Goal: Information Seeking & Learning: Learn about a topic

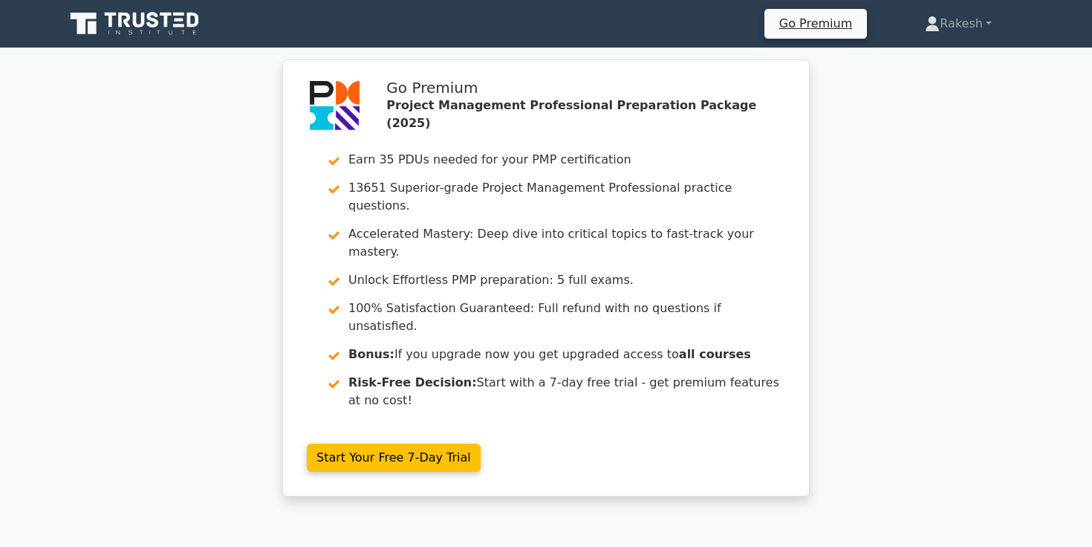
click at [144, 27] on icon at bounding box center [136, 24] width 143 height 28
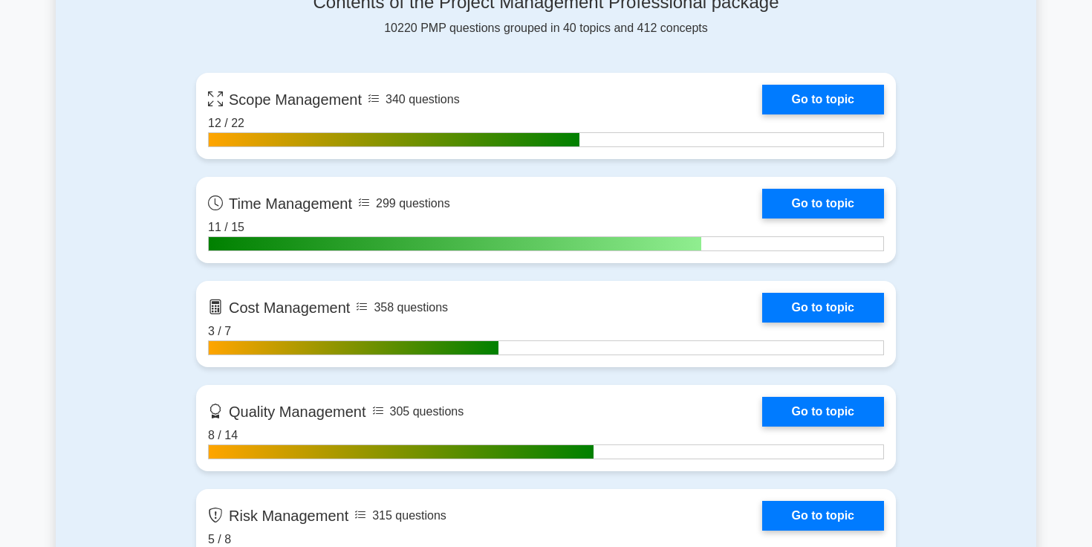
scroll to position [1062, 0]
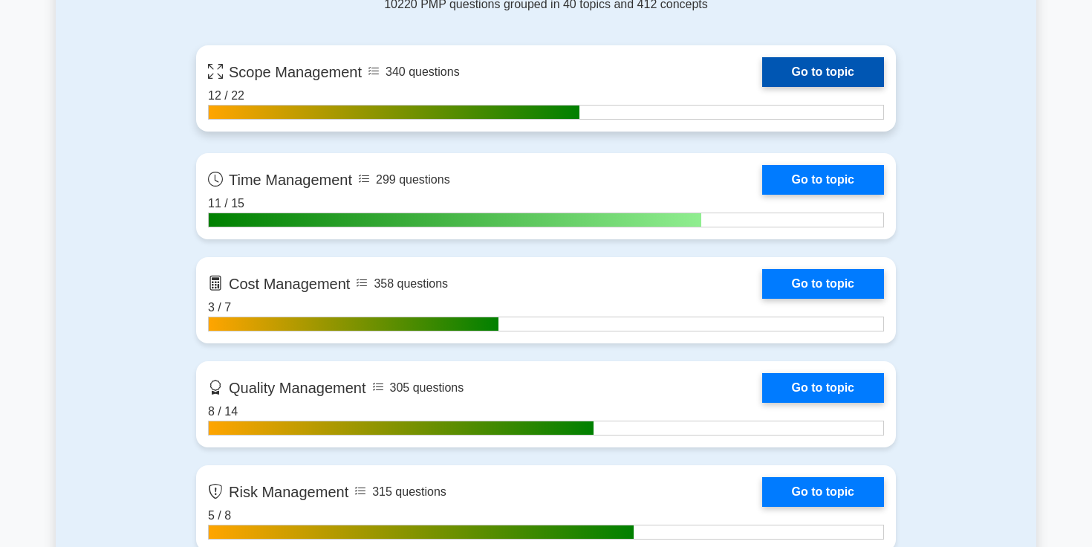
click at [772, 74] on link "Go to topic" at bounding box center [823, 72] width 122 height 30
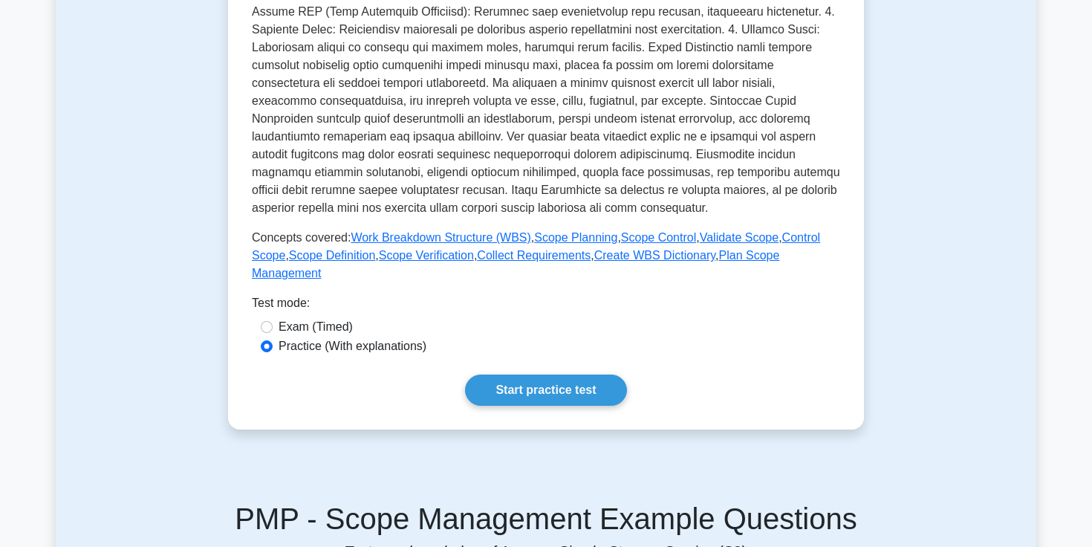
scroll to position [441, 0]
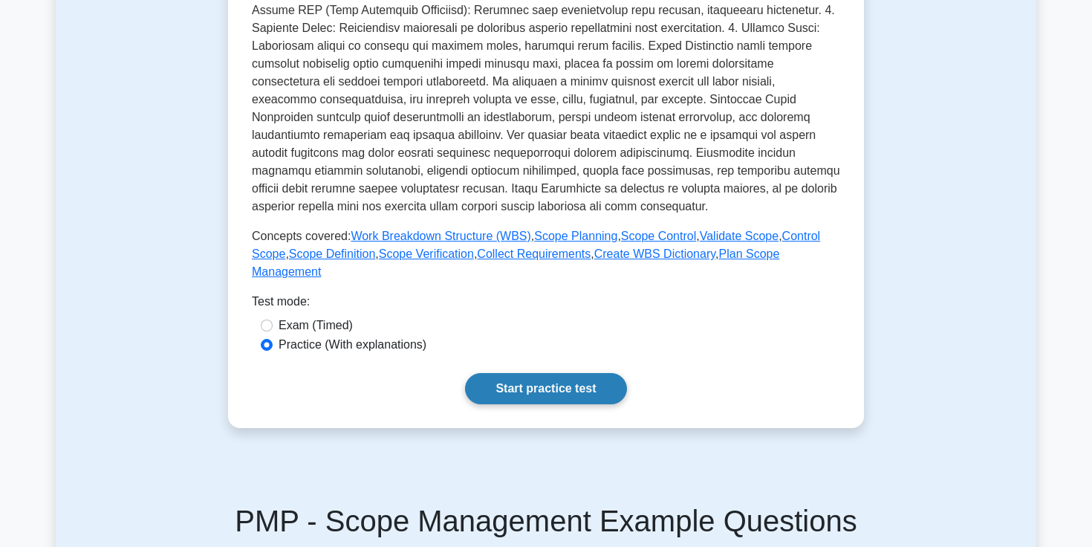
click at [522, 389] on link "Start practice test" at bounding box center [545, 388] width 161 height 31
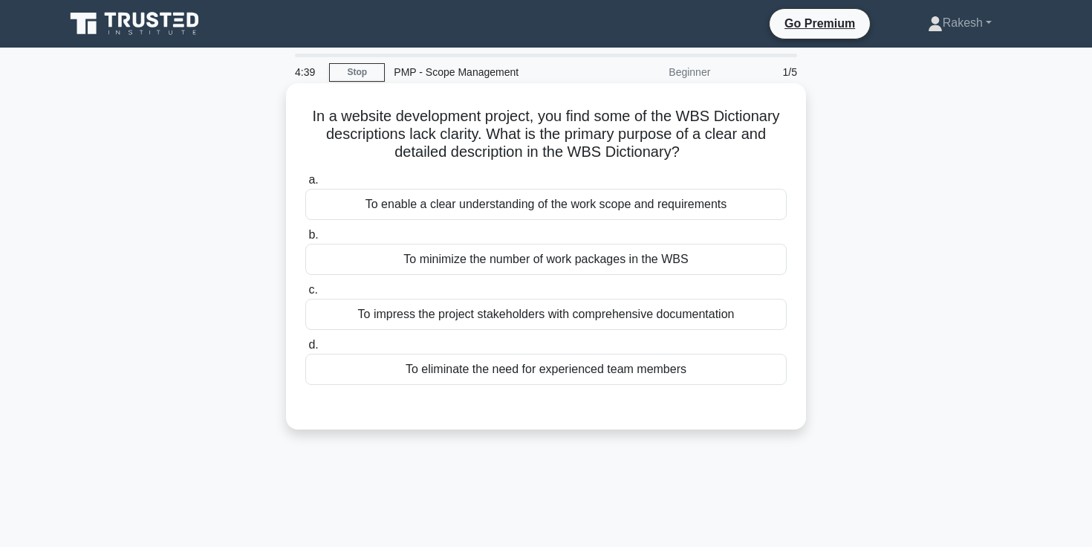
click at [513, 201] on div "To enable a clear understanding of the work scope and requirements" at bounding box center [545, 204] width 481 height 31
click at [305, 185] on input "a. To enable a clear understanding of the work scope and requirements" at bounding box center [305, 180] width 0 height 10
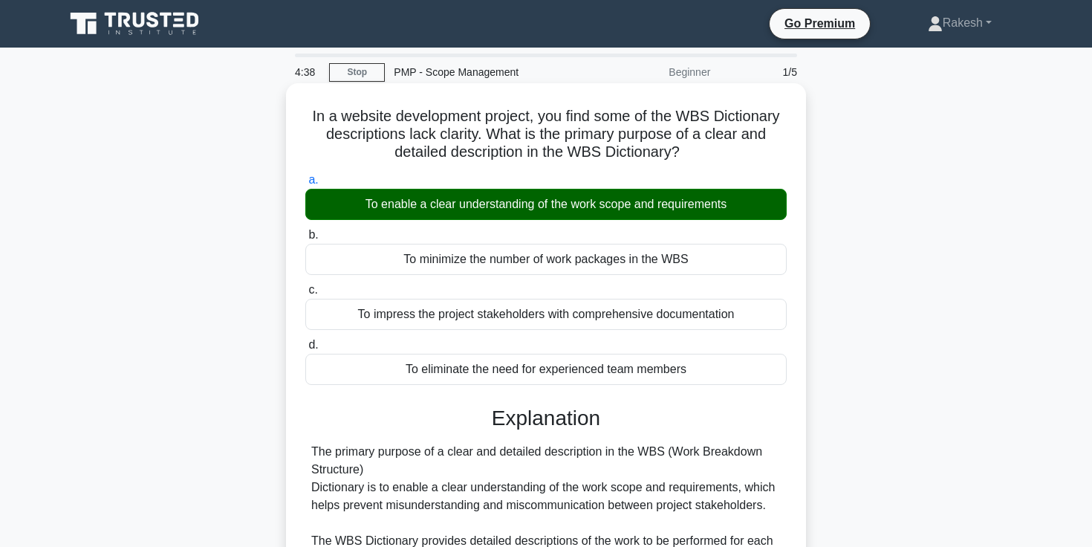
scroll to position [256, 0]
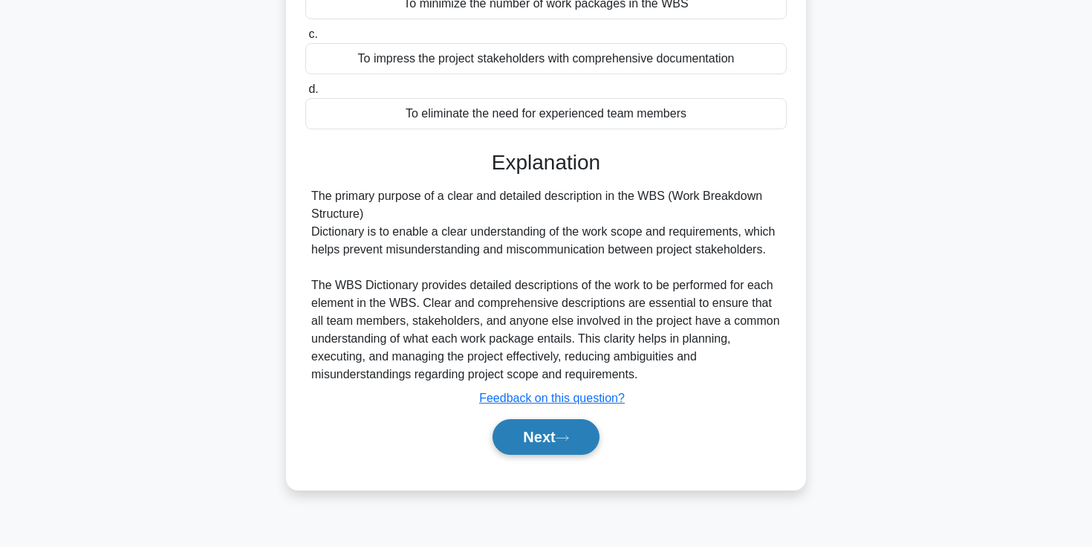
click at [538, 436] on button "Next" at bounding box center [546, 437] width 106 height 36
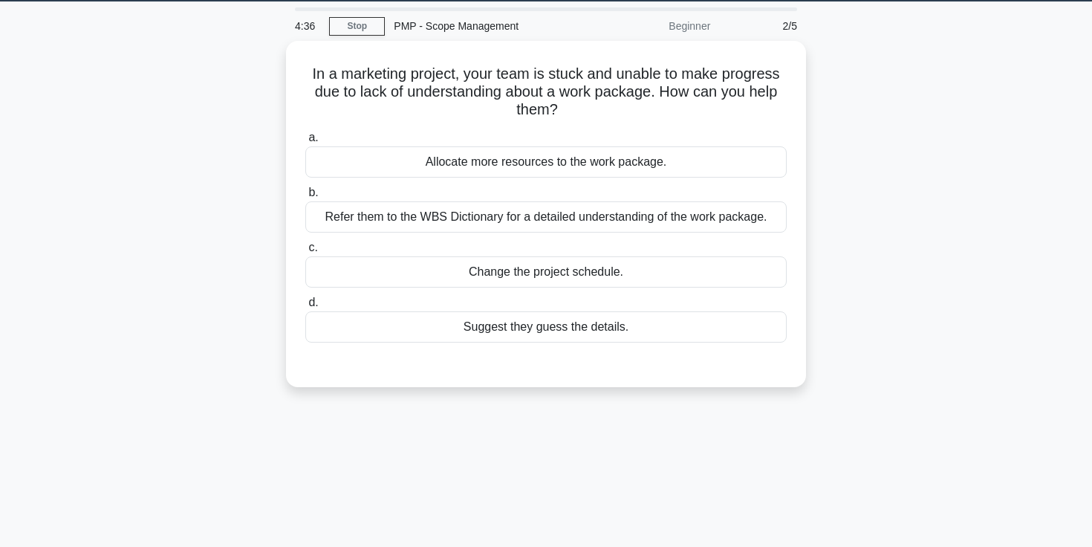
scroll to position [0, 0]
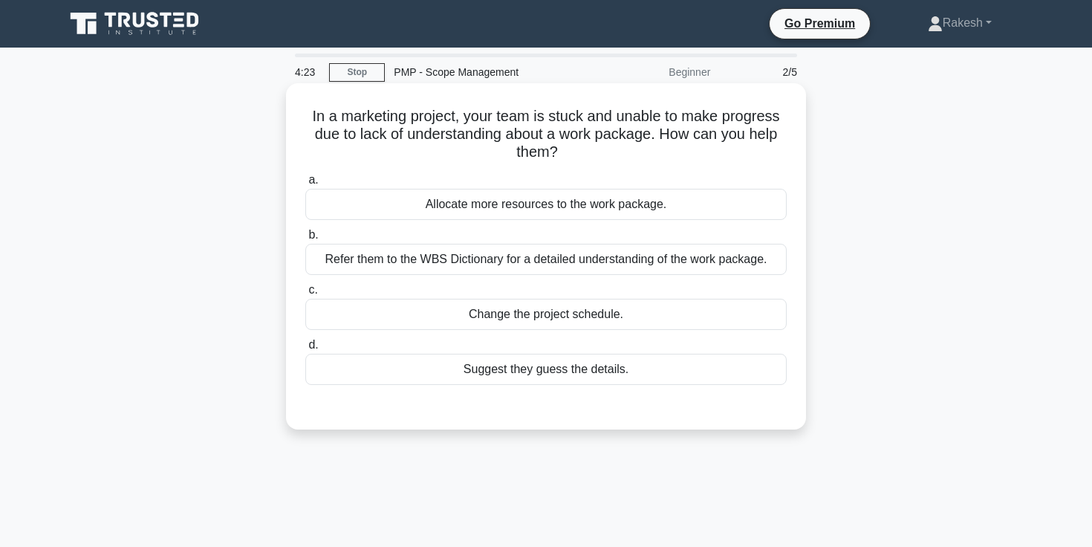
click at [643, 259] on div "Refer them to the WBS Dictionary for a detailed understanding of the work packa…" at bounding box center [545, 259] width 481 height 31
click at [305, 240] on input "b. Refer them to the WBS Dictionary for a detailed understanding of the work pa…" at bounding box center [305, 235] width 0 height 10
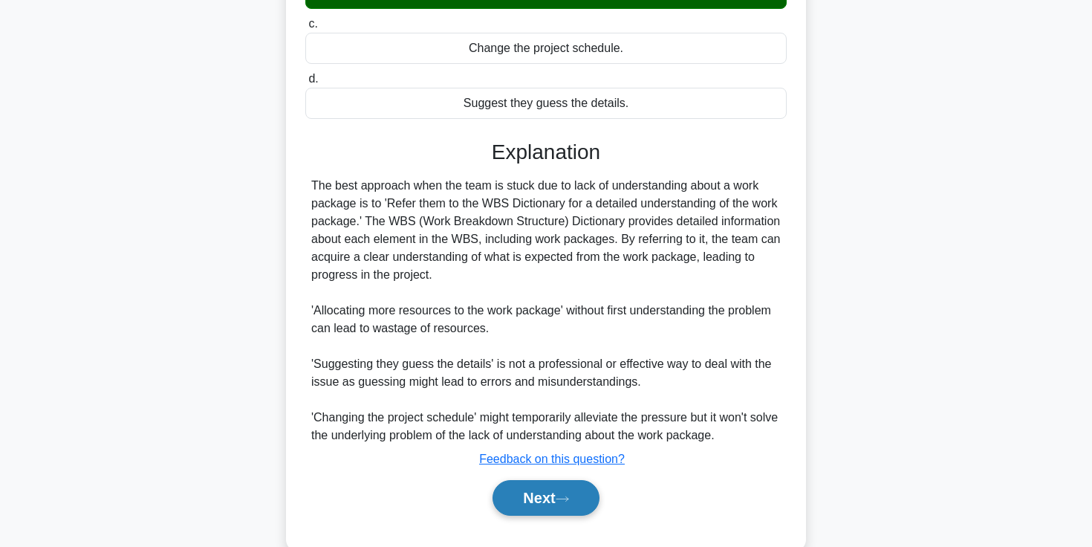
click at [548, 498] on button "Next" at bounding box center [546, 498] width 106 height 36
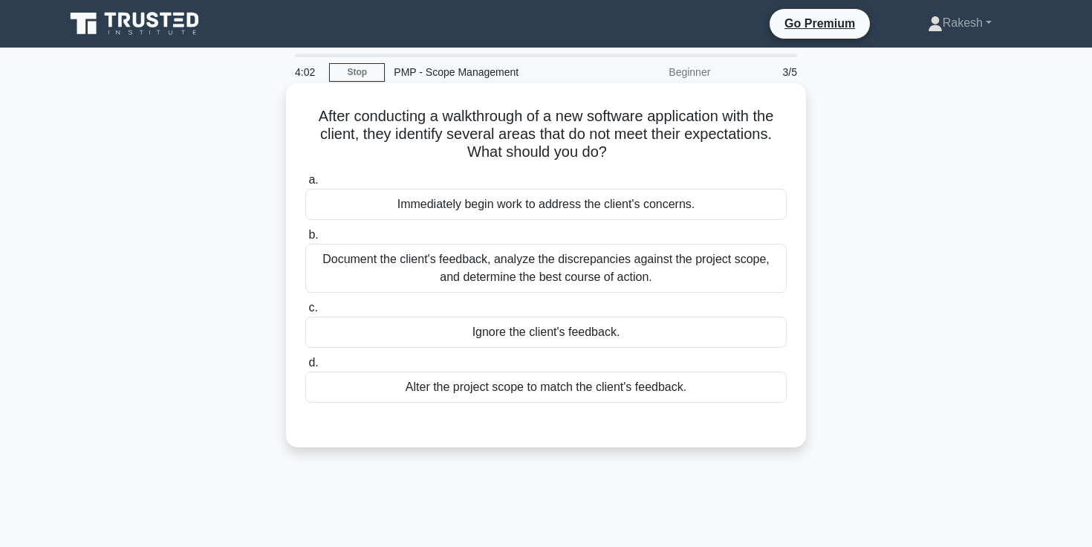
click at [638, 271] on div "Document the client's feedback, analyze the discrepancies against the project s…" at bounding box center [545, 268] width 481 height 49
click at [305, 240] on input "b. Document the client's feedback, analyze the discrepancies against the projec…" at bounding box center [305, 235] width 0 height 10
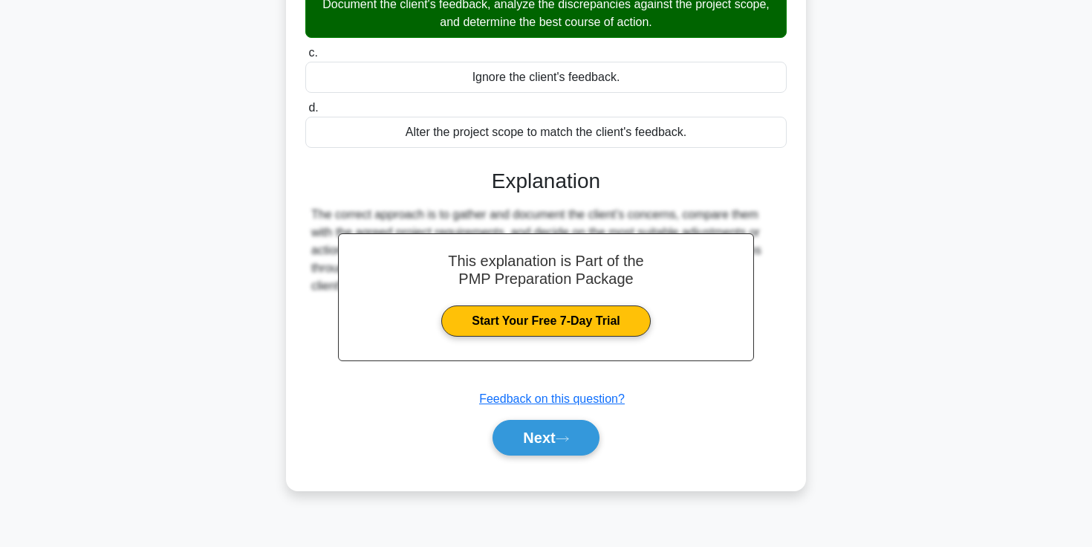
scroll to position [256, 0]
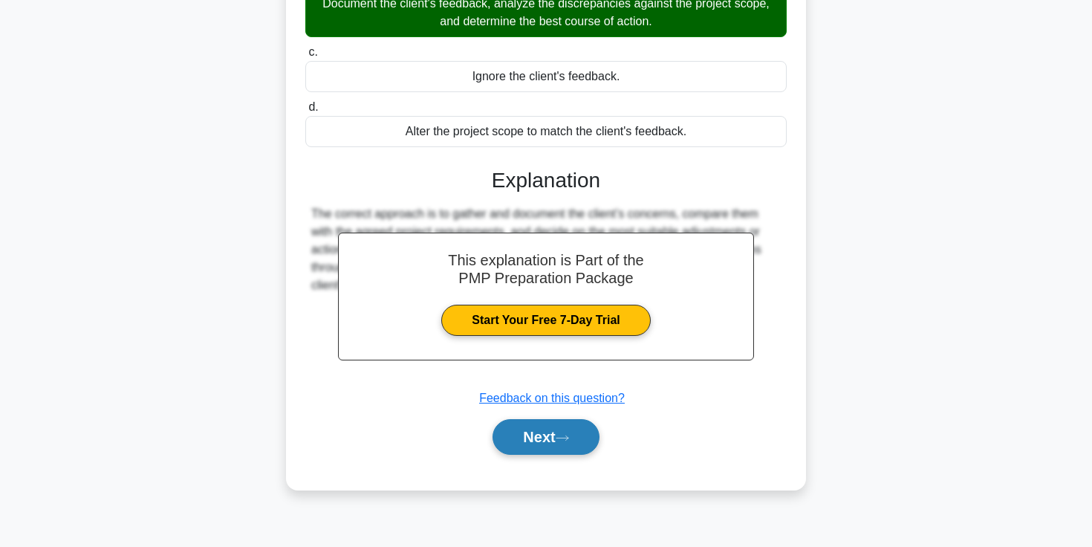
click at [579, 426] on button "Next" at bounding box center [546, 437] width 106 height 36
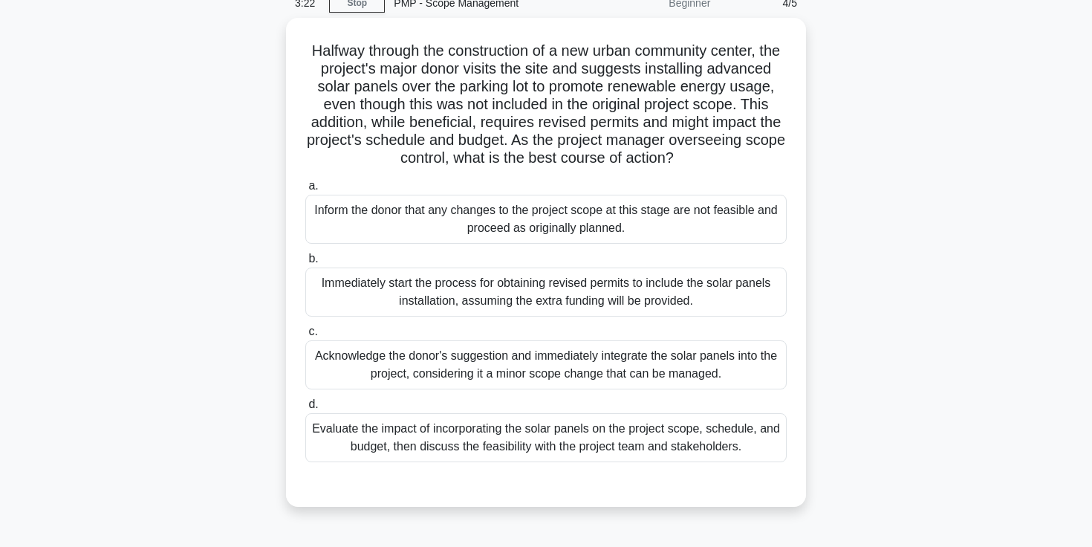
scroll to position [124, 0]
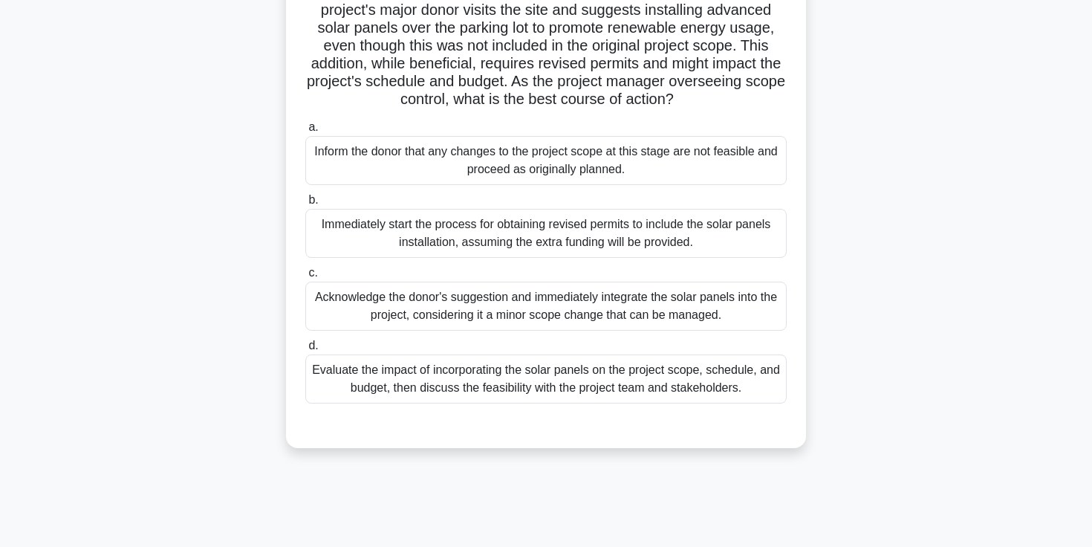
click at [633, 389] on div "Evaluate the impact of incorporating the solar panels on the project scope, sch…" at bounding box center [545, 378] width 481 height 49
click at [305, 351] on input "d. Evaluate the impact of incorporating the solar panels on the project scope, …" at bounding box center [305, 346] width 0 height 10
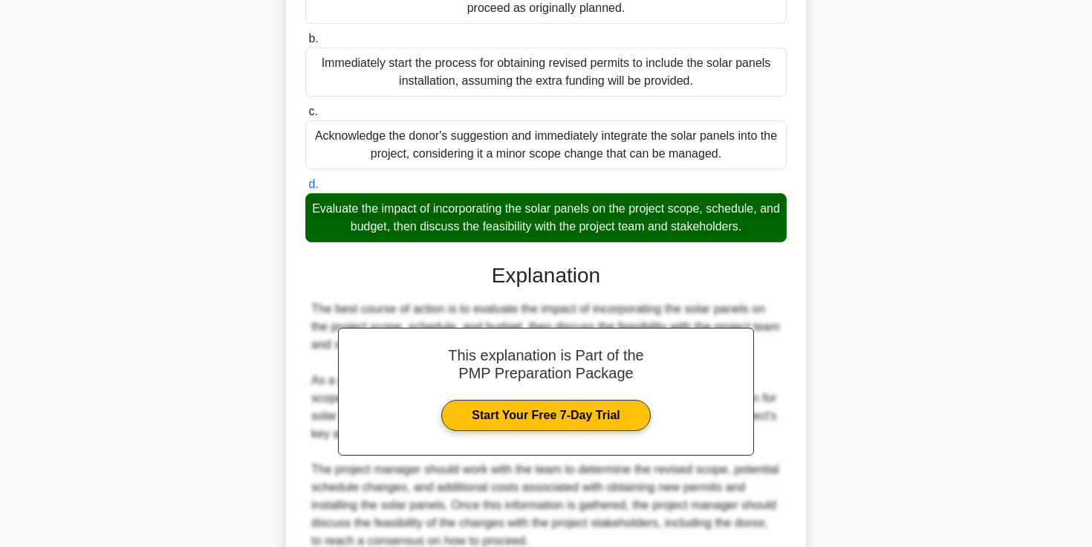
scroll to position [494, 0]
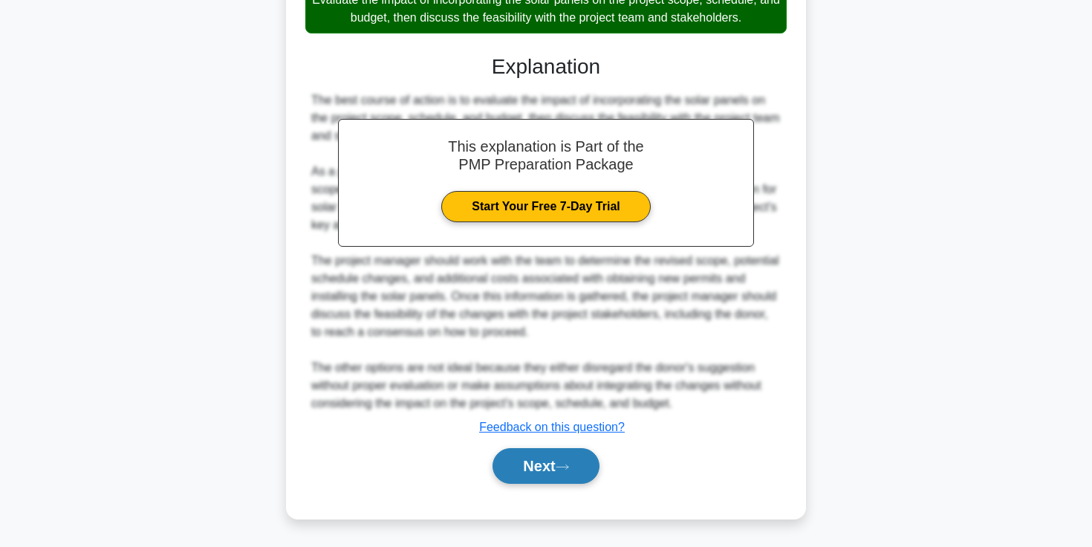
click at [565, 472] on button "Next" at bounding box center [546, 466] width 106 height 36
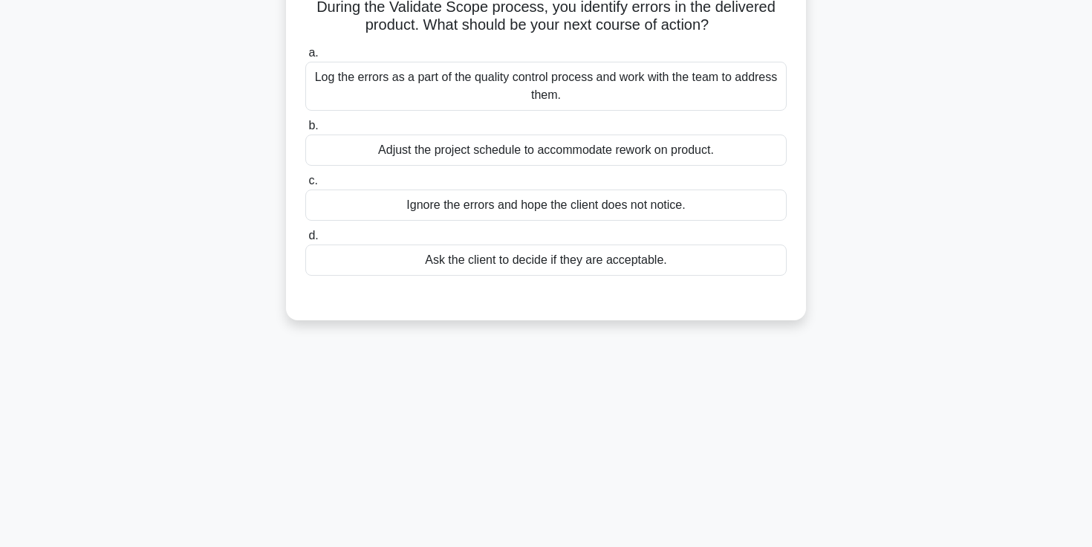
scroll to position [0, 0]
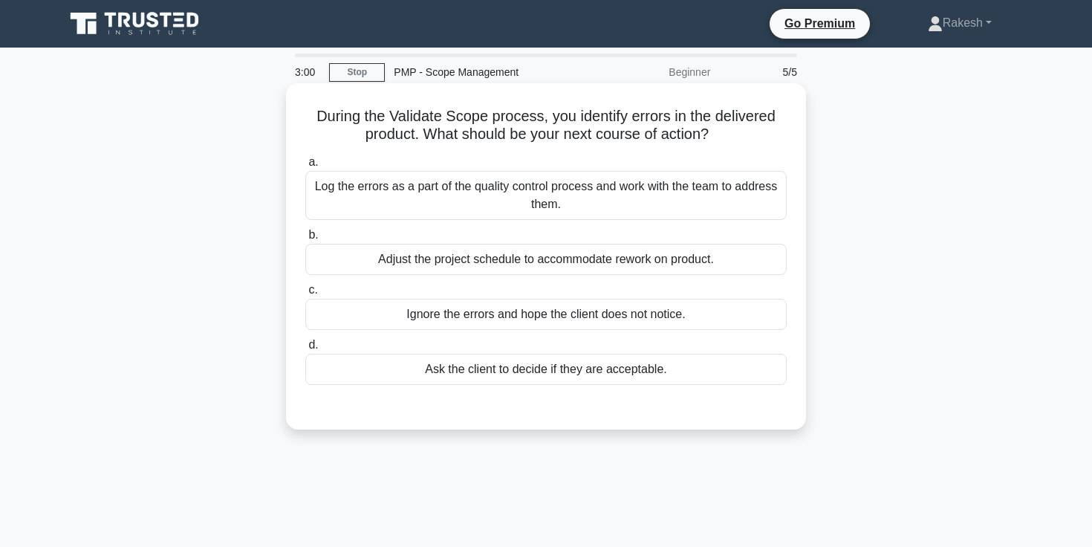
click at [660, 192] on div "Log the errors as a part of the quality control process and work with the team …" at bounding box center [545, 195] width 481 height 49
click at [305, 167] on input "a. Log the errors as a part of the quality control process and work with the te…" at bounding box center [305, 162] width 0 height 10
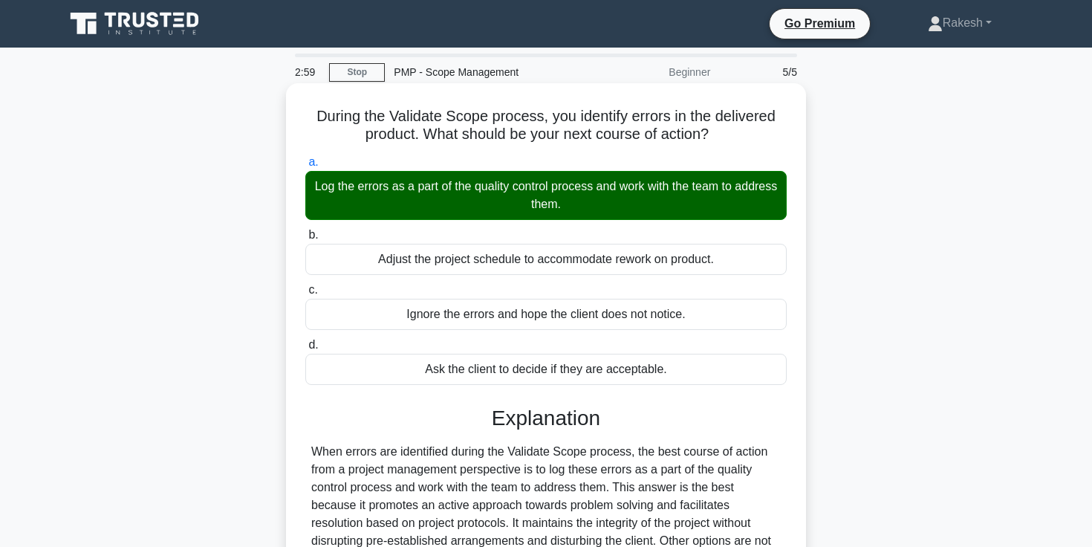
scroll to position [256, 0]
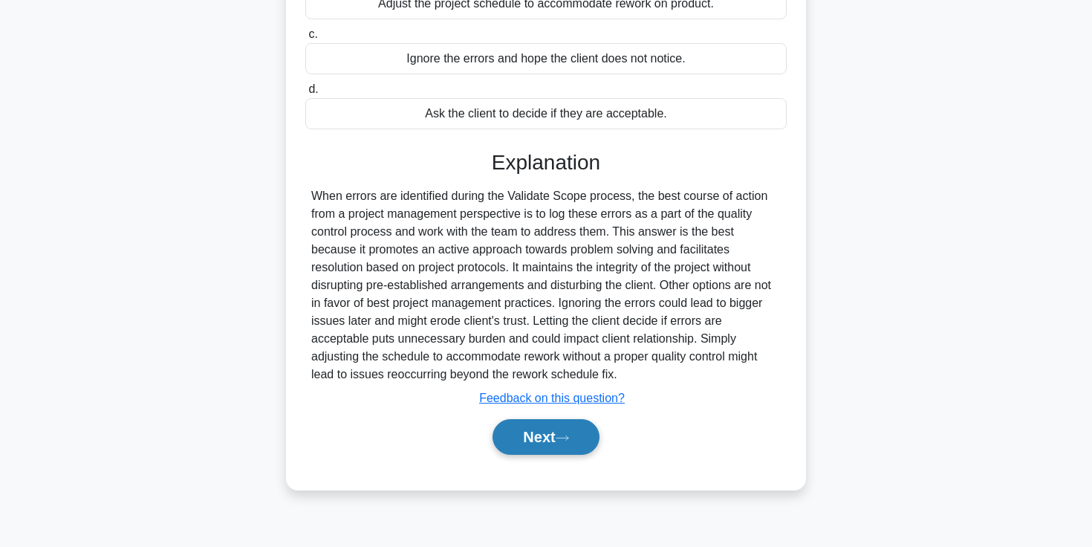
click at [549, 446] on button "Next" at bounding box center [546, 437] width 106 height 36
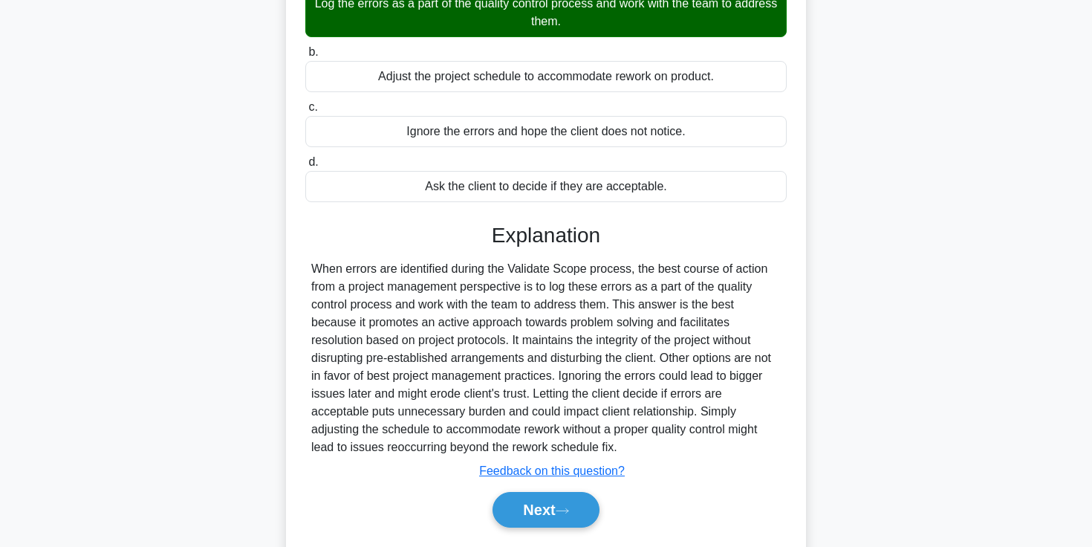
scroll to position [0, 0]
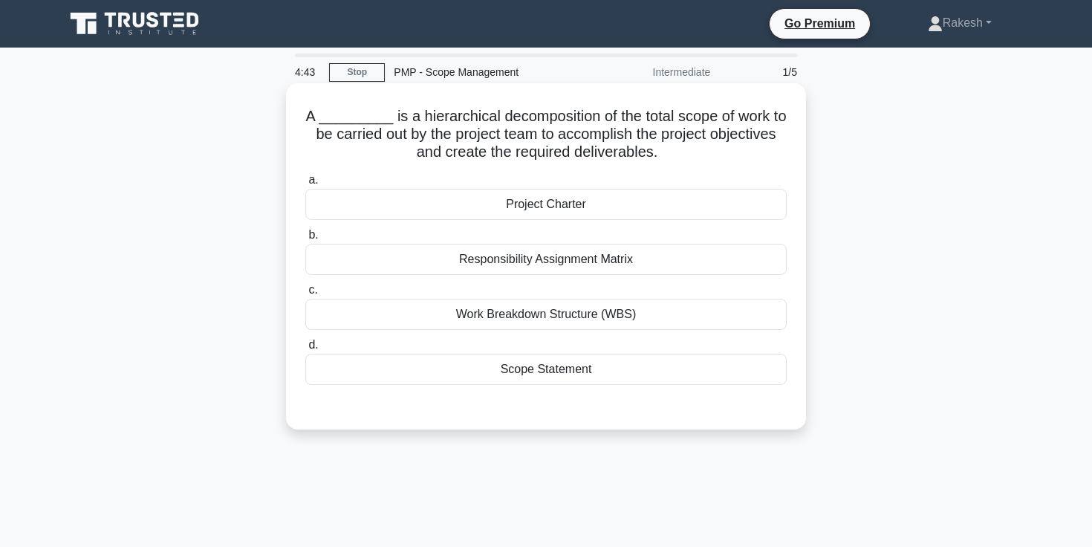
click at [567, 311] on div "Work Breakdown Structure (WBS)" at bounding box center [545, 314] width 481 height 31
click at [305, 295] on input "c. Work Breakdown Structure (WBS)" at bounding box center [305, 290] width 0 height 10
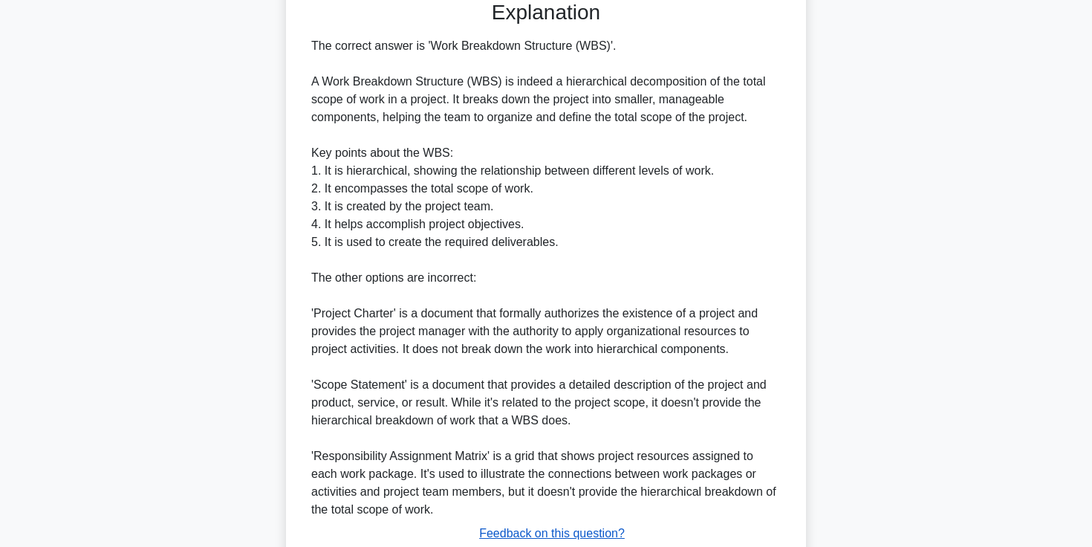
scroll to position [512, 0]
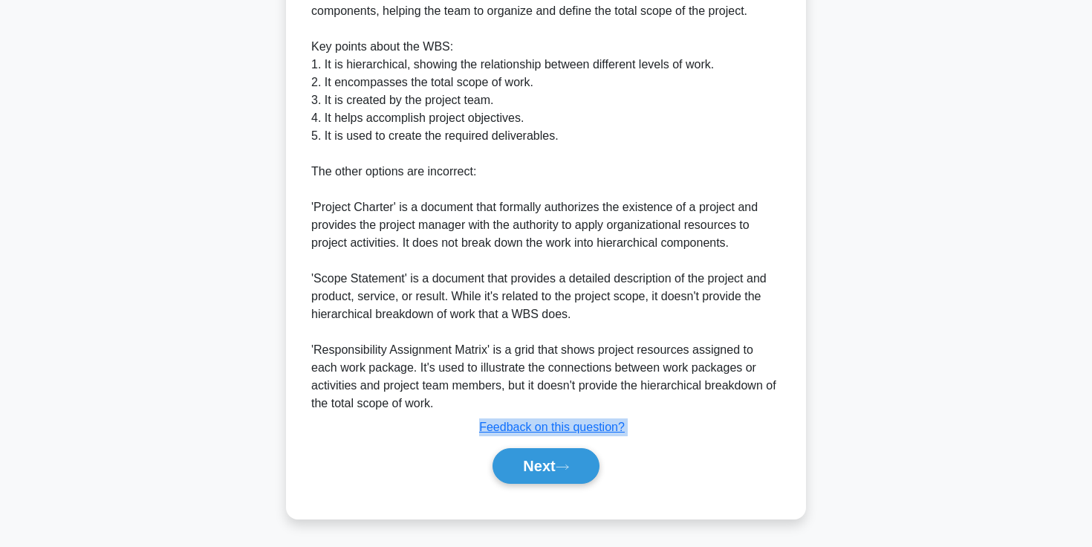
drag, startPoint x: 536, startPoint y: 496, endPoint x: 342, endPoint y: 426, distance: 205.4
click at [342, 426] on div "a. Project Charter b. Responsibility Assignment Matrix c. d." at bounding box center [546, 78] width 484 height 845
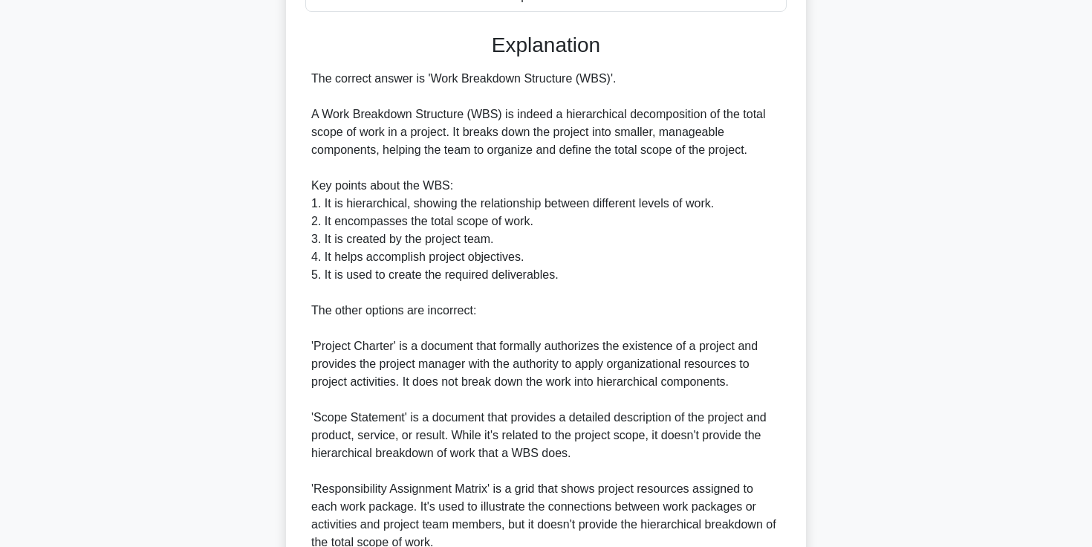
scroll to position [434, 0]
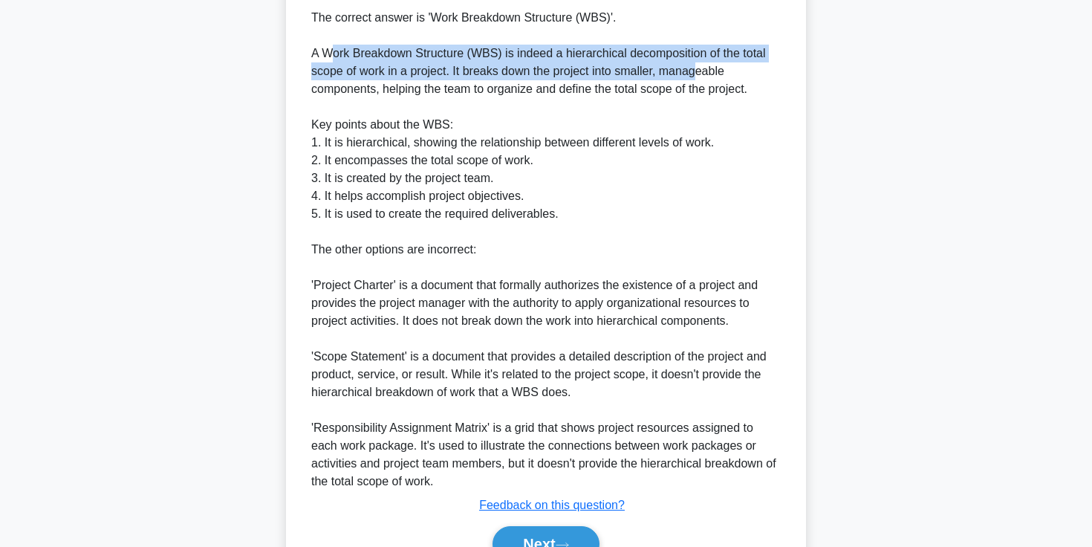
drag, startPoint x: 331, startPoint y: 56, endPoint x: 704, endPoint y: 65, distance: 372.3
click at [704, 65] on div "The correct answer is 'Work Breakdown Structure (WBS)'. A Work Breakdown Struct…" at bounding box center [546, 249] width 470 height 481
click at [699, 53] on div "The correct answer is 'Work Breakdown Structure (WBS)'. A Work Breakdown Struct…" at bounding box center [546, 249] width 470 height 481
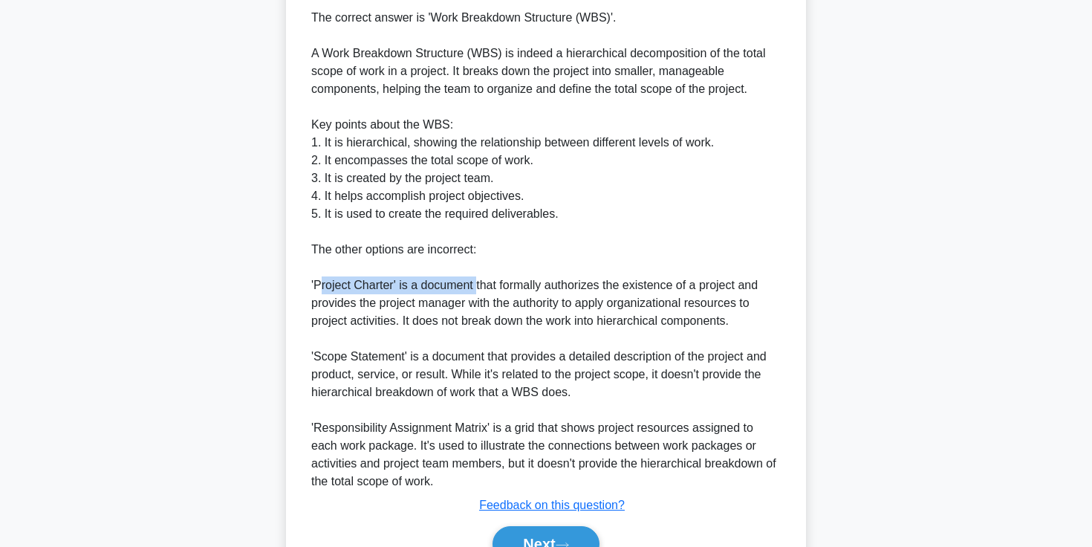
drag, startPoint x: 318, startPoint y: 288, endPoint x: 477, endPoint y: 288, distance: 159.0
click at [477, 288] on div "The correct answer is 'Work Breakdown Structure (WBS)'. A Work Breakdown Struct…" at bounding box center [546, 249] width 470 height 481
drag, startPoint x: 520, startPoint y: 288, endPoint x: 675, endPoint y: 290, distance: 155.3
click at [675, 290] on div "The correct answer is 'Work Breakdown Structure (WBS)'. A Work Breakdown Struct…" at bounding box center [546, 249] width 470 height 481
click at [666, 290] on div "The correct answer is 'Work Breakdown Structure (WBS)'. A Work Breakdown Struct…" at bounding box center [546, 249] width 470 height 481
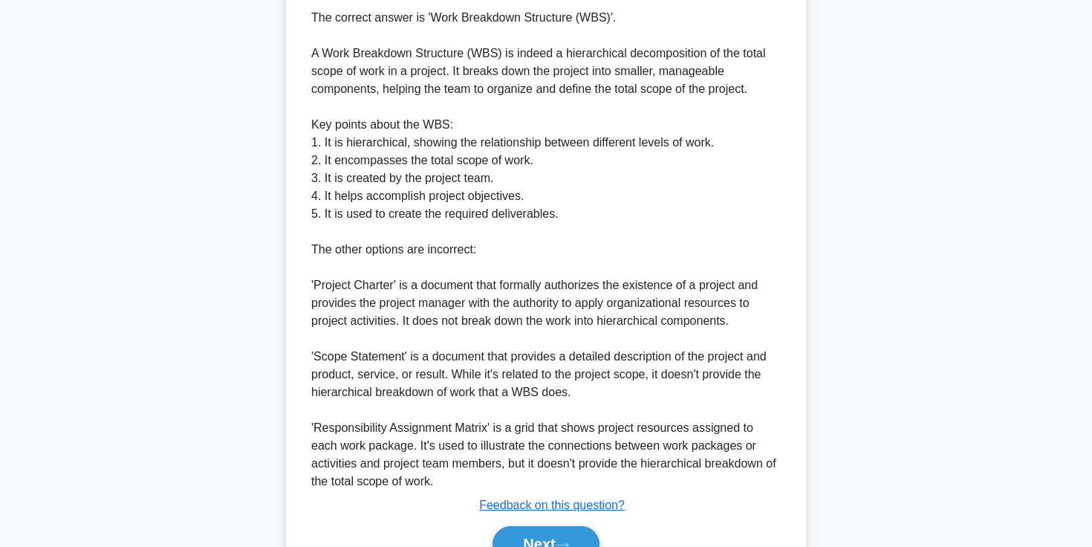
scroll to position [490, 0]
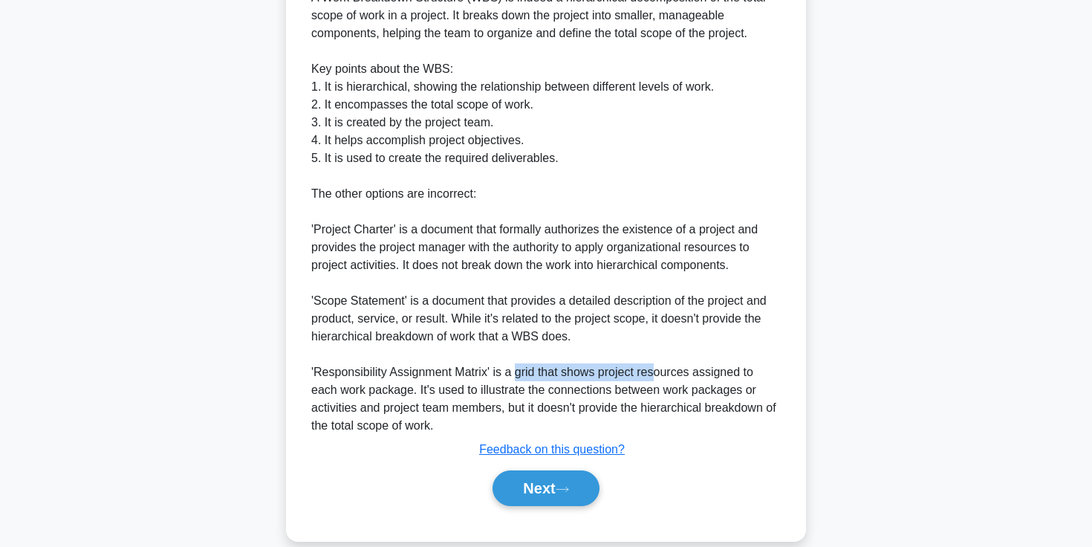
drag, startPoint x: 516, startPoint y: 373, endPoint x: 654, endPoint y: 377, distance: 137.5
click at [654, 377] on div "The correct answer is 'Work Breakdown Structure (WBS)'. A Work Breakdown Struct…" at bounding box center [546, 193] width 470 height 481
click at [668, 374] on div "The correct answer is 'Work Breakdown Structure (WBS)'. A Work Breakdown Struct…" at bounding box center [546, 193] width 470 height 481
drag, startPoint x: 320, startPoint y: 394, endPoint x: 380, endPoint y: 394, distance: 59.4
click at [380, 394] on div "The correct answer is 'Work Breakdown Structure (WBS)'. A Work Breakdown Struct…" at bounding box center [546, 193] width 470 height 481
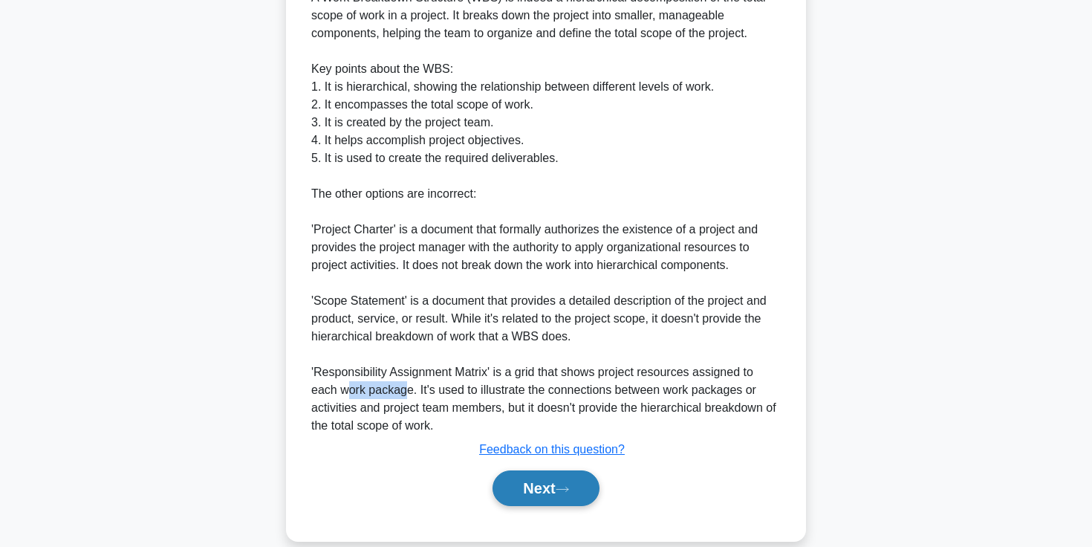
click at [527, 503] on button "Next" at bounding box center [546, 488] width 106 height 36
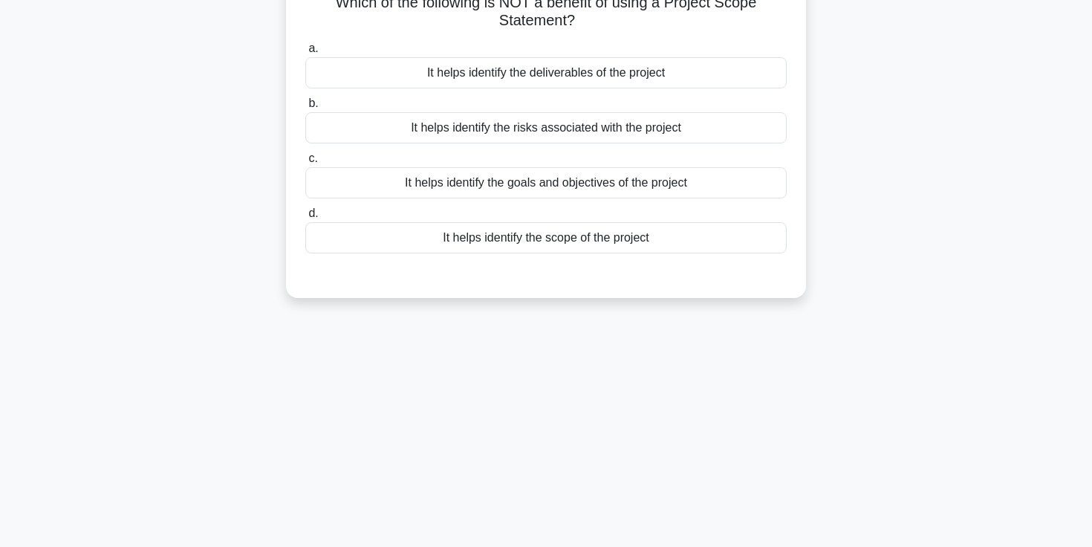
scroll to position [0, 0]
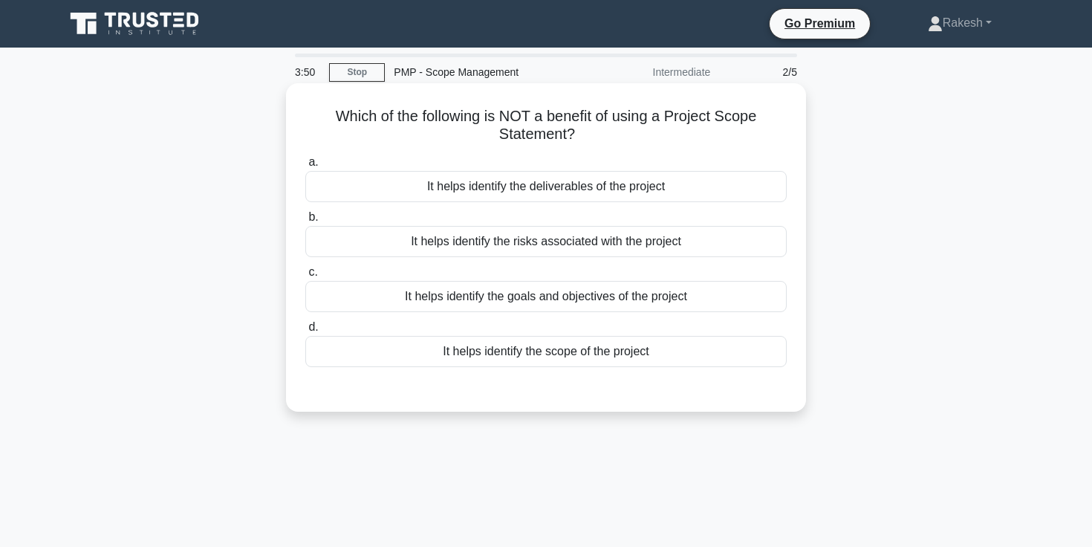
click at [507, 299] on div "It helps identify the goals and objectives of the project" at bounding box center [545, 296] width 481 height 31
click at [305, 277] on input "c. It helps identify the goals and objectives of the project" at bounding box center [305, 272] width 0 height 10
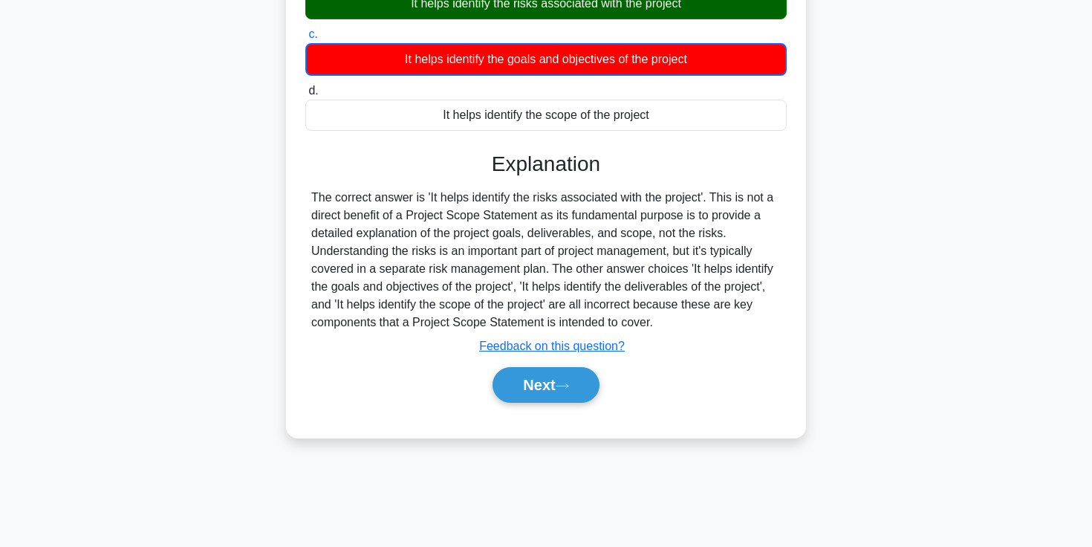
scroll to position [256, 0]
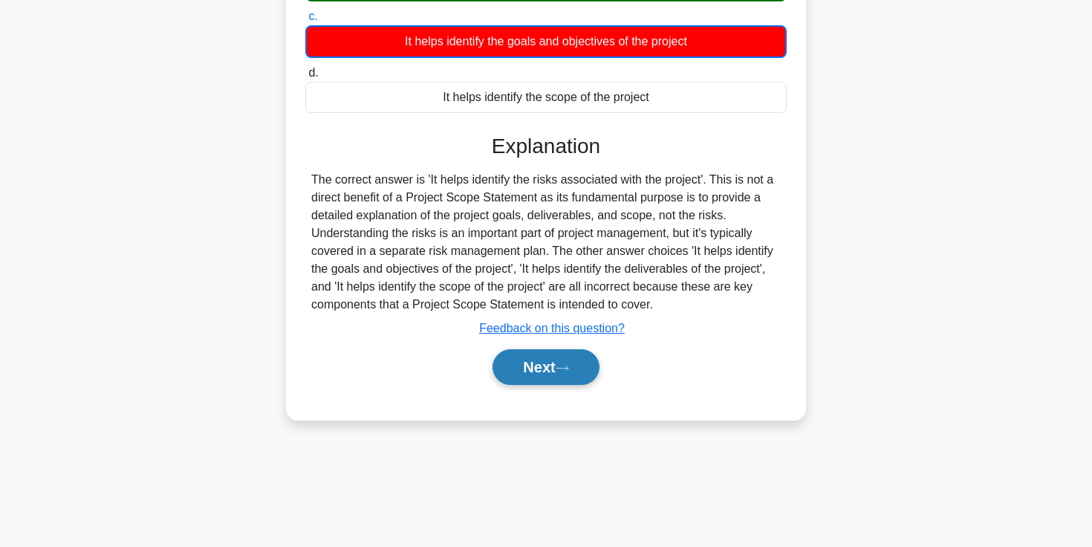
click at [542, 383] on button "Next" at bounding box center [546, 367] width 106 height 36
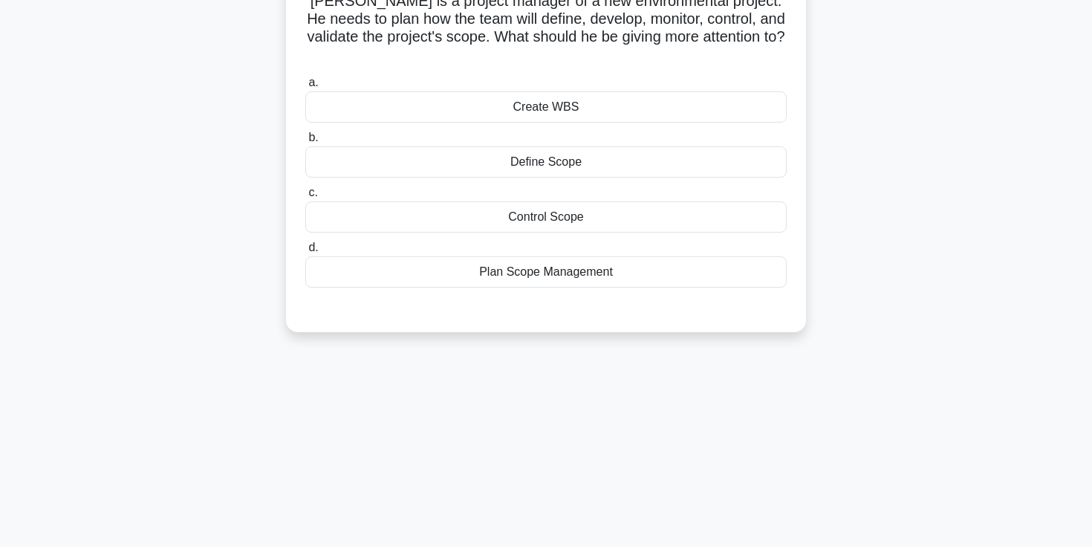
scroll to position [0, 0]
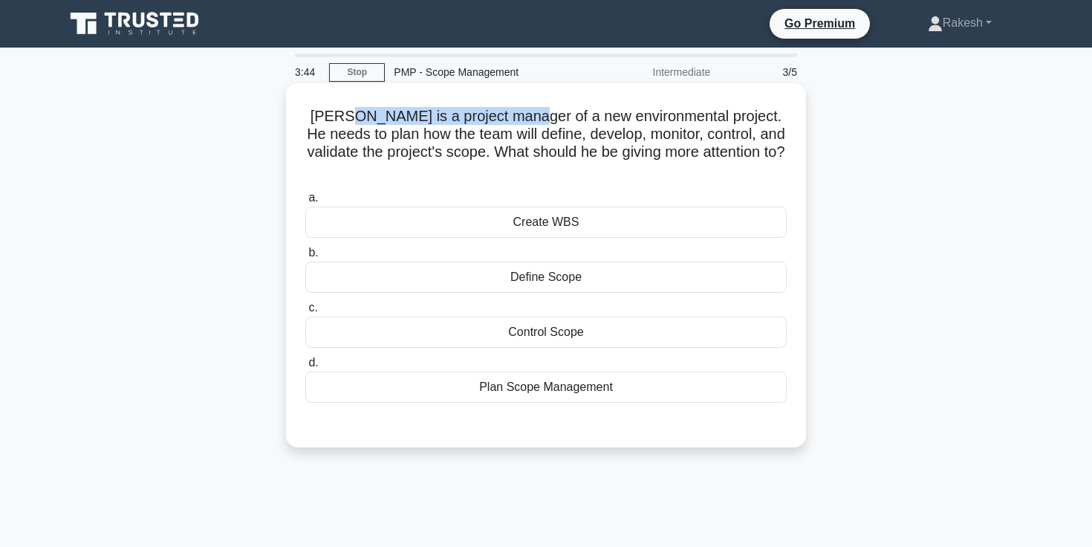
drag, startPoint x: 352, startPoint y: 117, endPoint x: 521, endPoint y: 123, distance: 168.7
click at [521, 123] on h5 "Tom is a project manager of a new environmental project. He needs to plan how t…" at bounding box center [546, 143] width 484 height 73
click at [571, 119] on h5 "Tom is a project manager of a new environmental project. He needs to plan how t…" at bounding box center [546, 143] width 484 height 73
drag, startPoint x: 527, startPoint y: 118, endPoint x: 657, endPoint y: 119, distance: 130.0
click at [657, 119] on h5 "Tom is a project manager of a new environmental project. He needs to plan how t…" at bounding box center [546, 143] width 484 height 73
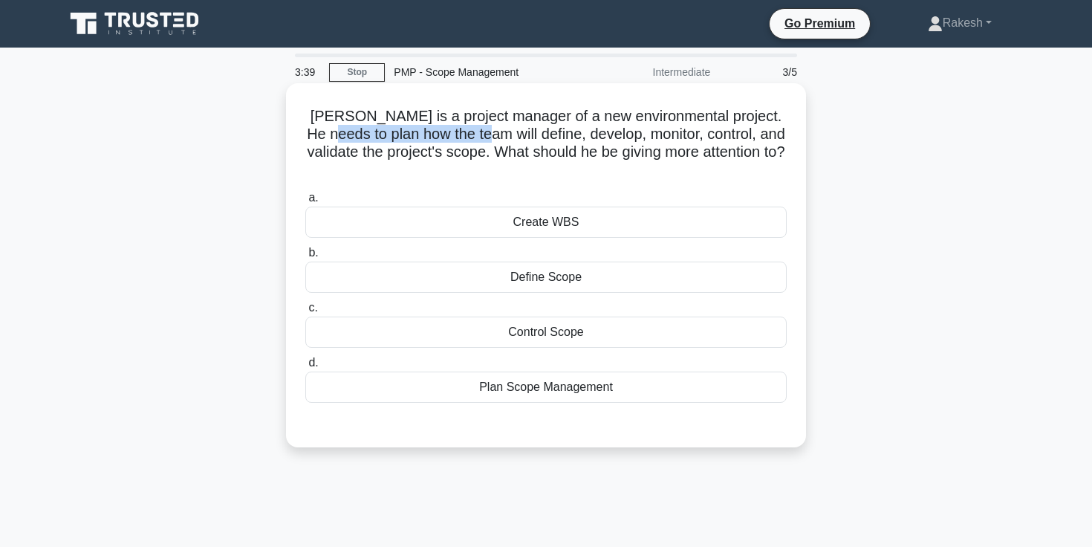
drag, startPoint x: 318, startPoint y: 139, endPoint x: 472, endPoint y: 140, distance: 154.5
click at [472, 140] on h5 "Tom is a project manager of a new environmental project. He needs to plan how t…" at bounding box center [546, 143] width 484 height 73
click at [496, 139] on h5 "Tom is a project manager of a new environmental project. He needs to plan how t…" at bounding box center [546, 143] width 484 height 73
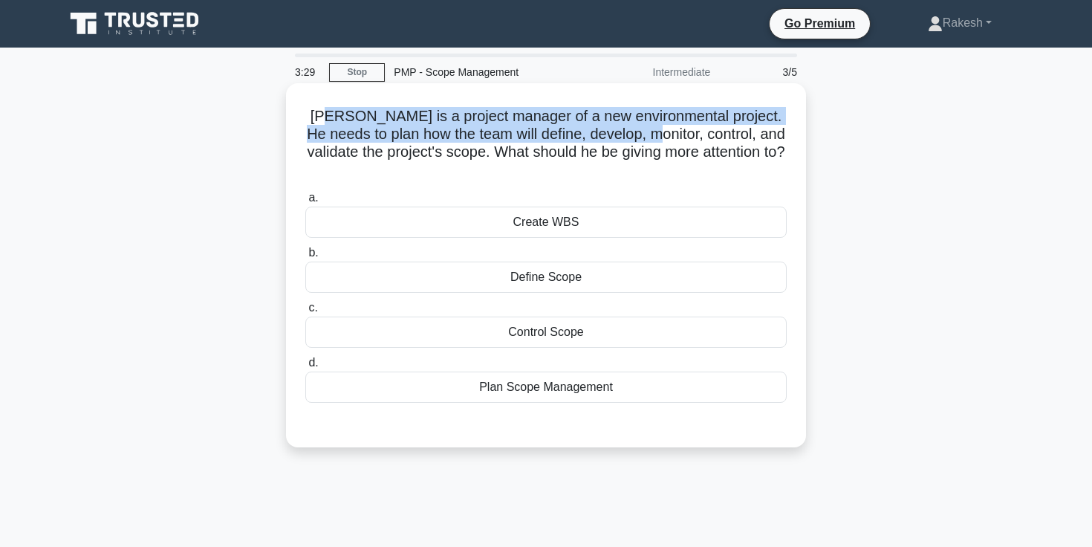
drag, startPoint x: 325, startPoint y: 117, endPoint x: 643, endPoint y: 125, distance: 317.3
click at [643, 125] on h5 "Tom is a project manager of a new environmental project. He needs to plan how t…" at bounding box center [546, 143] width 484 height 73
click at [403, 122] on h5 "Tom is a project manager of a new environmental project. He needs to plan how t…" at bounding box center [546, 143] width 484 height 73
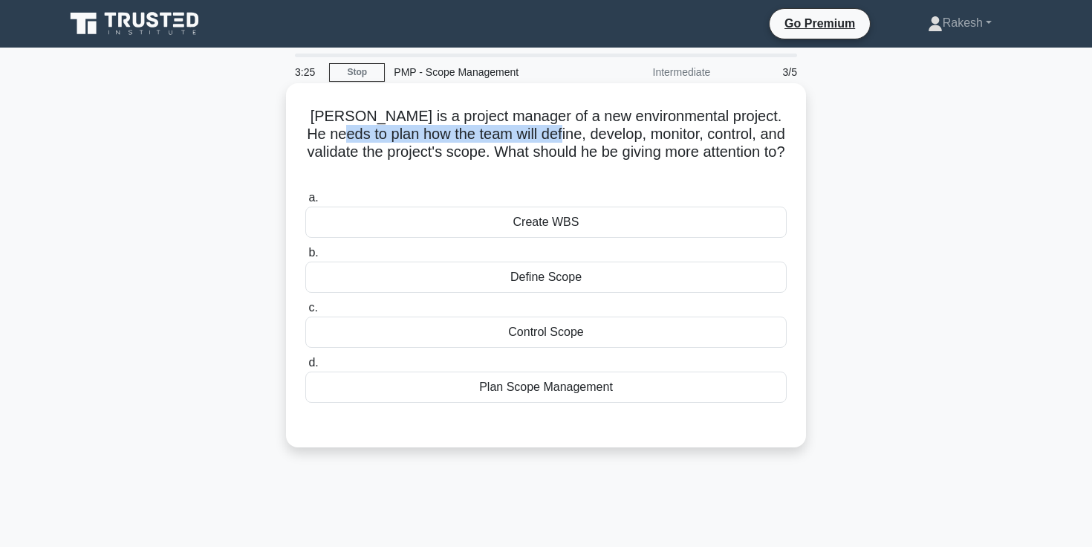
drag, startPoint x: 327, startPoint y: 133, endPoint x: 550, endPoint y: 136, distance: 222.9
click at [550, 136] on h5 "Tom is a project manager of a new environmental project. He needs to plan how t…" at bounding box center [546, 143] width 484 height 73
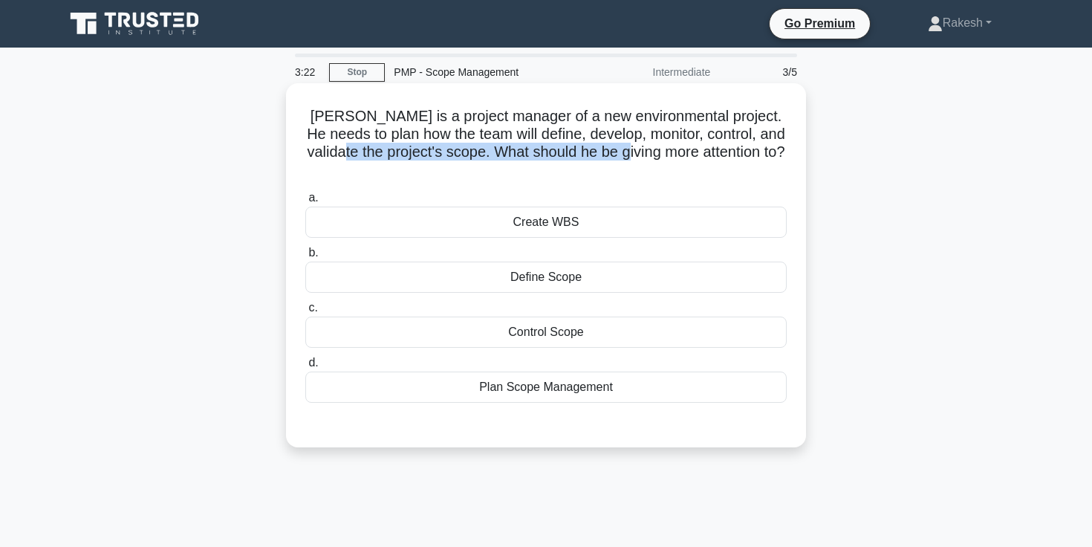
drag, startPoint x: 354, startPoint y: 156, endPoint x: 647, endPoint y: 161, distance: 292.8
click at [647, 161] on h5 "Tom is a project manager of a new environmental project. He needs to plan how t…" at bounding box center [546, 143] width 484 height 73
click at [643, 154] on h5 "Tom is a project manager of a new environmental project. He needs to plan how t…" at bounding box center [546, 143] width 484 height 73
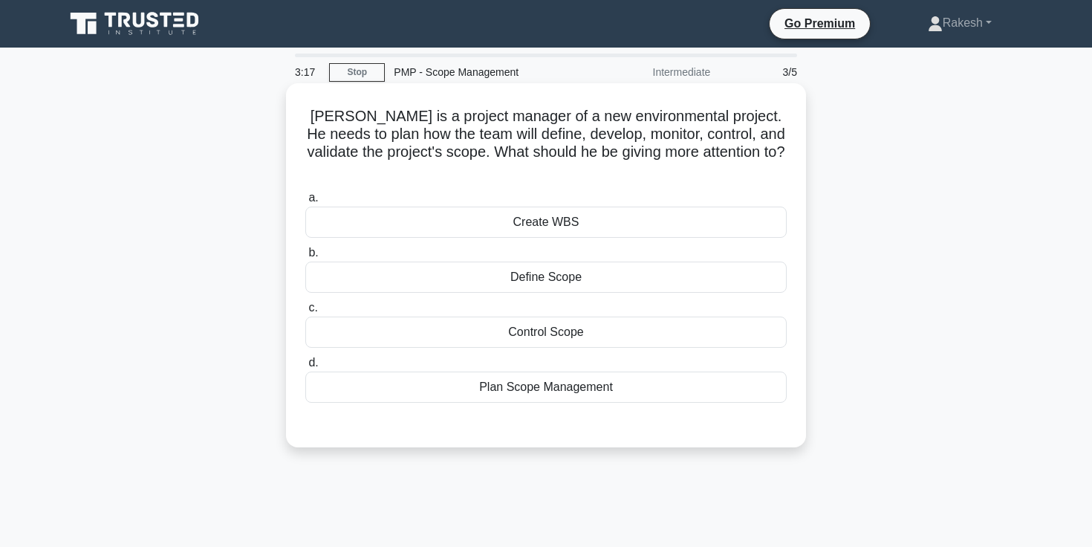
drag, startPoint x: 441, startPoint y: 137, endPoint x: 747, endPoint y: 146, distance: 306.2
click at [747, 146] on h5 "Tom is a project manager of a new environmental project. He needs to plan how t…" at bounding box center [546, 143] width 484 height 73
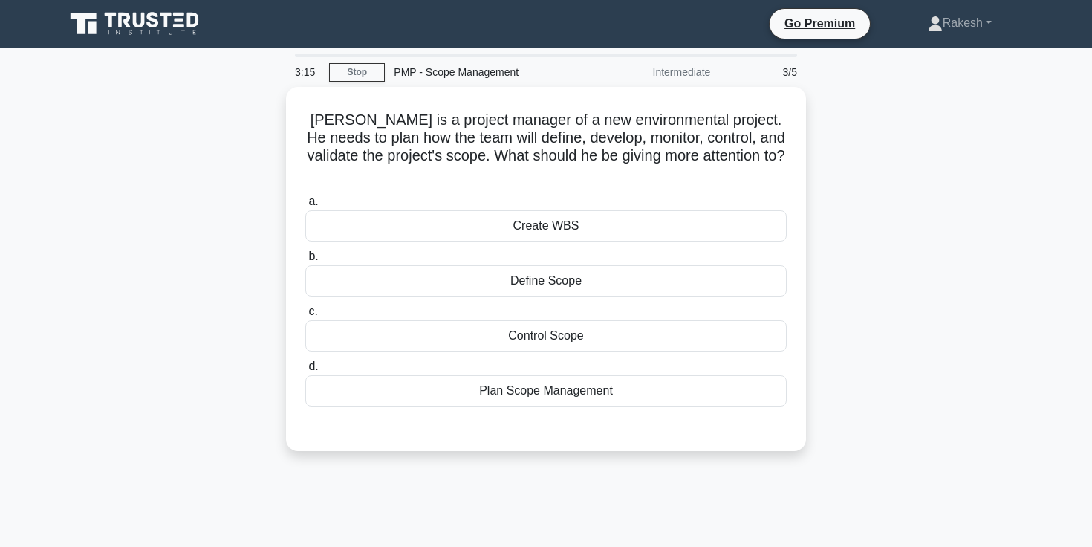
click at [894, 334] on div "Tom is a project manager of a new environmental project. He needs to plan how t…" at bounding box center [546, 278] width 981 height 382
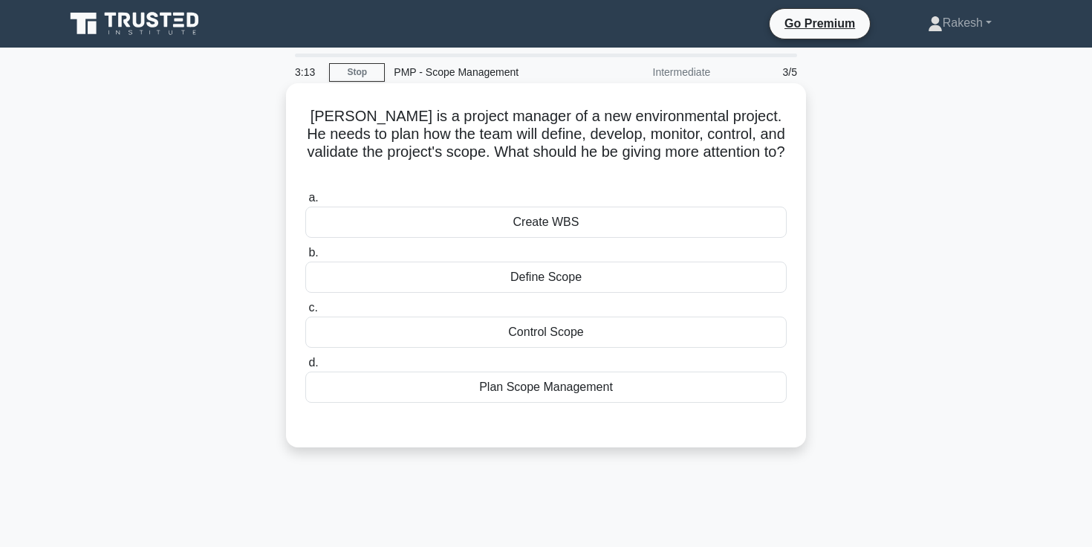
click at [507, 262] on div "Define Scope" at bounding box center [545, 277] width 481 height 31
click at [305, 258] on input "b. Define Scope" at bounding box center [305, 253] width 0 height 10
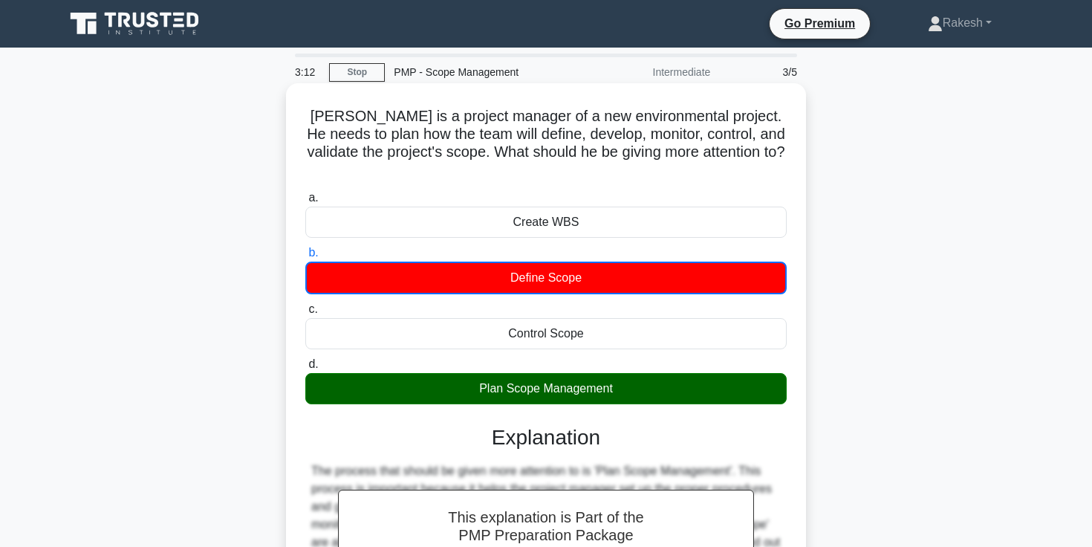
click at [510, 380] on div "Plan Scope Management" at bounding box center [545, 388] width 481 height 31
click at [305, 369] on input "d. Plan Scope Management" at bounding box center [305, 365] width 0 height 10
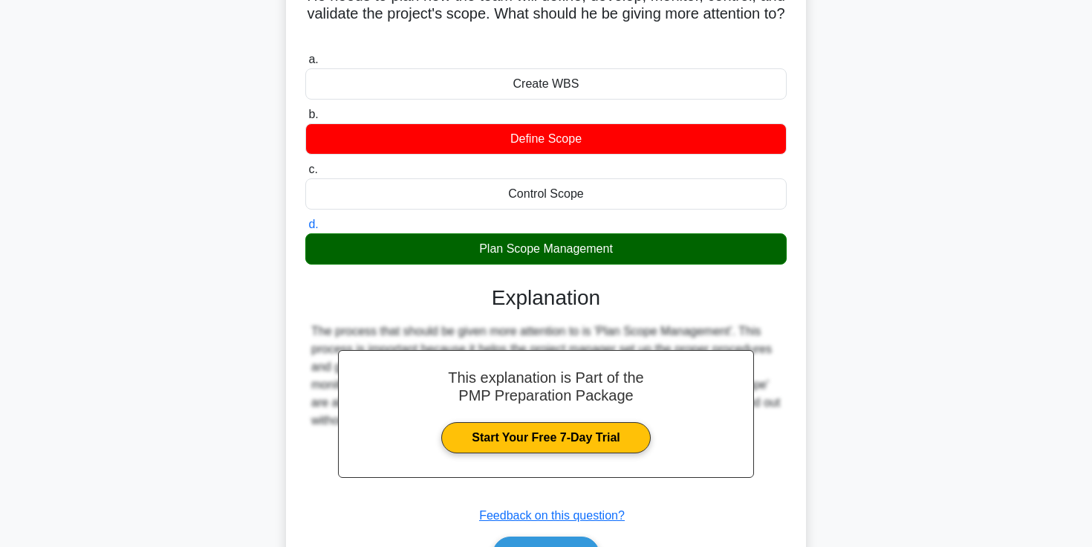
scroll to position [256, 0]
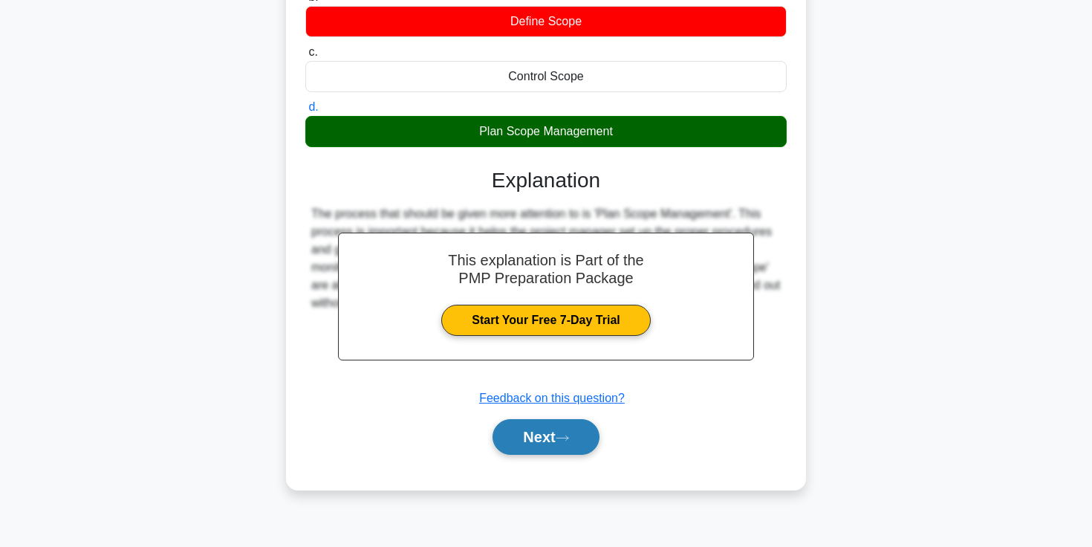
click at [532, 419] on button "Next" at bounding box center [546, 437] width 106 height 36
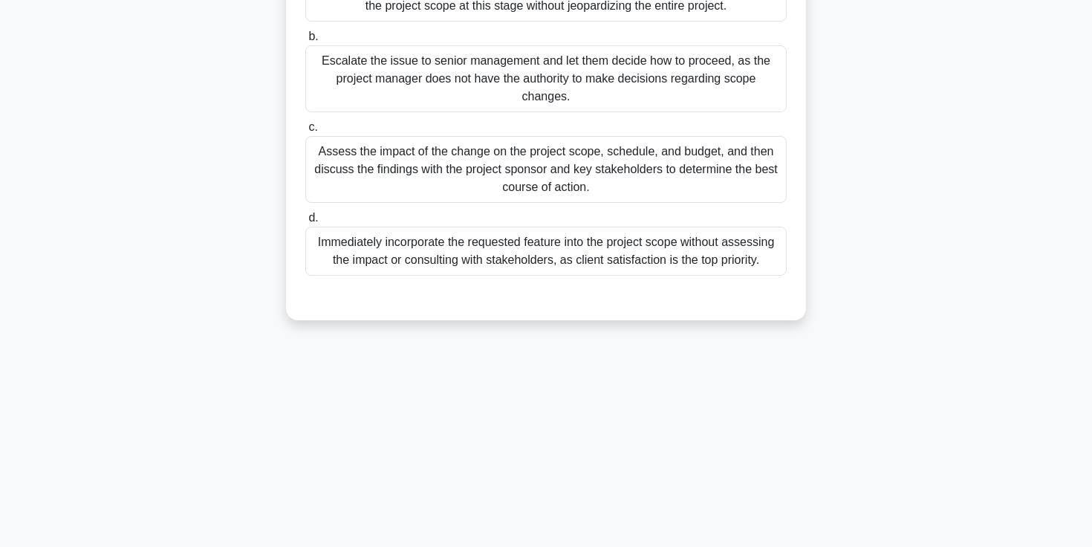
scroll to position [0, 0]
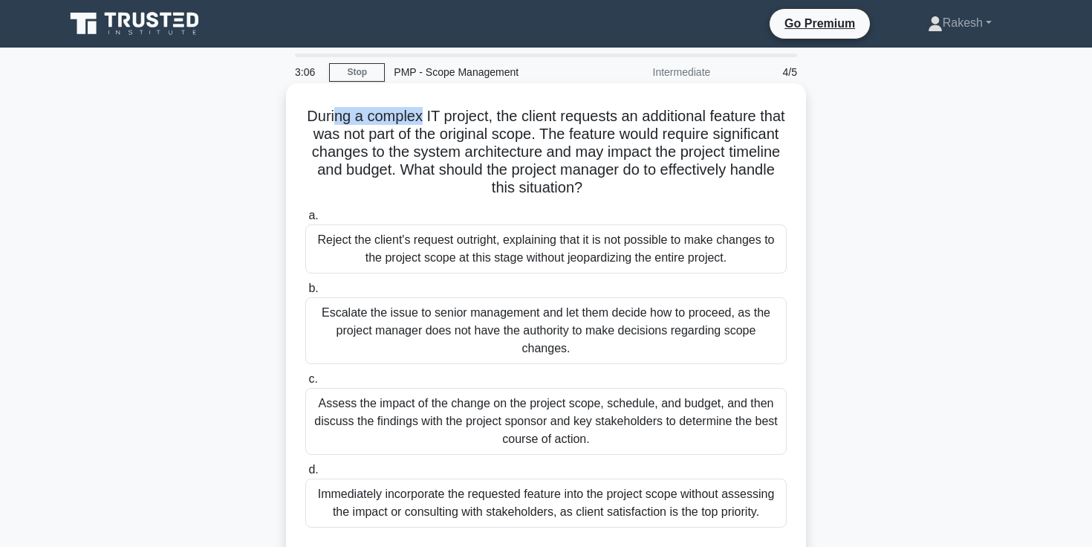
drag, startPoint x: 350, startPoint y: 119, endPoint x: 433, endPoint y: 120, distance: 83.2
click at [433, 120] on h5 "During a complex IT project, the client requests an additional feature that was…" at bounding box center [546, 152] width 484 height 91
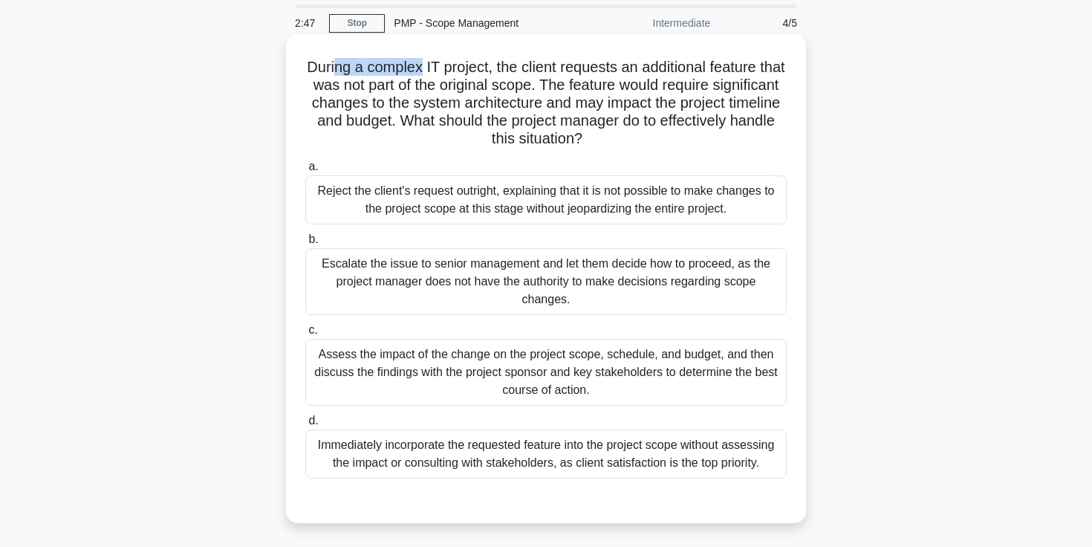
scroll to position [59, 0]
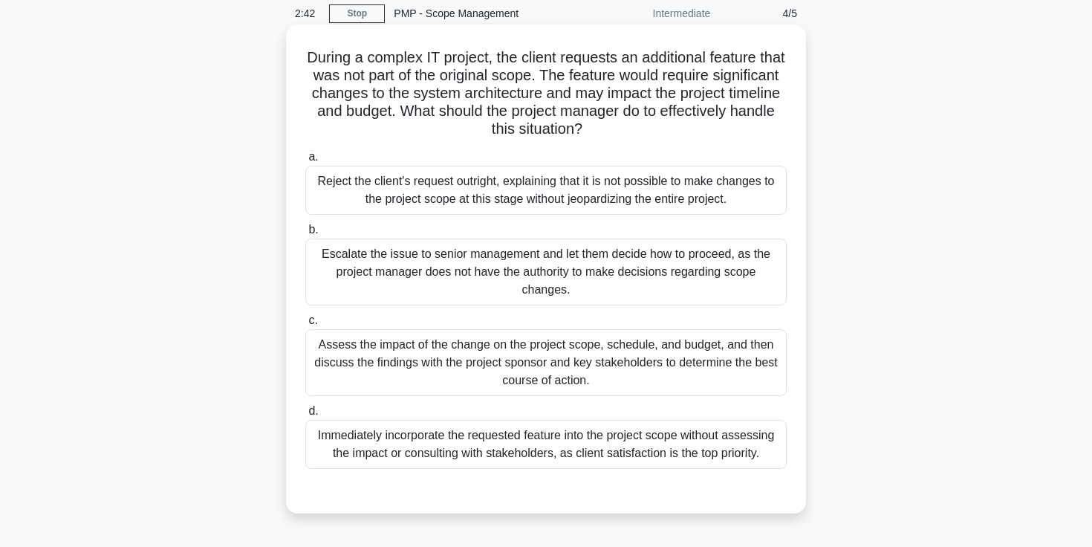
click at [570, 354] on div "Assess the impact of the change on the project scope, schedule, and budget, and…" at bounding box center [545, 362] width 481 height 67
click at [305, 325] on input "c. Assess the impact of the change on the project scope, schedule, and budget, …" at bounding box center [305, 321] width 0 height 10
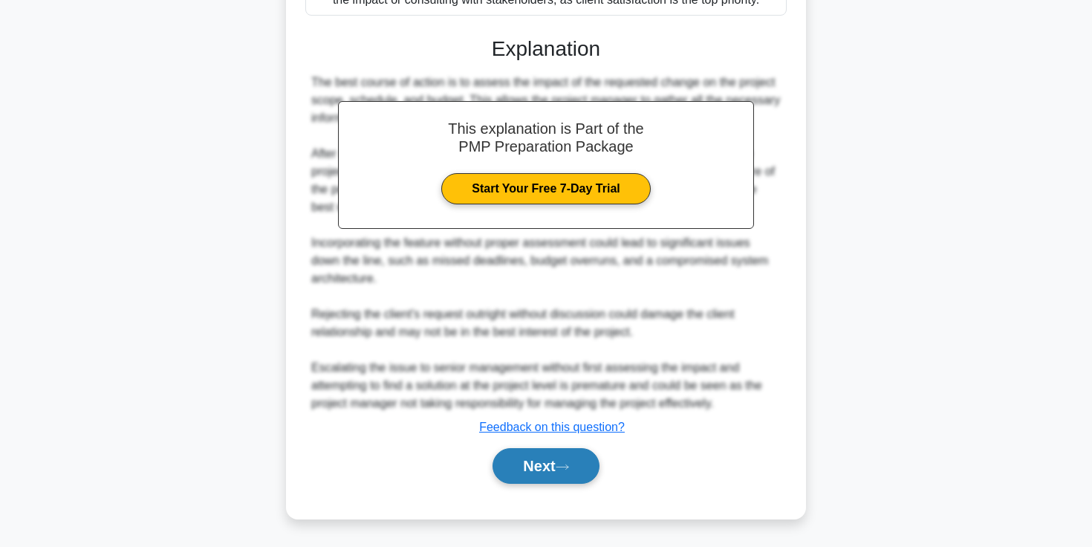
click at [550, 464] on button "Next" at bounding box center [546, 466] width 106 height 36
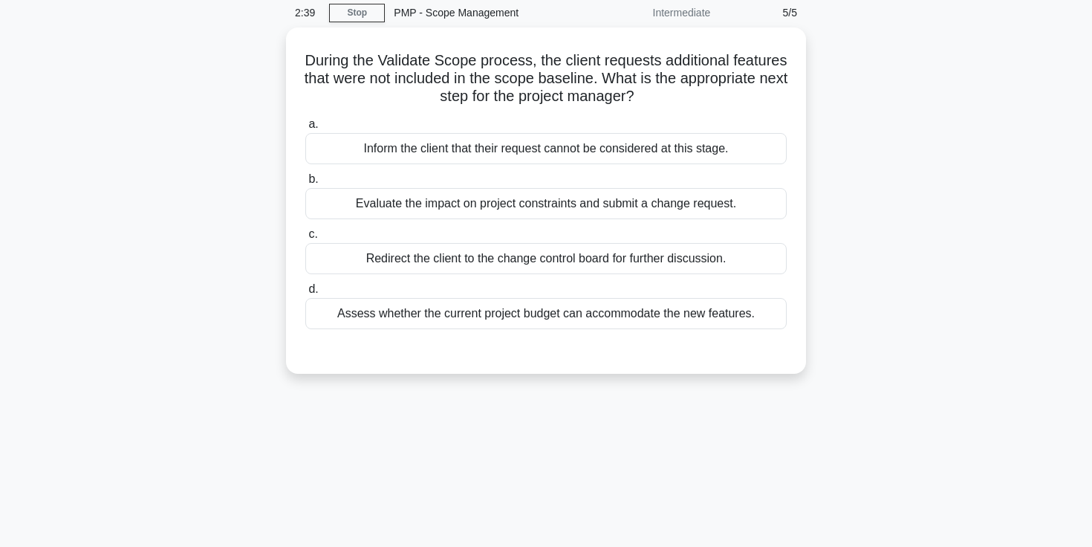
scroll to position [0, 0]
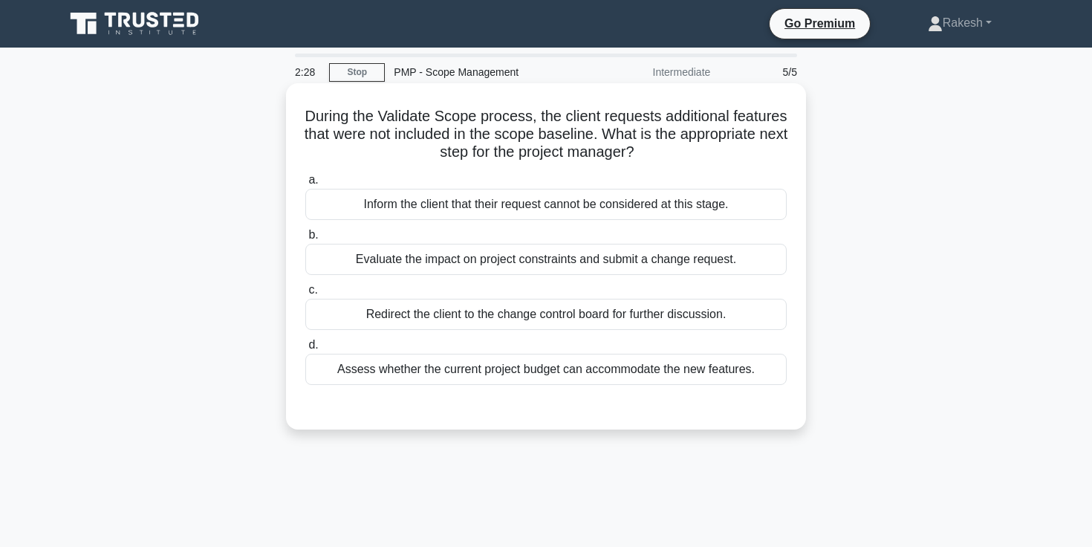
click at [606, 259] on div "Evaluate the impact on project constraints and submit a change request." at bounding box center [545, 259] width 481 height 31
click at [305, 240] on input "b. Evaluate the impact on project constraints and submit a change request." at bounding box center [305, 235] width 0 height 10
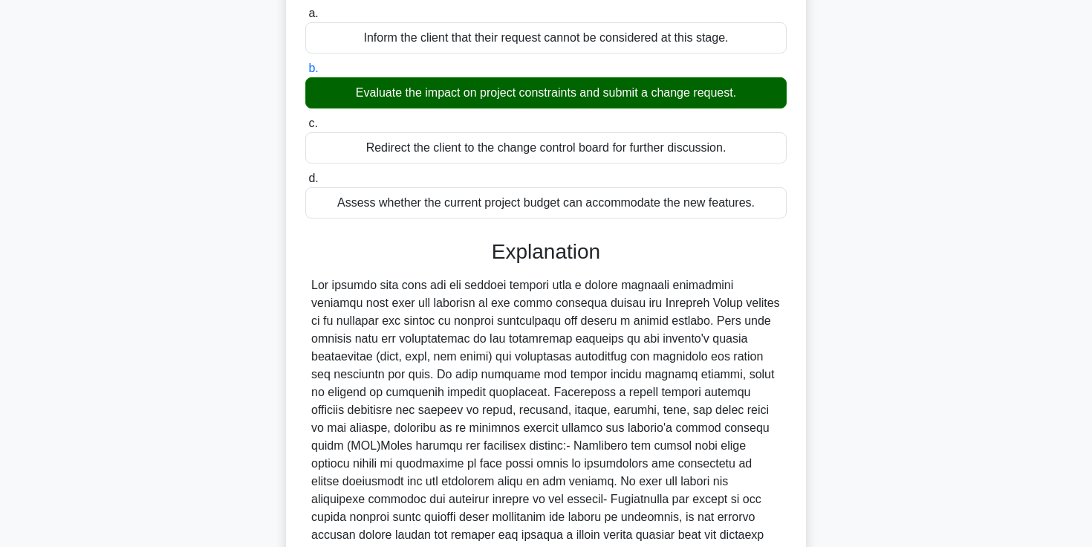
scroll to position [351, 0]
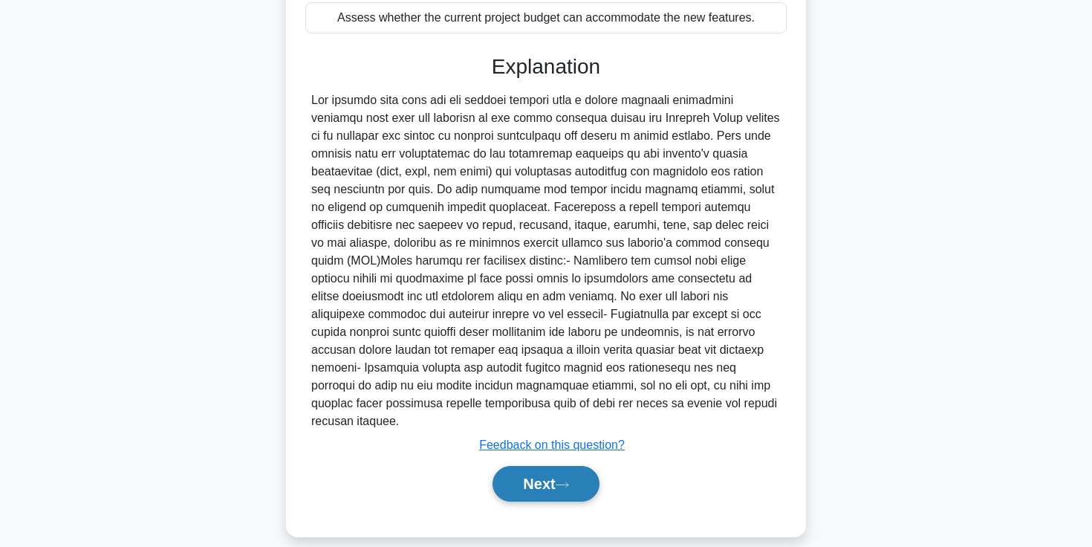
click at [550, 466] on button "Next" at bounding box center [546, 484] width 106 height 36
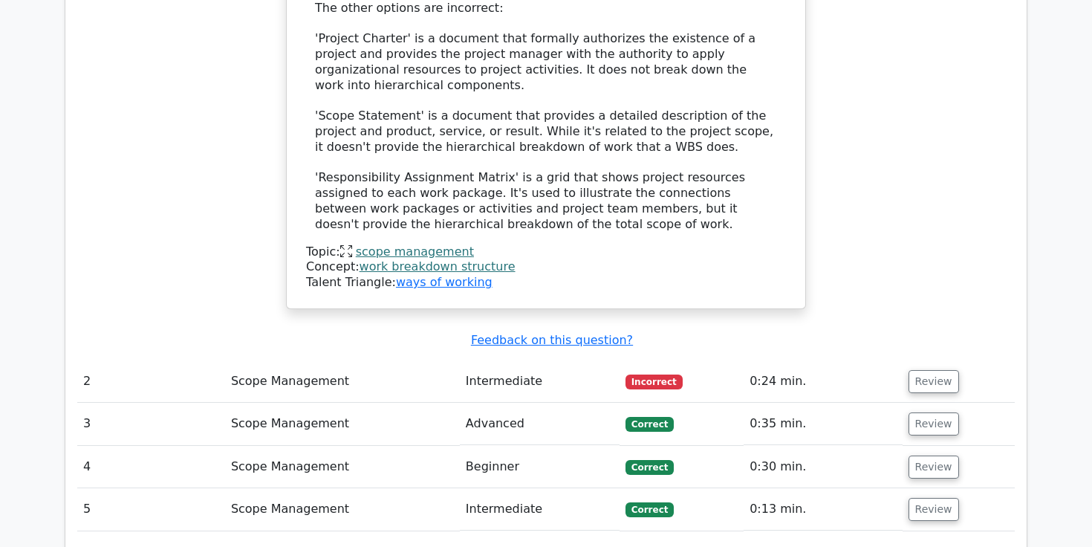
scroll to position [1913, 0]
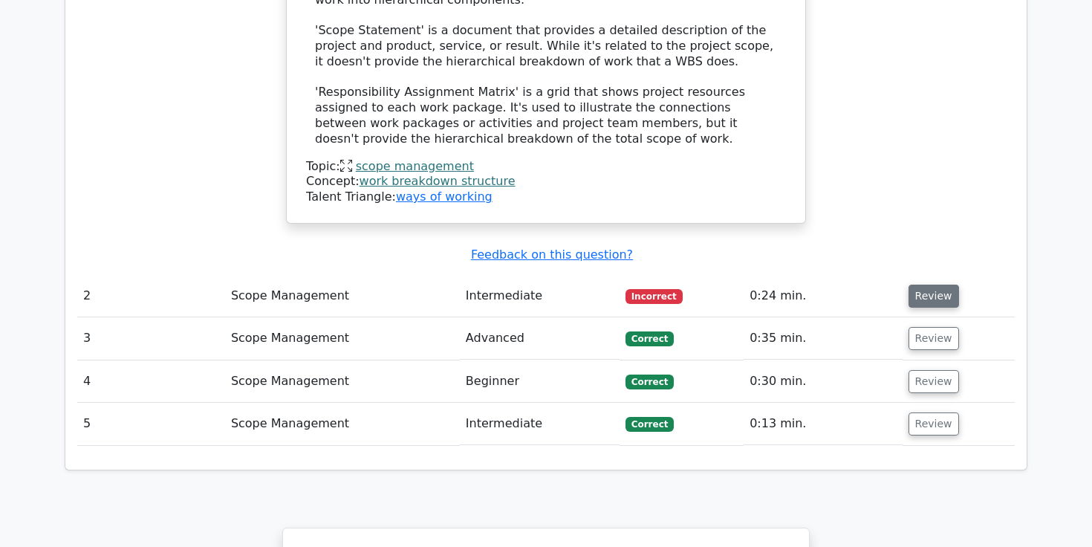
click at [920, 285] on button "Review" at bounding box center [934, 296] width 51 height 23
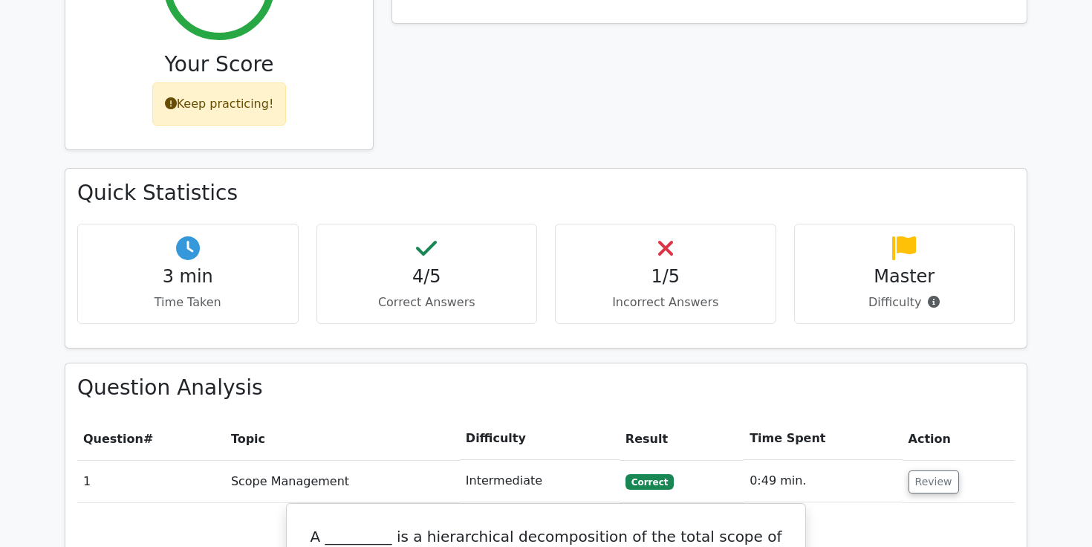
scroll to position [2, 0]
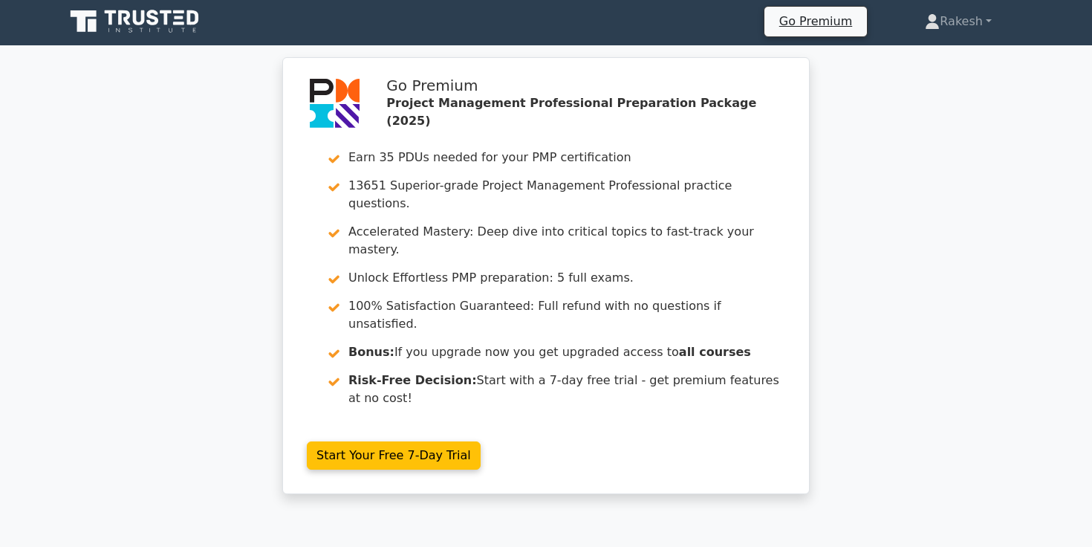
click at [122, 10] on icon at bounding box center [136, 21] width 143 height 28
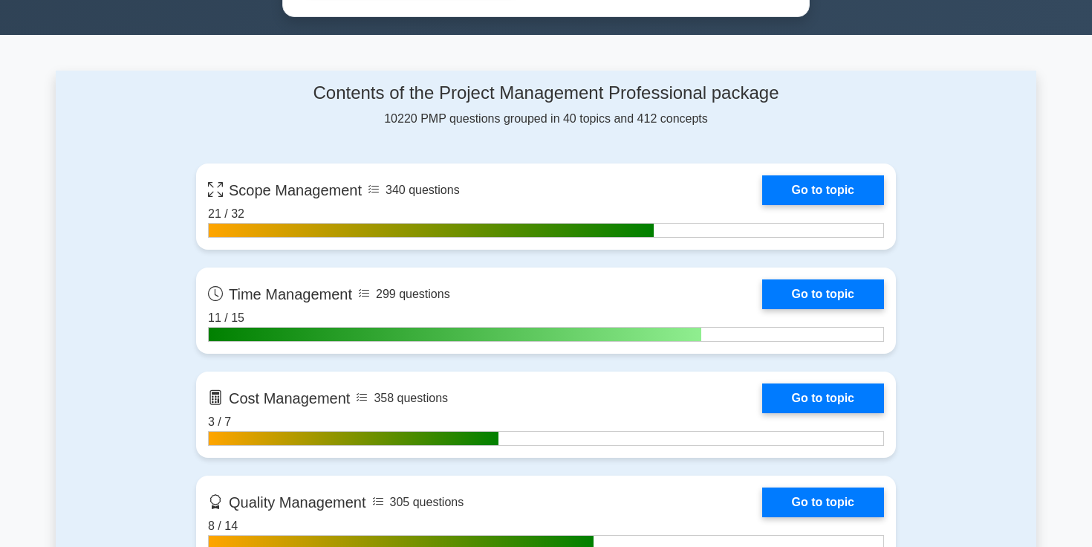
scroll to position [946, 0]
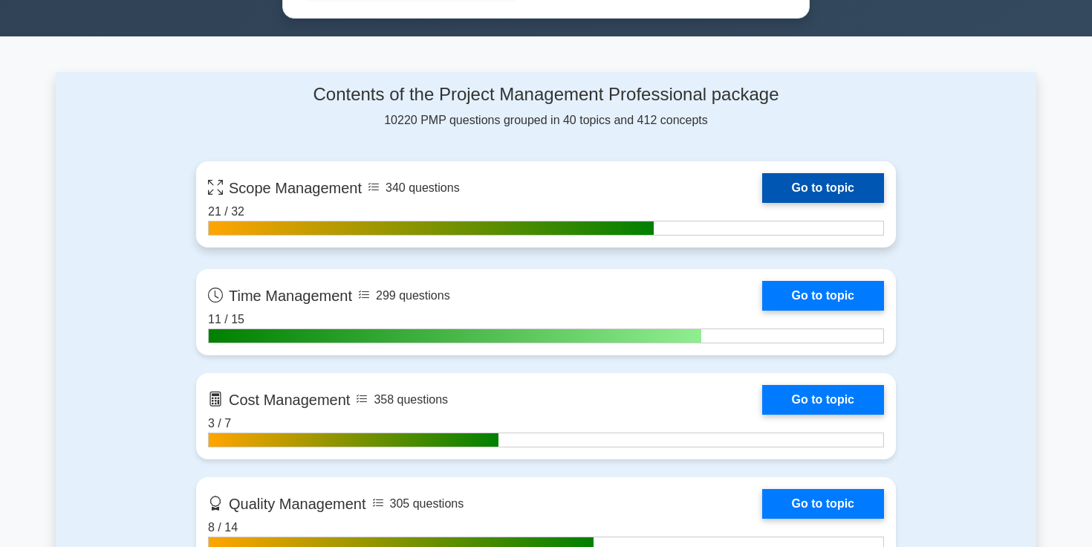
click at [787, 181] on link "Go to topic" at bounding box center [823, 188] width 122 height 30
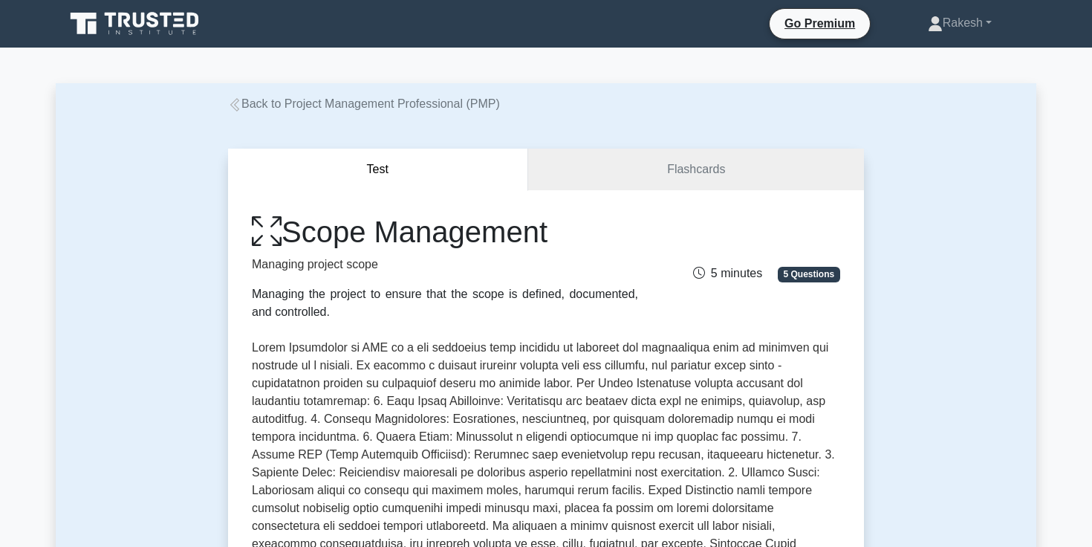
scroll to position [444, 0]
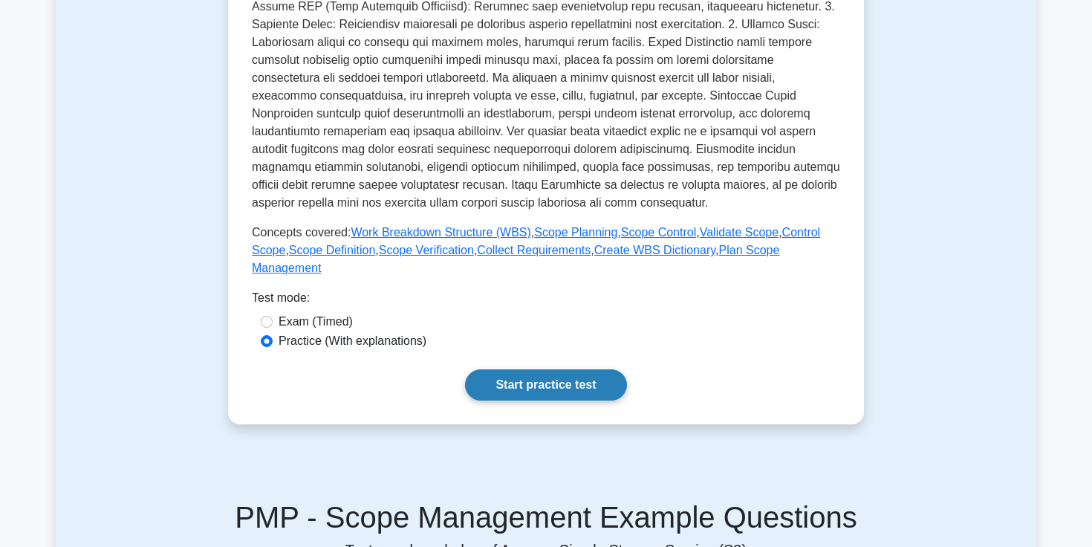
click at [527, 393] on link "Start practice test" at bounding box center [545, 384] width 161 height 31
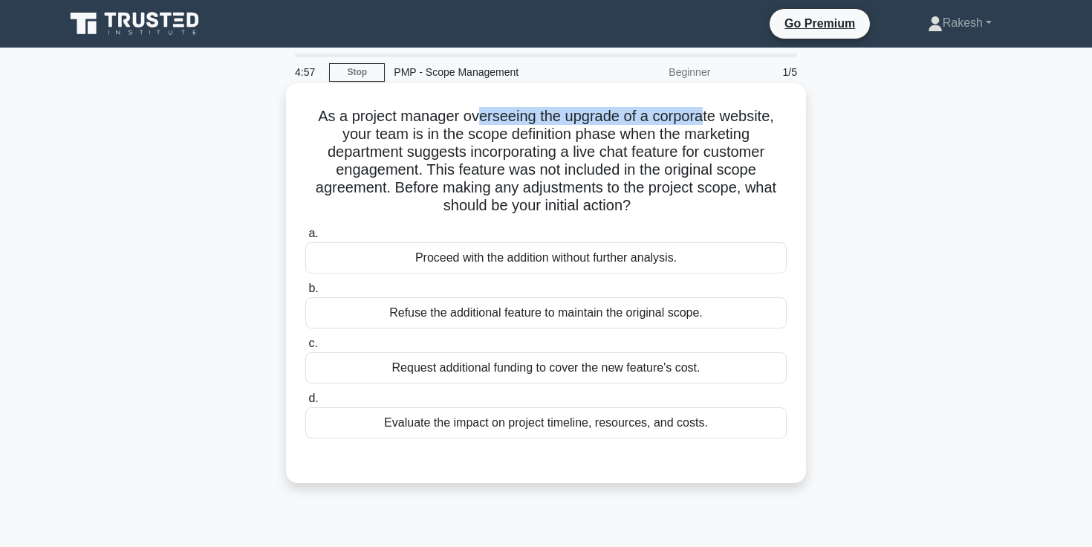
drag, startPoint x: 478, startPoint y: 121, endPoint x: 704, endPoint y: 119, distance: 226.6
click at [704, 119] on h5 "As a project manager overseeing the upgrade of a corporate website, your team i…" at bounding box center [546, 161] width 484 height 108
drag, startPoint x: 355, startPoint y: 140, endPoint x: 429, endPoint y: 133, distance: 73.9
click at [429, 133] on h5 "As a project manager overseeing the upgrade of a corporate website, your team i…" at bounding box center [546, 161] width 484 height 108
drag, startPoint x: 487, startPoint y: 133, endPoint x: 597, endPoint y: 134, distance: 110.0
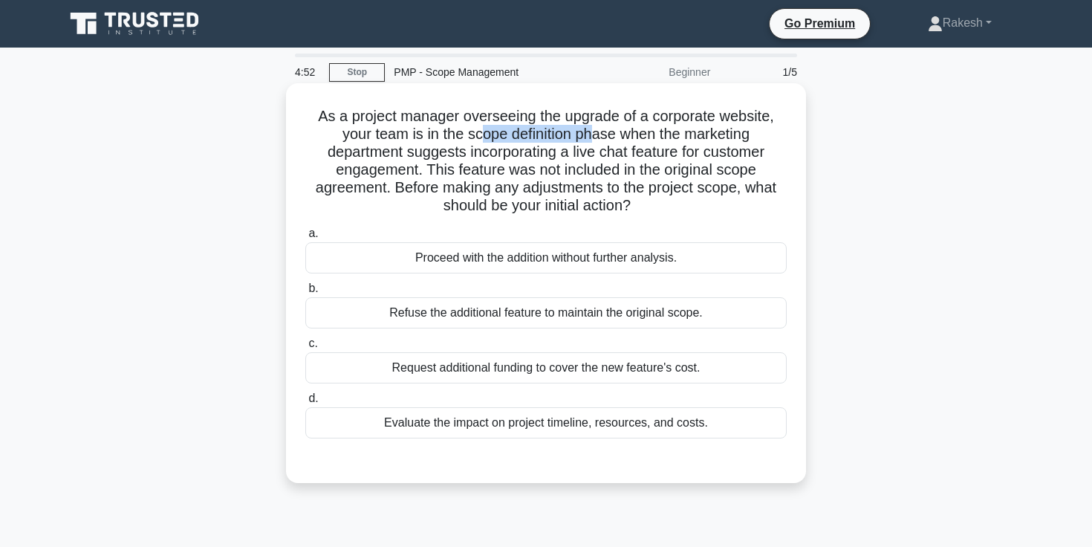
click at [597, 134] on h5 "As a project manager overseeing the upgrade of a corporate website, your team i…" at bounding box center [546, 161] width 484 height 108
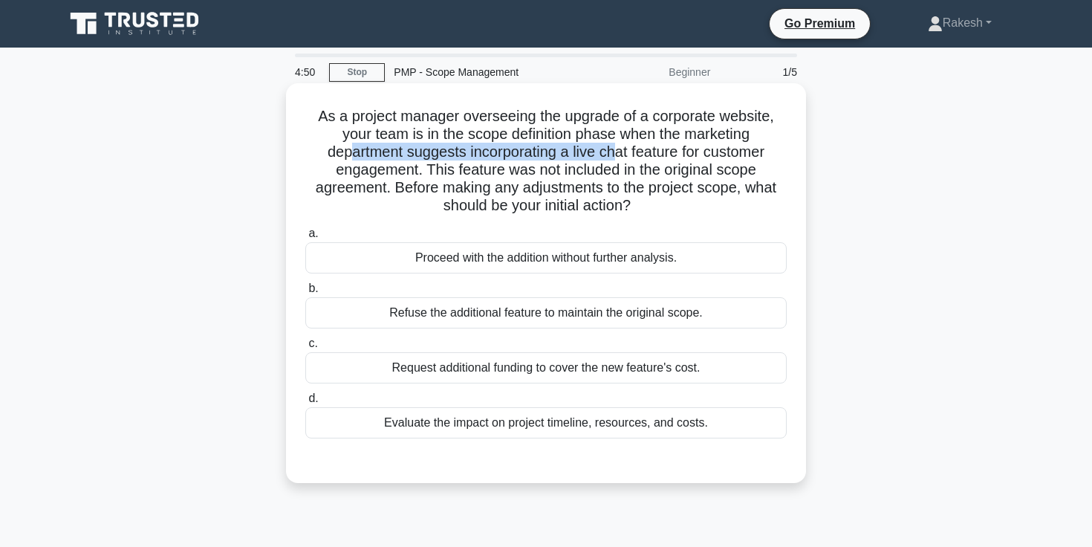
drag, startPoint x: 351, startPoint y: 153, endPoint x: 616, endPoint y: 155, distance: 265.2
click at [616, 155] on h5 "As a project manager overseeing the upgrade of a corporate website, your team i…" at bounding box center [546, 161] width 484 height 108
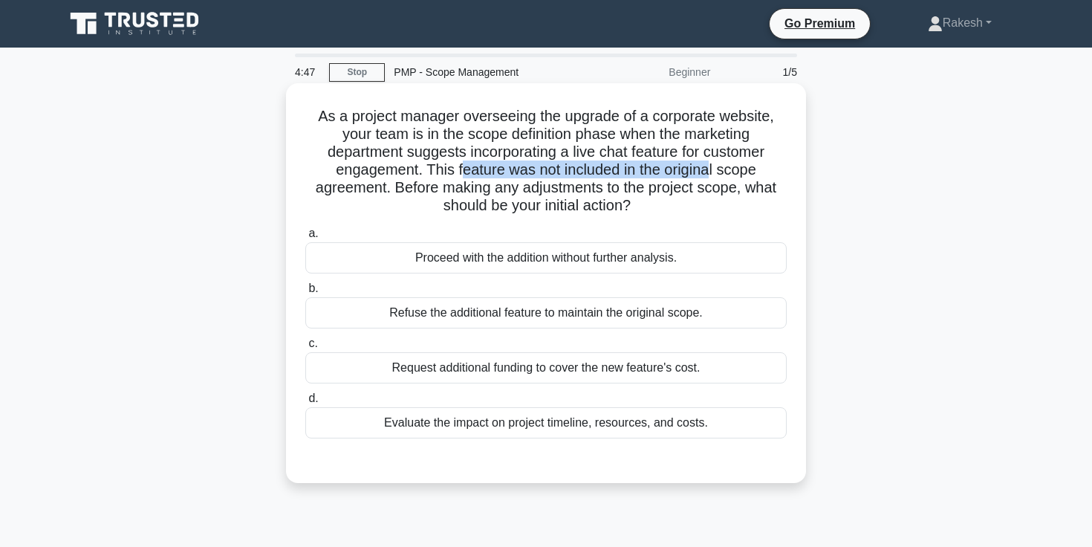
drag, startPoint x: 465, startPoint y: 168, endPoint x: 712, endPoint y: 170, distance: 247.4
click at [712, 170] on h5 "As a project manager overseeing the upgrade of a corporate website, your team i…" at bounding box center [546, 161] width 484 height 108
click at [445, 424] on div "Evaluate the impact on project timeline, resources, and costs." at bounding box center [545, 422] width 481 height 31
click at [305, 403] on input "d. Evaluate the impact on project timeline, resources, and costs." at bounding box center [305, 399] width 0 height 10
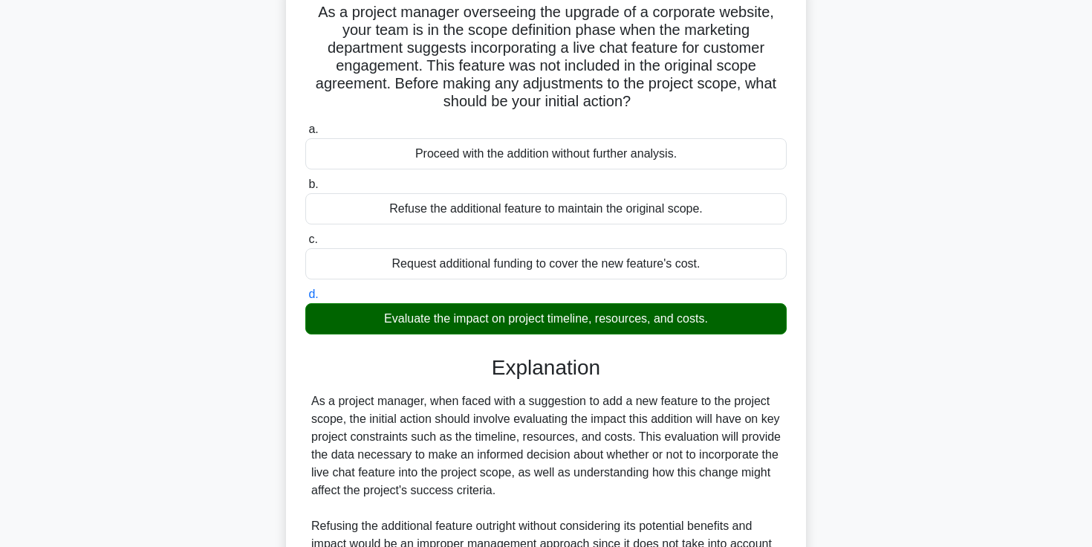
scroll to position [351, 0]
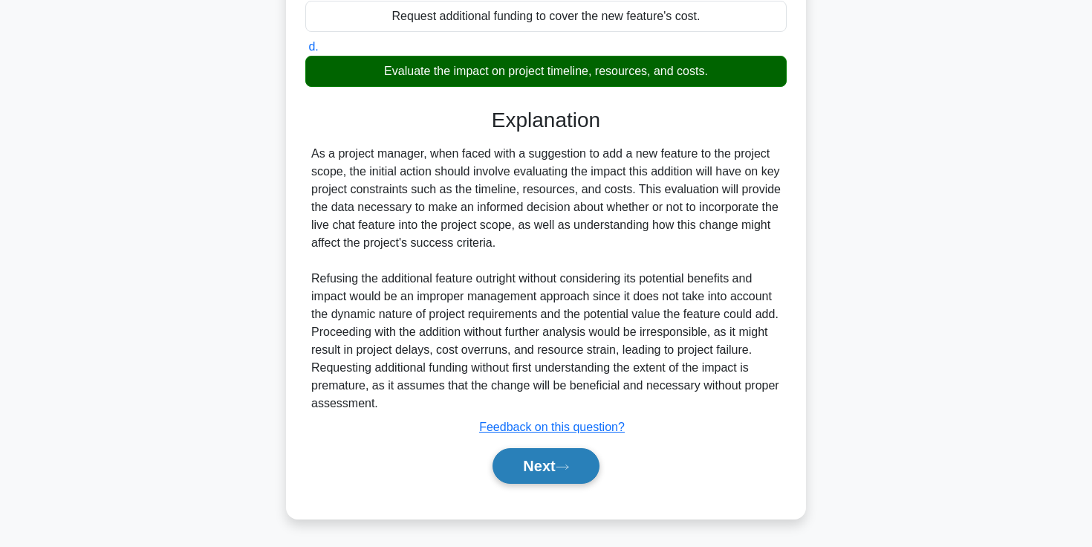
click at [543, 474] on button "Next" at bounding box center [546, 466] width 106 height 36
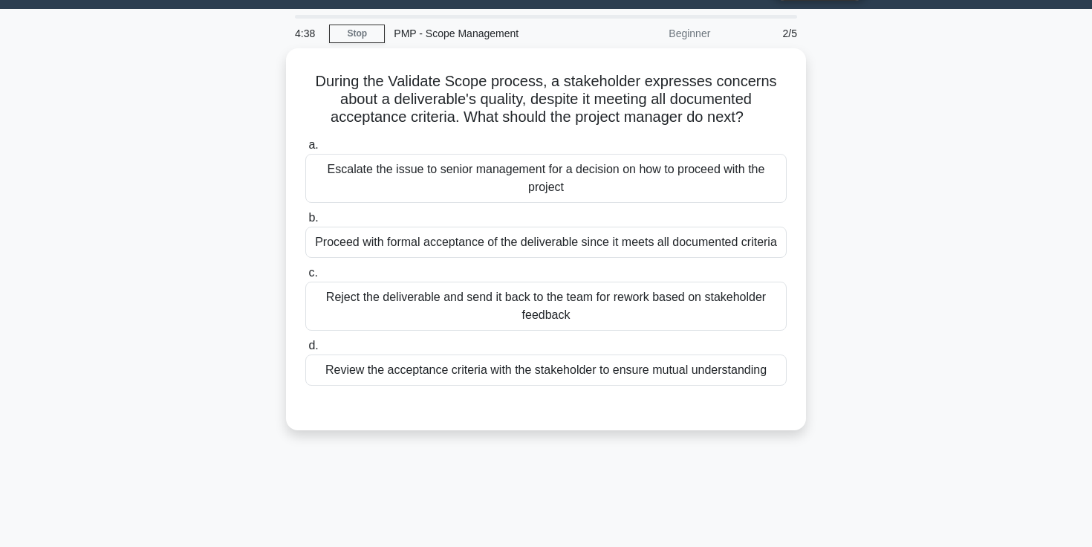
scroll to position [0, 0]
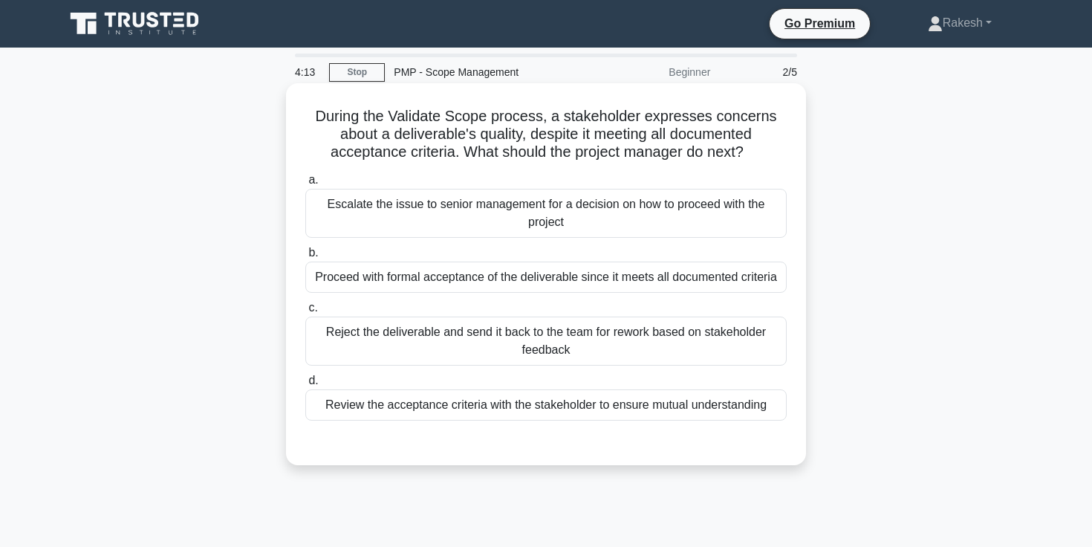
click at [578, 407] on div "Review the acceptance criteria with the stakeholder to ensure mutual understand…" at bounding box center [545, 404] width 481 height 31
click at [305, 386] on input "d. Review the acceptance criteria with the stakeholder to ensure mutual underst…" at bounding box center [305, 381] width 0 height 10
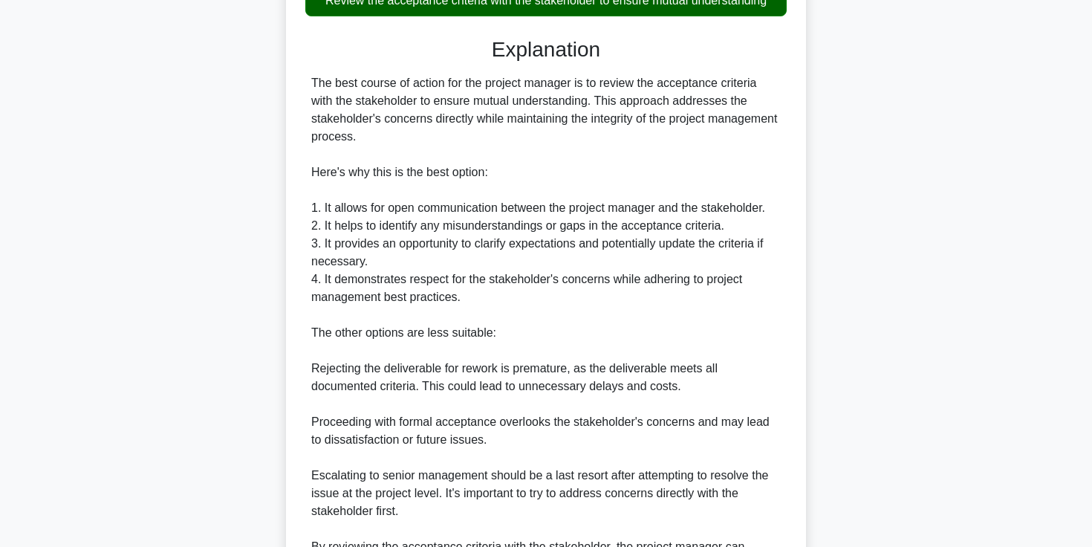
scroll to position [583, 0]
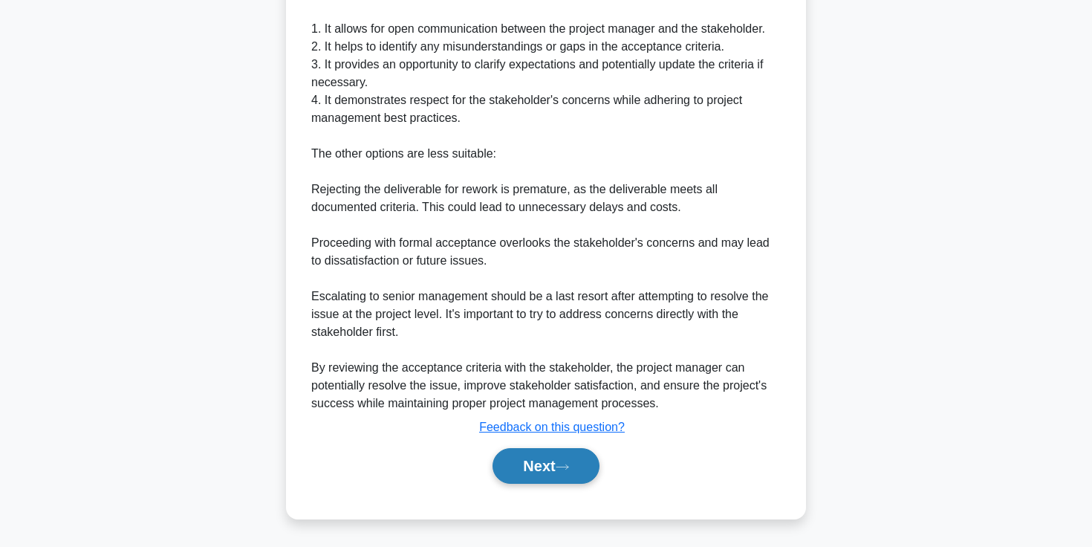
click at [548, 466] on button "Next" at bounding box center [546, 466] width 106 height 36
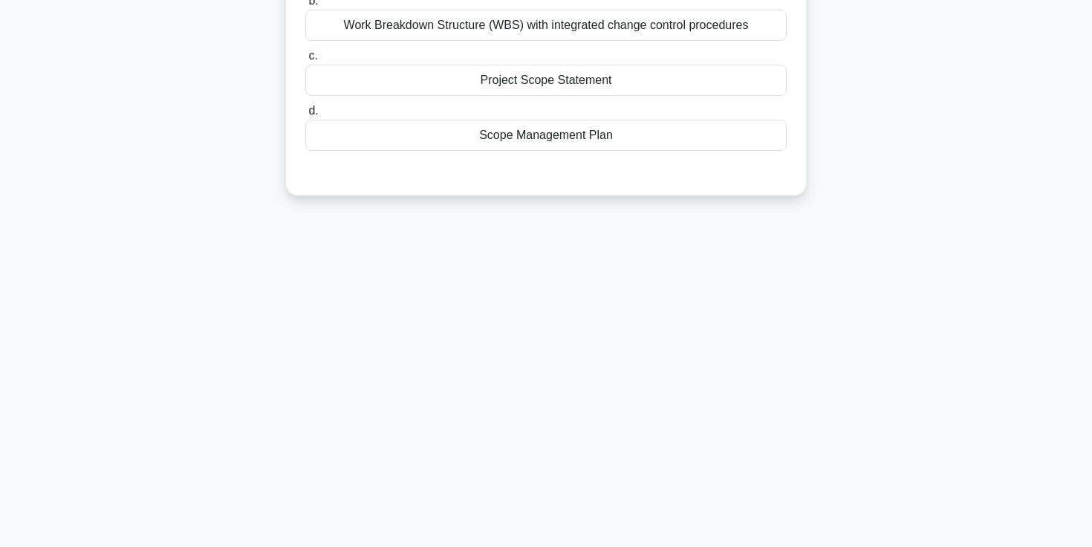
scroll to position [0, 0]
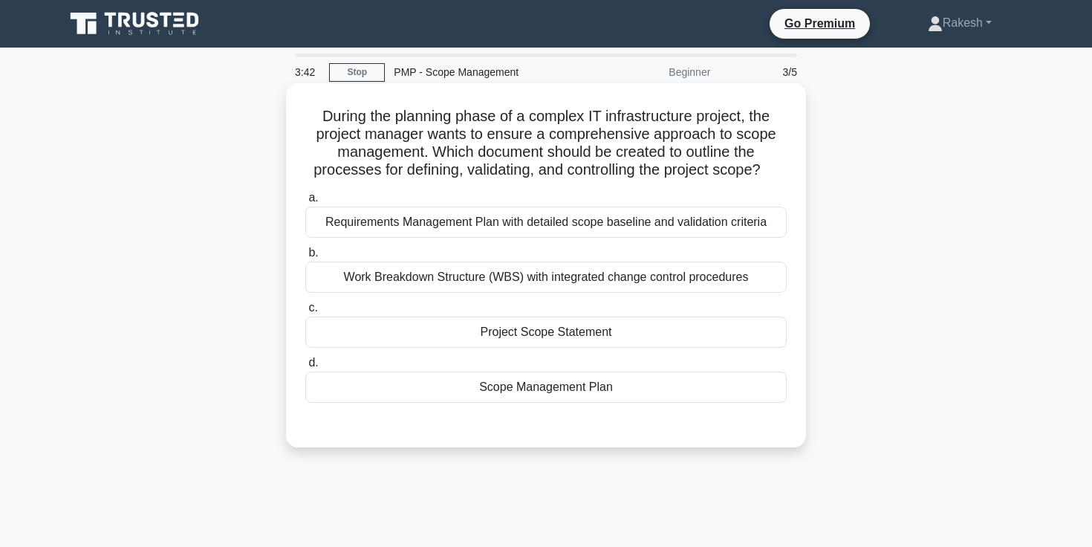
click at [557, 388] on div "Scope Management Plan" at bounding box center [545, 386] width 481 height 31
click at [305, 368] on input "d. Scope Management Plan" at bounding box center [305, 363] width 0 height 10
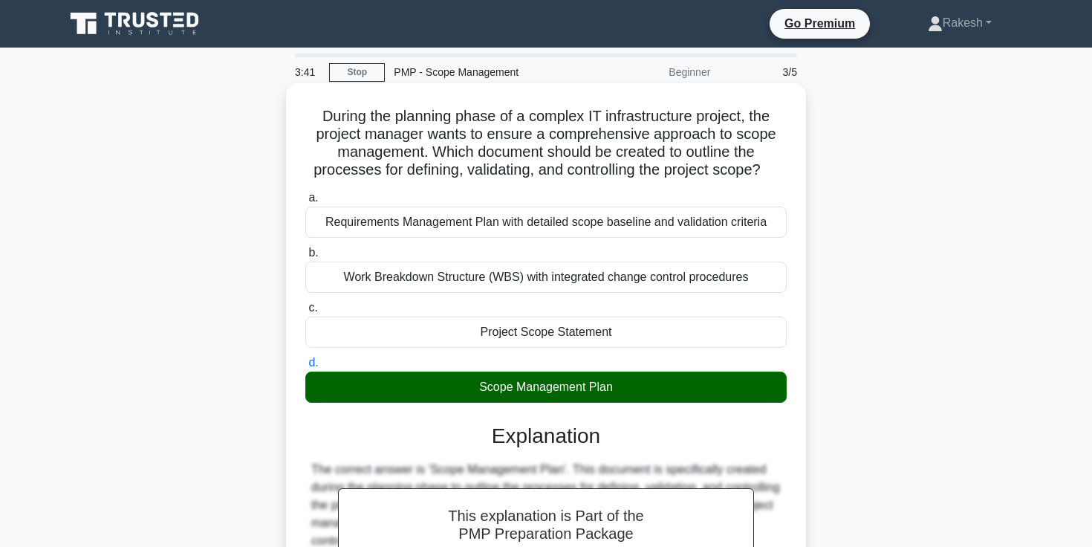
scroll to position [494, 0]
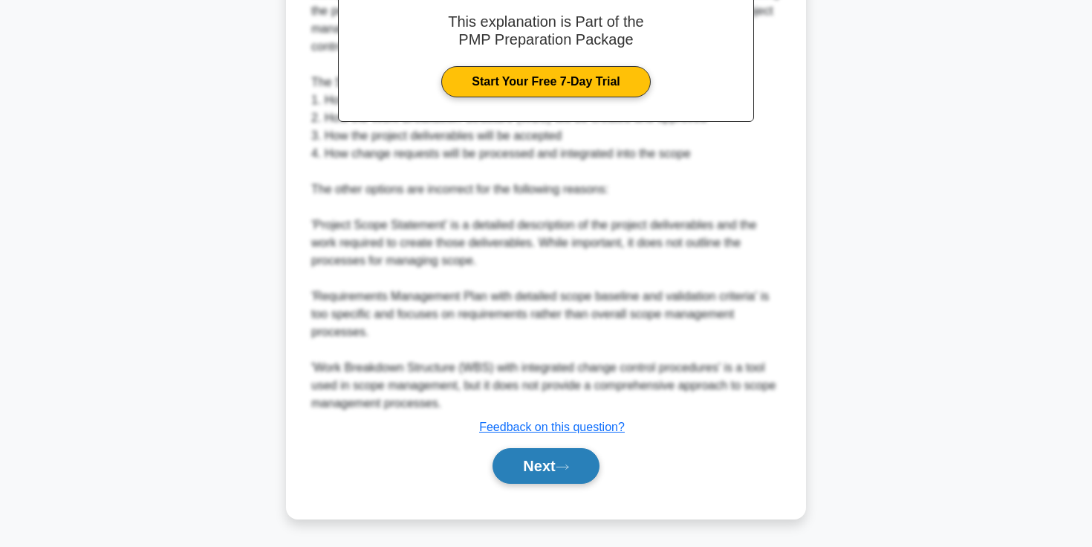
click at [556, 464] on button "Next" at bounding box center [546, 466] width 106 height 36
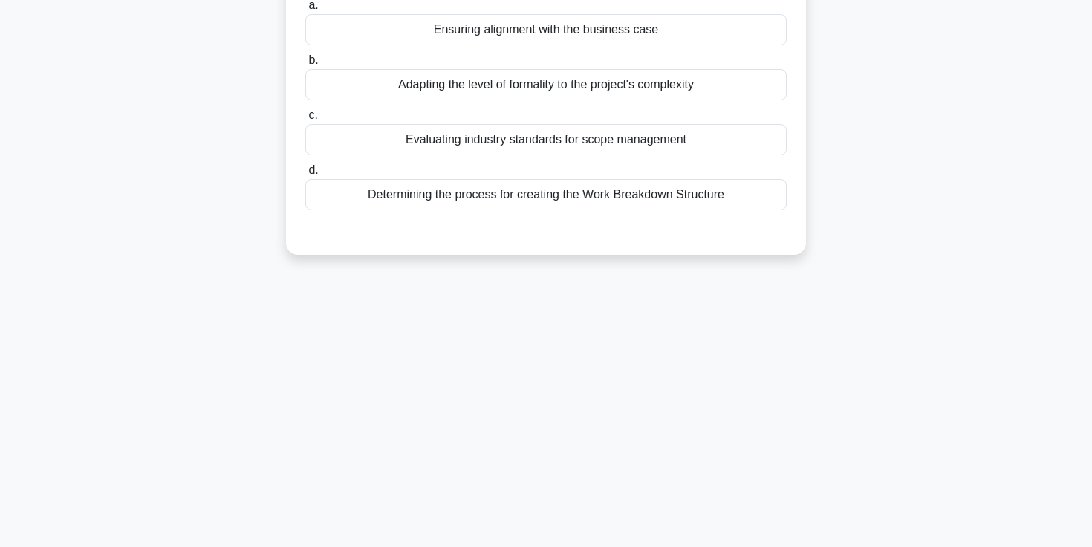
scroll to position [0, 0]
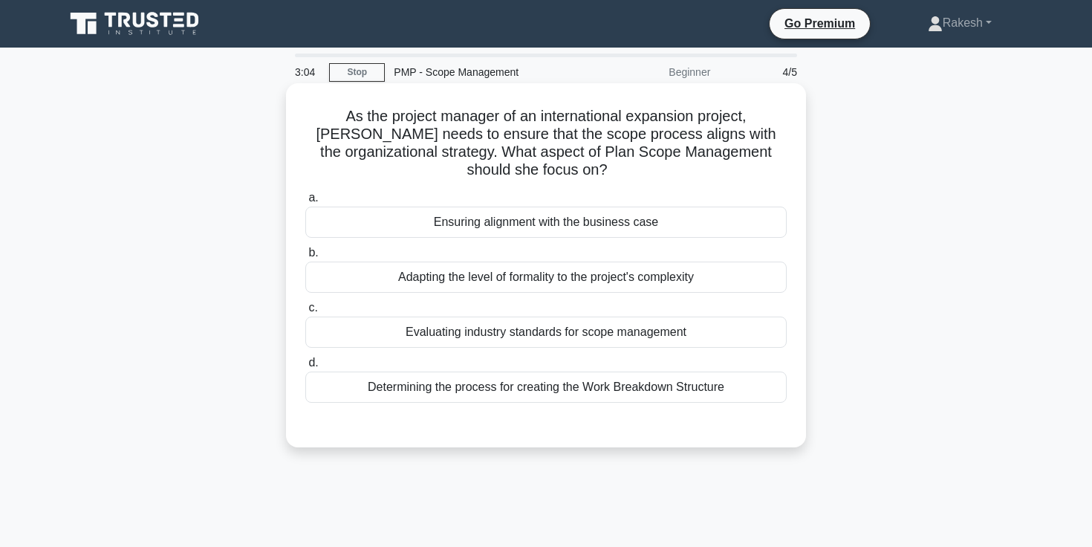
click at [678, 386] on div "Determining the process for creating the Work Breakdown Structure" at bounding box center [545, 386] width 481 height 31
click at [305, 368] on input "d. Determining the process for creating the Work Breakdown Structure" at bounding box center [305, 363] width 0 height 10
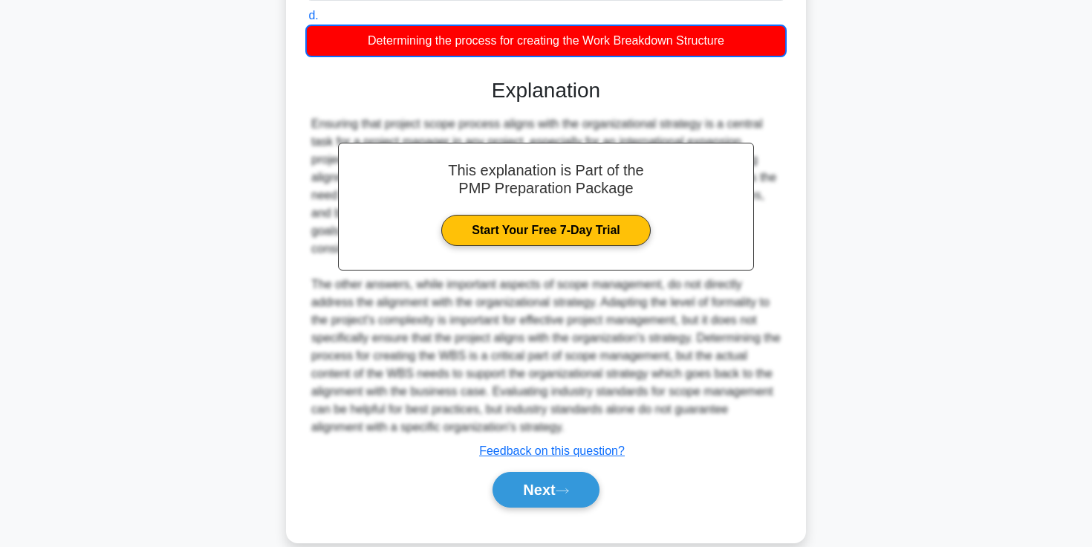
scroll to position [371, 0]
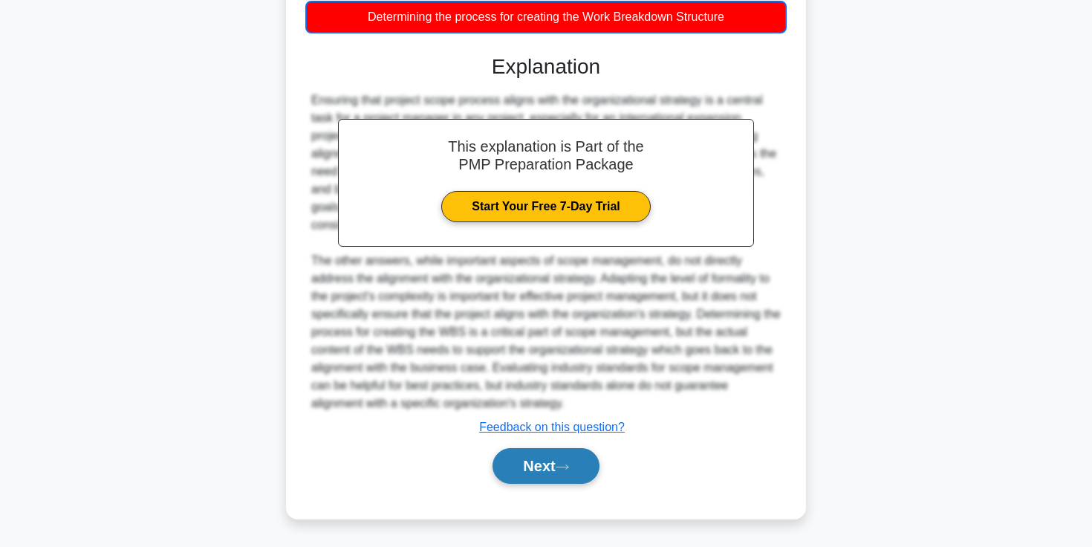
click at [556, 467] on button "Next" at bounding box center [546, 466] width 106 height 36
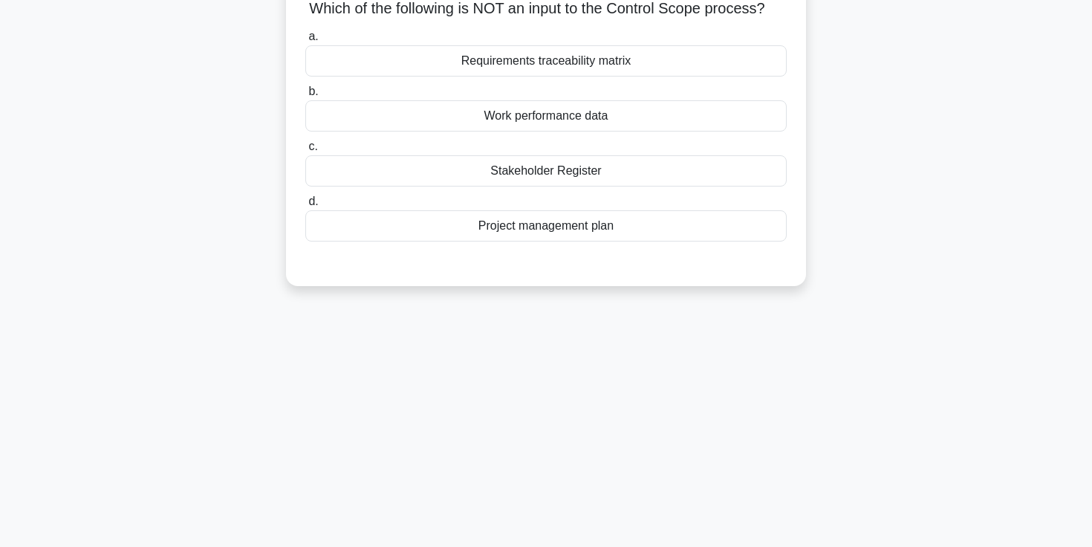
scroll to position [0, 0]
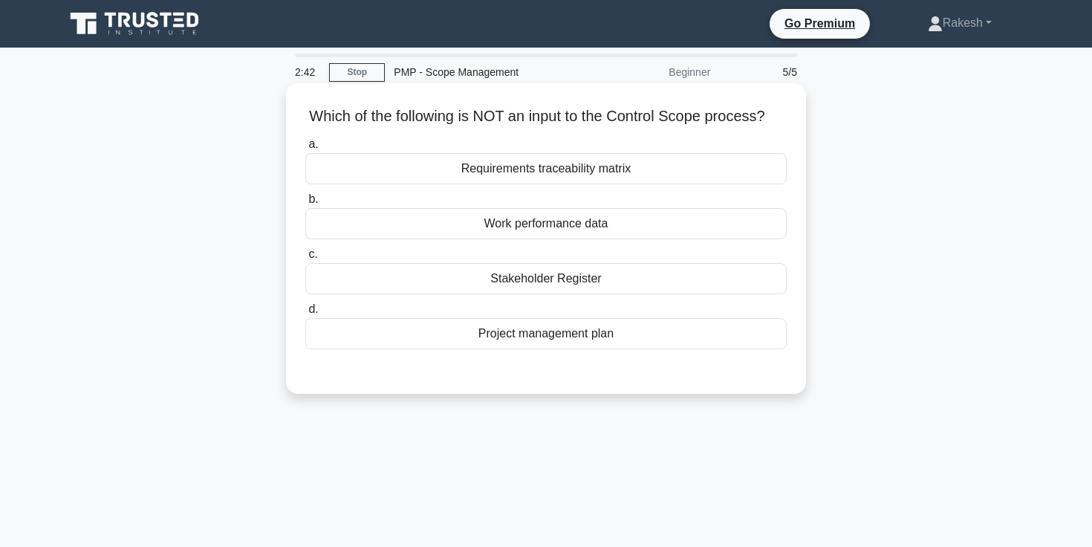
click at [550, 284] on div "Stakeholder Register" at bounding box center [545, 278] width 481 height 31
click at [305, 259] on input "c. Stakeholder Register" at bounding box center [305, 255] width 0 height 10
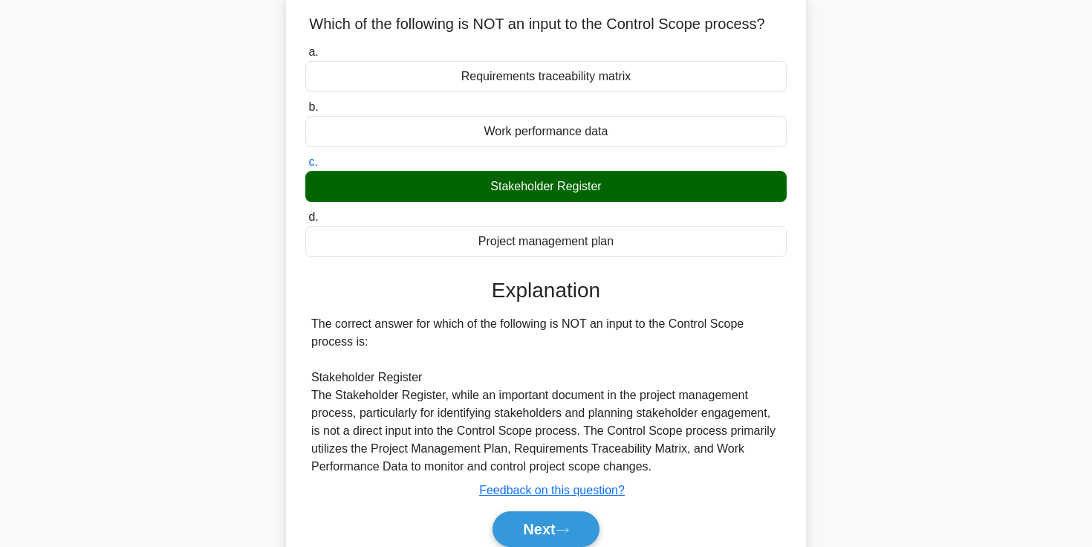
scroll to position [185, 0]
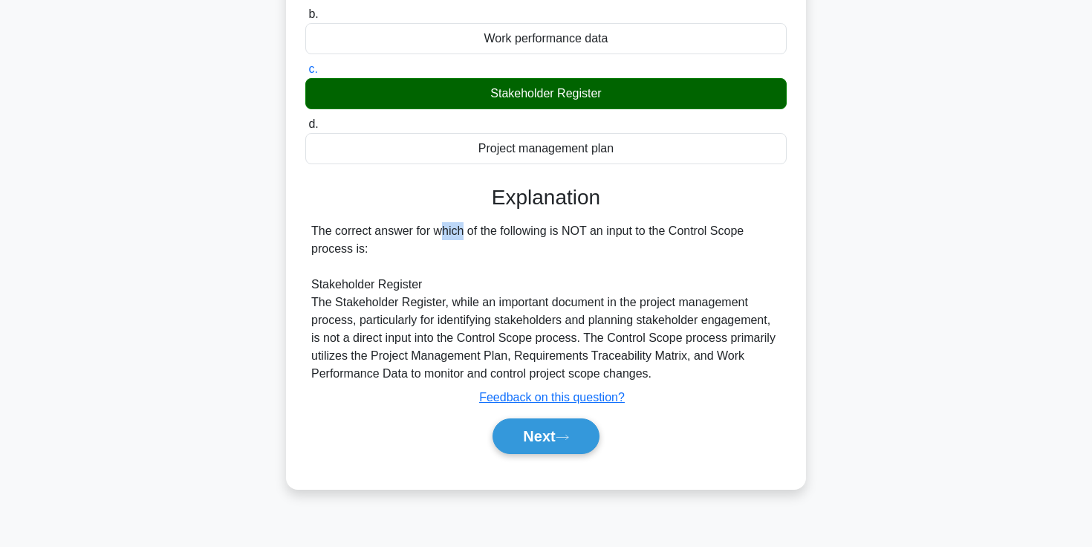
drag, startPoint x: 371, startPoint y: 233, endPoint x: 350, endPoint y: 230, distance: 21.7
click at [350, 230] on div "The correct answer for which of the following is NOT an input to the Control Sc…" at bounding box center [546, 302] width 470 height 160
drag, startPoint x: 504, startPoint y: 305, endPoint x: 684, endPoint y: 305, distance: 180.5
click at [686, 306] on div "The correct answer for which of the following is NOT an input to the Control Sc…" at bounding box center [546, 302] width 470 height 160
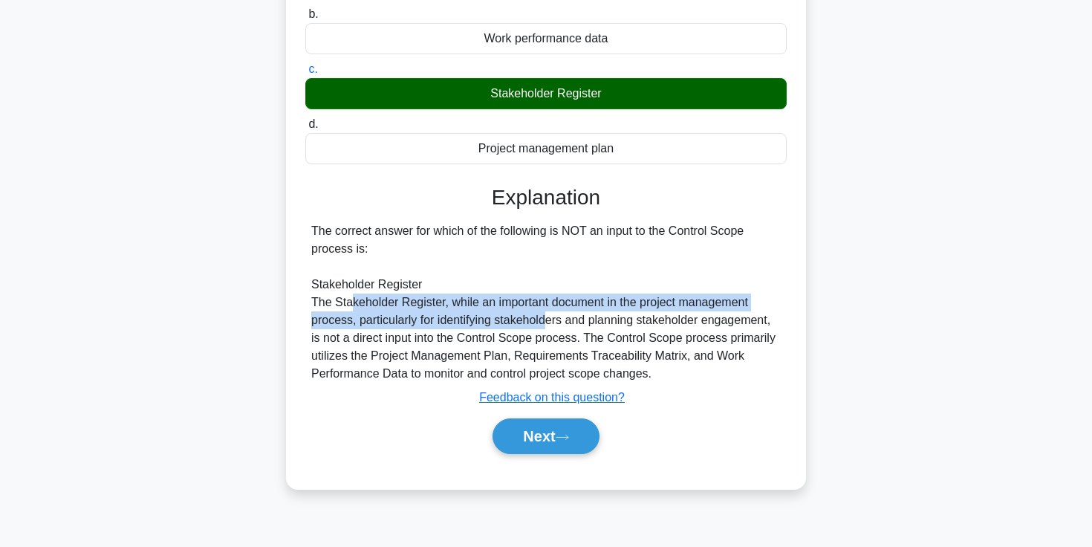
drag, startPoint x: 354, startPoint y: 307, endPoint x: 546, endPoint y: 327, distance: 192.7
click at [546, 326] on div "The correct answer for which of the following is NOT an input to the Control Sc…" at bounding box center [546, 302] width 470 height 160
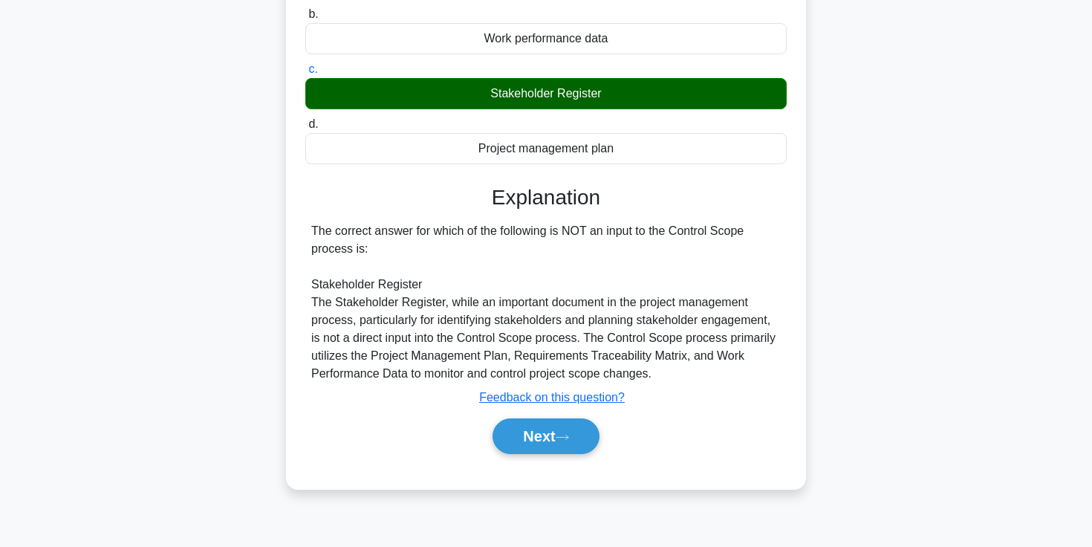
click at [598, 322] on div "The correct answer for which of the following is NOT an input to the Control Sc…" at bounding box center [546, 302] width 470 height 160
click at [568, 429] on button "Next" at bounding box center [546, 436] width 106 height 36
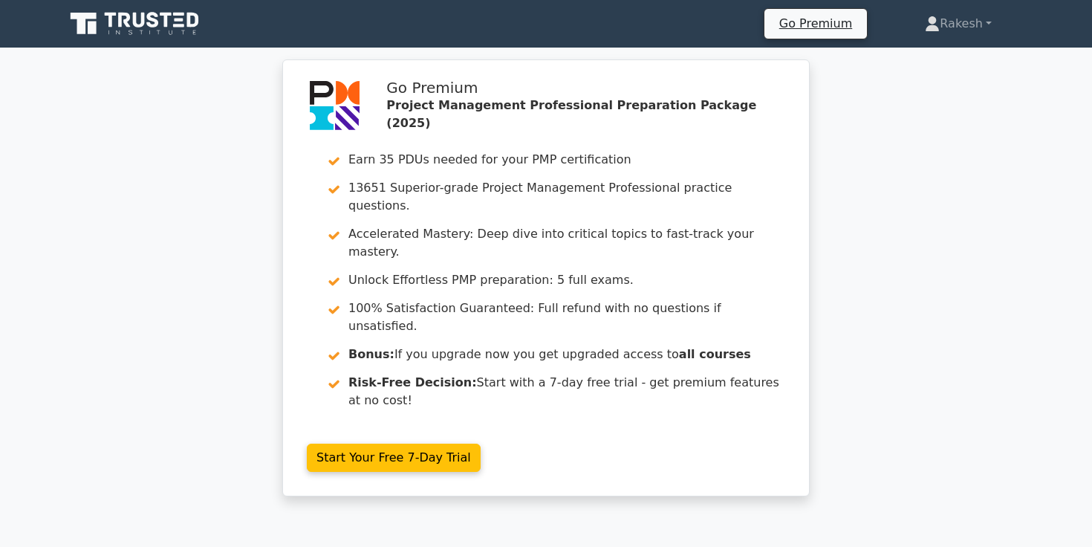
click at [129, 19] on icon at bounding box center [125, 20] width 12 height 15
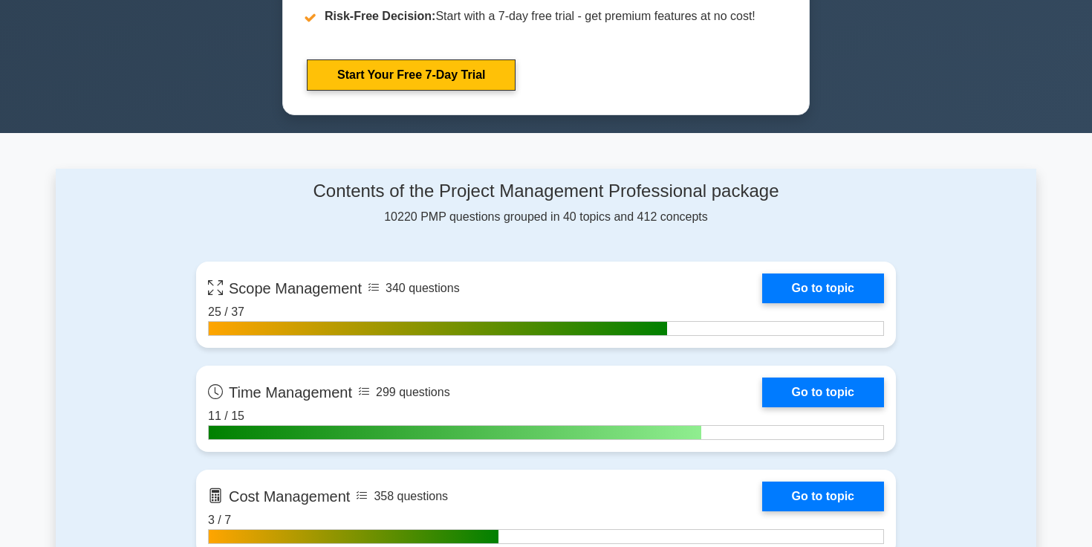
scroll to position [920, 0]
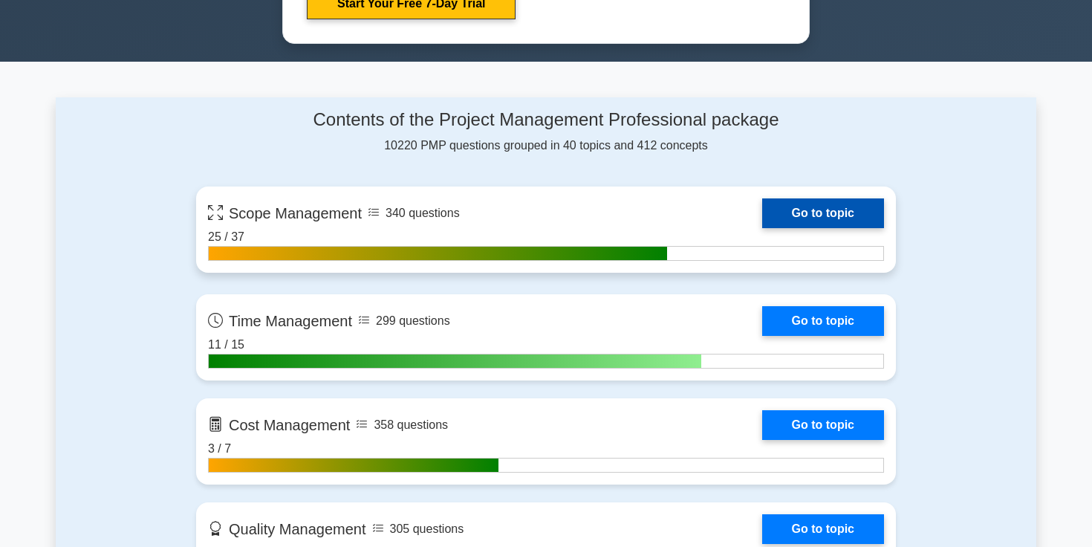
click at [762, 214] on link "Go to topic" at bounding box center [823, 213] width 122 height 30
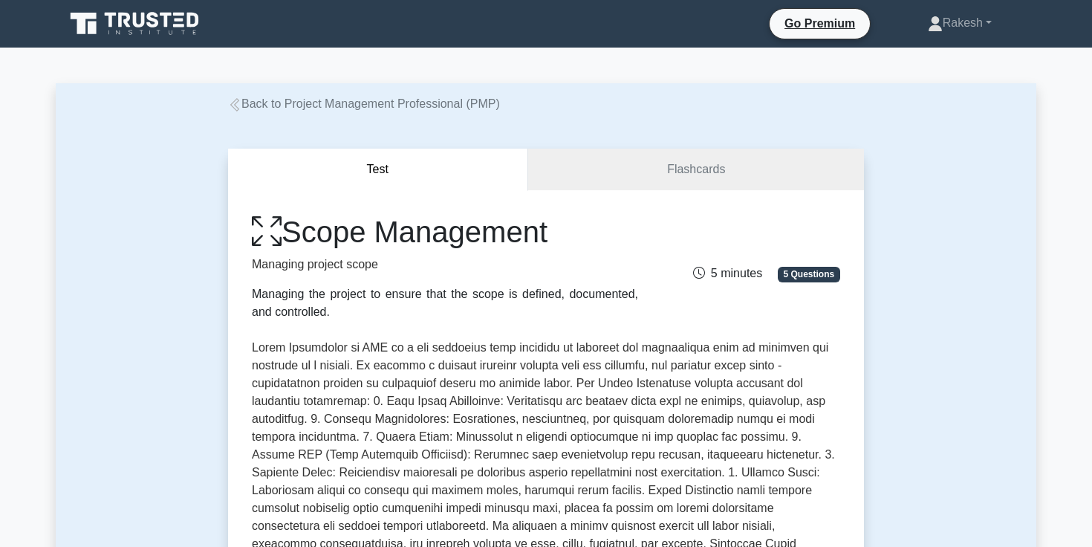
click at [234, 108] on icon at bounding box center [234, 104] width 13 height 13
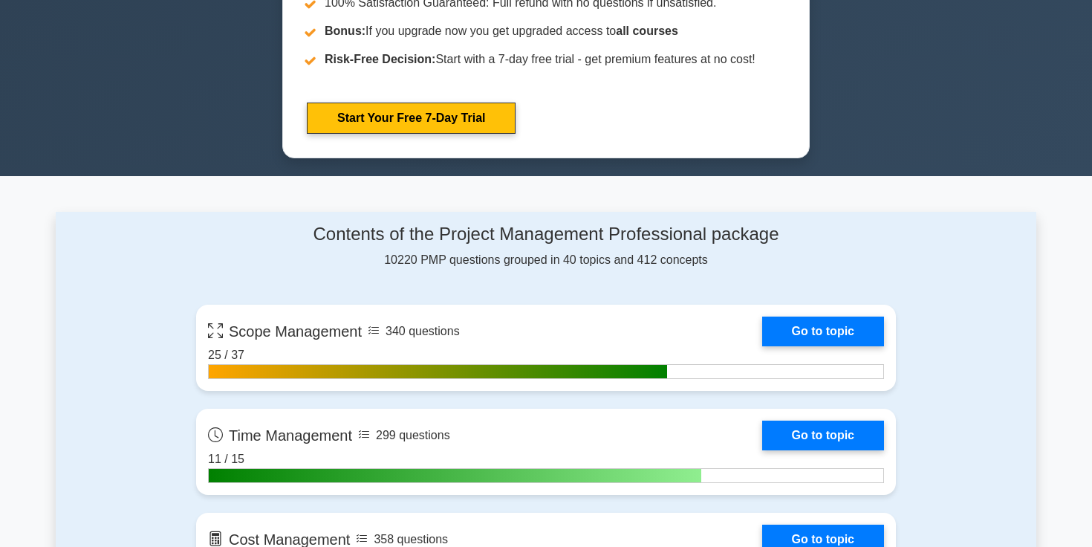
scroll to position [820, 0]
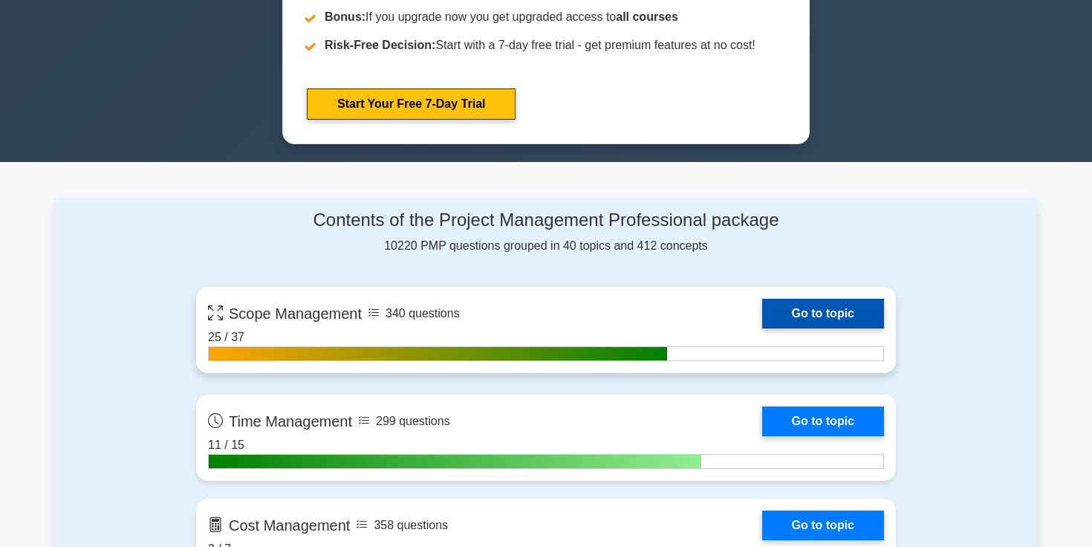
click at [762, 314] on link "Go to topic" at bounding box center [823, 314] width 122 height 30
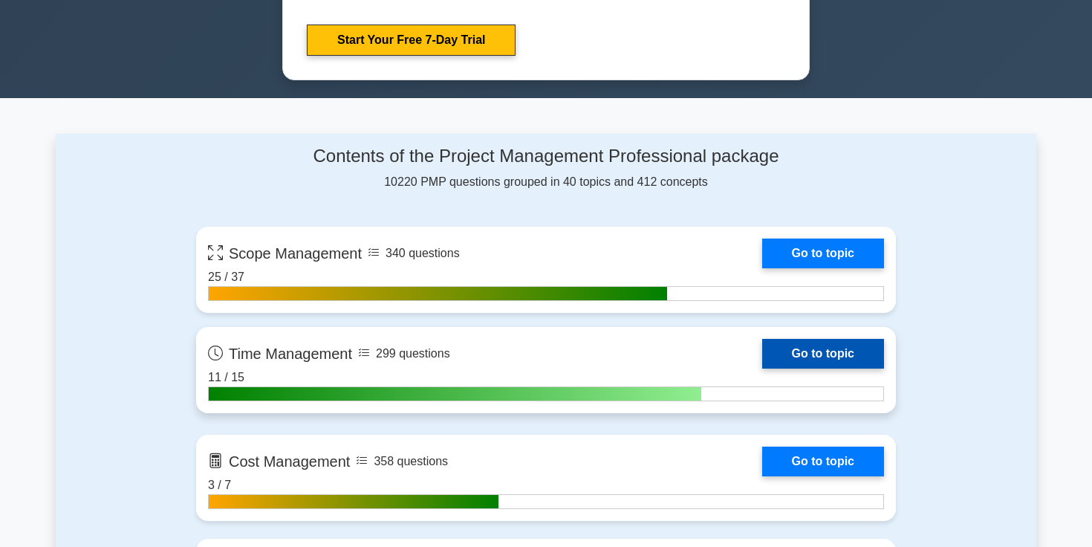
scroll to position [891, 0]
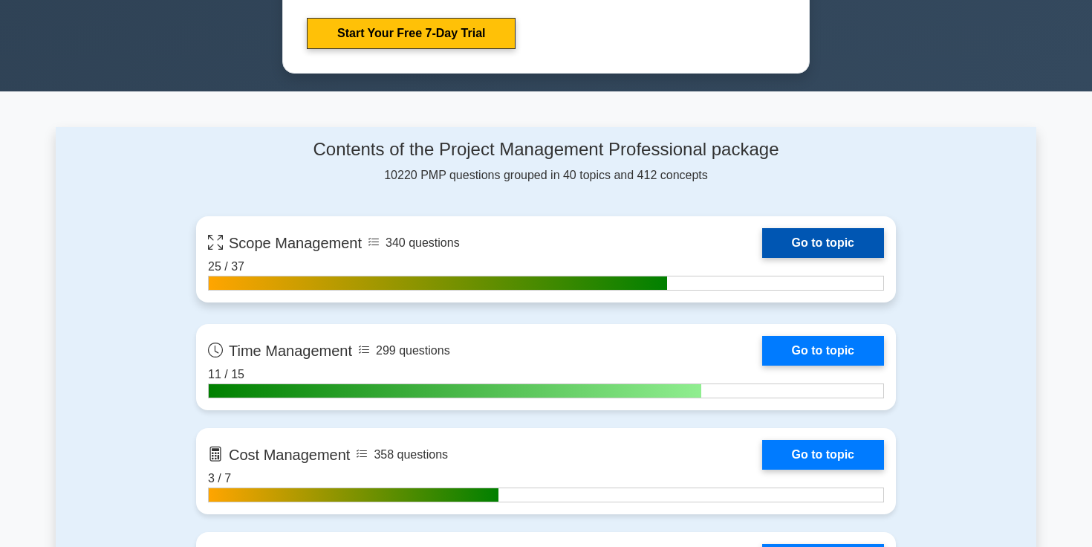
click at [762, 236] on link "Go to topic" at bounding box center [823, 243] width 122 height 30
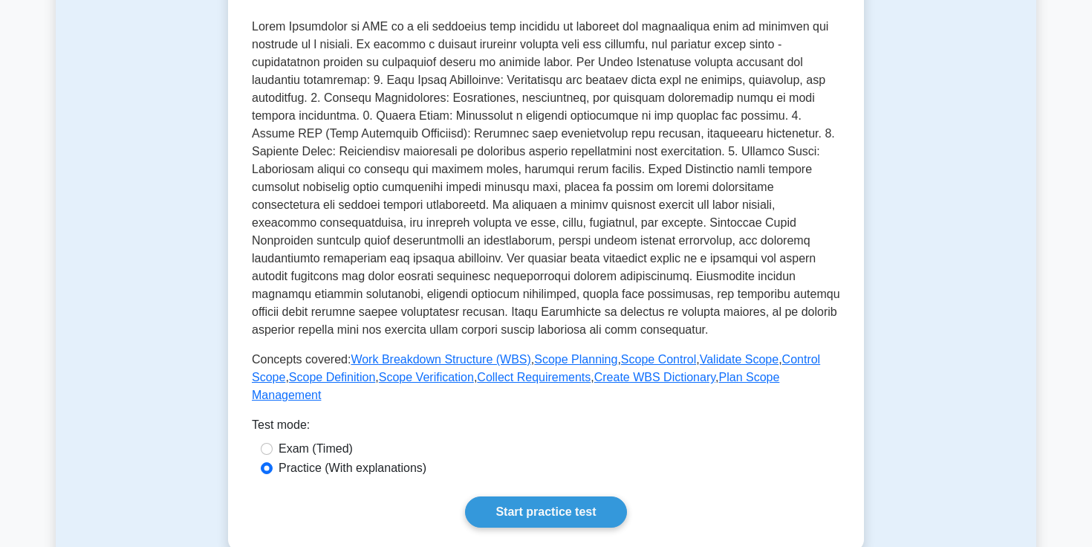
scroll to position [175, 0]
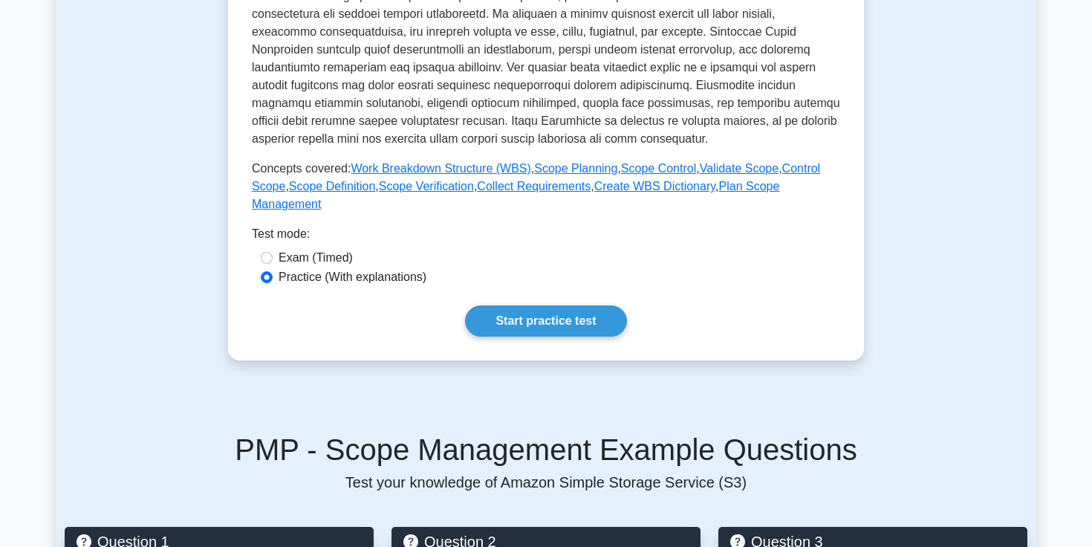
scroll to position [561, 0]
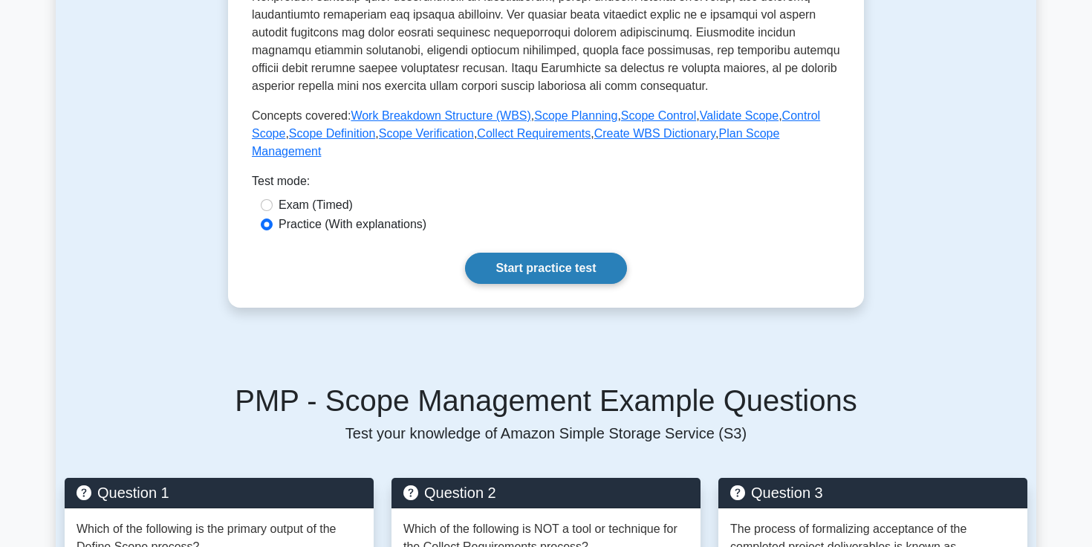
click at [540, 280] on link "Start practice test" at bounding box center [545, 268] width 161 height 31
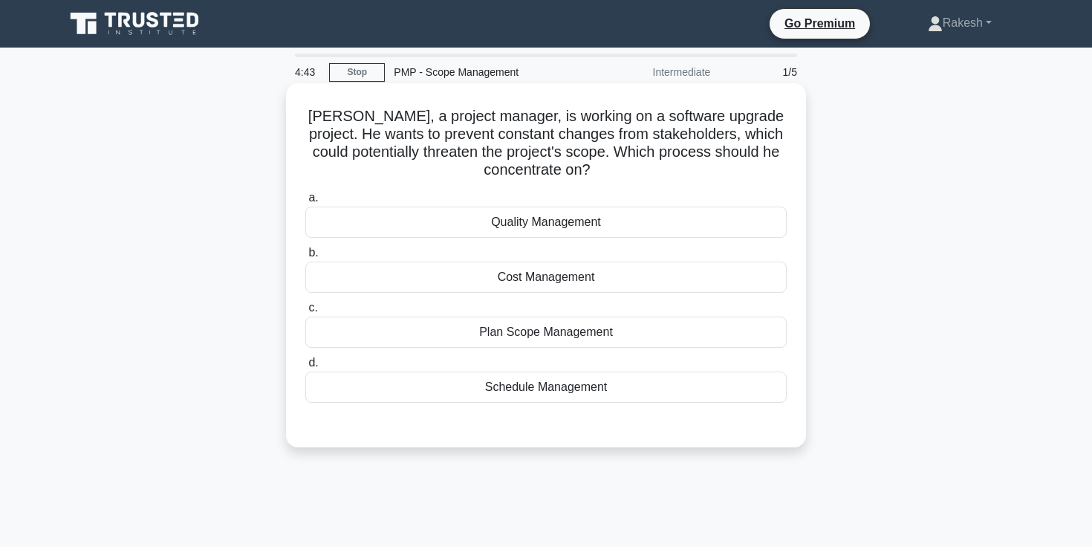
click at [547, 340] on div "Plan Scope Management" at bounding box center [545, 331] width 481 height 31
click at [305, 313] on input "c. Plan Scope Management" at bounding box center [305, 308] width 0 height 10
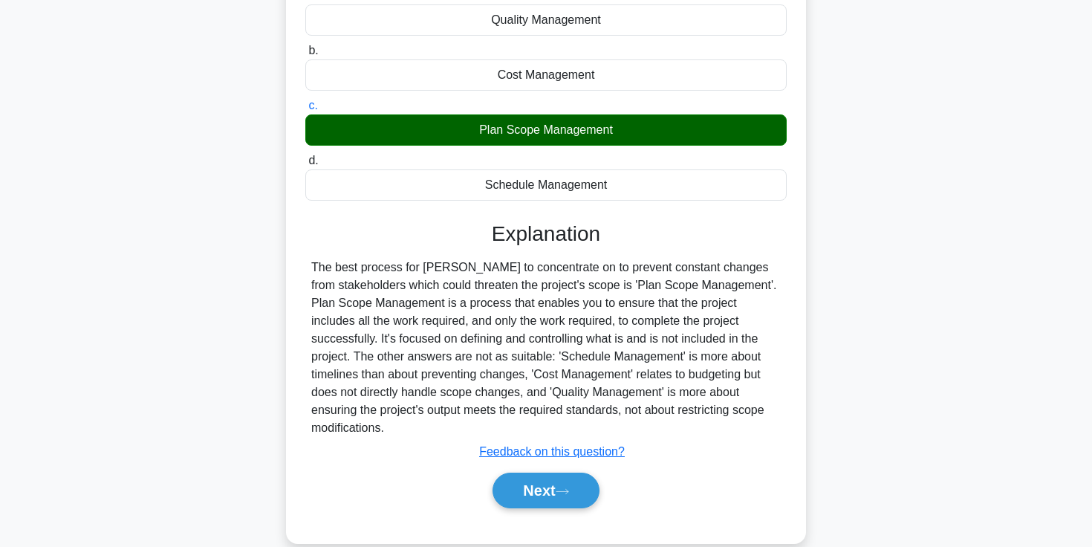
scroll to position [256, 0]
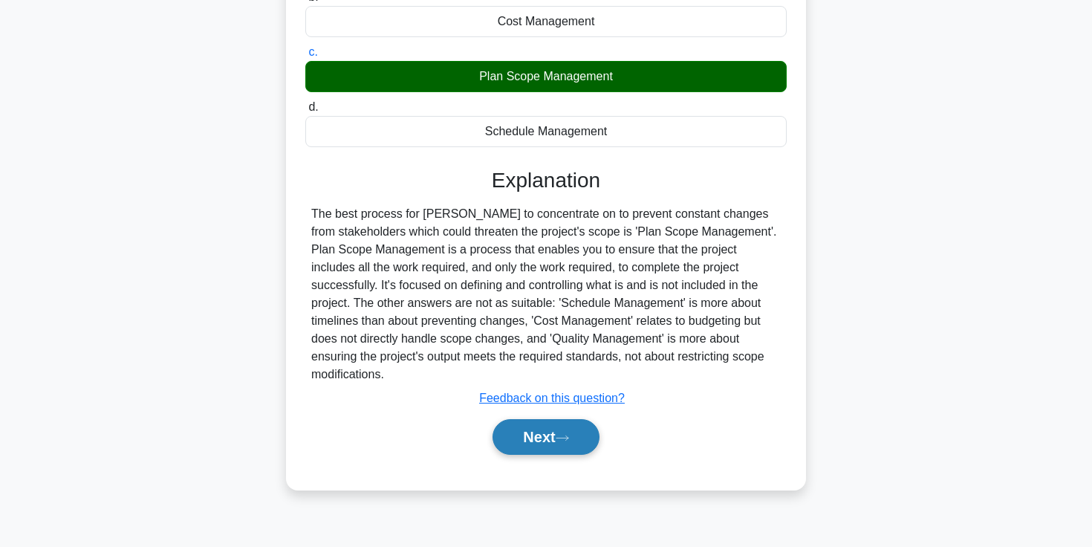
click at [546, 427] on button "Next" at bounding box center [546, 437] width 106 height 36
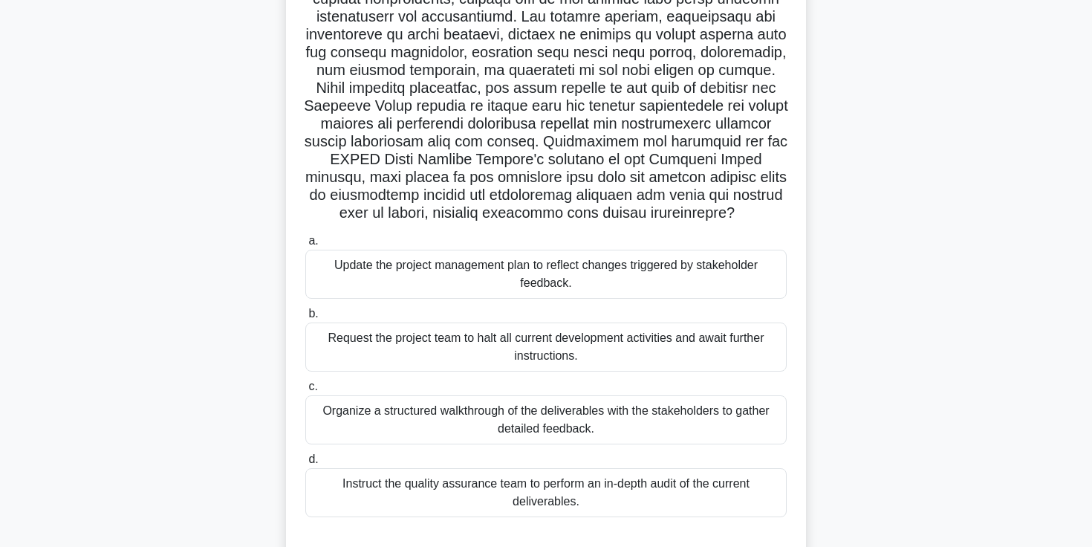
scroll to position [0, 0]
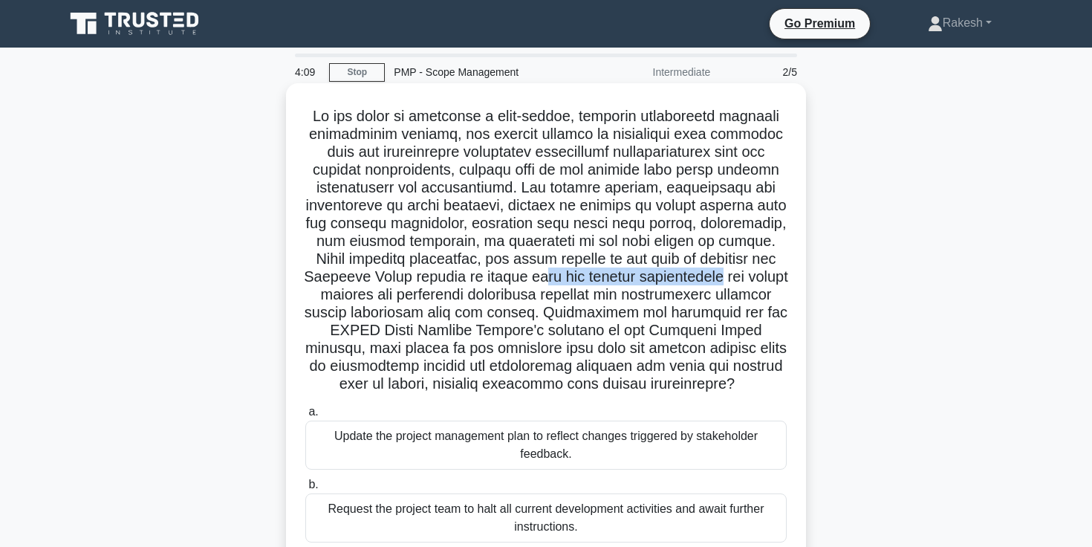
drag, startPoint x: 537, startPoint y: 280, endPoint x: 710, endPoint y: 282, distance: 173.1
click at [710, 282] on h5 ".spinner_0XTQ{transform-origin:center;animation:spinner_y6GP .75s linear infini…" at bounding box center [546, 250] width 484 height 287
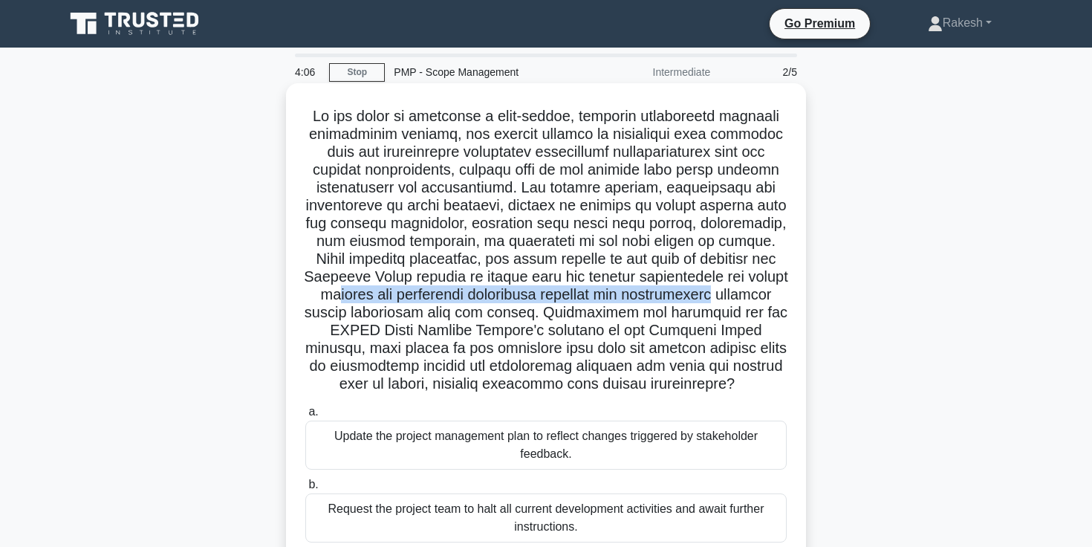
drag, startPoint x: 339, startPoint y: 298, endPoint x: 715, endPoint y: 291, distance: 376.0
click at [715, 292] on h5 ".spinner_0XTQ{transform-origin:center;animation:spinner_y6GP .75s linear infini…" at bounding box center [546, 250] width 484 height 287
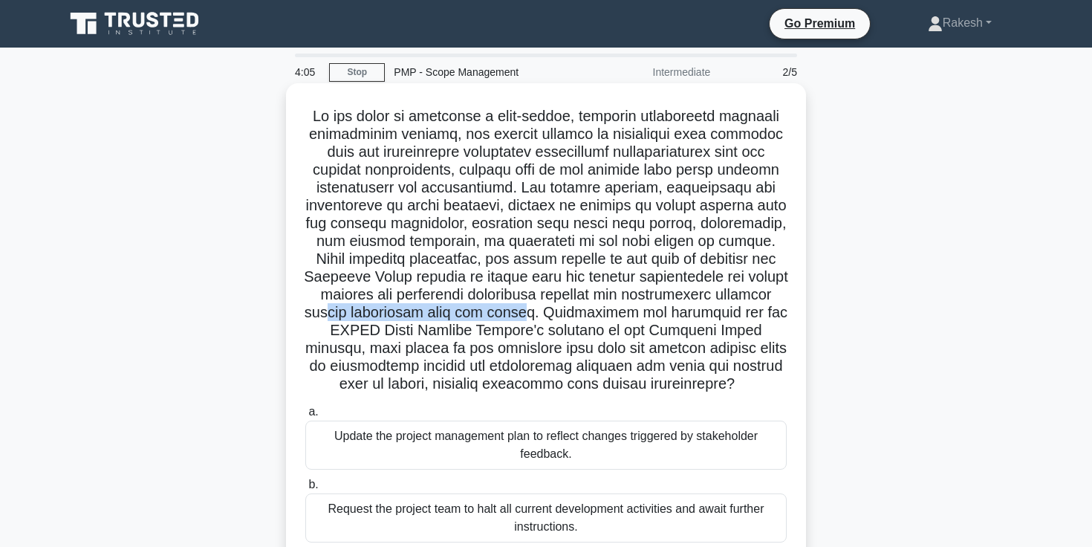
drag, startPoint x: 345, startPoint y: 314, endPoint x: 539, endPoint y: 314, distance: 193.9
click at [539, 314] on h5 ".spinner_0XTQ{transform-origin:center;animation:spinner_y6GP .75s linear infini…" at bounding box center [546, 250] width 484 height 287
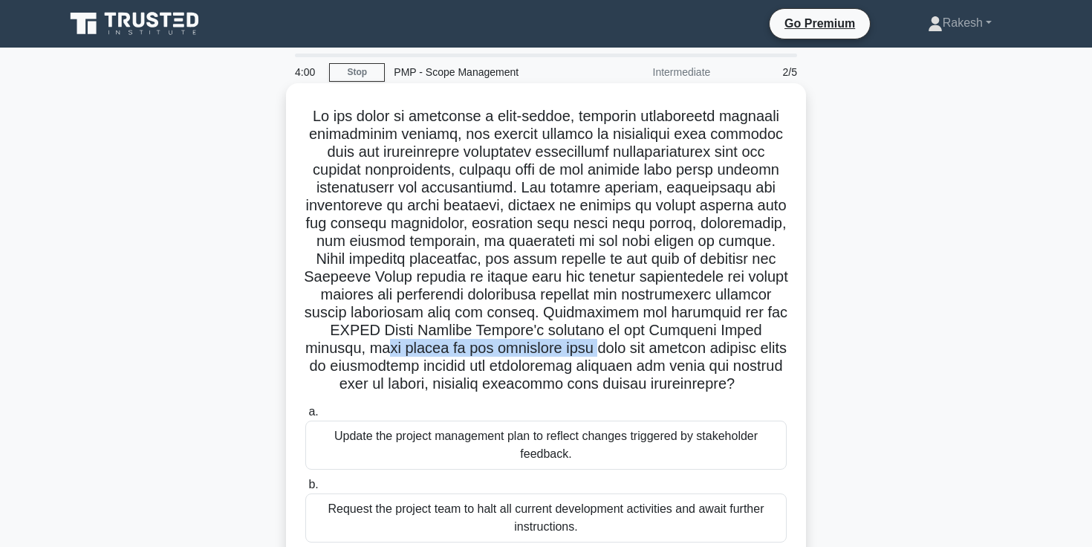
drag, startPoint x: 334, startPoint y: 354, endPoint x: 553, endPoint y: 351, distance: 219.9
click at [553, 351] on h5 ".spinner_0XTQ{transform-origin:center;animation:spinner_y6GP .75s linear infini…" at bounding box center [546, 250] width 484 height 287
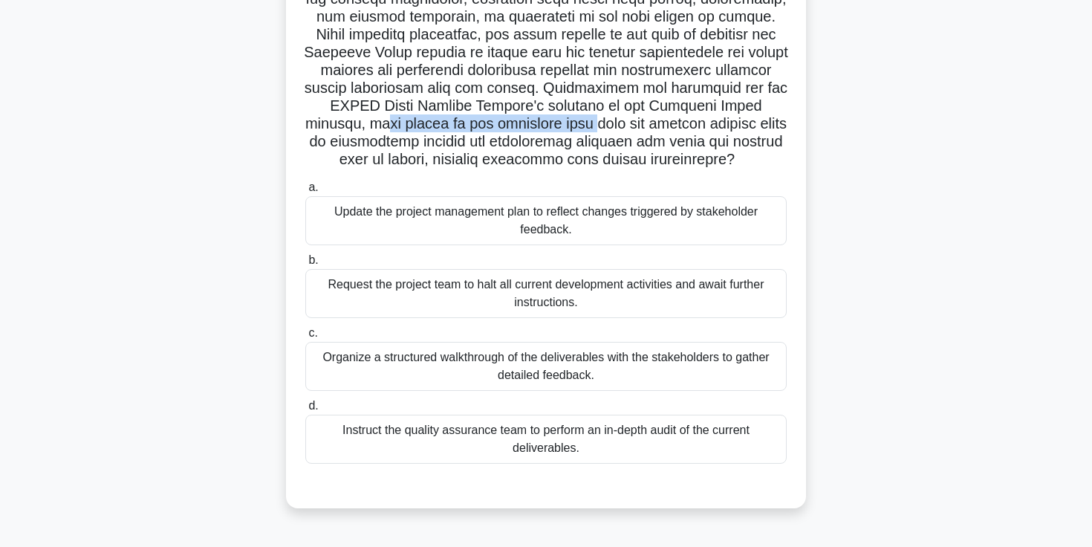
scroll to position [226, 0]
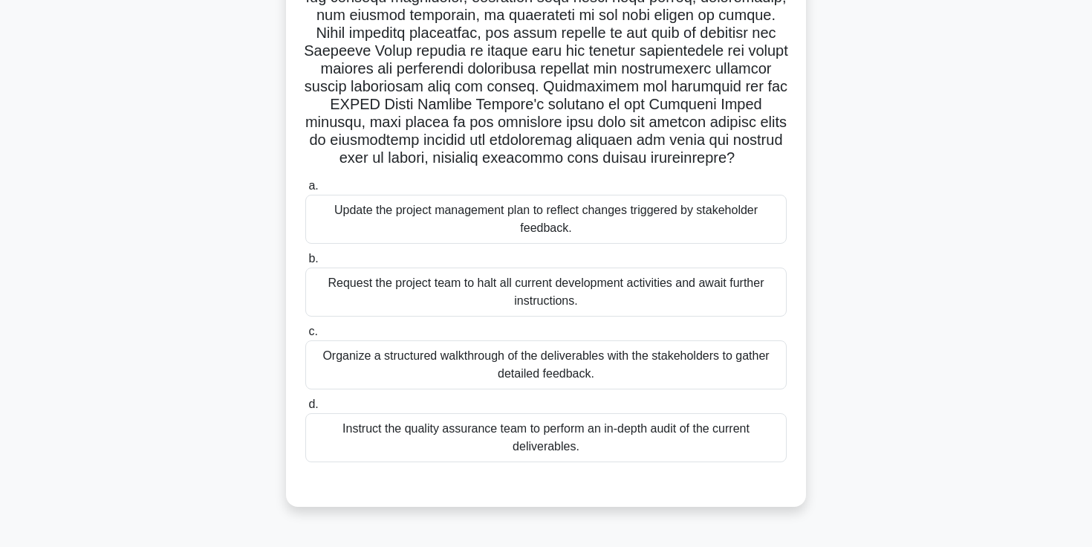
click at [544, 232] on div "Update the project management plan to reflect changes triggered by stakeholder …" at bounding box center [545, 219] width 481 height 49
click at [305, 191] on input "a. Update the project management plan to reflect changes triggered by stakehold…" at bounding box center [305, 186] width 0 height 10
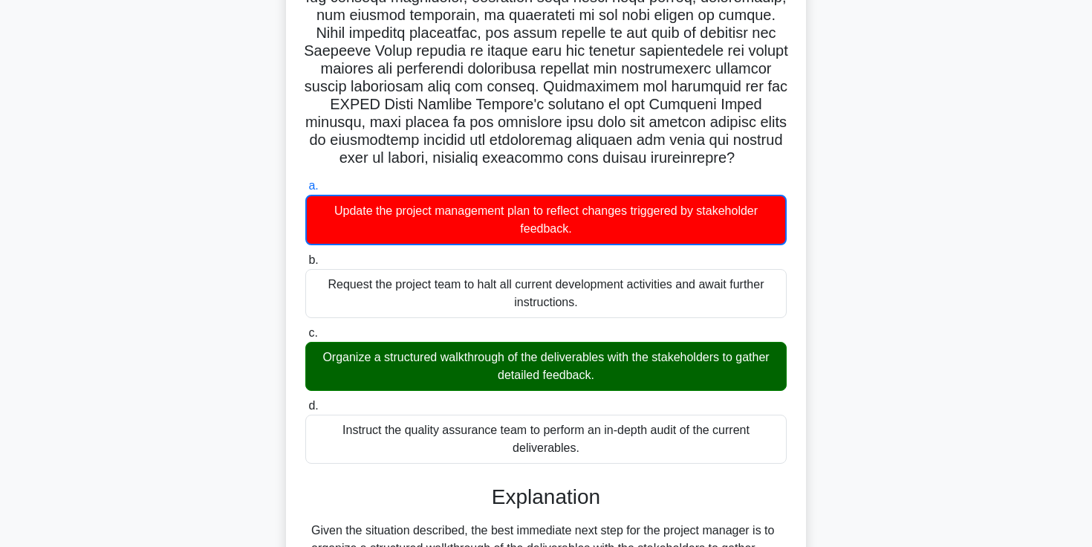
drag, startPoint x: 367, startPoint y: 364, endPoint x: 596, endPoint y: 359, distance: 228.9
click at [595, 359] on div "Organize a structured walkthrough of the deliverables with the stakeholders to …" at bounding box center [545, 366] width 481 height 49
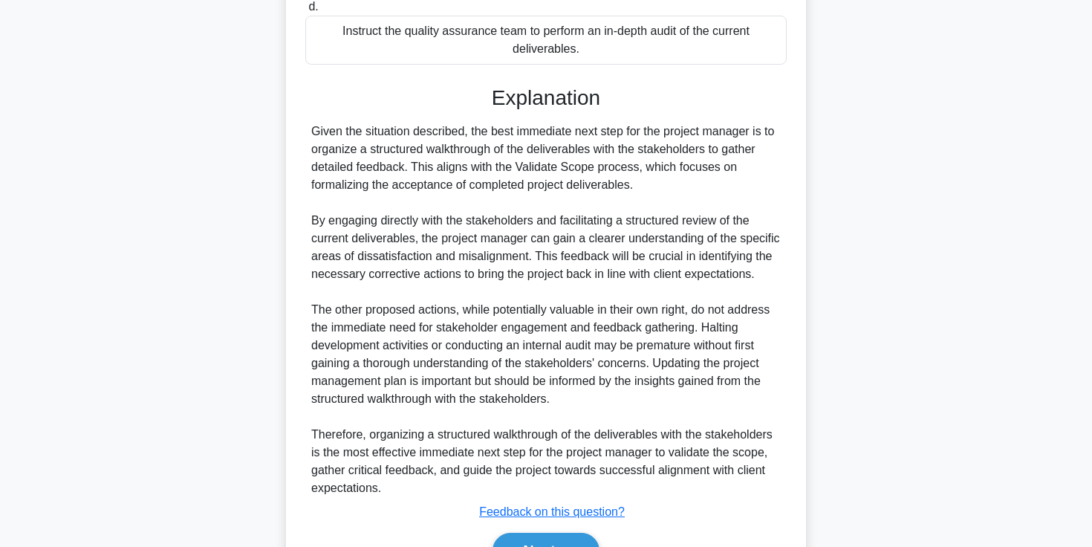
scroll to position [709, 0]
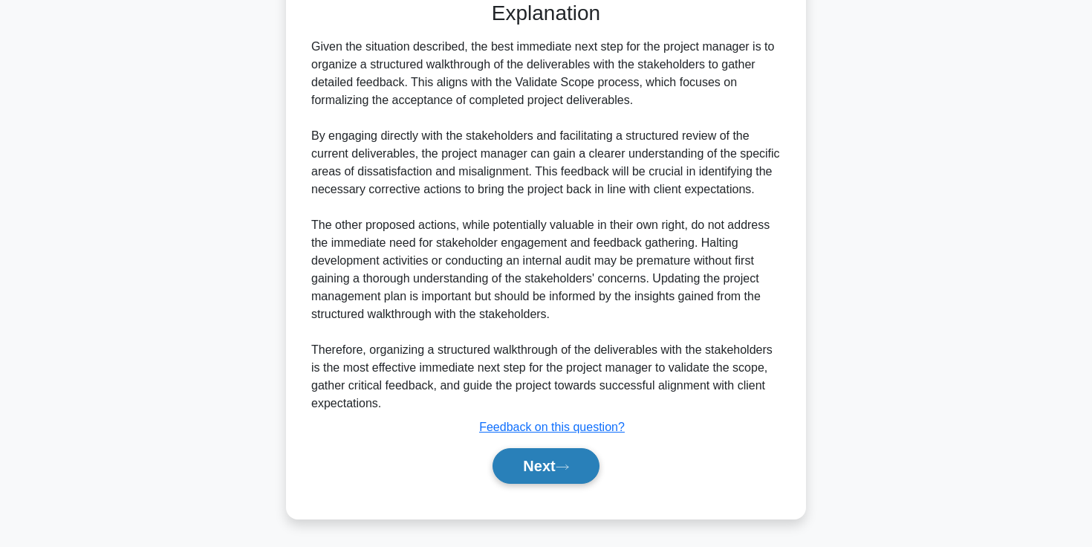
click at [559, 475] on button "Next" at bounding box center [546, 466] width 106 height 36
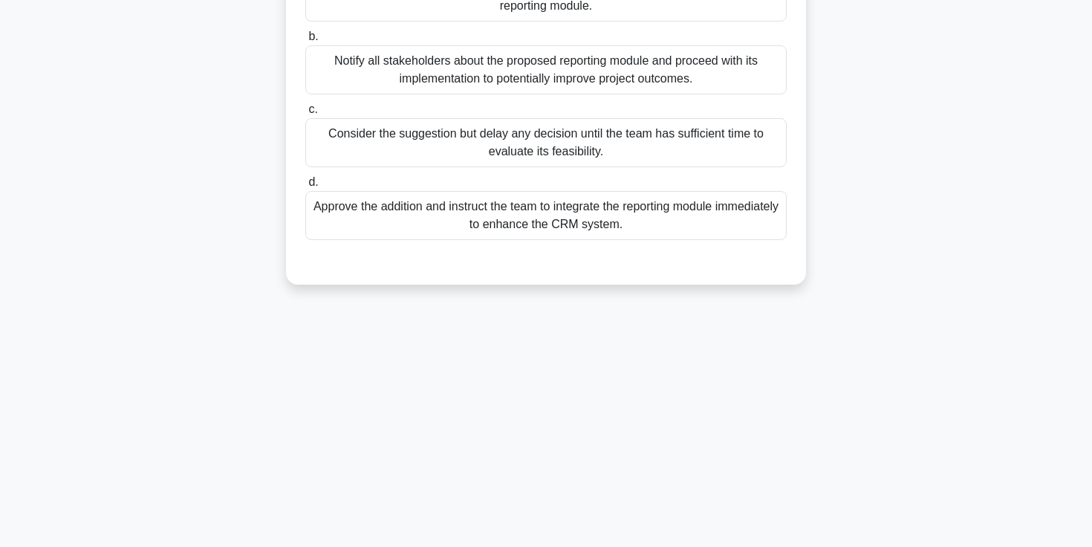
scroll to position [0, 0]
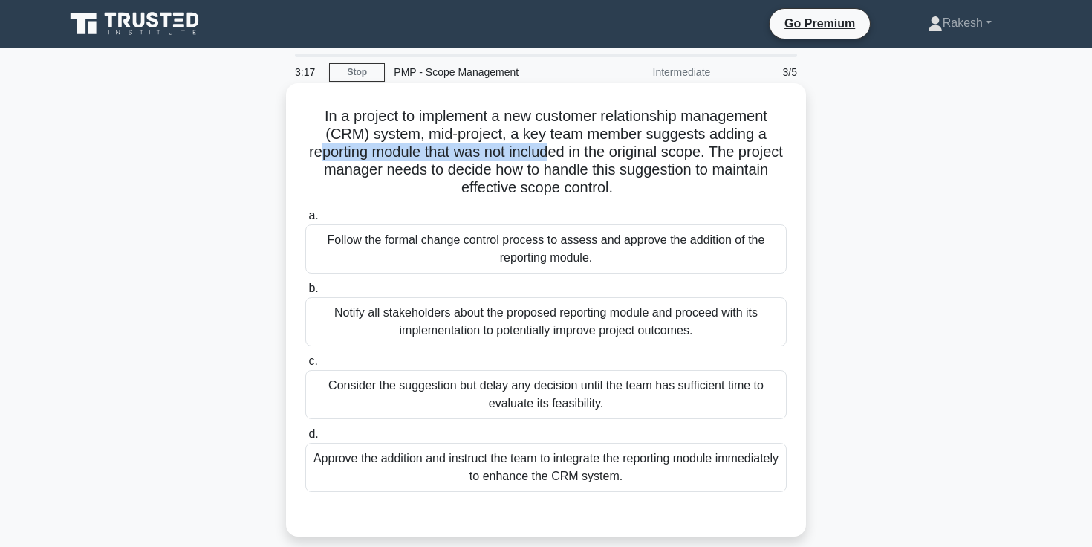
drag, startPoint x: 318, startPoint y: 152, endPoint x: 546, endPoint y: 157, distance: 228.1
click at [546, 157] on h5 "In a project to implement a new customer relationship management (CRM) system, …" at bounding box center [546, 152] width 484 height 91
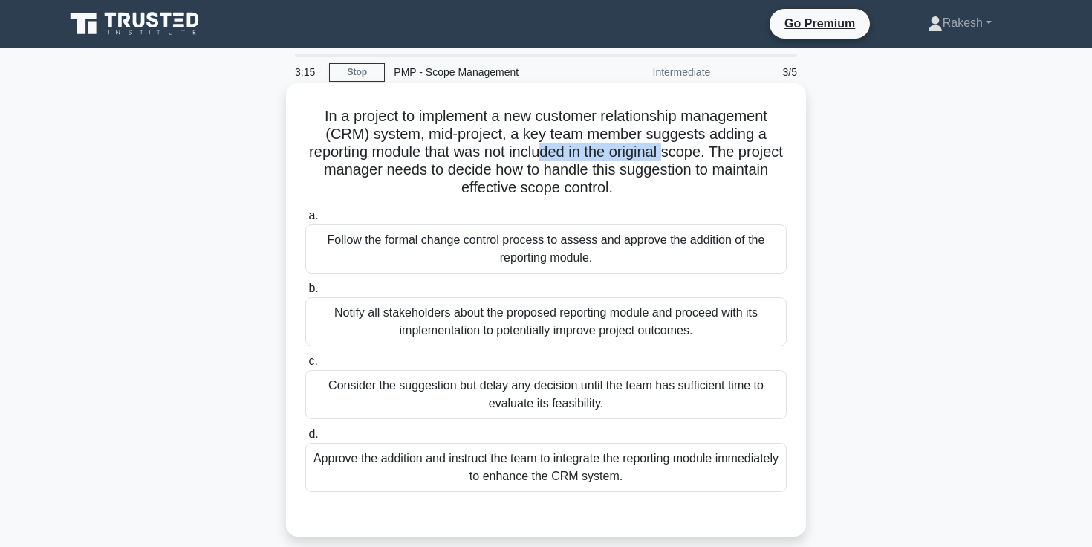
drag, startPoint x: 537, startPoint y: 159, endPoint x: 663, endPoint y: 159, distance: 126.3
click at [663, 159] on h5 "In a project to implement a new customer relationship management (CRM) system, …" at bounding box center [546, 152] width 484 height 91
click at [689, 155] on h5 "In a project to implement a new customer relationship management (CRM) system, …" at bounding box center [546, 152] width 484 height 91
drag, startPoint x: 530, startPoint y: 134, endPoint x: 668, endPoint y: 137, distance: 137.5
click at [669, 137] on h5 "In a project to implement a new customer relationship management (CRM) system, …" at bounding box center [546, 152] width 484 height 91
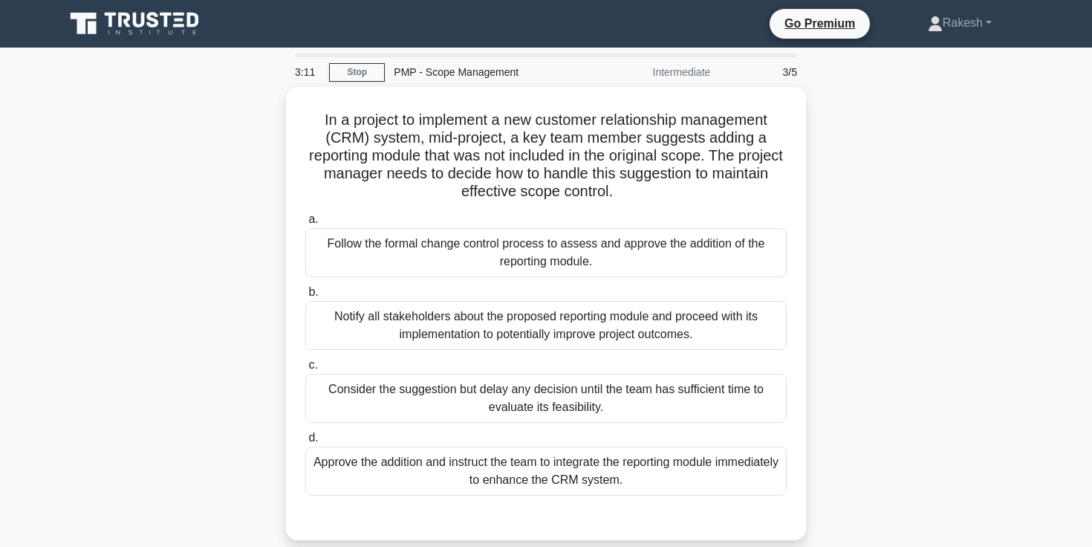
click at [859, 271] on div "In a project to implement a new customer relationship management (CRM) system, …" at bounding box center [546, 322] width 981 height 471
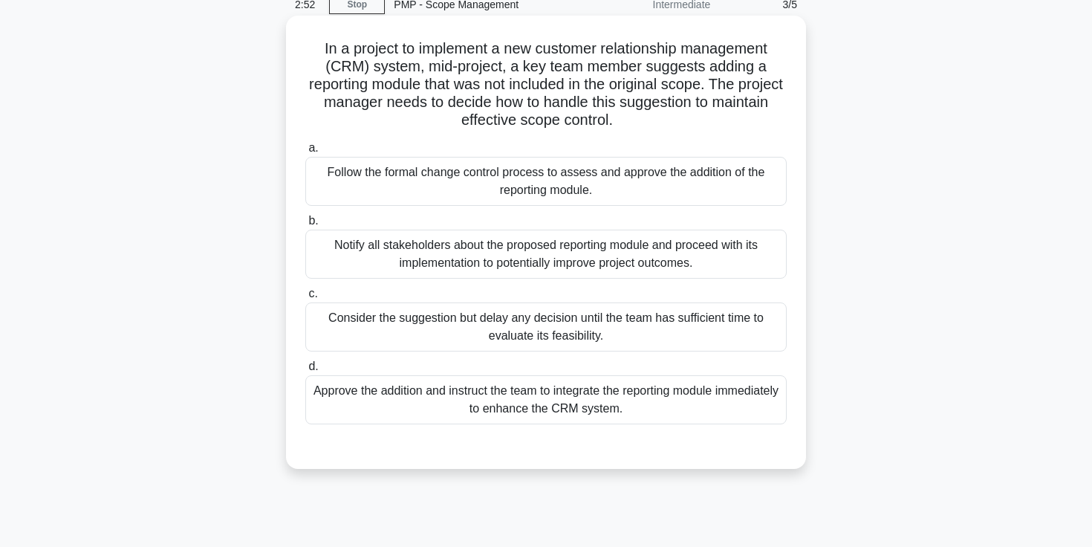
scroll to position [45, 0]
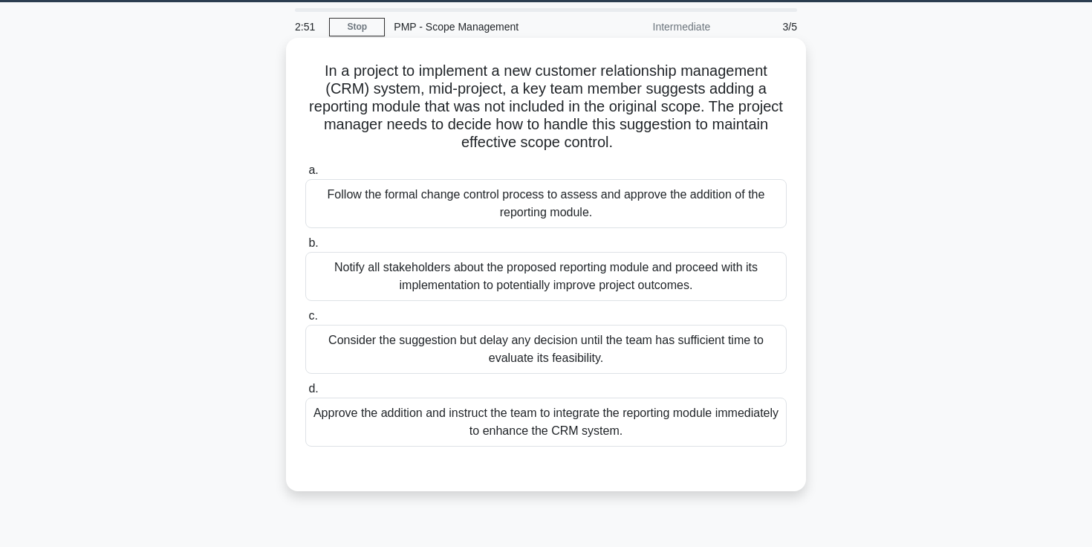
click at [603, 215] on div "Follow the formal change control process to assess and approve the addition of …" at bounding box center [545, 203] width 481 height 49
click at [305, 175] on input "a. Follow the formal change control process to assess and approve the addition …" at bounding box center [305, 171] width 0 height 10
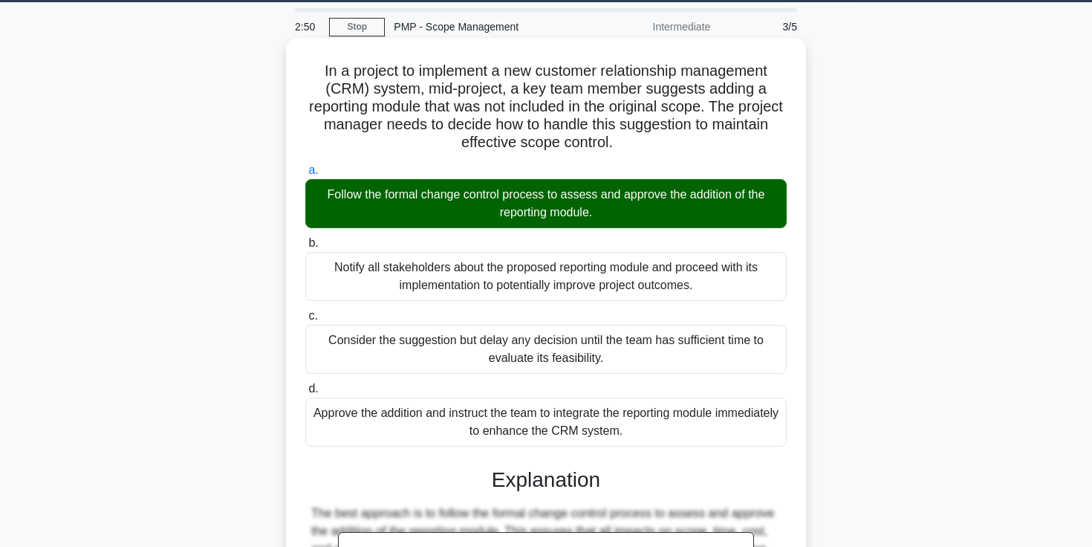
scroll to position [316, 0]
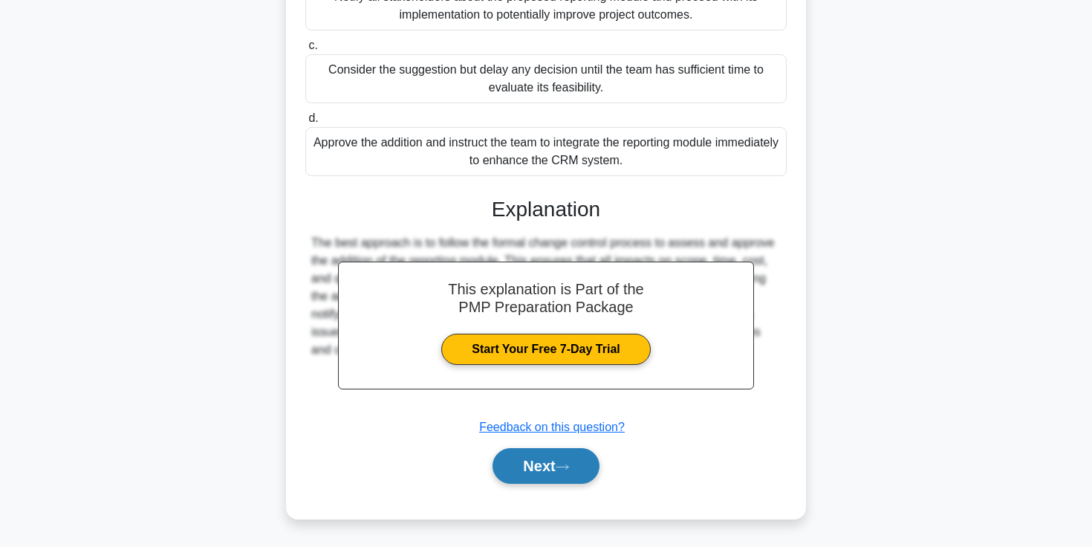
click at [556, 470] on button "Next" at bounding box center [546, 466] width 106 height 36
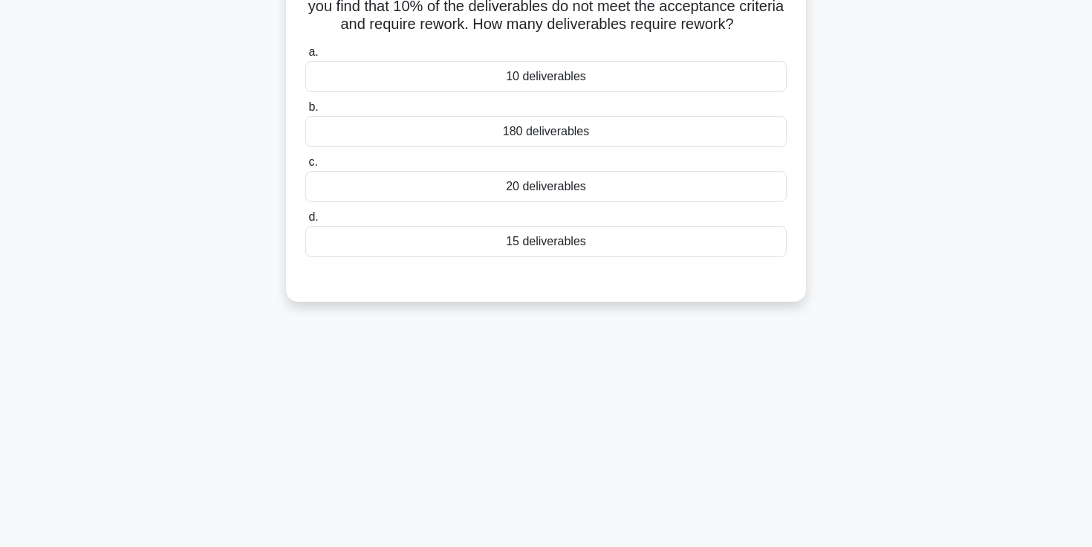
scroll to position [0, 0]
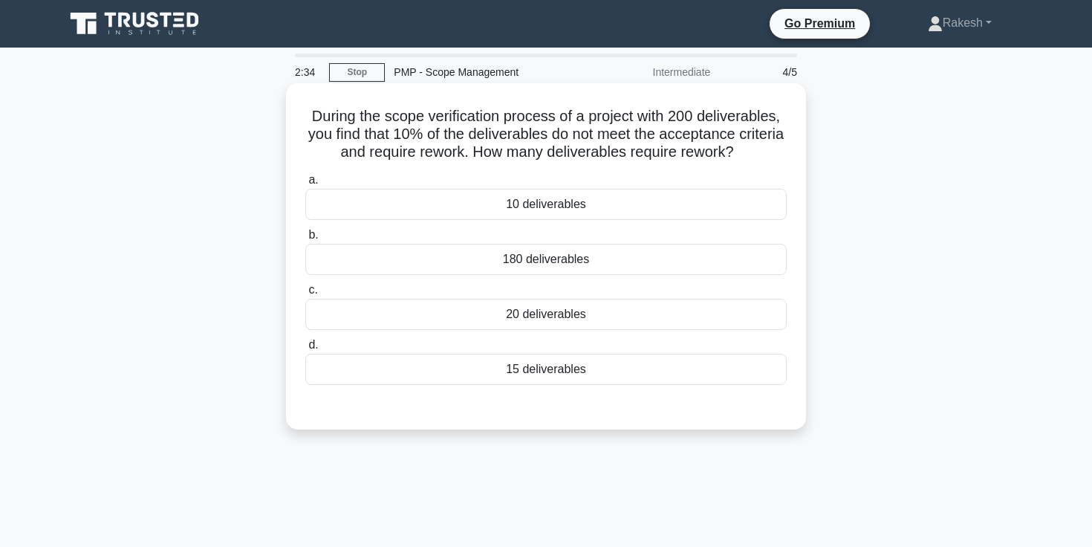
click at [568, 208] on div "10 deliverables" at bounding box center [545, 204] width 481 height 31
click at [305, 185] on input "a. 10 deliverables" at bounding box center [305, 180] width 0 height 10
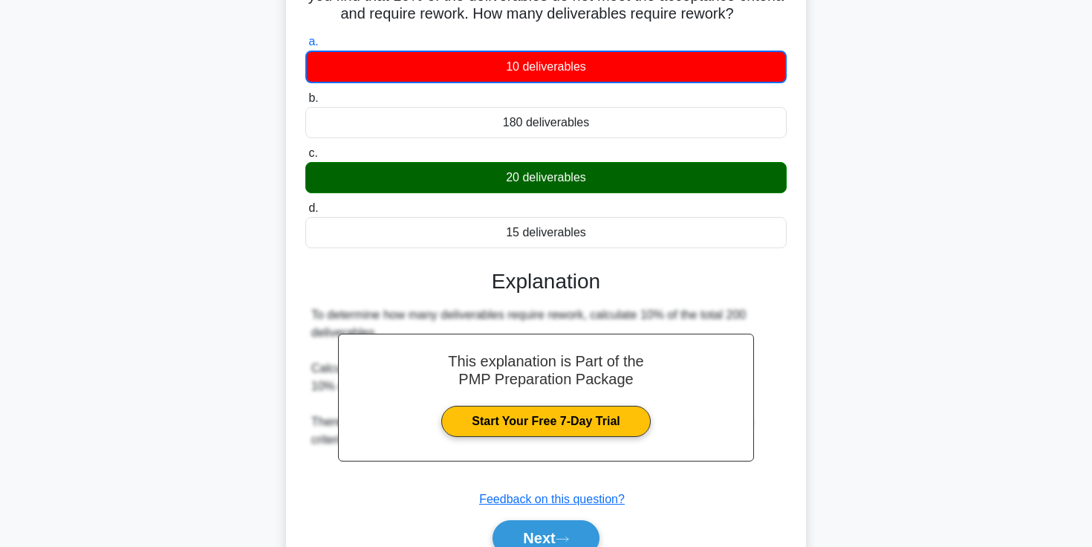
scroll to position [256, 0]
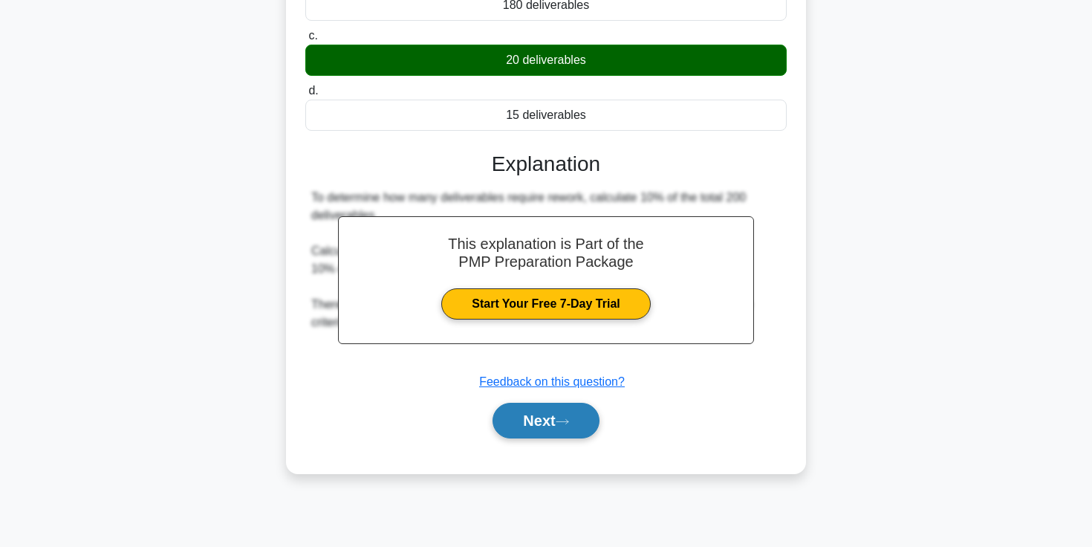
click at [574, 426] on button "Next" at bounding box center [546, 421] width 106 height 36
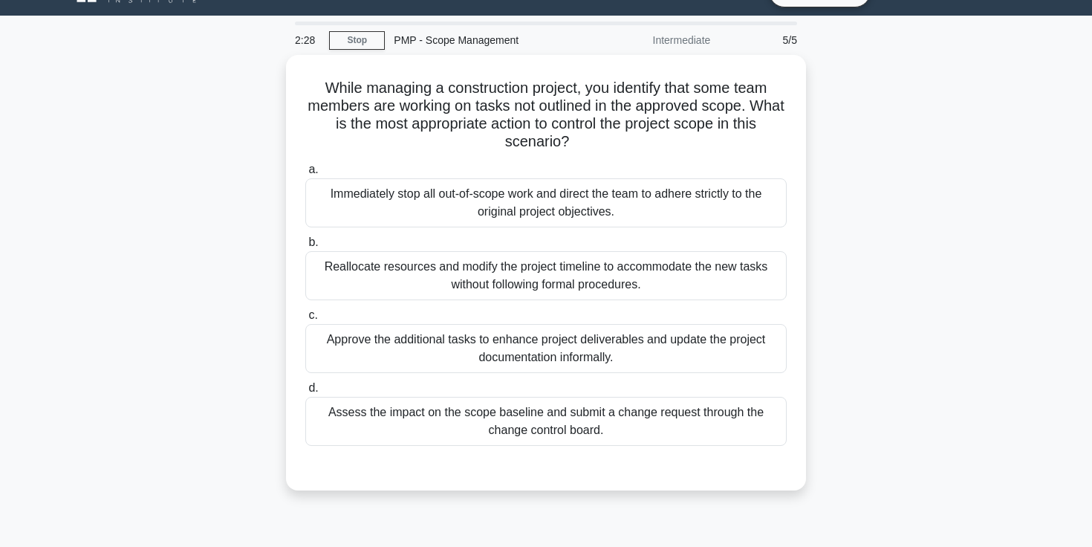
scroll to position [0, 0]
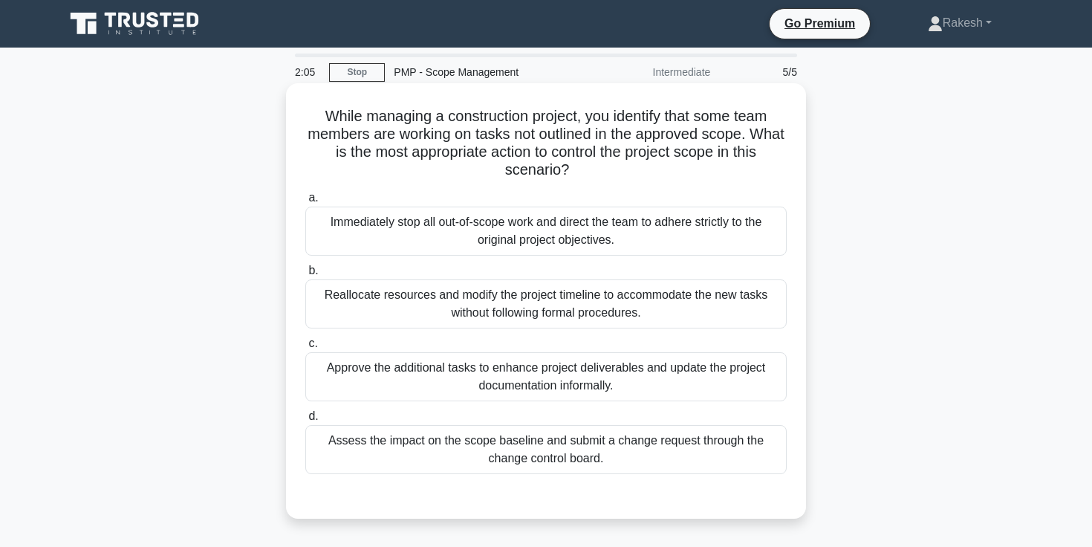
click at [610, 247] on div "Immediately stop all out-of-scope work and direct the team to adhere strictly t…" at bounding box center [545, 231] width 481 height 49
click at [305, 203] on input "a. Immediately stop all out-of-scope work and direct the team to adhere strictl…" at bounding box center [305, 198] width 0 height 10
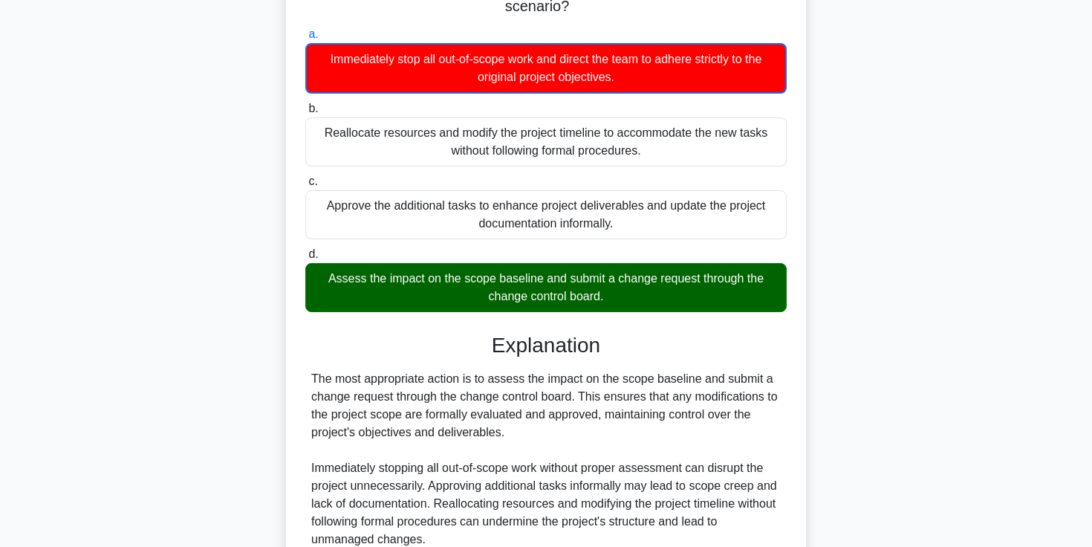
scroll to position [299, 0]
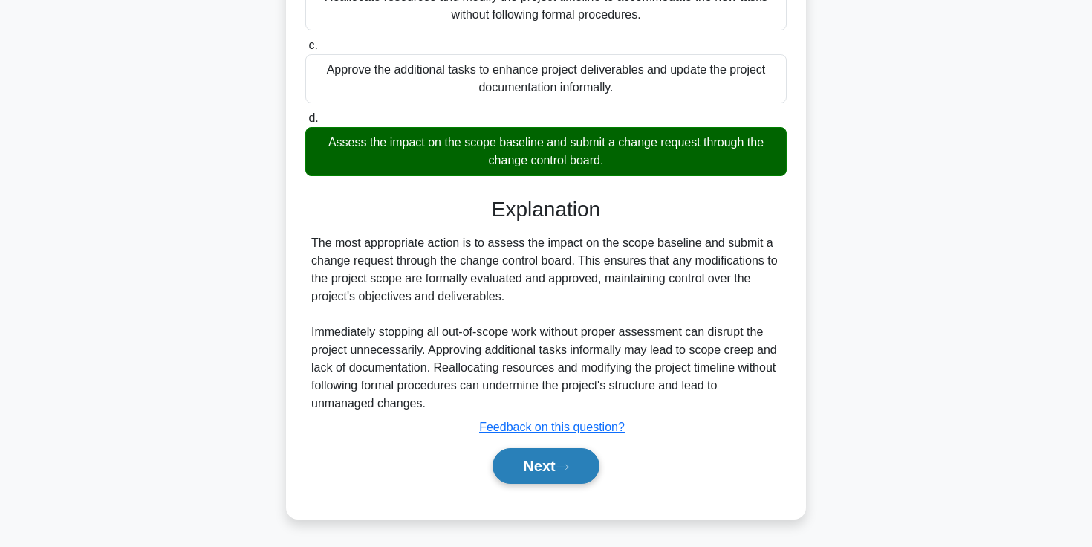
click at [535, 472] on button "Next" at bounding box center [546, 466] width 106 height 36
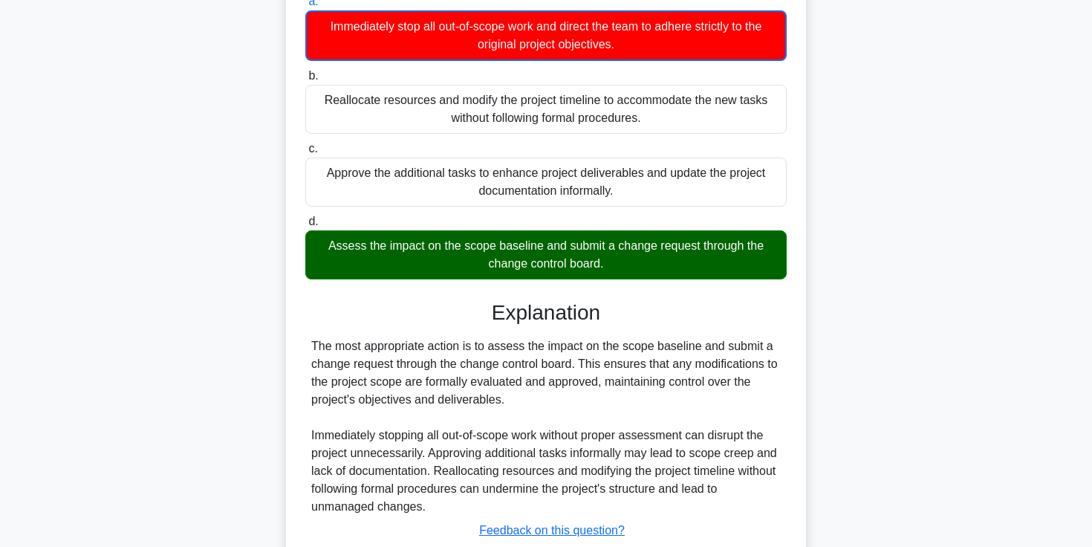
scroll to position [0, 0]
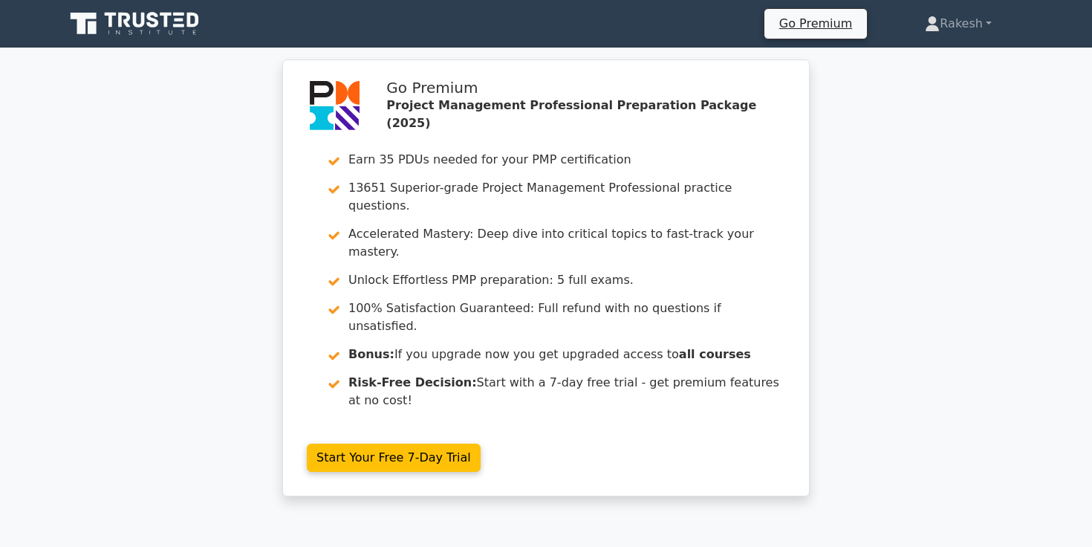
click at [161, 38] on icon at bounding box center [136, 24] width 143 height 28
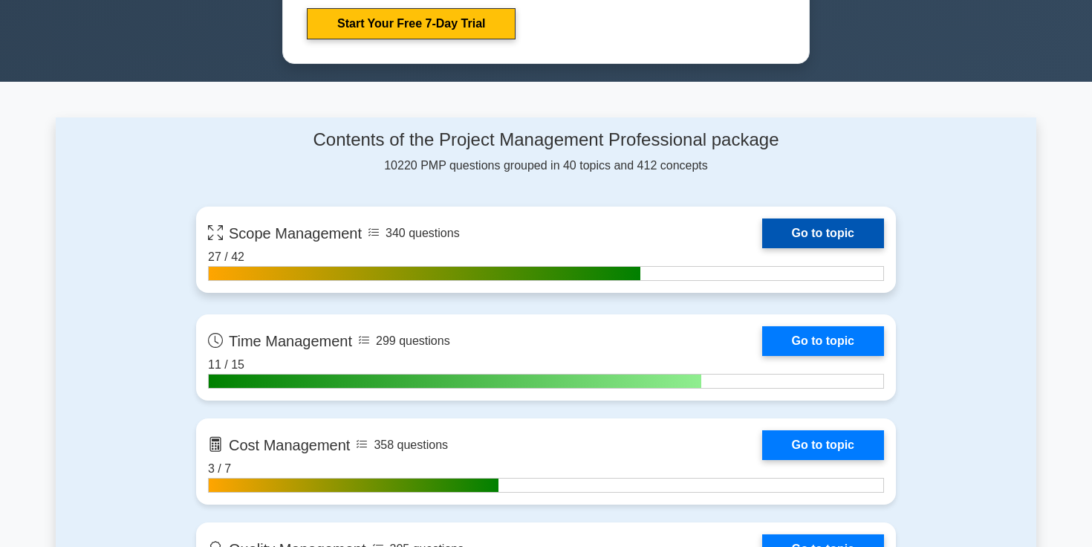
scroll to position [903, 0]
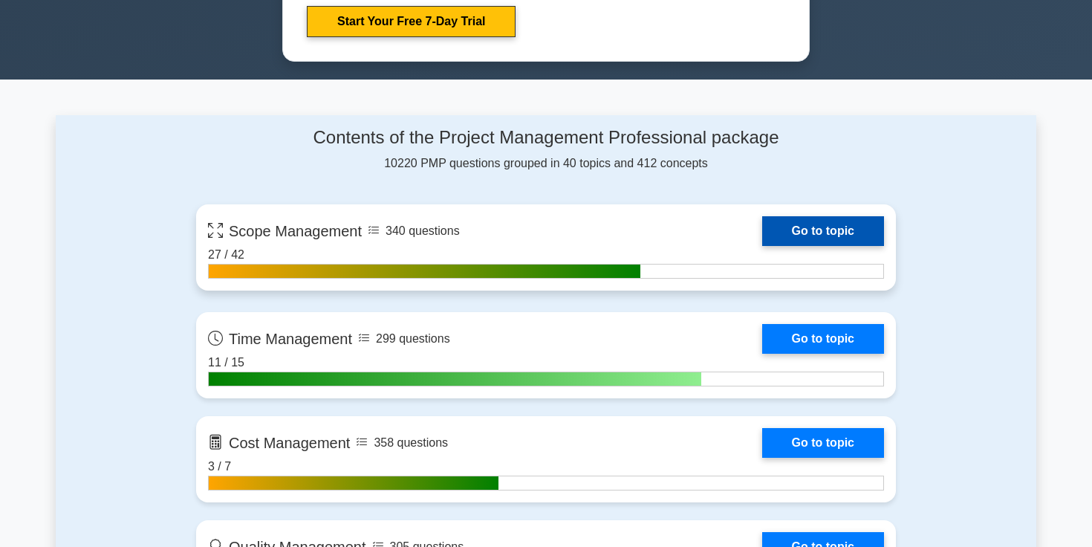
click at [762, 243] on link "Go to topic" at bounding box center [823, 231] width 122 height 30
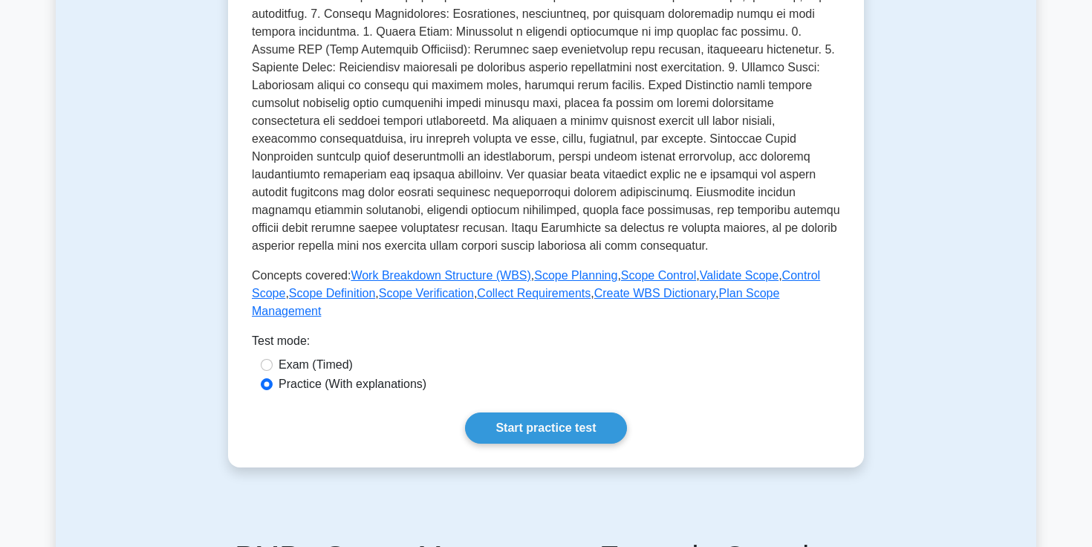
scroll to position [452, 0]
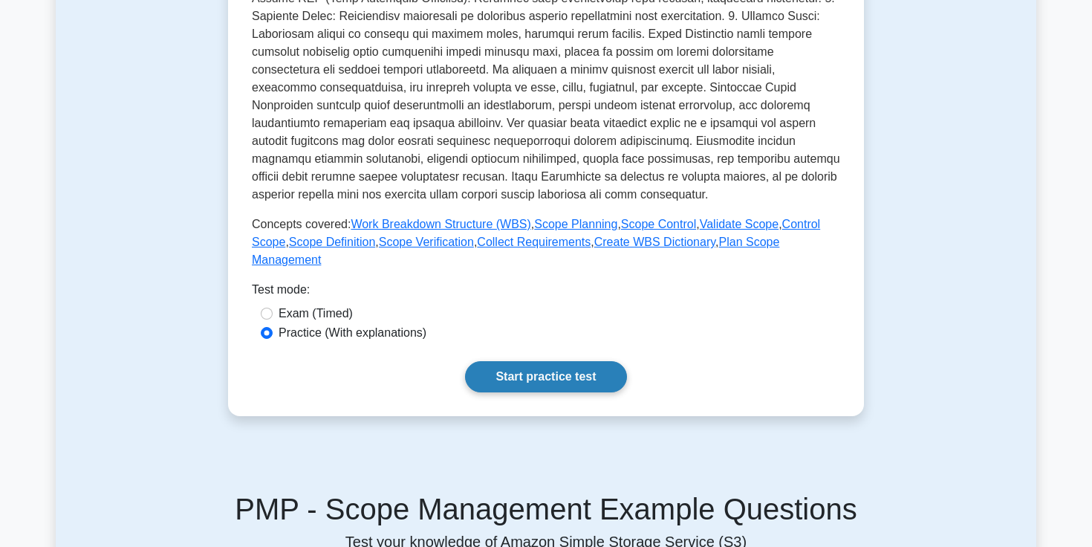
click at [489, 384] on link "Start practice test" at bounding box center [545, 376] width 161 height 31
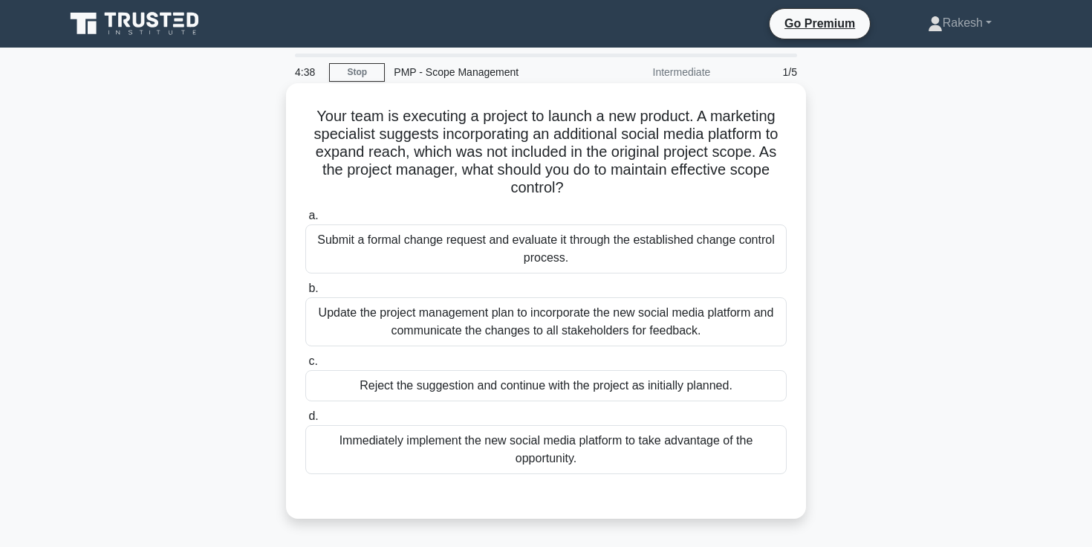
click at [571, 334] on div "Update the project management plan to incorporate the new social media platform…" at bounding box center [545, 321] width 481 height 49
click at [305, 293] on input "b. Update the project management plan to incorporate the new social media platf…" at bounding box center [305, 289] width 0 height 10
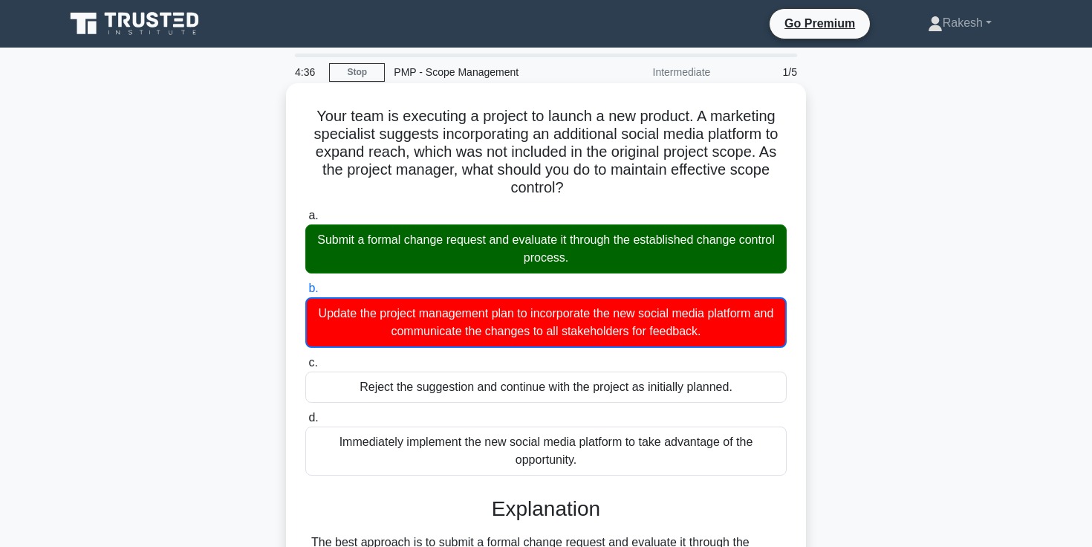
drag, startPoint x: 373, startPoint y: 245, endPoint x: 713, endPoint y: 279, distance: 341.9
click at [713, 278] on div "a. Submit a formal change request and evaluate it through the established chang…" at bounding box center [545, 341] width 499 height 275
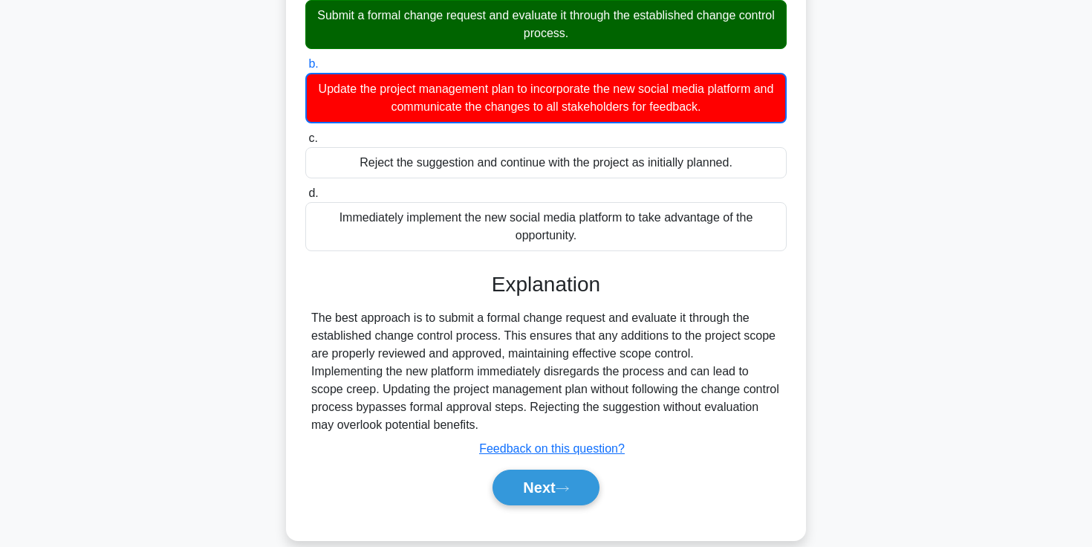
scroll to position [247, 0]
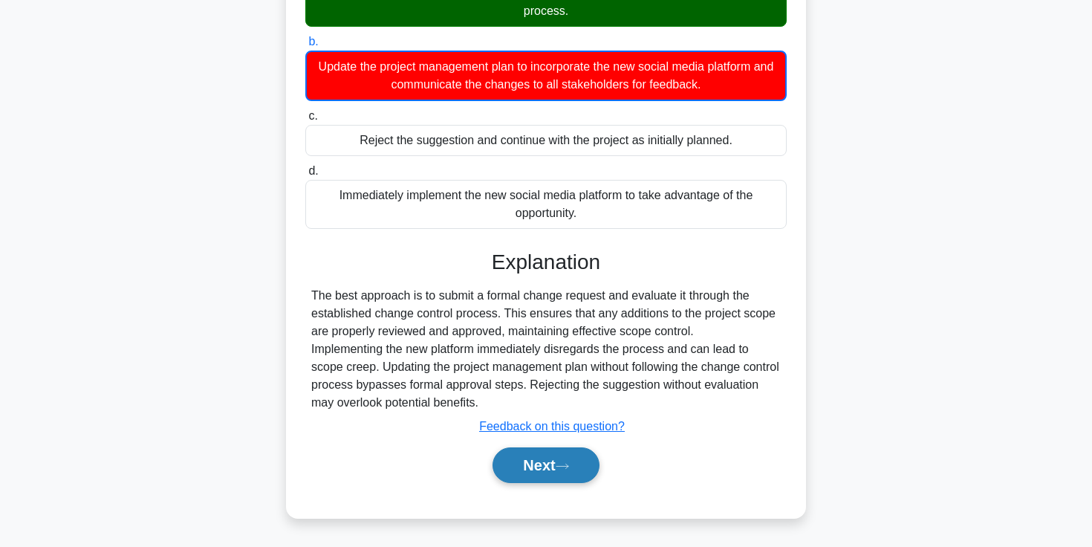
click at [568, 467] on icon at bounding box center [562, 466] width 13 height 8
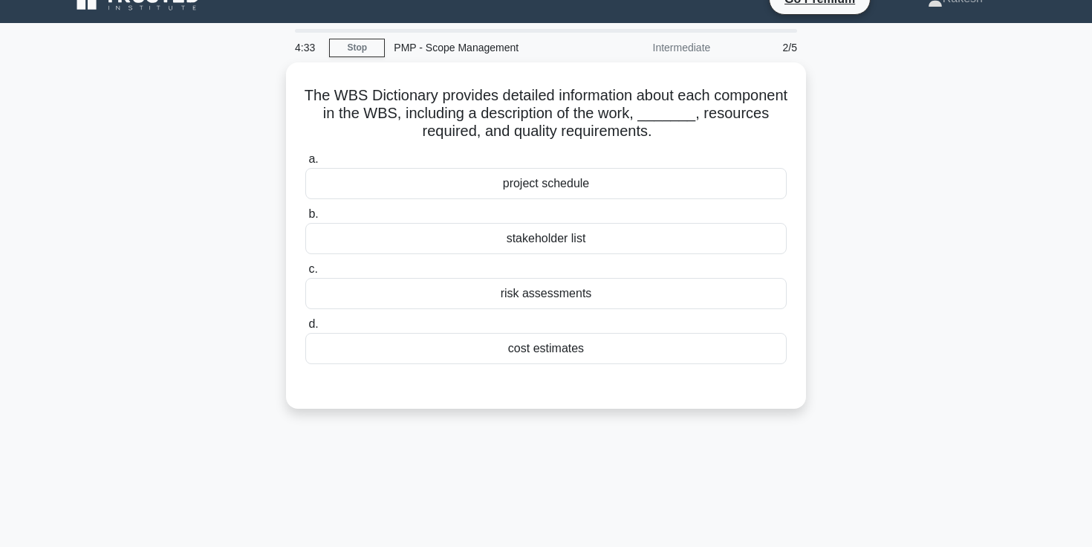
scroll to position [0, 0]
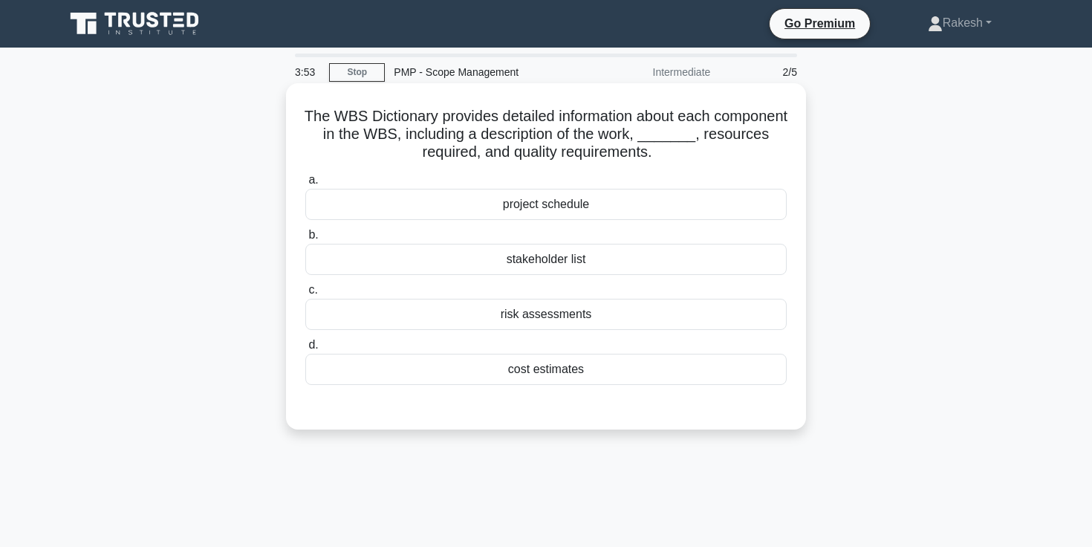
click at [515, 206] on div "project schedule" at bounding box center [545, 204] width 481 height 31
click at [305, 185] on input "a. project schedule" at bounding box center [305, 180] width 0 height 10
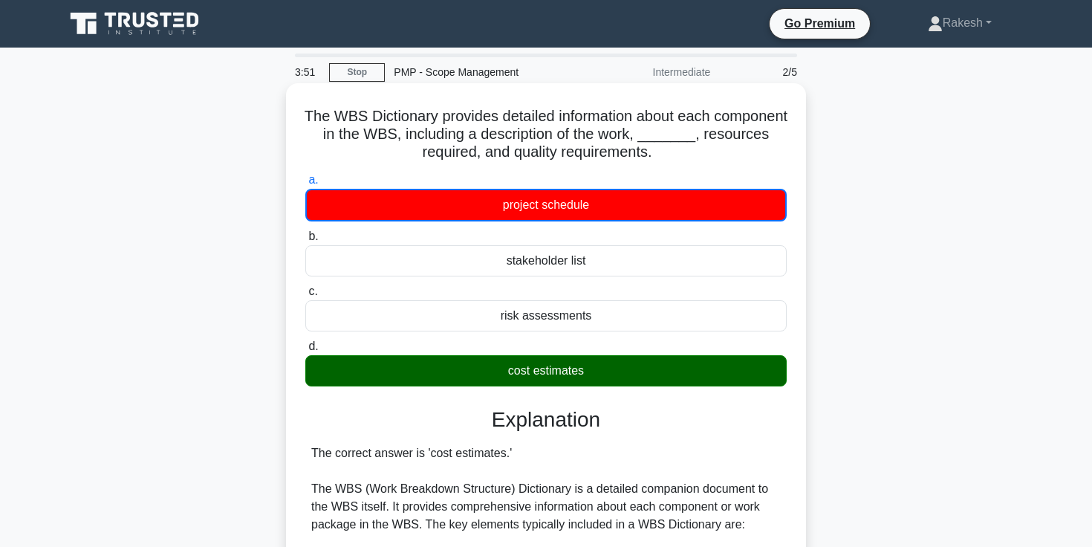
click at [538, 377] on div "cost estimates" at bounding box center [545, 370] width 481 height 31
click at [305, 351] on input "d. cost estimates" at bounding box center [305, 347] width 0 height 10
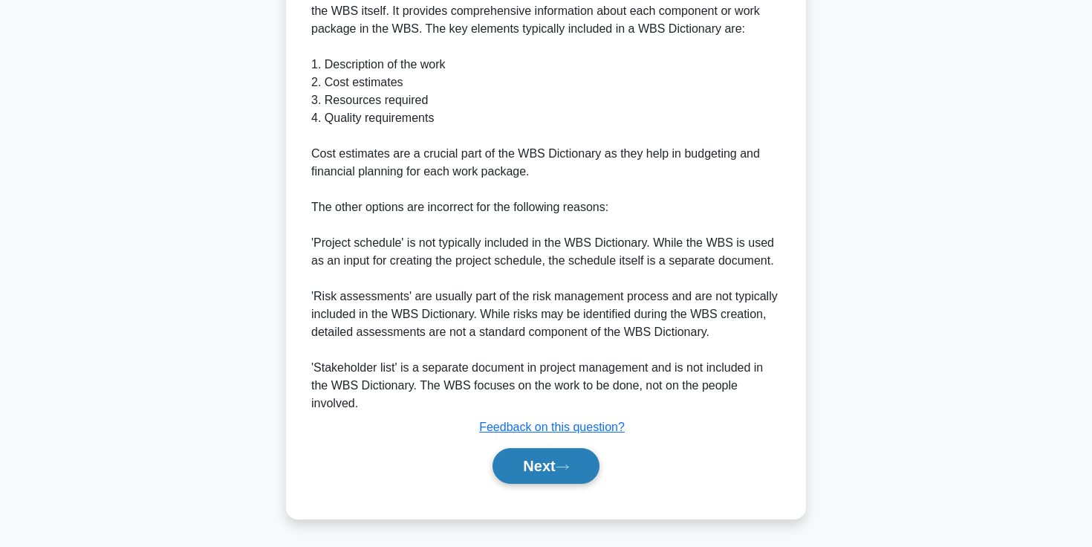
click at [539, 468] on button "Next" at bounding box center [546, 466] width 106 height 36
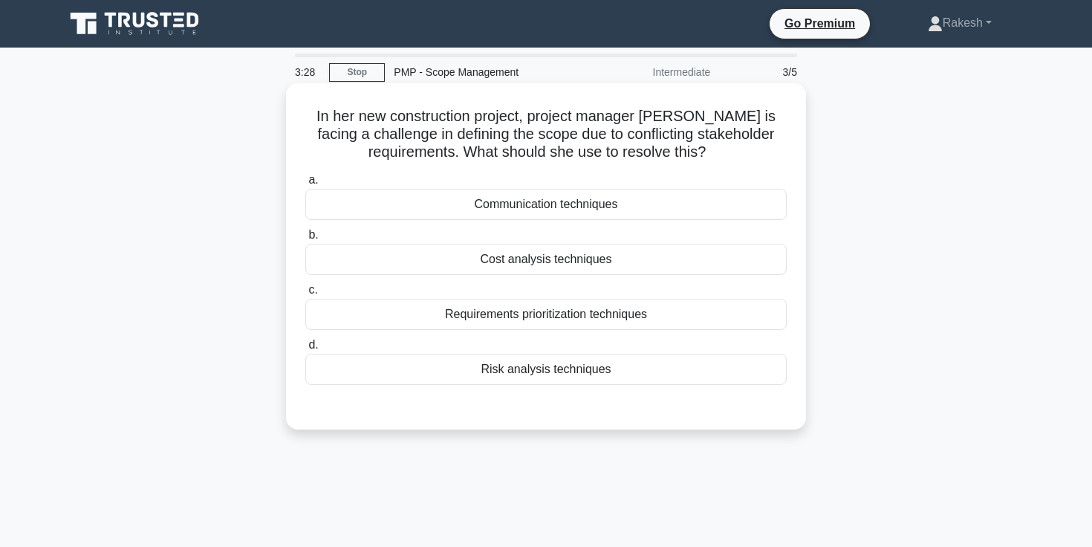
click at [573, 207] on div "Communication techniques" at bounding box center [545, 204] width 481 height 31
click at [305, 185] on input "a. Communication techniques" at bounding box center [305, 180] width 0 height 10
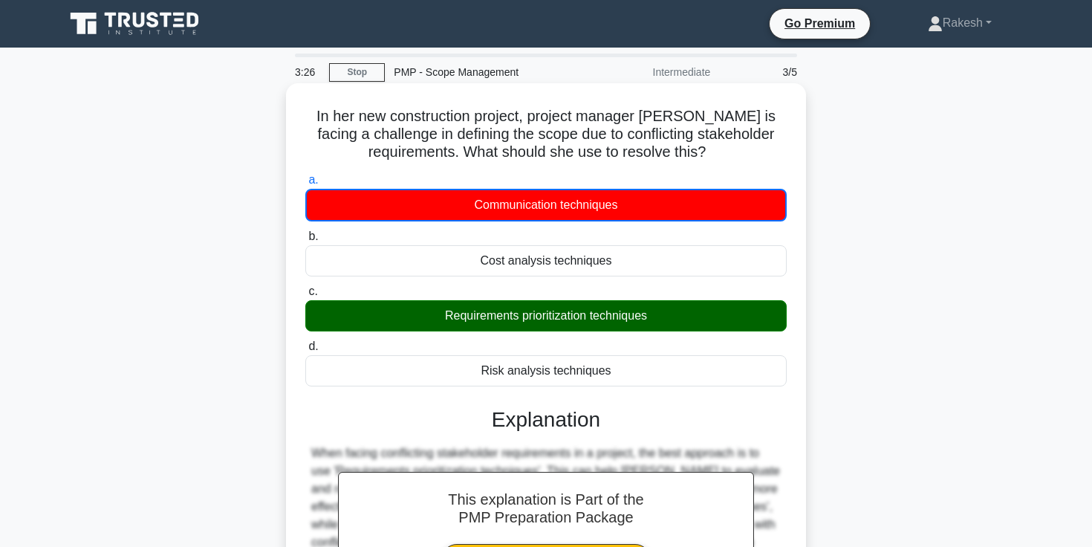
drag, startPoint x: 443, startPoint y: 325, endPoint x: 701, endPoint y: 326, distance: 258.5
click at [701, 326] on div "Requirements prioritization techniques" at bounding box center [545, 315] width 481 height 31
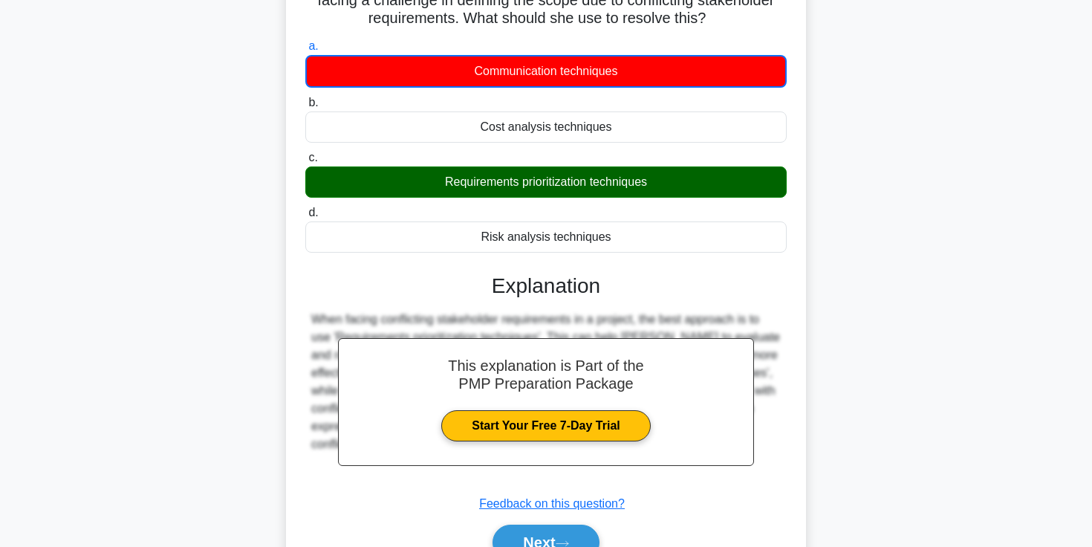
scroll to position [256, 0]
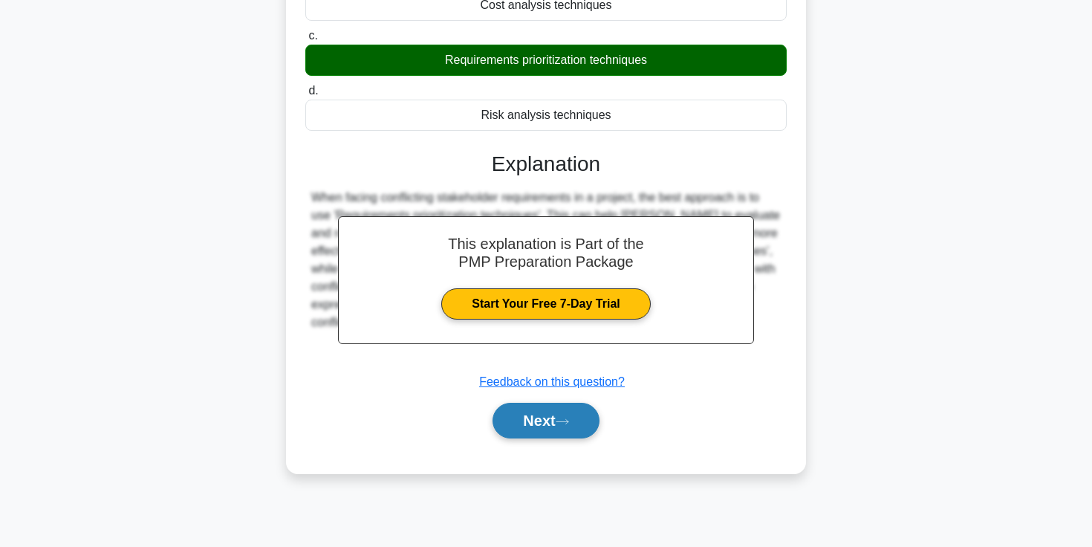
click at [555, 426] on button "Next" at bounding box center [546, 421] width 106 height 36
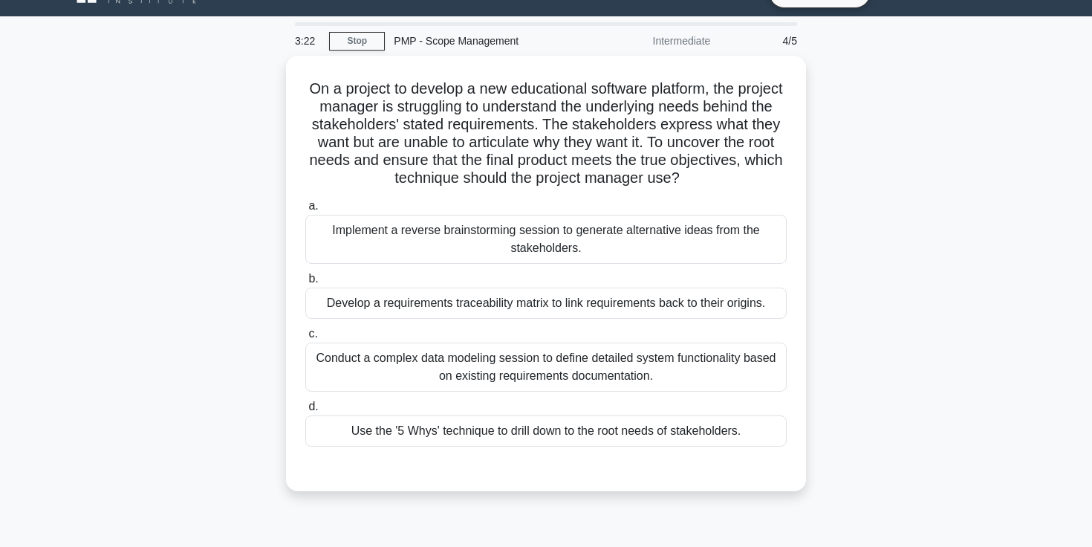
scroll to position [30, 0]
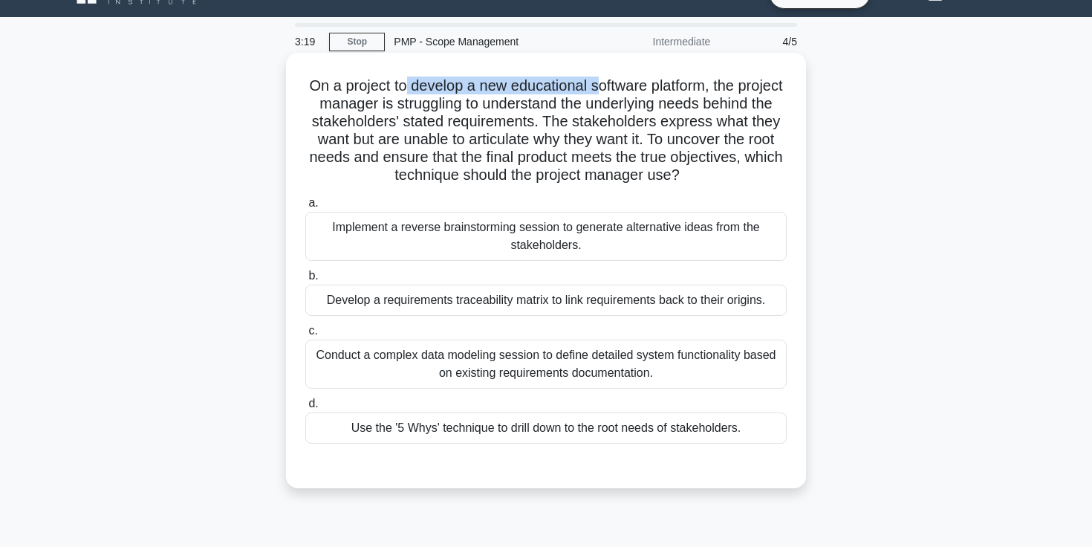
drag, startPoint x: 403, startPoint y: 85, endPoint x: 597, endPoint y: 85, distance: 193.9
click at [597, 85] on h5 "On a project to develop a new educational software platform, the project manage…" at bounding box center [546, 131] width 484 height 108
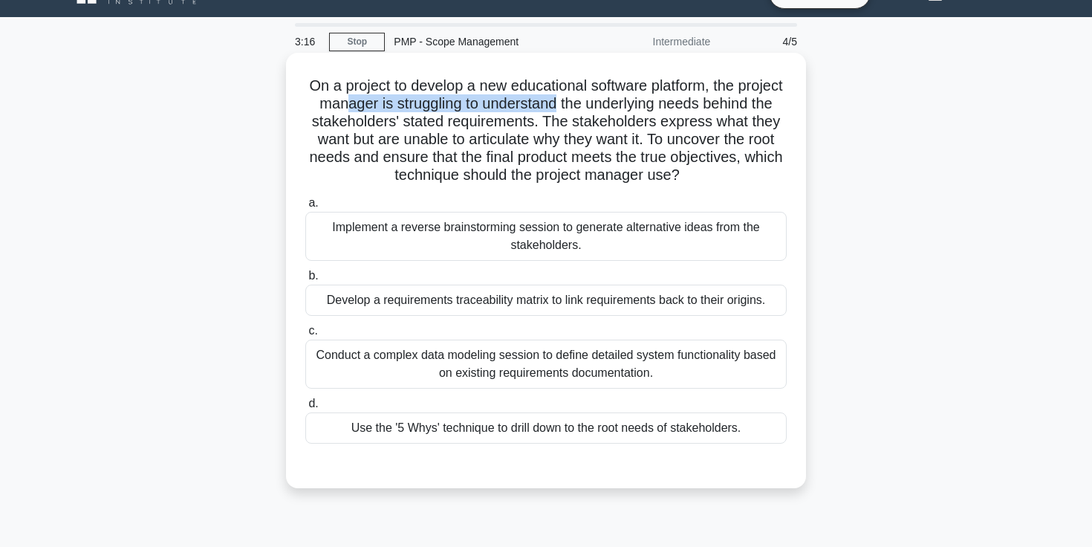
drag, startPoint x: 351, startPoint y: 103, endPoint x: 559, endPoint y: 97, distance: 208.1
click at [559, 97] on h5 "On a project to develop a new educational software platform, the project manage…" at bounding box center [546, 131] width 484 height 108
click at [607, 148] on h5 "On a project to develop a new educational software platform, the project manage…" at bounding box center [546, 131] width 484 height 108
click at [505, 145] on h5 "On a project to develop a new educational software platform, the project manage…" at bounding box center [546, 131] width 484 height 108
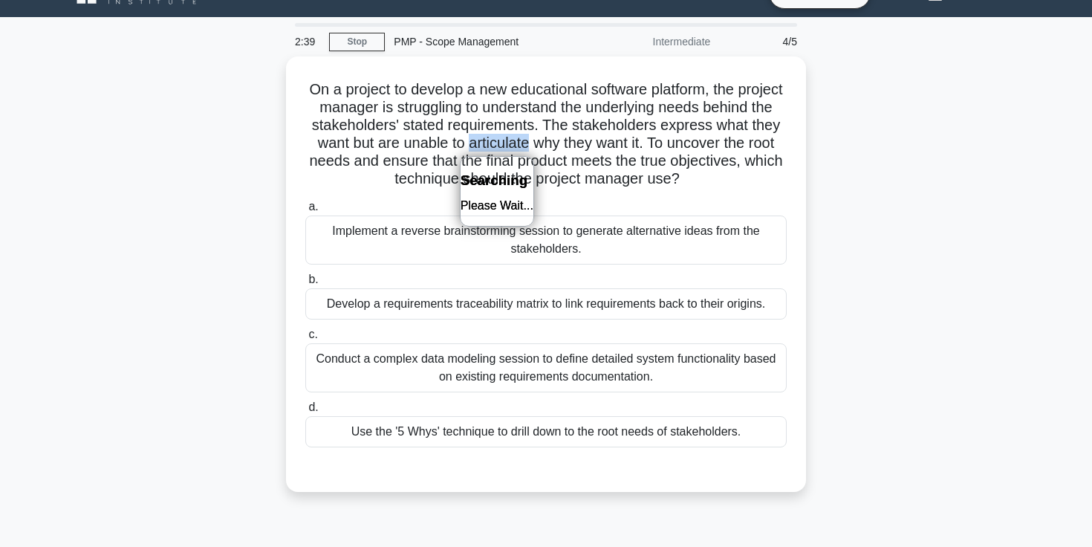
copy h5 "articulate"
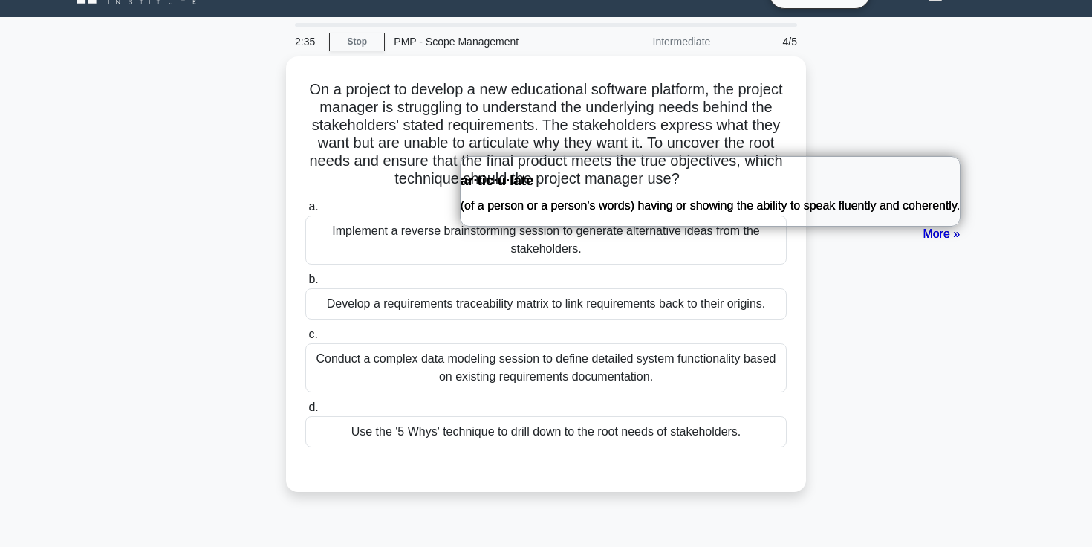
click at [891, 374] on div "On a project to develop a new educational software platform, the project manage…" at bounding box center [546, 282] width 981 height 453
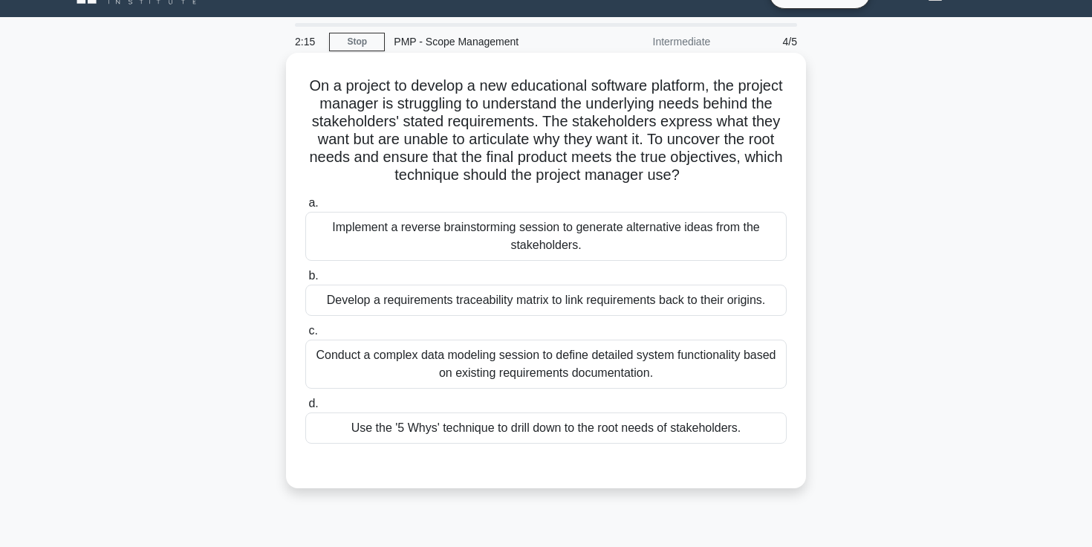
click at [597, 424] on div "Use the '5 Whys' technique to drill down to the root needs of stakeholders." at bounding box center [545, 427] width 481 height 31
click at [305, 409] on input "d. Use the '5 Whys' technique to drill down to the root needs of stakeholders." at bounding box center [305, 404] width 0 height 10
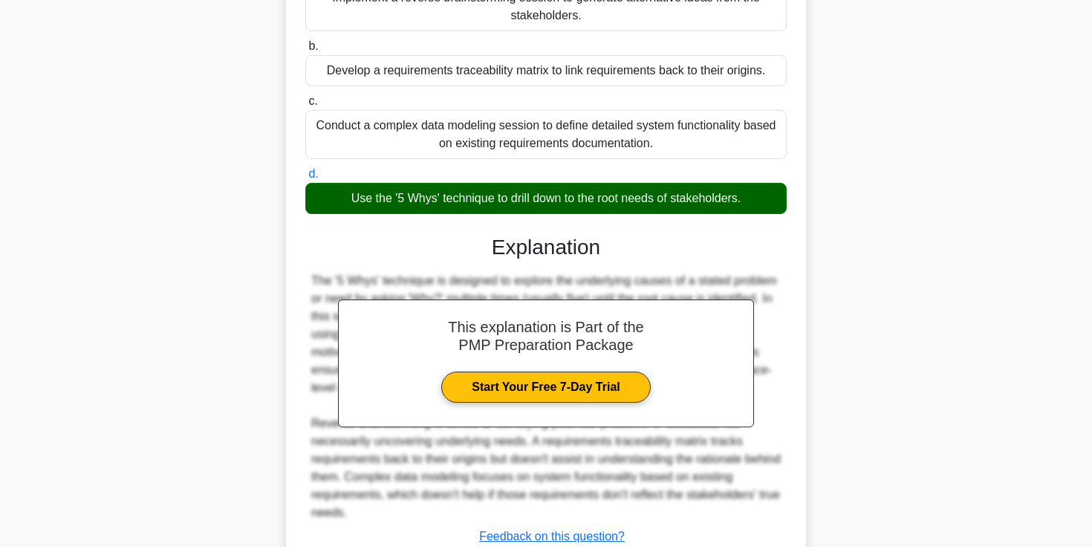
scroll to position [358, 0]
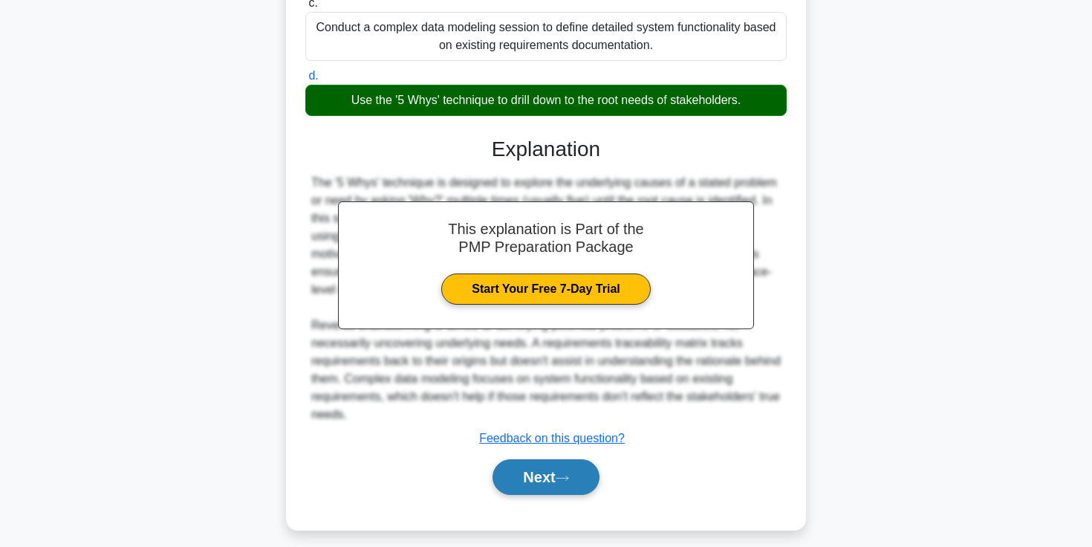
click at [527, 475] on button "Next" at bounding box center [546, 477] width 106 height 36
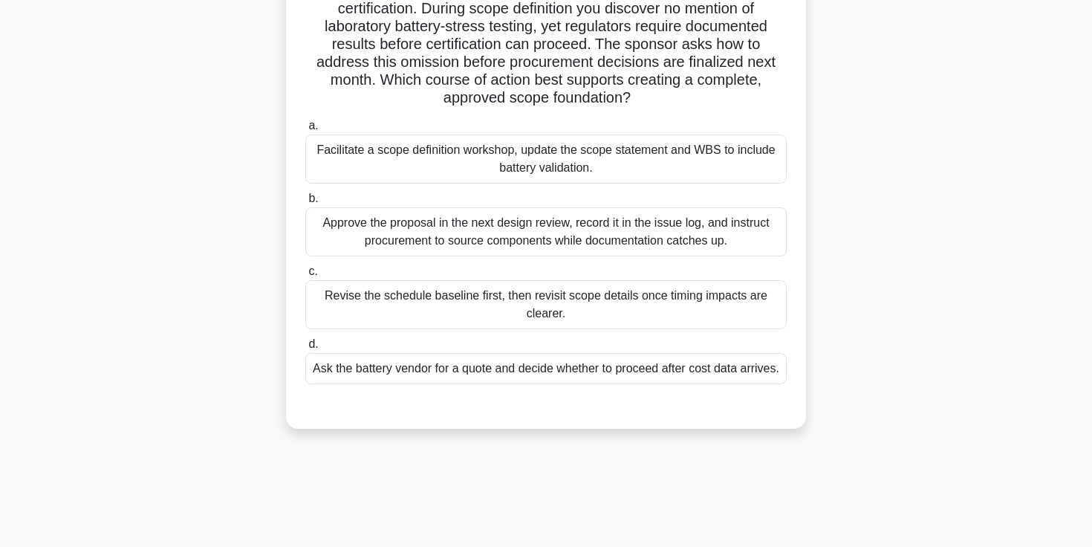
scroll to position [149, 0]
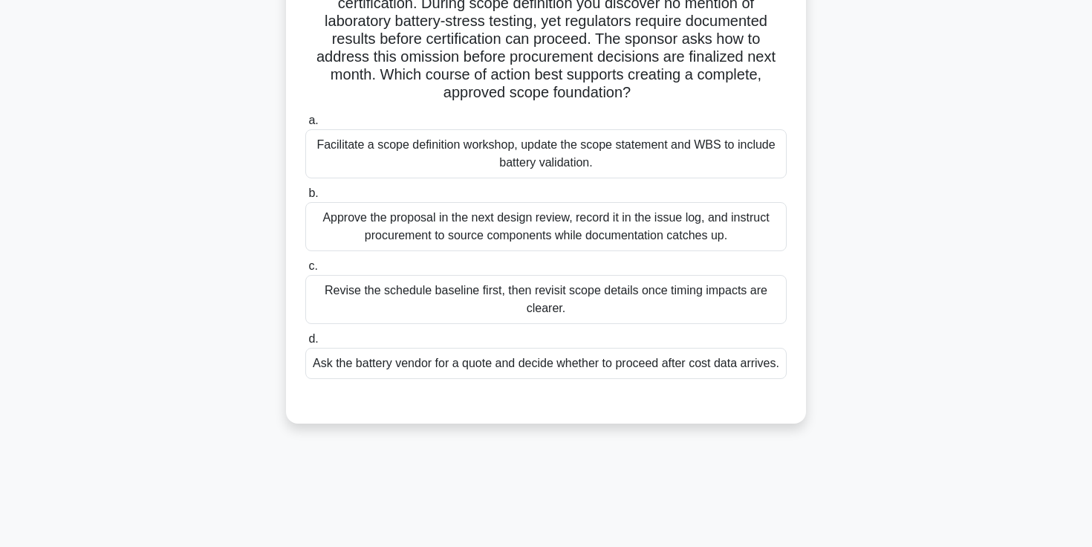
click at [564, 374] on div "Ask the battery vendor for a quote and decide whether to proceed after cost dat…" at bounding box center [545, 363] width 481 height 31
click at [305, 344] on input "d. Ask the battery vendor for a quote and decide whether to proceed after cost …" at bounding box center [305, 339] width 0 height 10
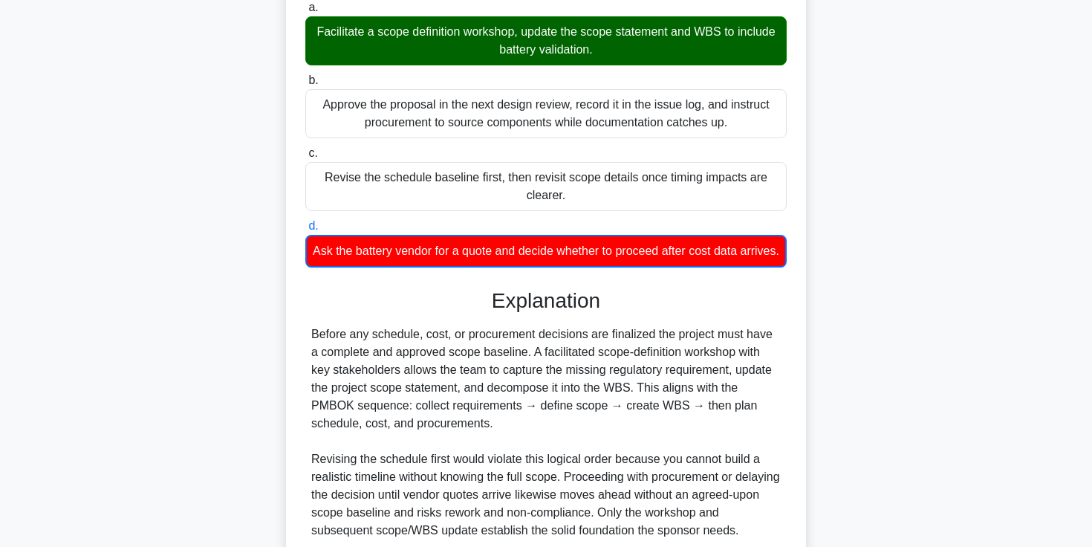
scroll to position [406, 0]
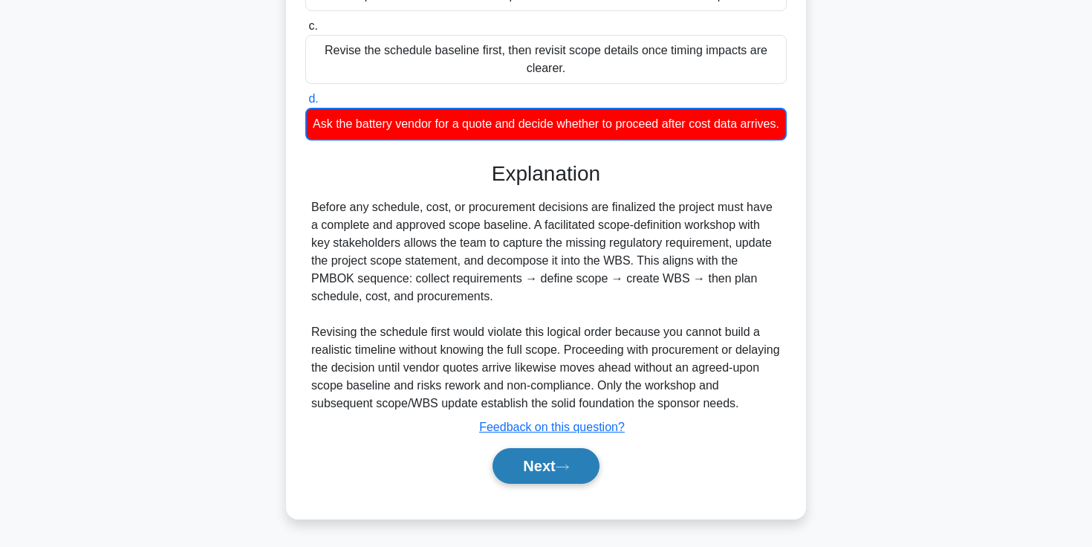
click at [541, 472] on button "Next" at bounding box center [546, 466] width 106 height 36
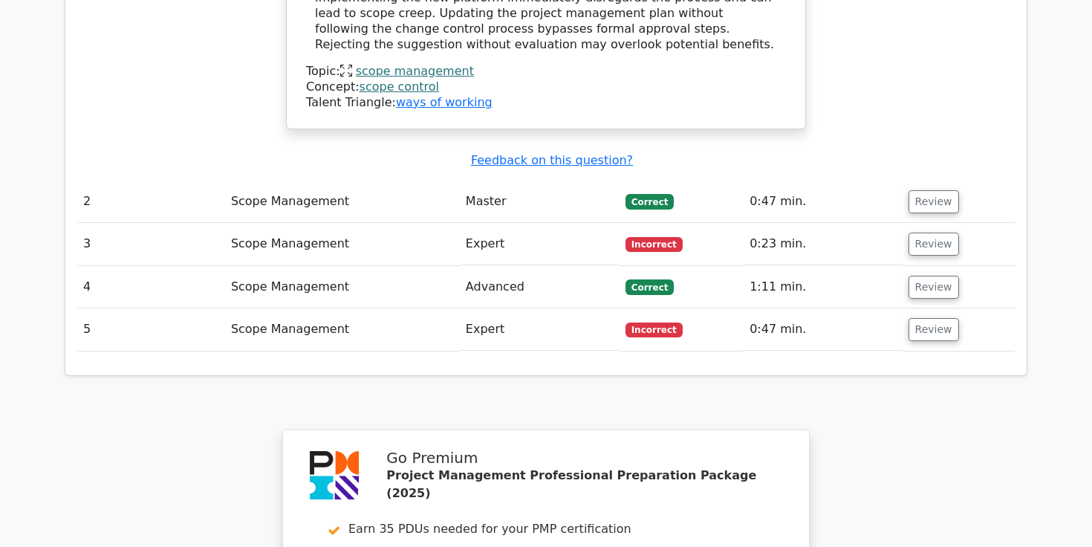
scroll to position [1760, 0]
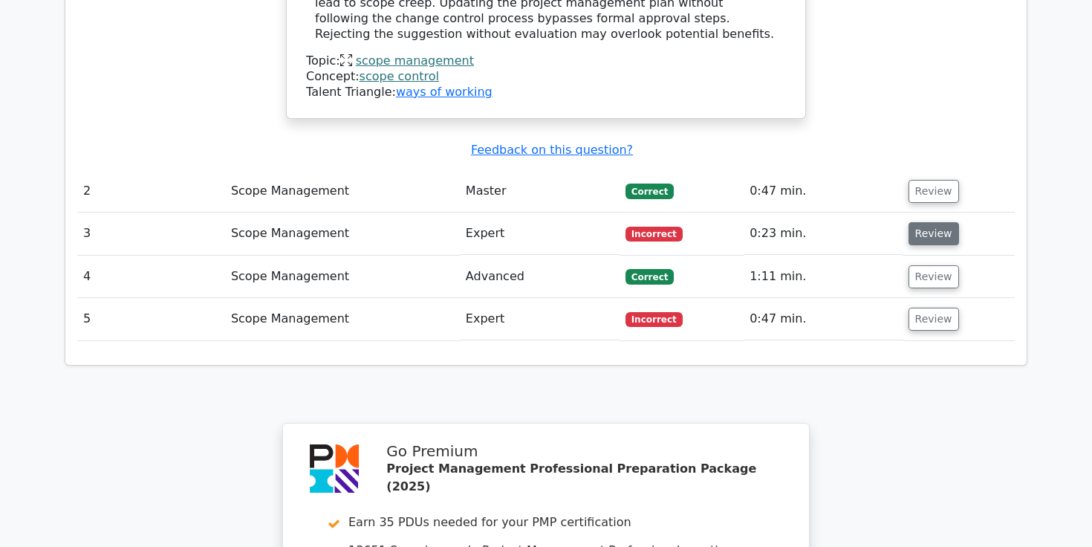
click at [933, 222] on button "Review" at bounding box center [934, 233] width 51 height 23
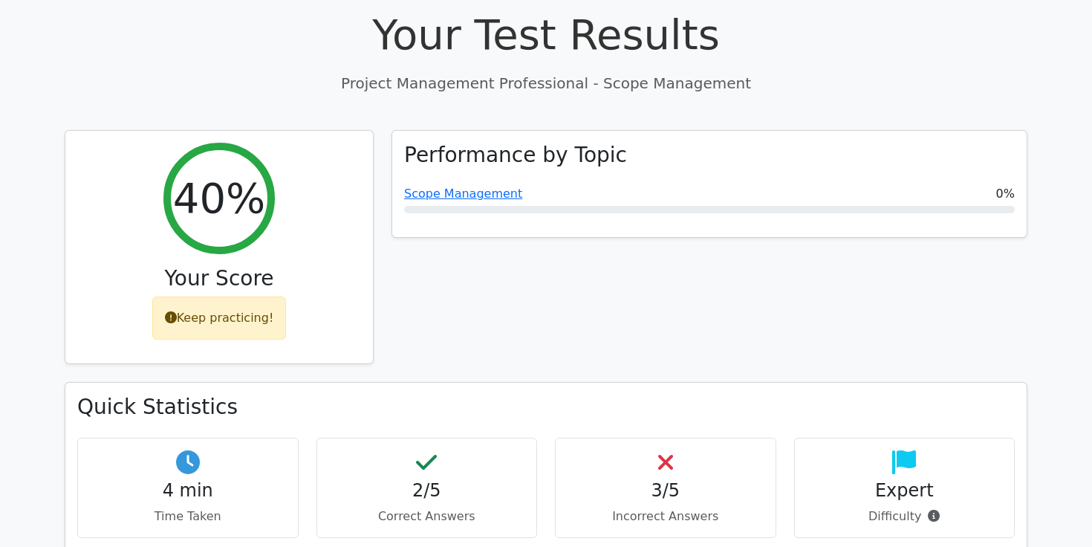
scroll to position [14, 0]
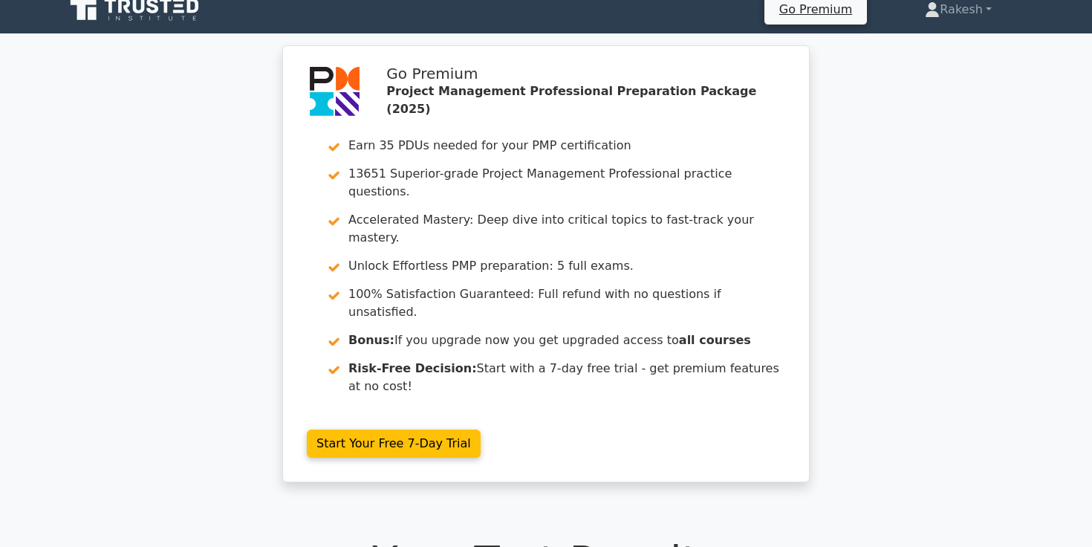
click at [114, 14] on icon at bounding box center [136, 10] width 143 height 28
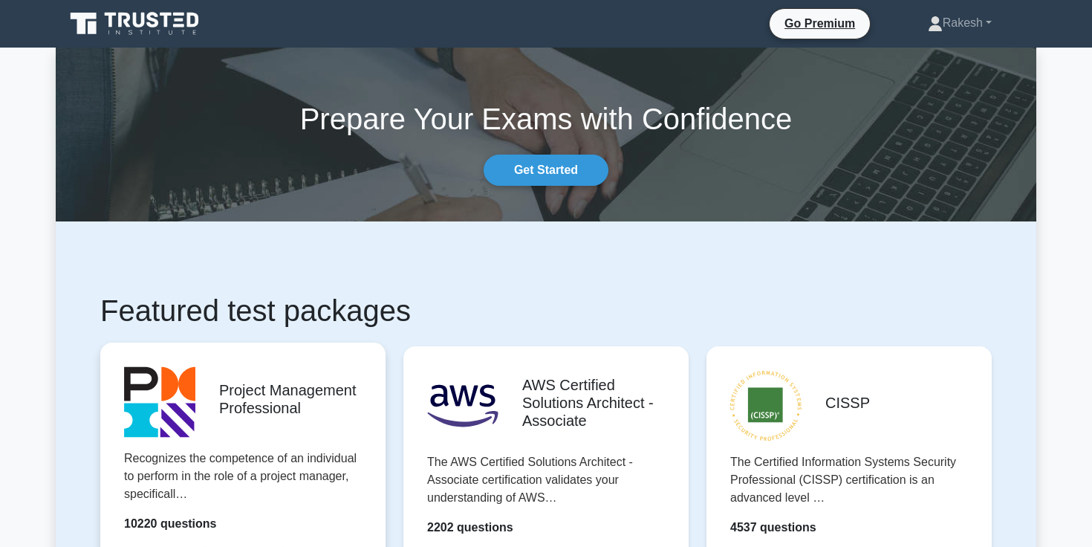
drag, startPoint x: 0, startPoint y: 0, endPoint x: 199, endPoint y: 424, distance: 468.6
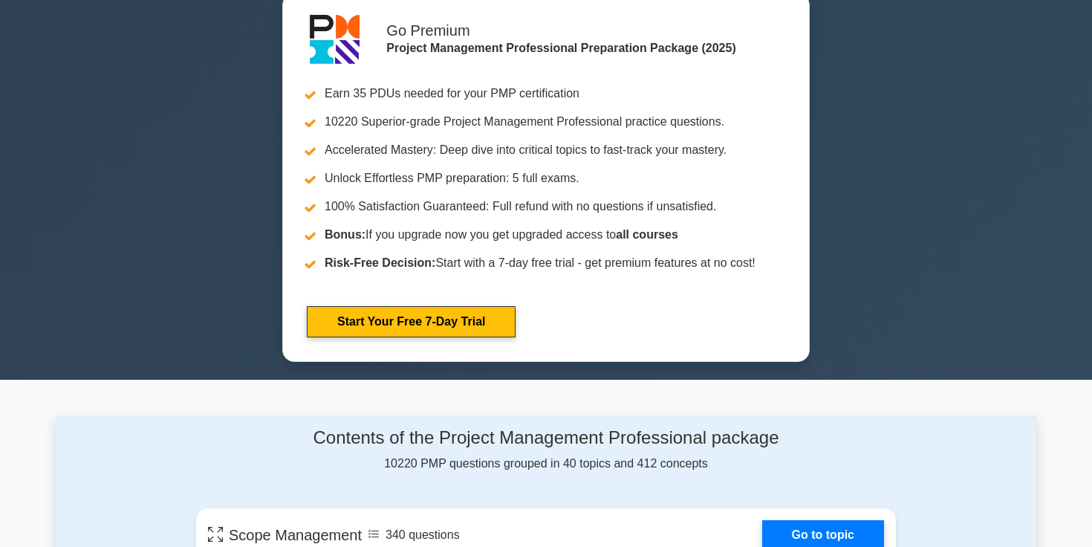
scroll to position [724, 0]
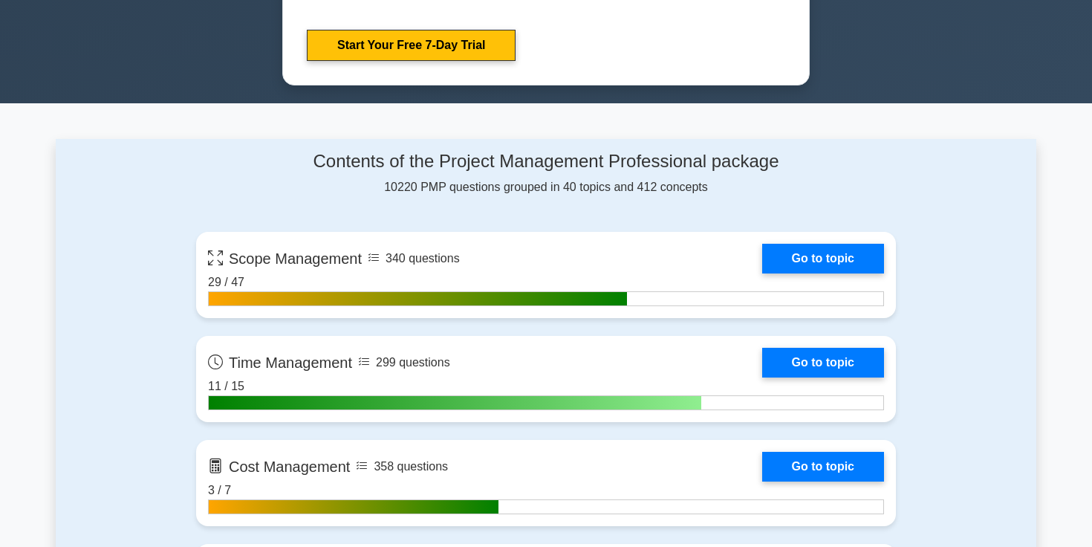
scroll to position [883, 0]
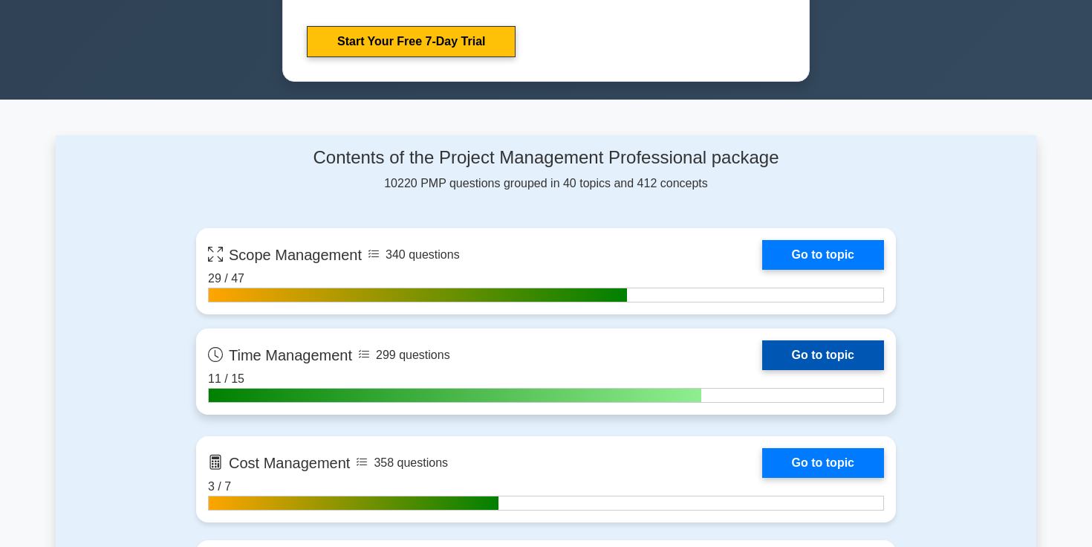
click at [787, 351] on link "Go to topic" at bounding box center [823, 355] width 122 height 30
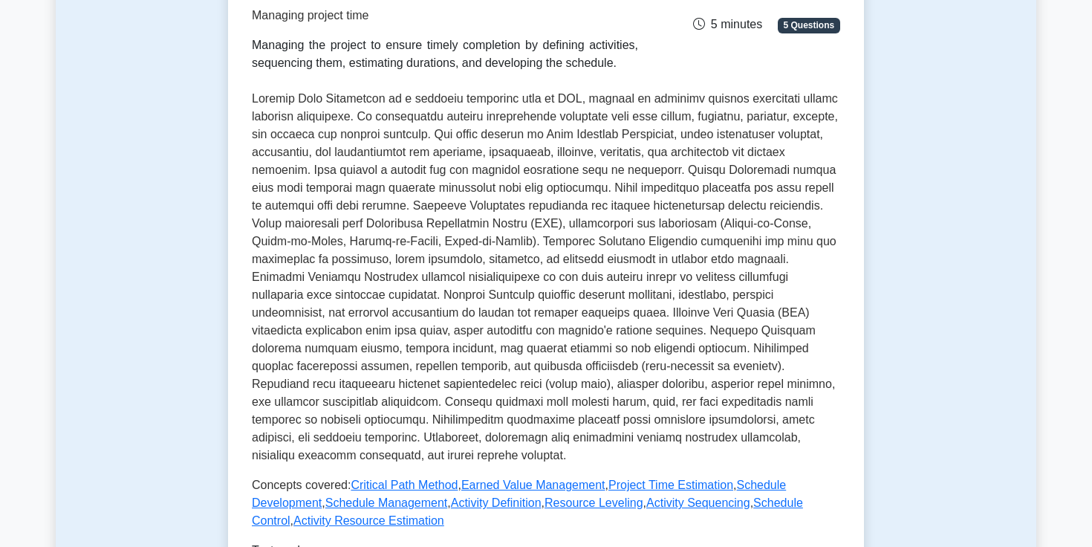
scroll to position [400, 0]
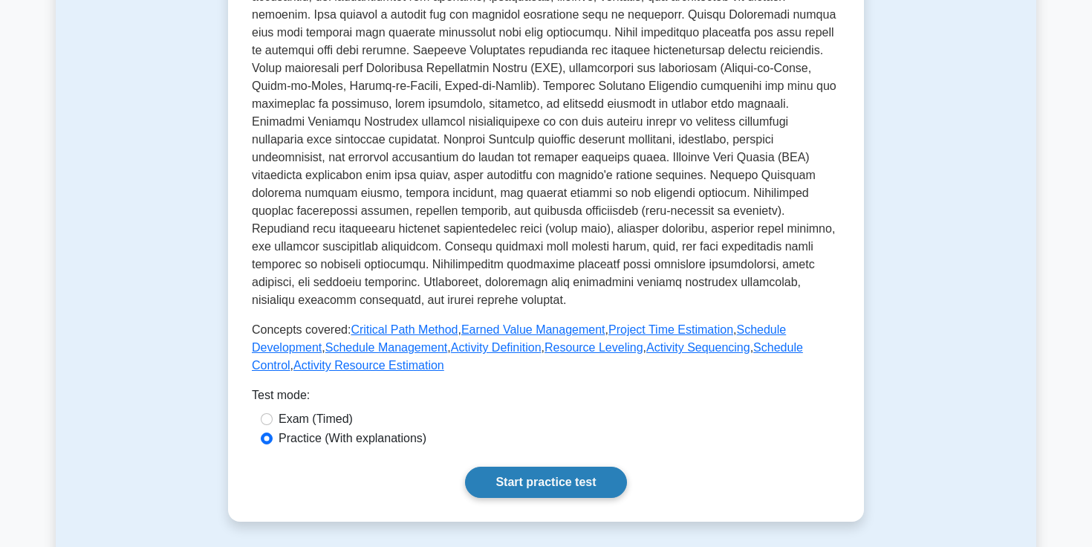
click at [530, 483] on link "Start practice test" at bounding box center [545, 482] width 161 height 31
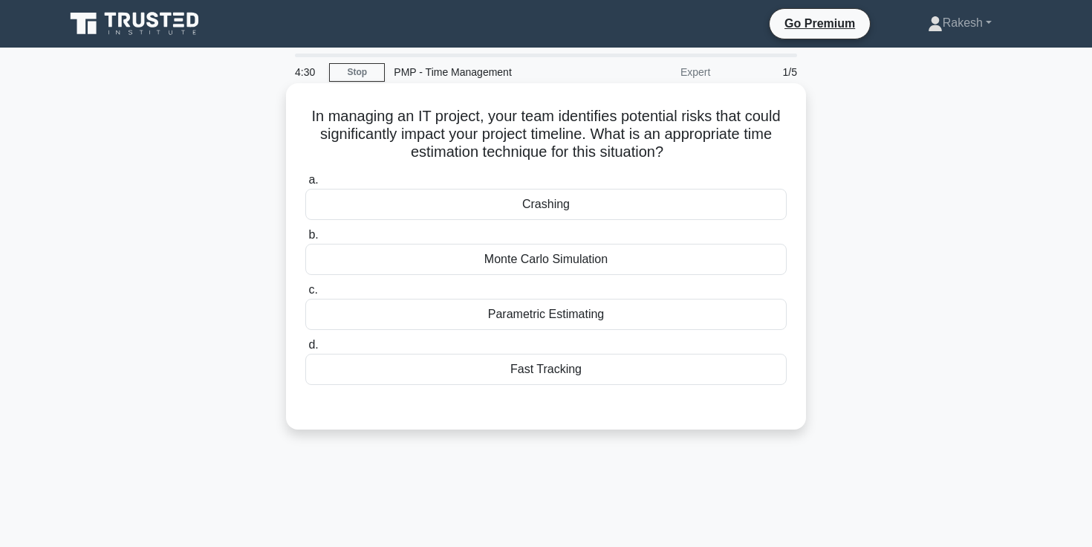
click at [555, 264] on div "Monte Carlo Simulation" at bounding box center [545, 259] width 481 height 31
click at [305, 240] on input "b. Monte Carlo Simulation" at bounding box center [305, 235] width 0 height 10
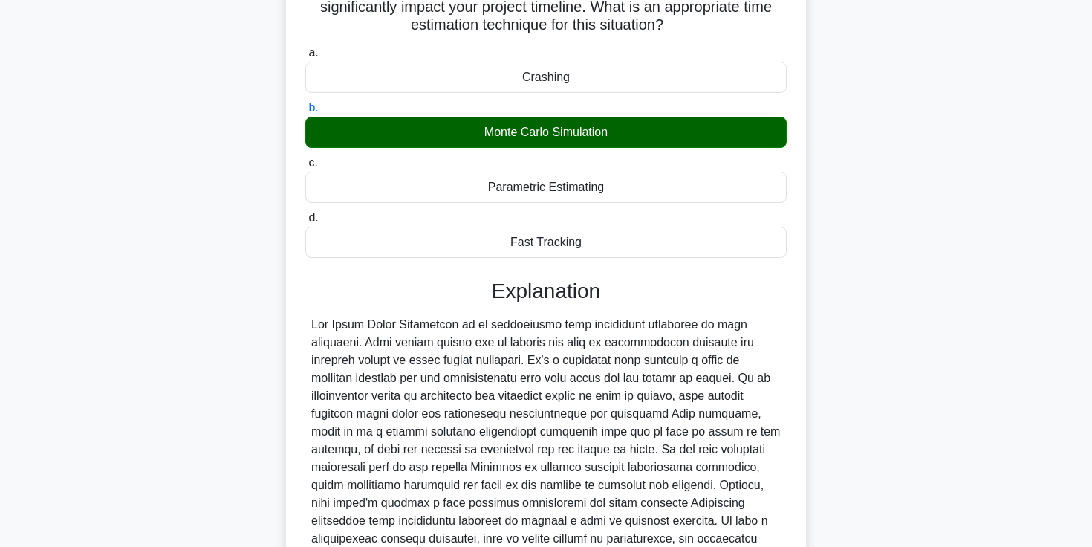
scroll to position [117, 0]
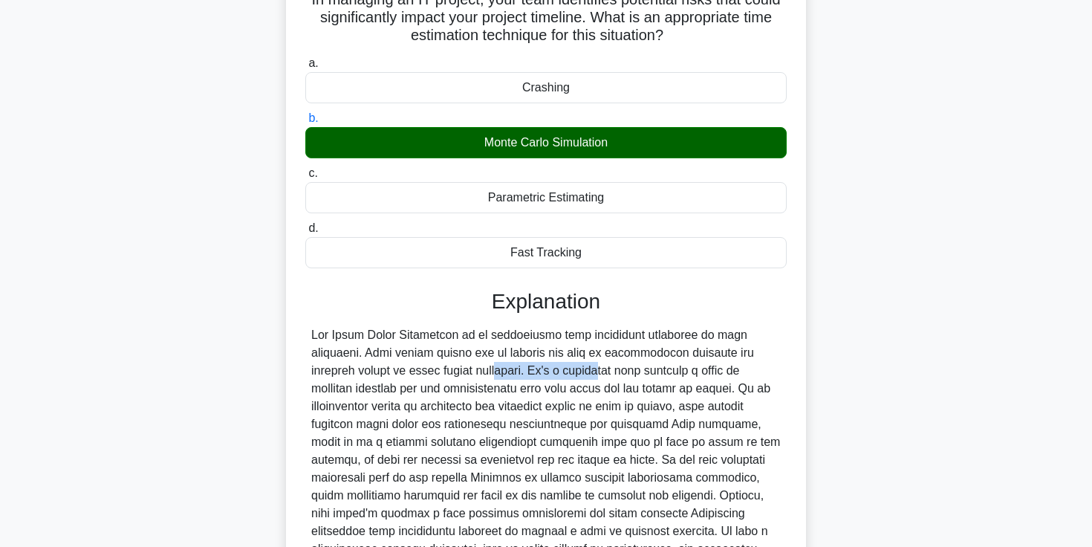
drag, startPoint x: 328, startPoint y: 375, endPoint x: 437, endPoint y: 375, distance: 109.2
click at [437, 375] on div at bounding box center [546, 459] width 470 height 267
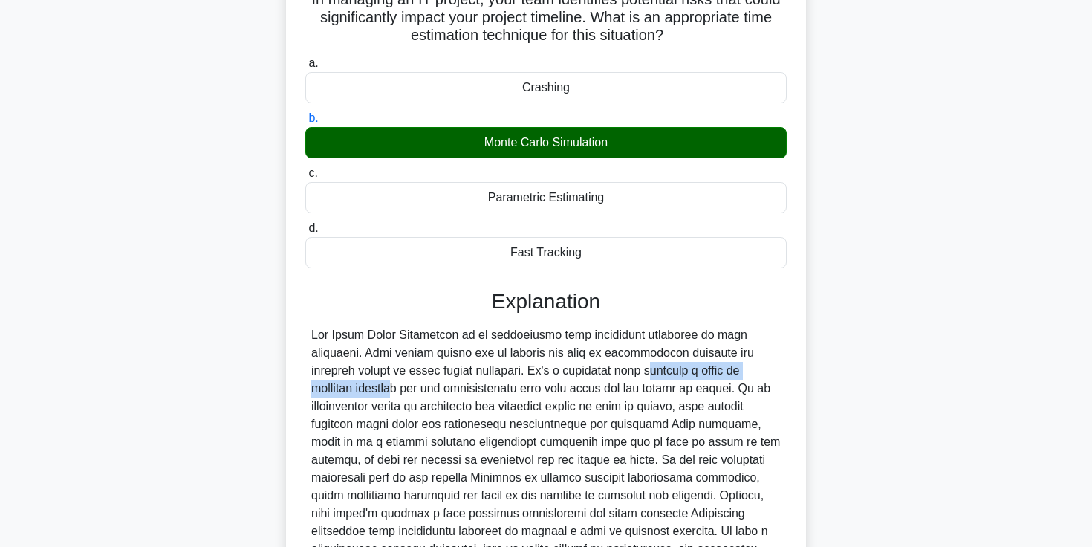
drag, startPoint x: 480, startPoint y: 374, endPoint x: 666, endPoint y: 379, distance: 186.5
click at [669, 379] on div at bounding box center [546, 459] width 470 height 267
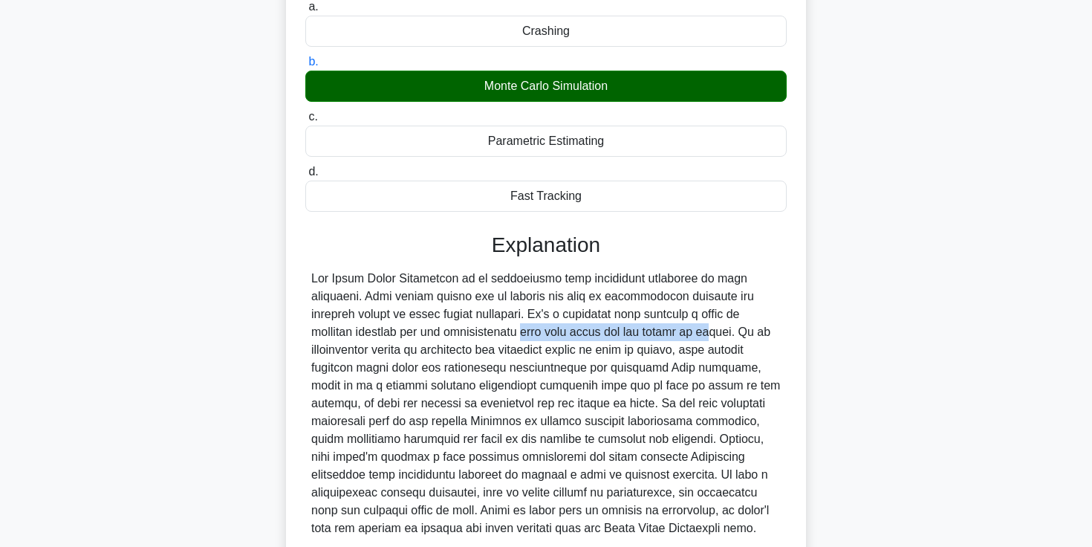
drag, startPoint x: 342, startPoint y: 337, endPoint x: 517, endPoint y: 337, distance: 175.3
click at [517, 337] on div at bounding box center [546, 403] width 470 height 267
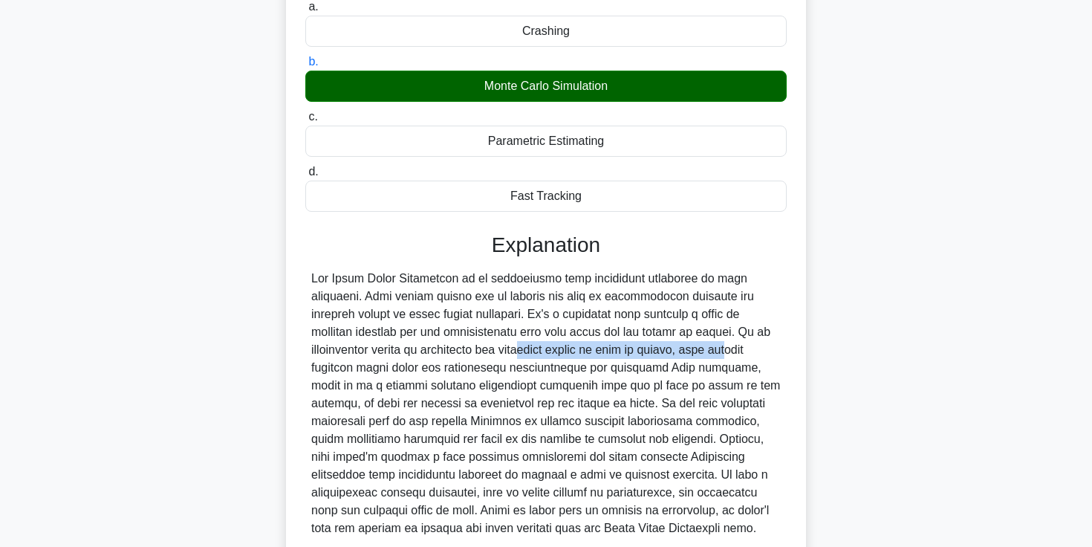
drag, startPoint x: 321, startPoint y: 352, endPoint x: 525, endPoint y: 352, distance: 204.3
click at [525, 352] on div at bounding box center [546, 403] width 470 height 267
click at [557, 351] on div at bounding box center [546, 403] width 470 height 267
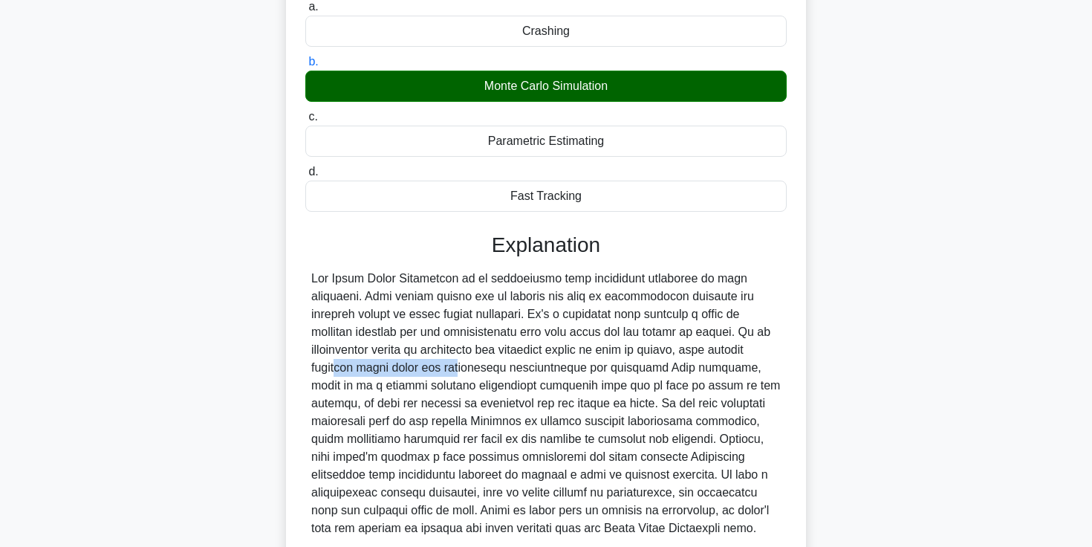
drag, startPoint x: 574, startPoint y: 352, endPoint x: 701, endPoint y: 354, distance: 127.8
click at [701, 354] on div at bounding box center [546, 403] width 470 height 267
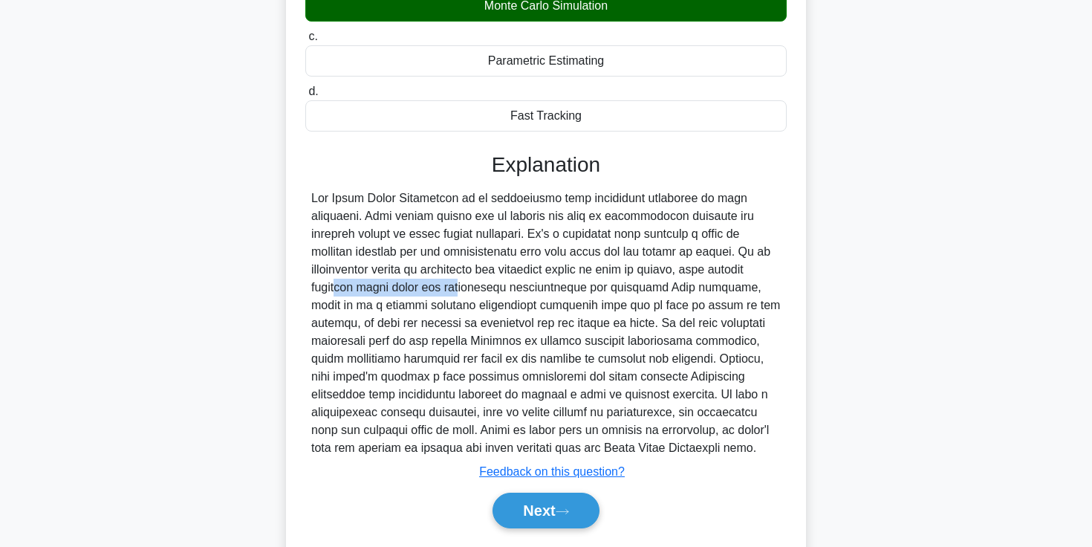
scroll to position [298, 0]
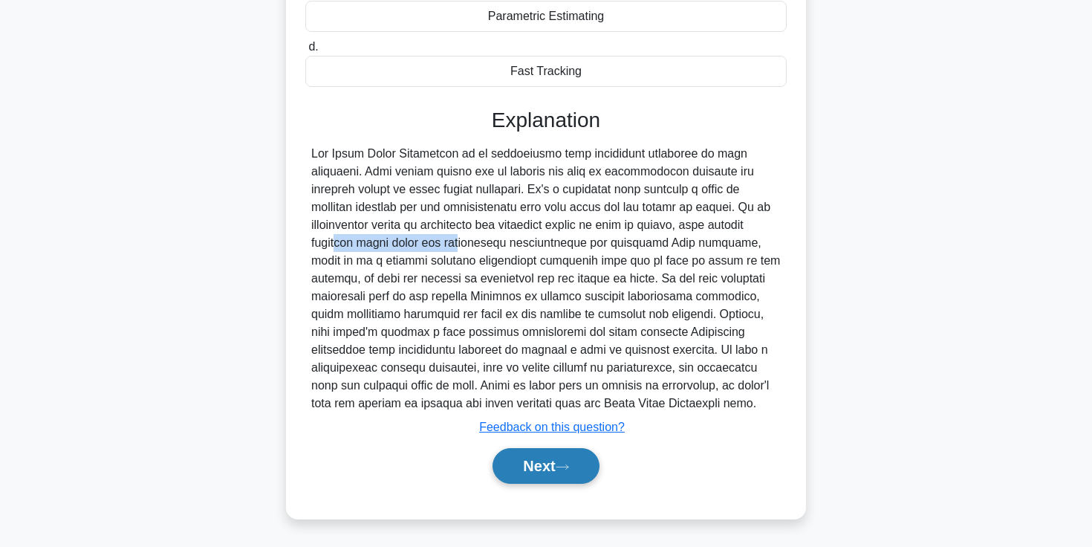
click at [532, 463] on button "Next" at bounding box center [546, 466] width 106 height 36
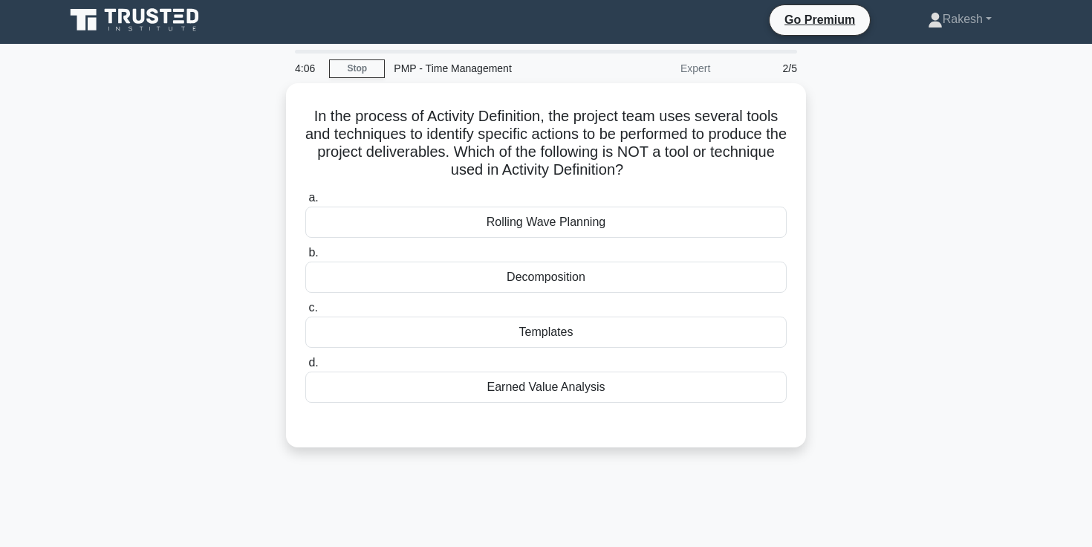
scroll to position [1, 0]
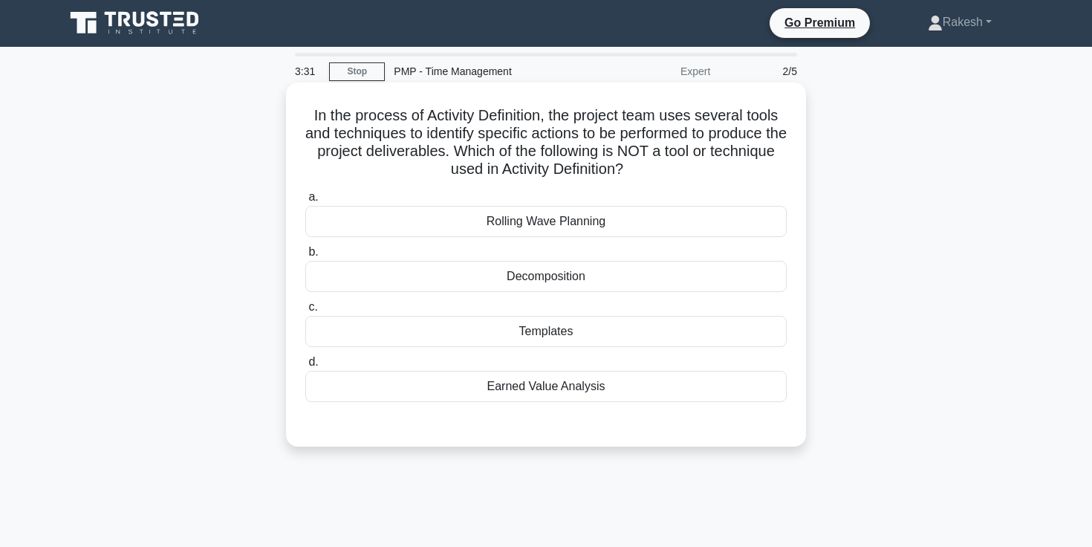
click at [549, 397] on div "Earned Value Analysis" at bounding box center [545, 386] width 481 height 31
click at [305, 367] on input "d. Earned Value Analysis" at bounding box center [305, 362] width 0 height 10
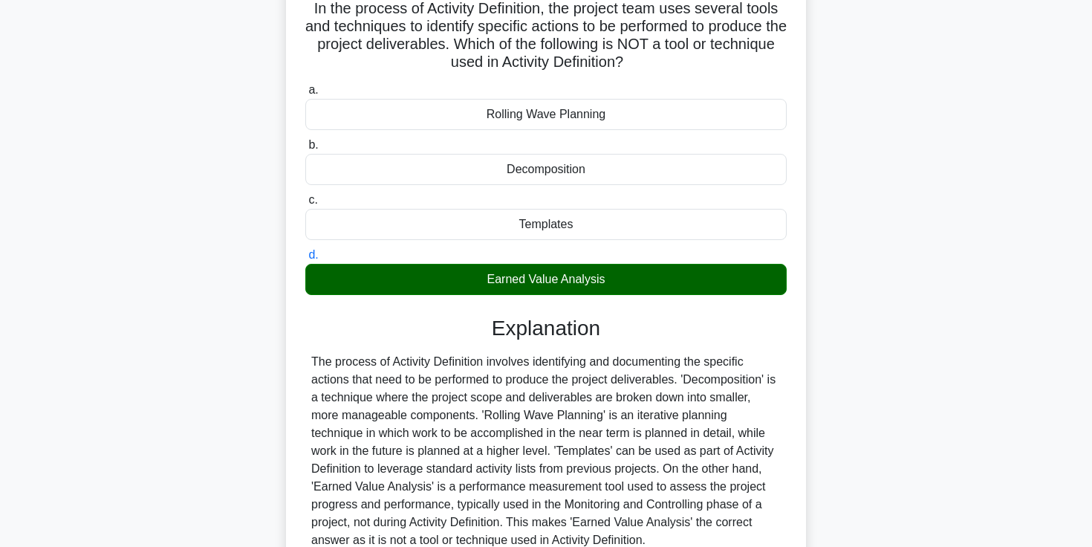
scroll to position [105, 0]
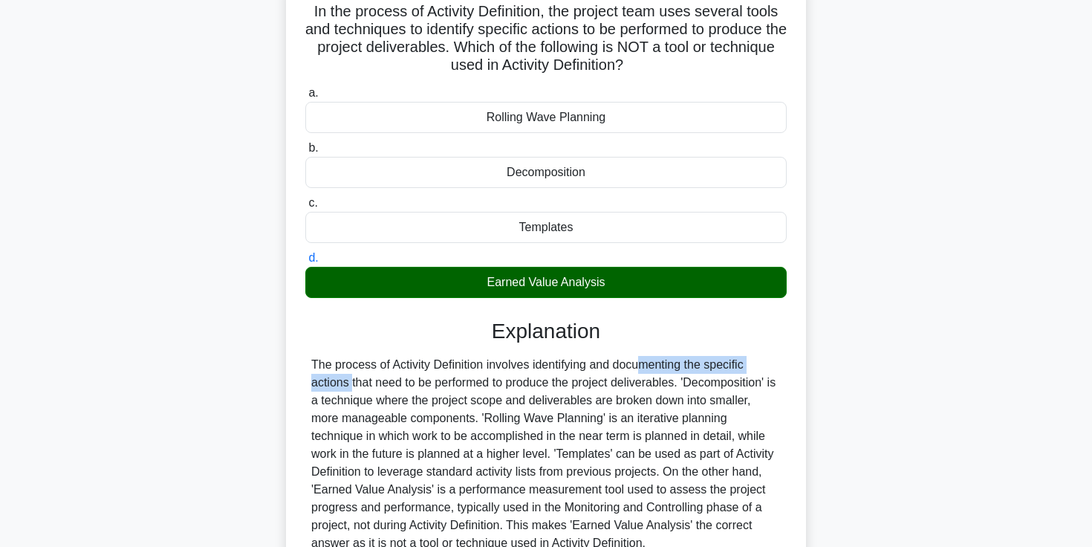
drag, startPoint x: 550, startPoint y: 370, endPoint x: 707, endPoint y: 371, distance: 156.8
click at [707, 371] on div "The process of Activity Definition involves identifying and documenting the spe…" at bounding box center [546, 454] width 470 height 196
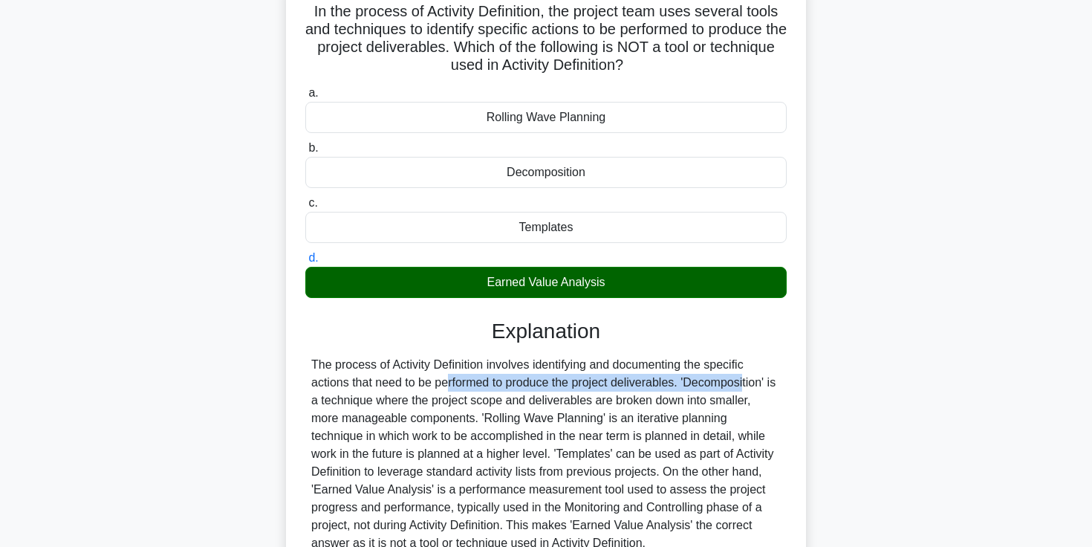
drag, startPoint x: 356, startPoint y: 385, endPoint x: 649, endPoint y: 383, distance: 293.5
click at [649, 383] on div "The process of Activity Definition involves identifying and documenting the spe…" at bounding box center [546, 454] width 470 height 196
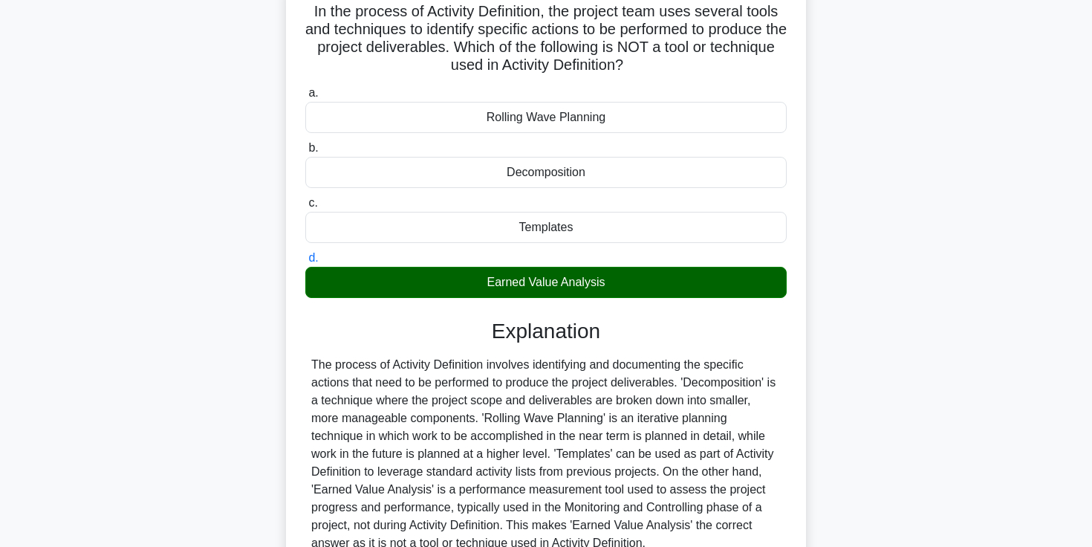
click at [707, 383] on div "The process of Activity Definition involves identifying and documenting the spe…" at bounding box center [546, 454] width 470 height 196
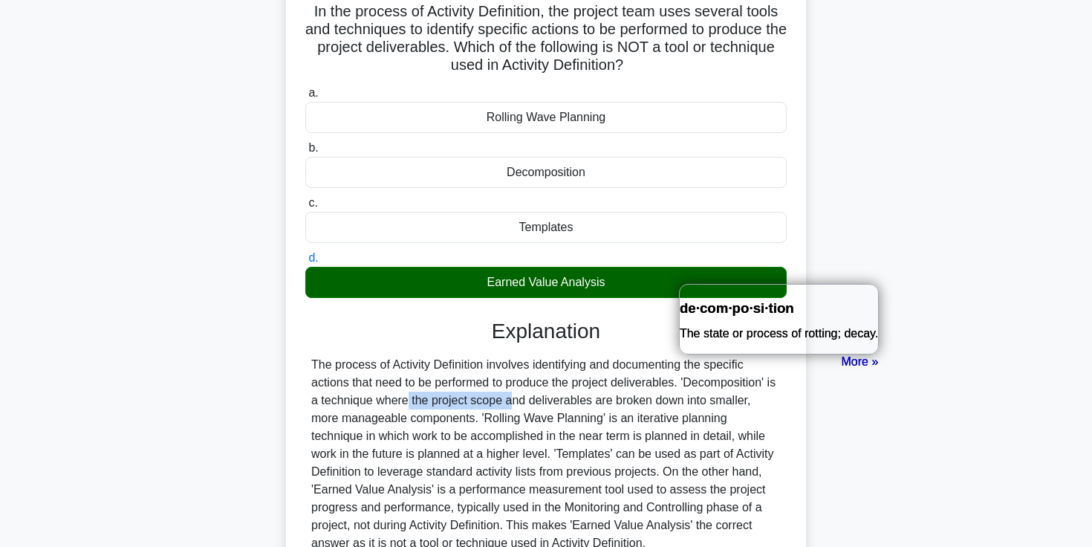
drag, startPoint x: 311, startPoint y: 408, endPoint x: 426, endPoint y: 408, distance: 115.2
click at [426, 408] on div "The process of Activity Definition involves identifying and documenting the spe…" at bounding box center [545, 454] width 481 height 196
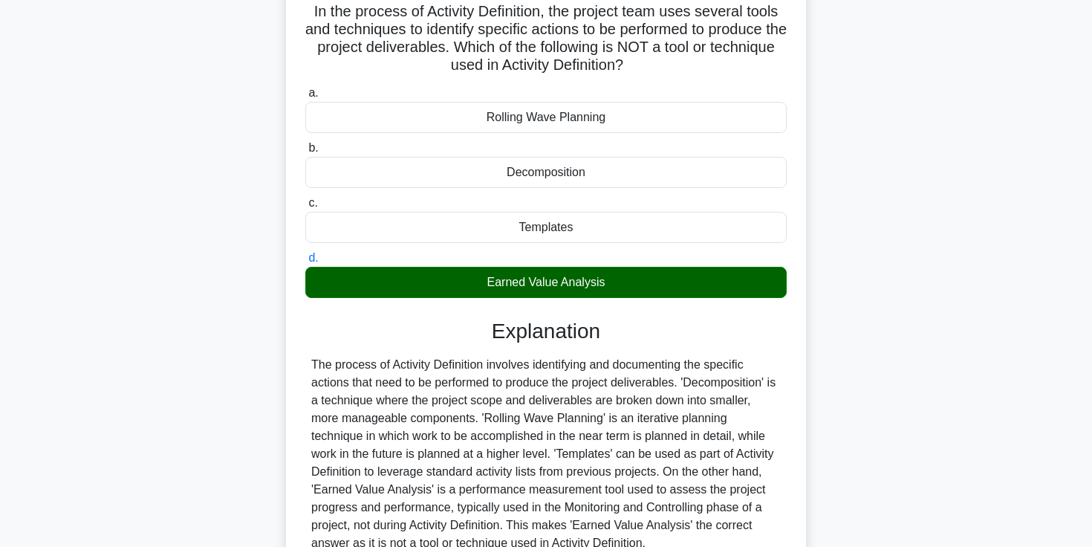
click at [509, 402] on div "The process of Activity Definition involves identifying and documenting the spe…" at bounding box center [546, 454] width 470 height 196
drag, startPoint x: 548, startPoint y: 402, endPoint x: 741, endPoint y: 403, distance: 193.9
click at [741, 403] on div "The process of Activity Definition involves identifying and documenting the spe…" at bounding box center [546, 454] width 470 height 196
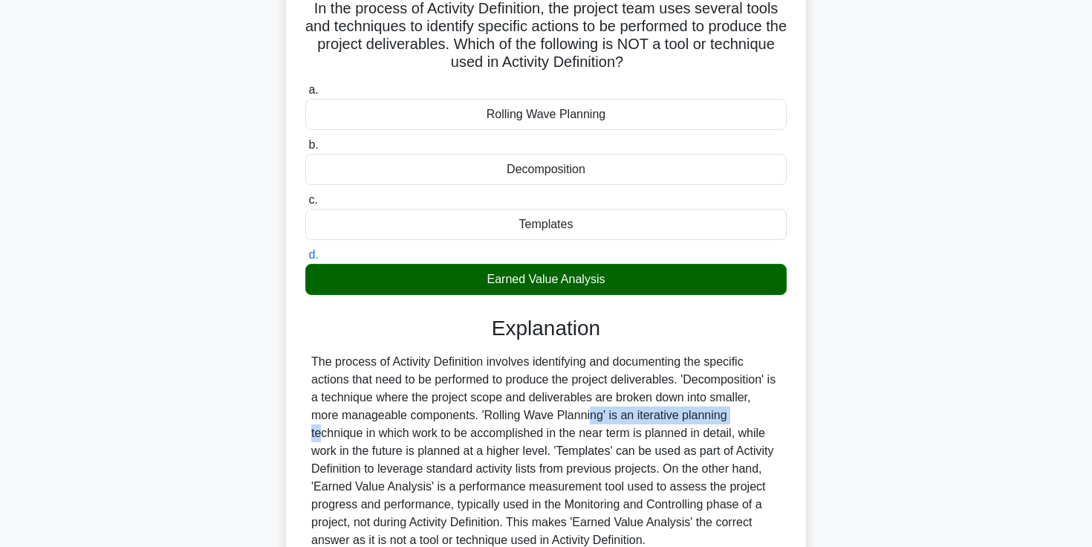
drag, startPoint x: 467, startPoint y: 415, endPoint x: 619, endPoint y: 417, distance: 151.6
click at [619, 417] on div "The process of Activity Definition involves identifying and documenting the spe…" at bounding box center [546, 451] width 470 height 196
click at [662, 415] on div "The process of Activity Definition involves identifying and documenting the spe…" at bounding box center [546, 451] width 470 height 196
drag, startPoint x: 657, startPoint y: 415, endPoint x: 731, endPoint y: 415, distance: 73.5
click at [733, 415] on div "The process of Activity Definition involves identifying and documenting the spe…" at bounding box center [546, 451] width 470 height 196
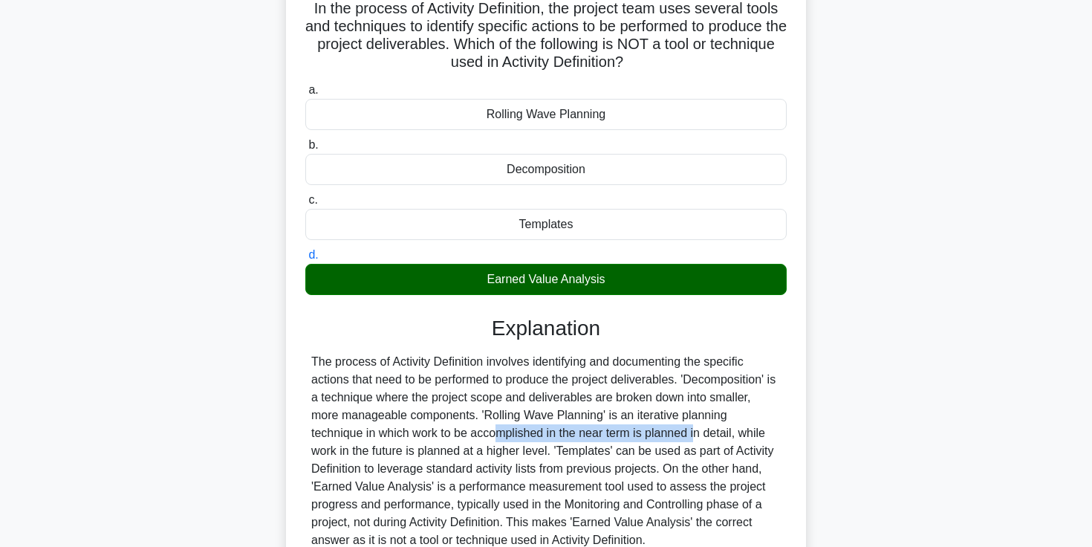
drag, startPoint x: 338, startPoint y: 438, endPoint x: 539, endPoint y: 435, distance: 200.6
click at [541, 435] on div "The process of Activity Definition involves identifying and documenting the spe…" at bounding box center [546, 451] width 470 height 196
click at [576, 435] on div "The process of Activity Definition involves identifying and documenting the spe…" at bounding box center [546, 451] width 470 height 196
drag, startPoint x: 549, startPoint y: 435, endPoint x: 630, endPoint y: 434, distance: 81.0
click at [631, 435] on div "The process of Activity Definition involves identifying and documenting the spe…" at bounding box center [546, 451] width 470 height 196
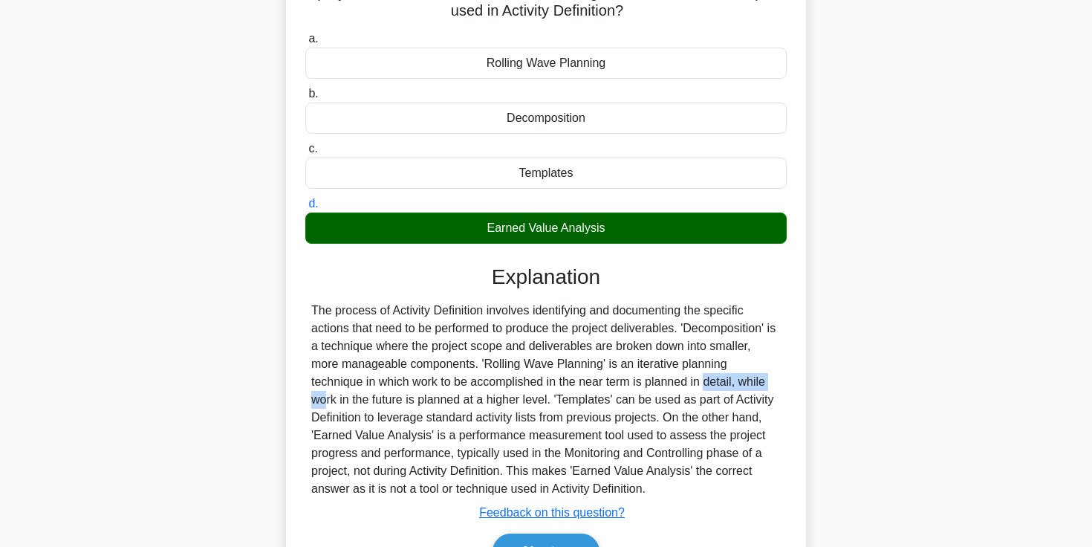
scroll to position [160, 0]
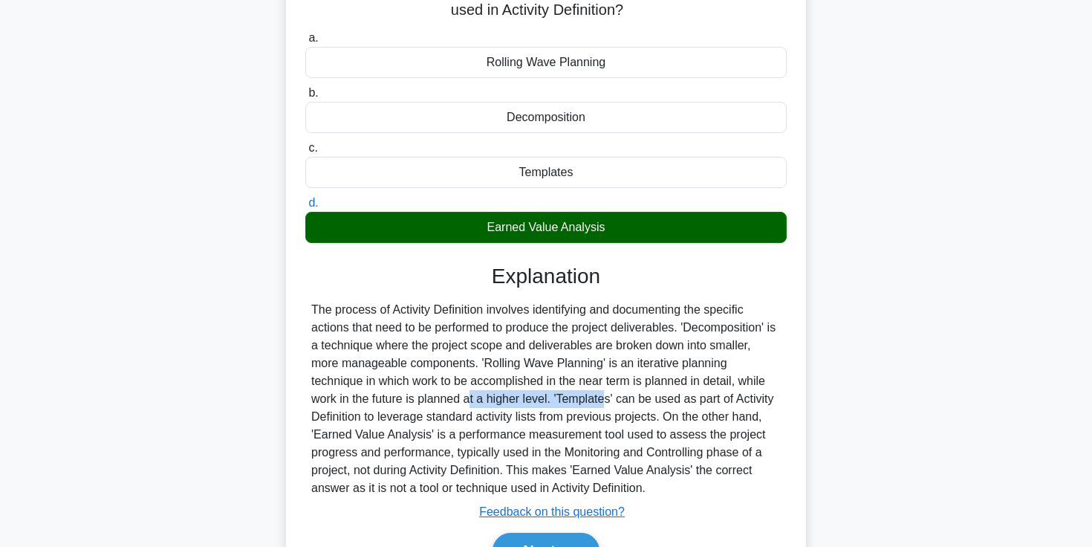
drag, startPoint x: 324, startPoint y: 402, endPoint x: 461, endPoint y: 402, distance: 136.7
click at [461, 402] on div "The process of Activity Definition involves identifying and documenting the spe…" at bounding box center [546, 399] width 470 height 196
click at [354, 400] on div "The process of Activity Definition involves identifying and documenting the spe…" at bounding box center [546, 399] width 470 height 196
drag, startPoint x: 523, startPoint y: 402, endPoint x: 620, endPoint y: 403, distance: 97.3
click at [620, 403] on div "The process of Activity Definition involves identifying and documenting the spe…" at bounding box center [546, 399] width 470 height 196
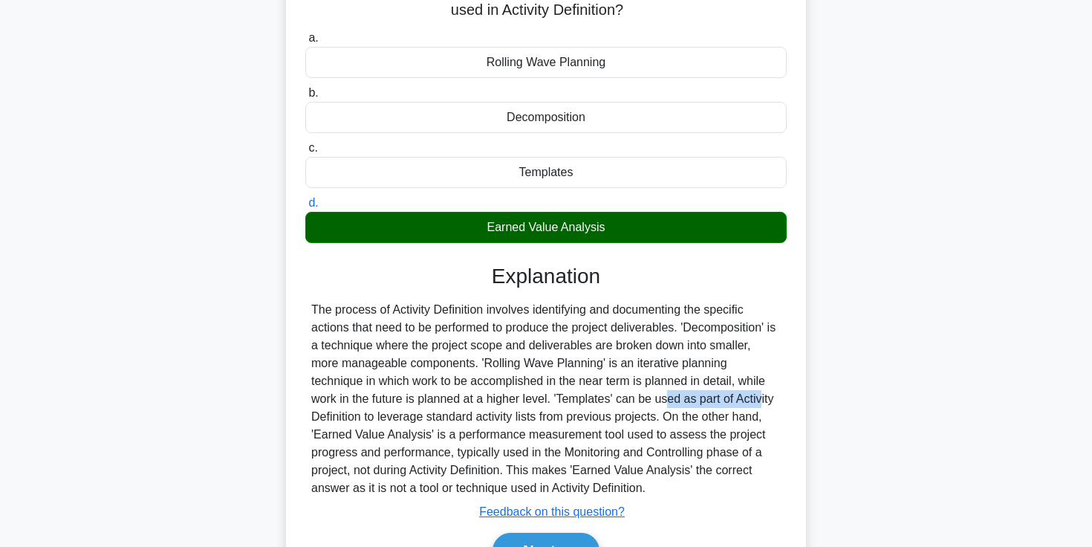
scroll to position [151, 0]
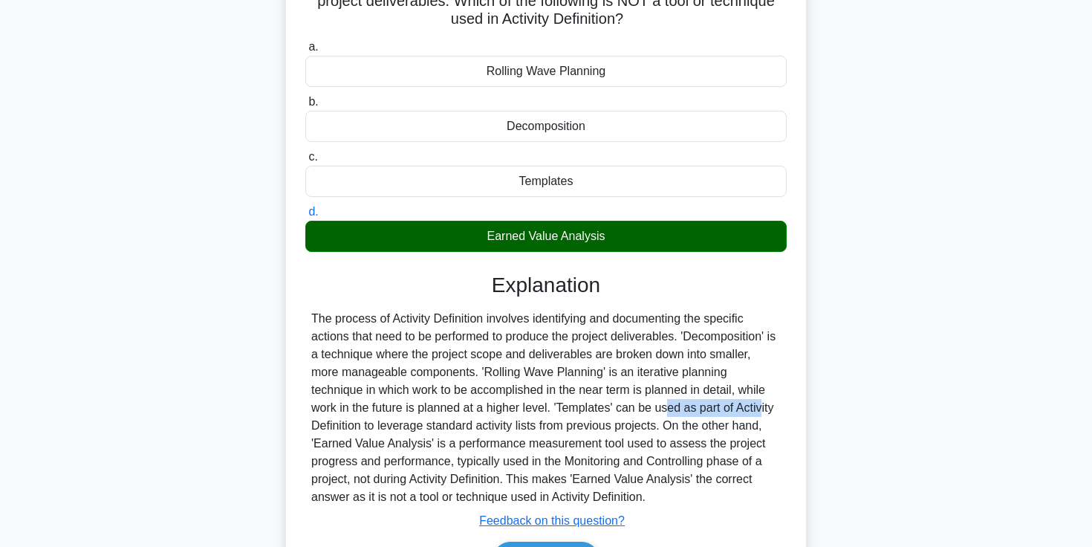
click at [525, 410] on div "The process of Activity Definition involves identifying and documenting the spe…" at bounding box center [546, 408] width 470 height 196
drag, startPoint x: 568, startPoint y: 410, endPoint x: 715, endPoint y: 412, distance: 146.4
click at [715, 412] on div "The process of Activity Definition involves identifying and documenting the spe…" at bounding box center [546, 408] width 470 height 196
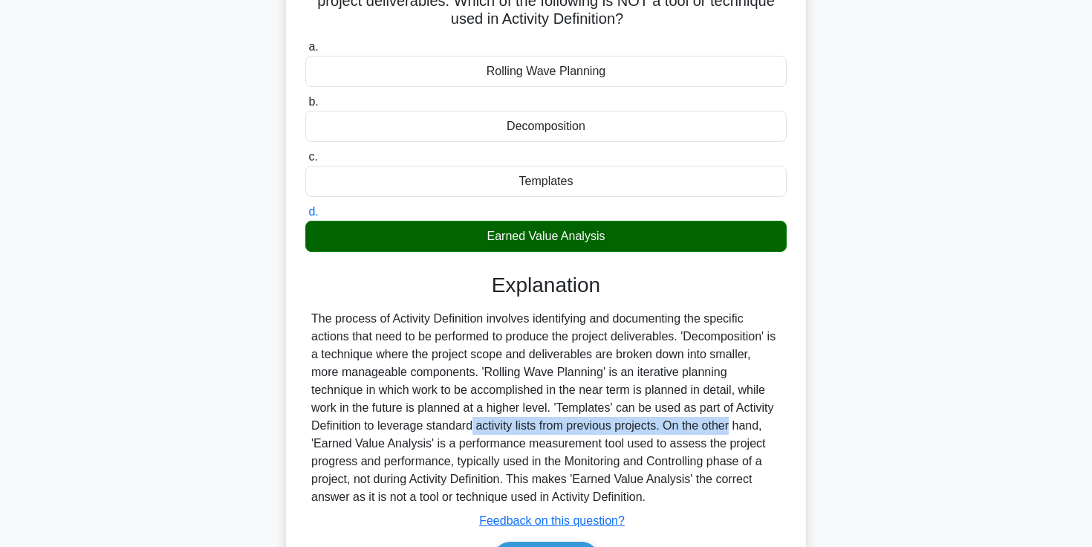
drag, startPoint x: 325, startPoint y: 430, endPoint x: 590, endPoint y: 426, distance: 264.5
click at [591, 427] on div "The process of Activity Definition involves identifying and documenting the spe…" at bounding box center [546, 408] width 470 height 196
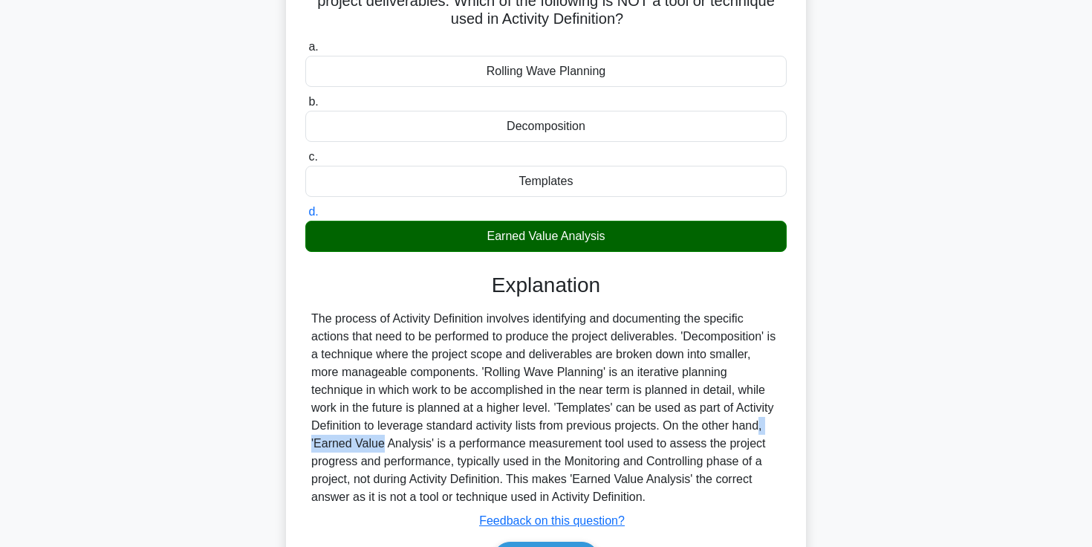
drag, startPoint x: 616, startPoint y: 426, endPoint x: 693, endPoint y: 426, distance: 77.3
click at [693, 426] on div "The process of Activity Definition involves identifying and documenting the spe…" at bounding box center [546, 408] width 470 height 196
drag, startPoint x: 393, startPoint y: 443, endPoint x: 527, endPoint y: 443, distance: 133.7
click at [527, 443] on div "The process of Activity Definition involves identifying and documenting the spe…" at bounding box center [546, 408] width 470 height 196
click at [477, 445] on div "The process of Activity Definition involves identifying and documenting the spe…" at bounding box center [546, 408] width 470 height 196
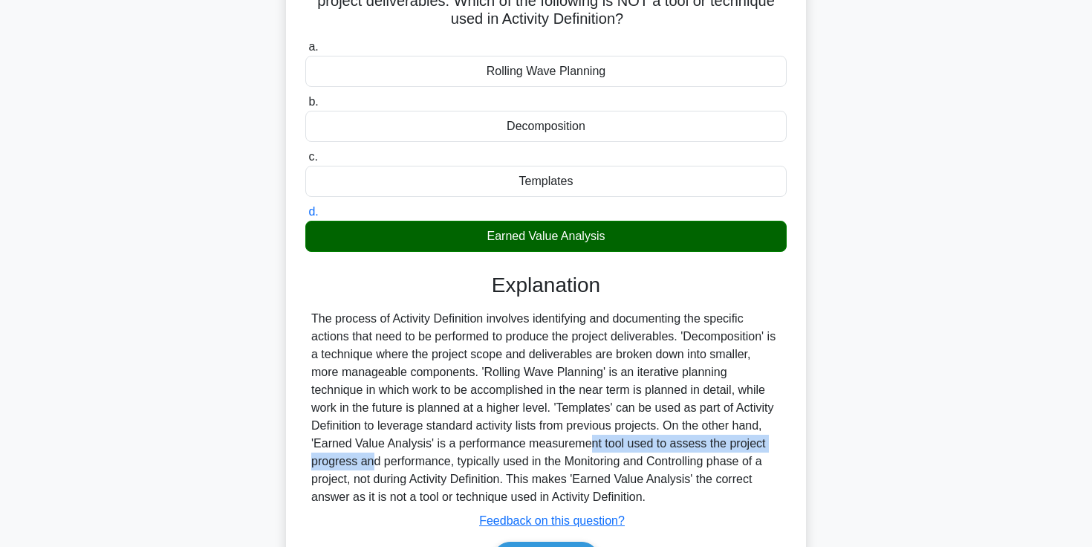
drag, startPoint x: 438, startPoint y: 444, endPoint x: 696, endPoint y: 446, distance: 258.6
click at [696, 446] on div "The process of Activity Definition involves identifying and documenting the spe…" at bounding box center [546, 408] width 470 height 196
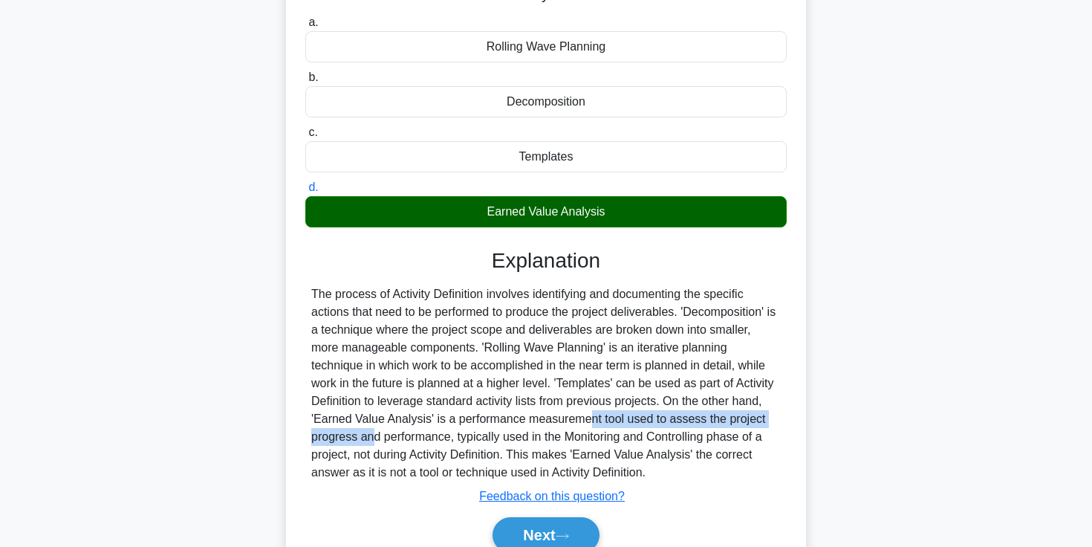
scroll to position [195, 0]
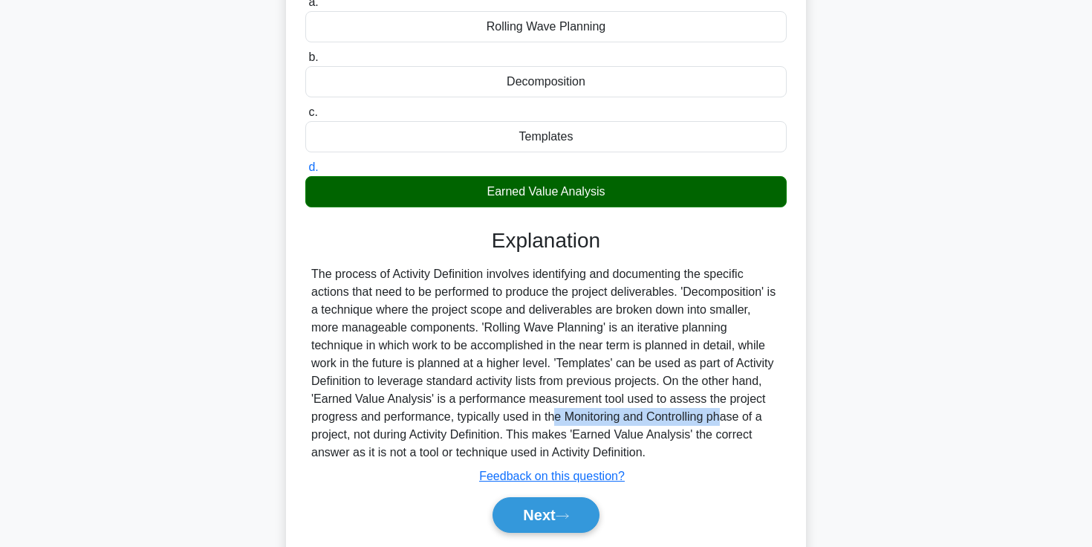
drag, startPoint x: 423, startPoint y: 418, endPoint x: 580, endPoint y: 416, distance: 156.8
click at [581, 416] on div "The process of Activity Definition involves identifying and documenting the spe…" at bounding box center [546, 363] width 470 height 196
click at [599, 417] on div "The process of Activity Definition involves identifying and documenting the spe…" at bounding box center [546, 363] width 470 height 196
drag, startPoint x: 322, startPoint y: 441, endPoint x: 426, endPoint y: 441, distance: 104.0
click at [426, 441] on div "The process of Activity Definition involves identifying and documenting the spe…" at bounding box center [546, 363] width 470 height 196
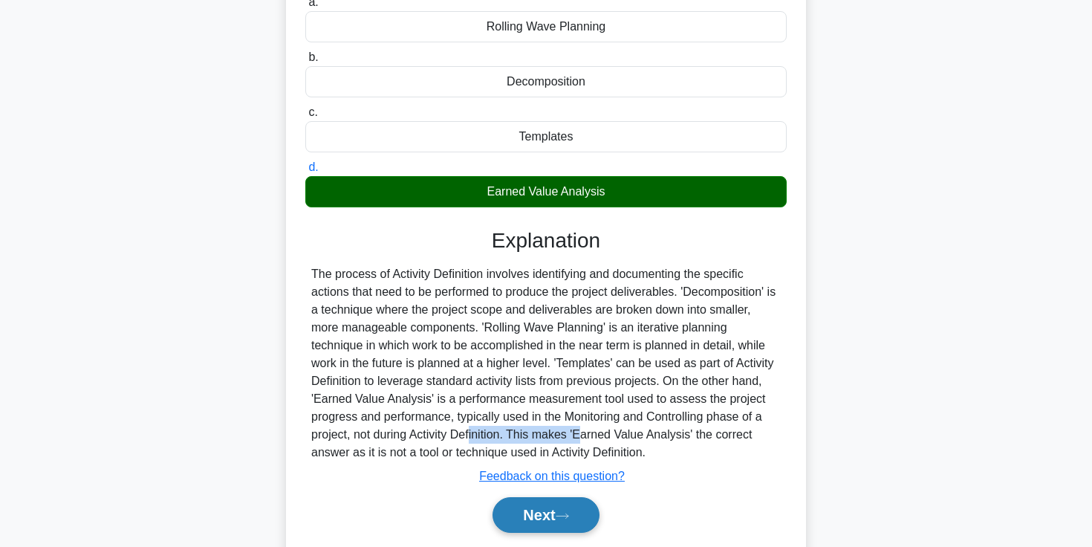
click at [554, 524] on button "Next" at bounding box center [546, 515] width 106 height 36
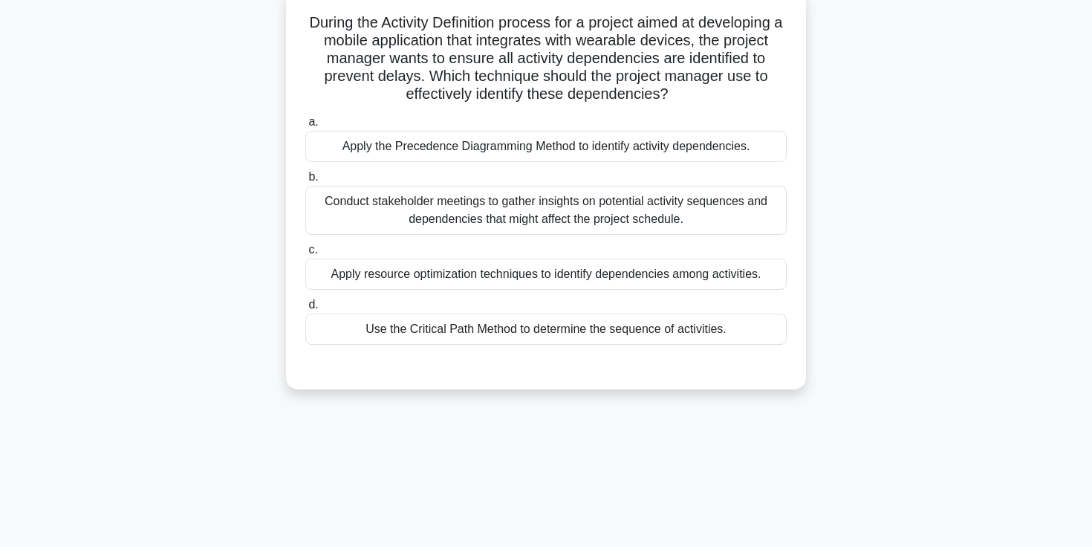
scroll to position [0, 0]
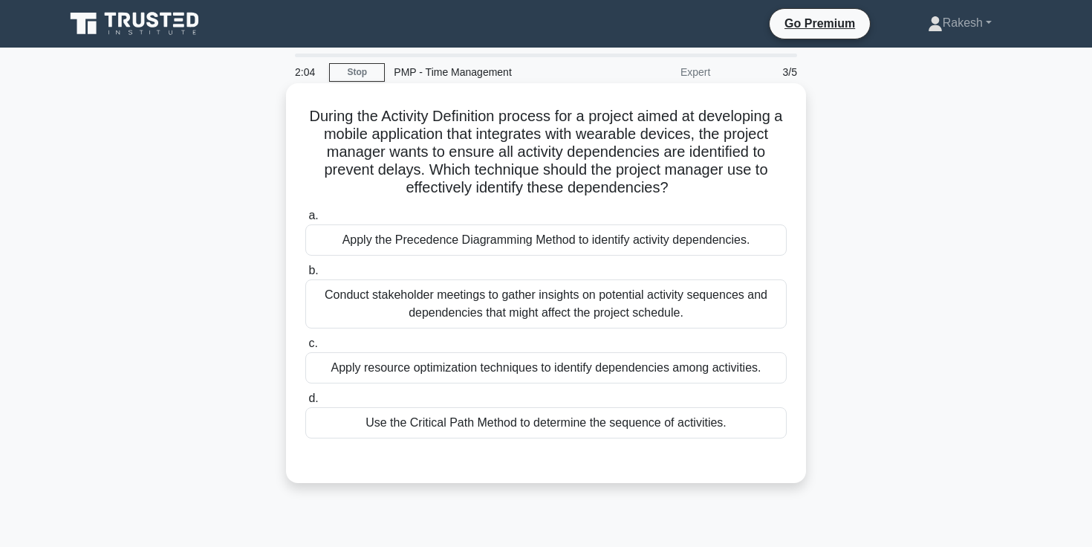
click at [517, 241] on div "Apply the Precedence Diagramming Method to identify activity dependencies." at bounding box center [545, 239] width 481 height 31
click at [305, 221] on input "a. Apply the Precedence Diagramming Method to identify activity dependencies." at bounding box center [305, 216] width 0 height 10
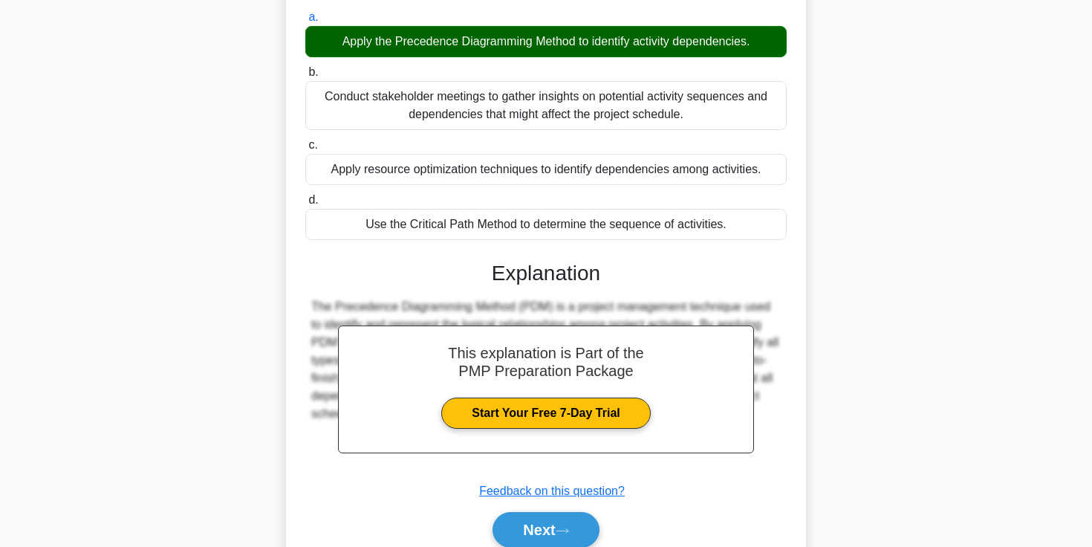
scroll to position [197, 0]
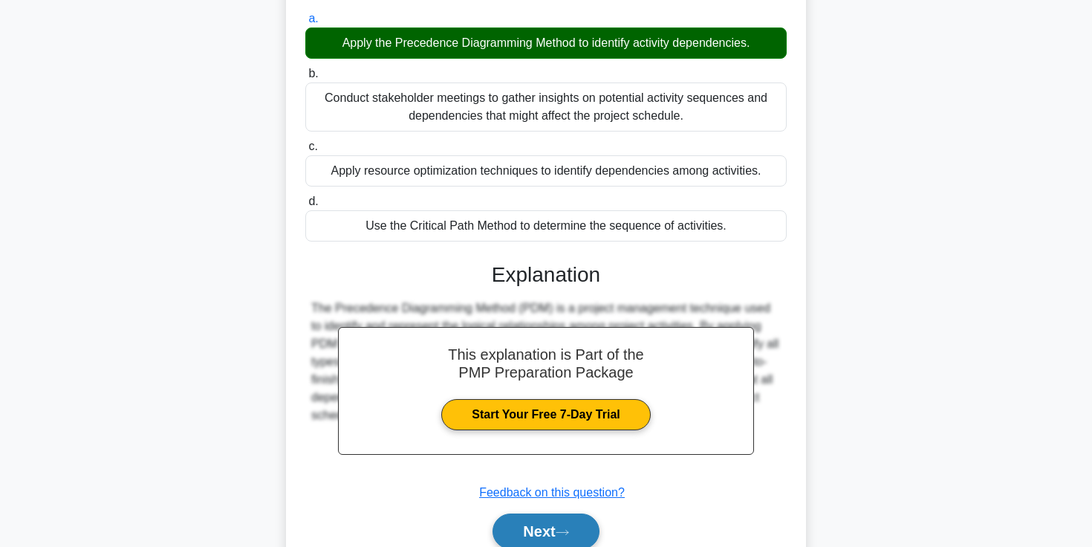
click at [557, 526] on button "Next" at bounding box center [546, 531] width 106 height 36
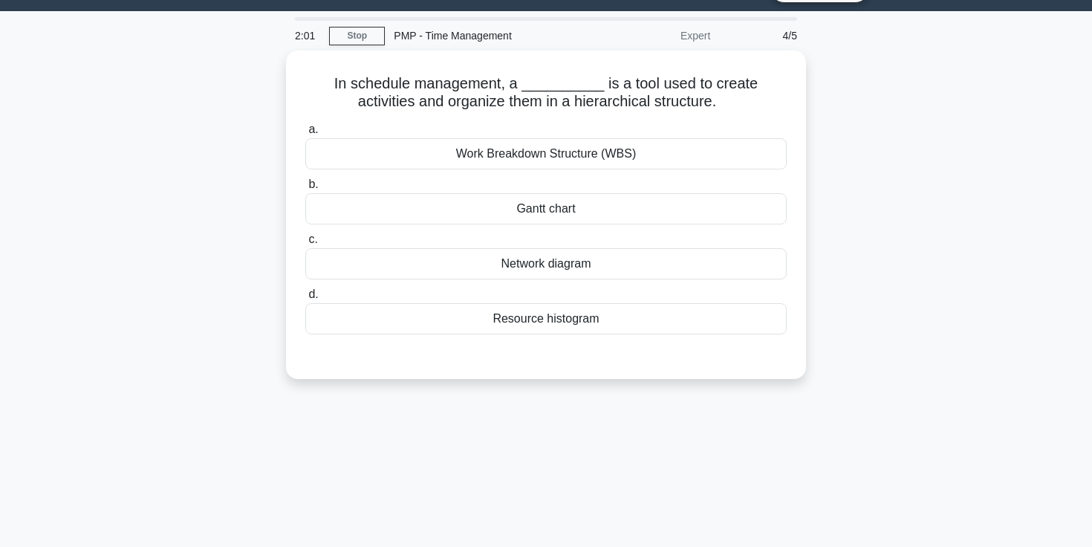
scroll to position [31, 0]
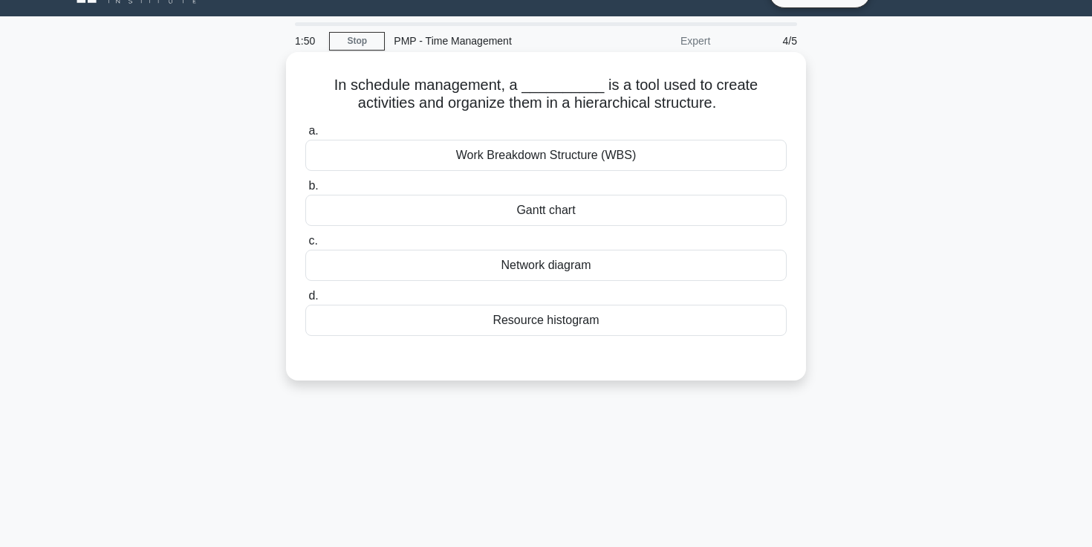
click at [554, 216] on div "Gantt chart" at bounding box center [545, 210] width 481 height 31
click at [305, 191] on input "b. Gantt chart" at bounding box center [305, 186] width 0 height 10
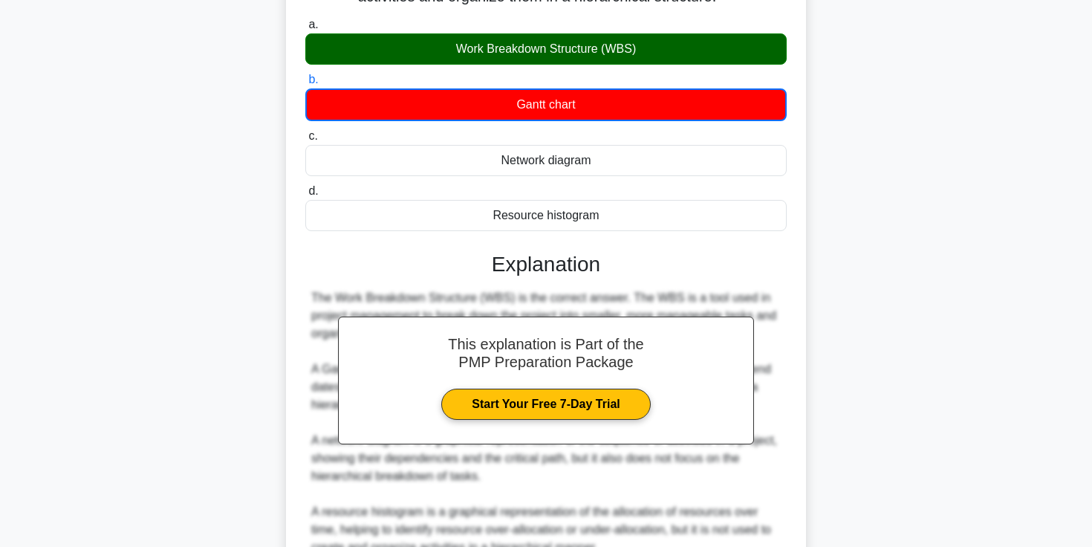
scroll to position [282, 0]
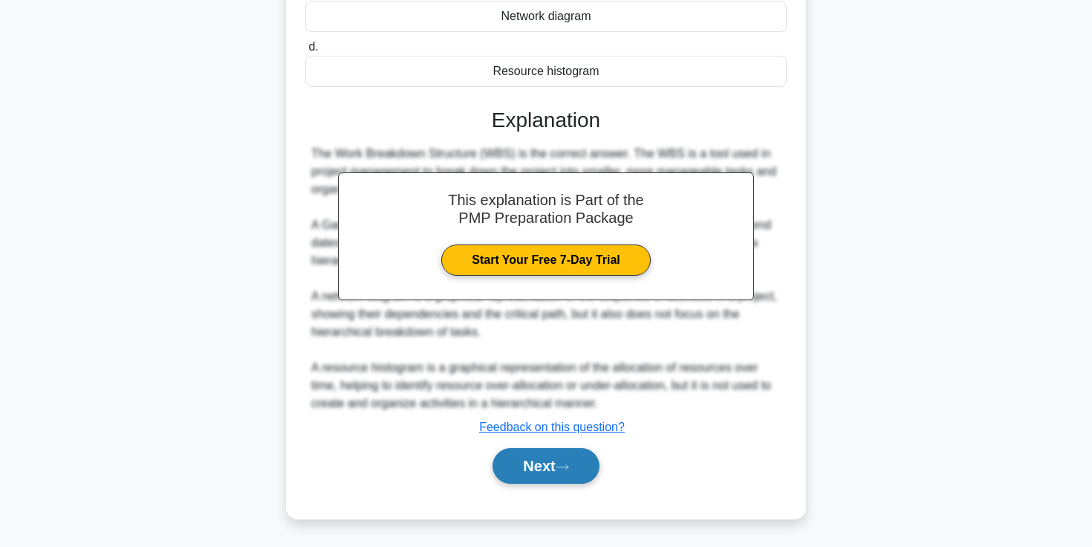
click at [563, 478] on button "Next" at bounding box center [546, 466] width 106 height 36
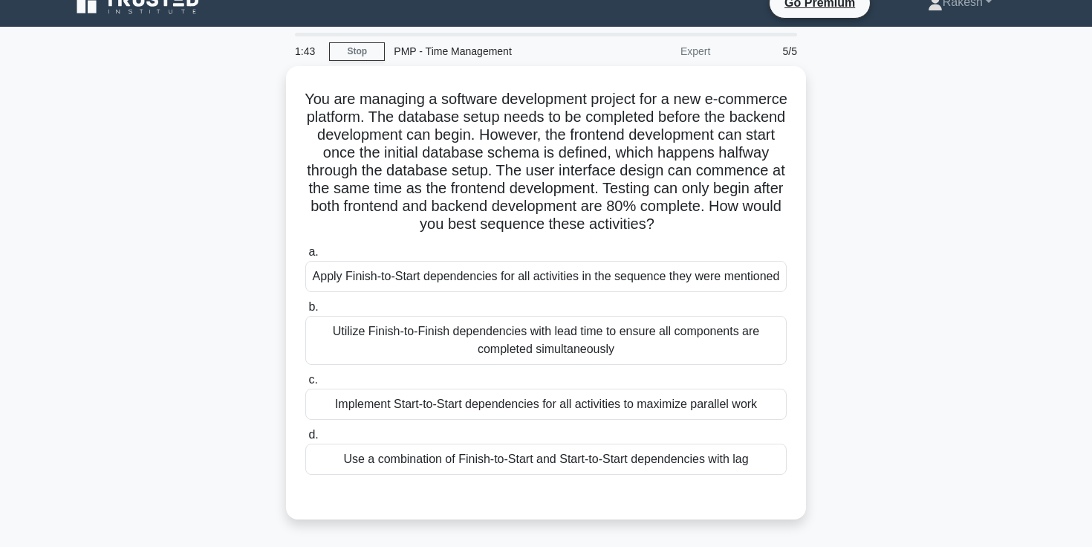
scroll to position [0, 0]
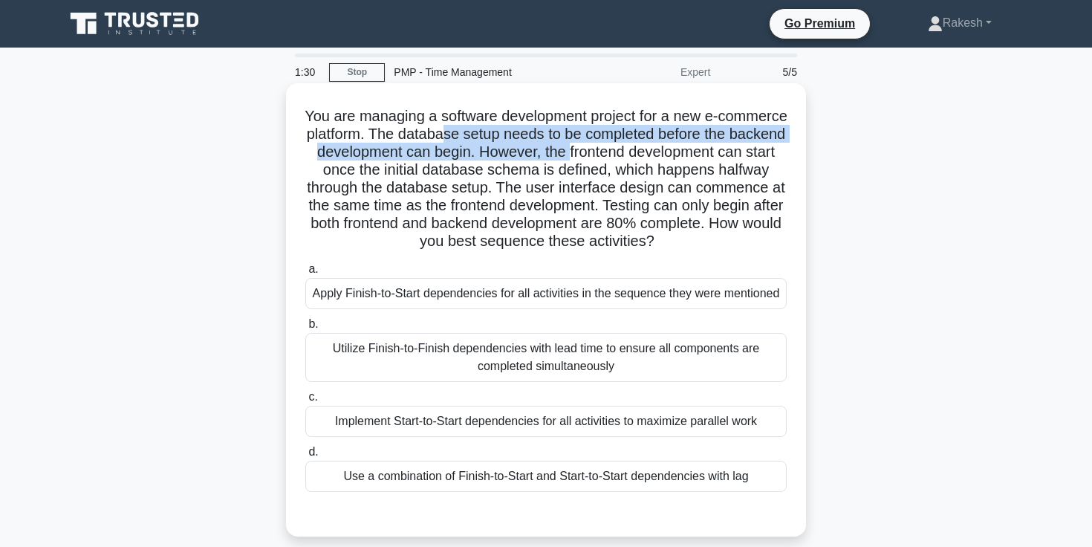
drag, startPoint x: 568, startPoint y: 152, endPoint x: 424, endPoint y: 140, distance: 144.6
click at [442, 137] on h5 "You are managing a software development project for a new e-commerce platform. …" at bounding box center [546, 179] width 484 height 144
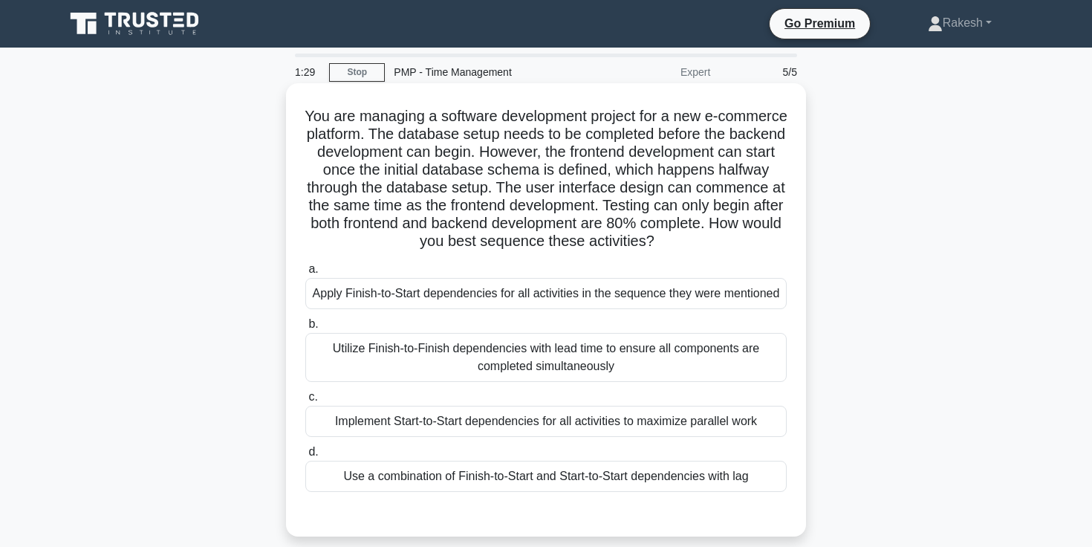
click at [369, 166] on h5 "You are managing a software development project for a new e-commerce platform. …" at bounding box center [546, 179] width 484 height 144
drag, startPoint x: 345, startPoint y: 170, endPoint x: 572, endPoint y: 170, distance: 227.3
click at [572, 170] on h5 "You are managing a software development project for a new e-commerce platform. …" at bounding box center [546, 179] width 484 height 144
drag, startPoint x: 630, startPoint y: 175, endPoint x: 733, endPoint y: 173, distance: 103.3
click at [734, 174] on h5 "You are managing a software development project for a new e-commerce platform. …" at bounding box center [546, 179] width 484 height 144
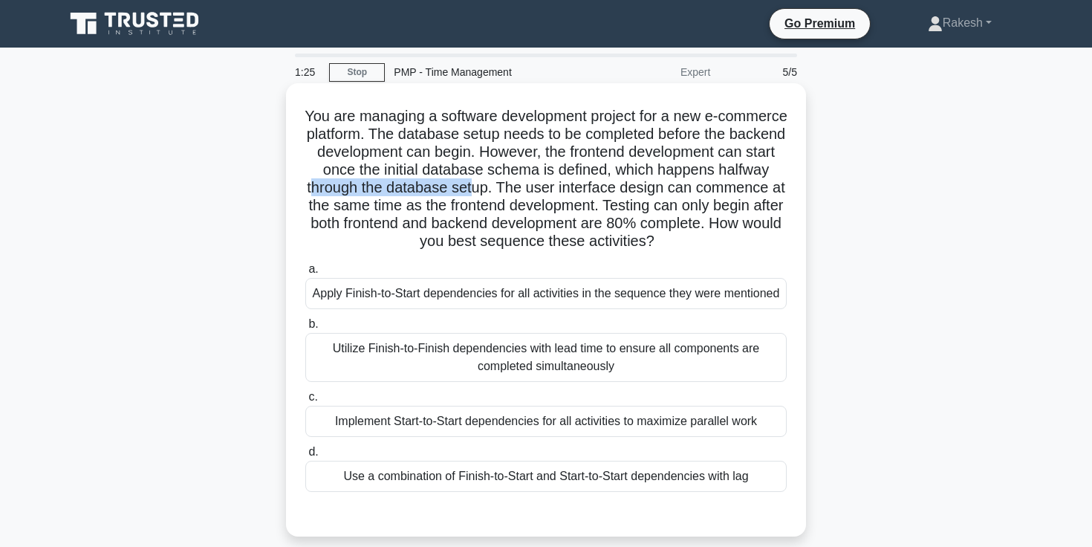
drag, startPoint x: 315, startPoint y: 186, endPoint x: 474, endPoint y: 186, distance: 159.0
click at [474, 186] on h5 "You are managing a software development project for a new e-commerce platform. …" at bounding box center [546, 179] width 484 height 144
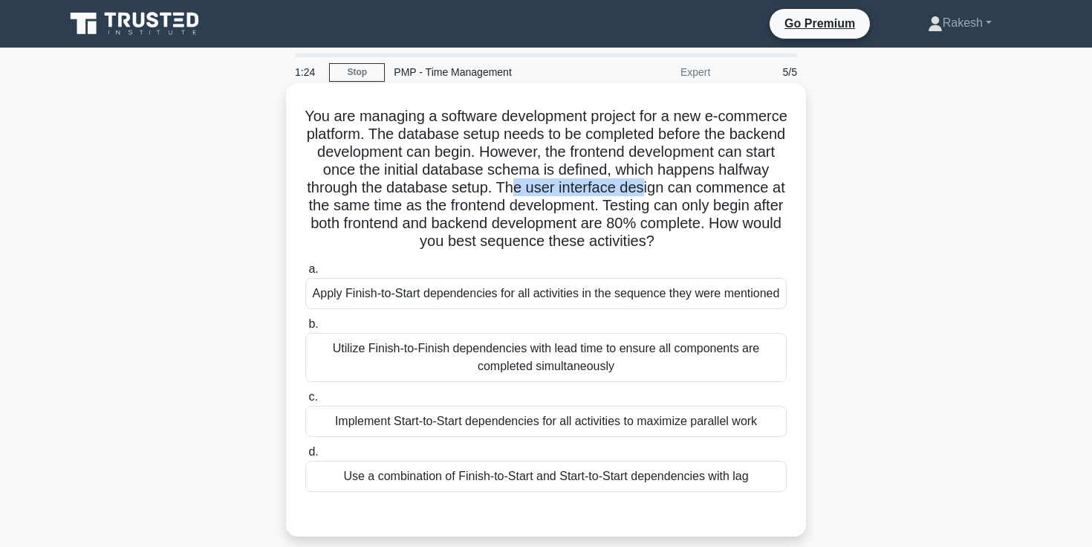
drag, startPoint x: 513, startPoint y: 189, endPoint x: 645, endPoint y: 189, distance: 132.2
click at [646, 189] on h5 "You are managing a software development project for a new e-commerce platform. …" at bounding box center [546, 179] width 484 height 144
click at [614, 226] on h5 "You are managing a software development project for a new e-commerce platform. …" at bounding box center [546, 179] width 484 height 144
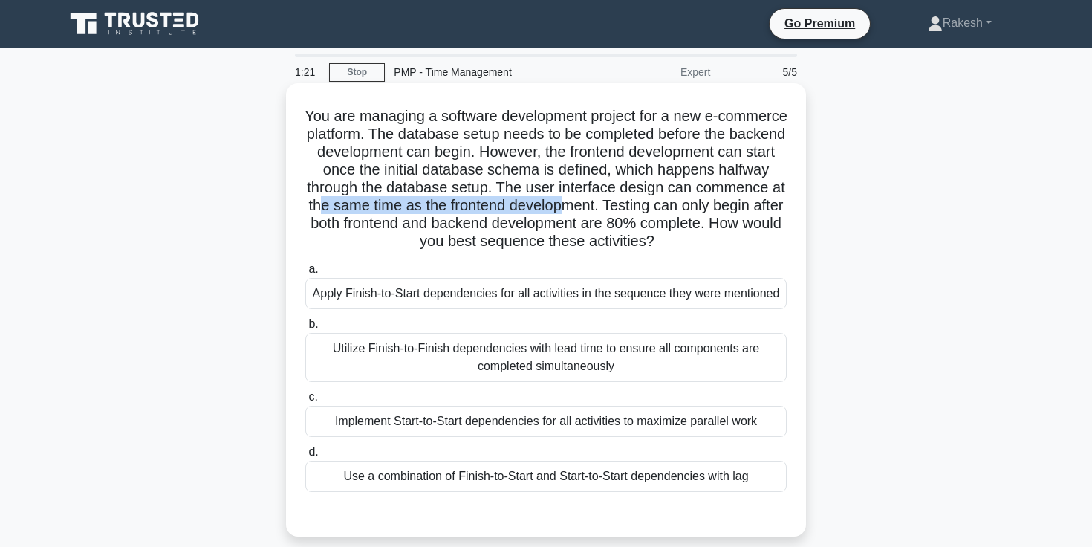
drag, startPoint x: 322, startPoint y: 207, endPoint x: 564, endPoint y: 207, distance: 241.4
click at [564, 207] on h5 "You are managing a software development project for a new e-commerce platform. …" at bounding box center [546, 179] width 484 height 144
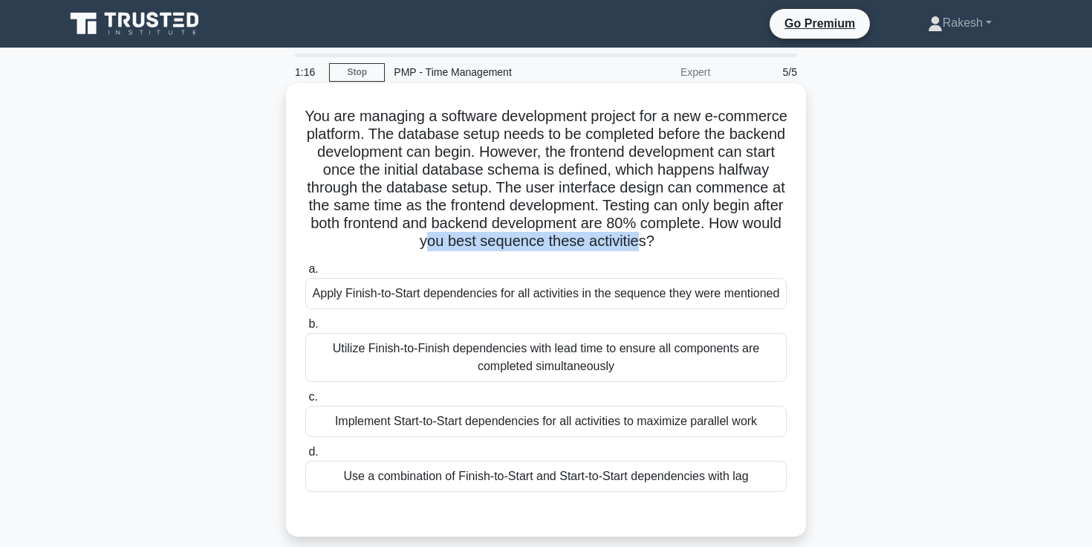
drag, startPoint x: 428, startPoint y: 246, endPoint x: 638, endPoint y: 244, distance: 210.2
click at [638, 245] on h5 "You are managing a software development project for a new e-commerce platform. …" at bounding box center [546, 179] width 484 height 144
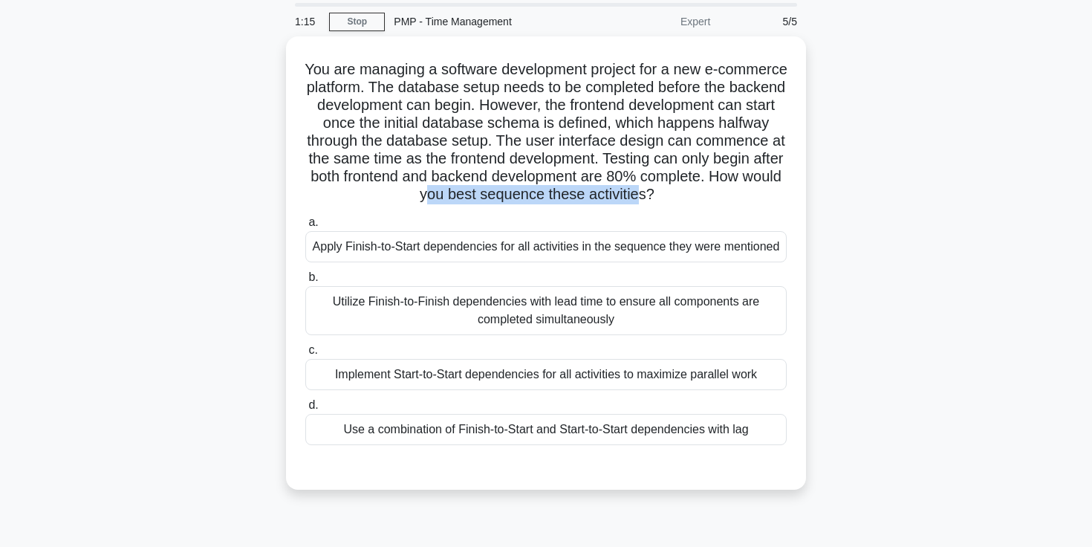
scroll to position [68, 0]
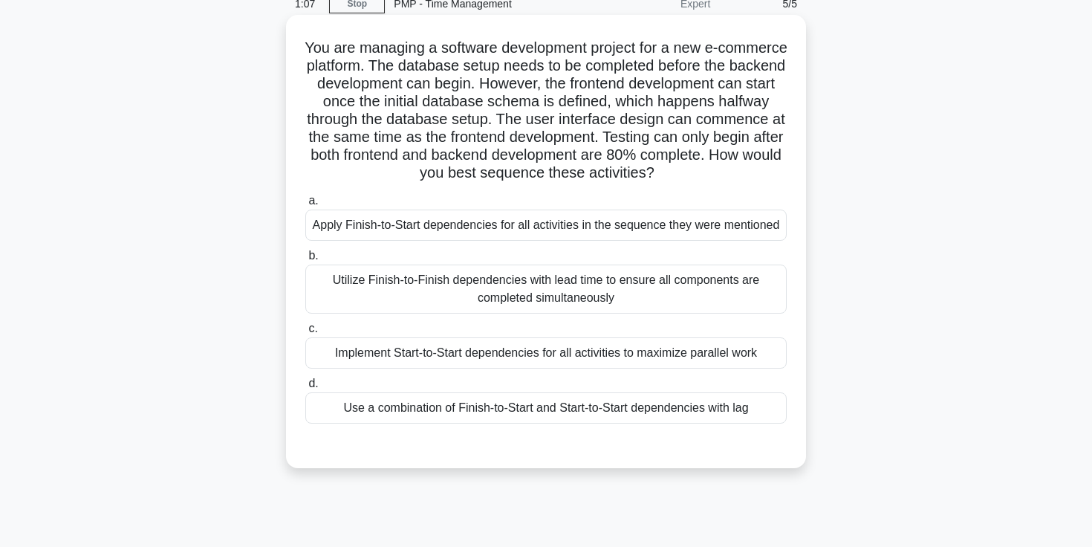
click at [703, 357] on div "Implement Start-to-Start dependencies for all activities to maximize parallel w…" at bounding box center [545, 352] width 481 height 31
click at [305, 334] on input "c. Implement Start-to-Start dependencies for all activities to maximize paralle…" at bounding box center [305, 329] width 0 height 10
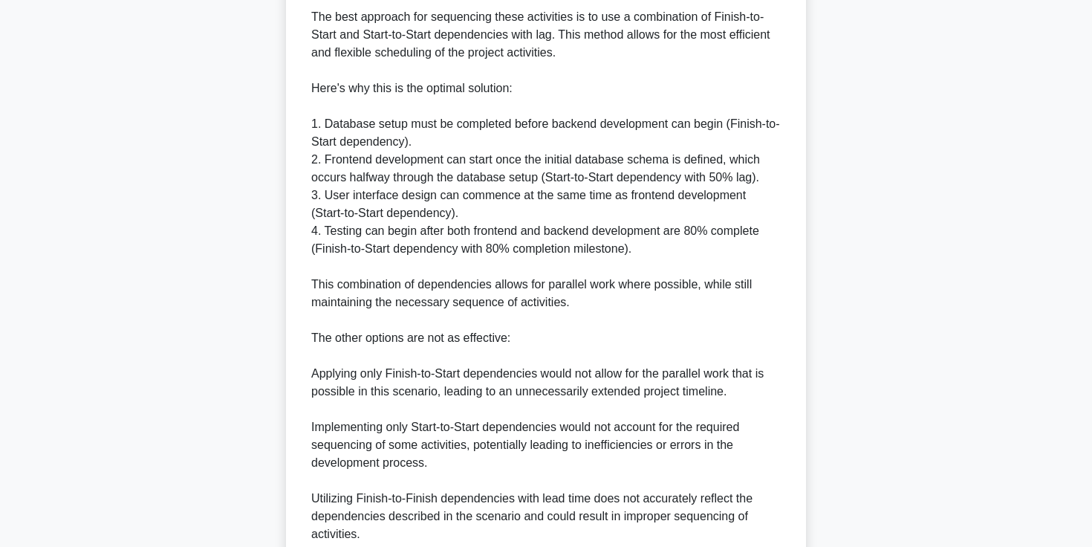
scroll to position [674, 0]
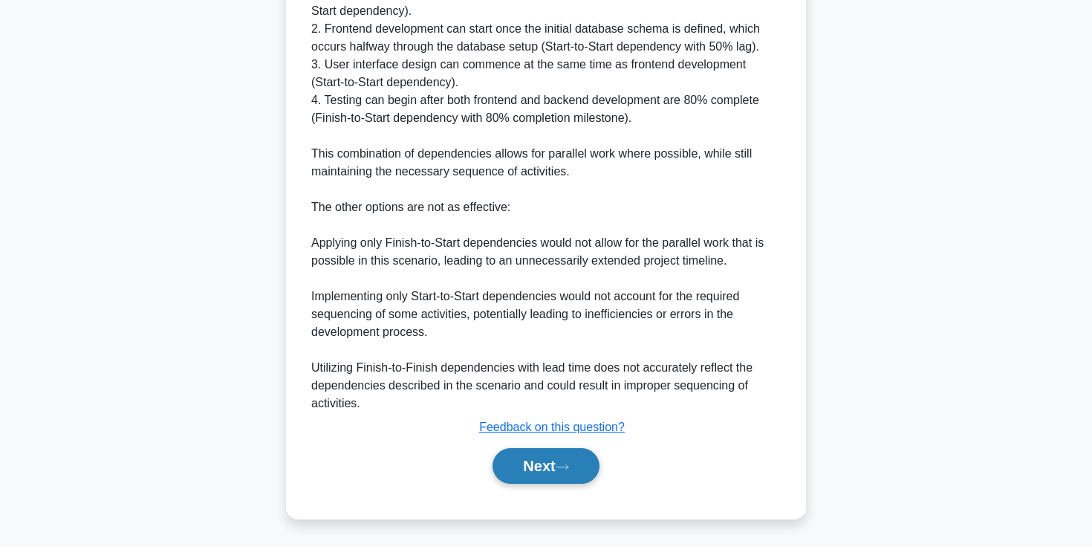
click at [545, 468] on button "Next" at bounding box center [546, 466] width 106 height 36
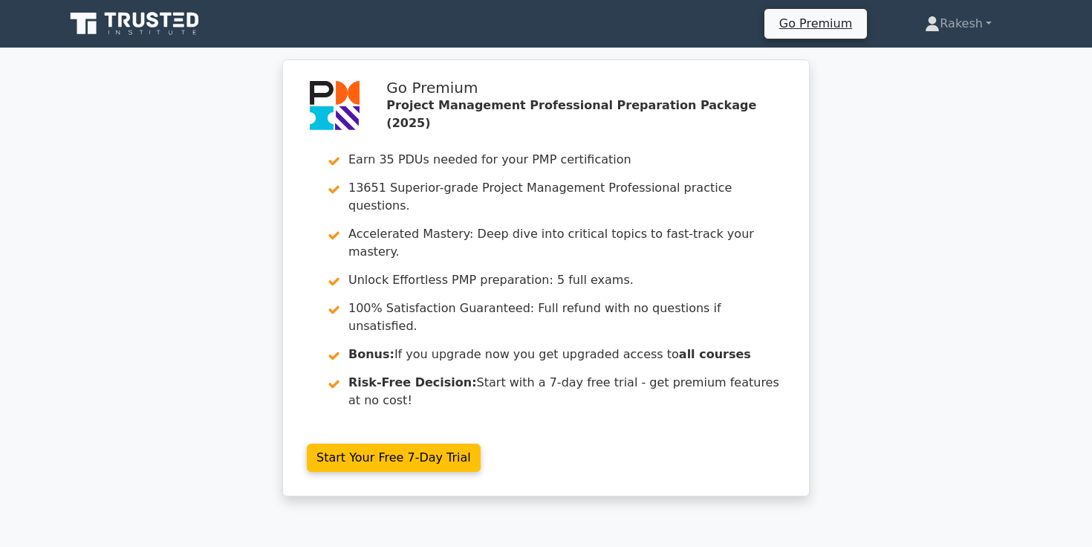
click at [142, 42] on link at bounding box center [136, 24] width 143 height 36
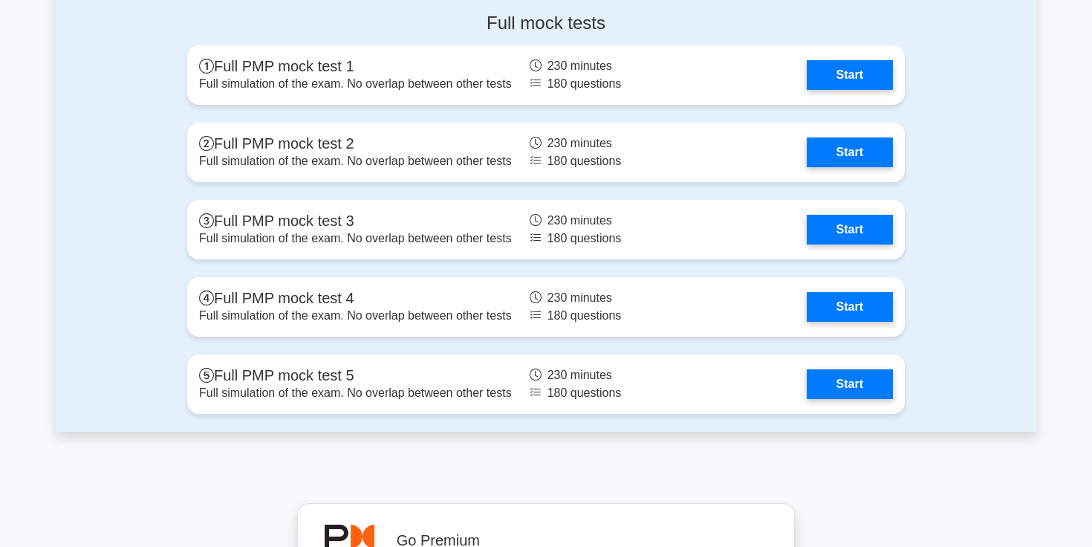
scroll to position [5871, 0]
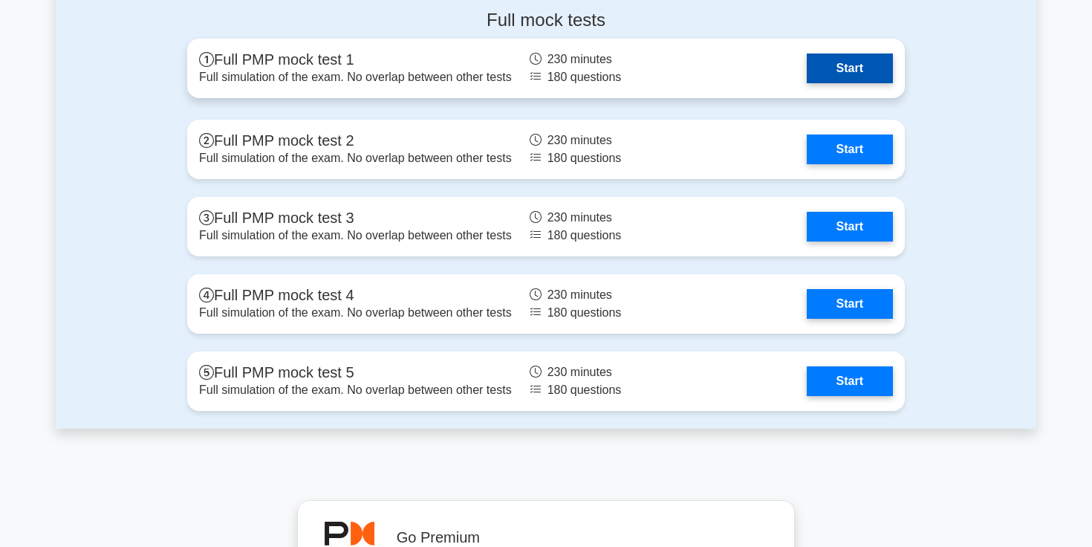
click at [807, 74] on link "Start" at bounding box center [850, 68] width 86 height 30
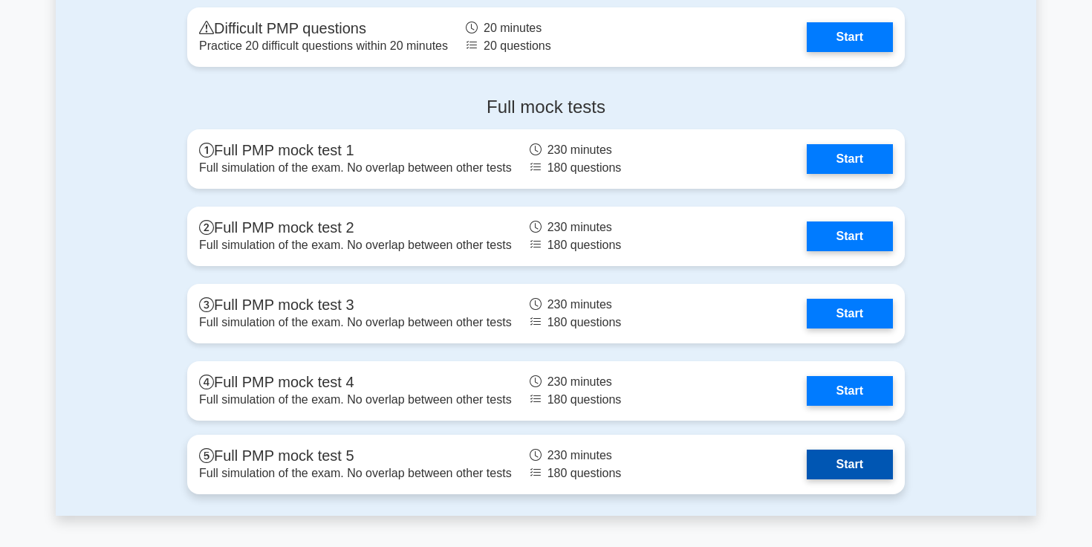
scroll to position [5782, 0]
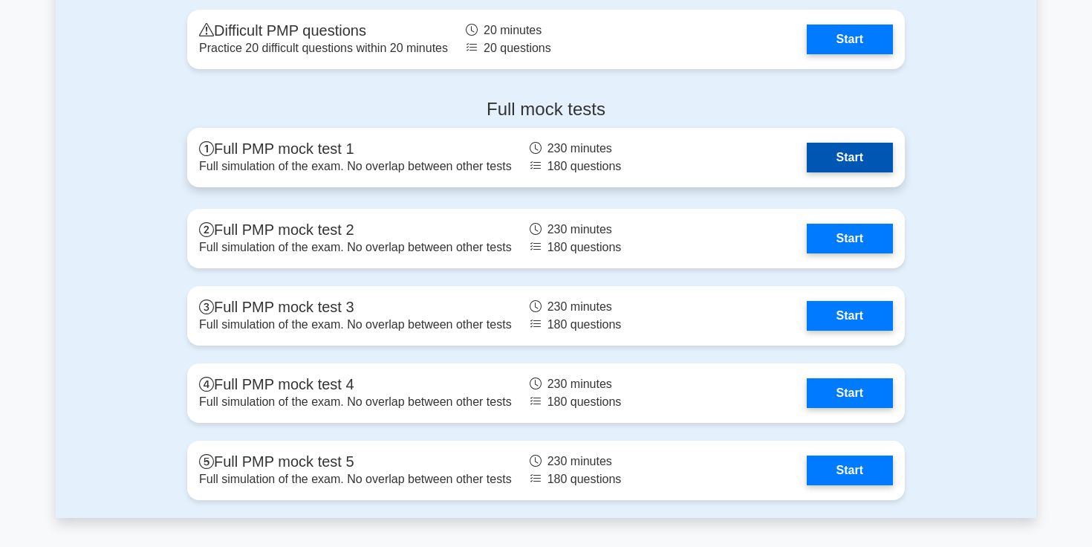
click at [807, 164] on link "Start" at bounding box center [850, 158] width 86 height 30
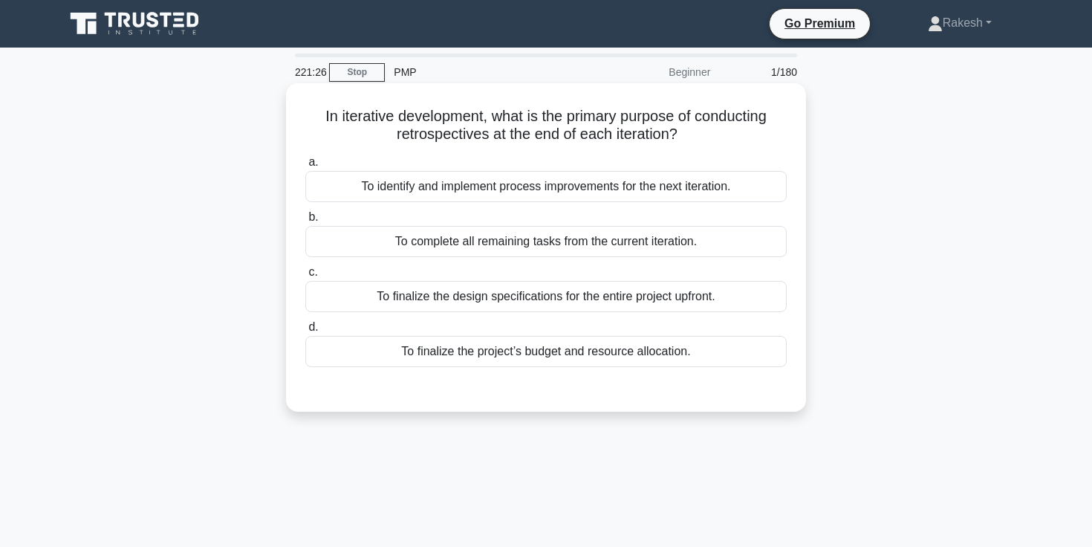
click at [433, 131] on h5 "In iterative development, what is the primary purpose of conducting retrospecti…" at bounding box center [546, 125] width 484 height 37
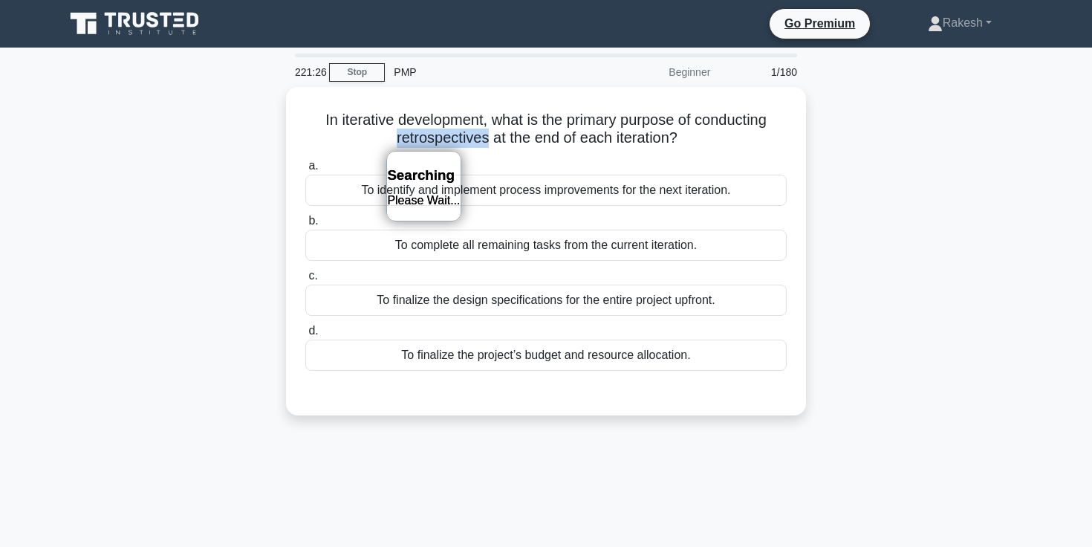
copy h5 "retrospectives"
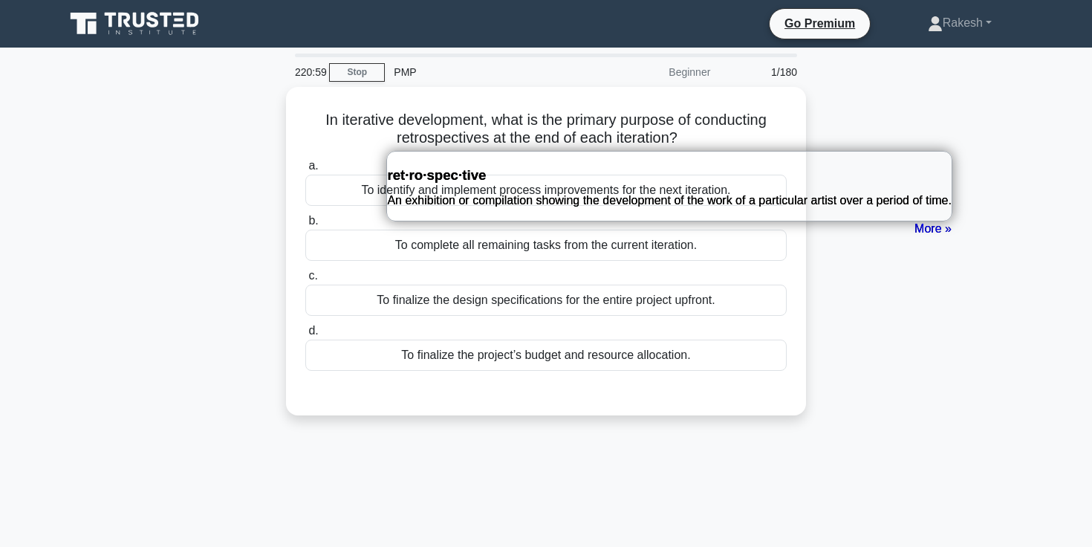
click at [939, 241] on div "In iterative development, what is the primary purpose of conducting retrospecti…" at bounding box center [546, 260] width 981 height 346
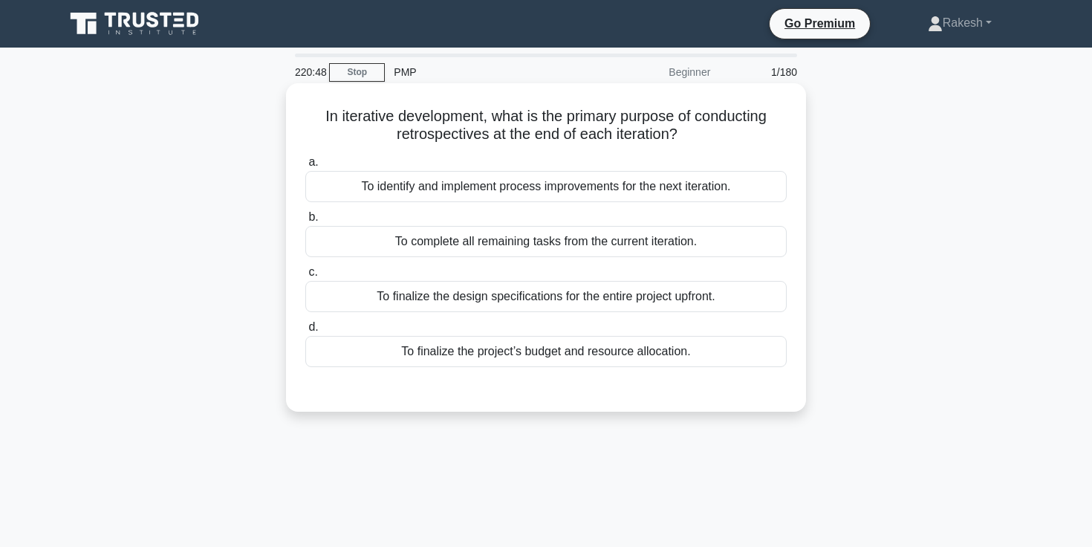
click at [707, 193] on div "To identify and implement process improvements for the next iteration." at bounding box center [545, 186] width 481 height 31
click at [305, 167] on input "a. To identify and implement process improvements for the next iteration." at bounding box center [305, 162] width 0 height 10
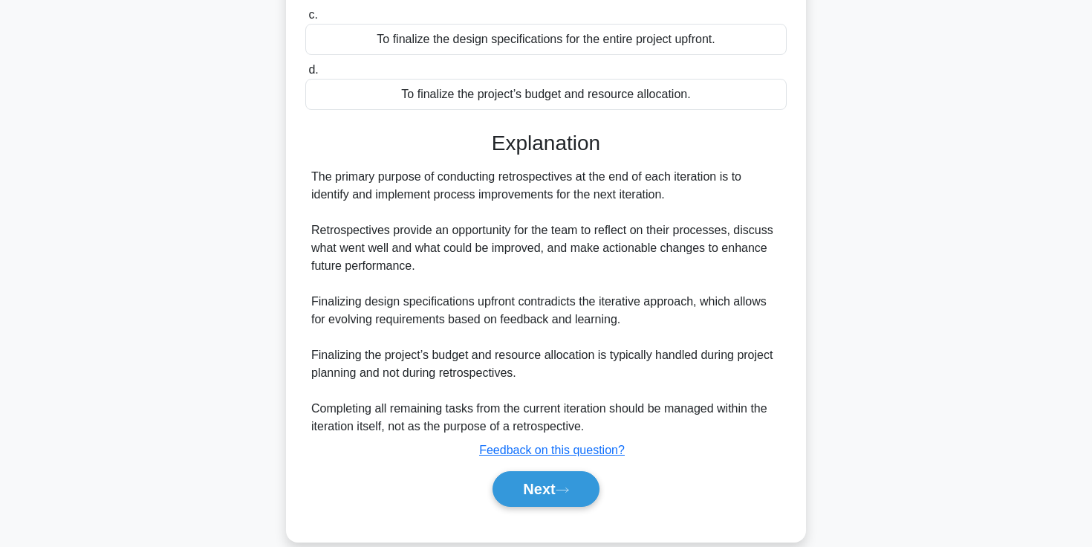
scroll to position [280, 0]
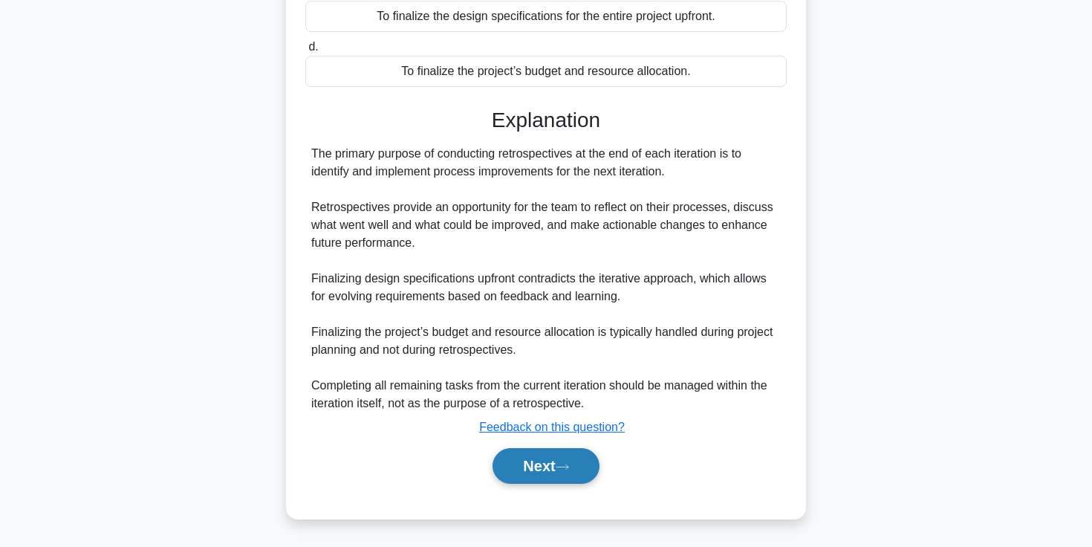
click at [558, 468] on button "Next" at bounding box center [546, 466] width 106 height 36
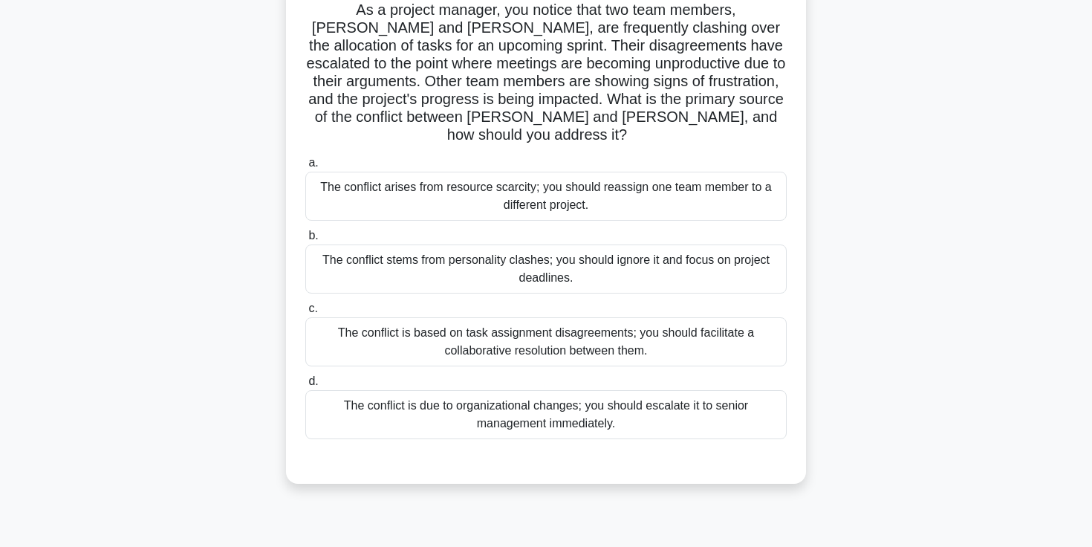
scroll to position [128, 0]
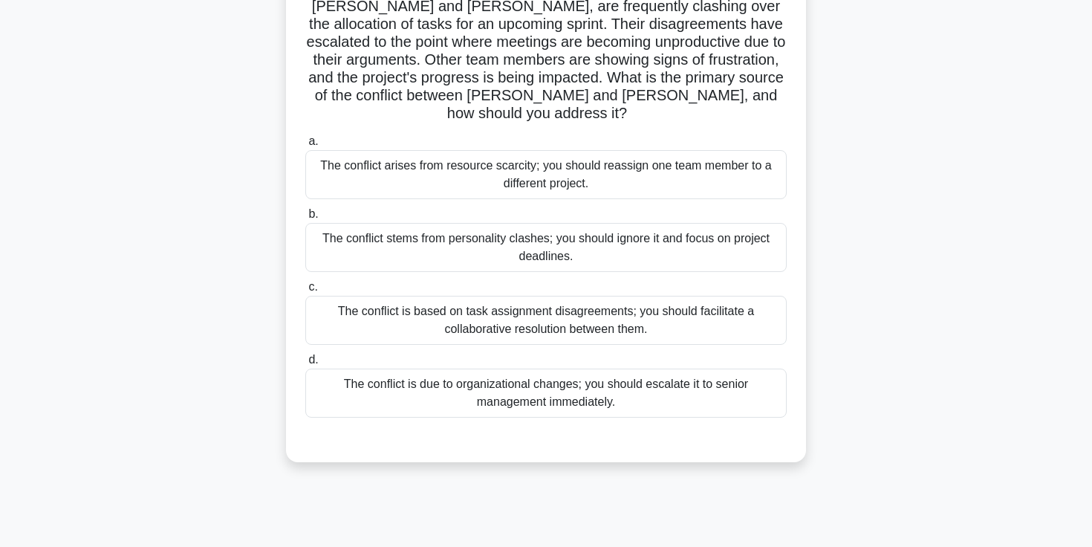
click at [549, 166] on div "The conflict arises from resource scarcity; you should reassign one team member…" at bounding box center [545, 174] width 481 height 49
click at [305, 146] on input "a. The conflict arises from resource scarcity; you should reassign one team mem…" at bounding box center [305, 142] width 0 height 10
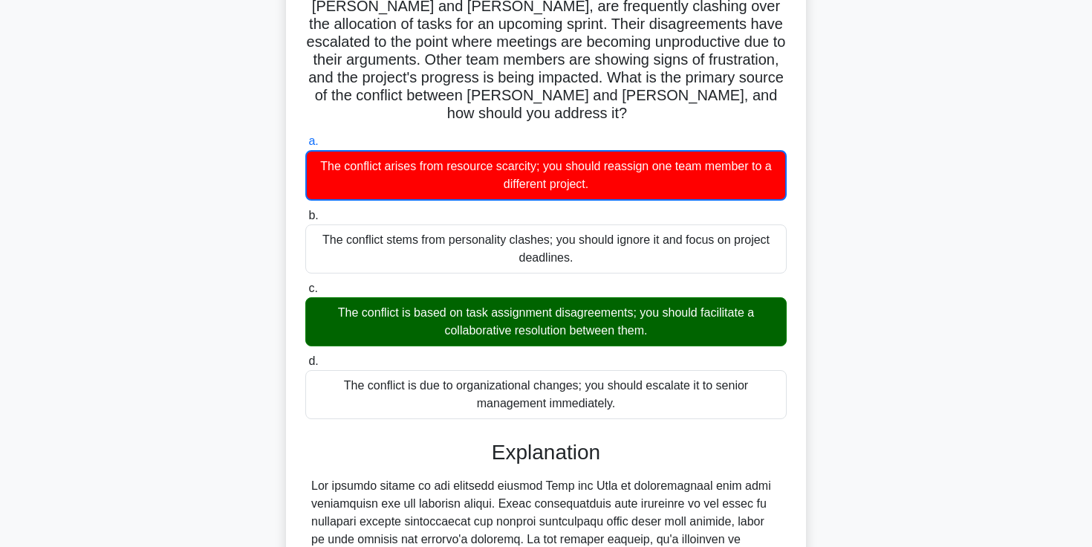
scroll to position [0, 0]
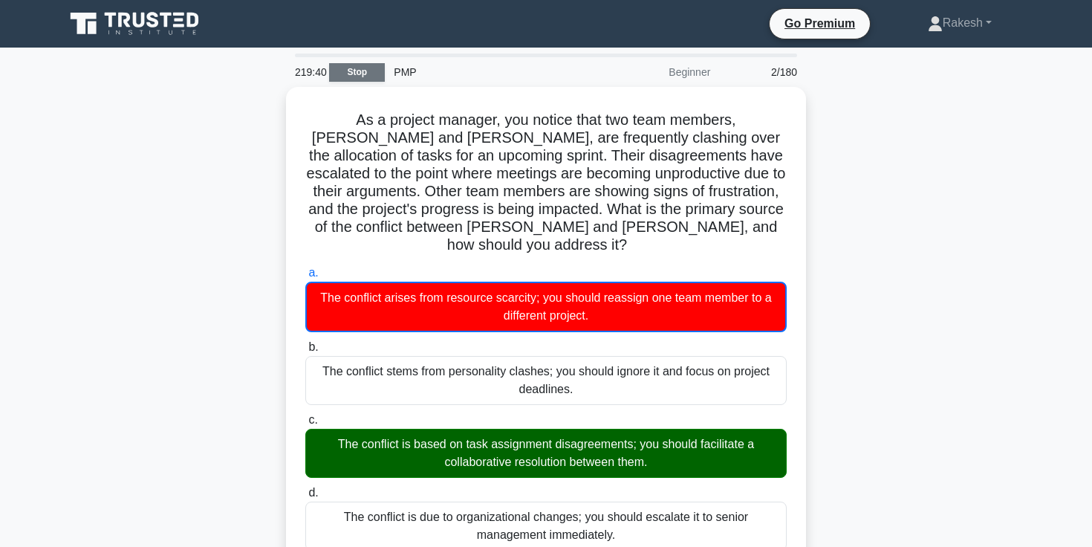
click at [358, 77] on link "Stop" at bounding box center [357, 72] width 56 height 19
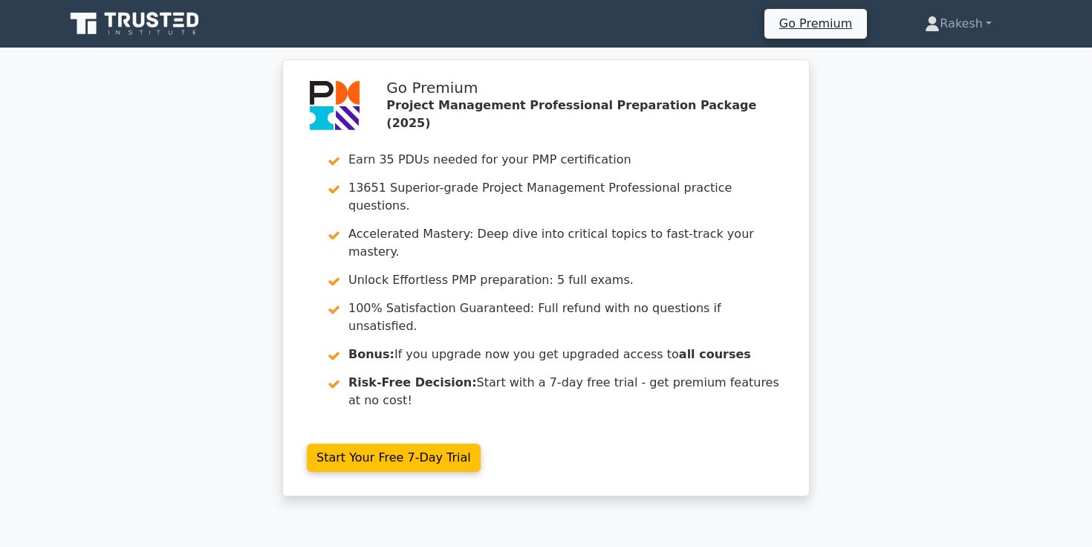
click at [146, 28] on icon at bounding box center [136, 24] width 143 height 28
click at [153, 4] on nav "Go Premium Rakesh Profile" at bounding box center [546, 24] width 1092 height 48
click at [153, 18] on icon at bounding box center [136, 24] width 143 height 28
click at [159, 24] on icon at bounding box center [153, 20] width 12 height 16
click at [149, 22] on icon at bounding box center [136, 24] width 143 height 28
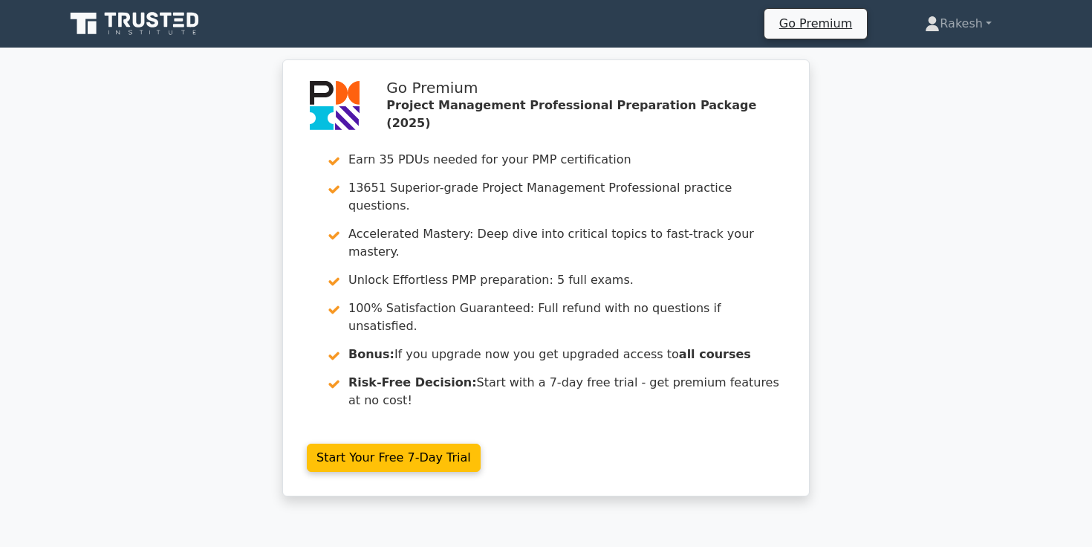
click at [149, 22] on icon at bounding box center [136, 24] width 143 height 28
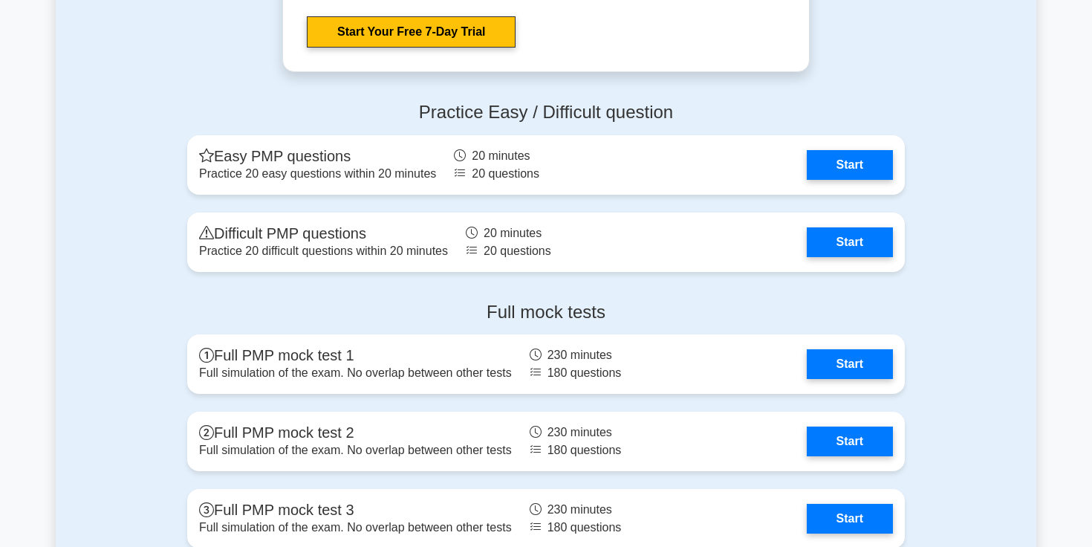
scroll to position [5541, 0]
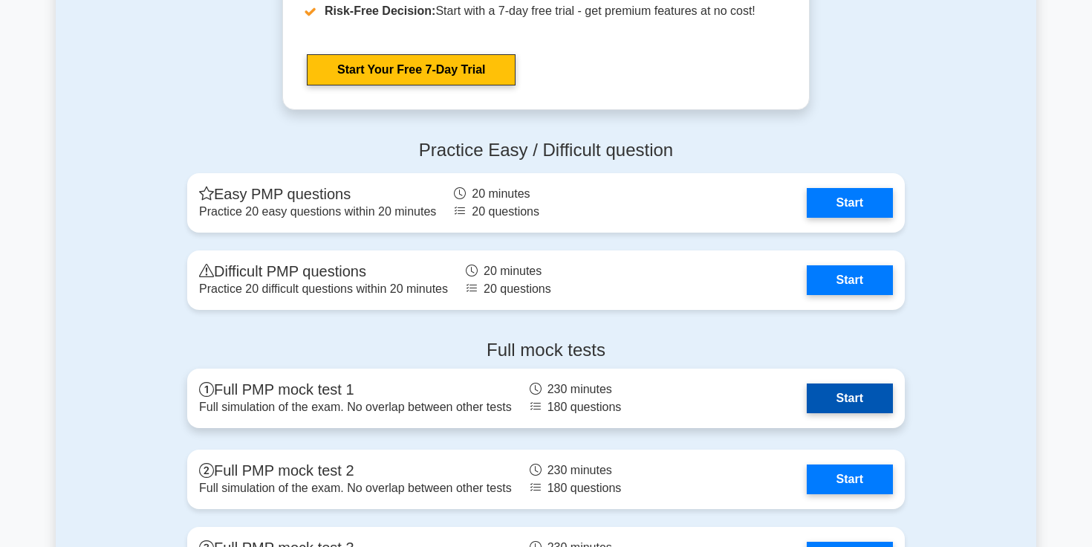
click at [833, 393] on link "Start" at bounding box center [850, 398] width 86 height 30
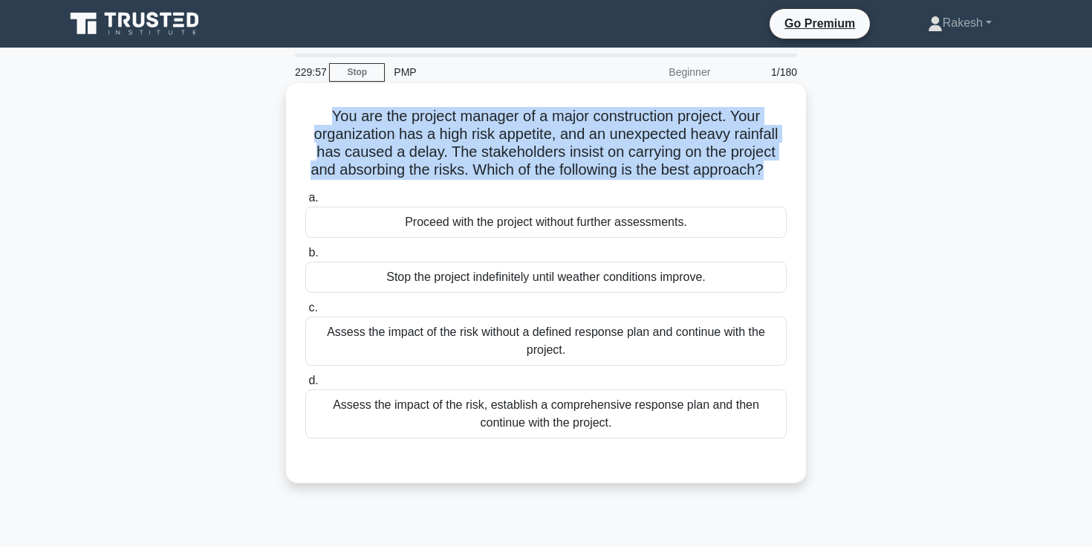
drag, startPoint x: 767, startPoint y: 175, endPoint x: 299, endPoint y: 117, distance: 471.7
click at [298, 117] on div "You are the project manager of a major construction project. Your organization …" at bounding box center [546, 283] width 508 height 388
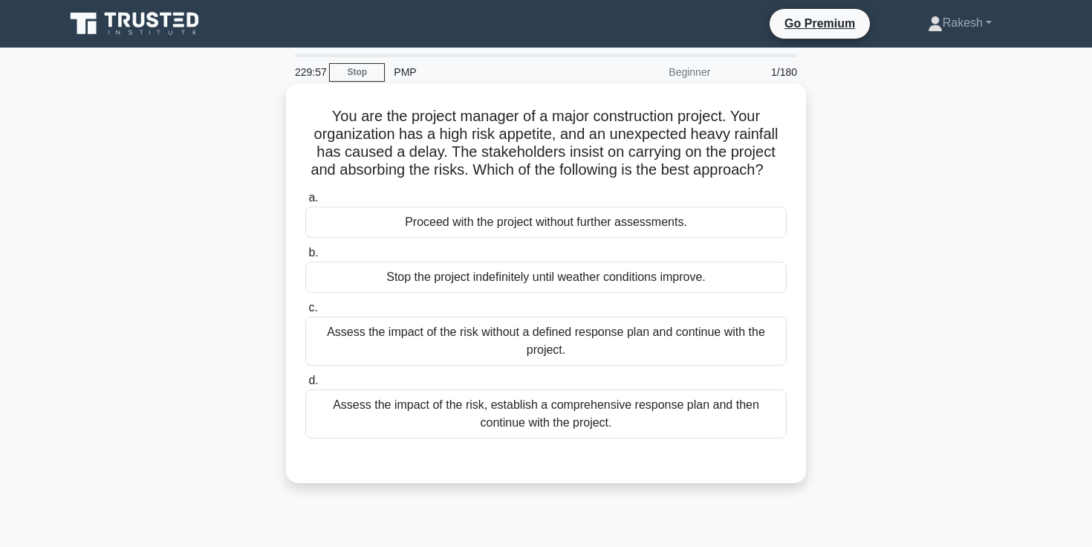
click at [320, 117] on h5 "You are the project manager of a major construction project. Your organization …" at bounding box center [546, 143] width 484 height 73
drag, startPoint x: 329, startPoint y: 116, endPoint x: 785, endPoint y: 172, distance: 458.9
click at [785, 172] on h5 "You are the project manager of a major construction project. Your organization …" at bounding box center [546, 143] width 484 height 73
click at [637, 155] on h5 "You are the project manager of a major construction project. Your organization …" at bounding box center [546, 143] width 484 height 73
drag, startPoint x: 577, startPoint y: 117, endPoint x: 709, endPoint y: 115, distance: 131.5
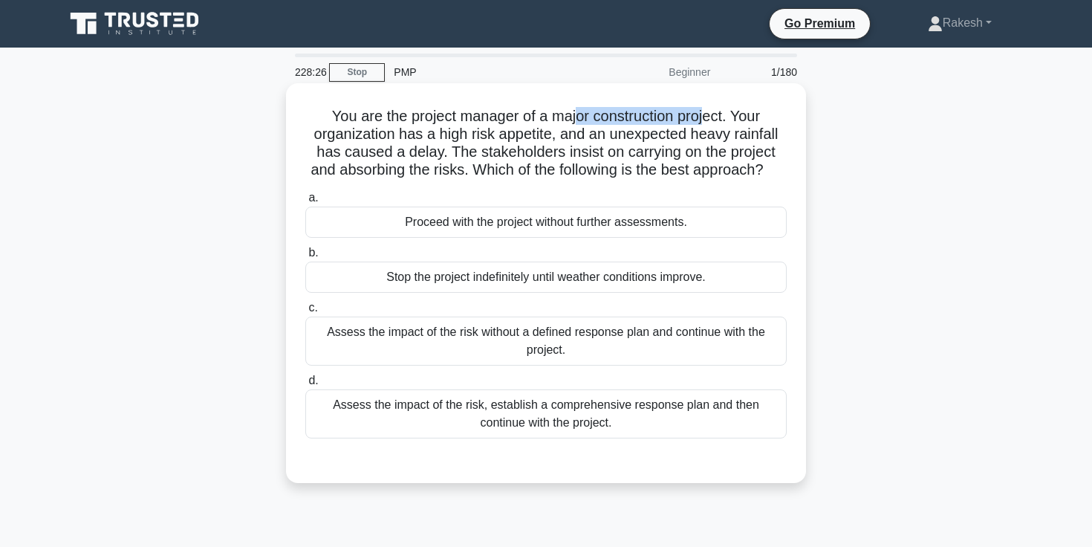
click at [709, 115] on h5 "You are the project manager of a major construction project. Your organization …" at bounding box center [546, 143] width 484 height 73
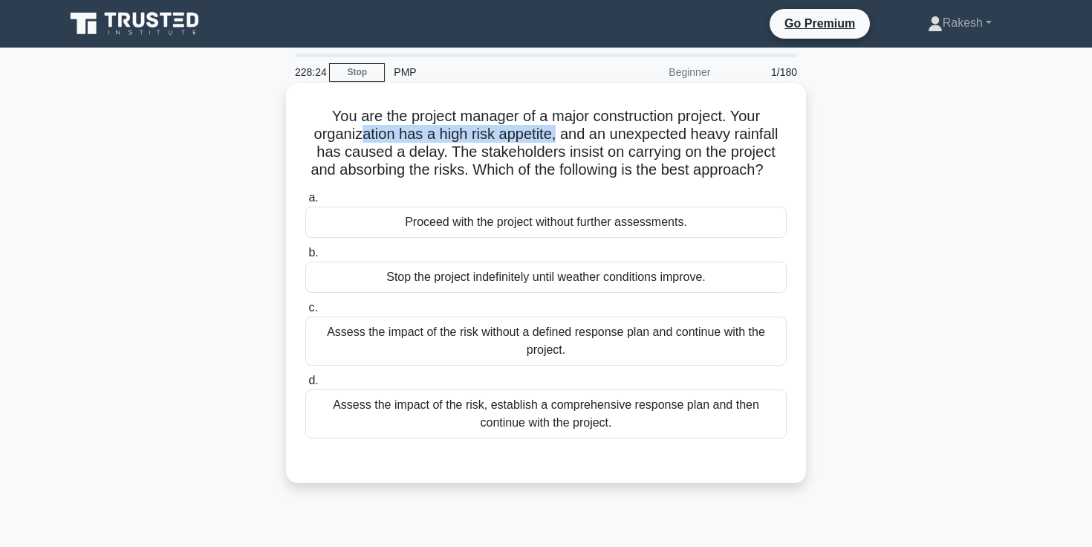
drag, startPoint x: 360, startPoint y: 134, endPoint x: 557, endPoint y: 135, distance: 196.9
click at [557, 135] on h5 "You are the project manager of a major construction project. Your organization …" at bounding box center [546, 143] width 484 height 73
click at [524, 137] on h5 "You are the project manager of a major construction project. Your organization …" at bounding box center [546, 143] width 484 height 73
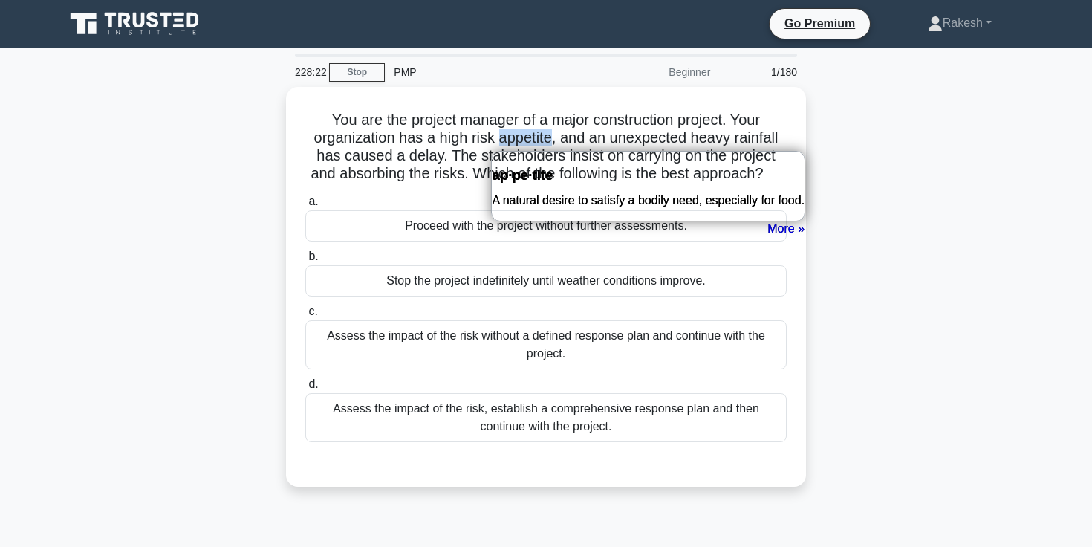
copy h5 "appetite"
click at [972, 258] on div "You are the project manager of a major construction project. Your organization …" at bounding box center [546, 296] width 981 height 418
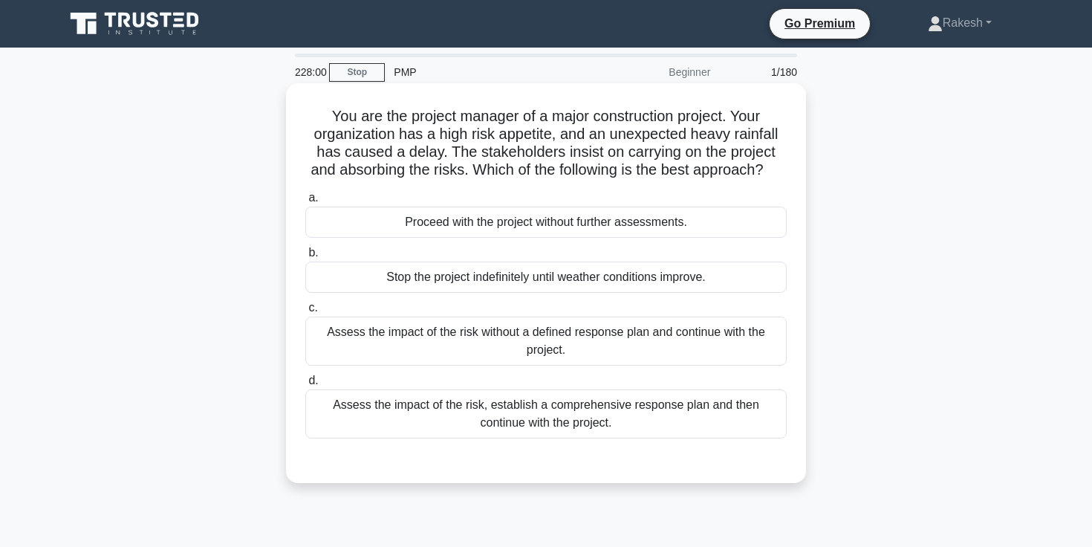
click at [380, 169] on h5 "You are the project manager of a major construction project. Your organization …" at bounding box center [546, 143] width 484 height 73
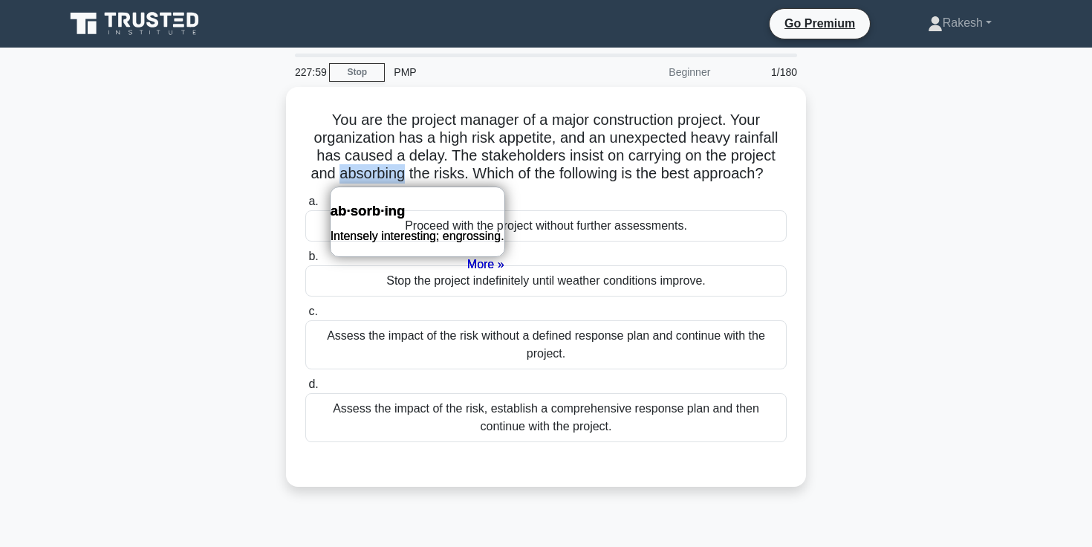
copy h5 "absorbing"
click at [149, 348] on div "You are the project manager of a major construction project. Your organization …" at bounding box center [546, 296] width 981 height 418
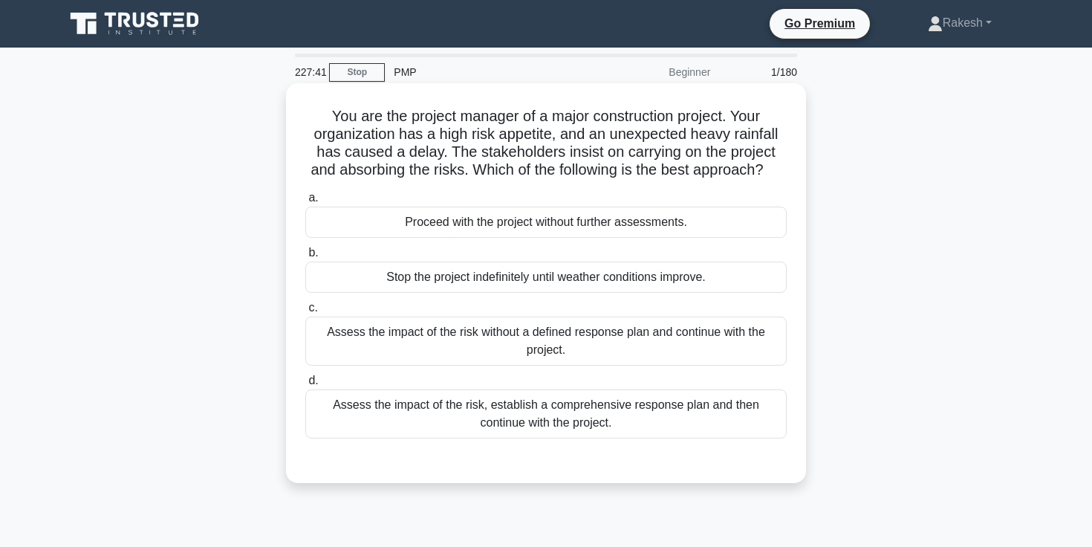
click at [623, 415] on div "Assess the impact of the risk, establish a comprehensive response plan and then…" at bounding box center [545, 413] width 481 height 49
click at [305, 386] on input "d. Assess the impact of the risk, establish a comprehensive response plan and t…" at bounding box center [305, 381] width 0 height 10
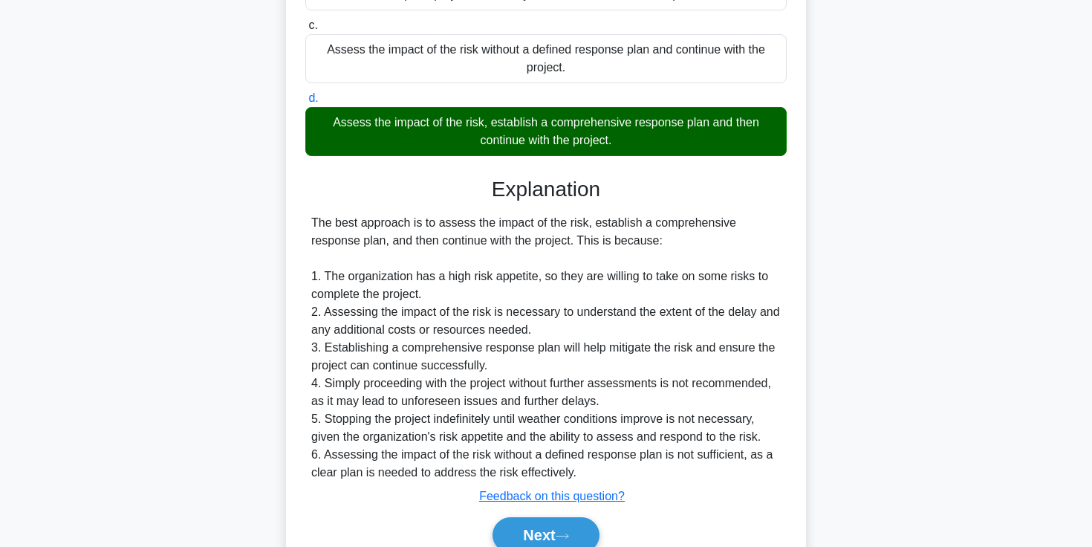
scroll to position [351, 0]
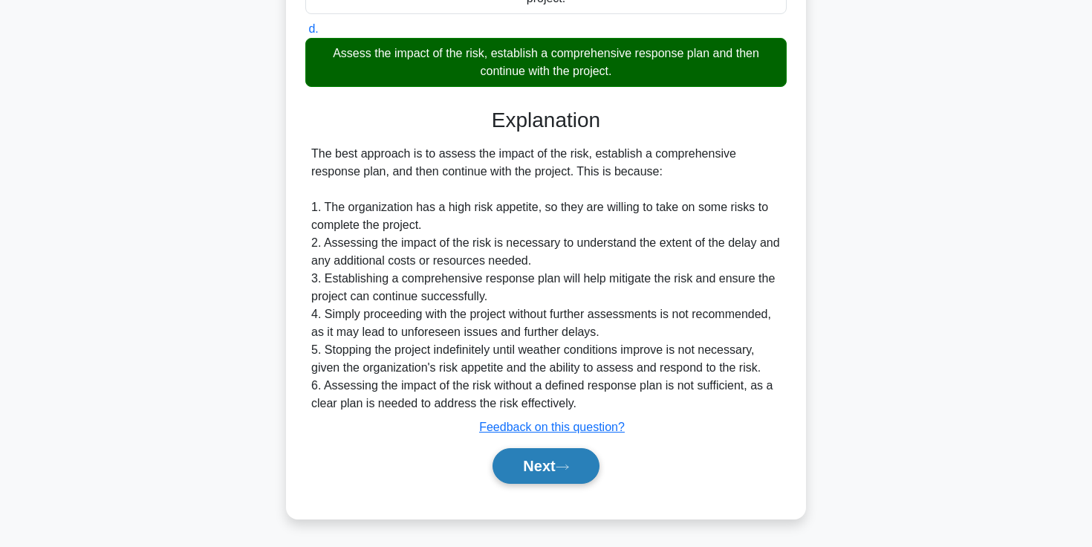
click at [536, 470] on button "Next" at bounding box center [546, 466] width 106 height 36
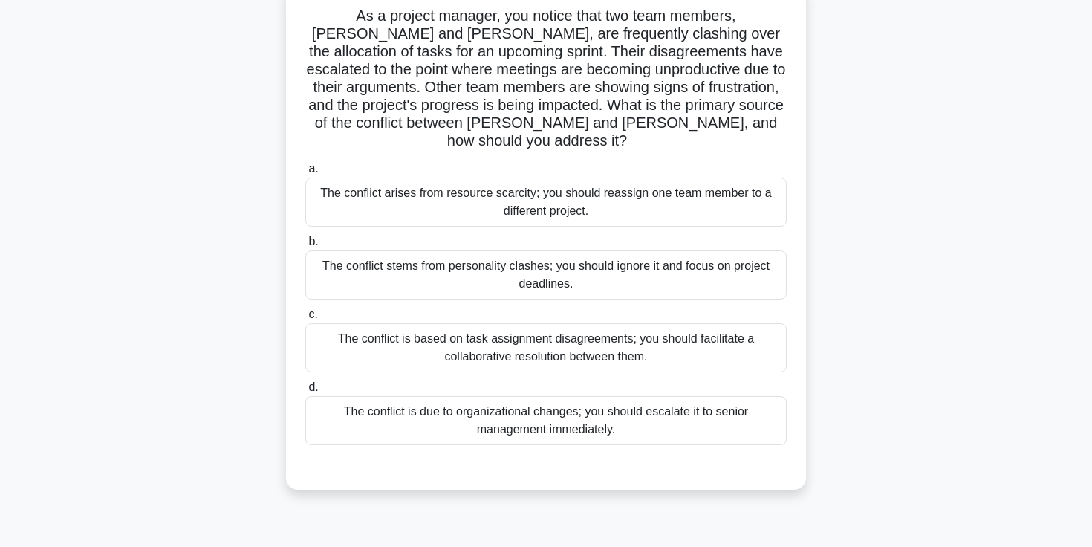
scroll to position [105, 0]
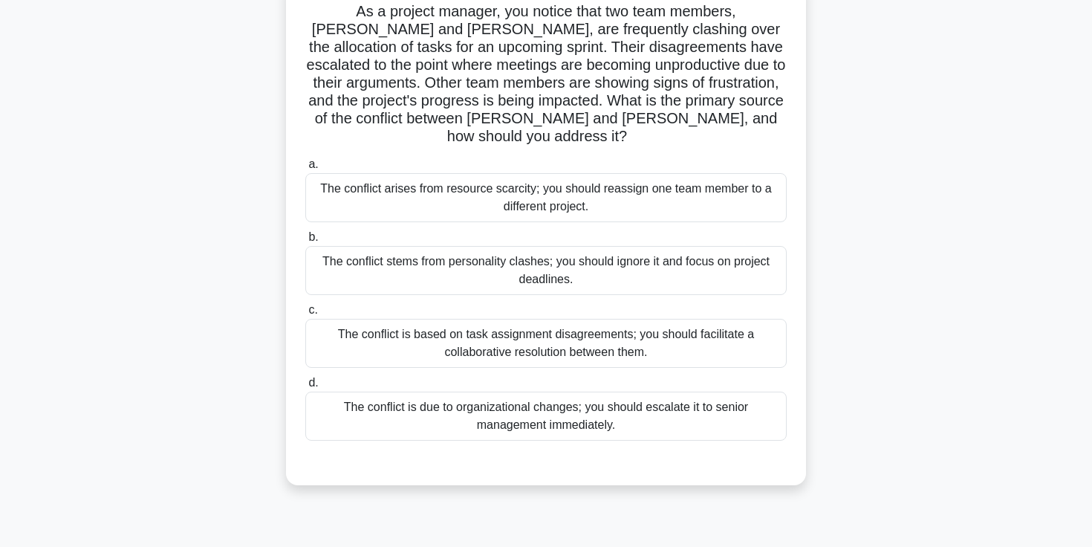
click at [582, 339] on div "The conflict is based on task assignment disagreements; you should facilitate a…" at bounding box center [545, 343] width 481 height 49
click at [305, 315] on input "c. The conflict is based on task assignment disagreements; you should facilitat…" at bounding box center [305, 310] width 0 height 10
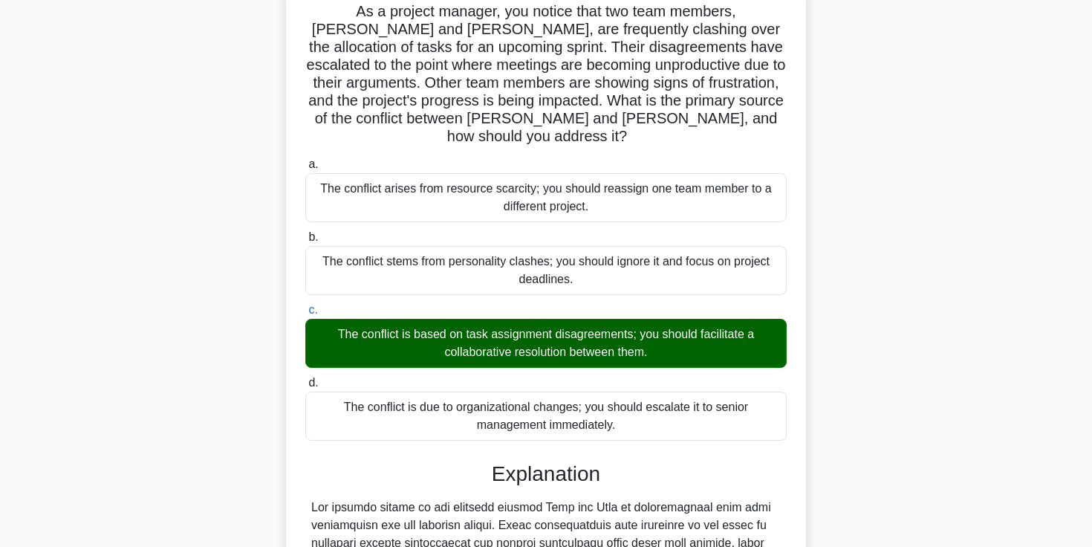
scroll to position [405, 0]
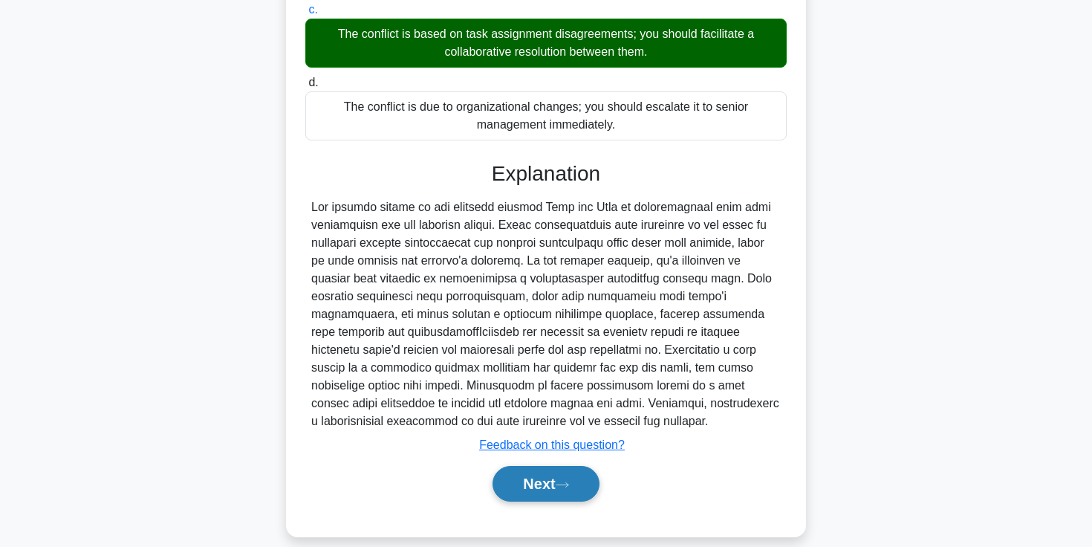
click at [569, 481] on icon at bounding box center [562, 485] width 13 height 8
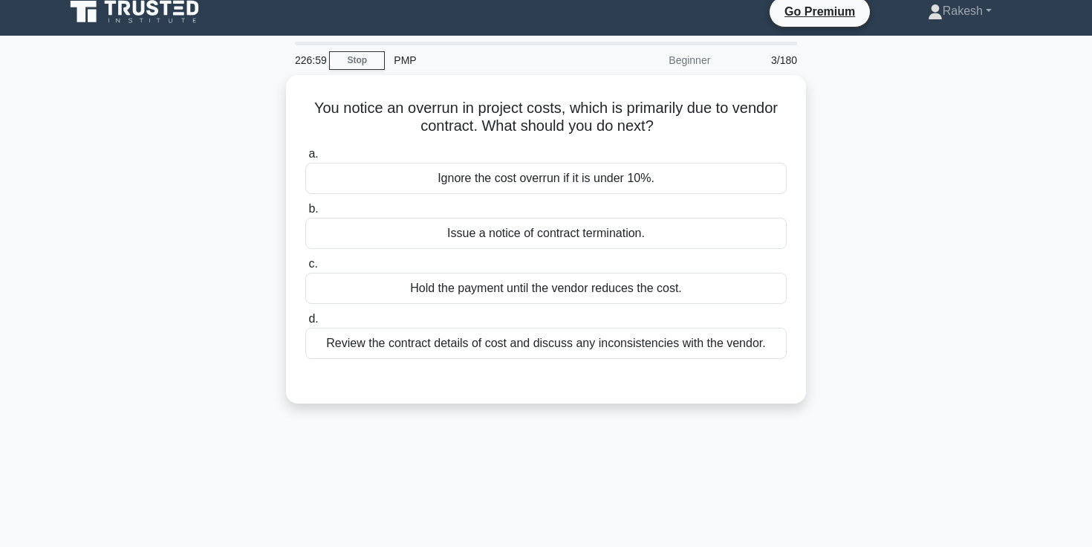
scroll to position [11, 0]
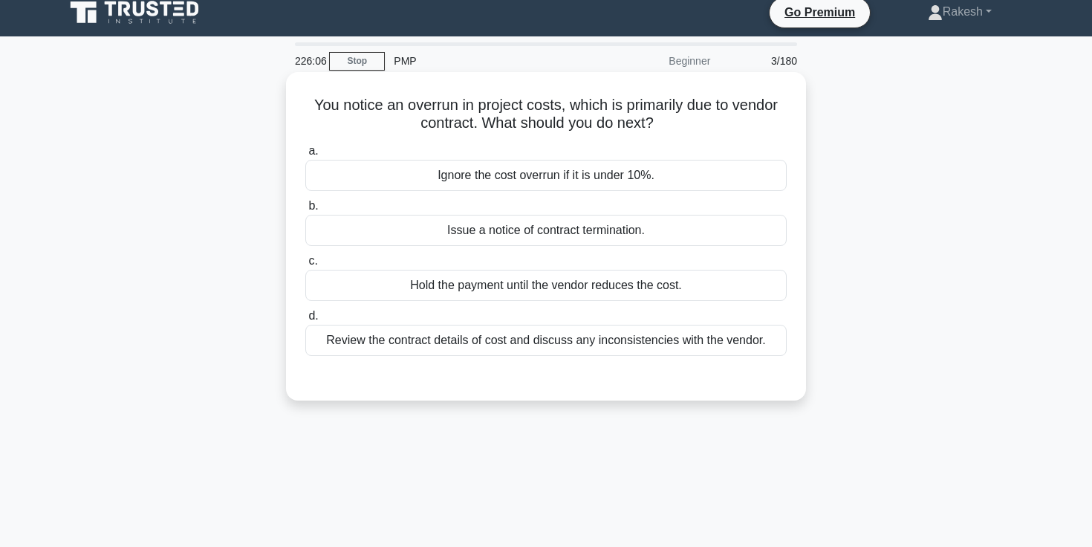
click at [608, 343] on div "Review the contract details of cost and discuss any inconsistencies with the ve…" at bounding box center [545, 340] width 481 height 31
click at [305, 321] on input "d. Review the contract details of cost and discuss any inconsistencies with the…" at bounding box center [305, 316] width 0 height 10
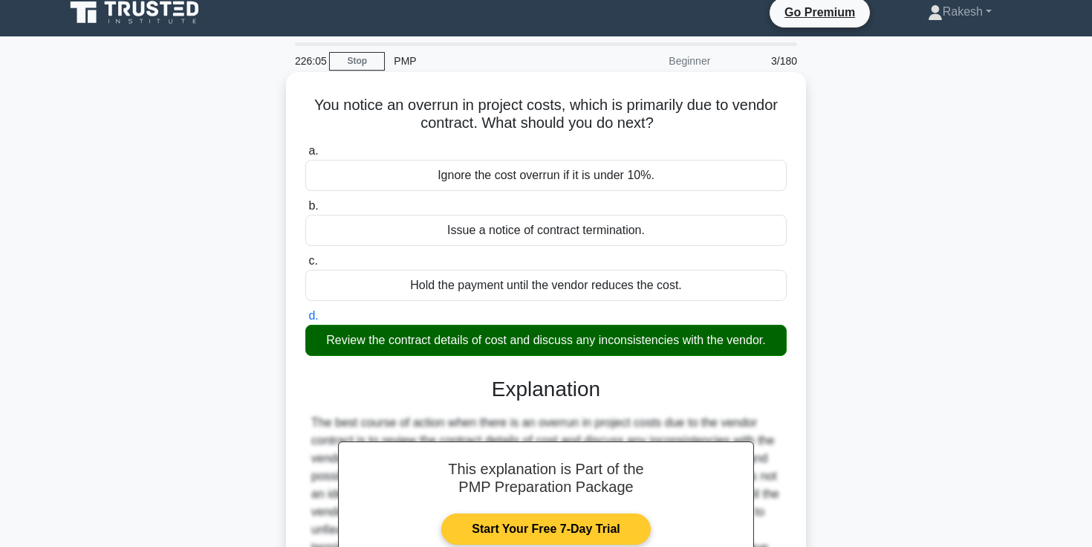
scroll to position [256, 0]
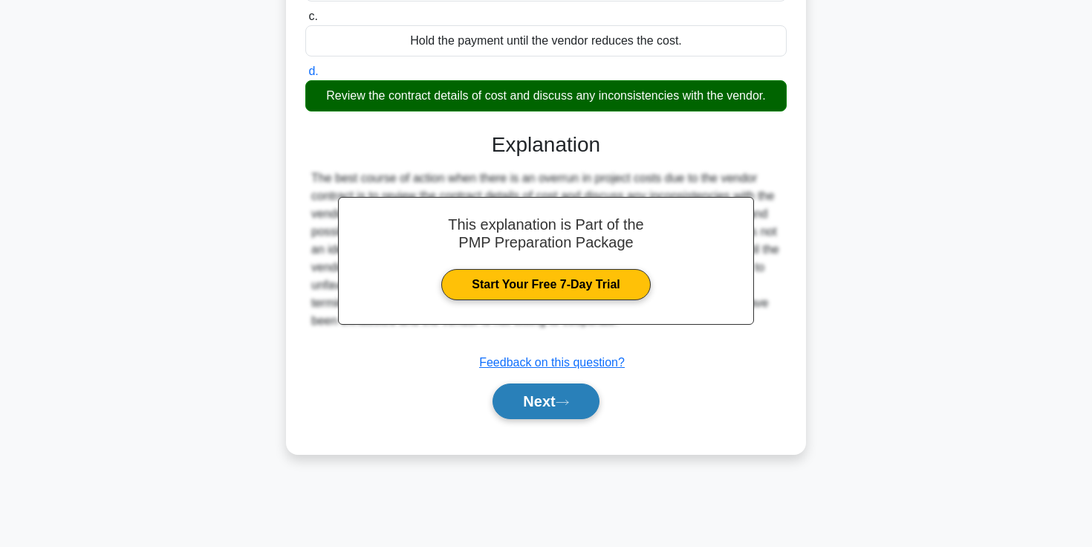
click at [563, 402] on icon at bounding box center [562, 402] width 13 height 8
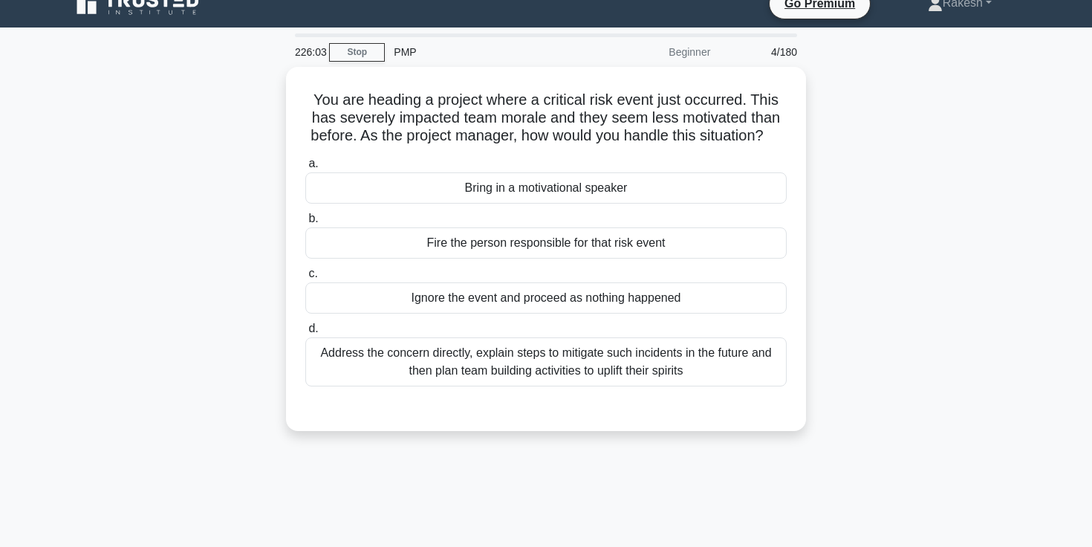
scroll to position [5, 0]
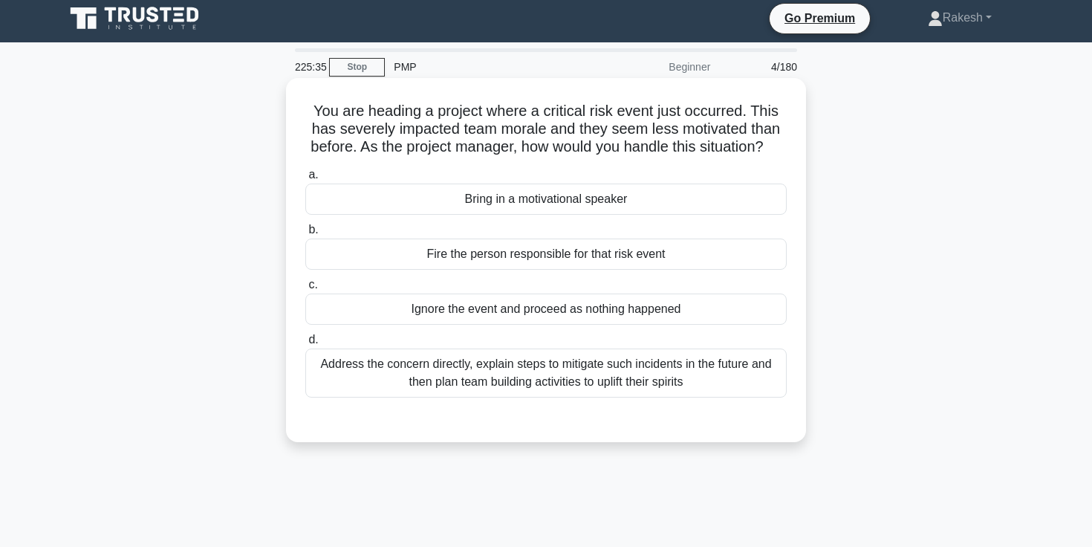
click at [678, 384] on div "Address the concern directly, explain steps to mitigate such incidents in the f…" at bounding box center [545, 372] width 481 height 49
click at [305, 345] on input "d. Address the concern directly, explain steps to mitigate such incidents in th…" at bounding box center [305, 340] width 0 height 10
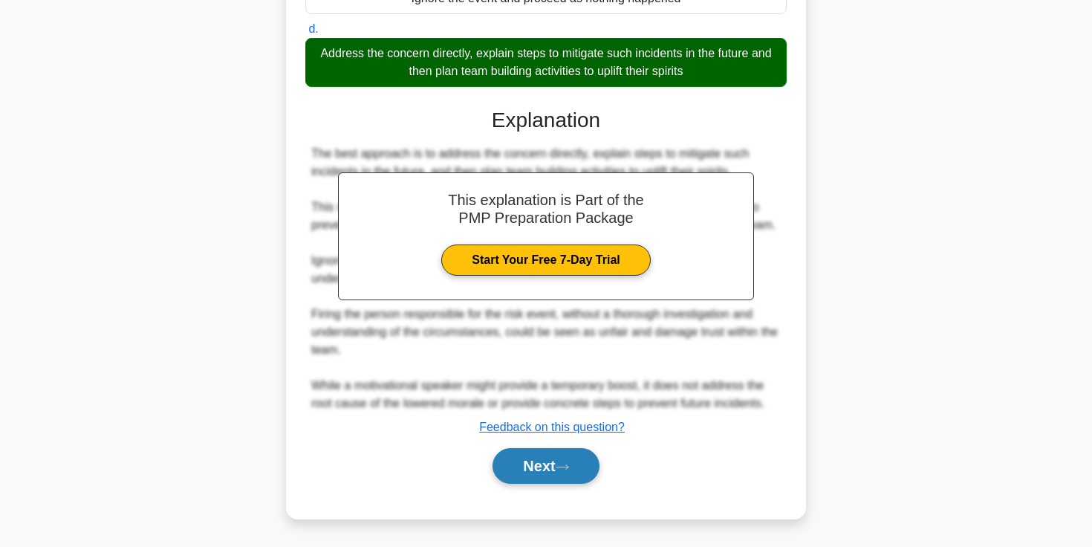
click at [570, 460] on button "Next" at bounding box center [546, 466] width 106 height 36
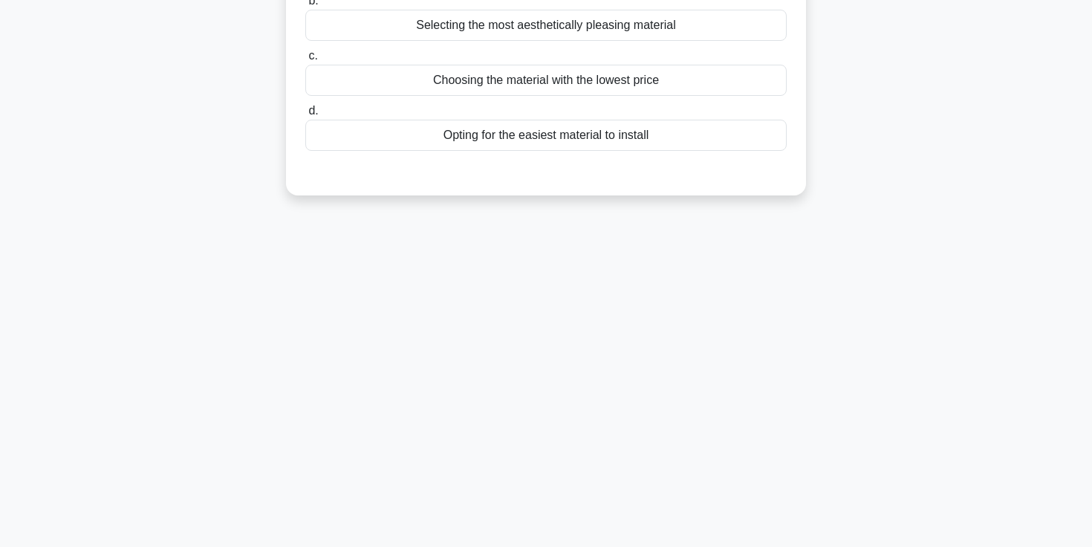
scroll to position [0, 0]
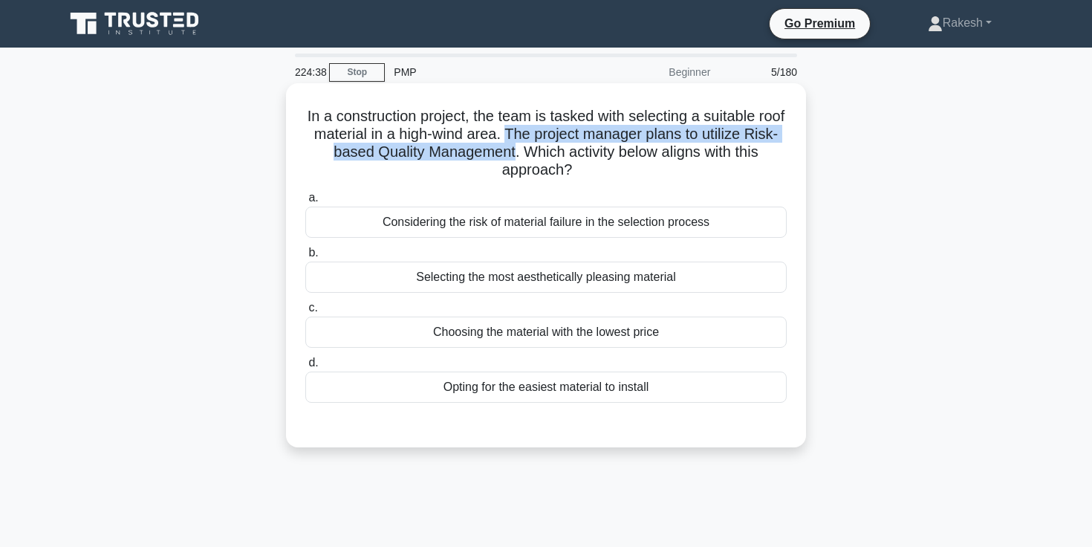
drag, startPoint x: 506, startPoint y: 134, endPoint x: 513, endPoint y: 153, distance: 20.4
click at [513, 153] on h5 "In a construction project, the team is tasked with selecting a suitable roof ma…" at bounding box center [546, 143] width 484 height 73
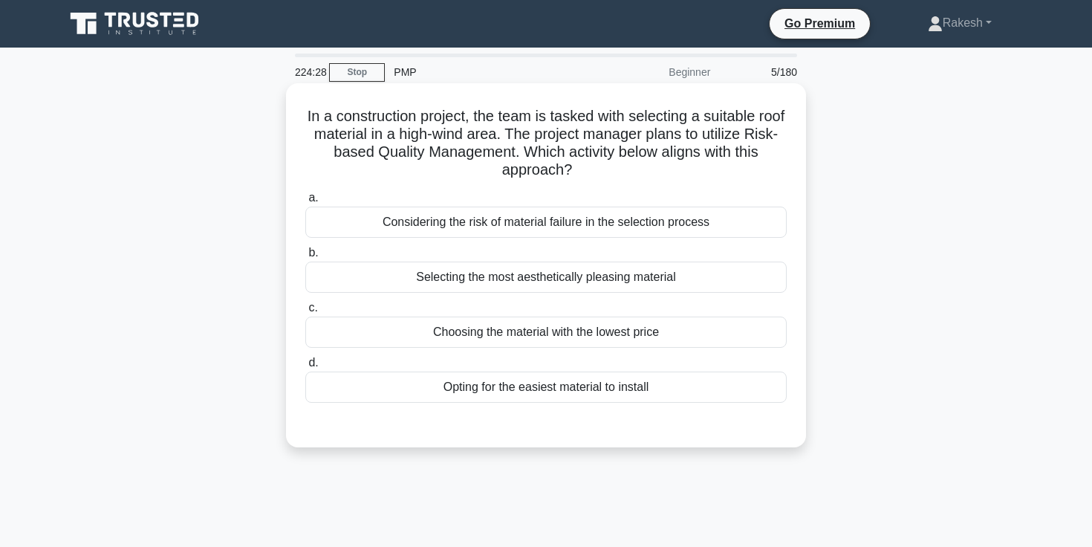
click at [629, 282] on div "Selecting the most aesthetically pleasing material" at bounding box center [545, 277] width 481 height 31
click at [305, 258] on input "b. Selecting the most aesthetically pleasing material" at bounding box center [305, 253] width 0 height 10
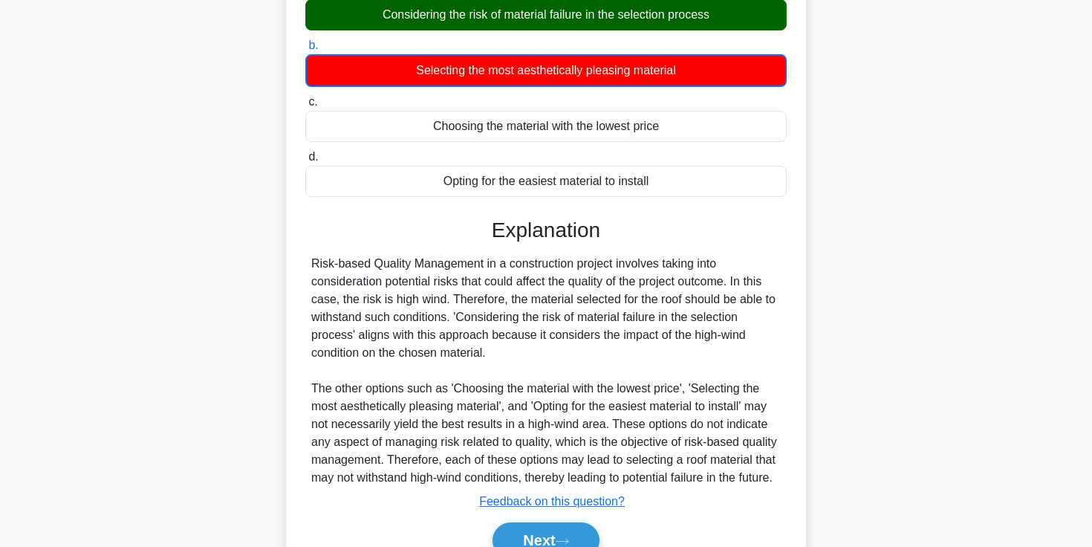
scroll to position [299, 0]
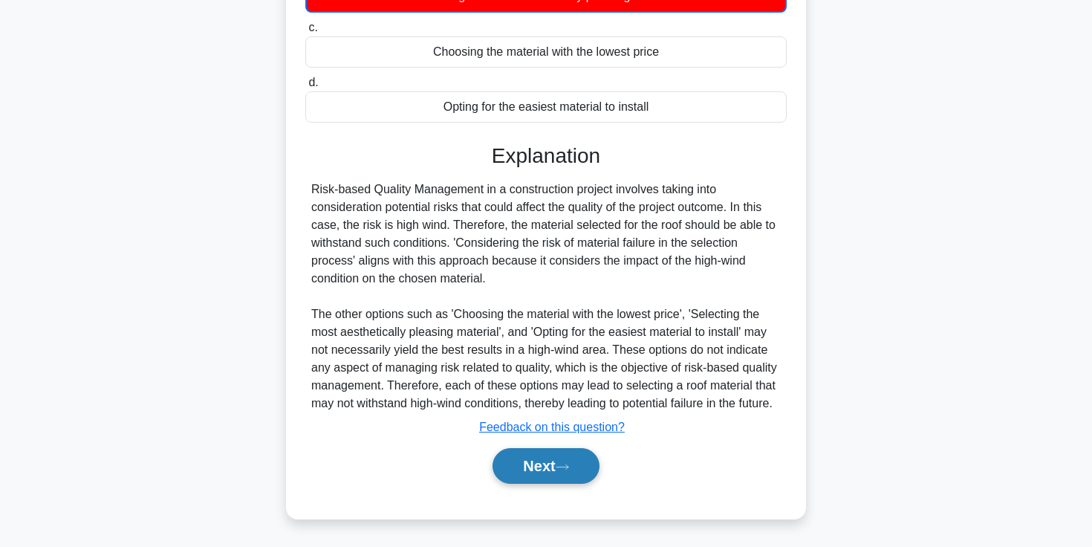
click at [569, 464] on icon at bounding box center [562, 467] width 13 height 8
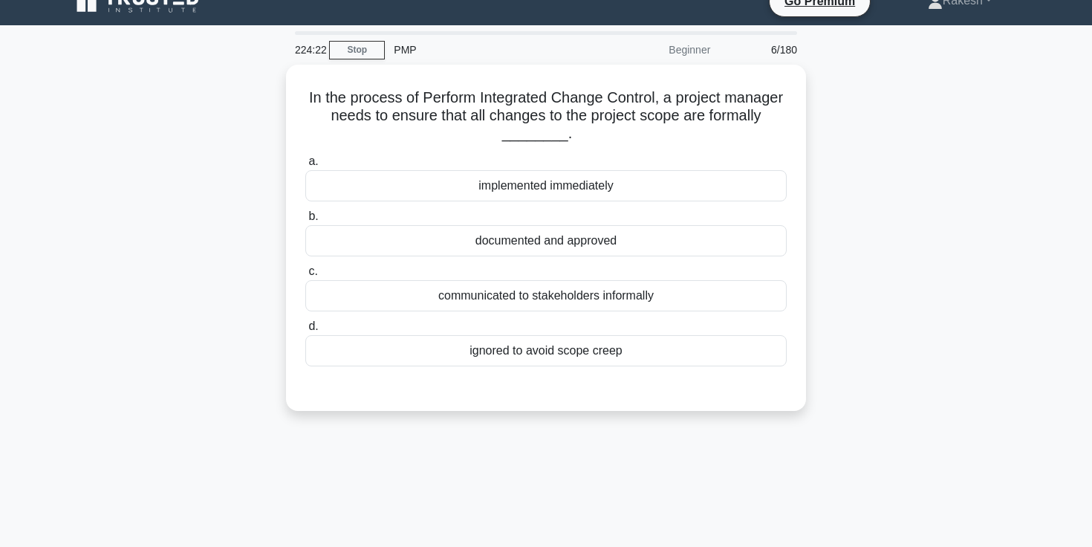
scroll to position [0, 0]
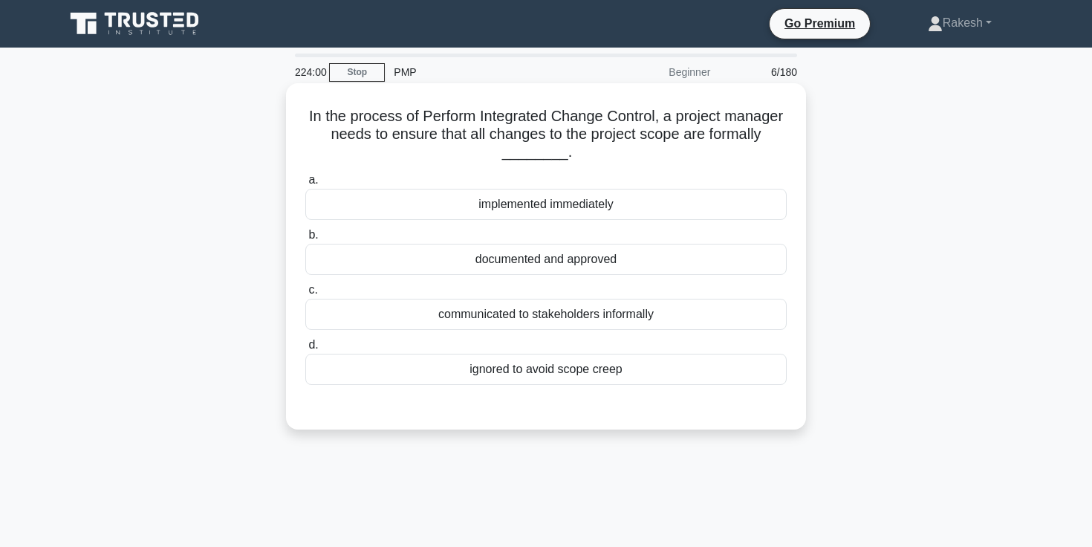
click at [565, 262] on div "documented and approved" at bounding box center [545, 259] width 481 height 31
click at [305, 240] on input "b. documented and approved" at bounding box center [305, 235] width 0 height 10
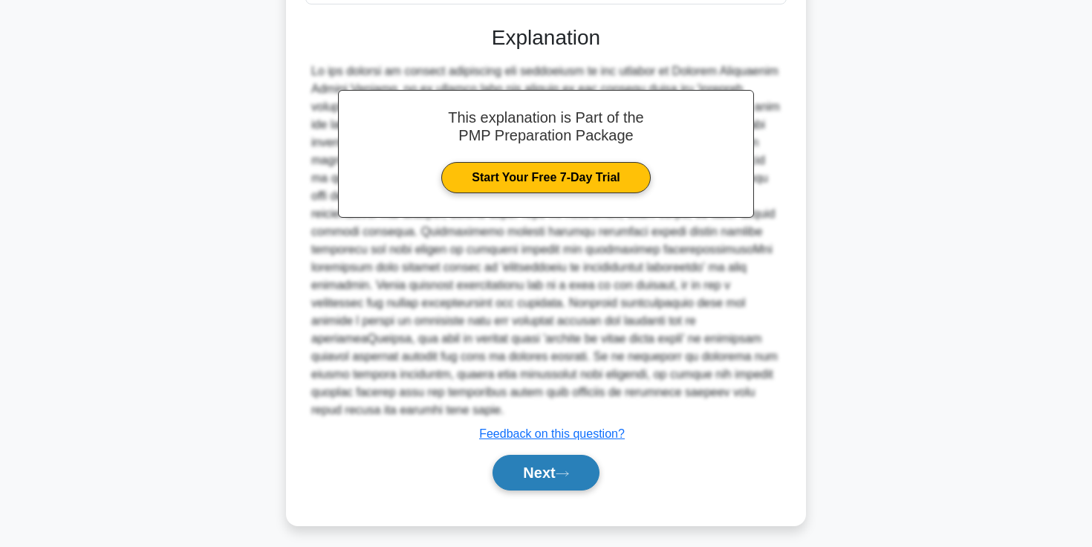
click at [548, 481] on button "Next" at bounding box center [546, 473] width 106 height 36
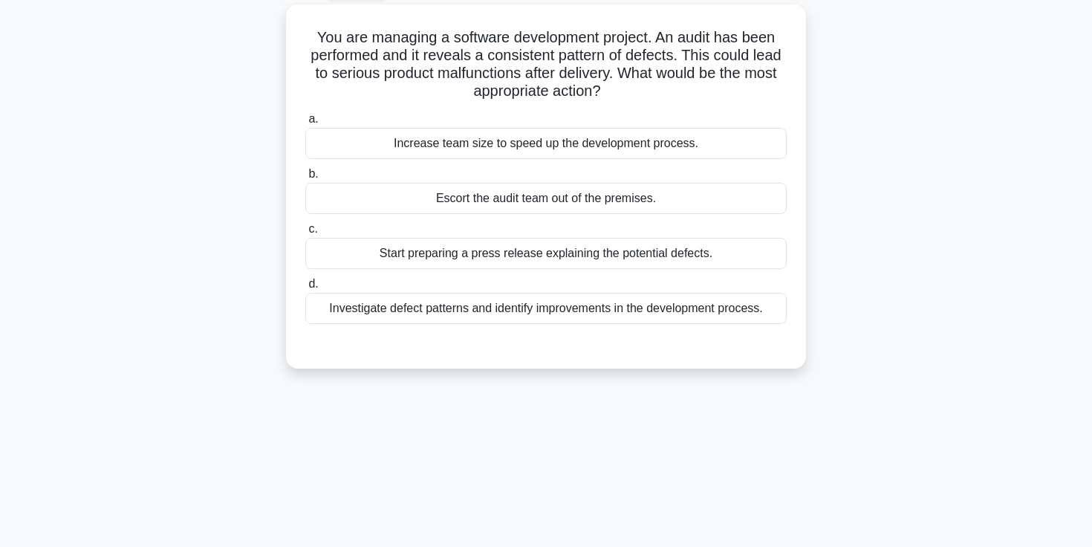
scroll to position [61, 0]
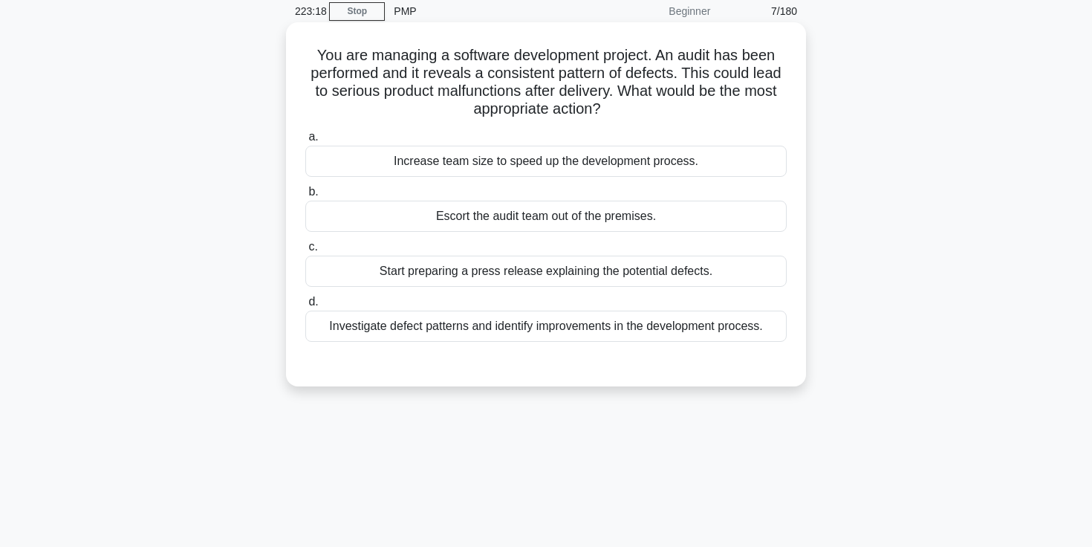
click at [735, 334] on div "Investigate defect patterns and identify improvements in the development proces…" at bounding box center [545, 326] width 481 height 31
click at [305, 307] on input "d. Investigate defect patterns and identify improvements in the development pro…" at bounding box center [305, 302] width 0 height 10
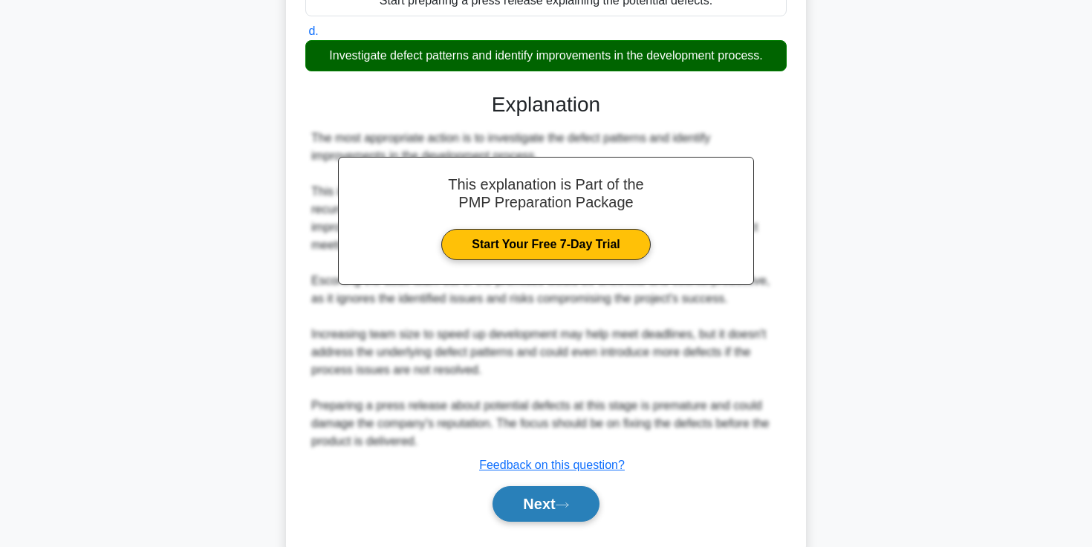
click at [566, 496] on button "Next" at bounding box center [546, 504] width 106 height 36
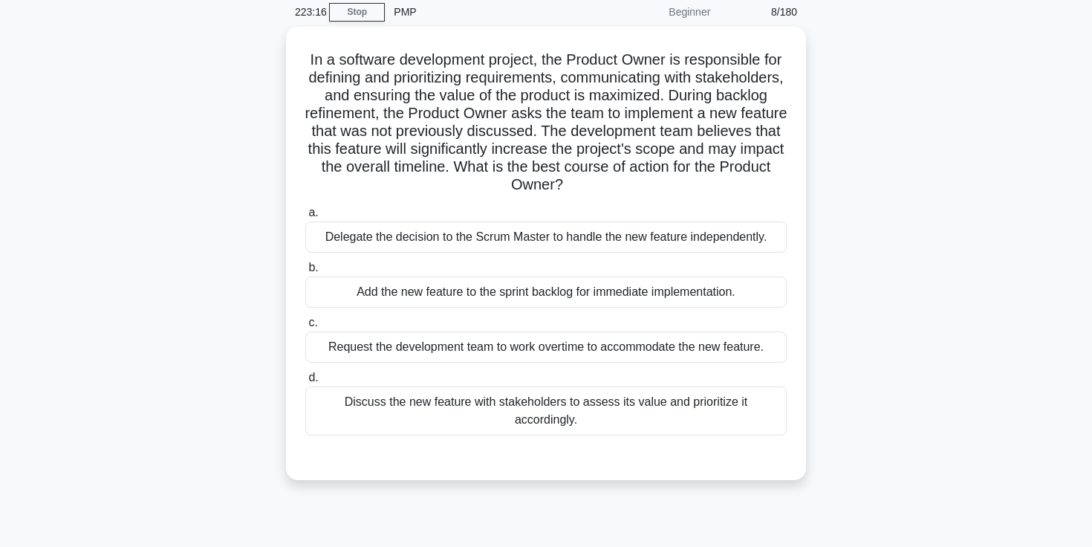
scroll to position [0, 0]
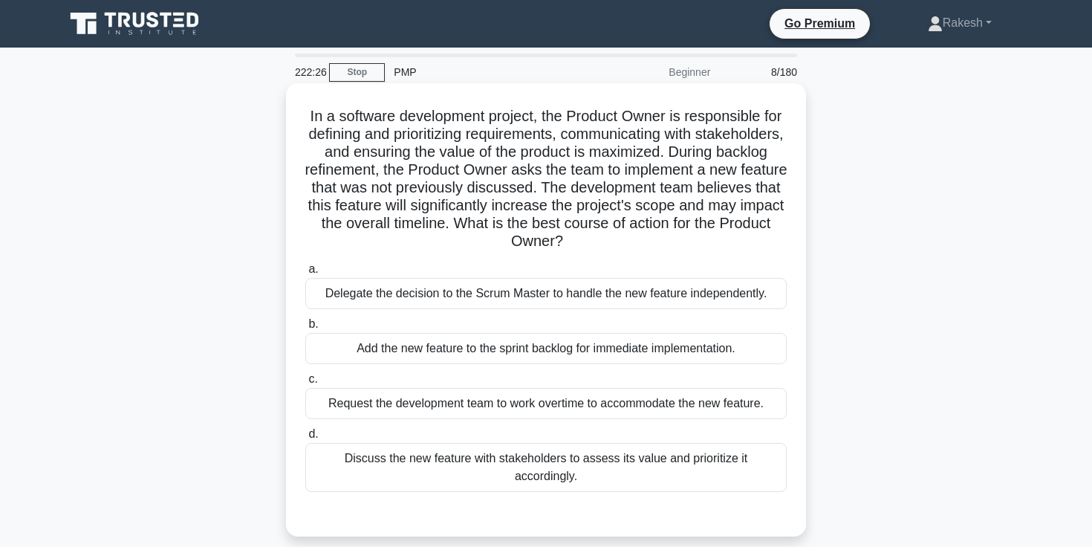
click at [677, 459] on div "Discuss the new feature with stakeholders to assess its value and prioritize it…" at bounding box center [545, 467] width 481 height 49
click at [305, 439] on input "d. Discuss the new feature with stakeholders to assess its value and prioritize…" at bounding box center [305, 434] width 0 height 10
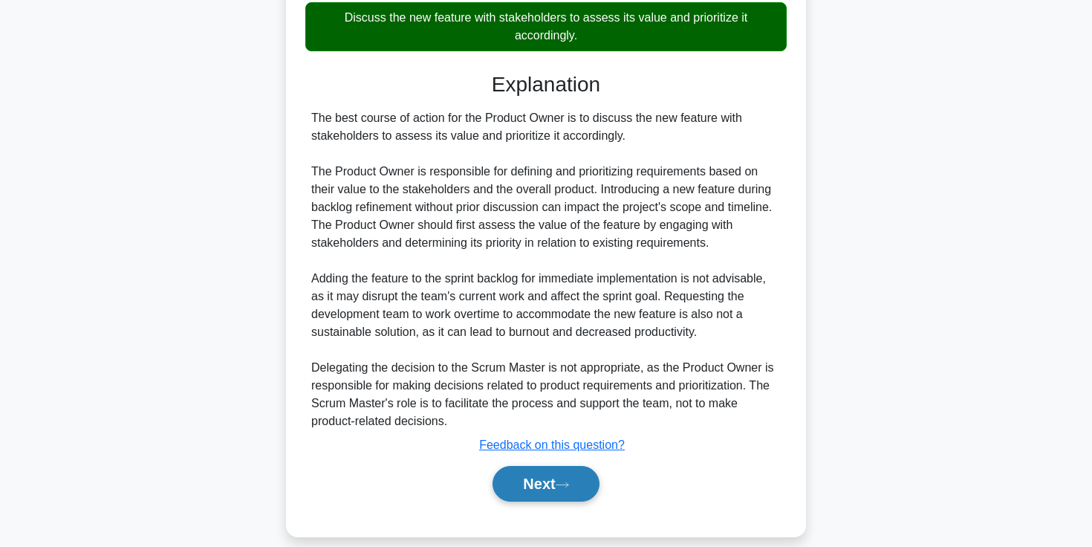
click at [572, 466] on button "Next" at bounding box center [546, 484] width 106 height 36
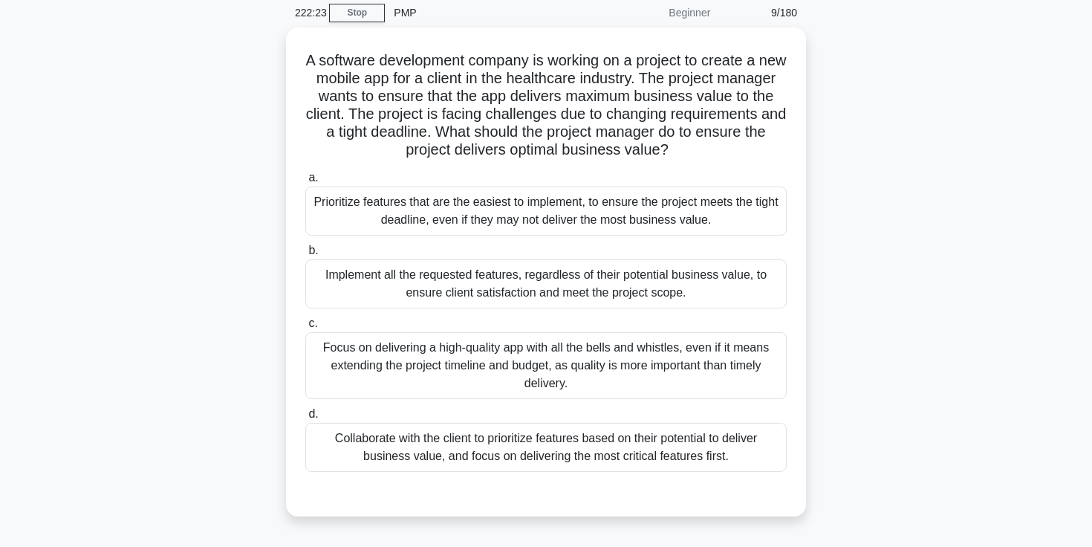
scroll to position [64, 0]
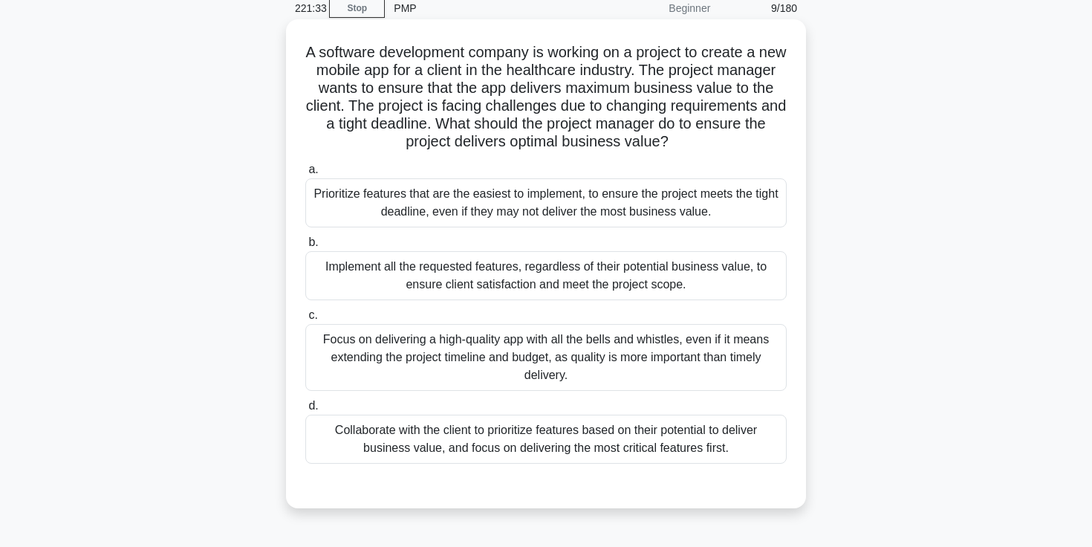
click at [599, 449] on div "Collaborate with the client to prioritize features based on their potential to …" at bounding box center [545, 439] width 481 height 49
click at [305, 411] on input "d. Collaborate with the client to prioritize features based on their potential …" at bounding box center [305, 406] width 0 height 10
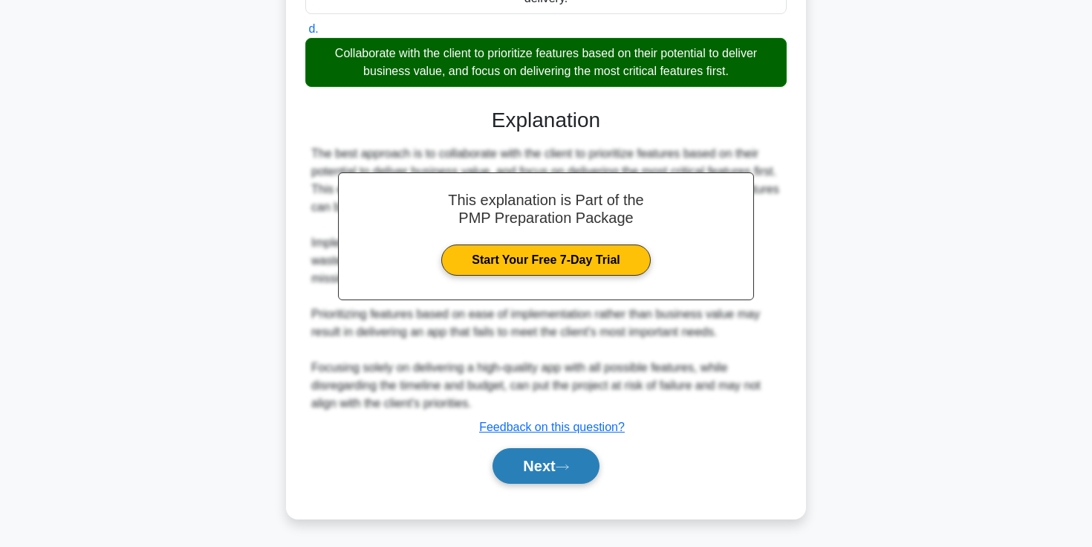
click at [566, 455] on button "Next" at bounding box center [546, 466] width 106 height 36
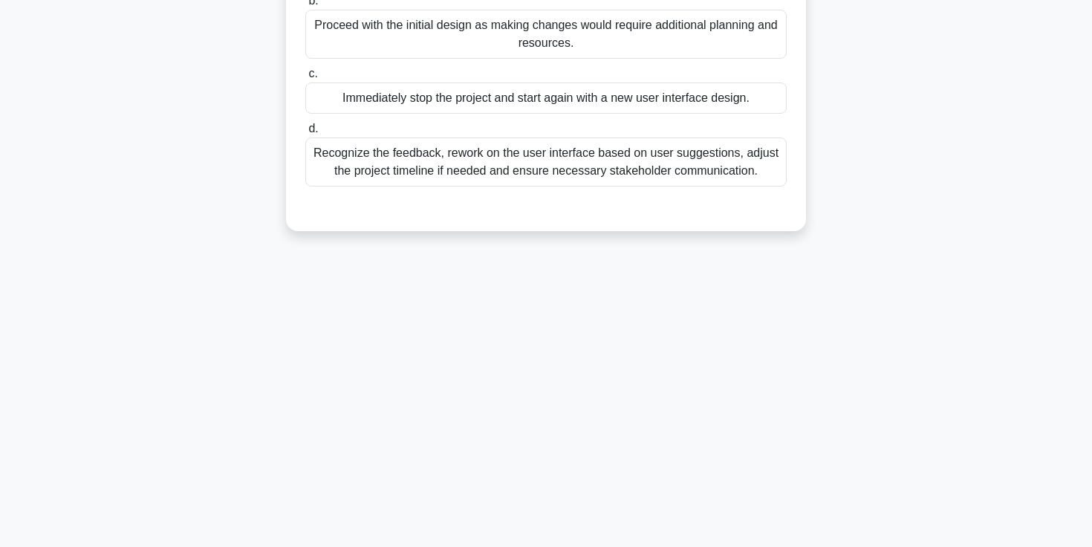
scroll to position [0, 0]
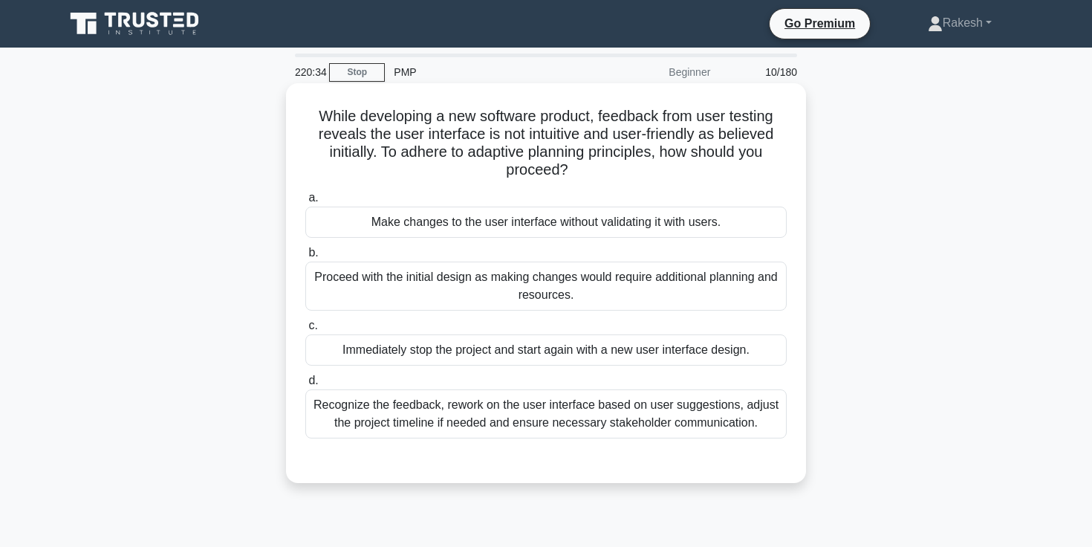
click at [598, 435] on div "Recognize the feedback, rework on the user interface based on user suggestions,…" at bounding box center [545, 413] width 481 height 49
click at [305, 386] on input "d. Recognize the feedback, rework on the user interface based on user suggestio…" at bounding box center [305, 381] width 0 height 10
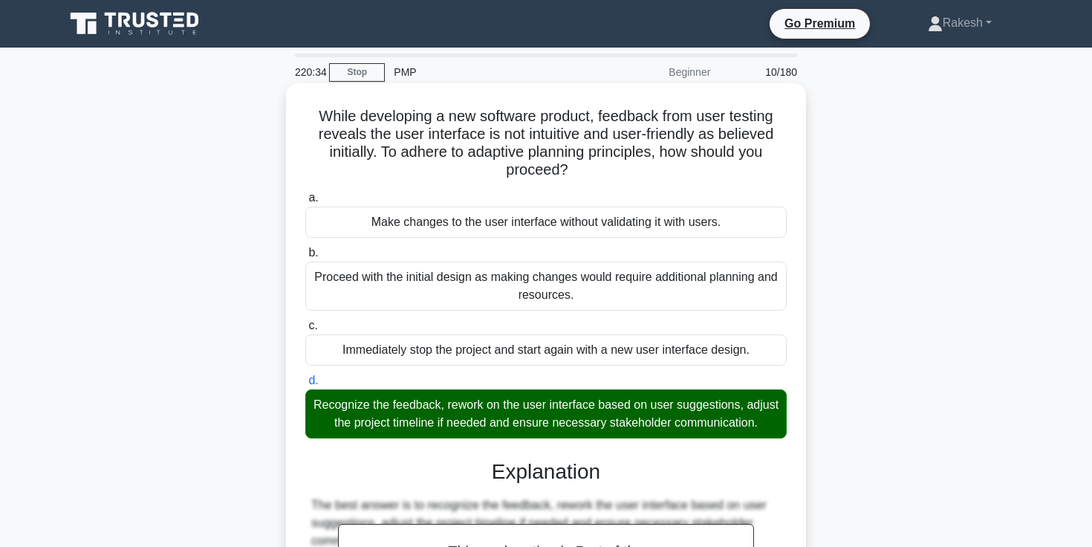
scroll to position [316, 0]
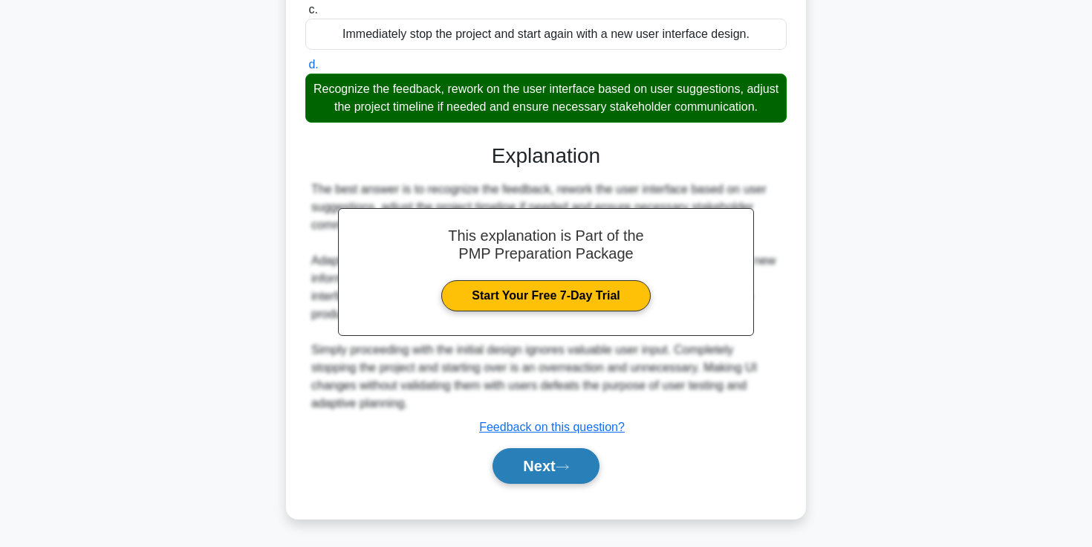
click at [558, 475] on button "Next" at bounding box center [546, 466] width 106 height 36
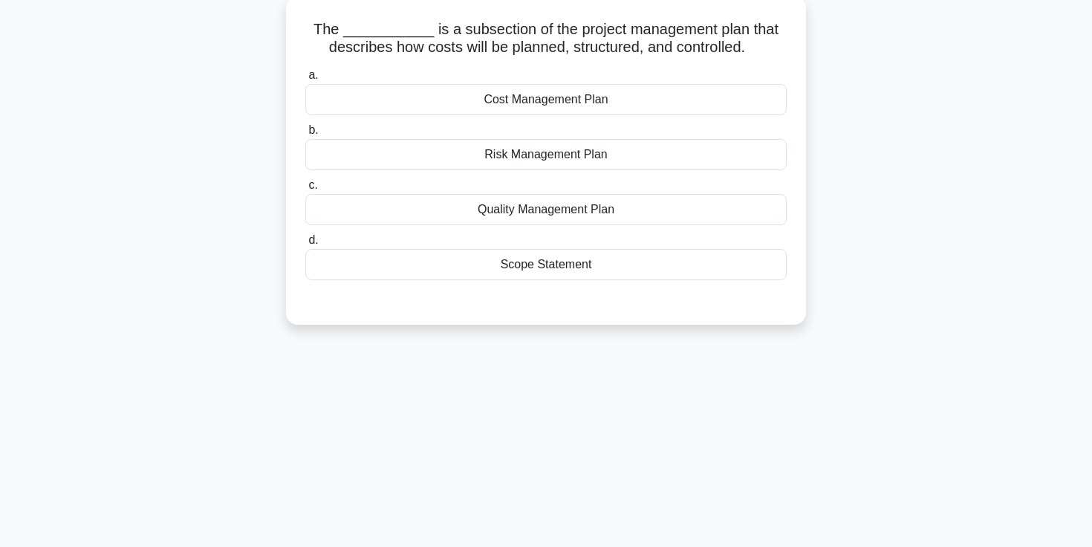
scroll to position [23, 0]
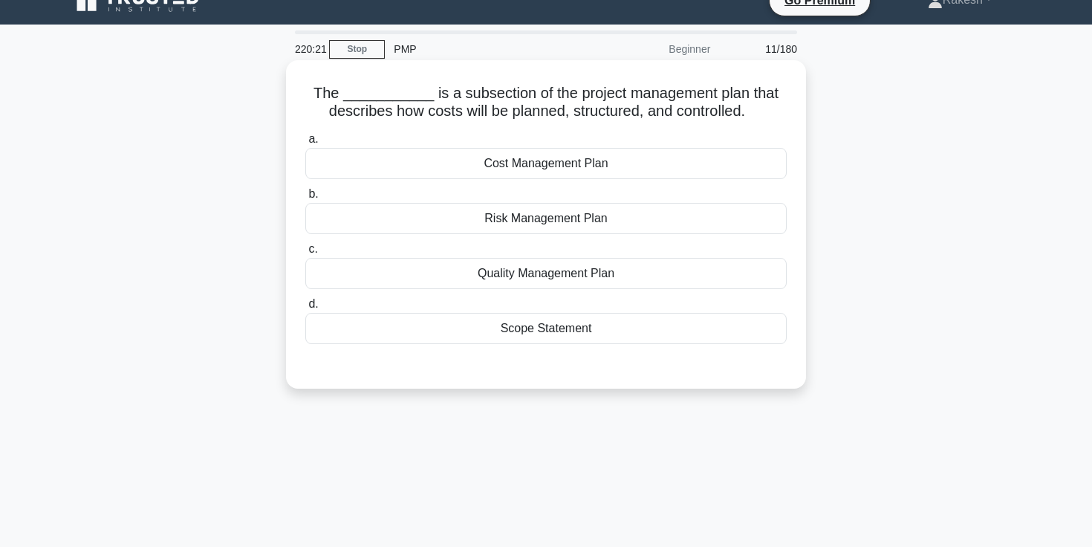
click at [594, 158] on div "Cost Management Plan" at bounding box center [545, 163] width 481 height 31
click at [305, 144] on input "a. Cost Management Plan" at bounding box center [305, 139] width 0 height 10
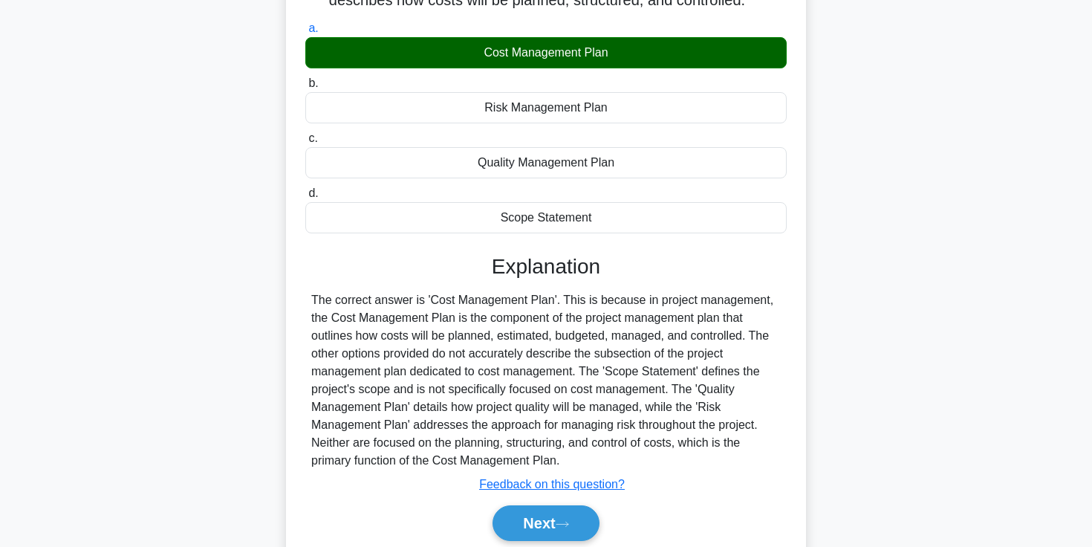
scroll to position [256, 0]
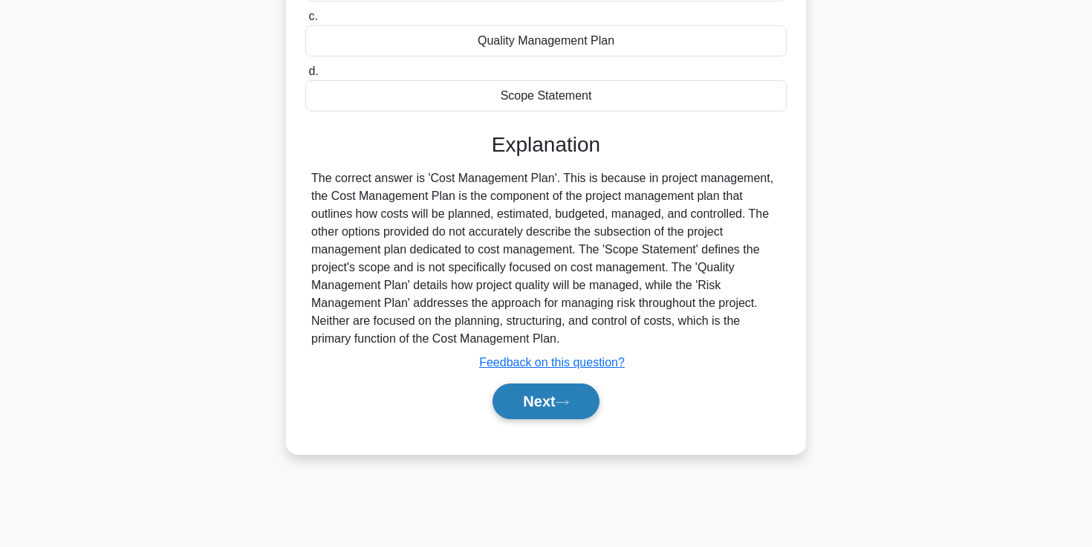
click at [556, 400] on button "Next" at bounding box center [546, 401] width 106 height 36
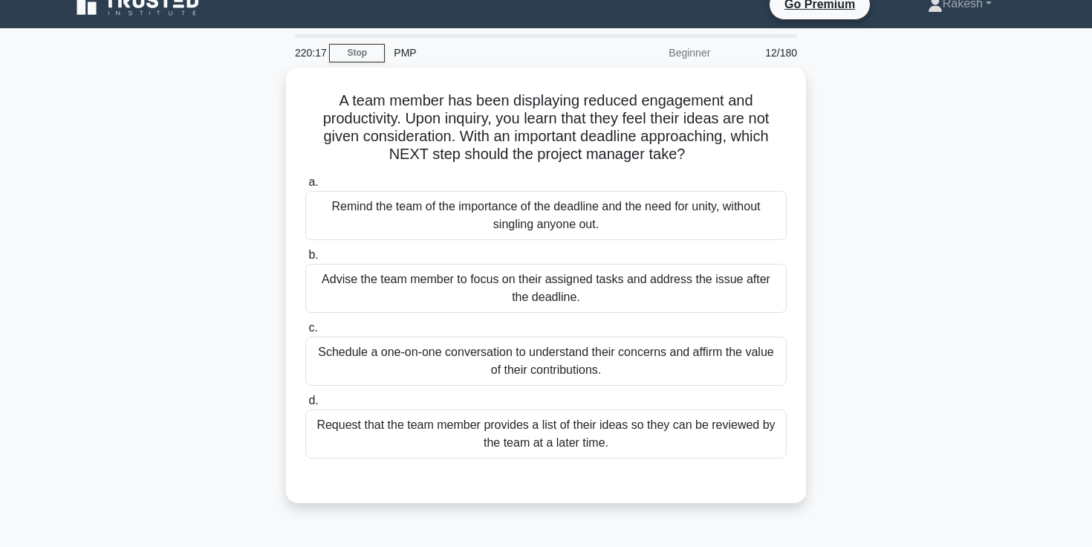
scroll to position [19, 0]
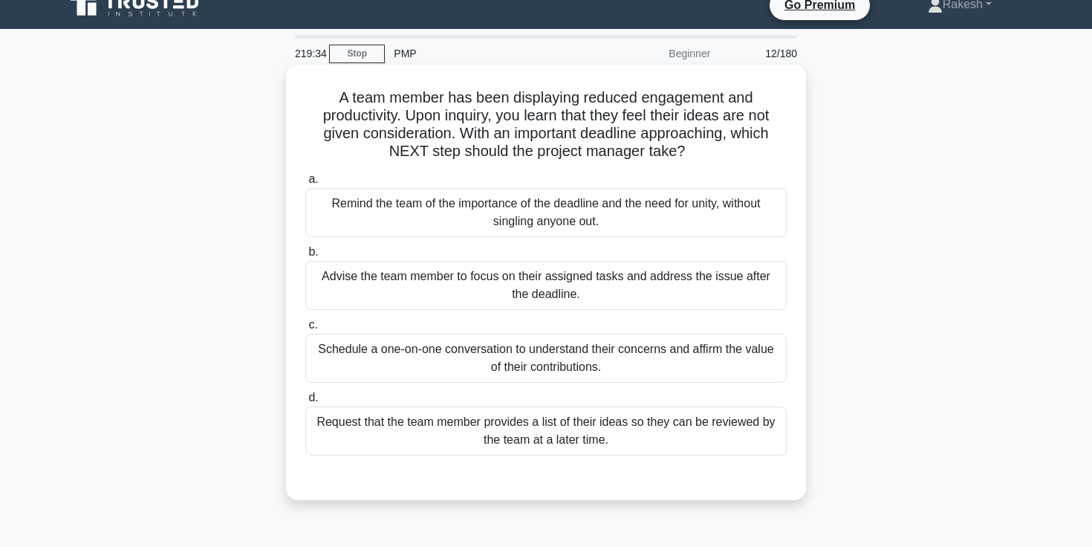
click at [576, 354] on div "Schedule a one-on-one conversation to understand their concerns and affirm the …" at bounding box center [545, 358] width 481 height 49
click at [305, 330] on input "c. Schedule a one-on-one conversation to understand their concerns and affirm t…" at bounding box center [305, 325] width 0 height 10
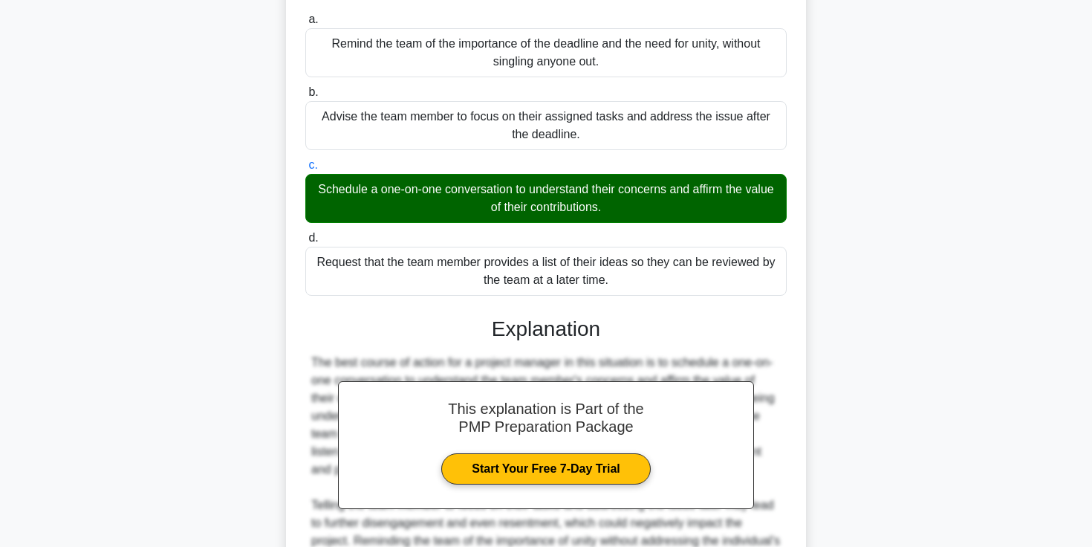
scroll to position [387, 0]
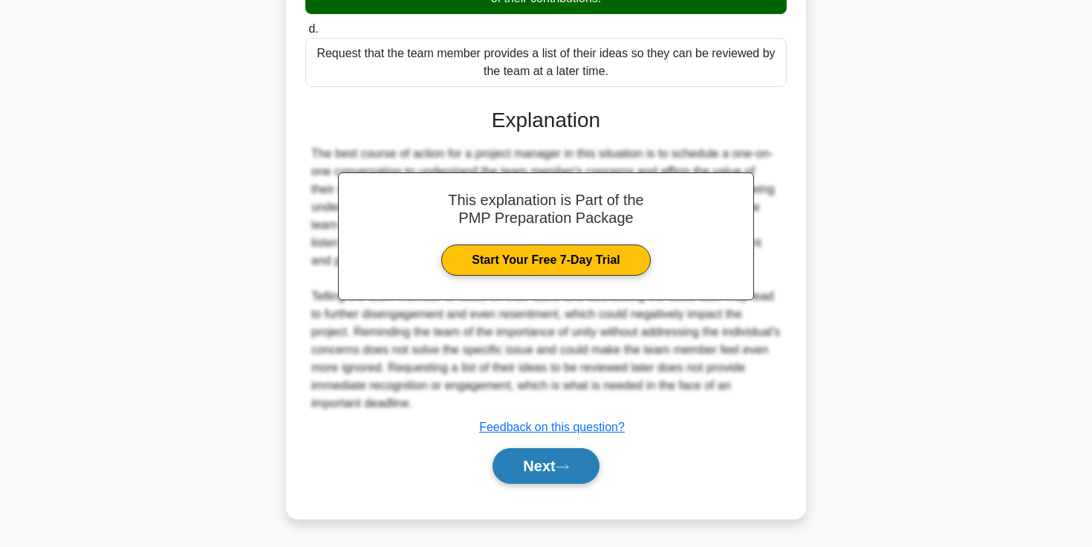
click at [553, 461] on button "Next" at bounding box center [546, 466] width 106 height 36
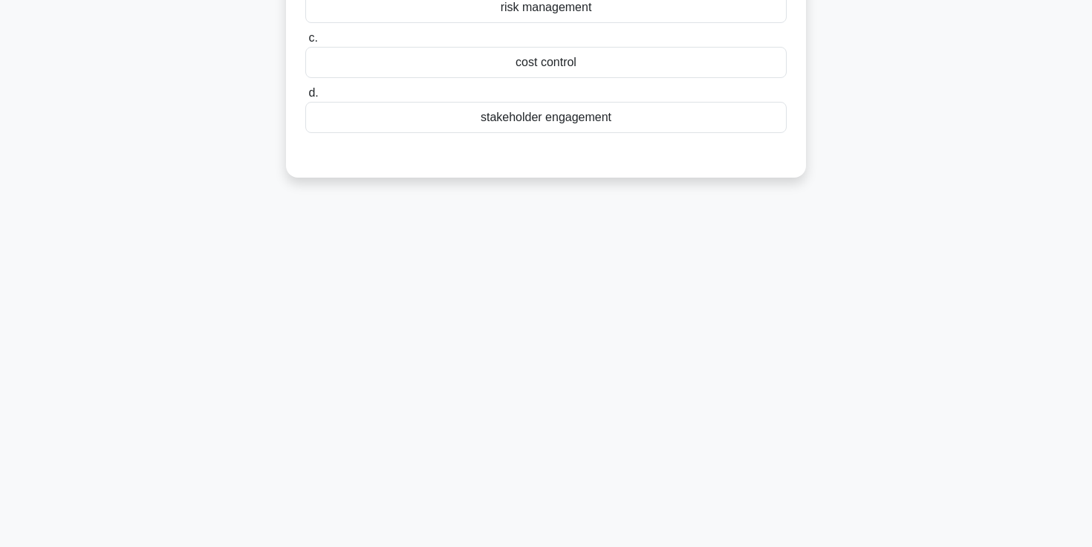
scroll to position [0, 0]
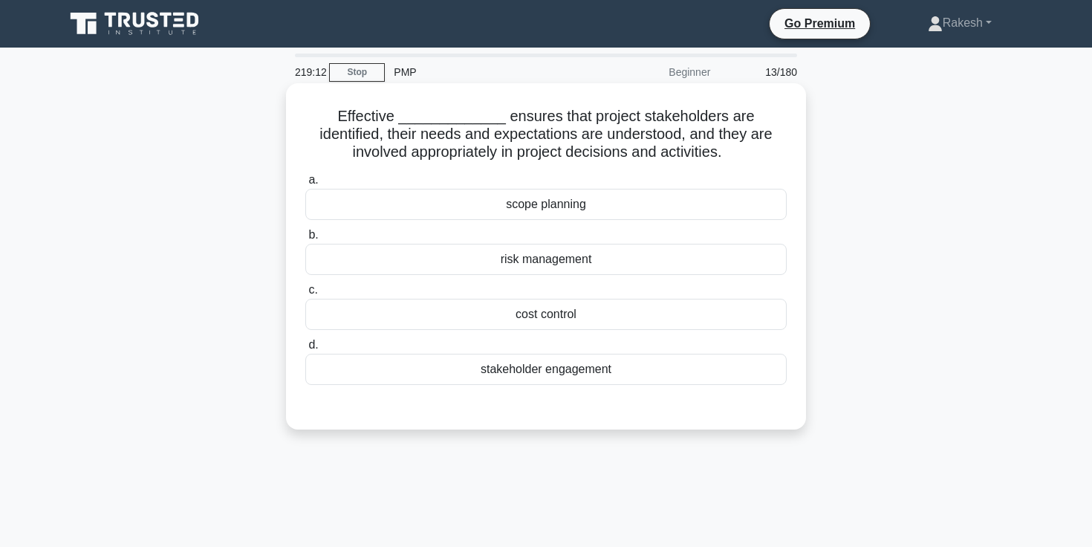
click at [535, 368] on div "stakeholder engagement" at bounding box center [545, 369] width 481 height 31
click at [305, 350] on input "d. stakeholder engagement" at bounding box center [305, 345] width 0 height 10
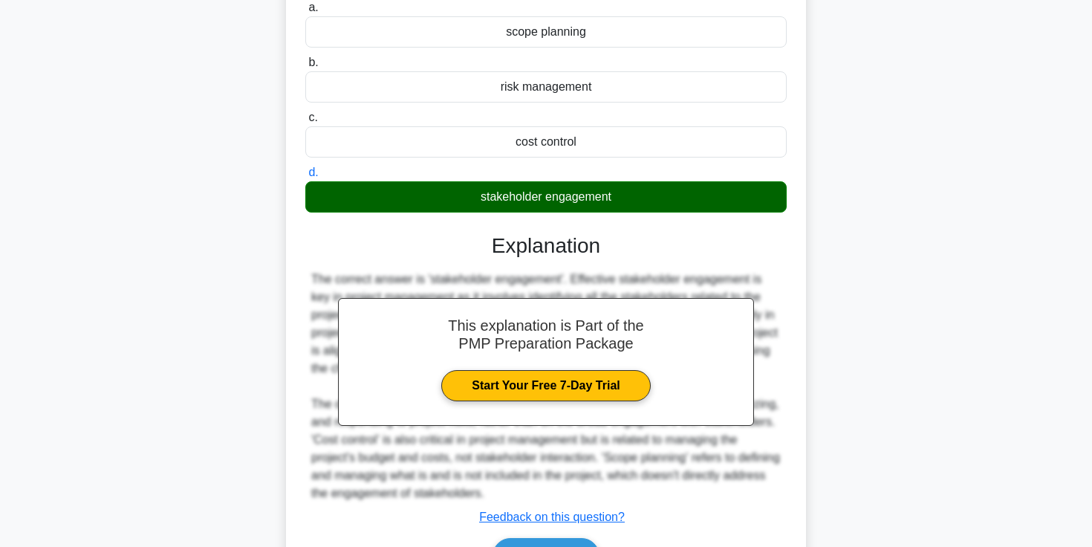
scroll to position [262, 0]
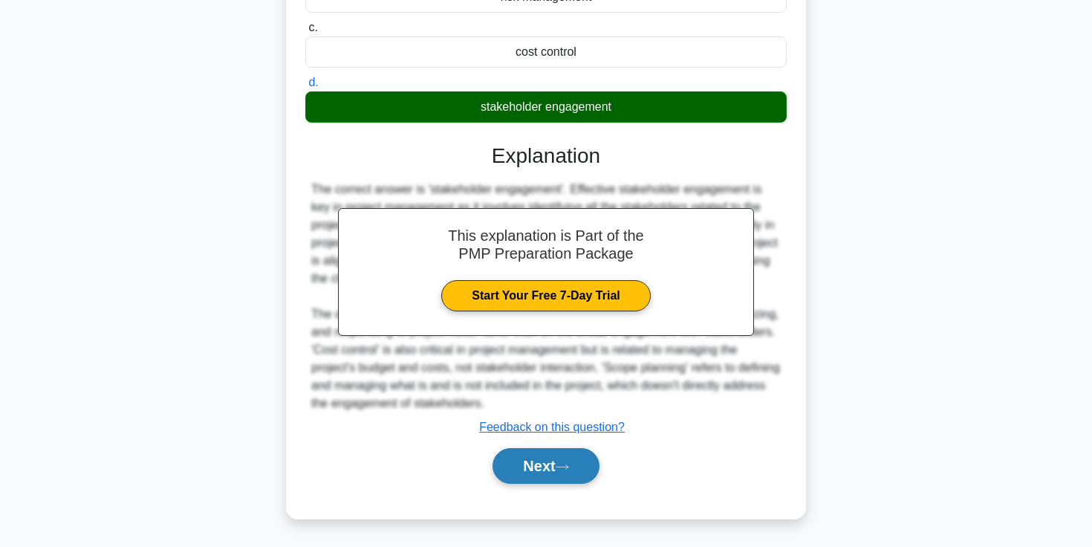
click at [532, 467] on button "Next" at bounding box center [546, 466] width 106 height 36
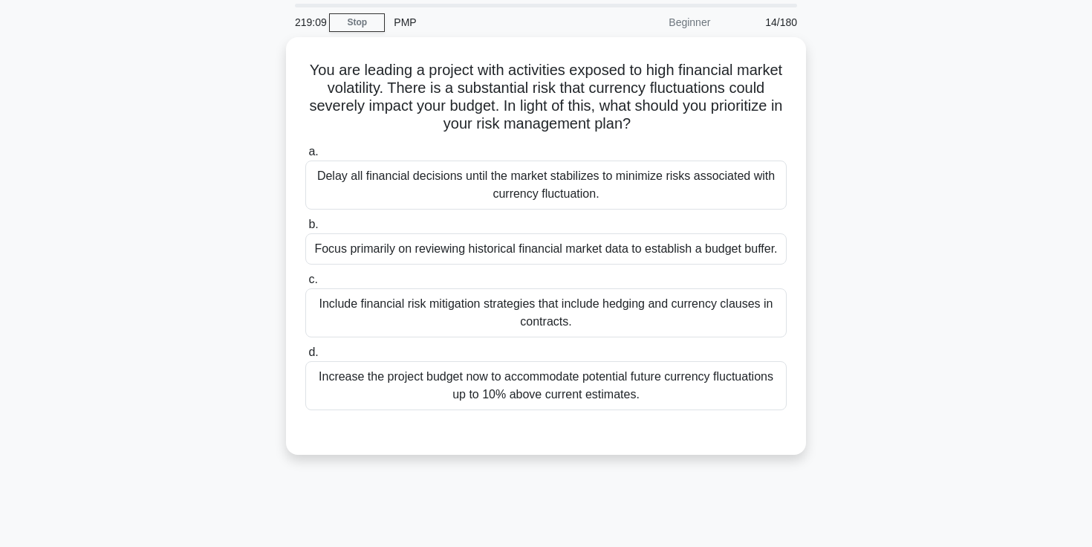
scroll to position [55, 0]
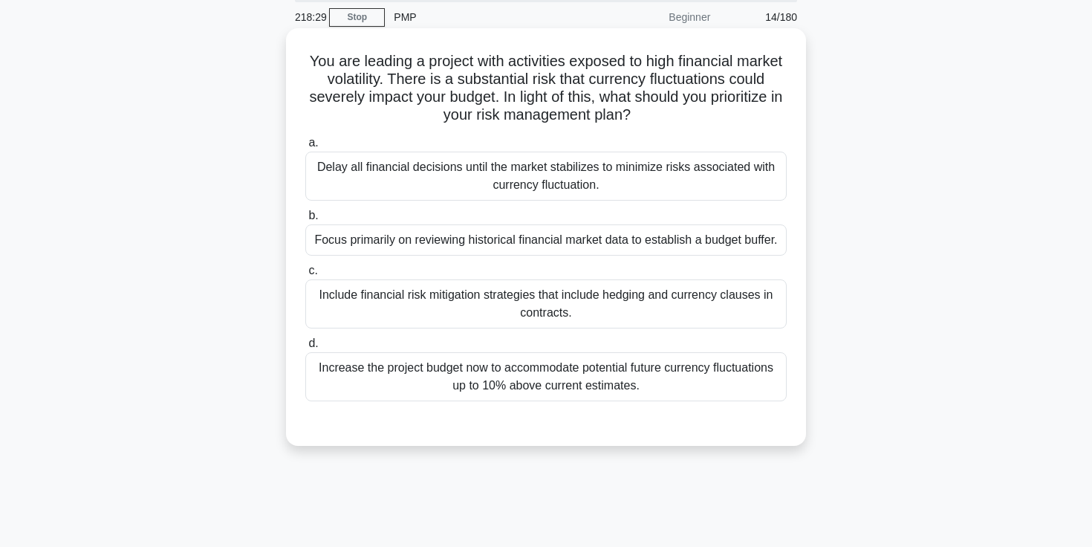
click at [602, 241] on div "Focus primarily on reviewing historical financial market data to establish a bu…" at bounding box center [545, 239] width 481 height 31
click at [305, 221] on input "b. Focus primarily on reviewing historical financial market data to establish a…" at bounding box center [305, 216] width 0 height 10
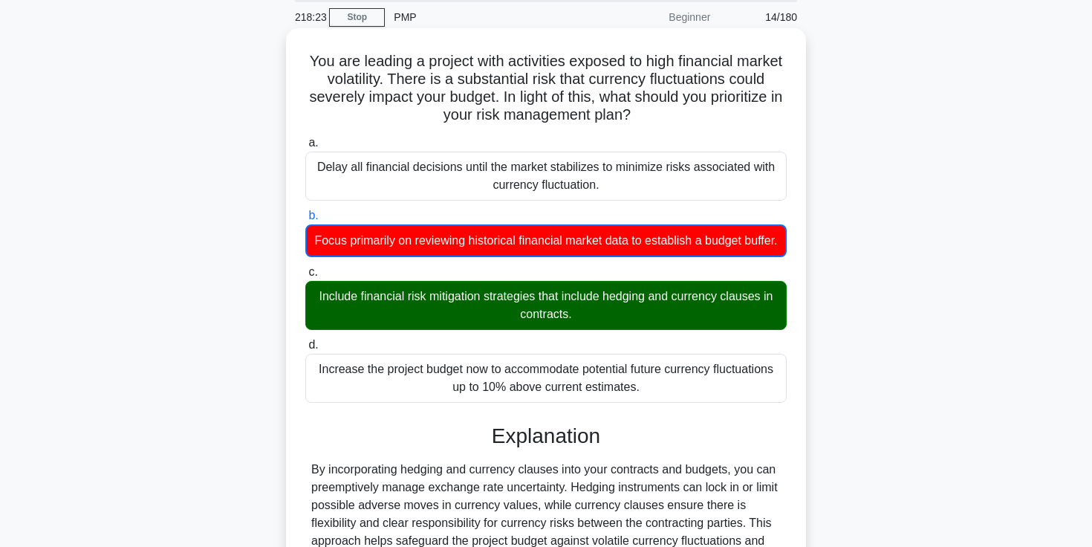
click at [455, 302] on div "Include financial risk mitigation strategies that include hedging and currency …" at bounding box center [545, 305] width 481 height 49
click at [305, 277] on input "c. Include financial risk mitigation strategies that include hedging and curren…" at bounding box center [305, 272] width 0 height 10
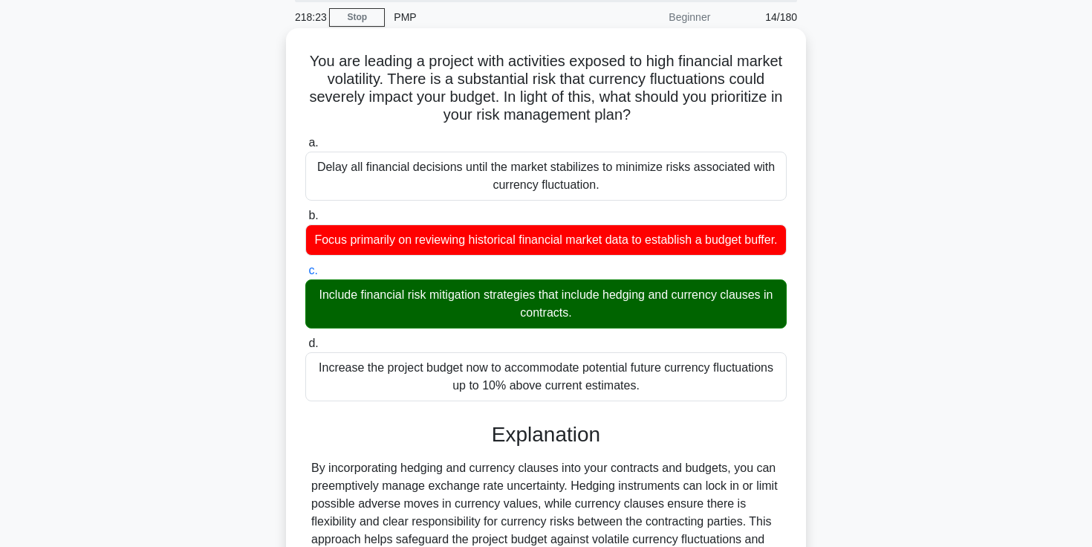
click at [455, 302] on div "Include financial risk mitigation strategies that include hedging and currency …" at bounding box center [545, 303] width 481 height 49
click at [305, 276] on input "c. Include financial risk mitigation strategies that include hedging and curren…" at bounding box center [305, 271] width 0 height 10
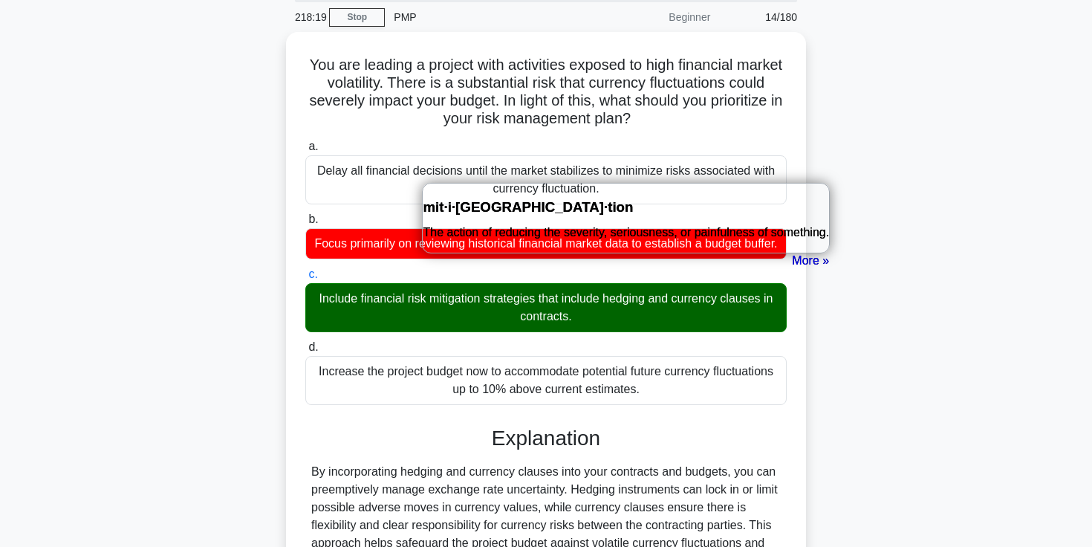
click at [218, 376] on div "You are leading a project with activities exposed to high financial market vola…" at bounding box center [546, 363] width 981 height 662
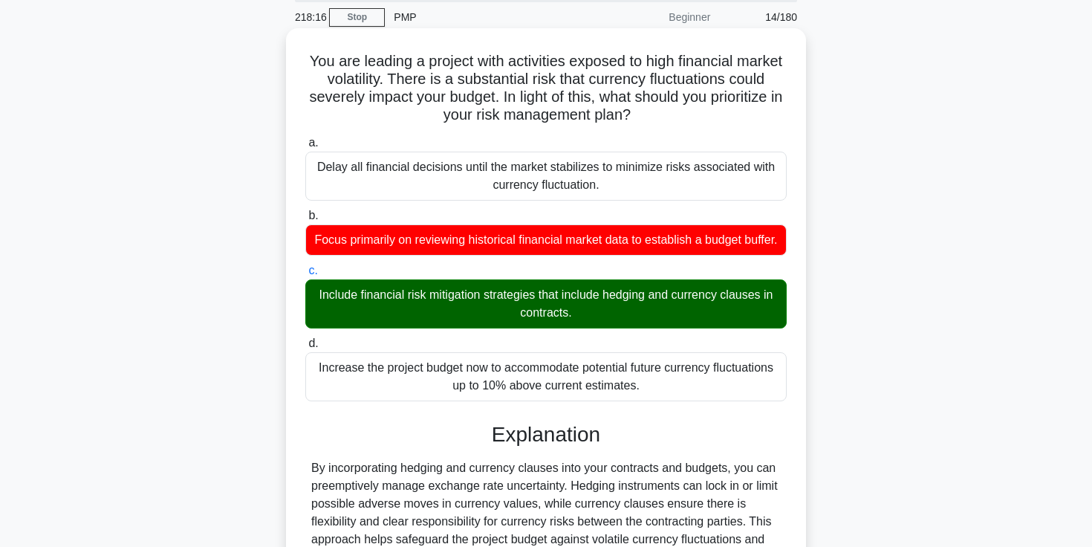
click at [627, 296] on div "Include financial risk mitigation strategies that include hedging and currency …" at bounding box center [545, 303] width 481 height 49
click at [305, 276] on input "c. Include financial risk mitigation strategies that include hedging and curren…" at bounding box center [305, 271] width 0 height 10
click at [627, 296] on div "Include financial risk mitigation strategies that include hedging and currency …" at bounding box center [545, 303] width 481 height 49
click at [305, 276] on input "c. Include financial risk mitigation strategies that include hedging and curren…" at bounding box center [305, 271] width 0 height 10
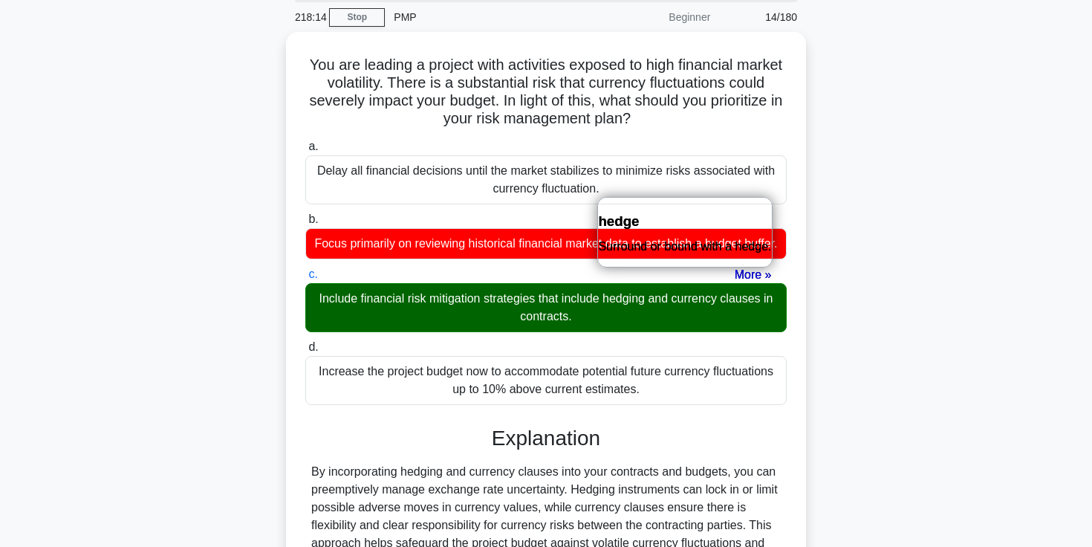
click at [202, 377] on div "You are leading a project with activities exposed to high financial market vola…" at bounding box center [546, 363] width 981 height 662
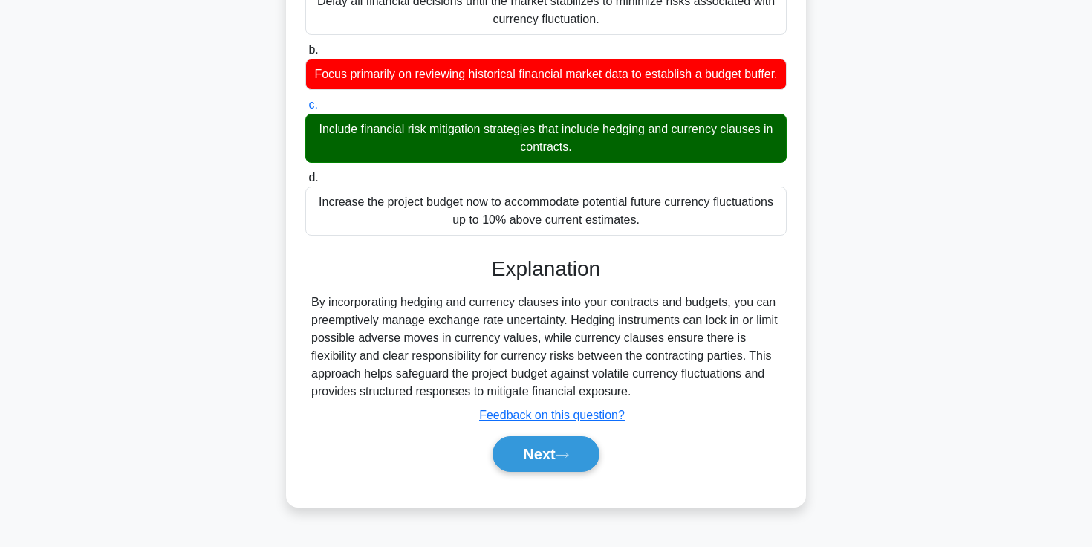
scroll to position [256, 0]
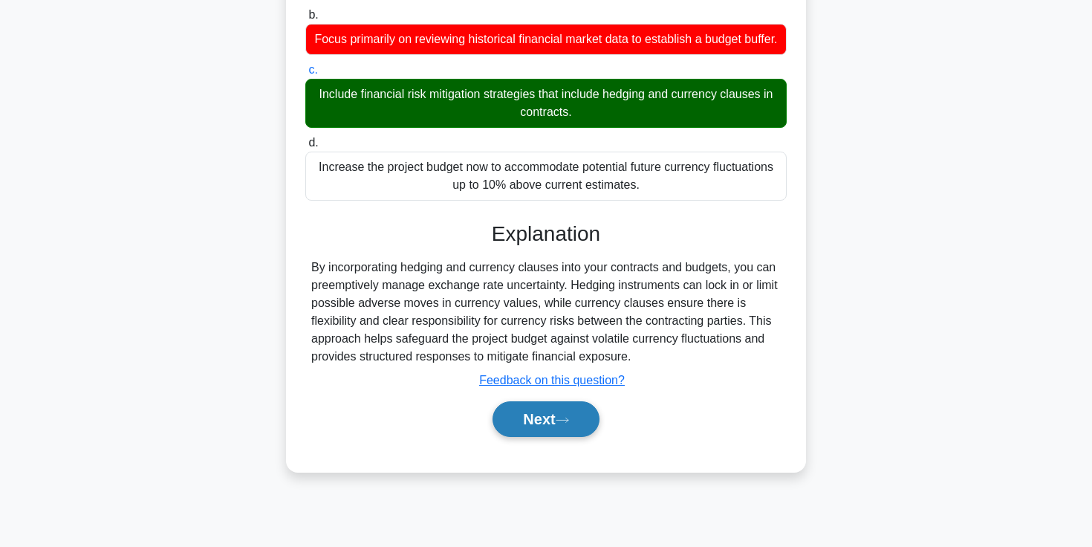
click at [528, 418] on button "Next" at bounding box center [546, 419] width 106 height 36
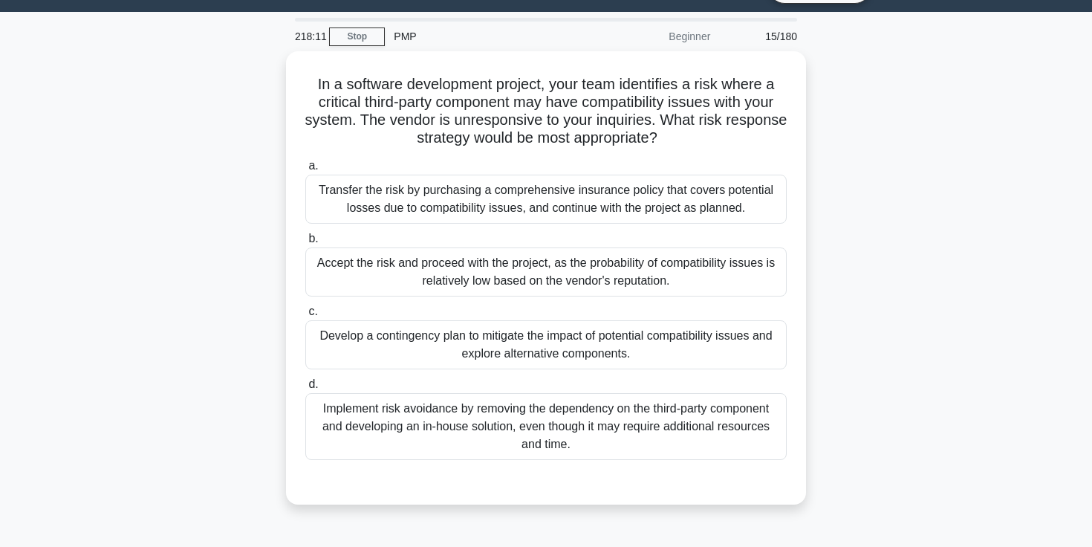
scroll to position [0, 0]
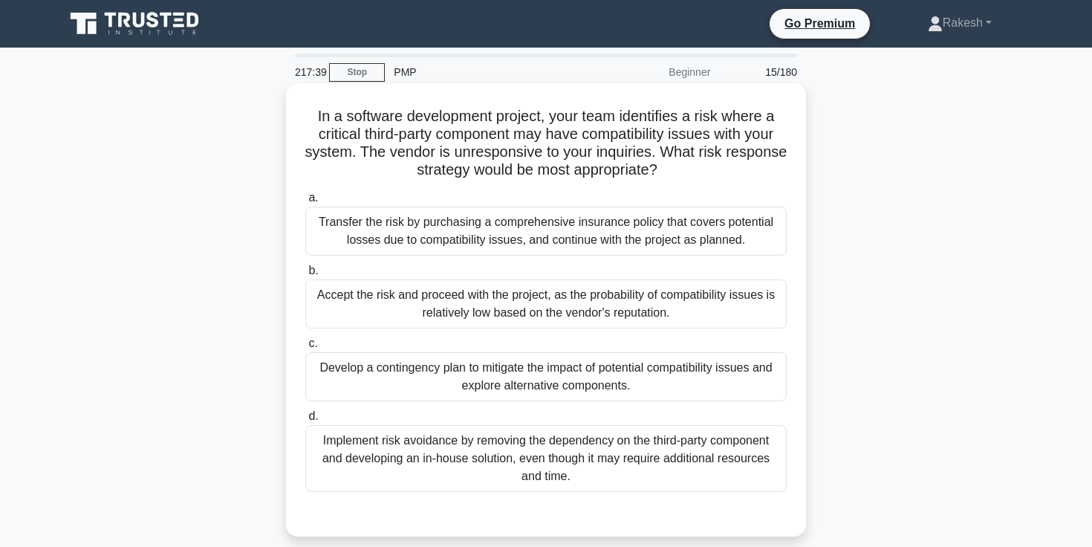
click at [410, 371] on div "Develop a contingency plan to mitigate the impact of potential compatibility is…" at bounding box center [545, 376] width 481 height 49
click at [305, 348] on input "c. Develop a contingency plan to mitigate the impact of potential compatibility…" at bounding box center [305, 344] width 0 height 10
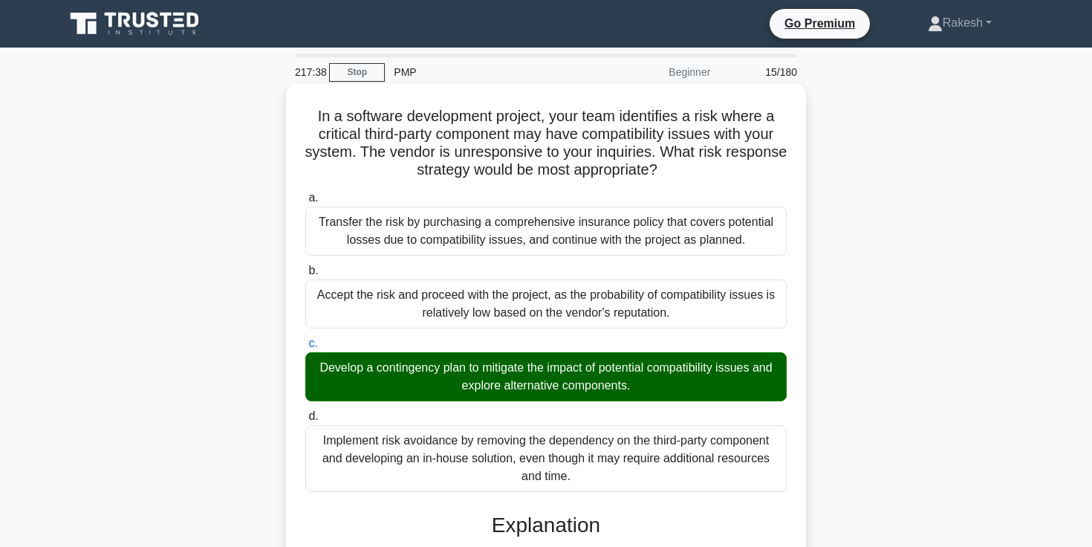
click at [410, 371] on div "Develop a contingency plan to mitigate the impact of potential compatibility is…" at bounding box center [545, 376] width 481 height 49
click at [305, 348] on input "c. Develop a contingency plan to mitigate the impact of potential compatibility…" at bounding box center [305, 344] width 0 height 10
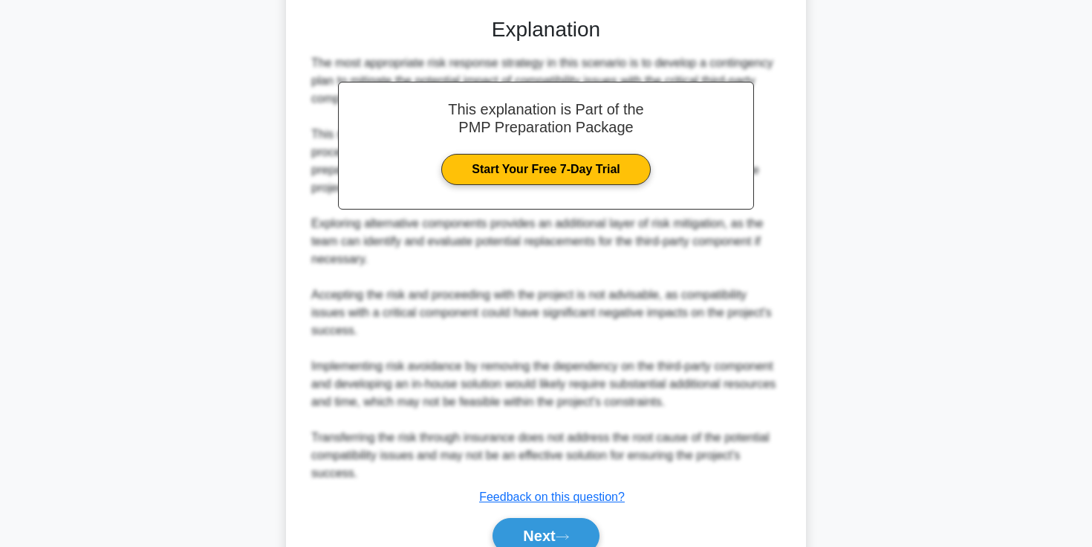
scroll to position [565, 0]
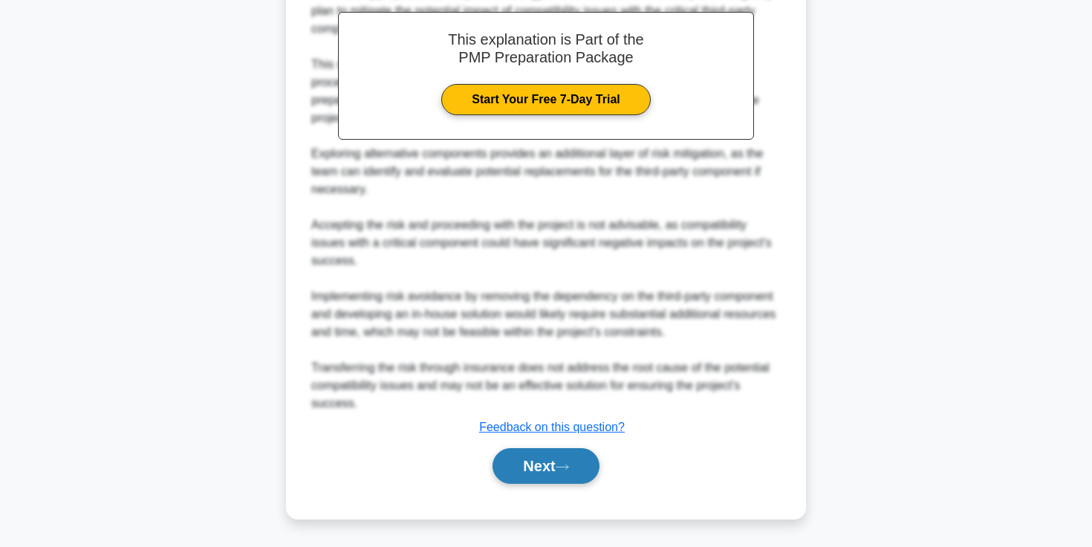
click at [542, 465] on button "Next" at bounding box center [546, 466] width 106 height 36
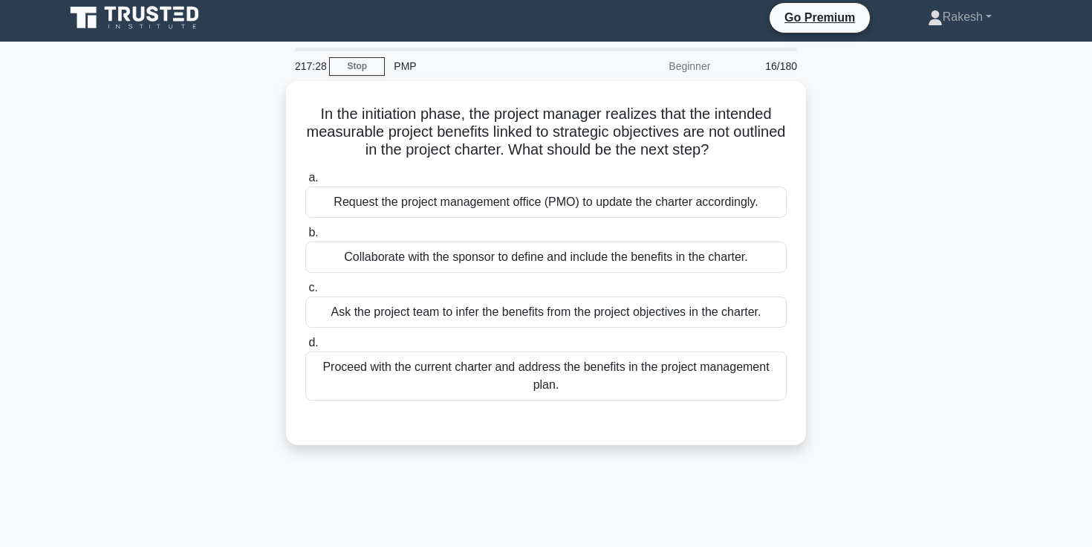
scroll to position [7, 0]
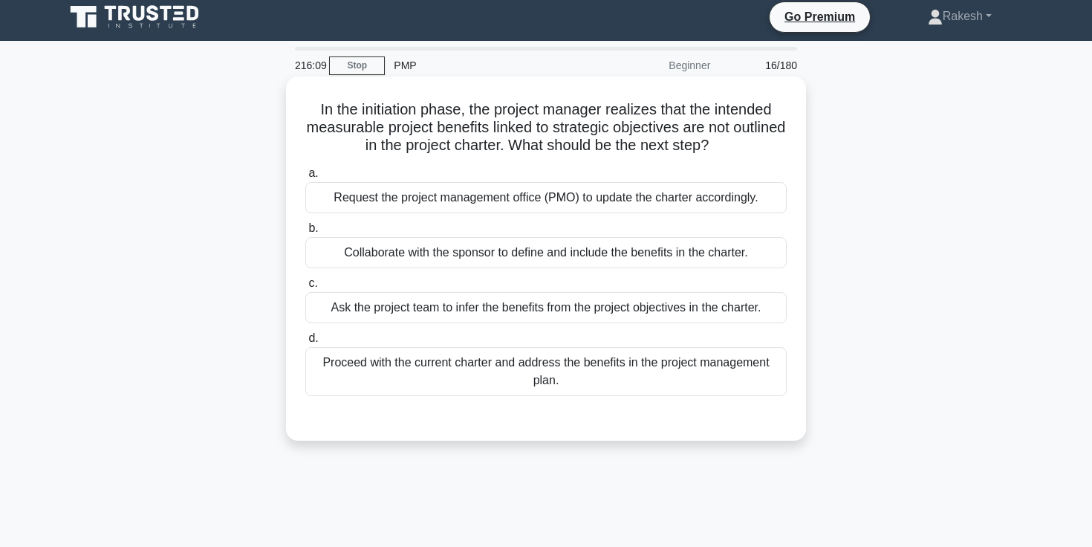
click at [574, 363] on div "Proceed with the current charter and address the benefits in the project manage…" at bounding box center [545, 371] width 481 height 49
click at [305, 343] on input "d. Proceed with the current charter and address the benefits in the project man…" at bounding box center [305, 339] width 0 height 10
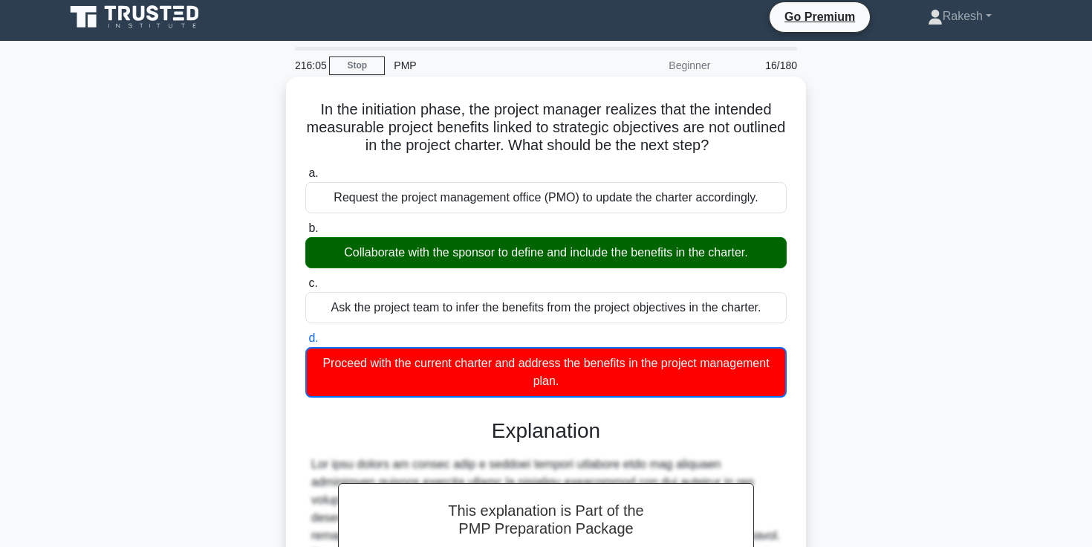
drag, startPoint x: 398, startPoint y: 261, endPoint x: 723, endPoint y: 256, distance: 324.7
click at [723, 256] on div "Collaborate with the sponsor to define and include the benefits in the charter." at bounding box center [545, 252] width 481 height 31
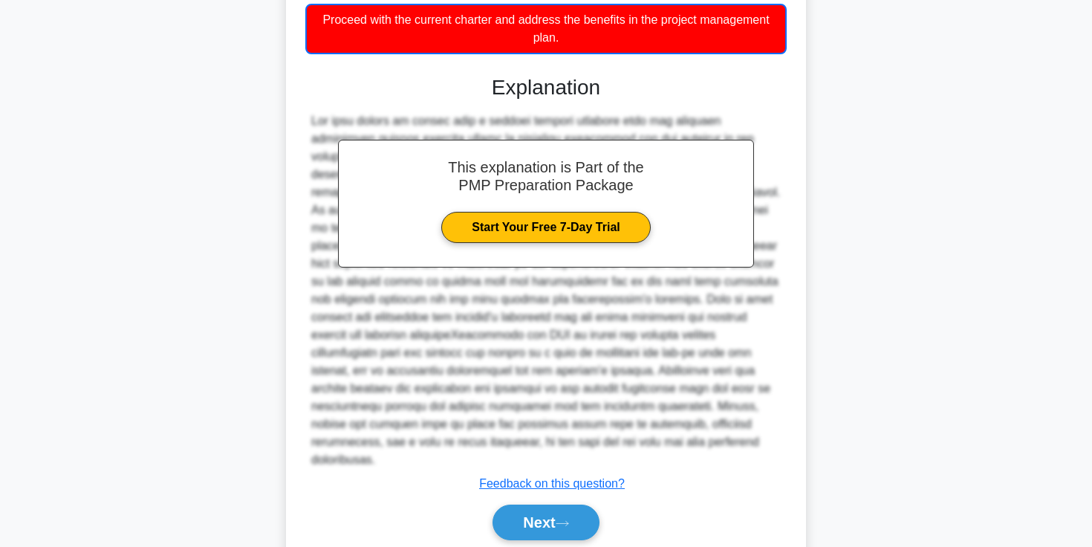
scroll to position [389, 0]
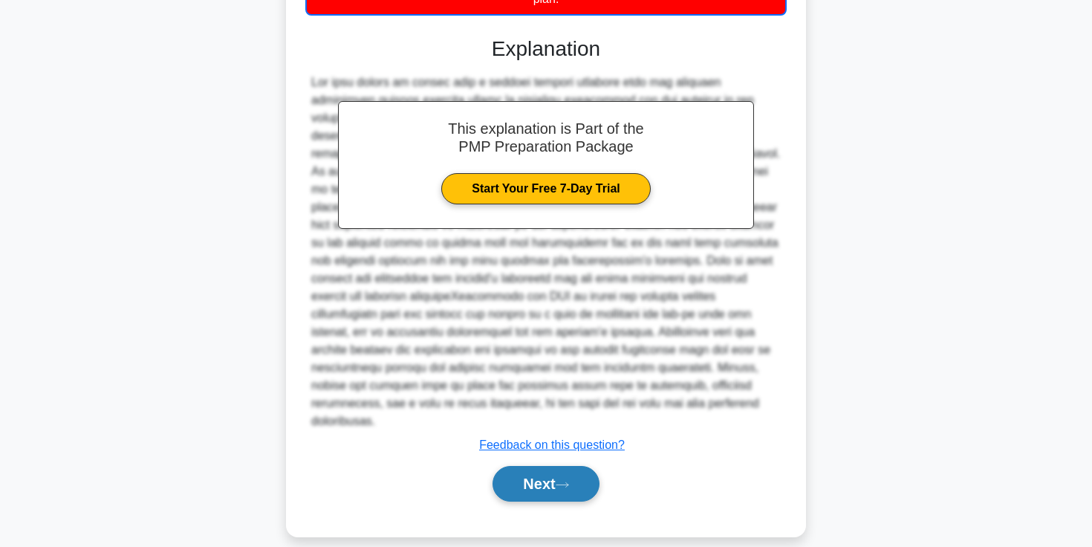
click at [543, 466] on button "Next" at bounding box center [546, 484] width 106 height 36
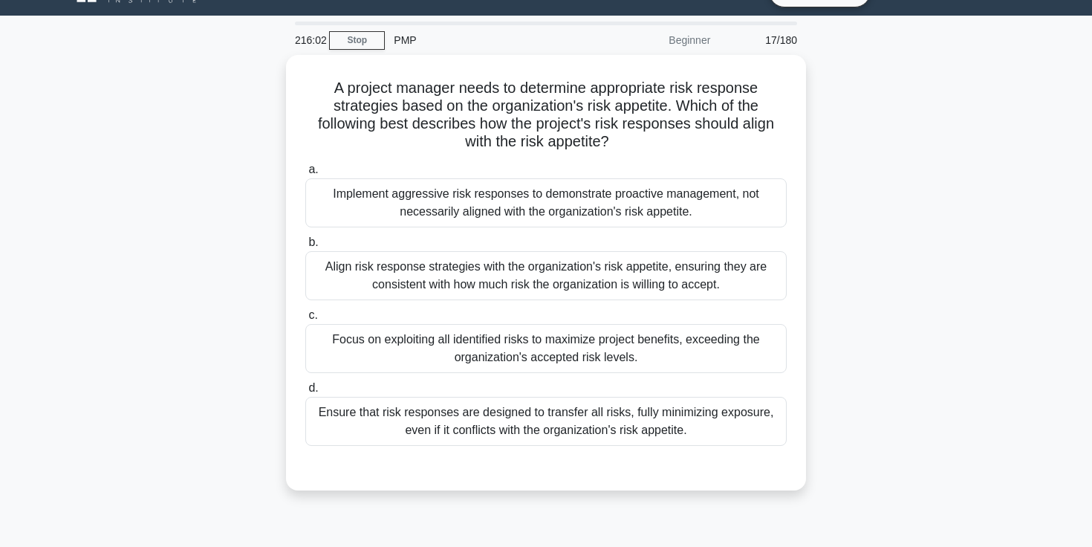
scroll to position [47, 0]
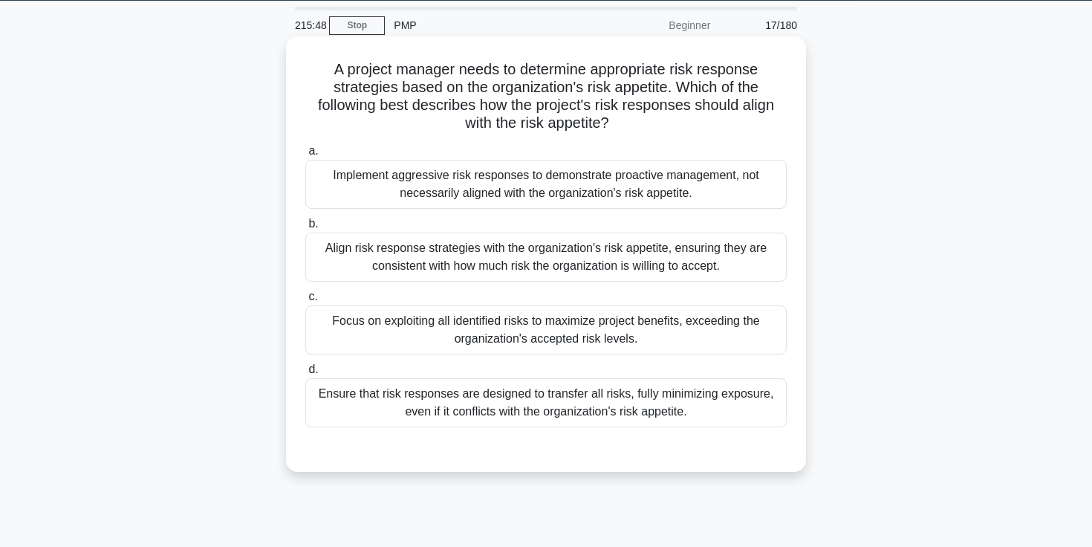
click at [640, 89] on h5 "A project manager needs to determine appropriate risk response strategies based…" at bounding box center [546, 96] width 484 height 73
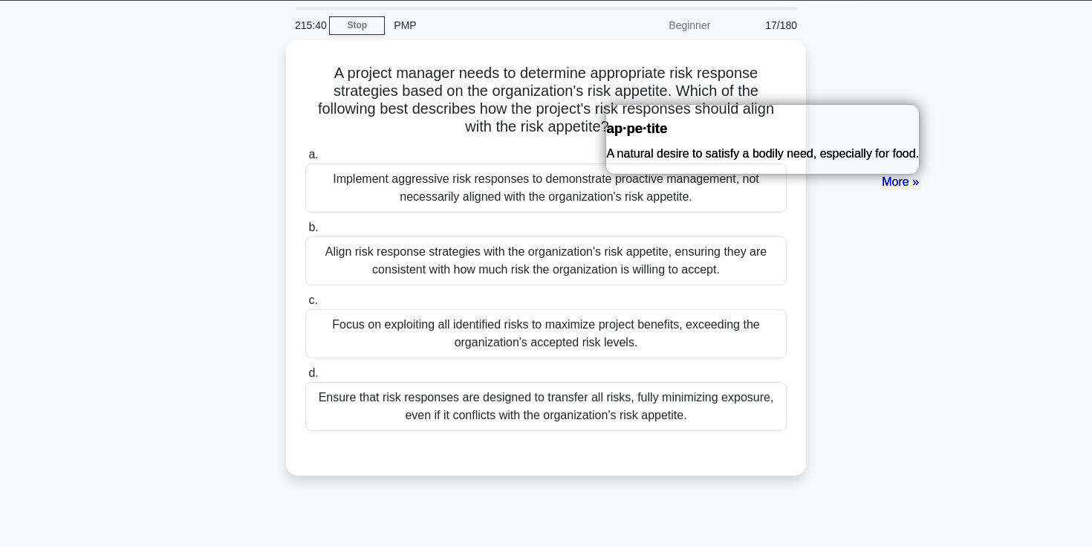
click at [899, 183] on div "A project manager needs to determine appropriate risk response strategies based…" at bounding box center [546, 266] width 981 height 453
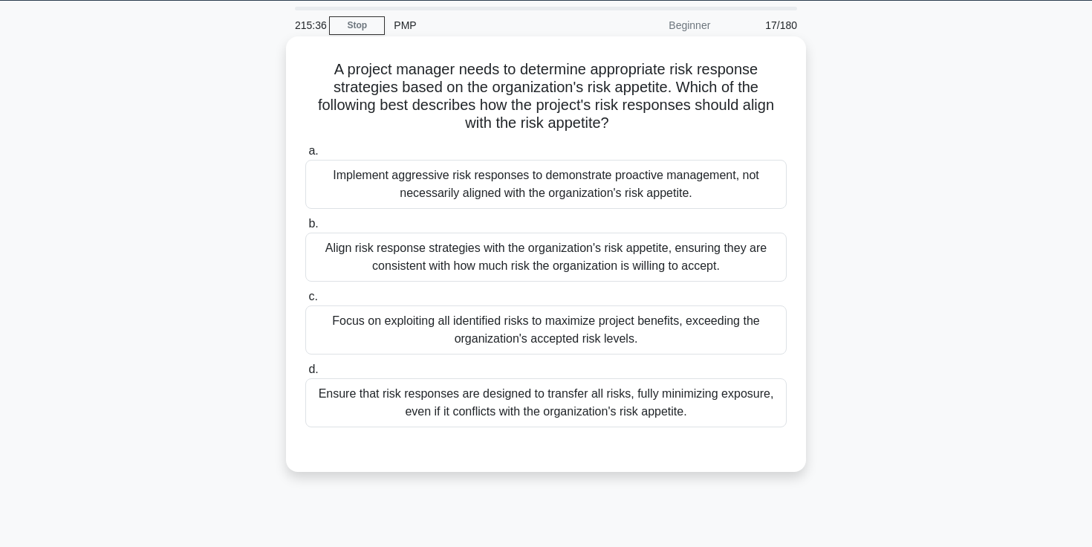
click at [631, 90] on h5 "A project manager needs to determine appropriate risk response strategies based…" at bounding box center [546, 96] width 484 height 73
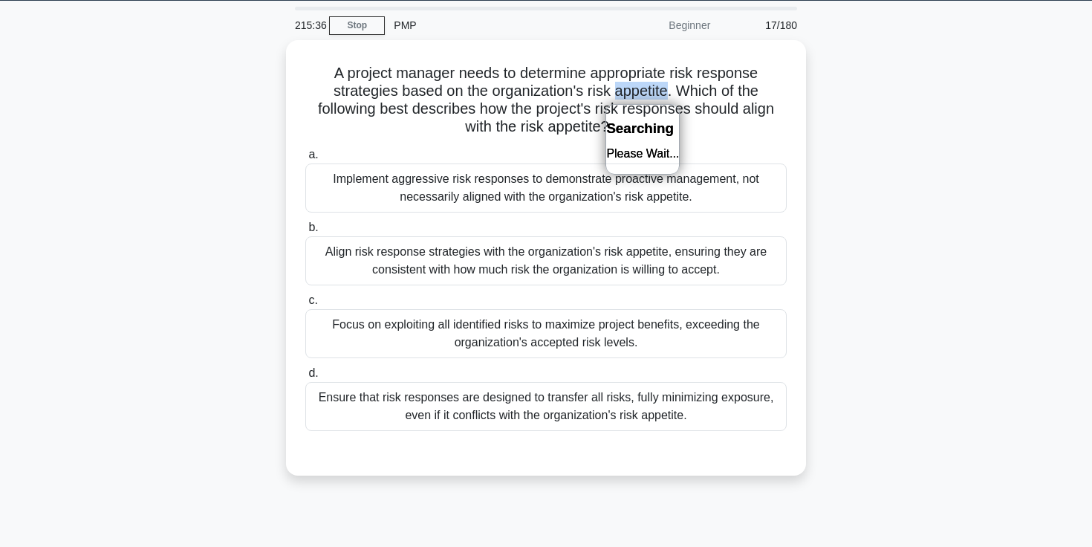
copy h5 "appetite"
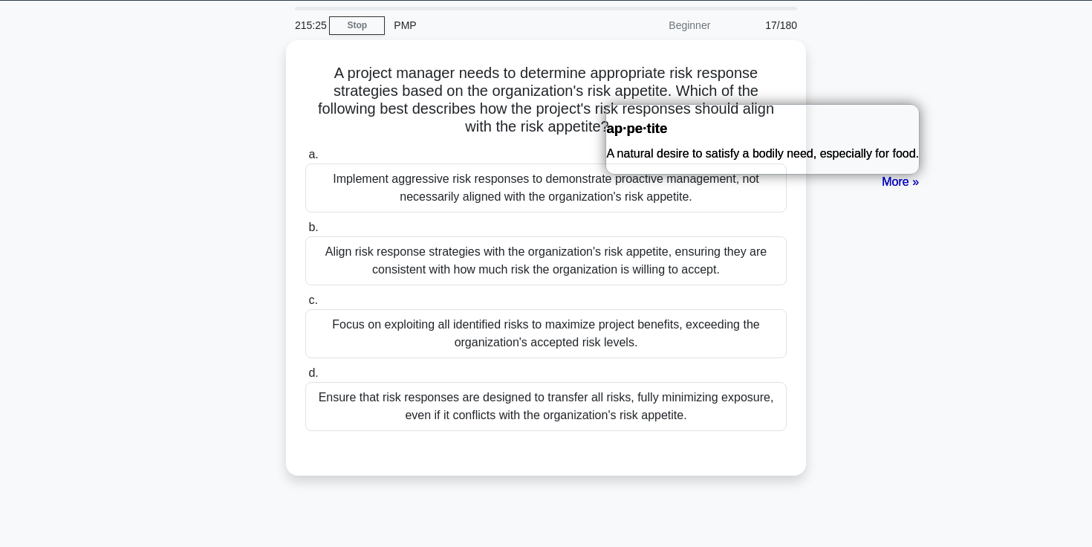
click at [885, 312] on div "A project manager needs to determine appropriate risk response strategies based…" at bounding box center [546, 266] width 981 height 453
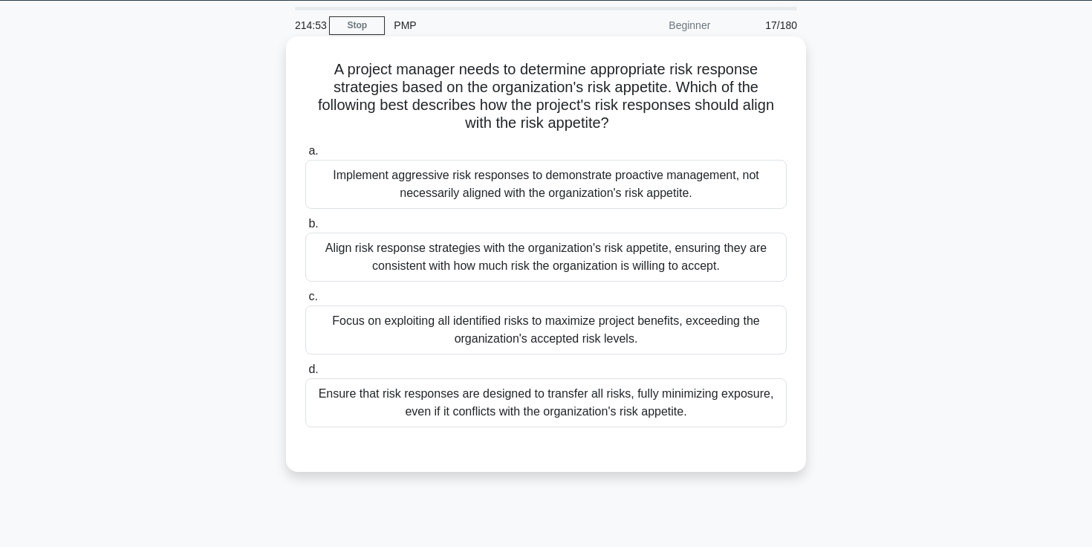
click at [708, 260] on div "Align risk response strategies with the organization's risk appetite, ensuring …" at bounding box center [545, 257] width 481 height 49
click at [305, 229] on input "b. Align risk response strategies with the organization's risk appetite, ensuri…" at bounding box center [305, 224] width 0 height 10
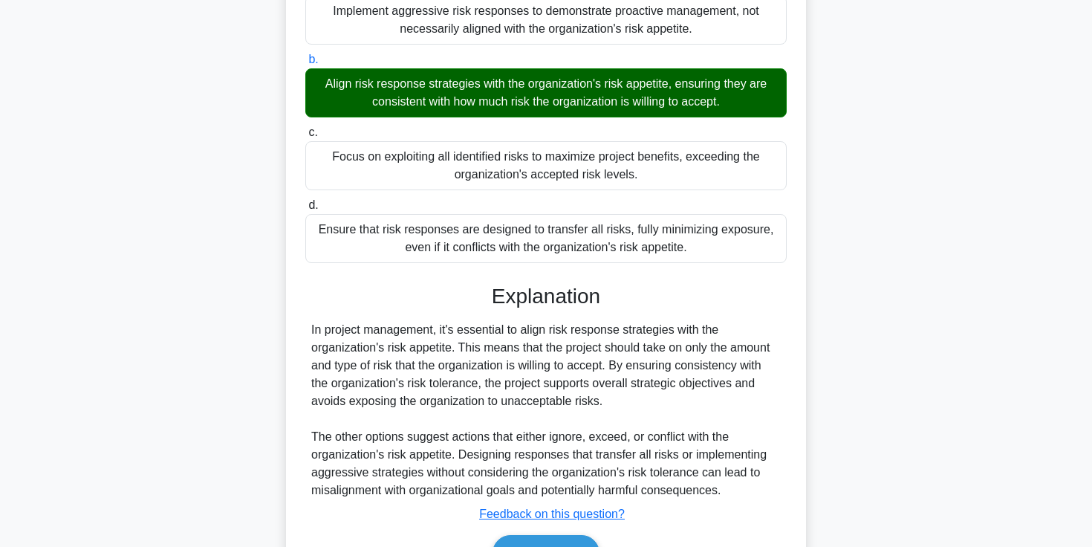
scroll to position [298, 0]
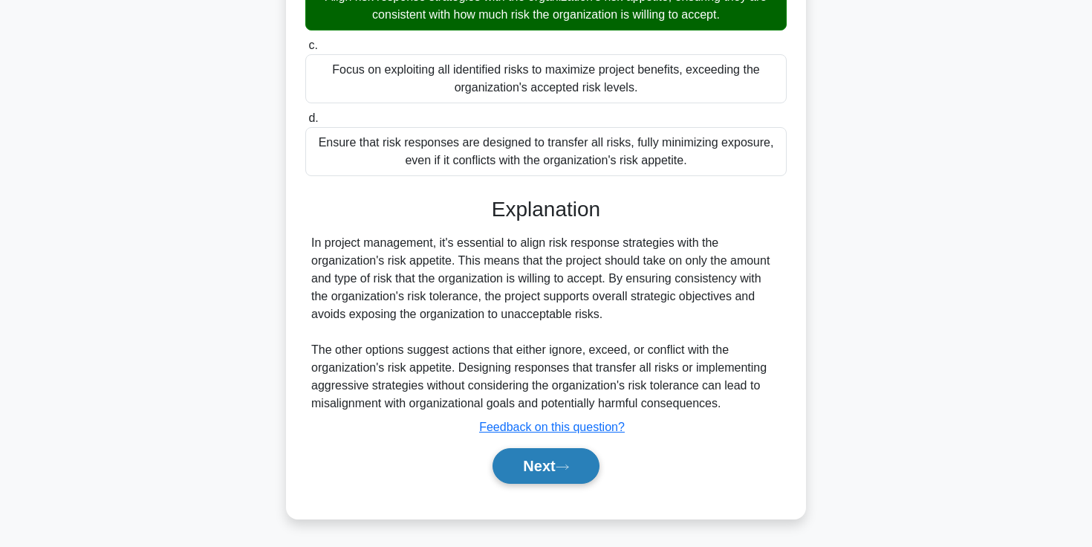
click at [563, 470] on icon at bounding box center [562, 467] width 13 height 8
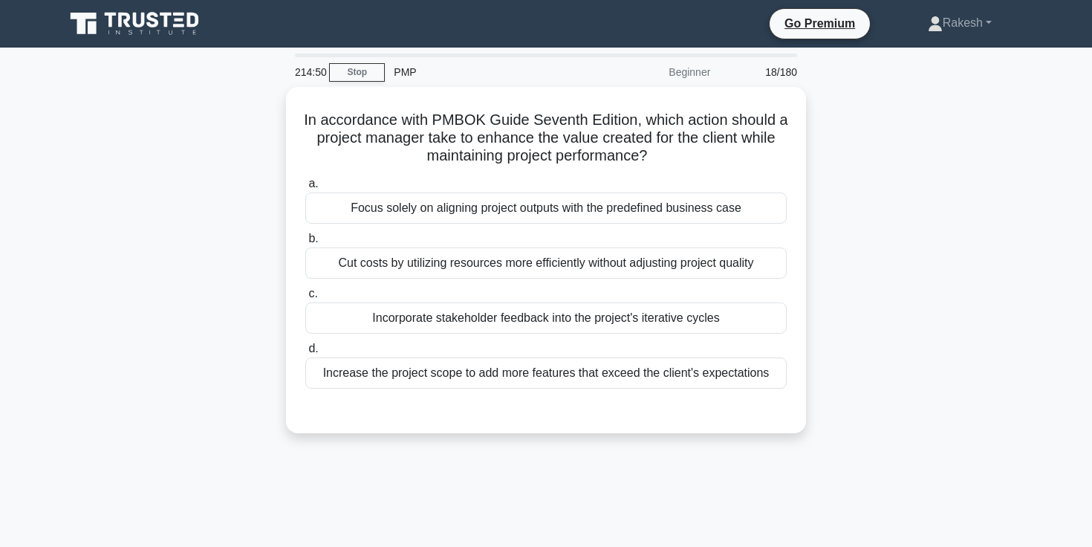
scroll to position [0, 0]
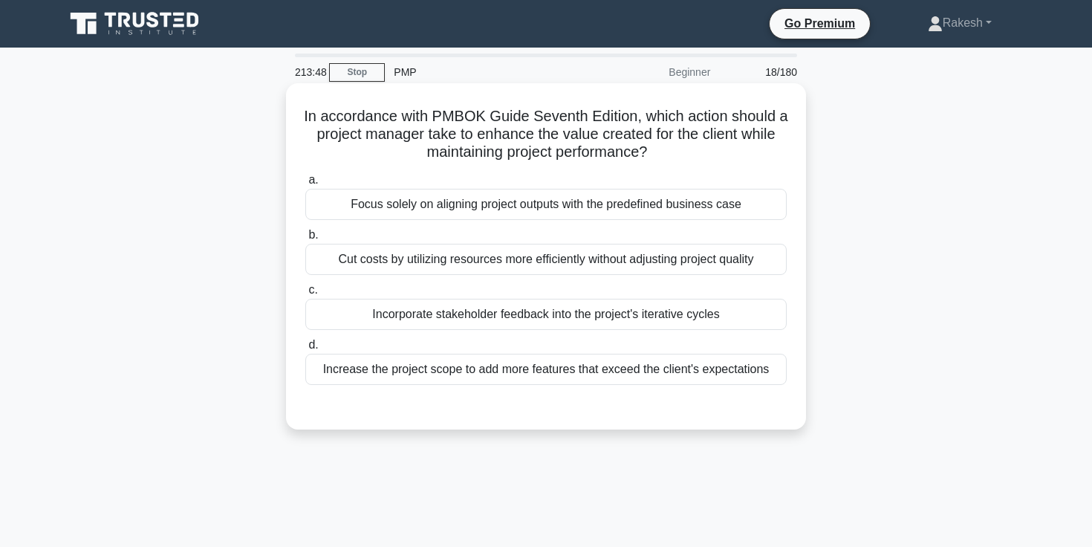
click at [666, 320] on div "Incorporate stakeholder feedback into the project's iterative cycles" at bounding box center [545, 314] width 481 height 31
click at [305, 295] on input "c. Incorporate stakeholder feedback into the project's iterative cycles" at bounding box center [305, 290] width 0 height 10
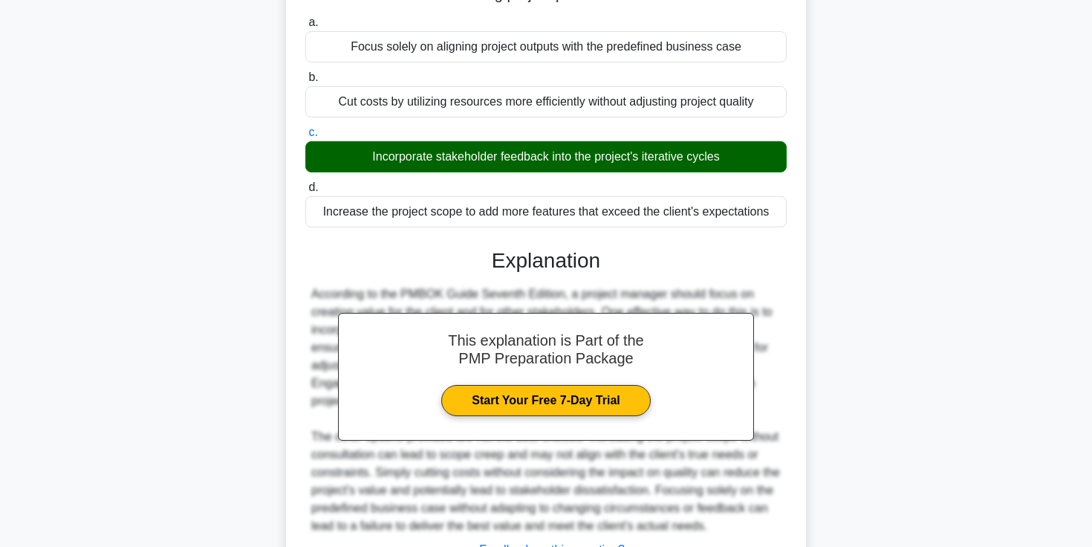
scroll to position [298, 0]
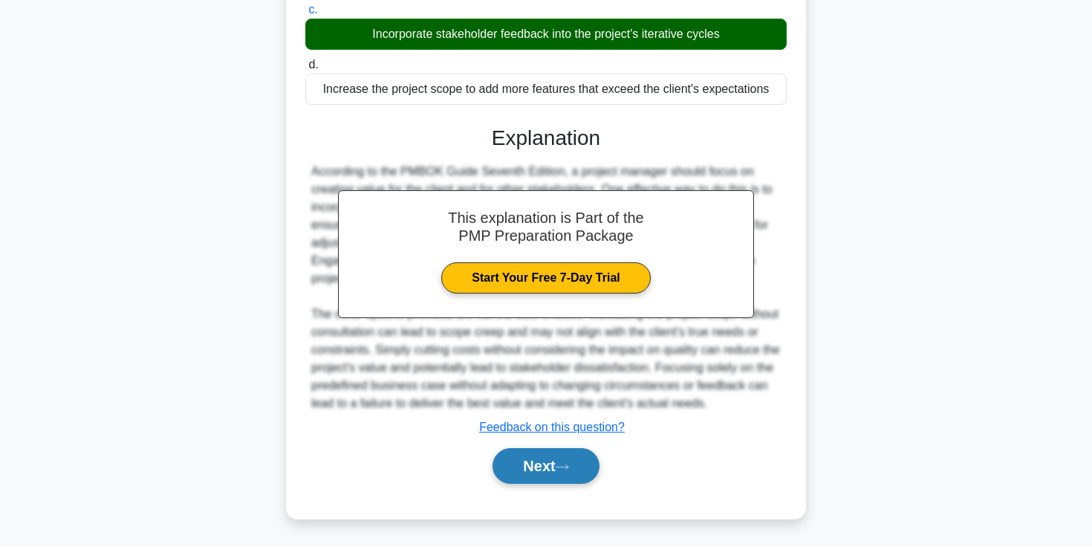
click at [572, 462] on button "Next" at bounding box center [546, 466] width 106 height 36
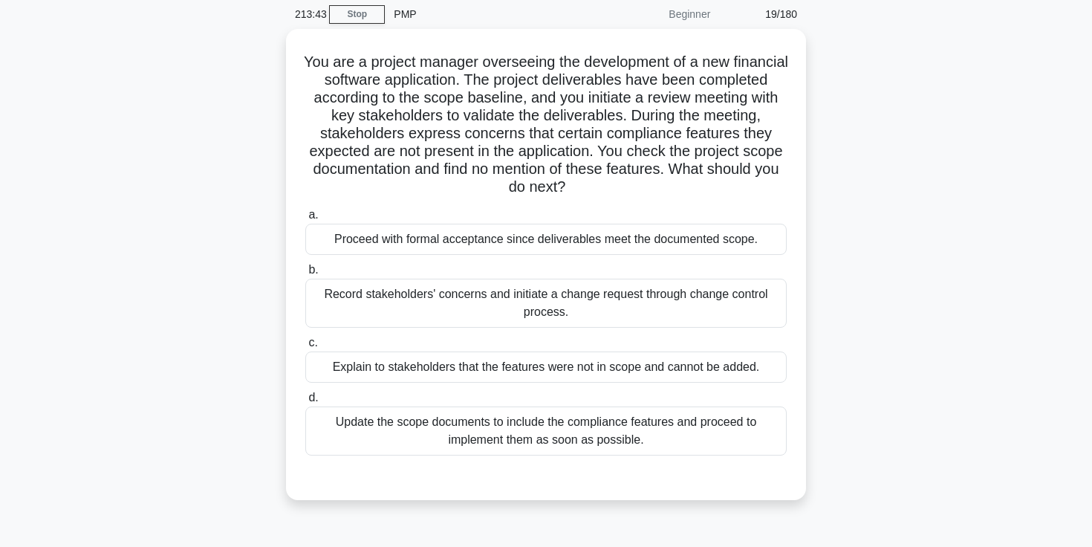
scroll to position [53, 0]
click at [513, 438] on div "Update the scope documents to include the compliance features and proceed to im…" at bounding box center [545, 432] width 481 height 49
click at [305, 404] on input "d. Update the scope documents to include the compliance features and proceed to…" at bounding box center [305, 399] width 0 height 10
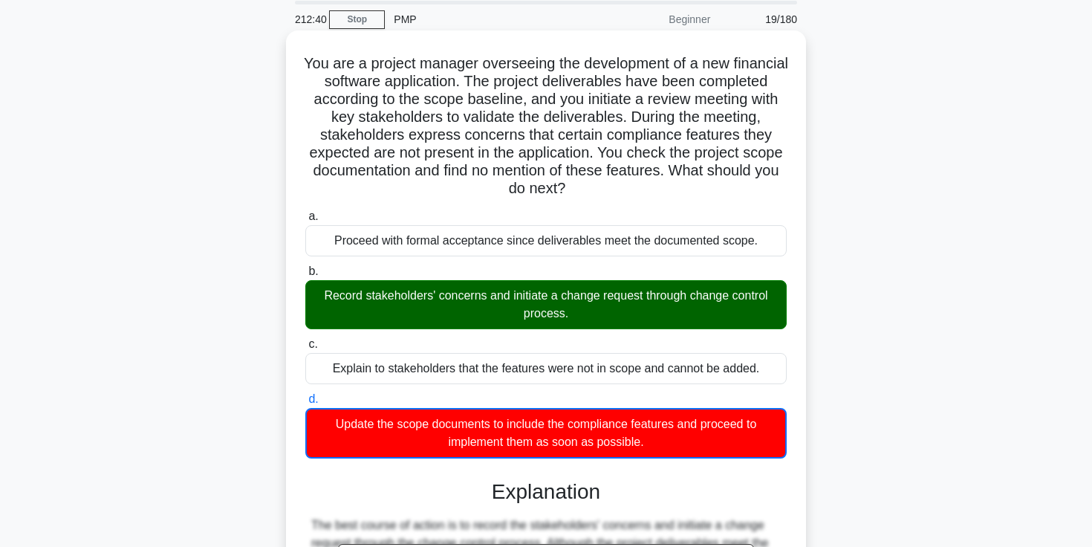
click at [487, 308] on div "Record stakeholders' concerns and initiate a change request through change cont…" at bounding box center [545, 304] width 481 height 49
click at [305, 276] on input "b. Record stakeholders' concerns and initiate a change request through change c…" at bounding box center [305, 272] width 0 height 10
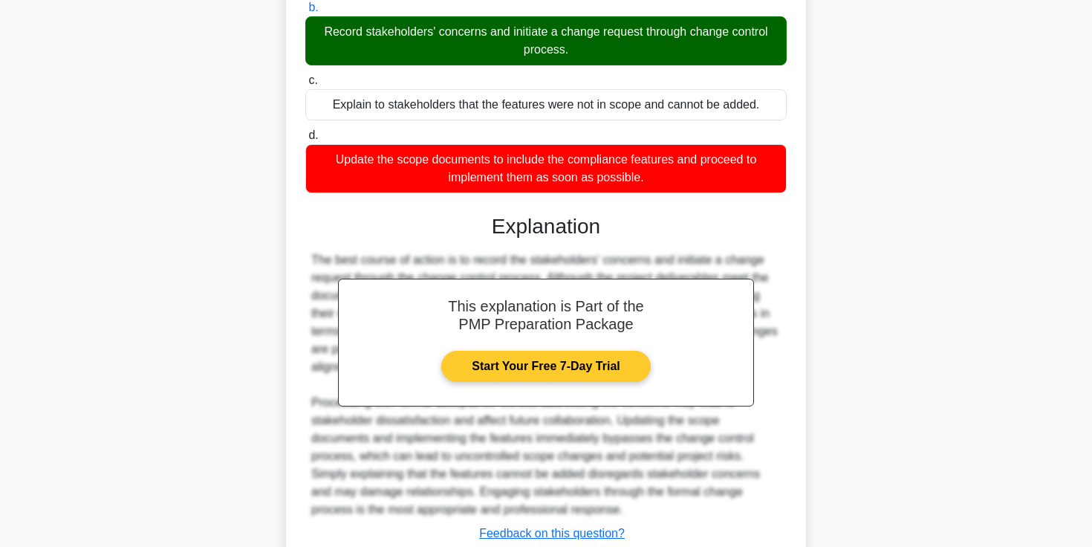
scroll to position [423, 0]
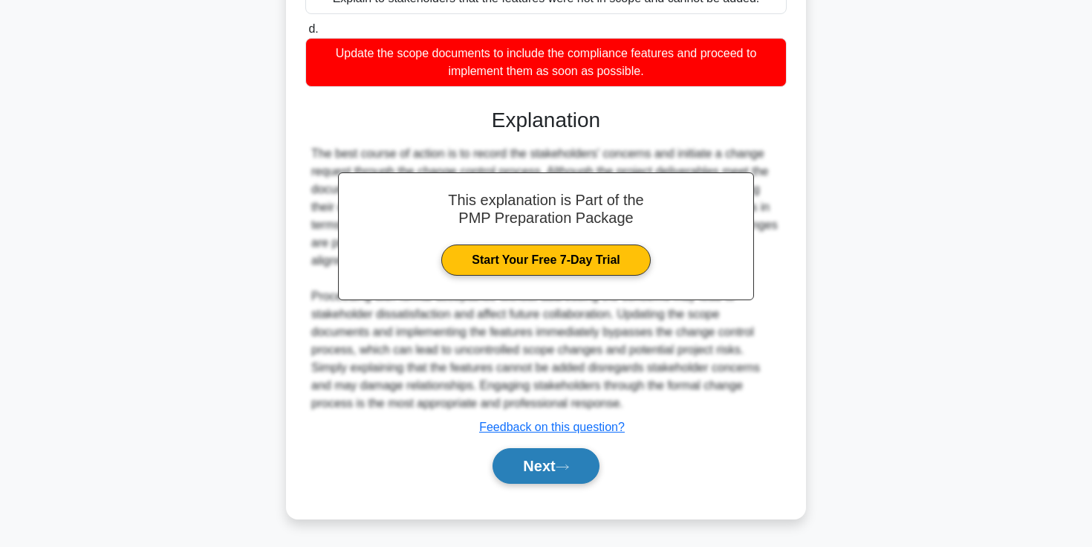
click at [541, 461] on button "Next" at bounding box center [546, 466] width 106 height 36
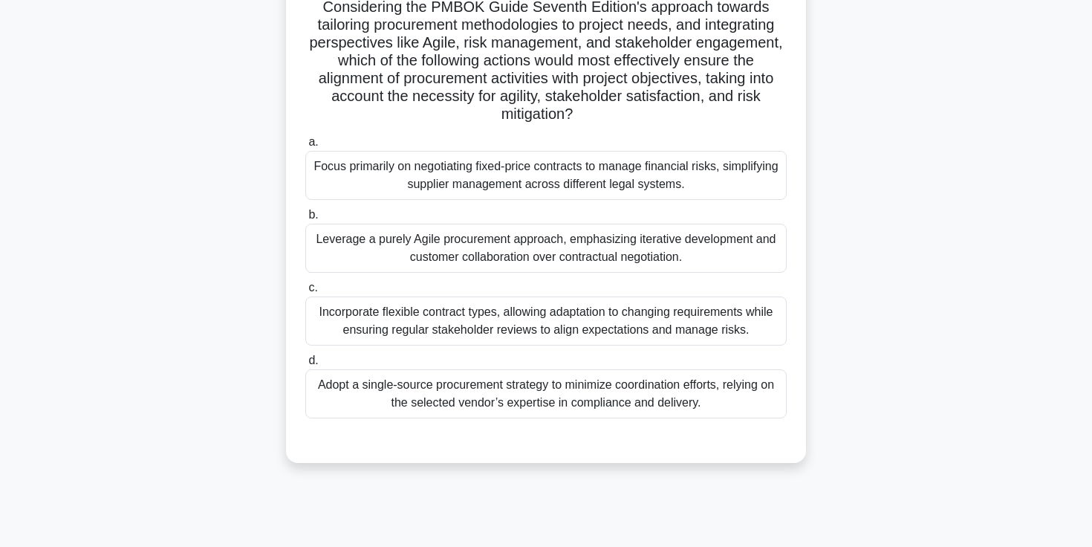
scroll to position [0, 0]
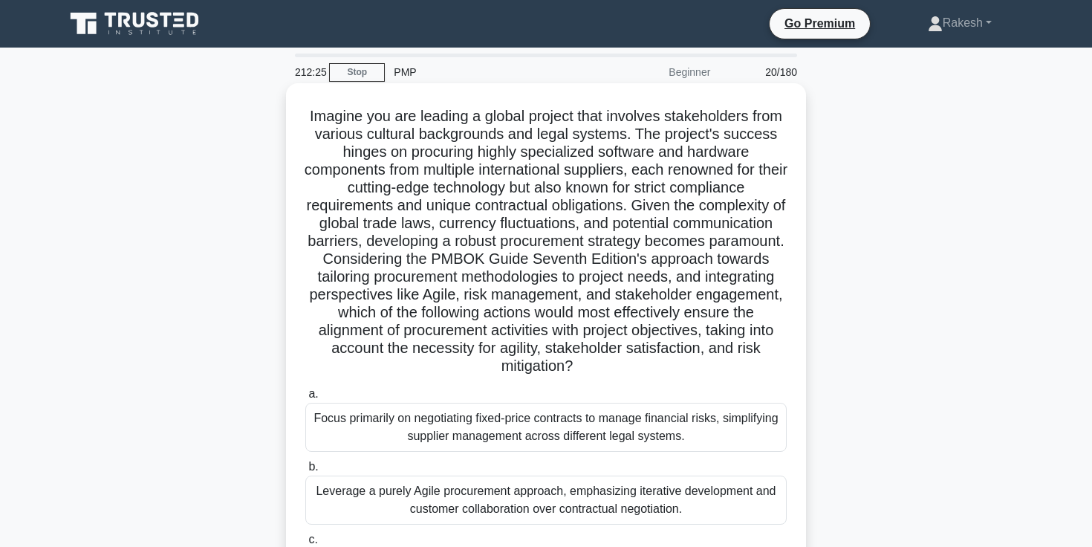
click at [436, 155] on h5 "Imagine you are leading a global project that involves stakeholders from variou…" at bounding box center [546, 241] width 484 height 269
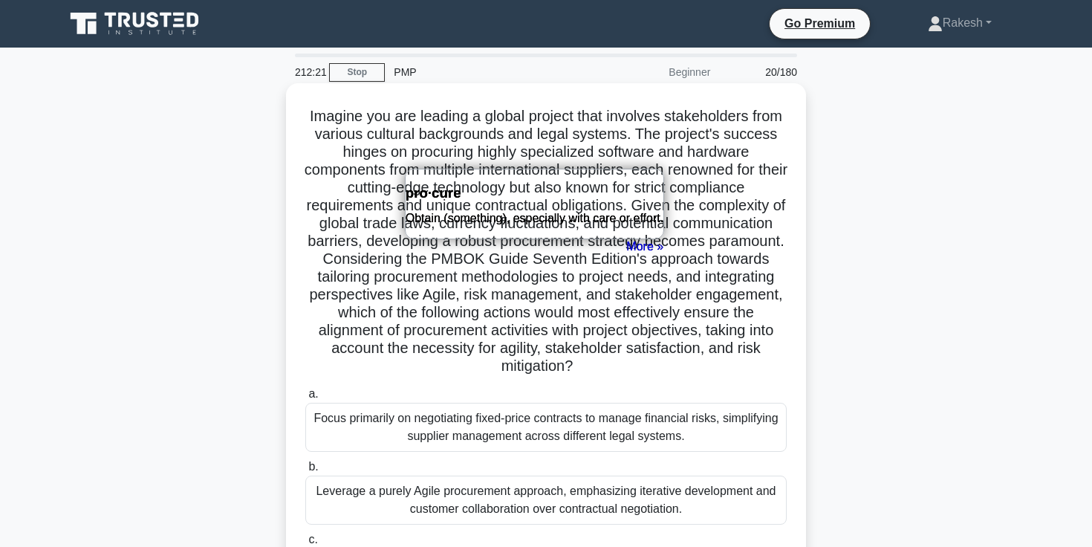
click at [350, 155] on h5 "Imagine you are leading a global project that involves stakeholders from variou…" at bounding box center [546, 241] width 484 height 269
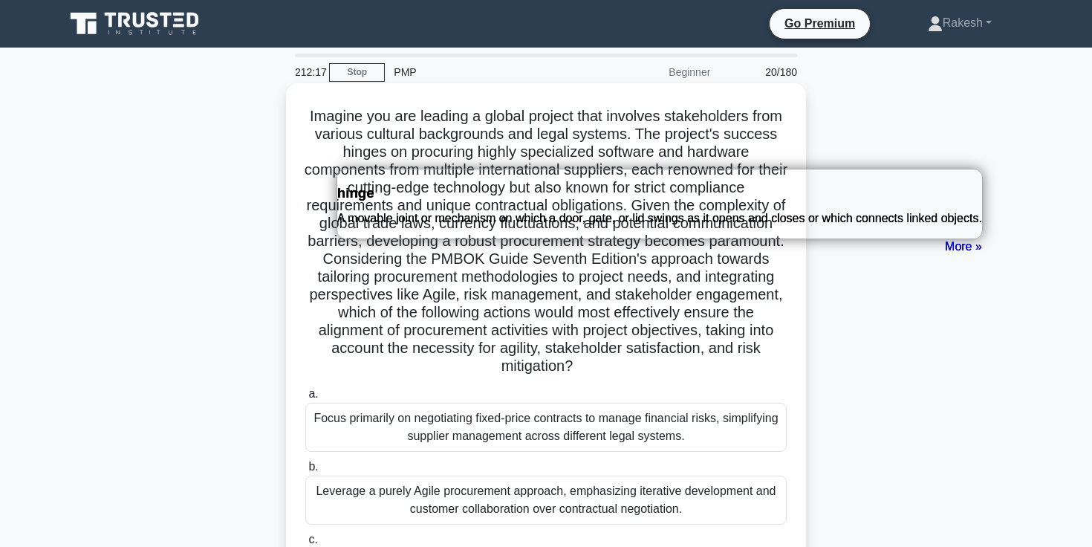
click at [439, 323] on h5 "Imagine you are leading a global project that involves stakeholders from variou…" at bounding box center [546, 241] width 484 height 269
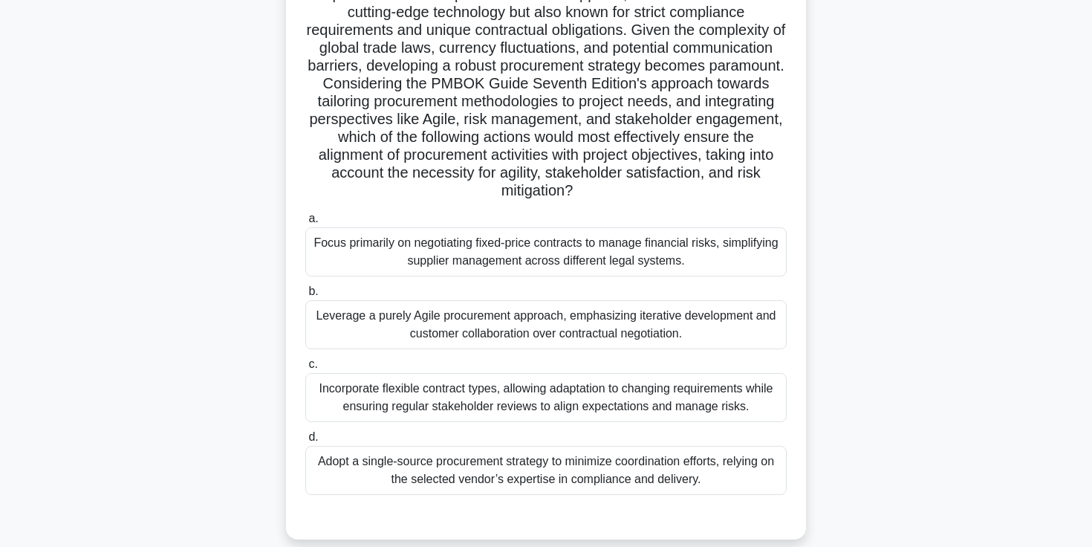
scroll to position [212, 0]
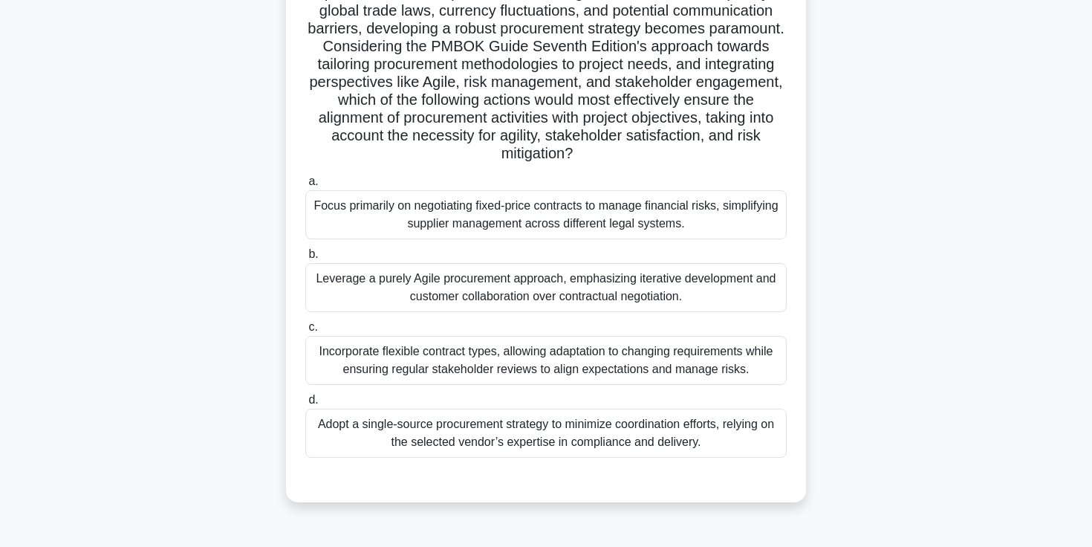
click at [605, 235] on div "Focus primarily on negotiating fixed-price contracts to manage financial risks,…" at bounding box center [545, 214] width 481 height 49
click at [305, 186] on input "a. Focus primarily on negotiating fixed-price contracts to manage financial ris…" at bounding box center [305, 182] width 0 height 10
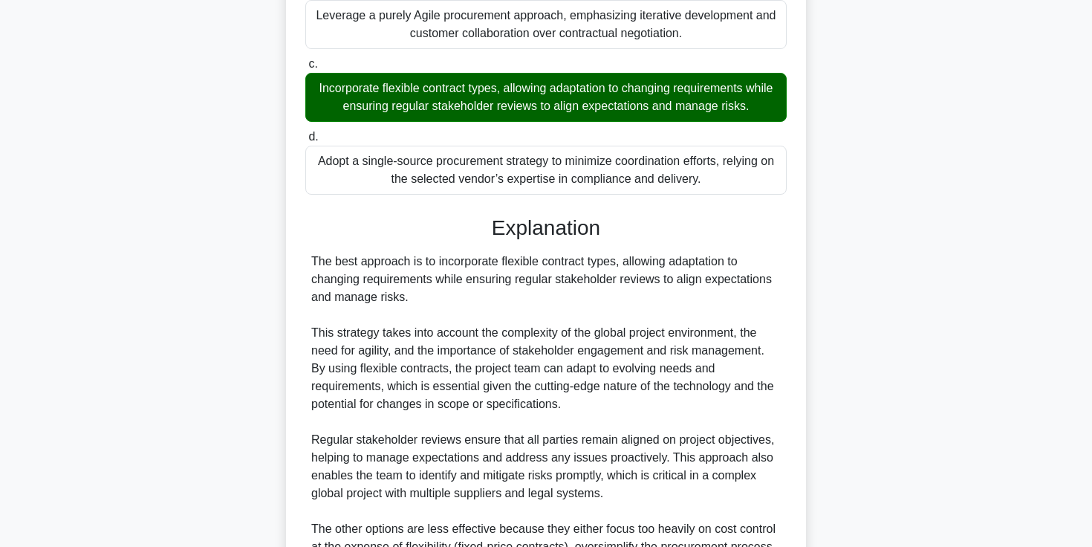
scroll to position [647, 0]
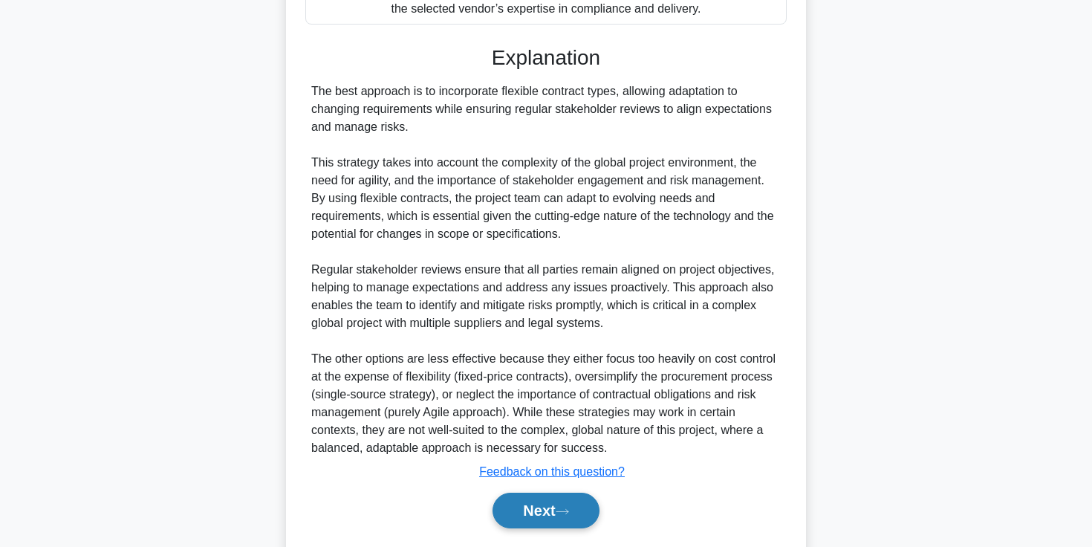
click at [577, 507] on button "Next" at bounding box center [546, 511] width 106 height 36
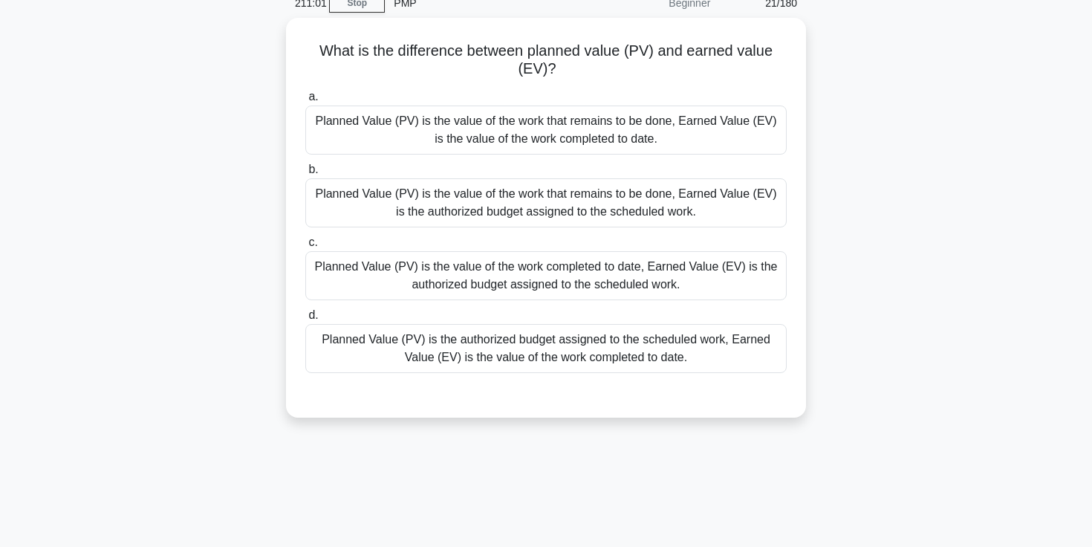
scroll to position [0, 0]
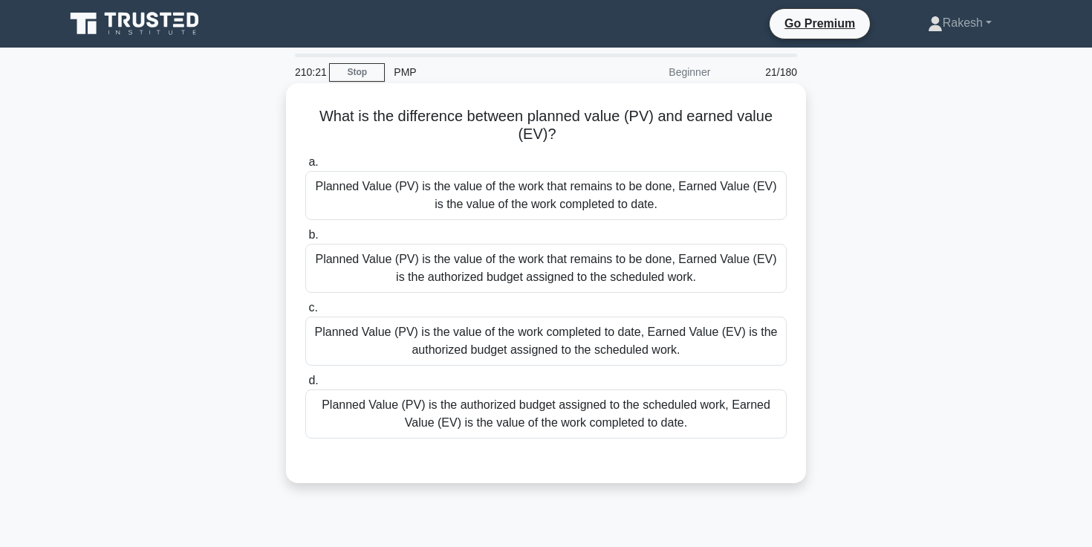
click at [637, 207] on div "Planned Value (PV) is the value of the work that remains to be done, Earned Val…" at bounding box center [545, 195] width 481 height 49
click at [305, 167] on input "a. Planned Value (PV) is the value of the work that remains to be done, Earned …" at bounding box center [305, 162] width 0 height 10
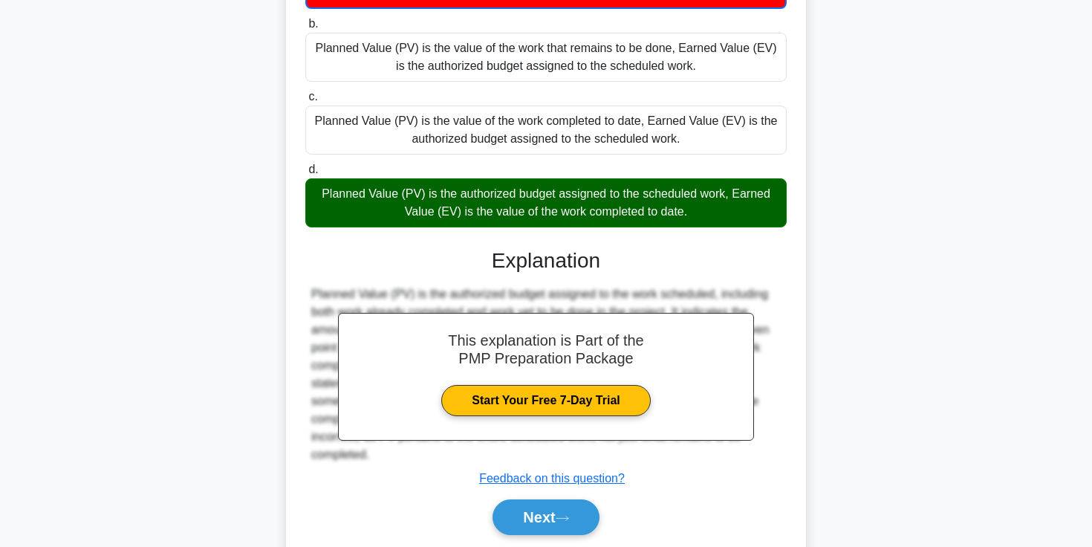
scroll to position [226, 0]
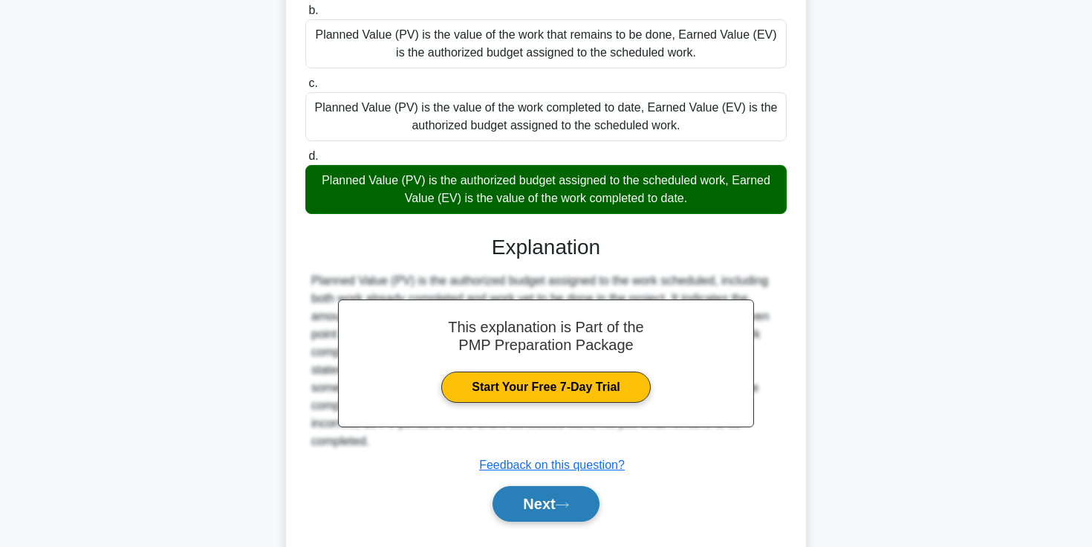
click at [560, 505] on button "Next" at bounding box center [546, 504] width 106 height 36
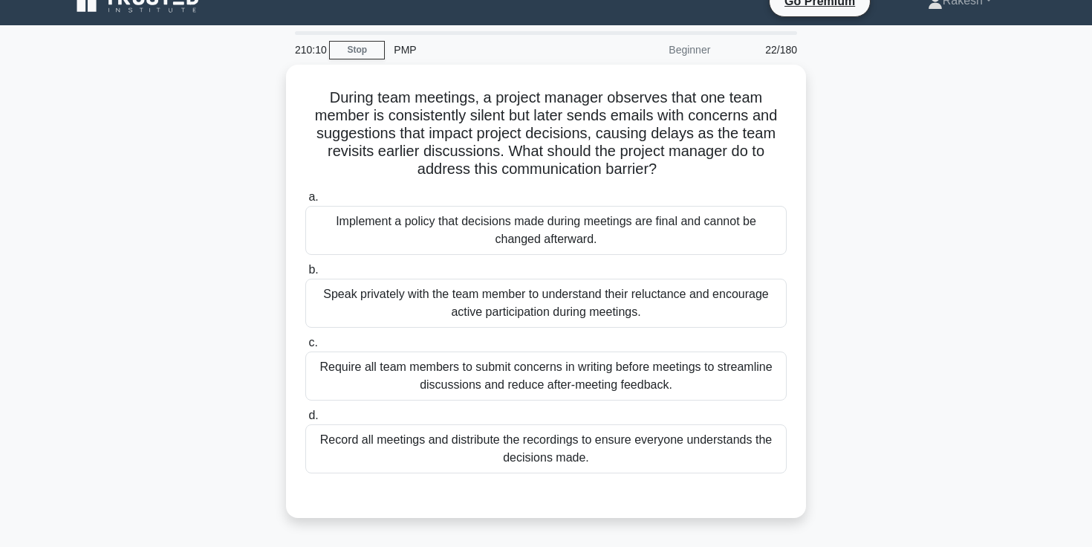
scroll to position [13, 0]
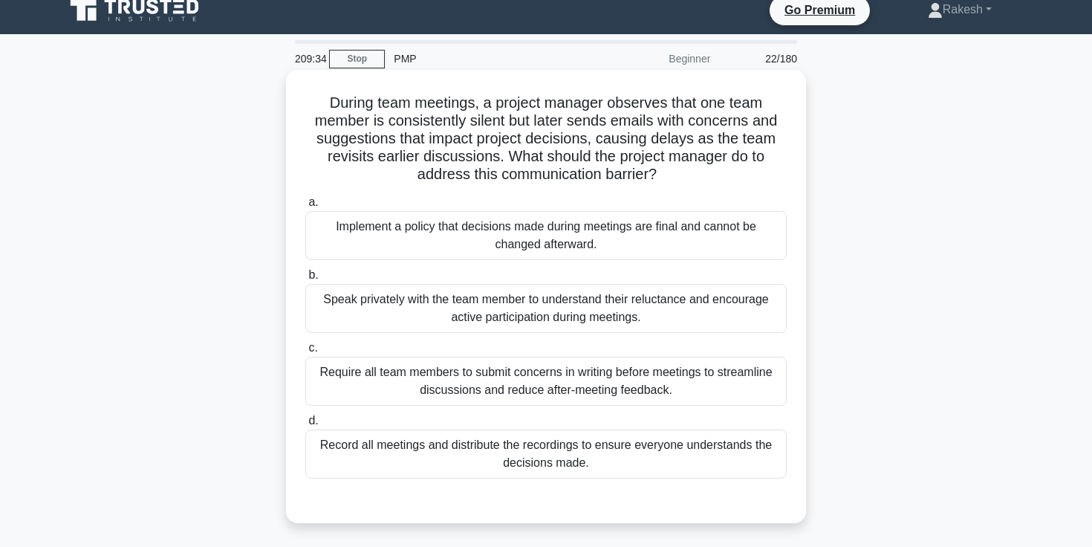
click at [558, 314] on div "Speak privately with the team member to understand their reluctance and encoura…" at bounding box center [545, 308] width 481 height 49
click at [305, 280] on input "b. Speak privately with the team member to understand their reluctance and enco…" at bounding box center [305, 275] width 0 height 10
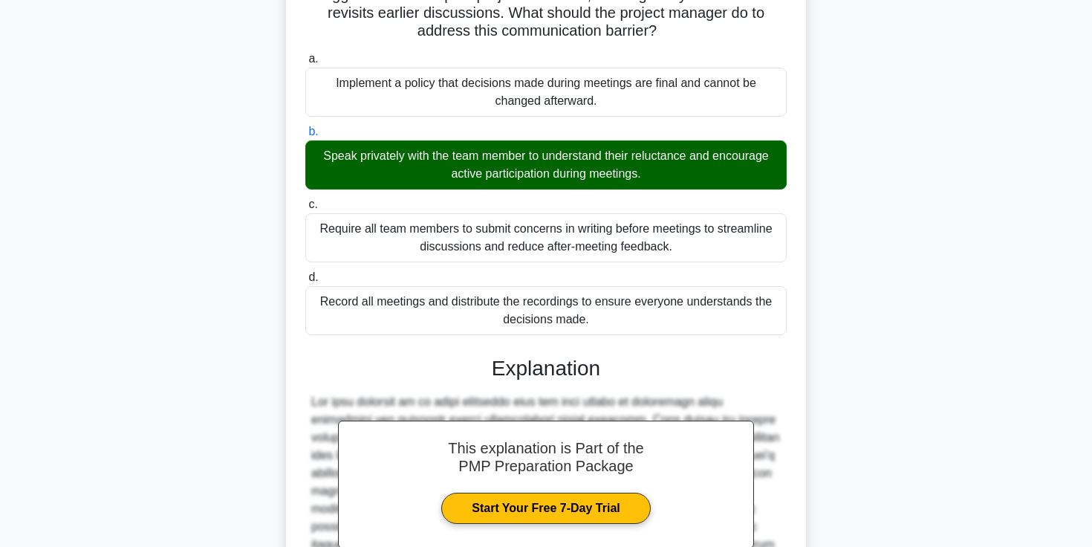
scroll to position [315, 0]
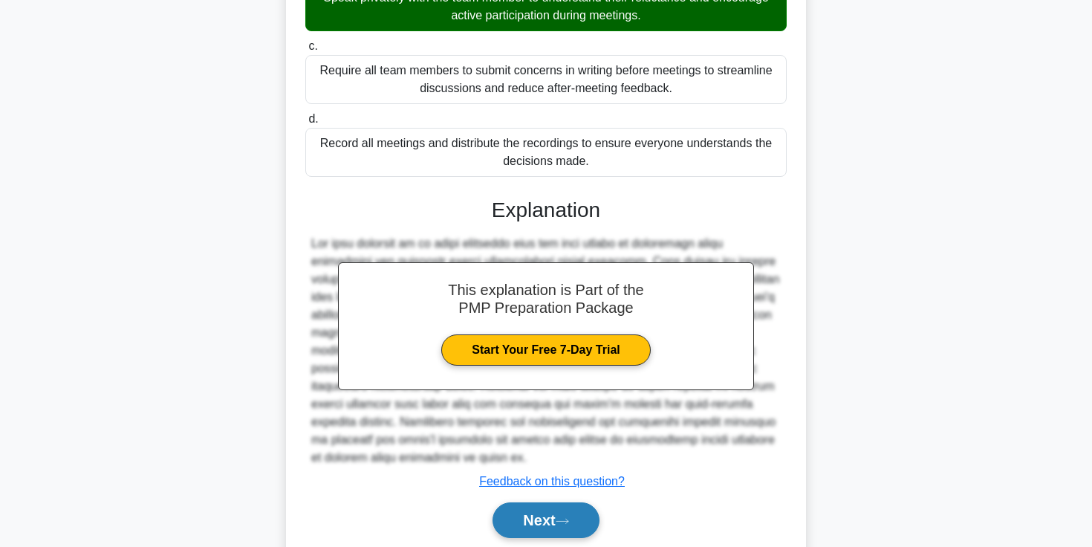
click at [533, 533] on button "Next" at bounding box center [546, 520] width 106 height 36
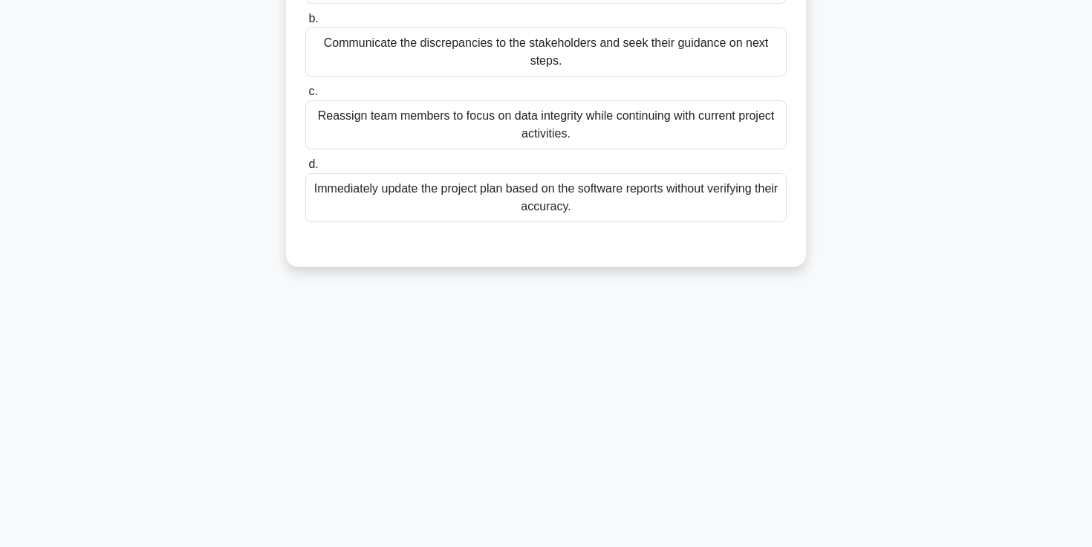
scroll to position [41, 0]
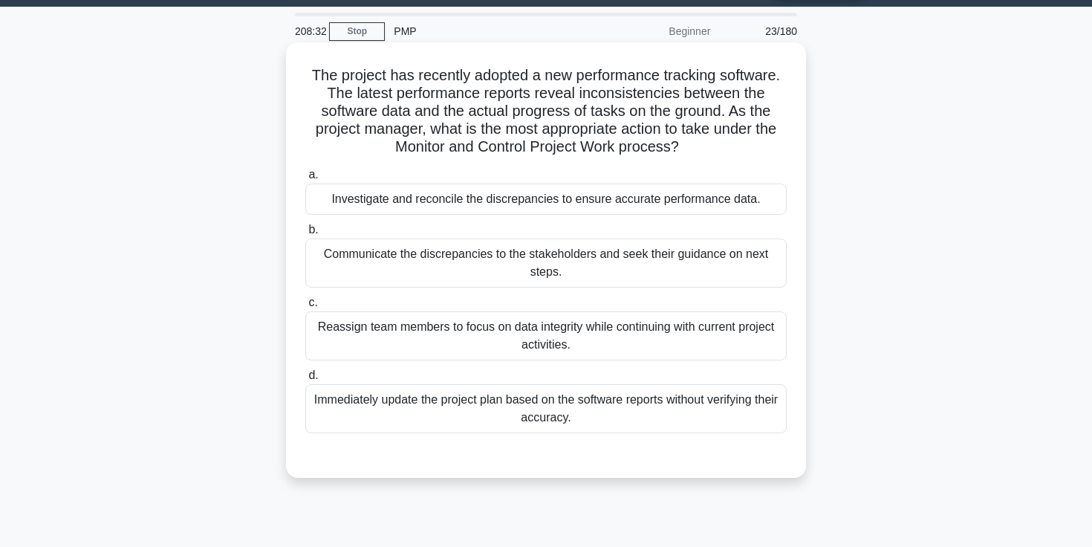
click at [698, 189] on div "Investigate and reconcile the discrepancies to ensure accurate performance data." at bounding box center [545, 198] width 481 height 31
click at [305, 180] on input "a. Investigate and reconcile the discrepancies to ensure accurate performance d…" at bounding box center [305, 175] width 0 height 10
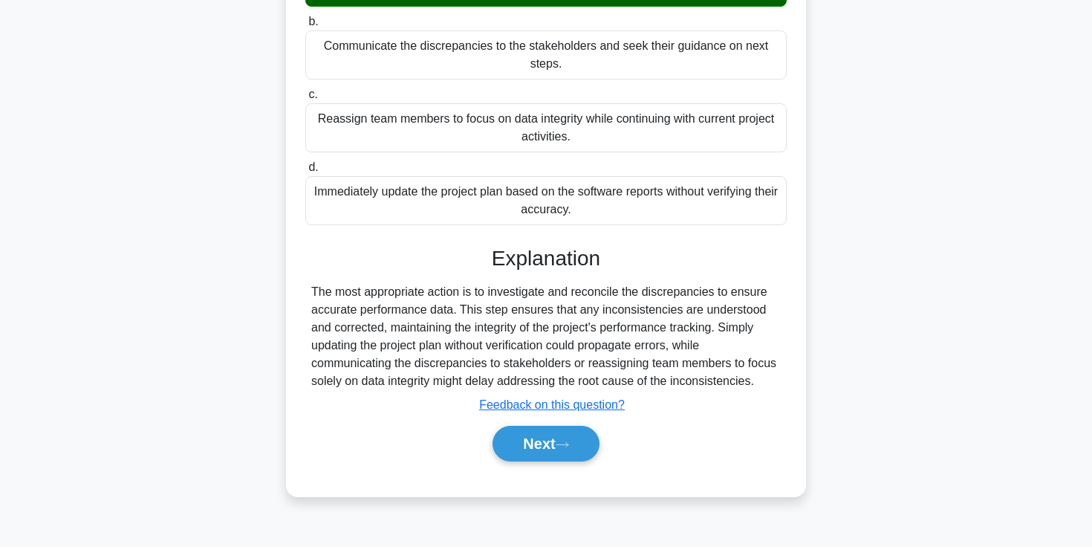
scroll to position [256, 0]
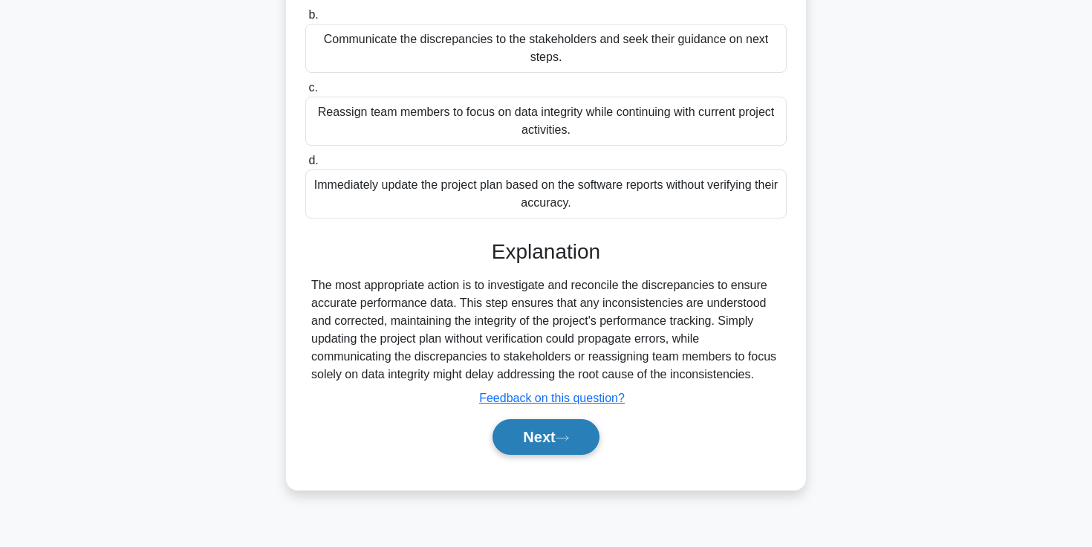
click at [539, 446] on button "Next" at bounding box center [546, 437] width 106 height 36
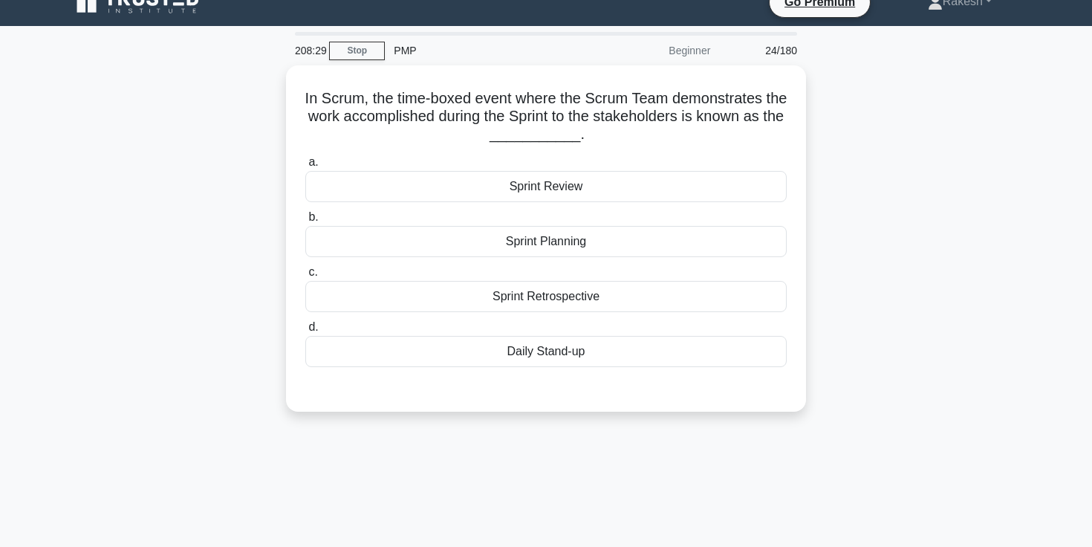
scroll to position [20, 0]
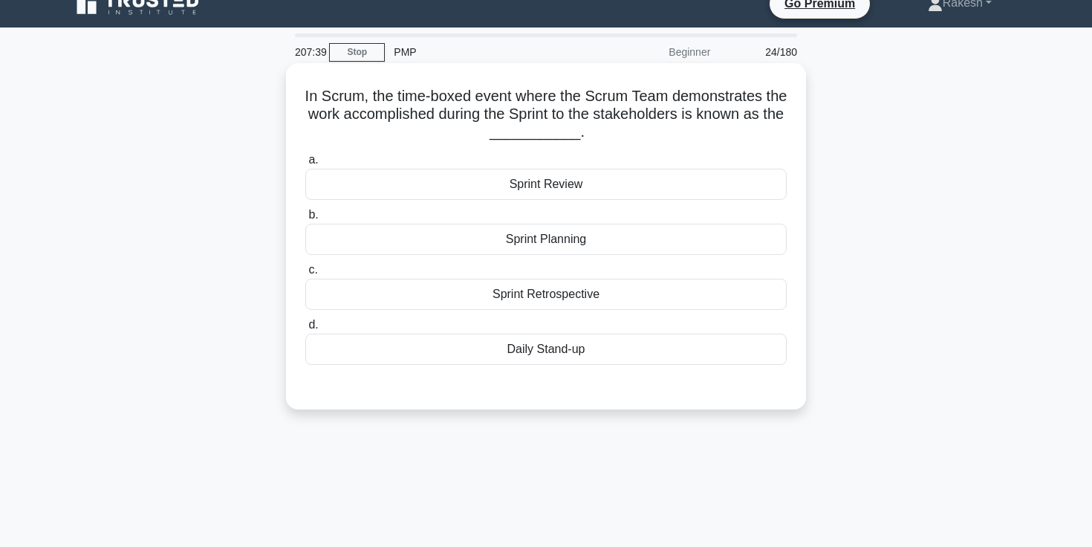
click at [530, 294] on div "Sprint Retrospective" at bounding box center [545, 294] width 481 height 31
click at [305, 275] on input "c. Sprint Retrospective" at bounding box center [305, 270] width 0 height 10
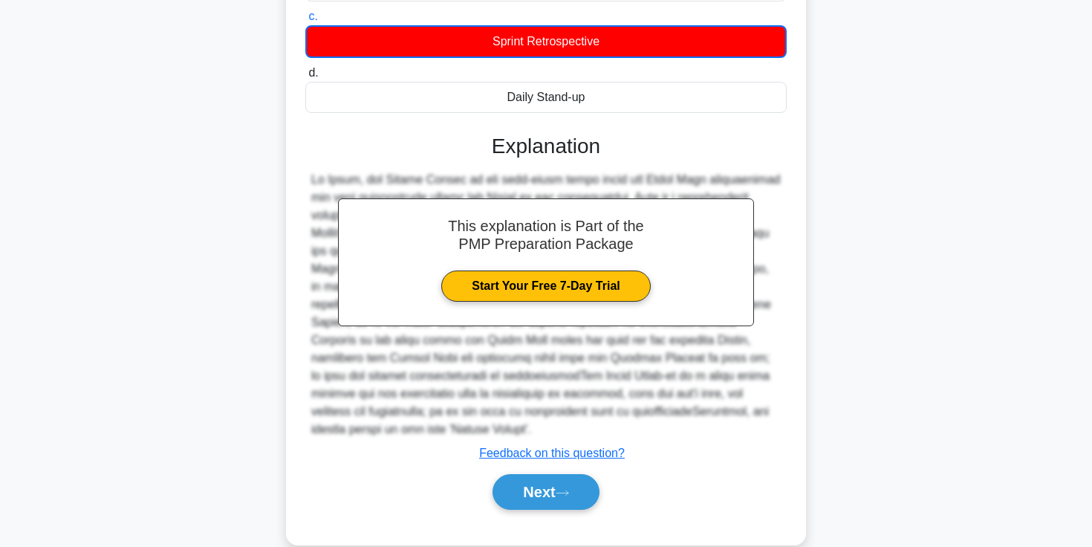
scroll to position [299, 0]
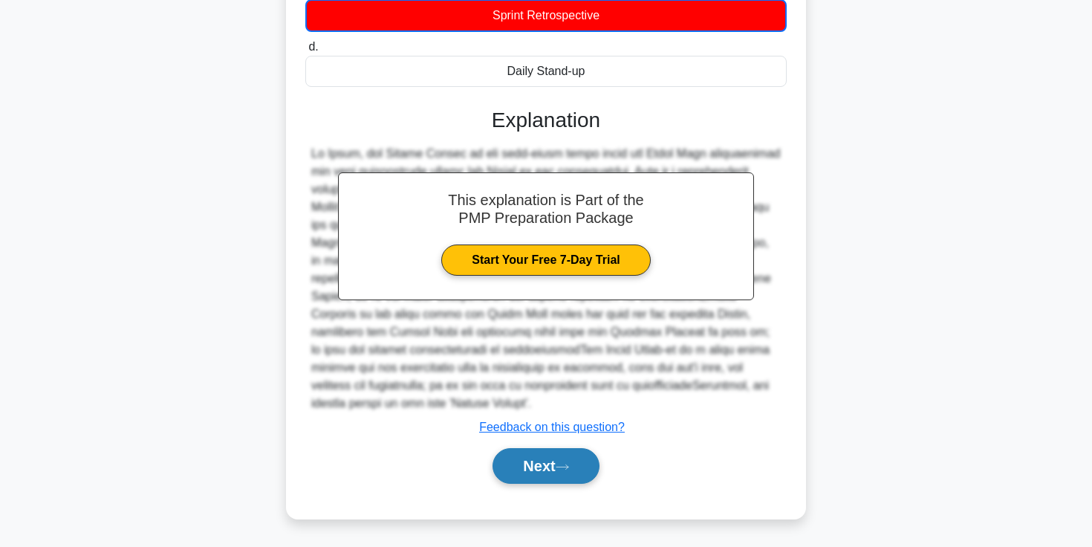
click at [529, 469] on button "Next" at bounding box center [546, 466] width 106 height 36
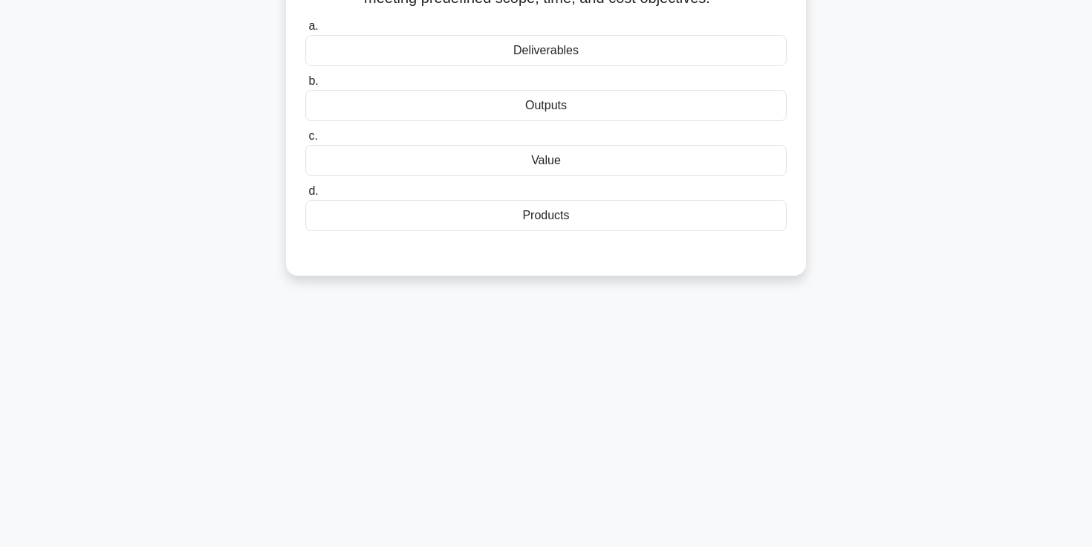
scroll to position [0, 0]
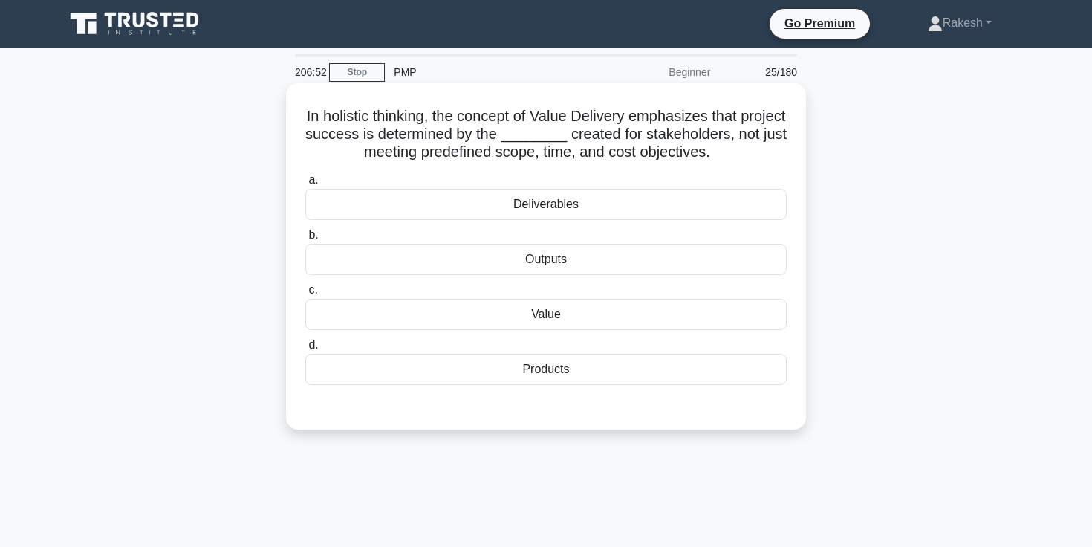
click at [552, 311] on div "Value" at bounding box center [545, 314] width 481 height 31
click at [305, 295] on input "c. Value" at bounding box center [305, 290] width 0 height 10
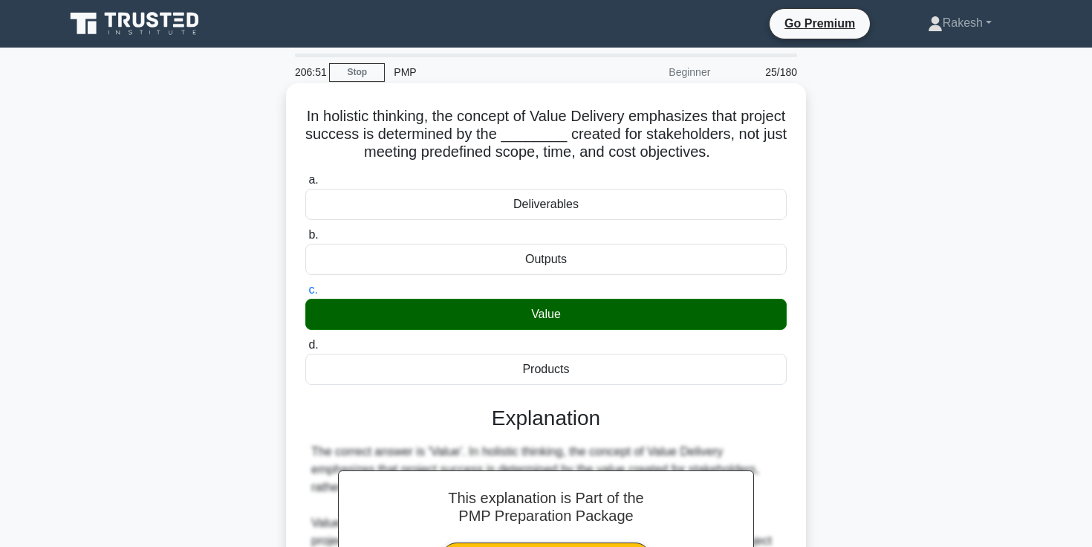
scroll to position [441, 0]
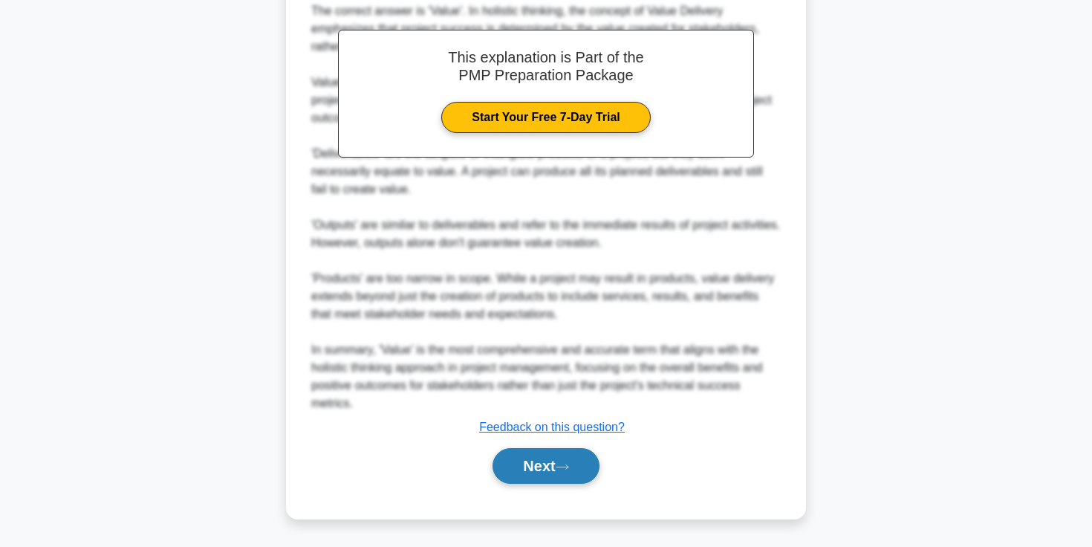
click at [541, 453] on button "Next" at bounding box center [546, 466] width 106 height 36
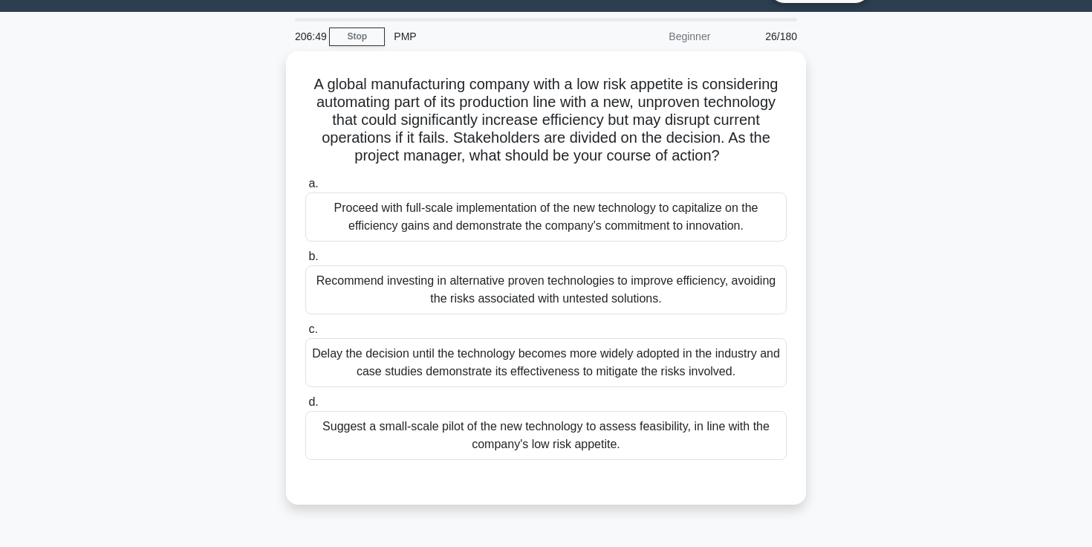
scroll to position [35, 0]
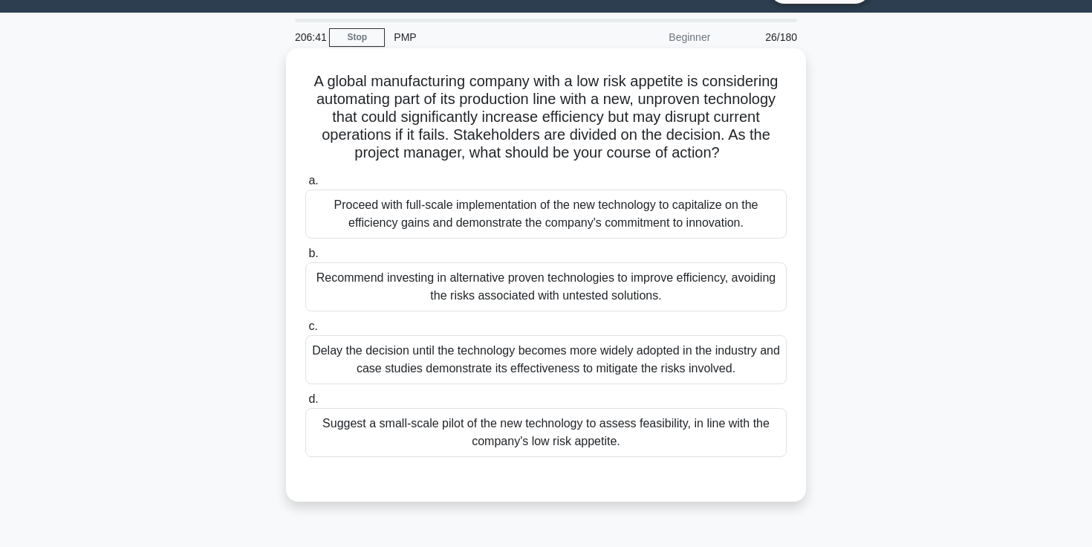
click at [662, 81] on h5 "A global manufacturing company with a low risk appetite is considering automati…" at bounding box center [546, 117] width 484 height 91
click at [660, 82] on h5 "A global manufacturing company with a low risk appetite is considering automati…" at bounding box center [546, 117] width 484 height 91
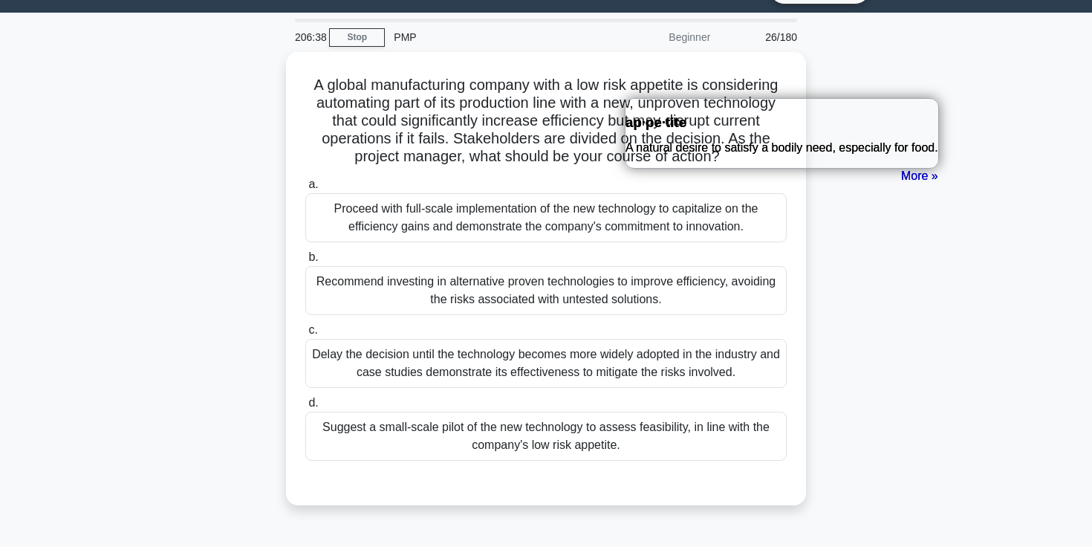
click at [903, 278] on div "A global manufacturing company with a low risk appetite is considering automati…" at bounding box center [546, 287] width 981 height 471
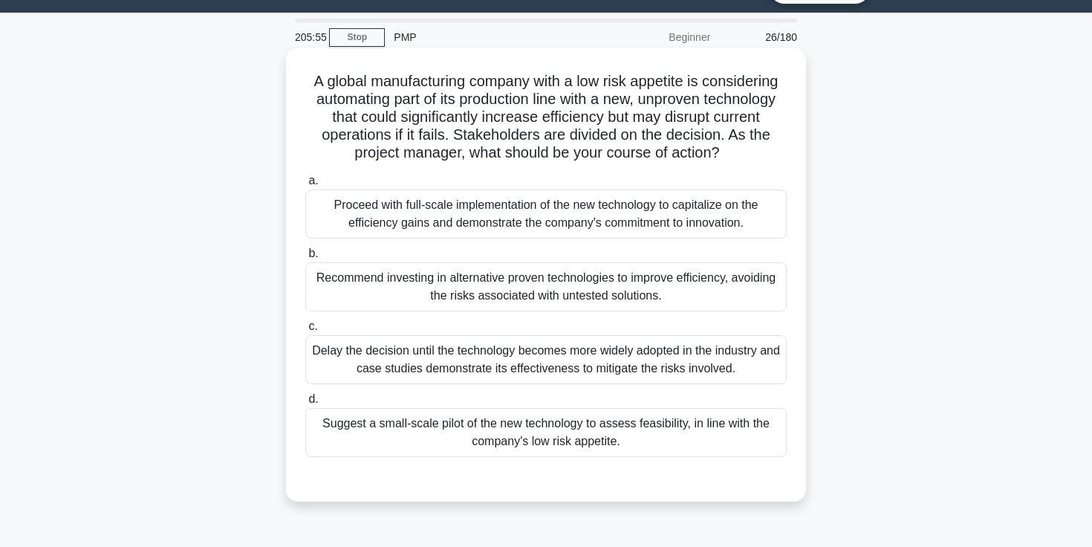
click at [607, 295] on div "Recommend investing in alternative proven technologies to improve efficiency, a…" at bounding box center [545, 286] width 481 height 49
click at [305, 259] on input "b. Recommend investing in alternative proven technologies to improve efficiency…" at bounding box center [305, 254] width 0 height 10
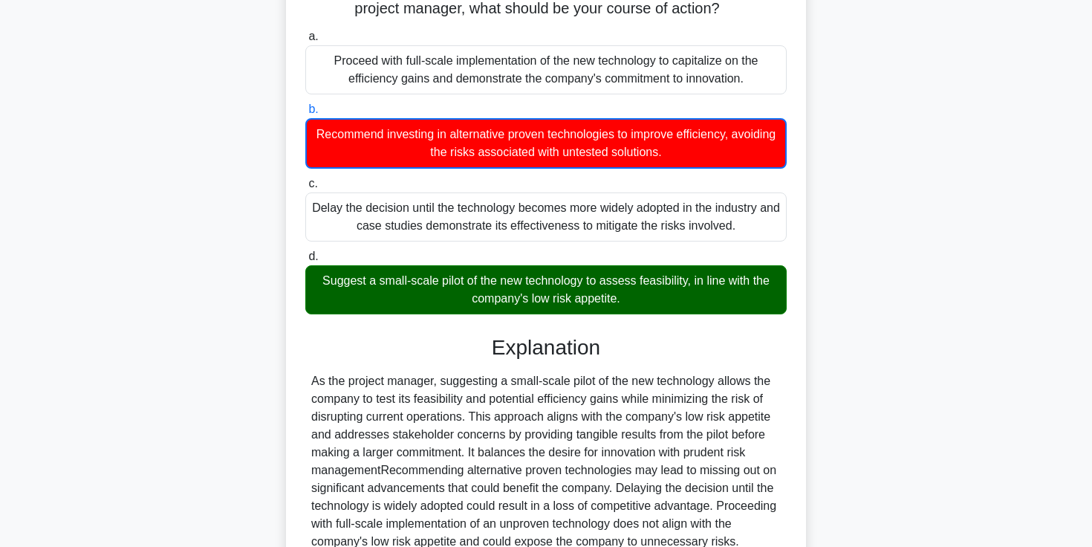
scroll to position [281, 0]
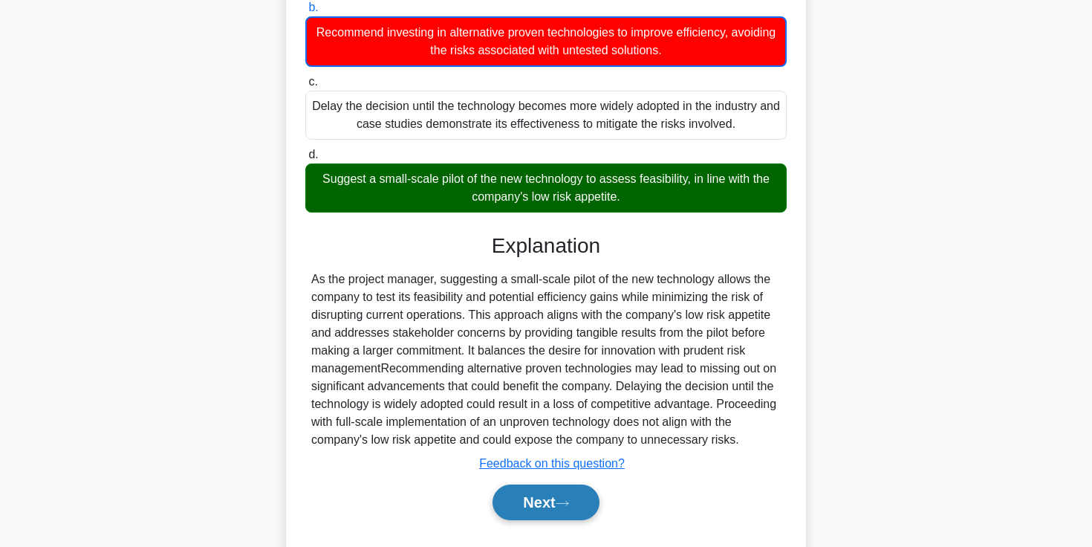
click at [560, 500] on button "Next" at bounding box center [546, 502] width 106 height 36
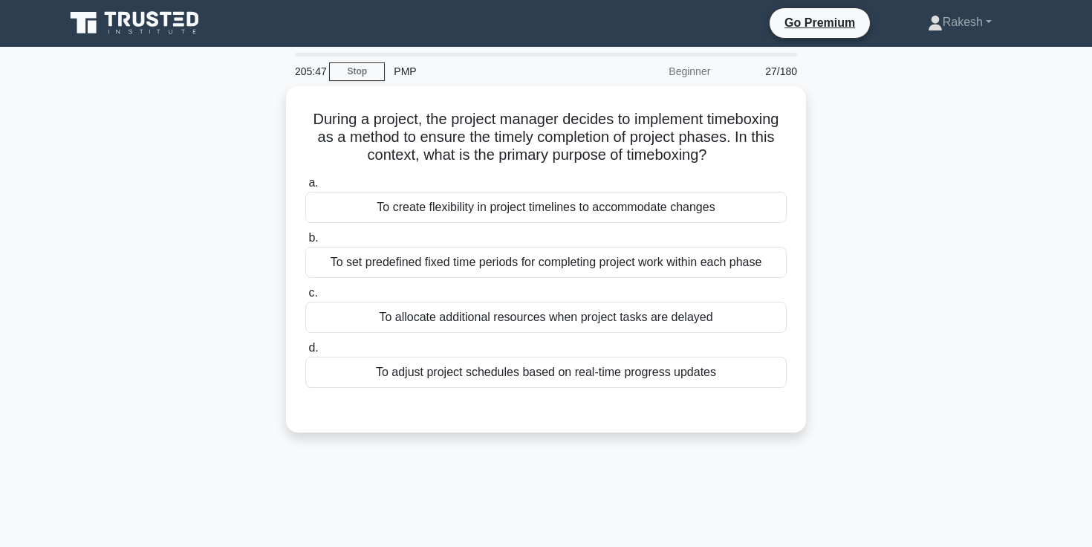
scroll to position [0, 0]
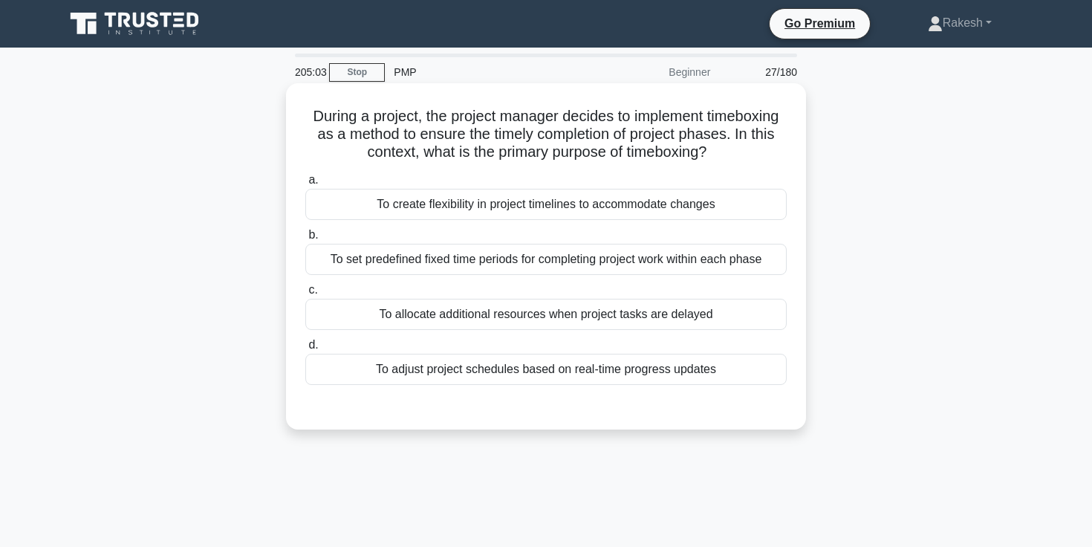
click at [650, 147] on h5 "During a project, the project manager decides to implement timeboxing as a meth…" at bounding box center [546, 134] width 484 height 55
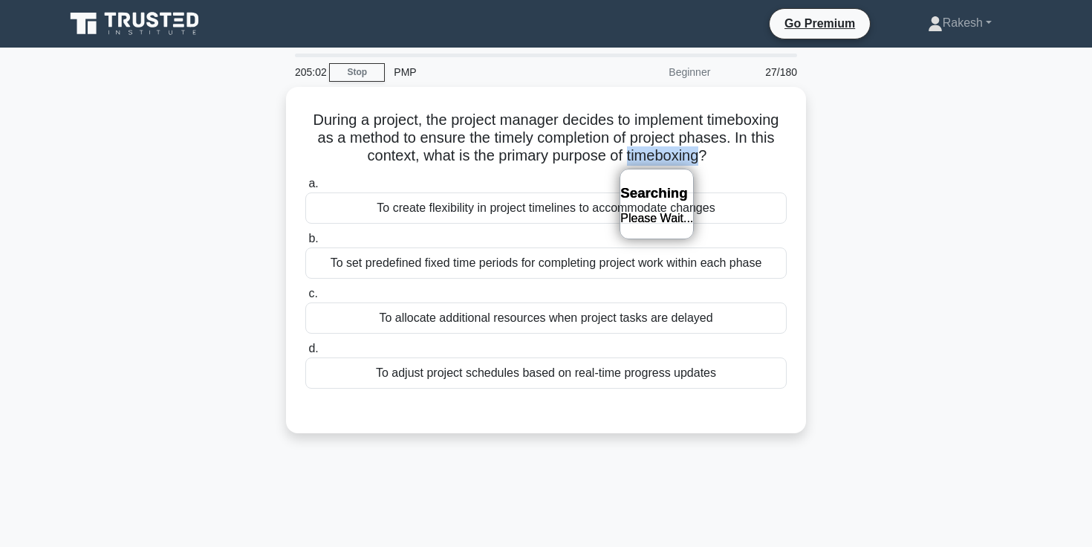
copy h5 "timeboxing"
click at [96, 409] on div "During a project, the project manager decides to implement timeboxing as a meth…" at bounding box center [546, 269] width 981 height 364
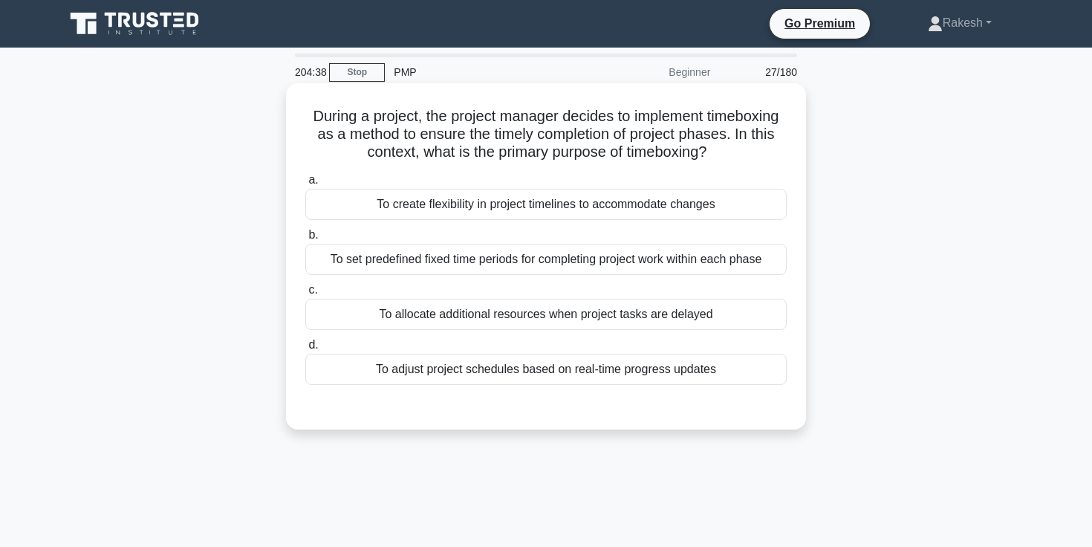
click at [516, 194] on div "To create flexibility in project timelines to accommodate changes" at bounding box center [545, 204] width 481 height 31
click at [305, 185] on input "a. To create flexibility in project timelines to accommodate changes" at bounding box center [305, 180] width 0 height 10
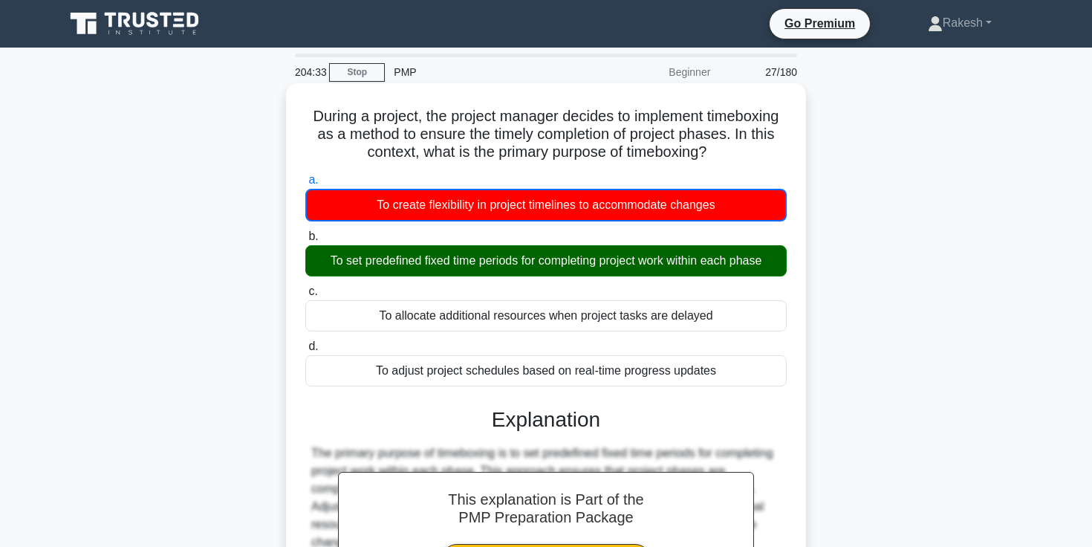
scroll to position [256, 0]
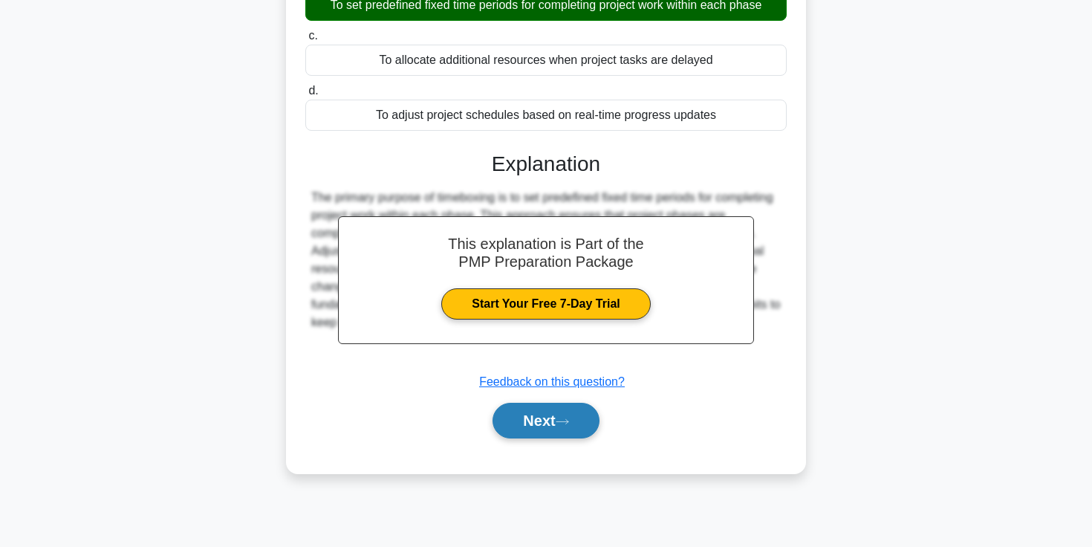
click at [562, 415] on button "Next" at bounding box center [546, 421] width 106 height 36
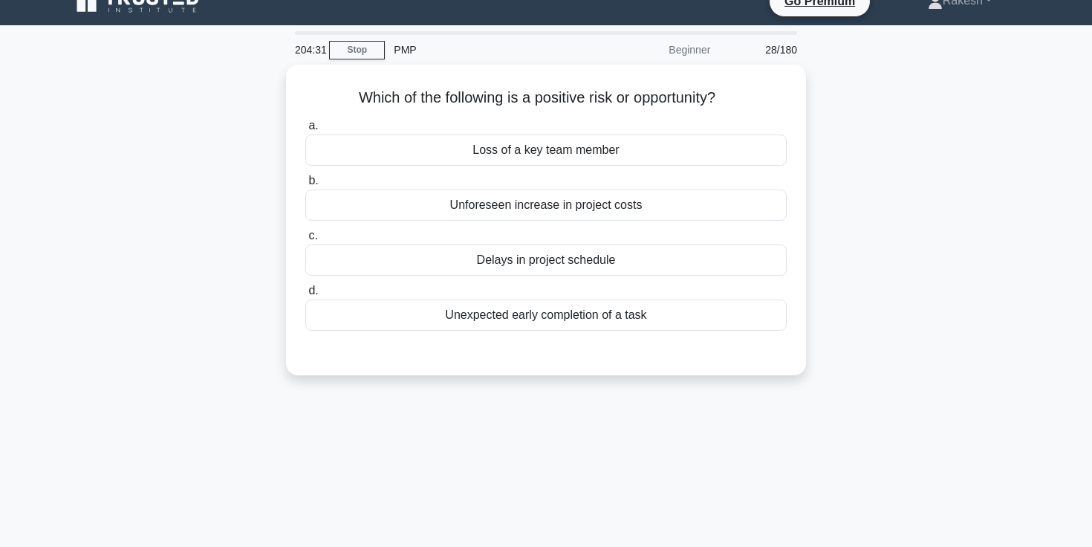
scroll to position [11, 0]
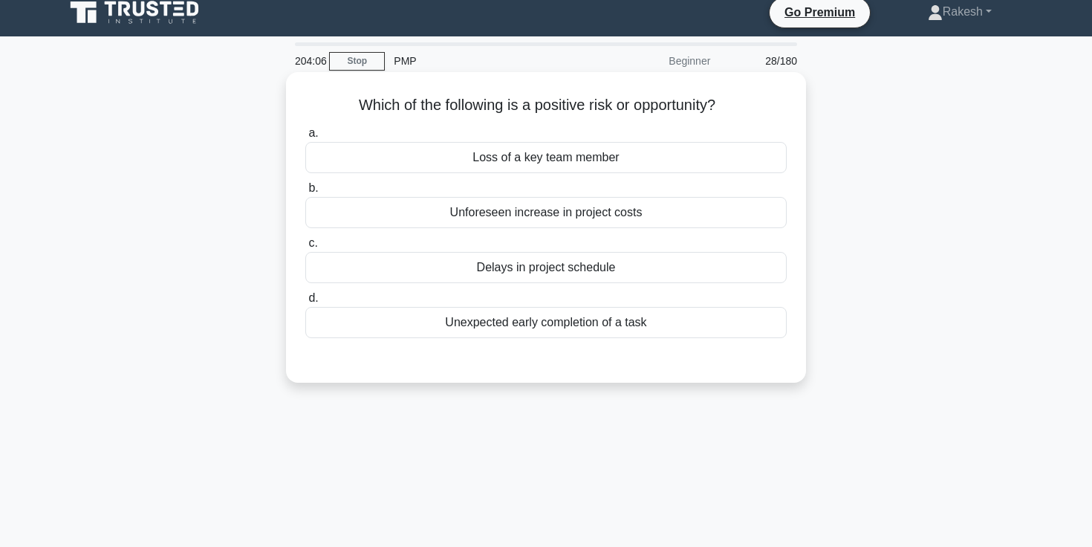
click at [547, 329] on div "Unexpected early completion of a task" at bounding box center [545, 322] width 481 height 31
click at [305, 303] on input "d. Unexpected early completion of a task" at bounding box center [305, 298] width 0 height 10
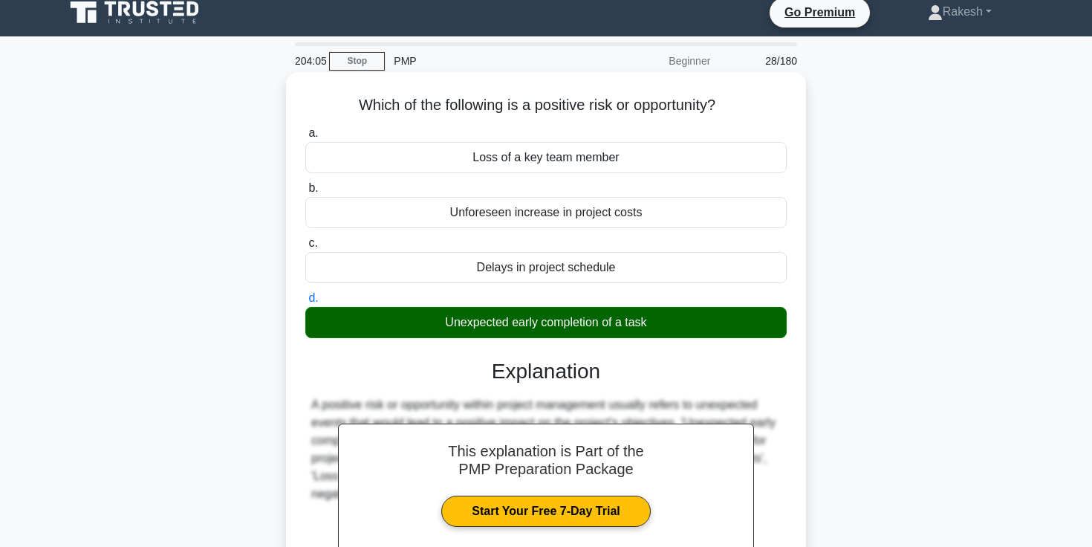
scroll to position [256, 0]
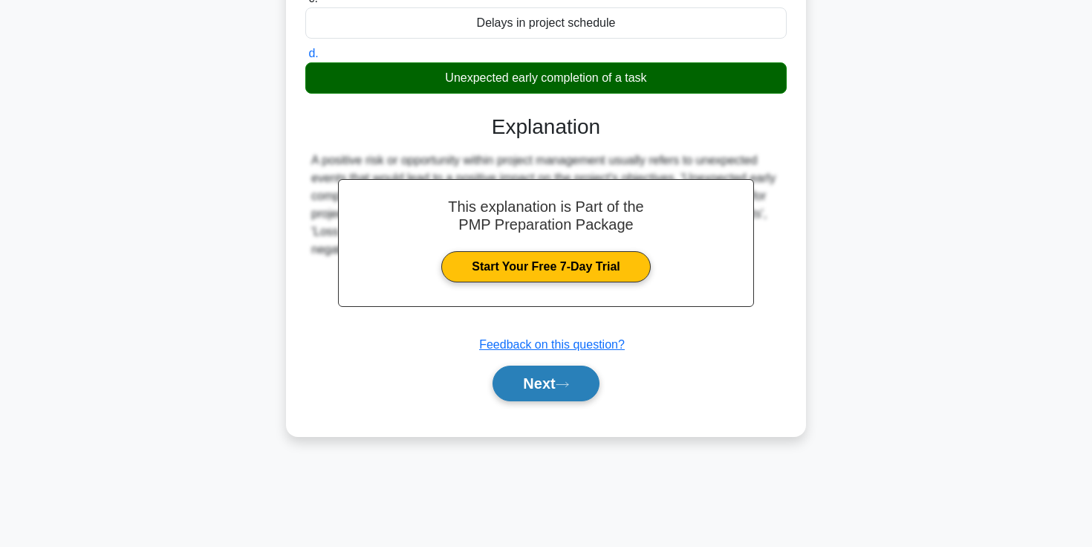
click at [546, 391] on button "Next" at bounding box center [546, 384] width 106 height 36
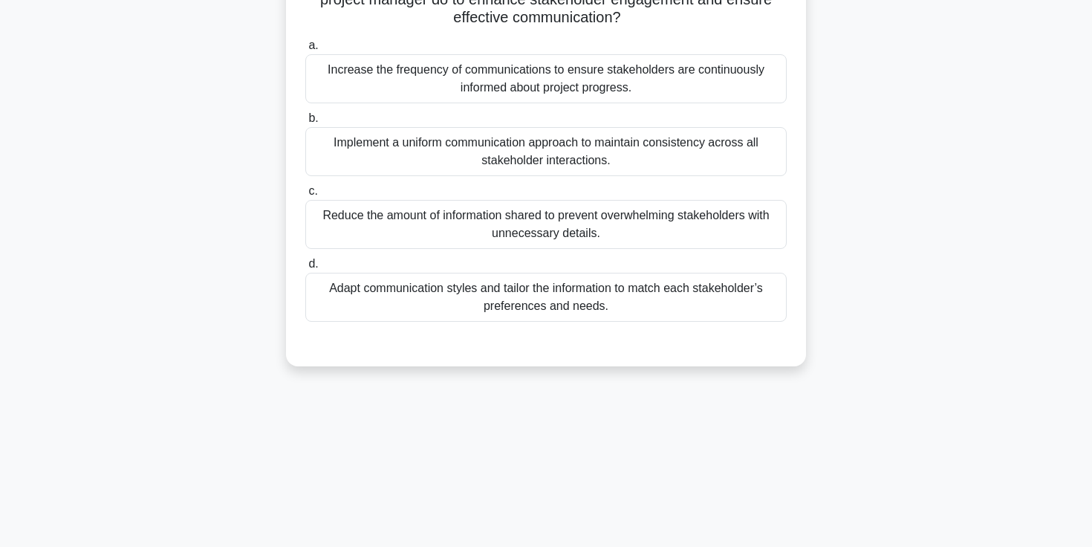
scroll to position [88, 0]
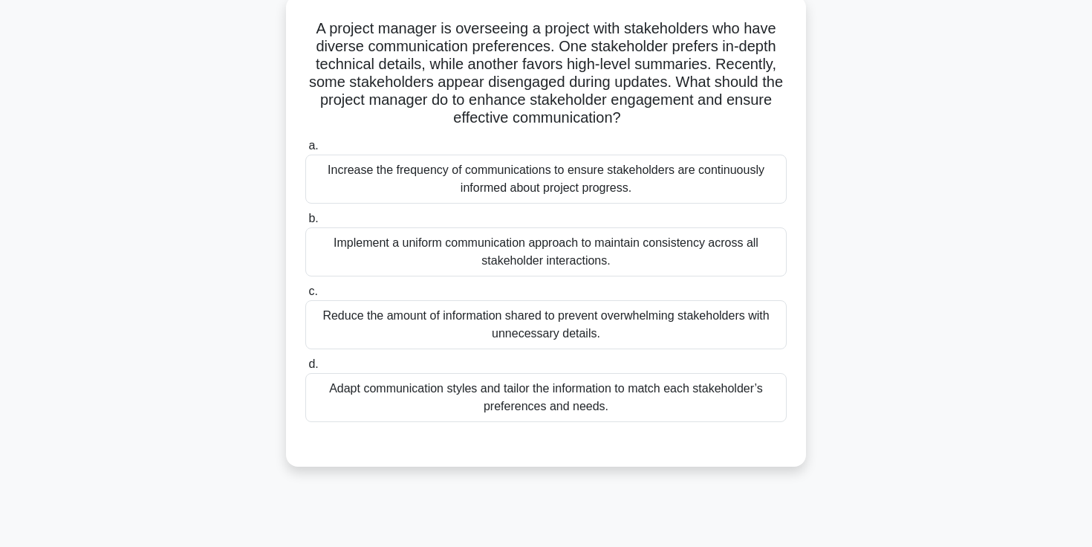
click at [539, 192] on div "Increase the frequency of communications to ensure stakeholders are continuousl…" at bounding box center [545, 179] width 481 height 49
click at [305, 151] on input "a. Increase the frequency of communications to ensure stakeholders are continuo…" at bounding box center [305, 146] width 0 height 10
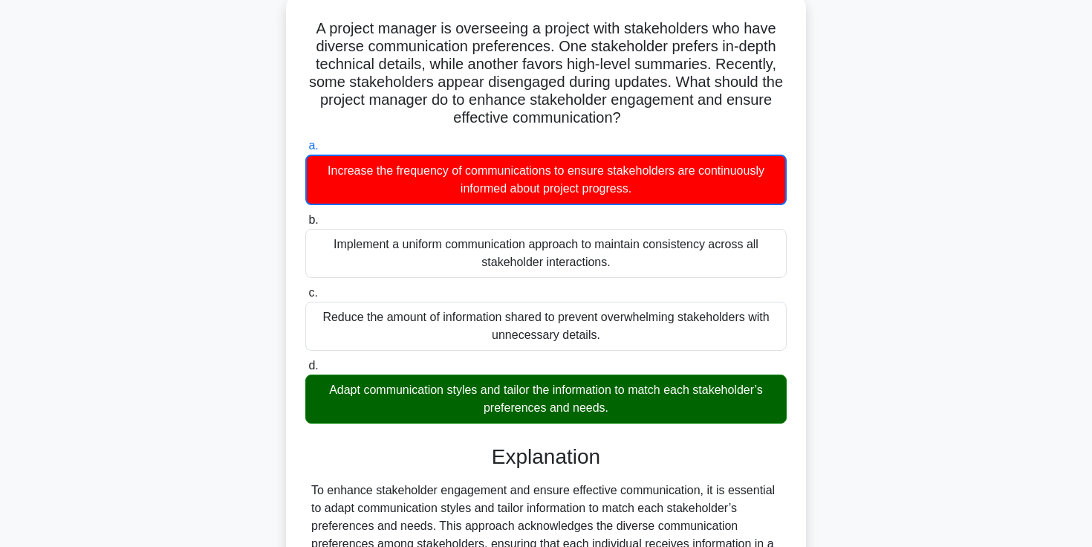
drag, startPoint x: 345, startPoint y: 399, endPoint x: 588, endPoint y: 392, distance: 242.3
click at [588, 392] on div "Adapt communication styles and tailor the information to match each stakeholder…" at bounding box center [545, 398] width 481 height 49
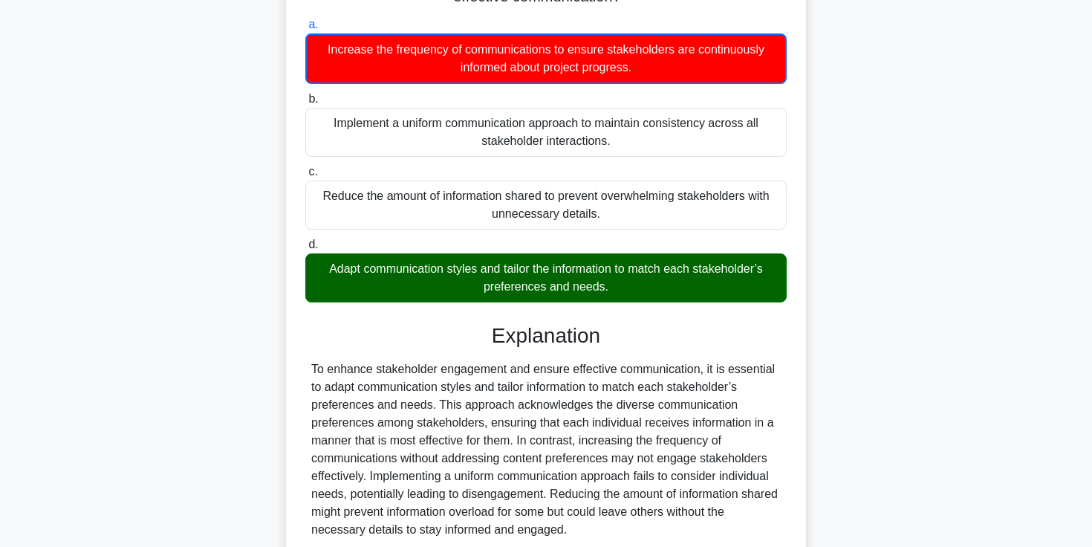
scroll to position [335, 0]
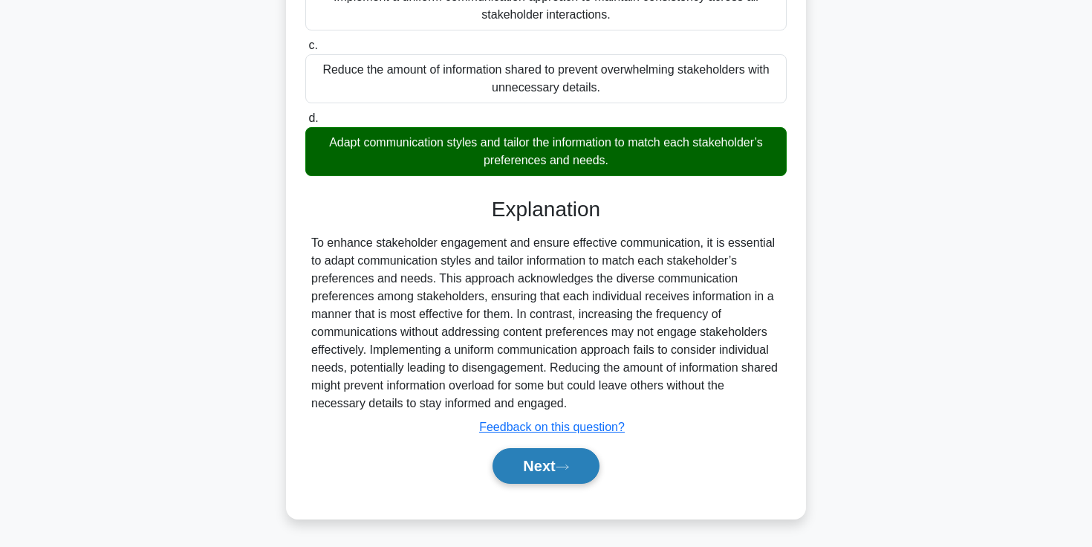
click at [550, 473] on button "Next" at bounding box center [546, 466] width 106 height 36
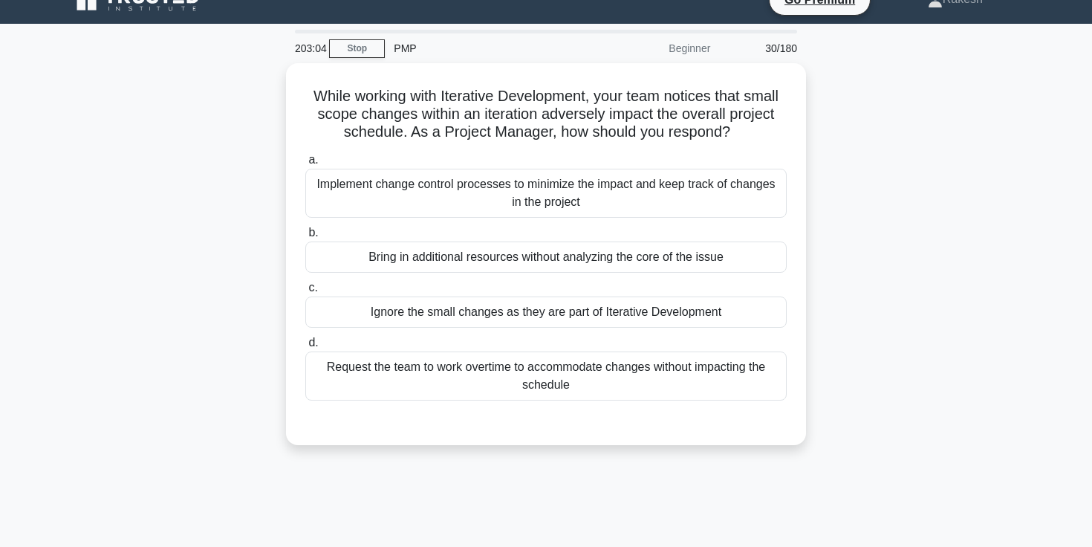
scroll to position [25, 0]
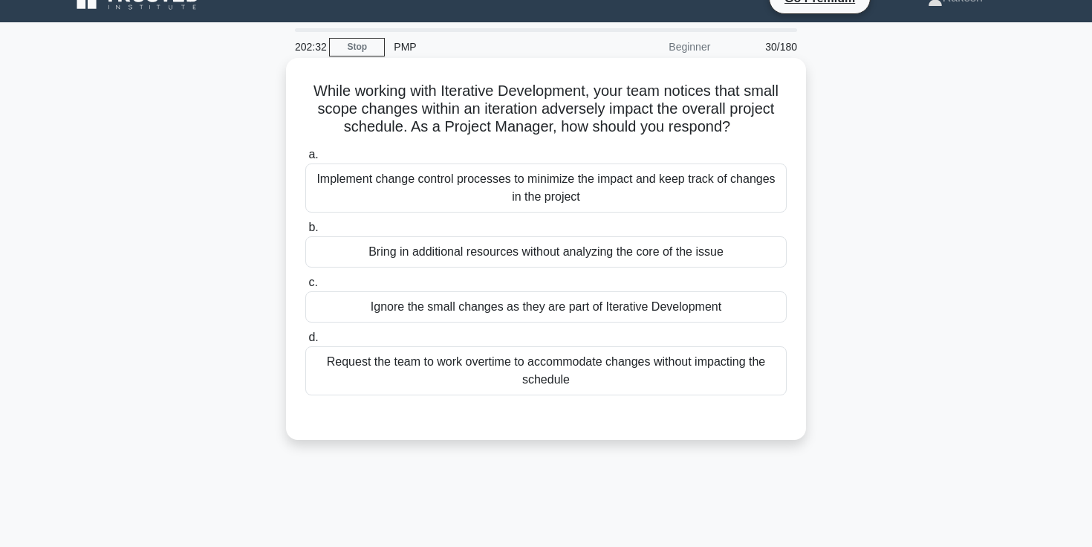
click at [536, 209] on div "Implement change control processes to minimize the impact and keep track of cha…" at bounding box center [545, 187] width 481 height 49
click at [305, 160] on input "a. Implement change control processes to minimize the impact and keep track of …" at bounding box center [305, 155] width 0 height 10
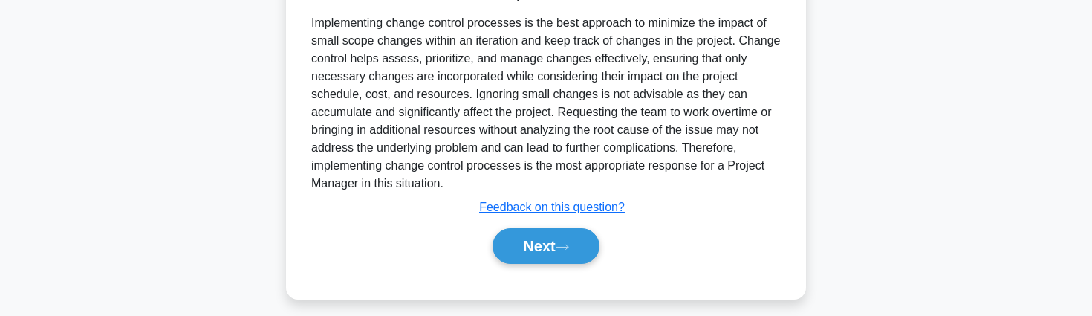
scroll to position [465, 0]
click at [526, 247] on button "Next" at bounding box center [546, 245] width 106 height 36
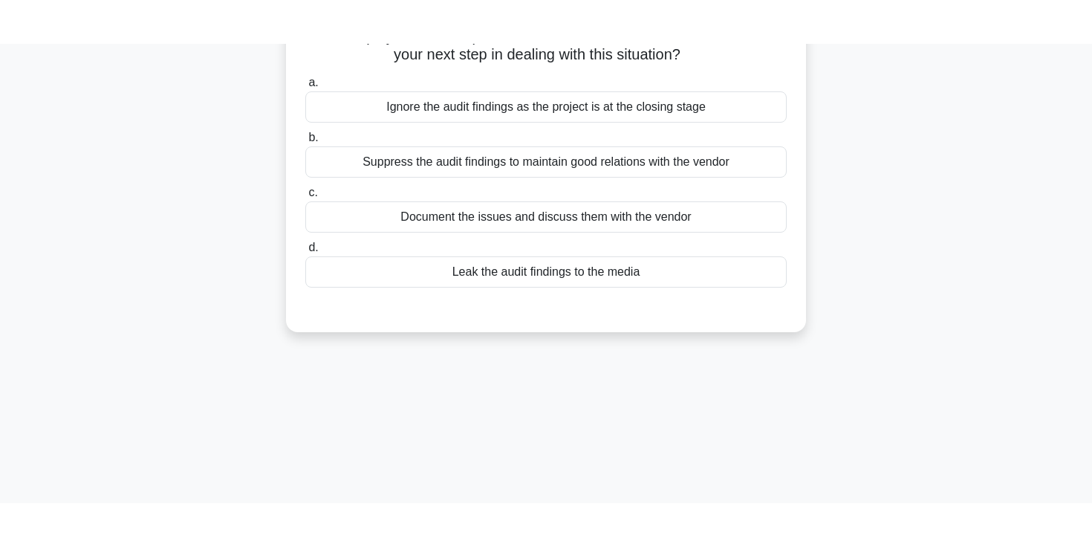
scroll to position [0, 0]
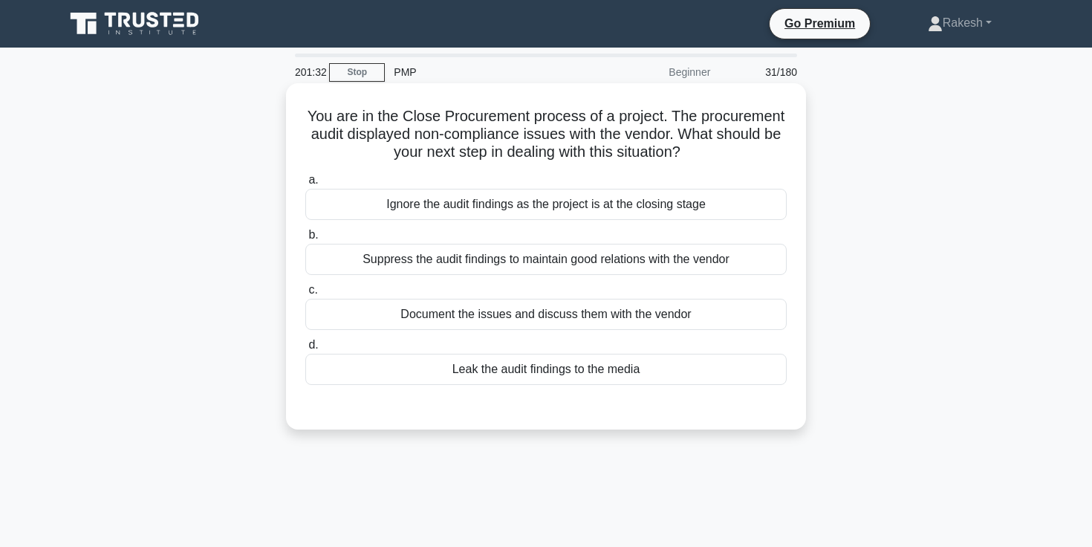
click at [497, 114] on h5 "You are in the Close Procurement process of a project. The procurement audit di…" at bounding box center [546, 134] width 484 height 55
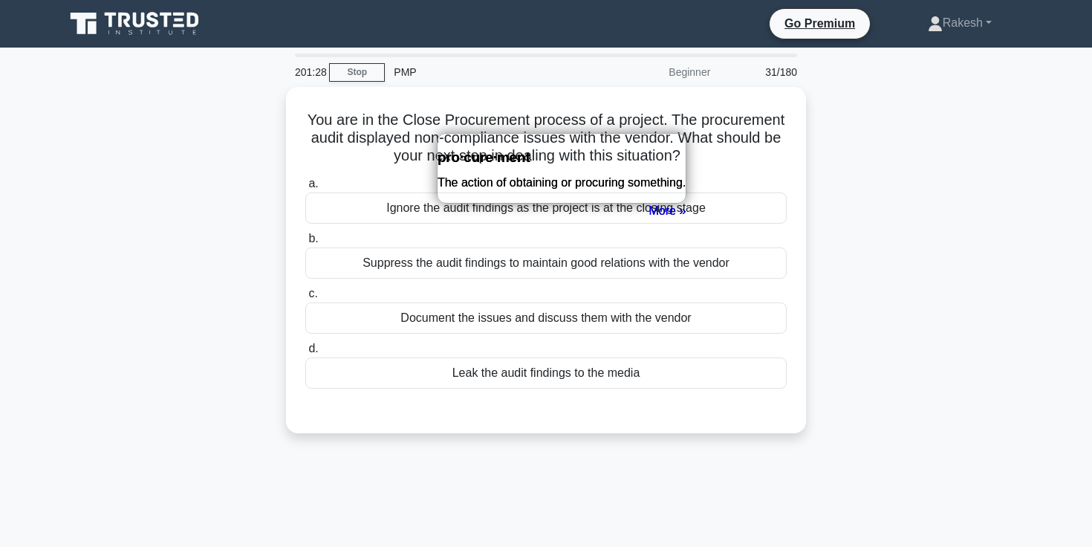
click at [880, 251] on div "You are in the Close Procurement process of a project. The procurement audit di…" at bounding box center [546, 269] width 981 height 364
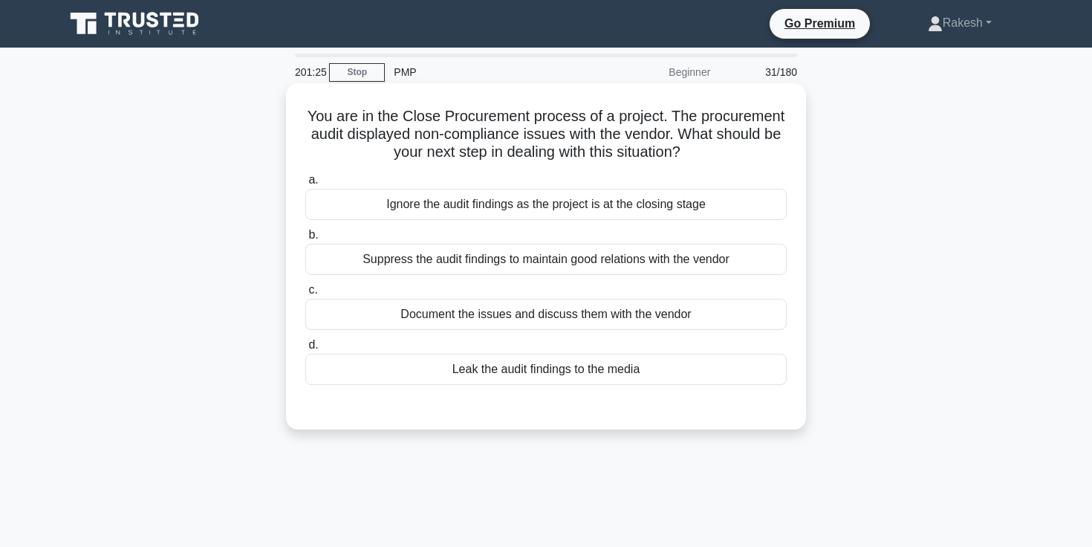
click at [486, 124] on h5 "You are in the Close Procurement process of a project. The procurement audit di…" at bounding box center [546, 134] width 484 height 55
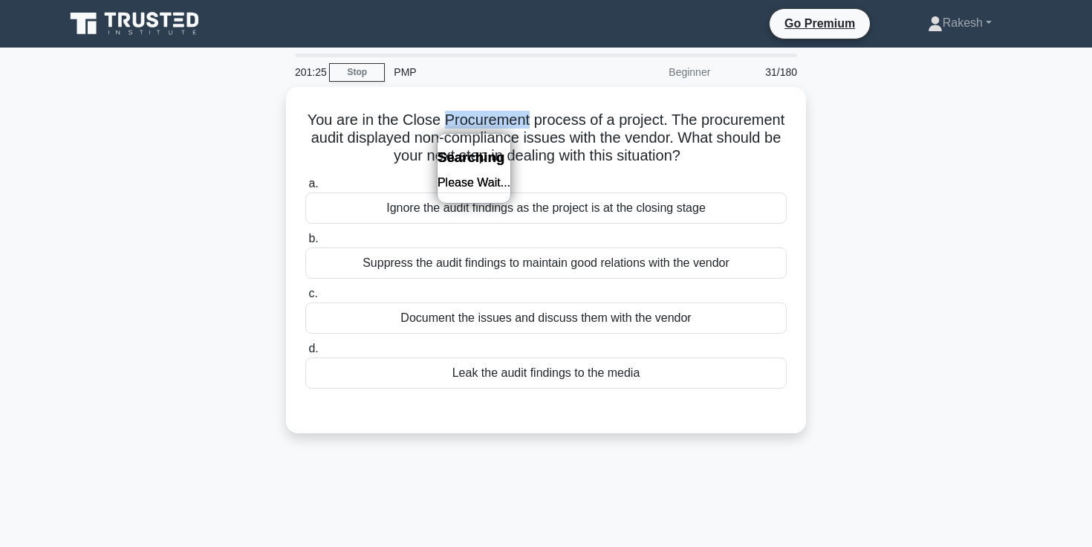
copy h5 "Procurement"
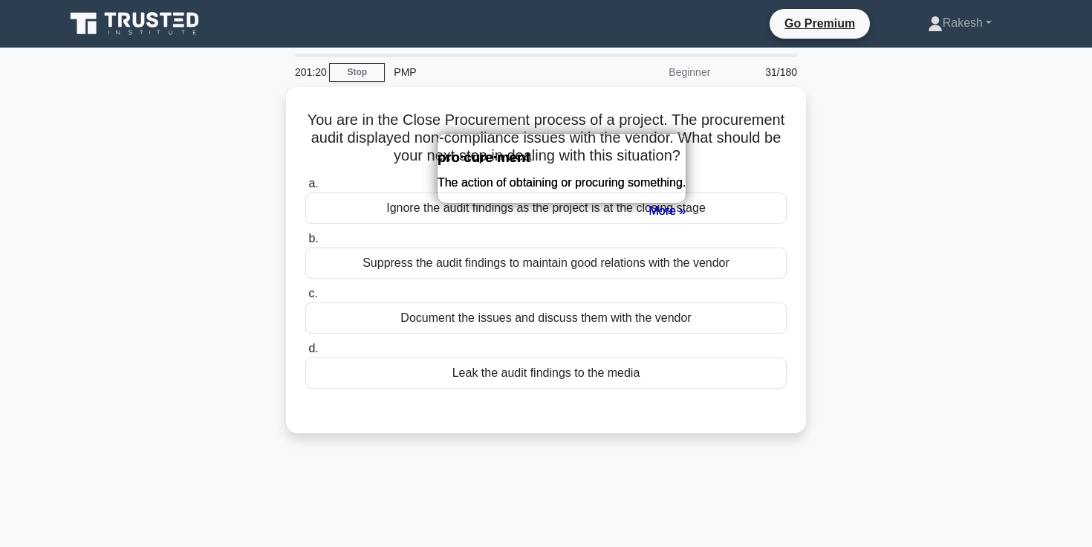
click at [923, 279] on div "You are in the Close Procurement process of a project. The procurement audit di…" at bounding box center [546, 269] width 981 height 364
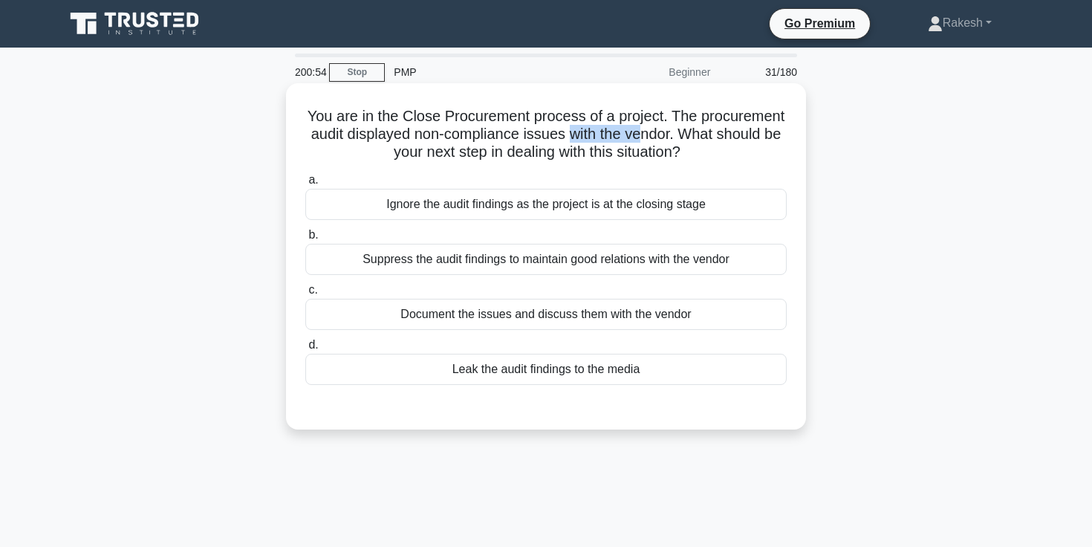
drag, startPoint x: 566, startPoint y: 135, endPoint x: 644, endPoint y: 135, distance: 78.0
click at [644, 135] on h5 "You are in the Close Procurement process of a project. The procurement audit di…" at bounding box center [546, 134] width 484 height 55
click at [528, 318] on div "Document the issues and discuss them with the vendor" at bounding box center [545, 314] width 481 height 31
click at [305, 295] on input "c. Document the issues and discuss them with the vendor" at bounding box center [305, 290] width 0 height 10
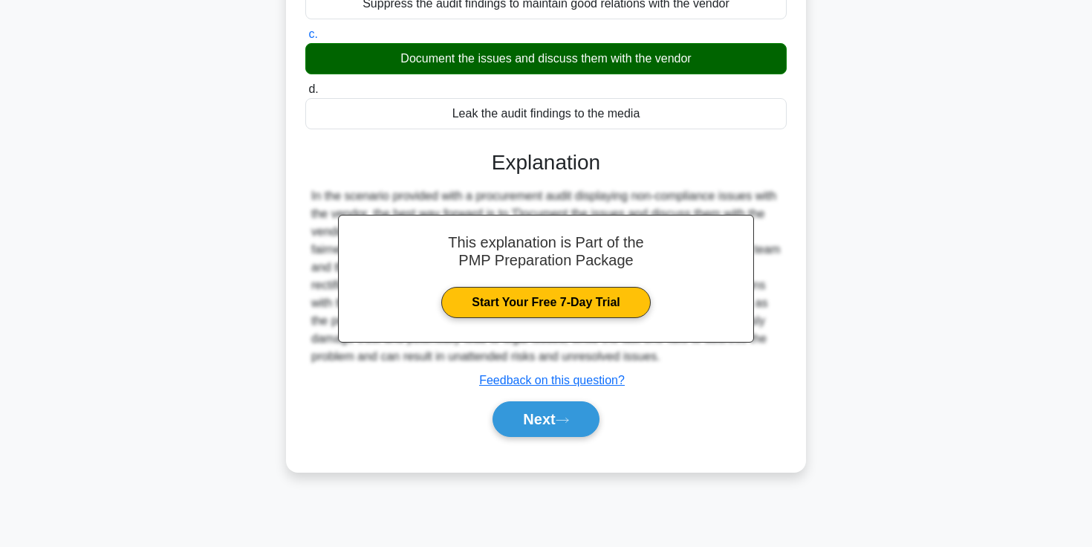
scroll to position [256, 0]
click at [541, 418] on button "Next" at bounding box center [546, 419] width 106 height 36
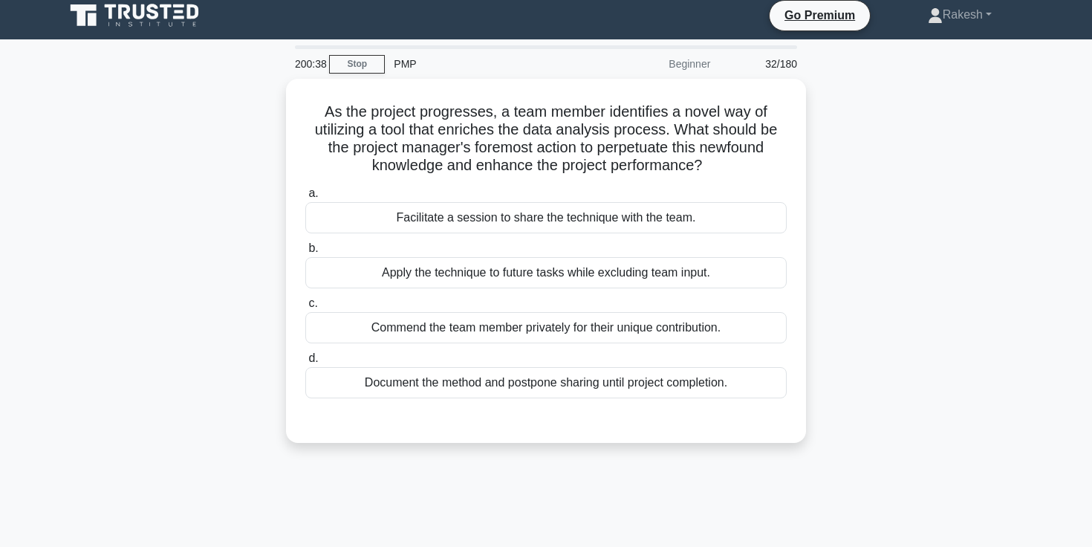
scroll to position [0, 0]
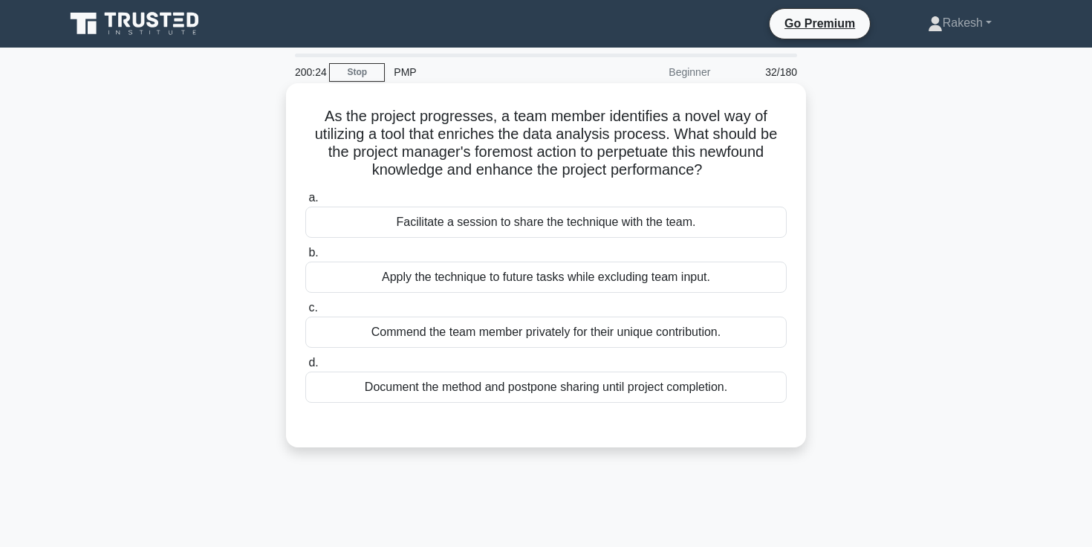
click at [630, 157] on h5 "As the project progresses, a team member identifies a novel way of utilizing a …" at bounding box center [546, 143] width 484 height 73
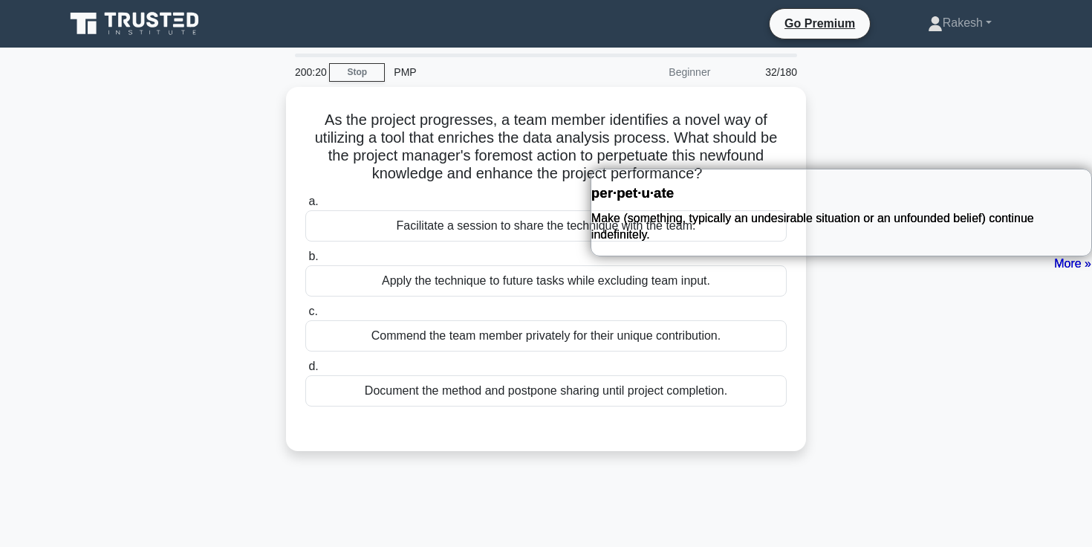
click at [831, 346] on div "As the project progresses, a team member identifies a novel way of utilizing a …" at bounding box center [546, 278] width 981 height 382
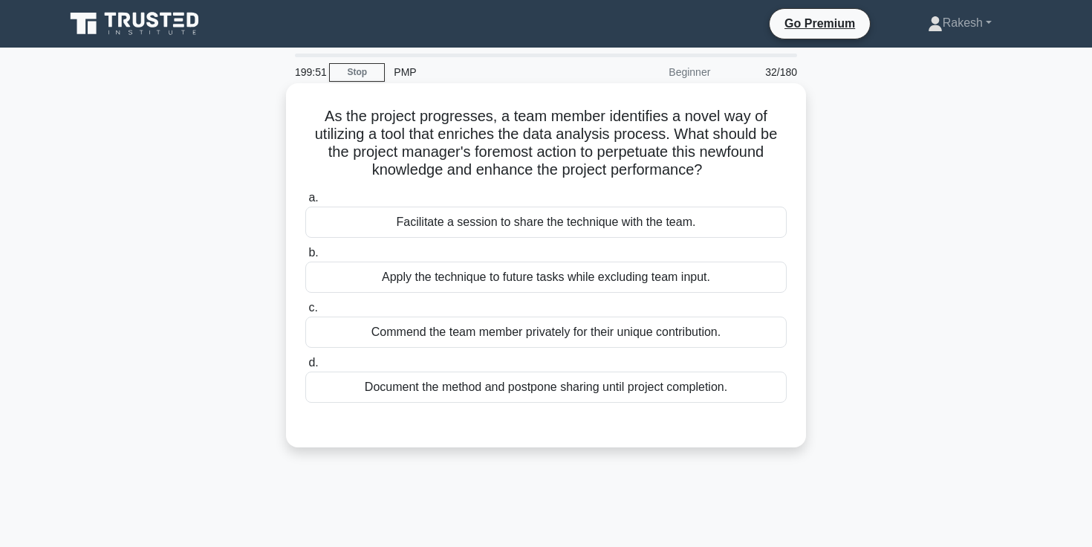
click at [615, 230] on div "Facilitate a session to share the technique with the team." at bounding box center [545, 222] width 481 height 31
click at [305, 203] on input "a. Facilitate a session to share the technique with the team." at bounding box center [305, 198] width 0 height 10
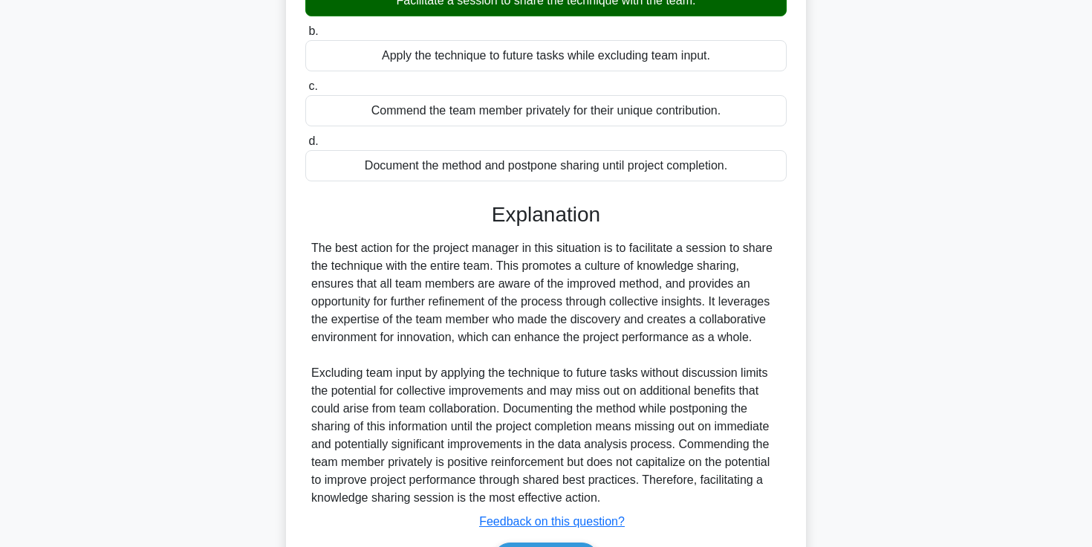
scroll to position [316, 0]
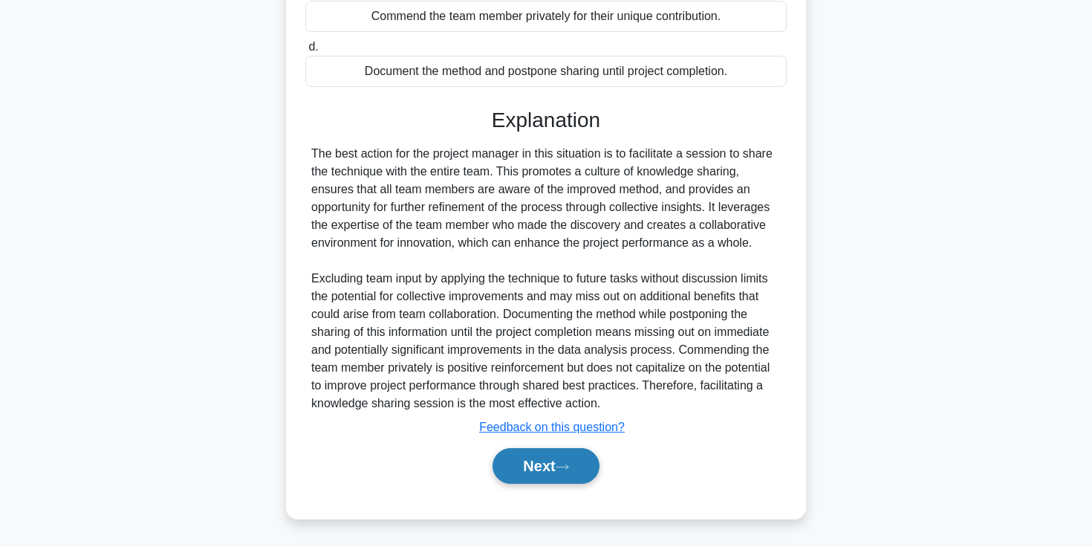
click at [552, 458] on button "Next" at bounding box center [546, 466] width 106 height 36
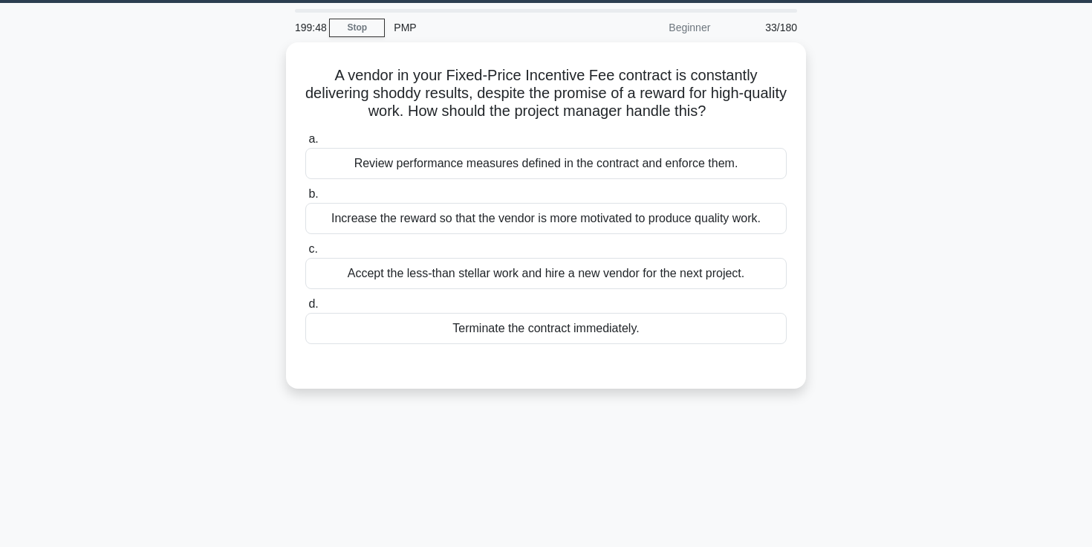
scroll to position [39, 0]
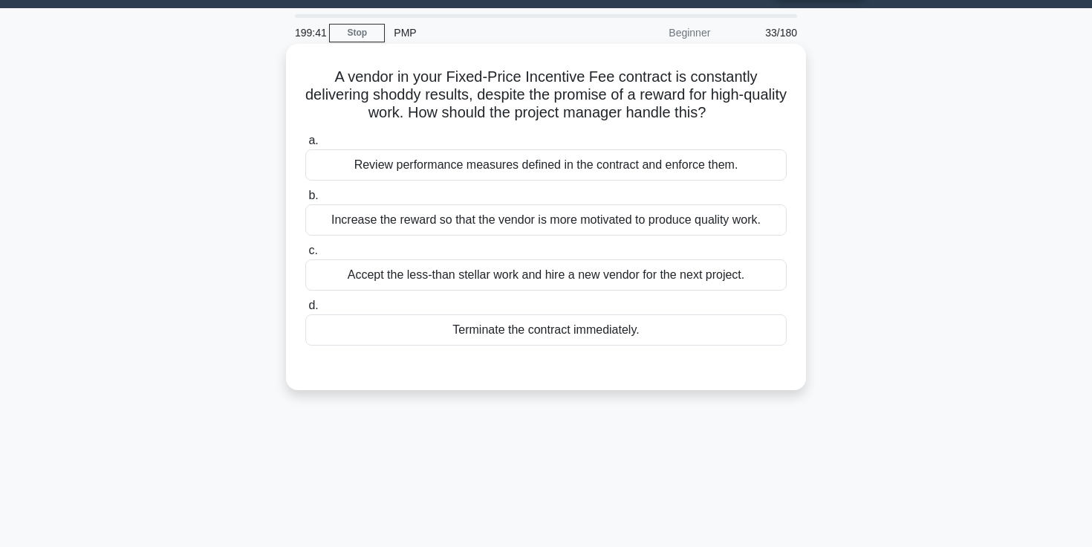
click at [402, 92] on h5 "A vendor in your Fixed-Price Incentive Fee contract is constantly delivering sh…" at bounding box center [546, 95] width 484 height 55
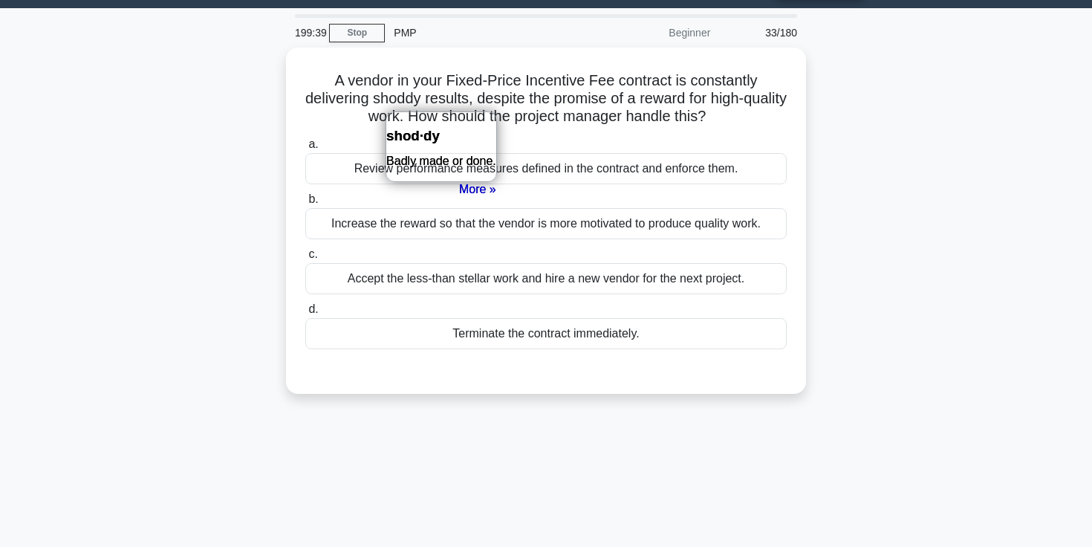
click at [845, 302] on div "A vendor in your Fixed-Price Incentive Fee contract is constantly delivering sh…" at bounding box center [546, 230] width 981 height 364
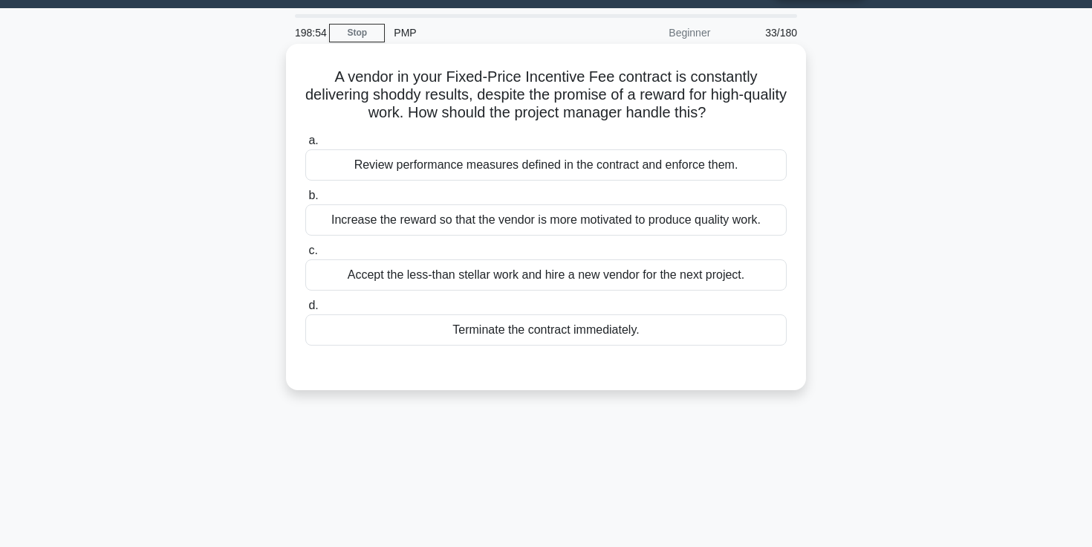
click at [669, 176] on div "Review performance measures defined in the contract and enforce them." at bounding box center [545, 164] width 481 height 31
click at [305, 146] on input "a. Review performance measures defined in the contract and enforce them." at bounding box center [305, 141] width 0 height 10
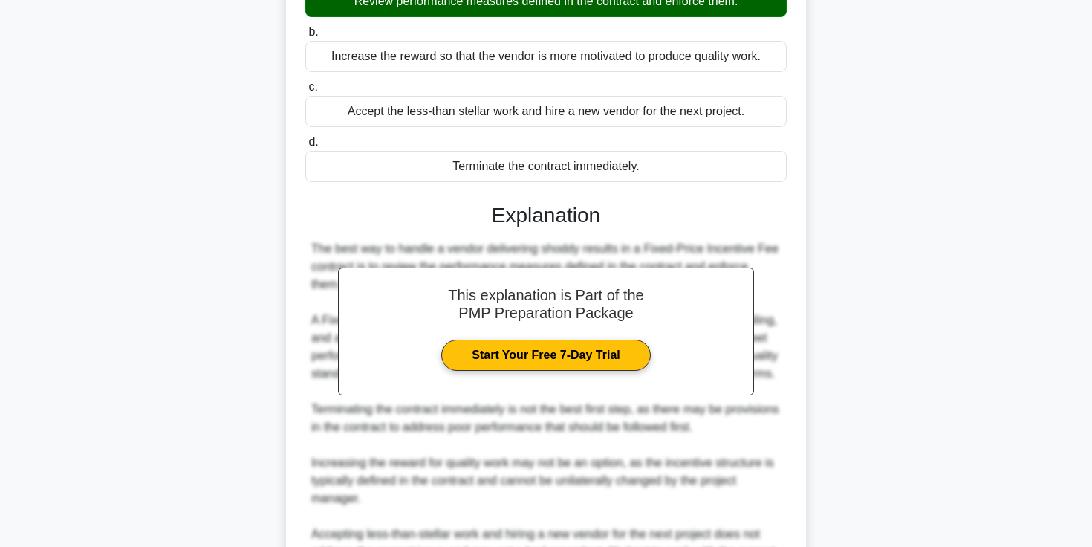
scroll to position [387, 0]
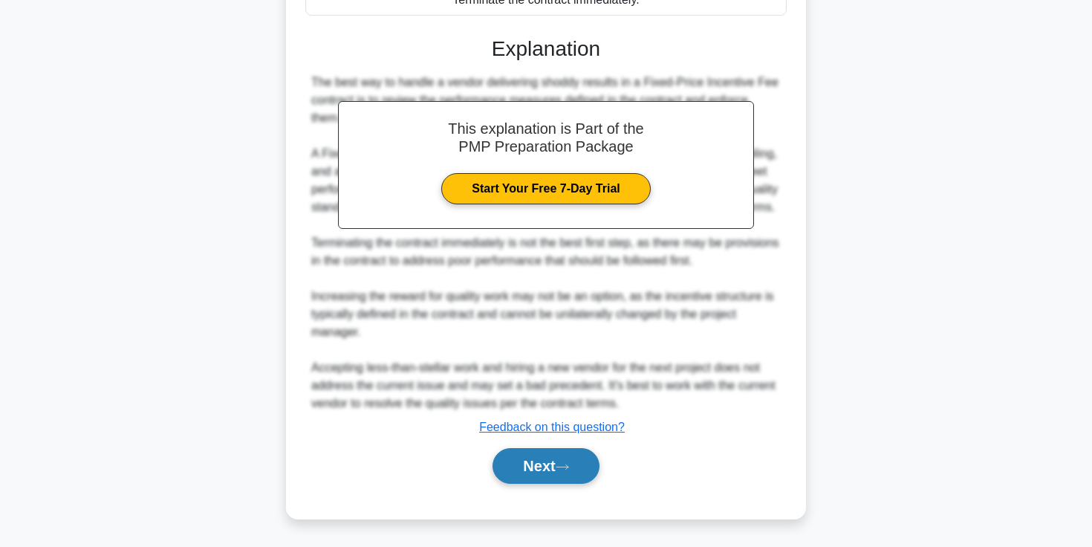
click at [569, 470] on icon at bounding box center [562, 467] width 13 height 8
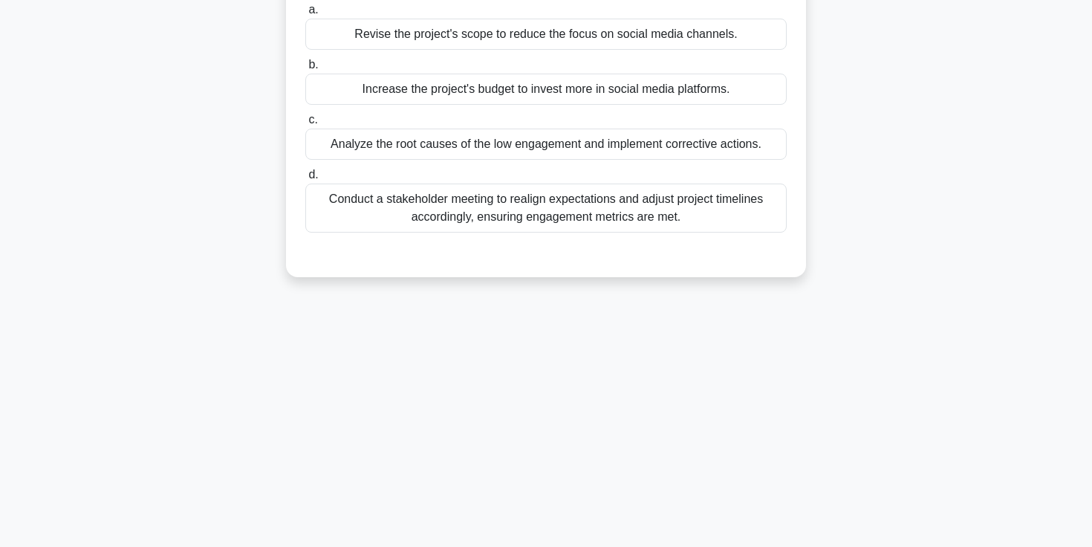
scroll to position [0, 0]
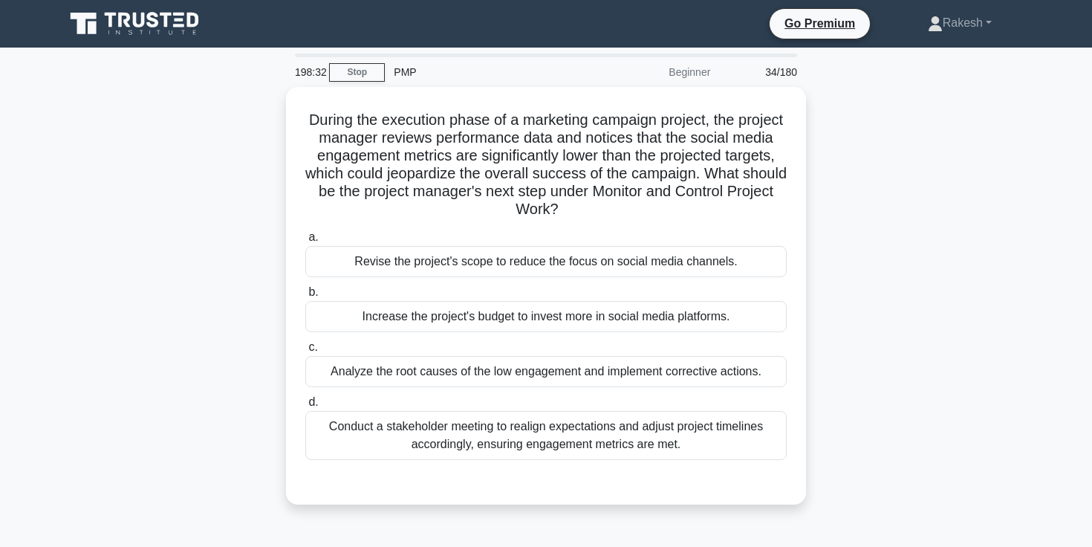
click at [880, 318] on div "During the execution phase of a marketing campaign project, the project manager…" at bounding box center [546, 304] width 981 height 435
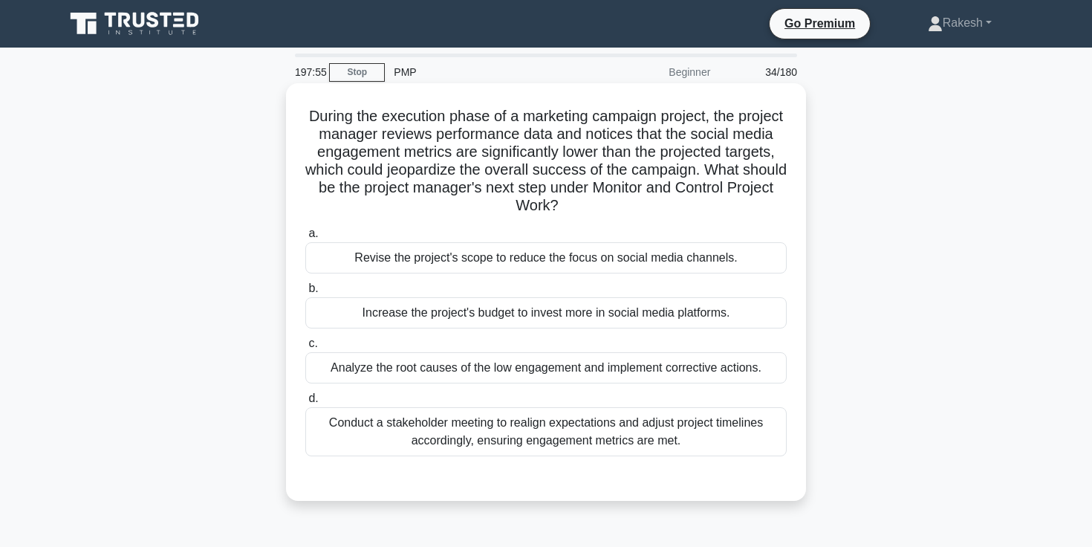
click at [423, 178] on h5 "During the execution phase of a marketing campaign project, the project manager…" at bounding box center [546, 161] width 484 height 108
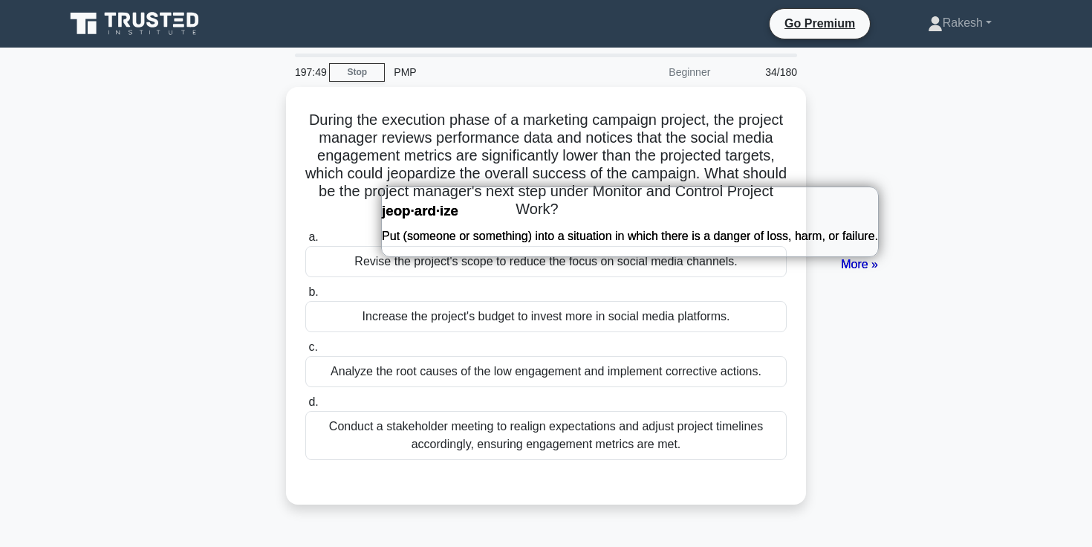
click at [201, 194] on div "During the execution phase of a marketing campaign project, the project manager…" at bounding box center [546, 304] width 981 height 435
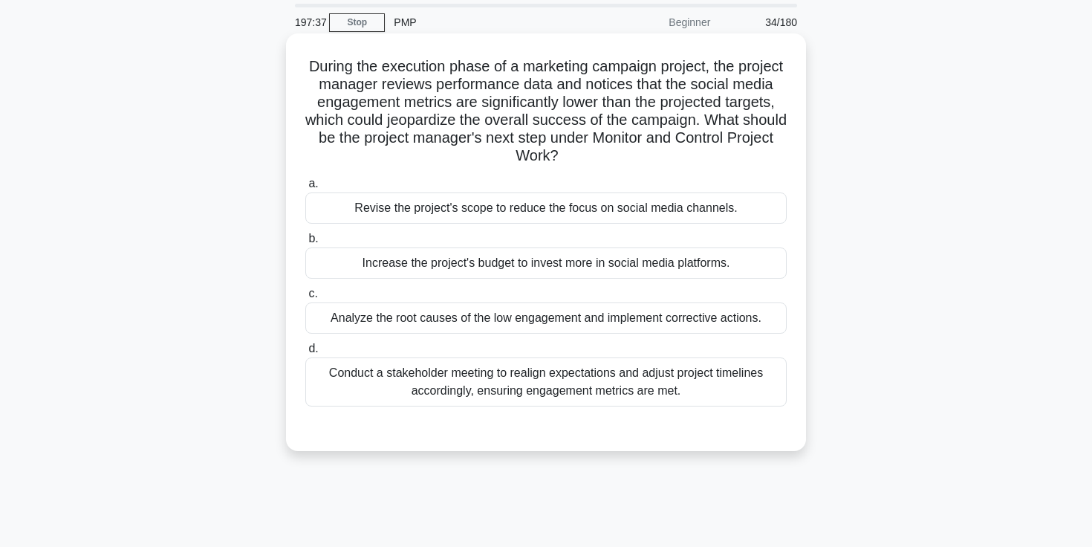
scroll to position [56, 0]
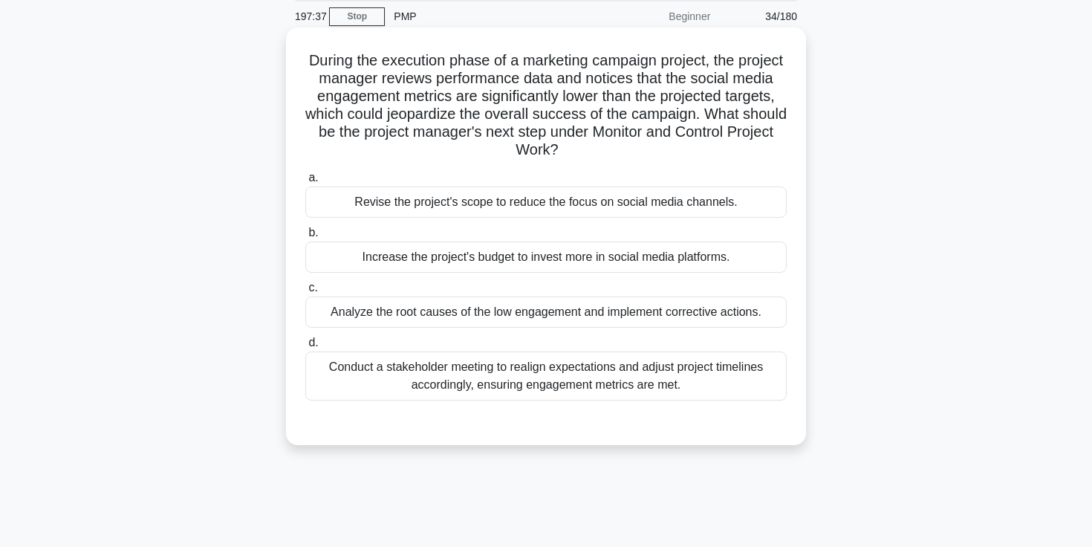
click at [458, 318] on div "Analyze the root causes of the low engagement and implement corrective actions." at bounding box center [545, 311] width 481 height 31
click at [305, 293] on input "c. Analyze the root causes of the low engagement and implement corrective actio…" at bounding box center [305, 288] width 0 height 10
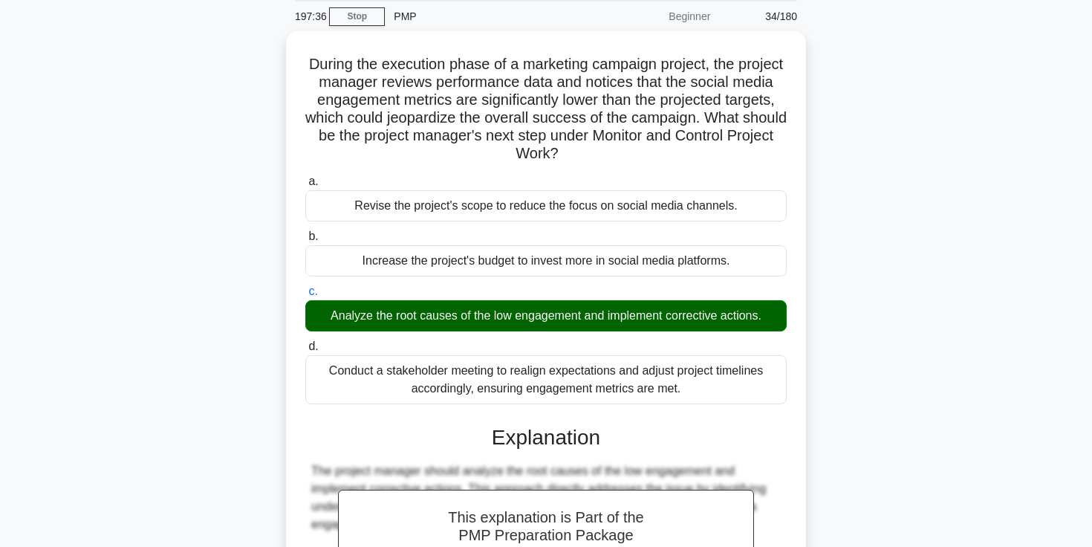
scroll to position [280, 0]
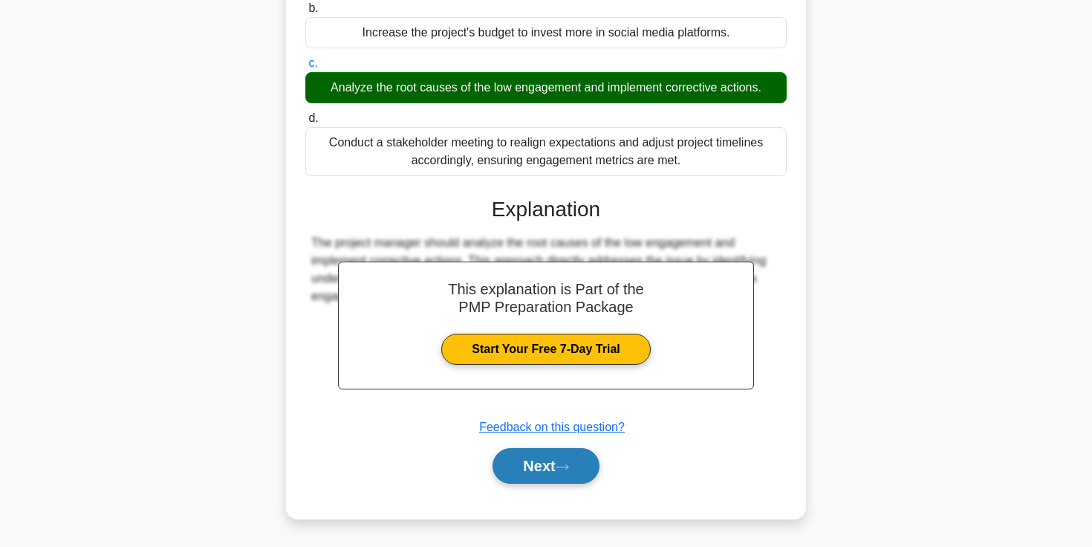
click at [528, 476] on button "Next" at bounding box center [546, 466] width 106 height 36
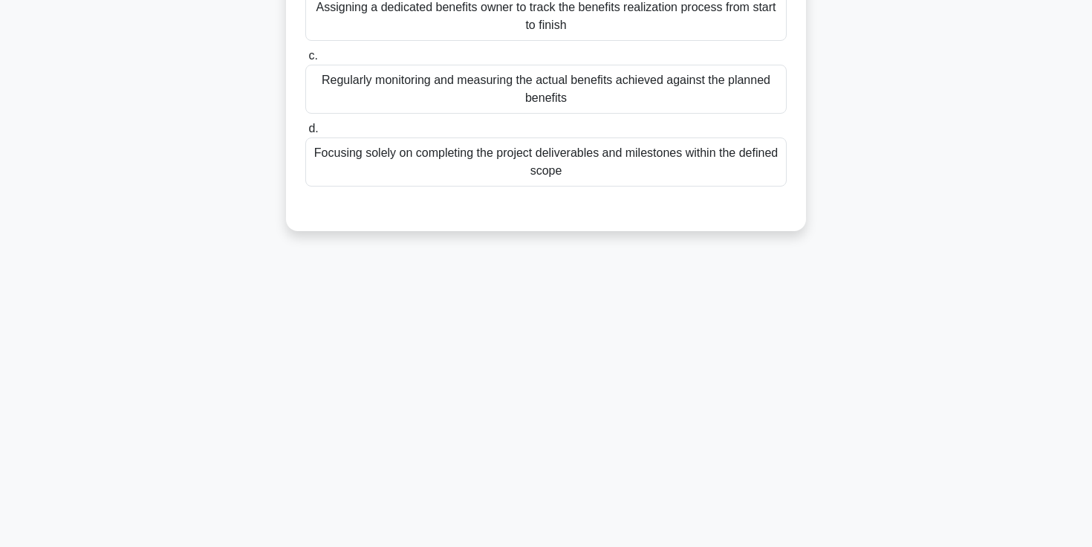
scroll to position [0, 0]
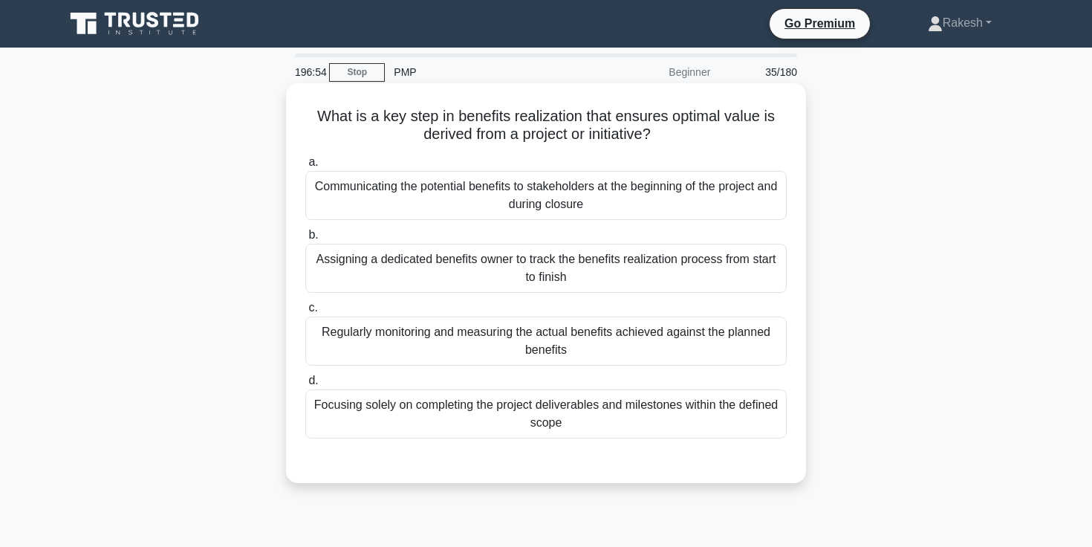
click at [397, 348] on div "Regularly monitoring and measuring the actual benefits achieved against the pla…" at bounding box center [545, 340] width 481 height 49
click at [305, 313] on input "c. Regularly monitoring and measuring the actual benefits achieved against the …" at bounding box center [305, 308] width 0 height 10
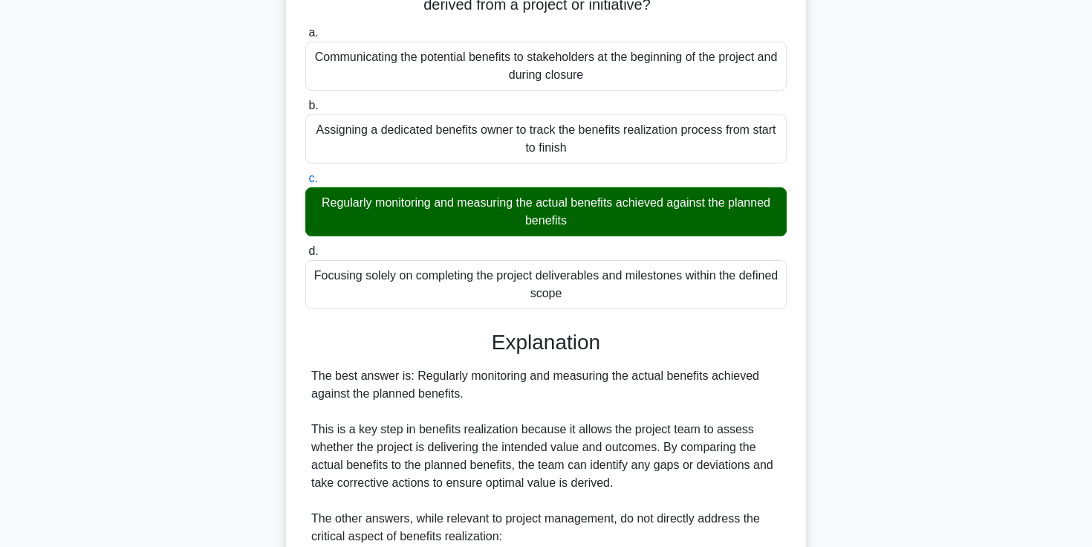
scroll to position [396, 0]
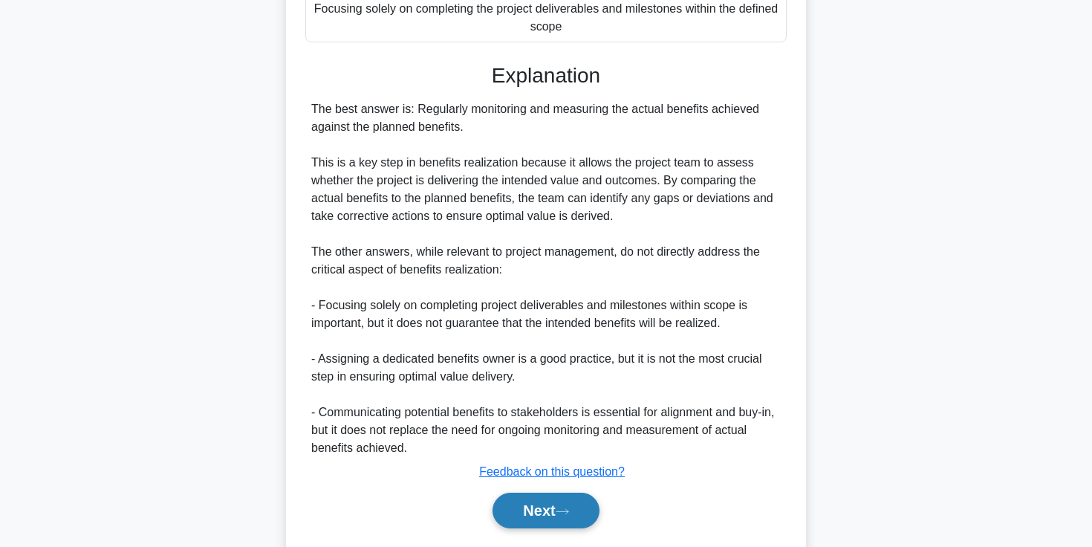
click at [515, 504] on button "Next" at bounding box center [546, 511] width 106 height 36
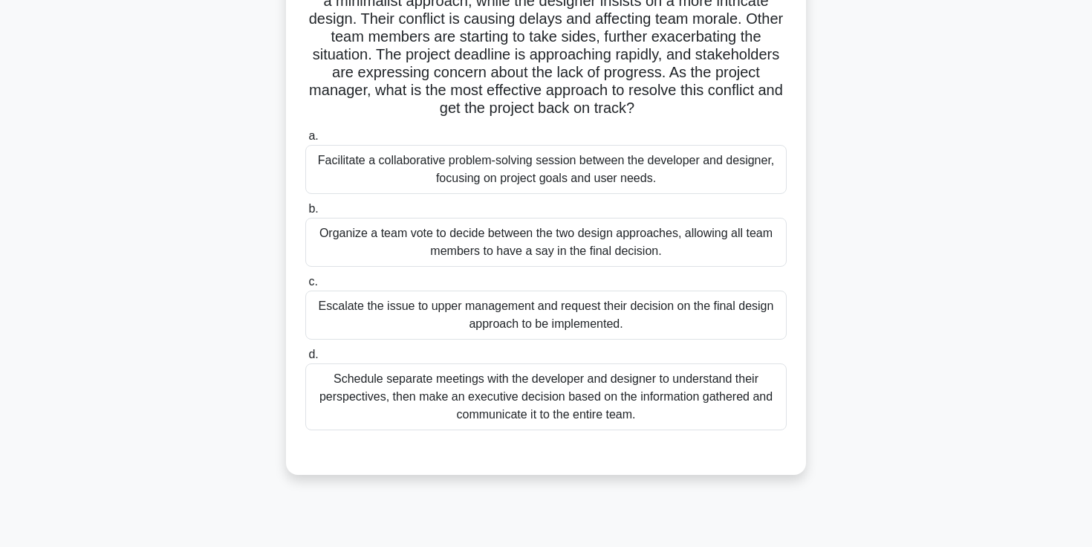
scroll to position [161, 0]
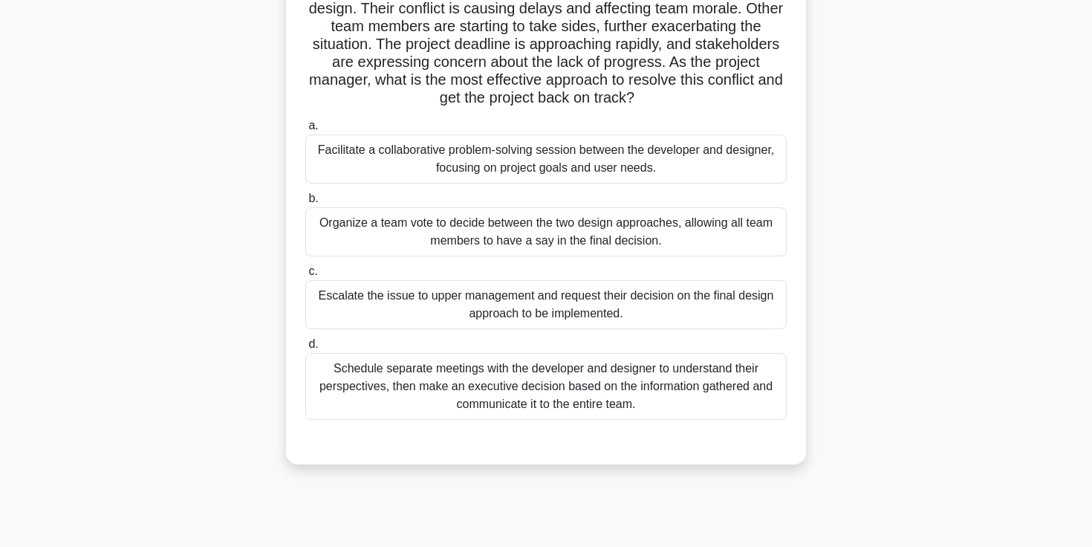
click at [391, 158] on div "Facilitate a collaborative problem-solving session between the developer and de…" at bounding box center [545, 158] width 481 height 49
click at [305, 131] on input "a. Facilitate a collaborative problem-solving session between the developer and…" at bounding box center [305, 126] width 0 height 10
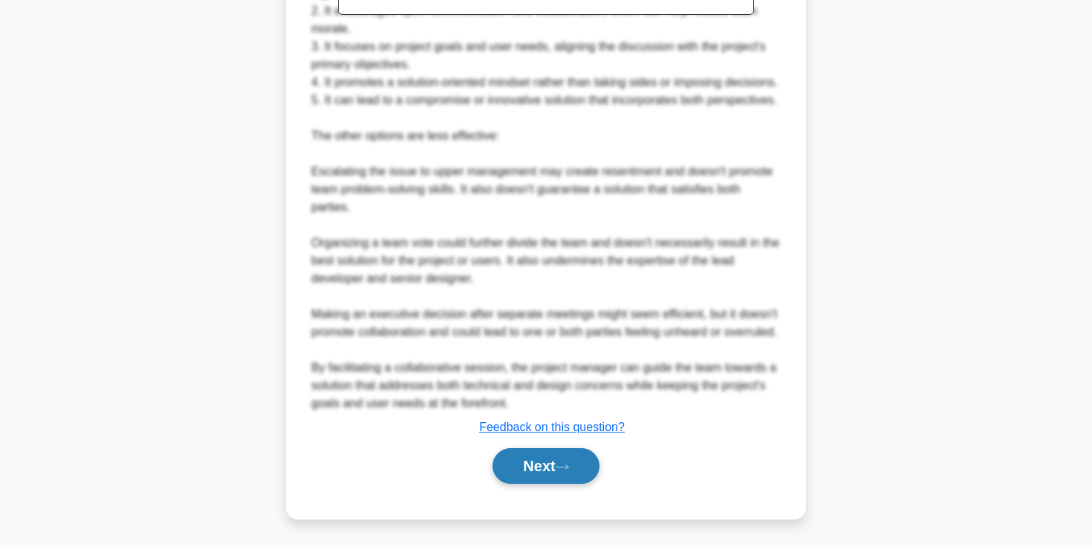
click at [539, 466] on button "Next" at bounding box center [546, 466] width 106 height 36
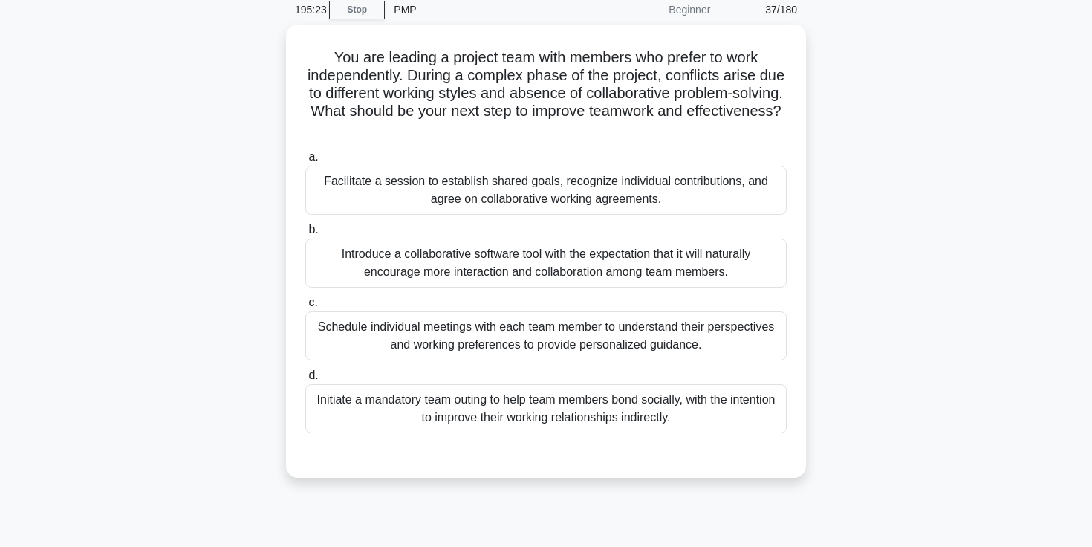
scroll to position [64, 0]
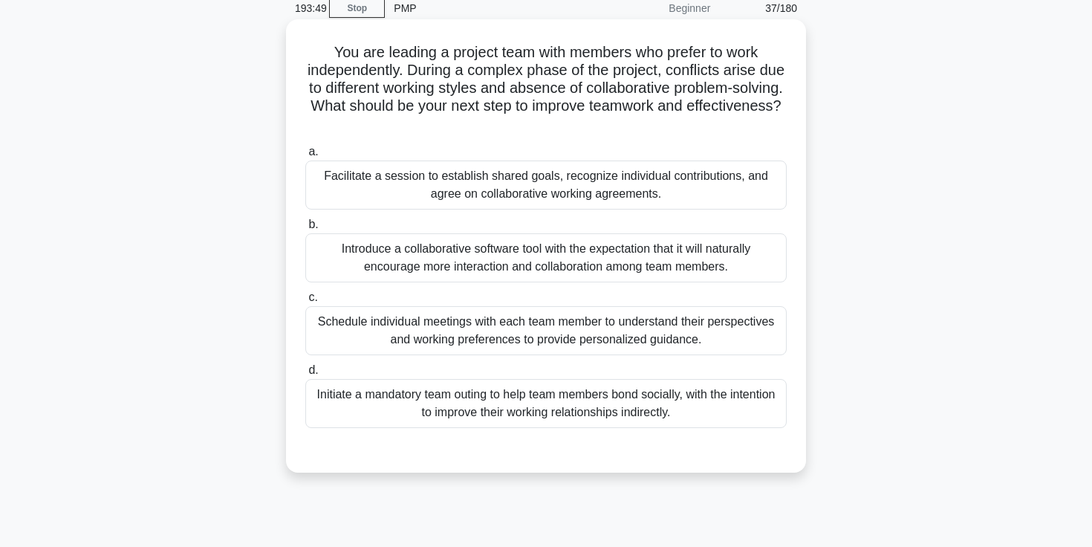
click at [559, 336] on div "Schedule individual meetings with each team member to understand their perspect…" at bounding box center [545, 330] width 481 height 49
click at [305, 302] on input "c. Schedule individual meetings with each team member to understand their persp…" at bounding box center [305, 298] width 0 height 10
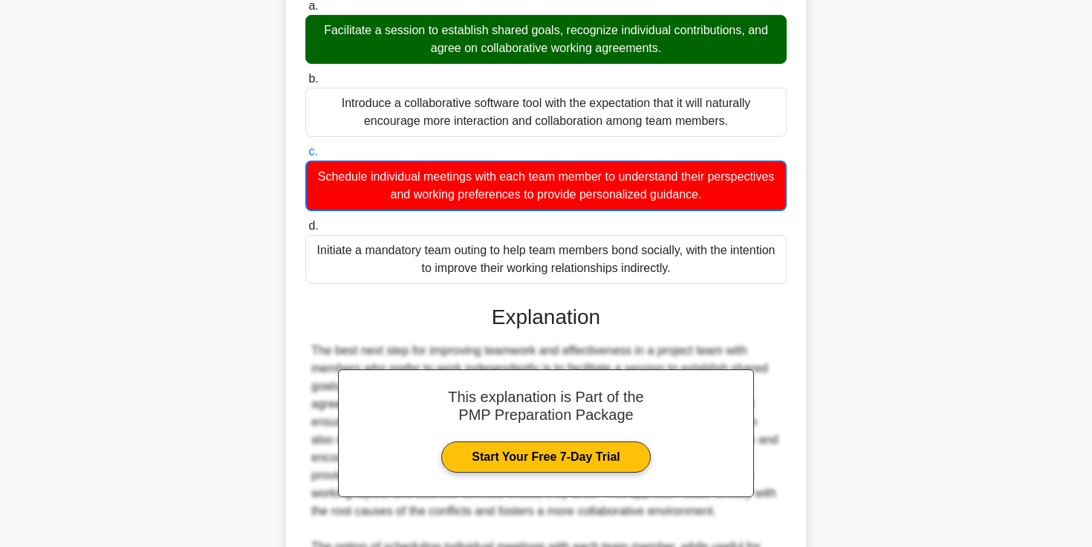
scroll to position [479, 0]
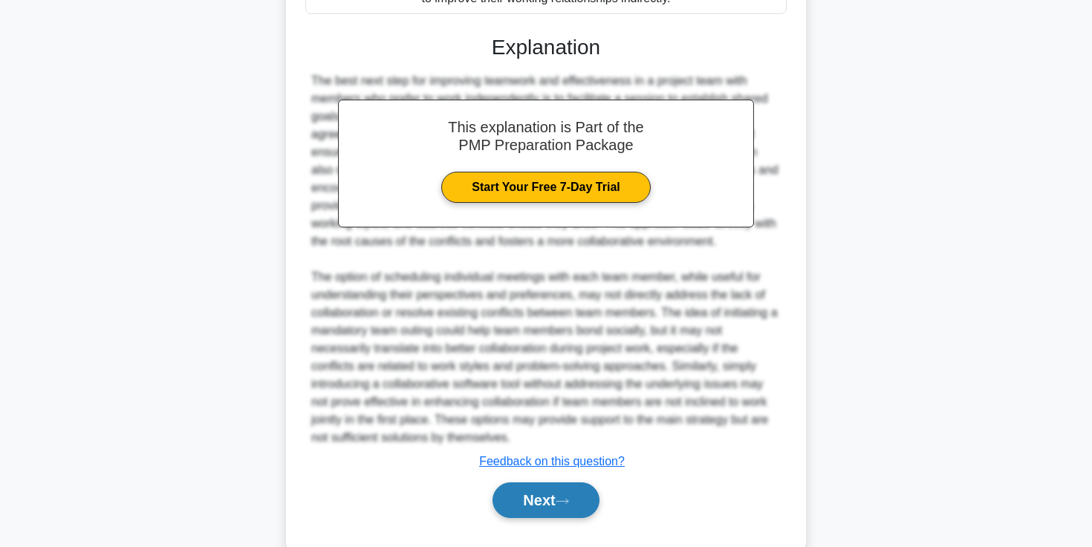
click at [559, 497] on button "Next" at bounding box center [546, 500] width 106 height 36
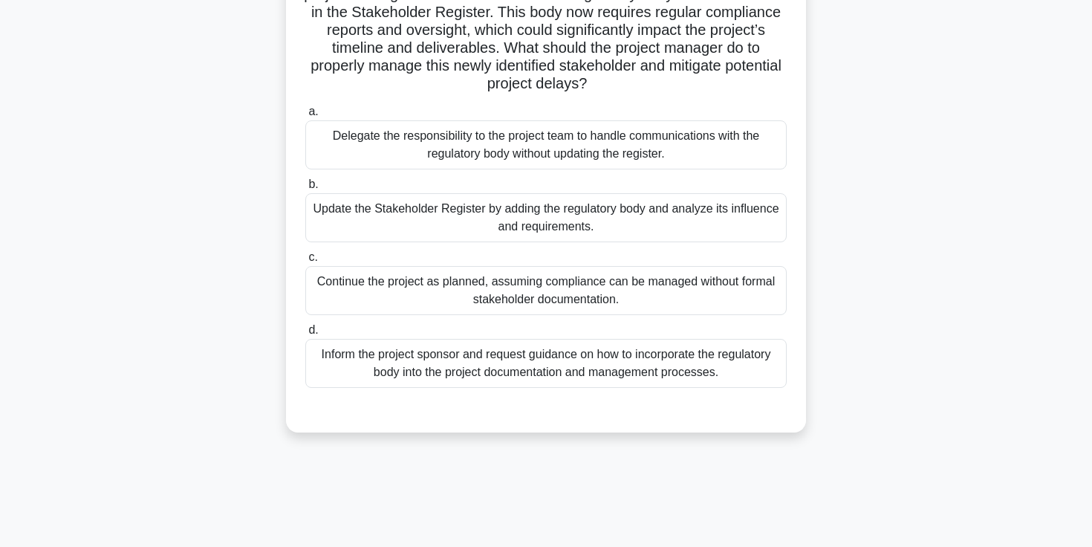
scroll to position [142, 0]
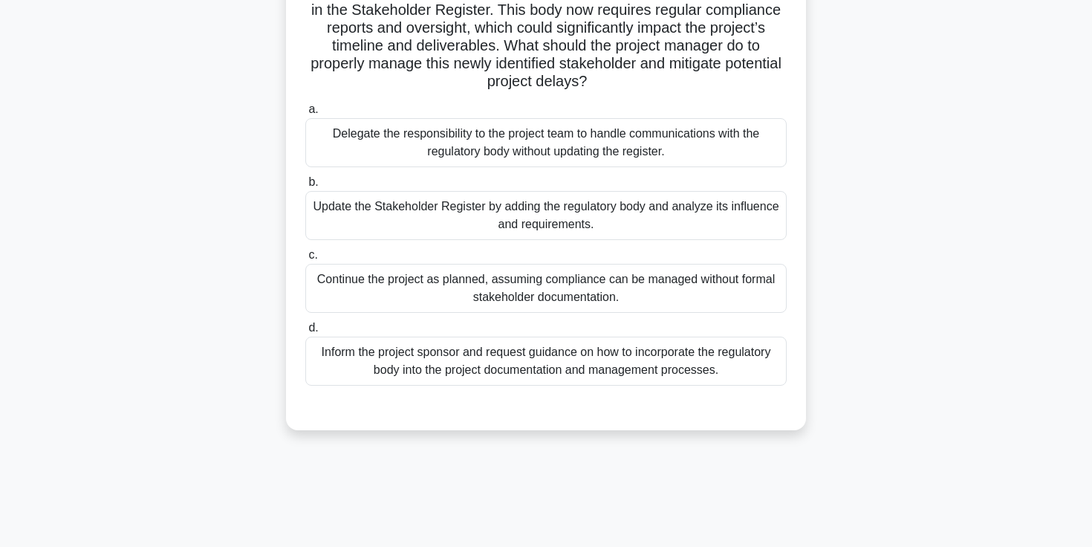
click at [611, 211] on div "Update the Stakeholder Register by adding the regulatory body and analyze its i…" at bounding box center [545, 215] width 481 height 49
click at [305, 187] on input "b. Update the Stakeholder Register by adding the regulatory body and analyze it…" at bounding box center [305, 183] width 0 height 10
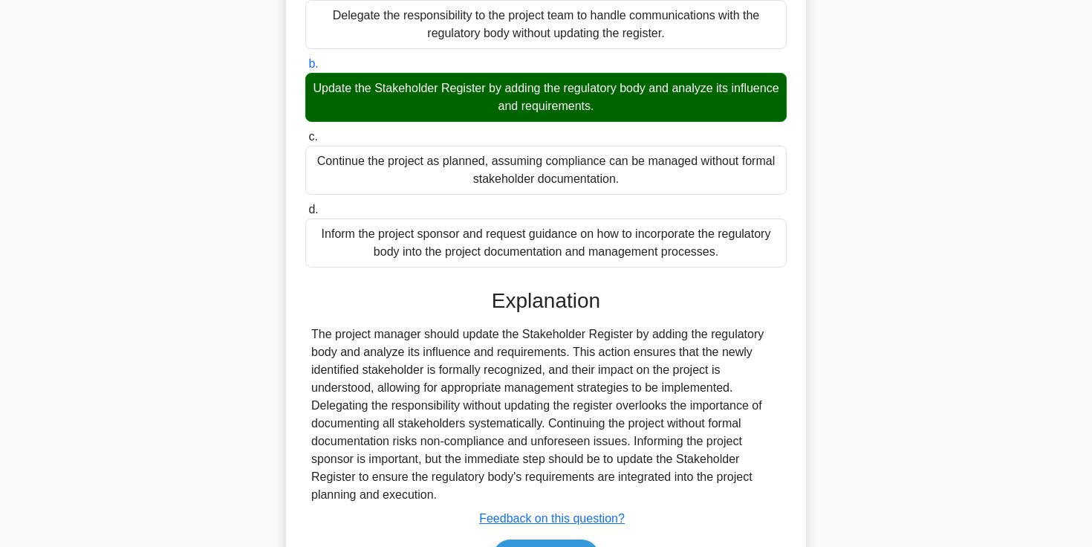
scroll to position [351, 0]
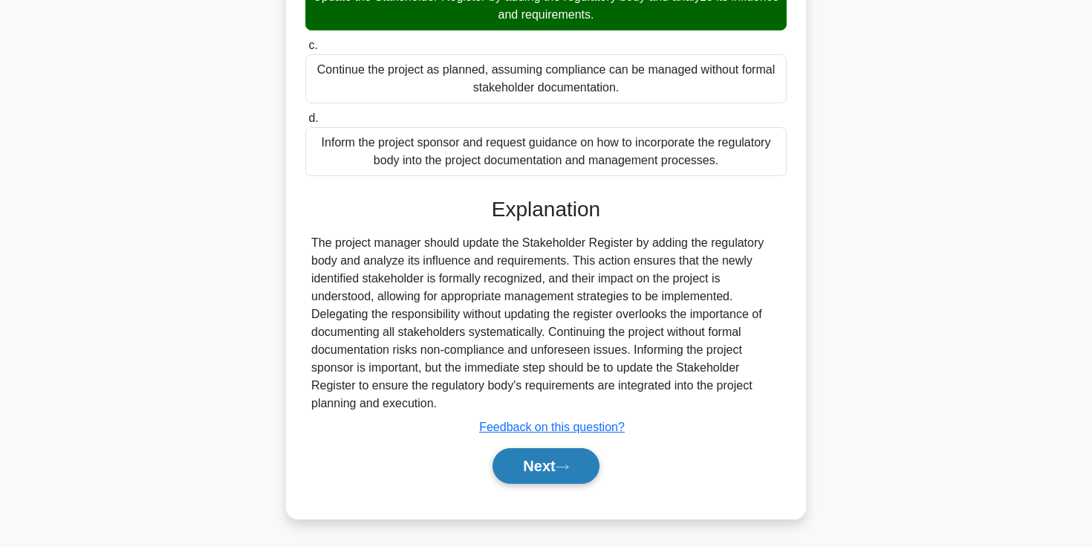
click at [567, 468] on icon at bounding box center [562, 467] width 13 height 8
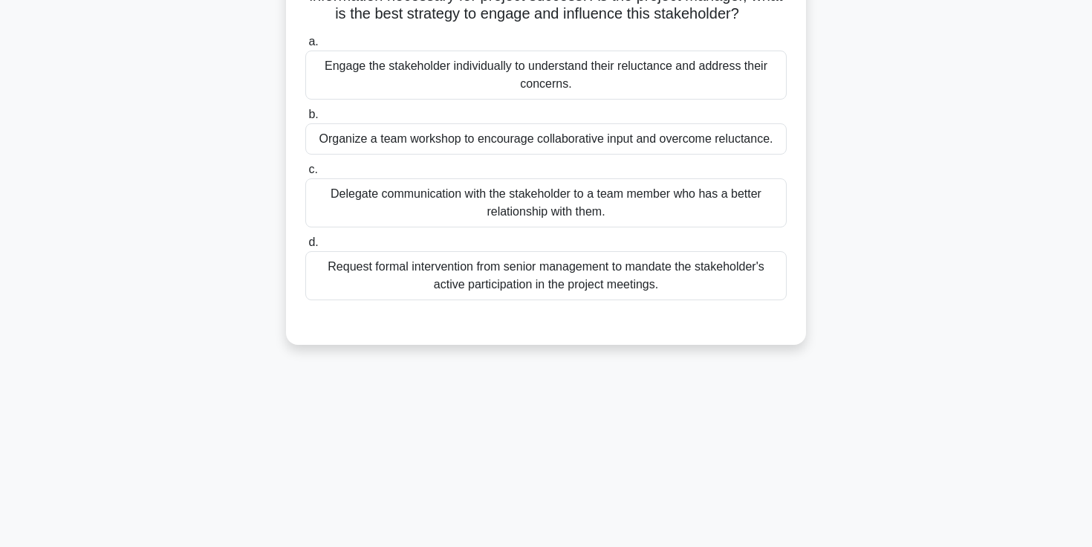
scroll to position [0, 0]
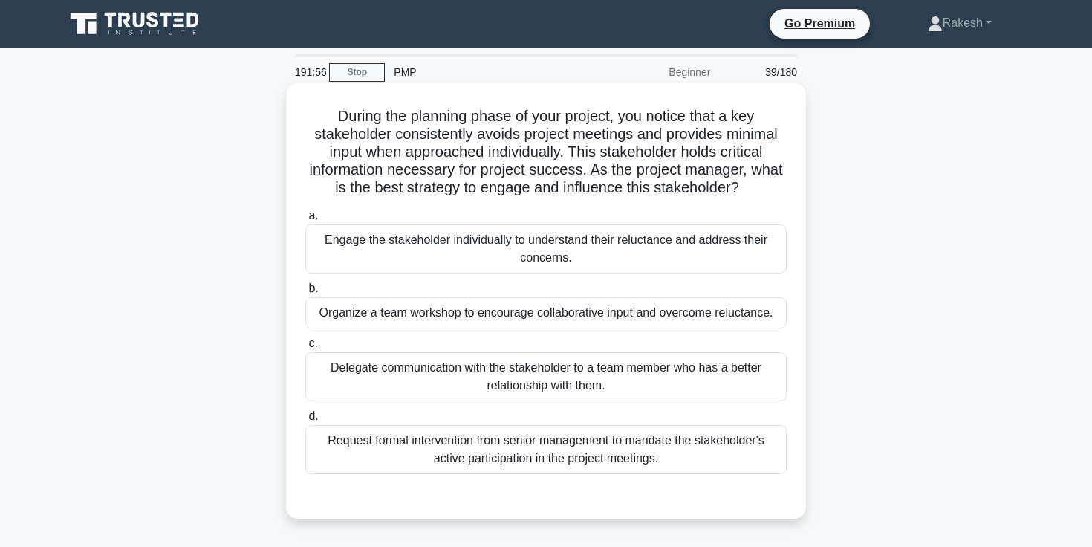
click at [579, 245] on div "Engage the stakeholder individually to understand their reluctance and address …" at bounding box center [545, 248] width 481 height 49
click at [305, 221] on input "a. Engage the stakeholder individually to understand their reluctance and addre…" at bounding box center [305, 216] width 0 height 10
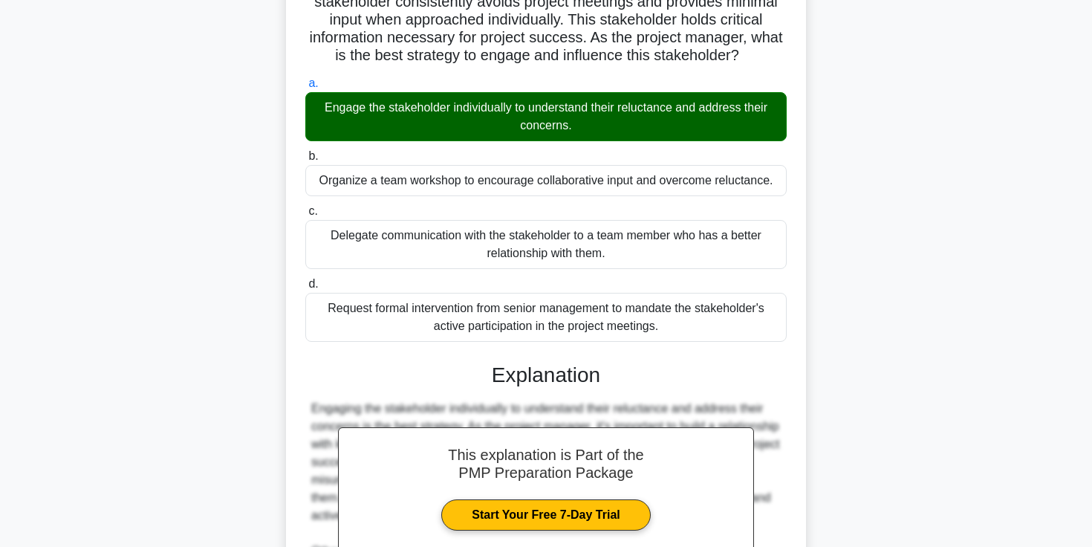
scroll to position [369, 0]
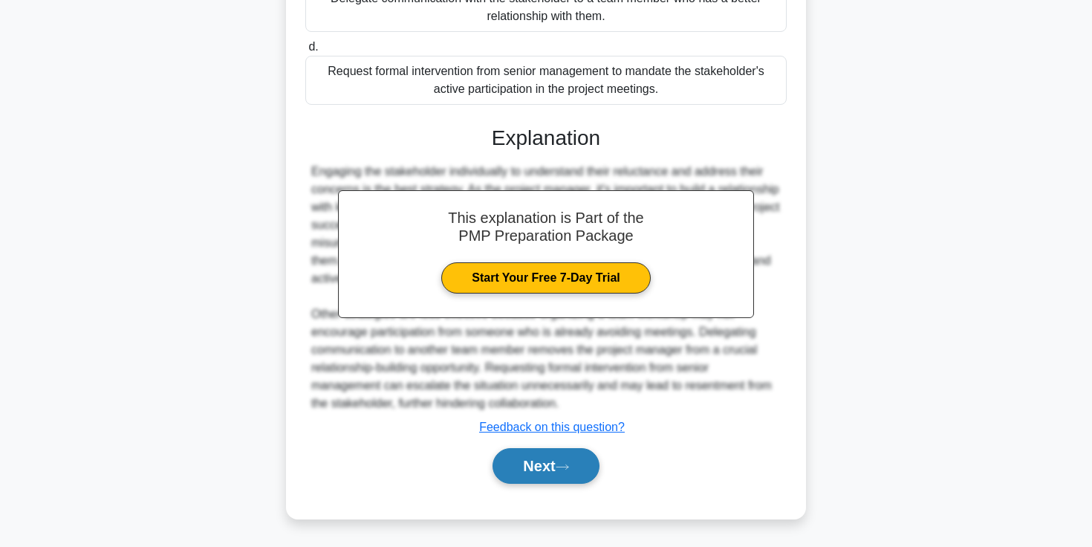
click at [553, 467] on button "Next" at bounding box center [546, 466] width 106 height 36
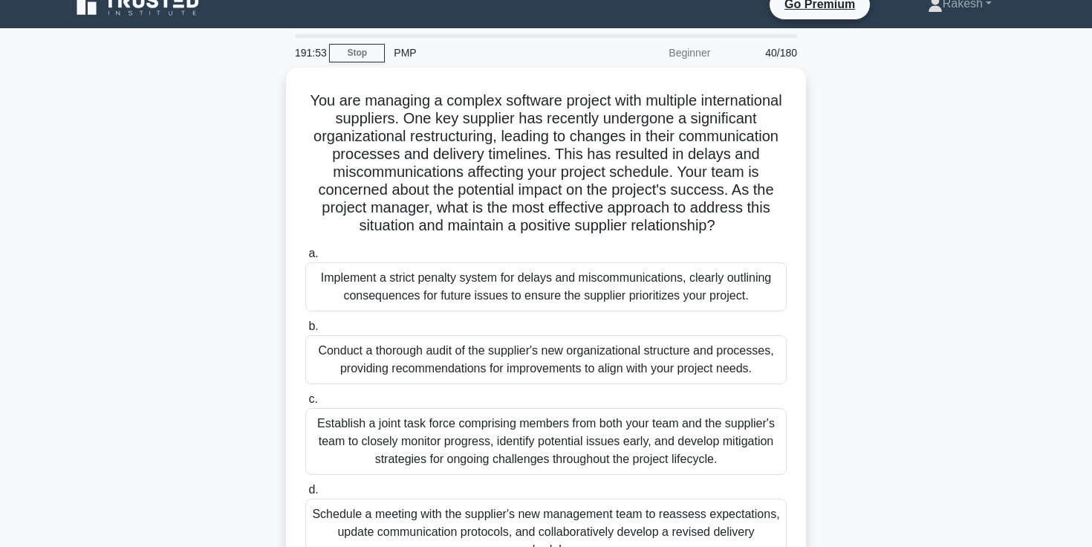
scroll to position [17, 0]
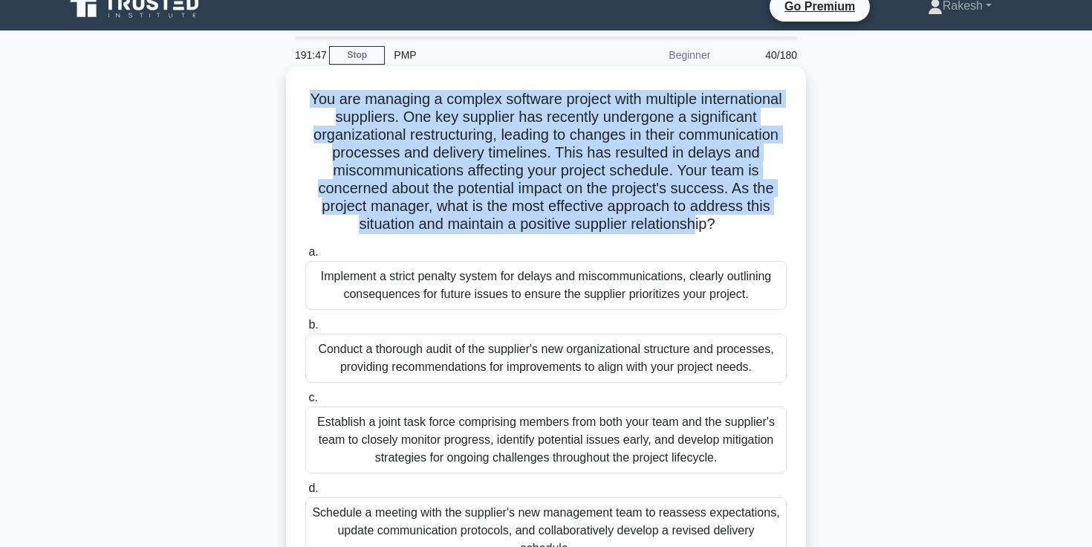
drag, startPoint x: 312, startPoint y: 98, endPoint x: 705, endPoint y: 236, distance: 416.3
click at [705, 236] on div "You are managing a complex software project with multiple international supplie…" at bounding box center [546, 337] width 508 height 530
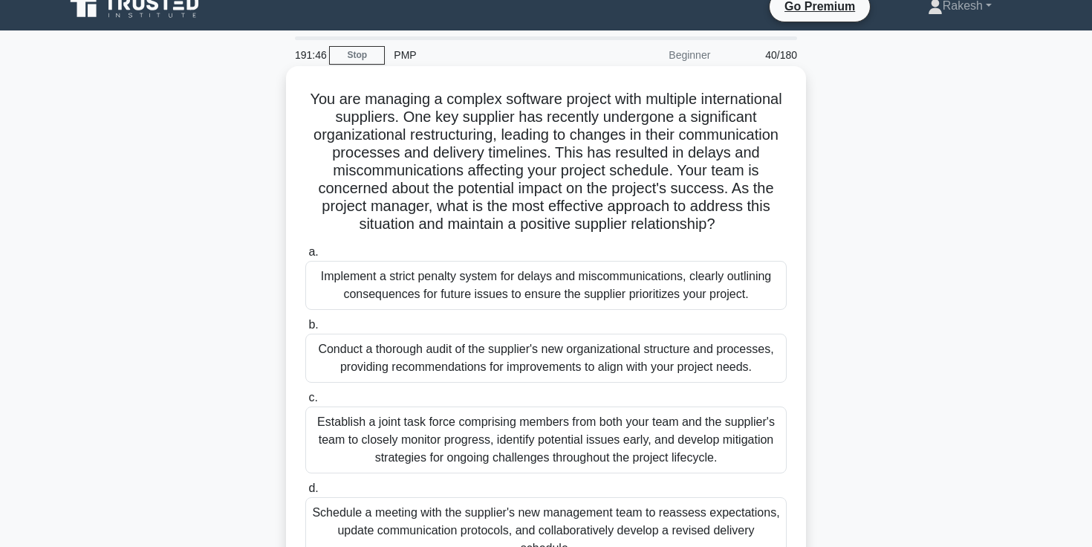
click at [375, 111] on h5 "You are managing a complex software project with multiple international supplie…" at bounding box center [546, 162] width 484 height 144
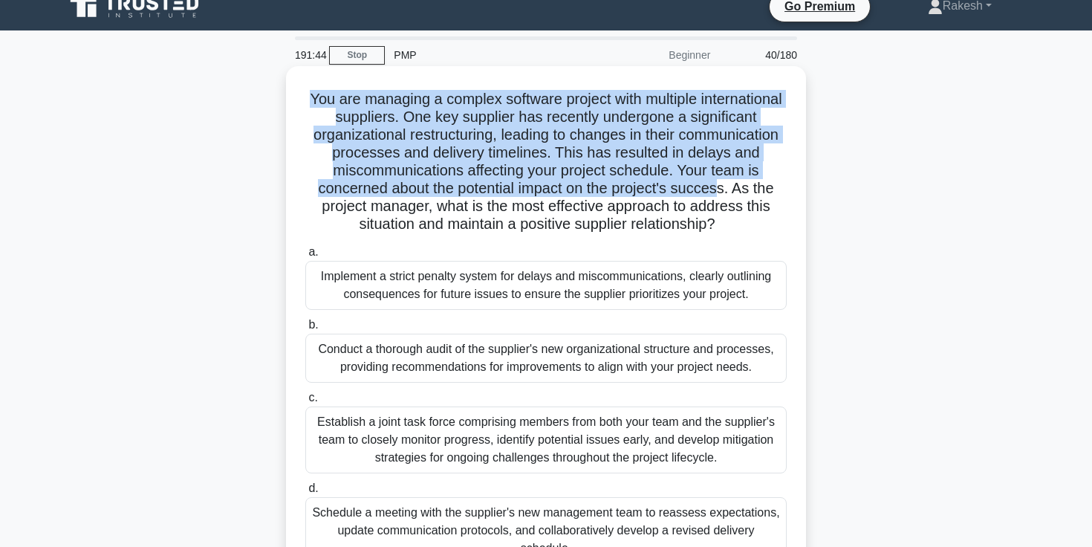
drag, startPoint x: 311, startPoint y: 97, endPoint x: 717, endPoint y: 186, distance: 415.9
click at [717, 186] on h5 "You are managing a complex software project with multiple international supplie…" at bounding box center [546, 162] width 484 height 144
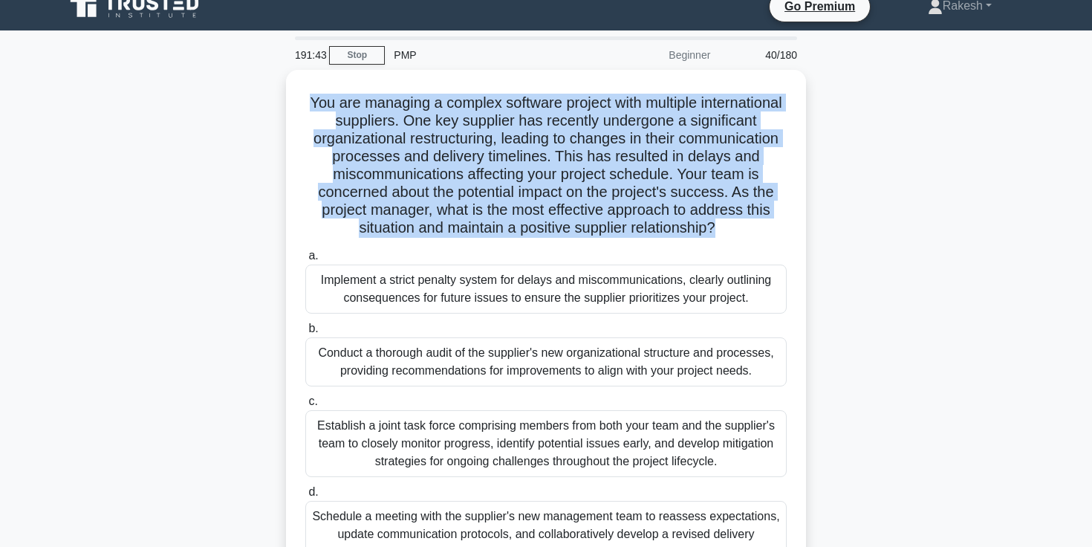
drag, startPoint x: 722, startPoint y: 227, endPoint x: 277, endPoint y: 85, distance: 467.1
click at [277, 85] on div "You are managing a complex software project with multiple international supplie…" at bounding box center [546, 350] width 981 height 560
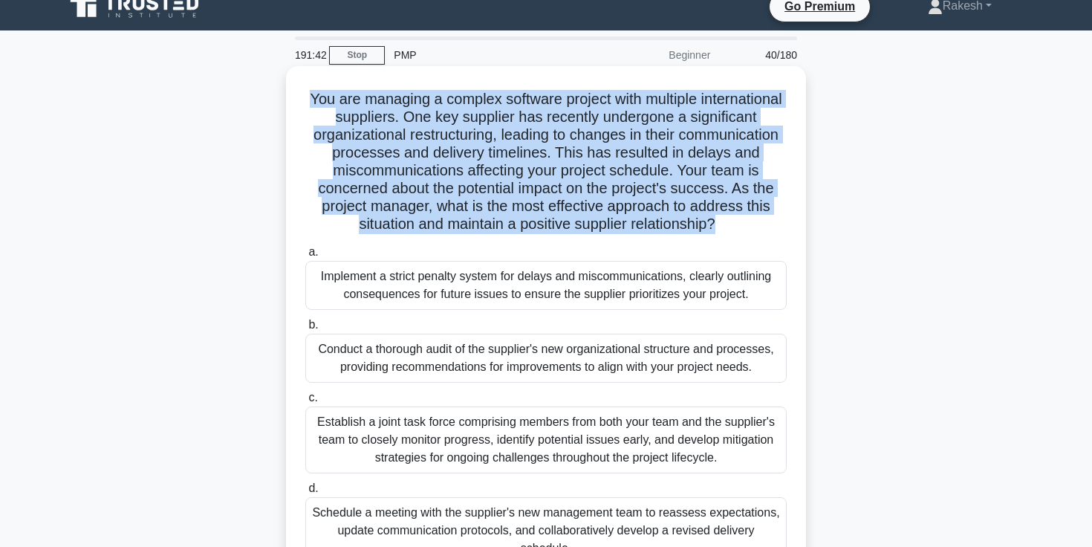
click at [378, 113] on h5 "You are managing a complex software project with multiple international supplie…" at bounding box center [546, 162] width 484 height 144
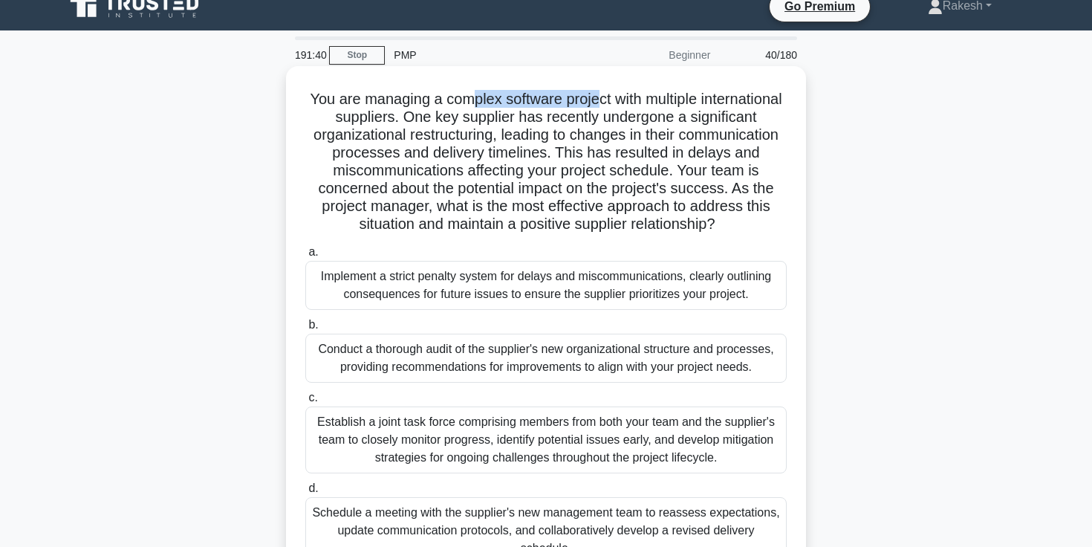
drag, startPoint x: 473, startPoint y: 97, endPoint x: 595, endPoint y: 100, distance: 121.9
click at [596, 100] on h5 "You are managing a complex software project with multiple international supplie…" at bounding box center [546, 162] width 484 height 144
drag, startPoint x: 309, startPoint y: 100, endPoint x: 608, endPoint y: 103, distance: 298.7
click at [608, 103] on h5 "You are managing a complex software project with multiple international supplie…" at bounding box center [546, 162] width 484 height 144
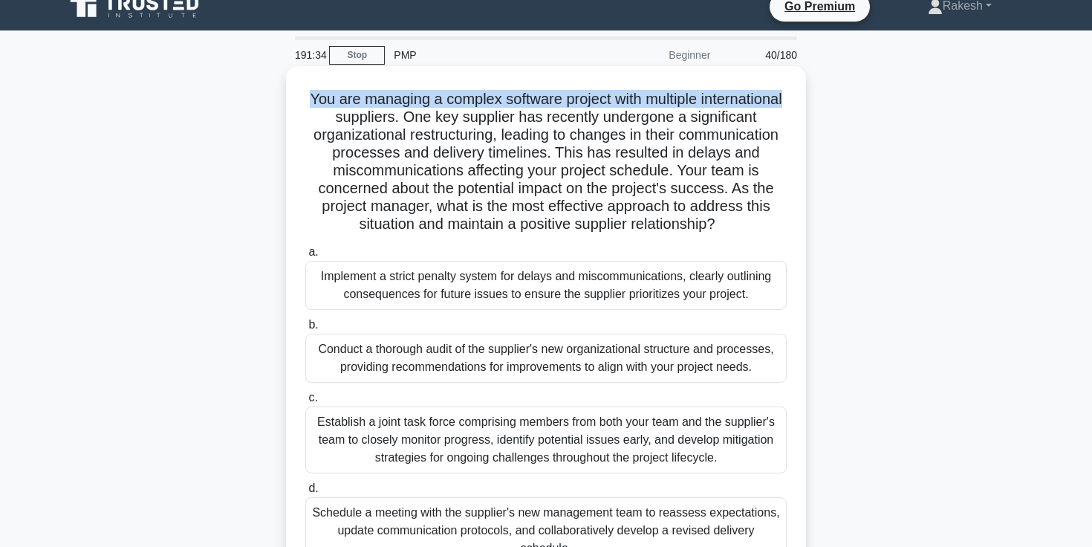
drag, startPoint x: 787, startPoint y: 100, endPoint x: 310, endPoint y: 94, distance: 477.0
click at [310, 94] on h5 "You are managing a complex software project with multiple international supplie…" at bounding box center [546, 162] width 484 height 144
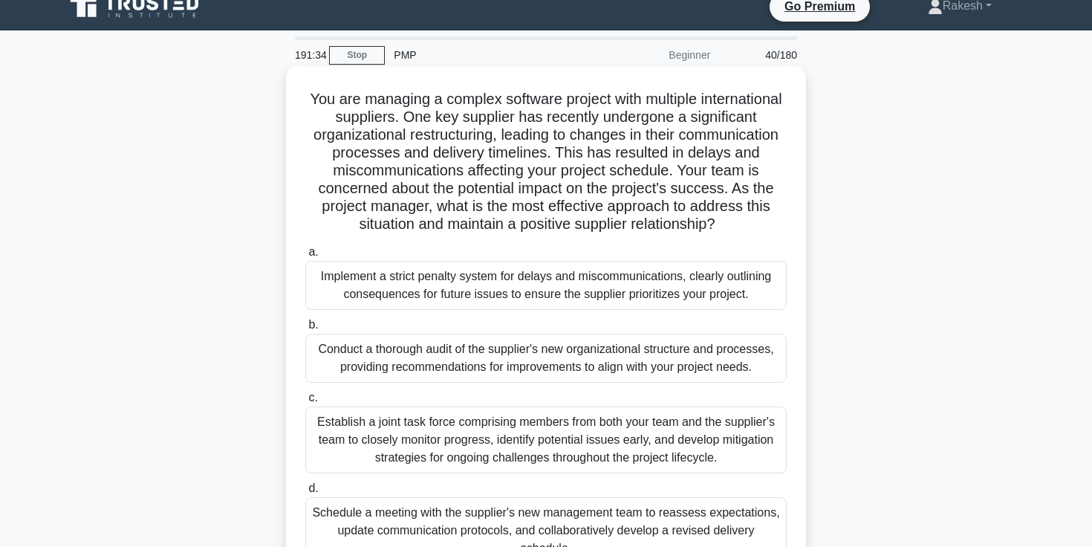
click at [310, 94] on h5 "You are managing a complex software project with multiple international supplie…" at bounding box center [546, 162] width 484 height 144
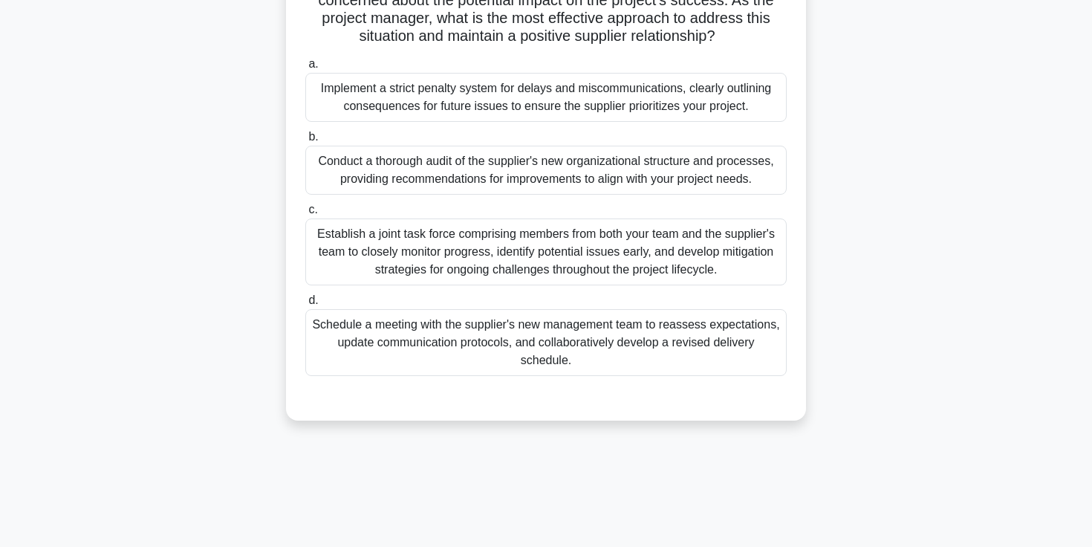
scroll to position [189, 0]
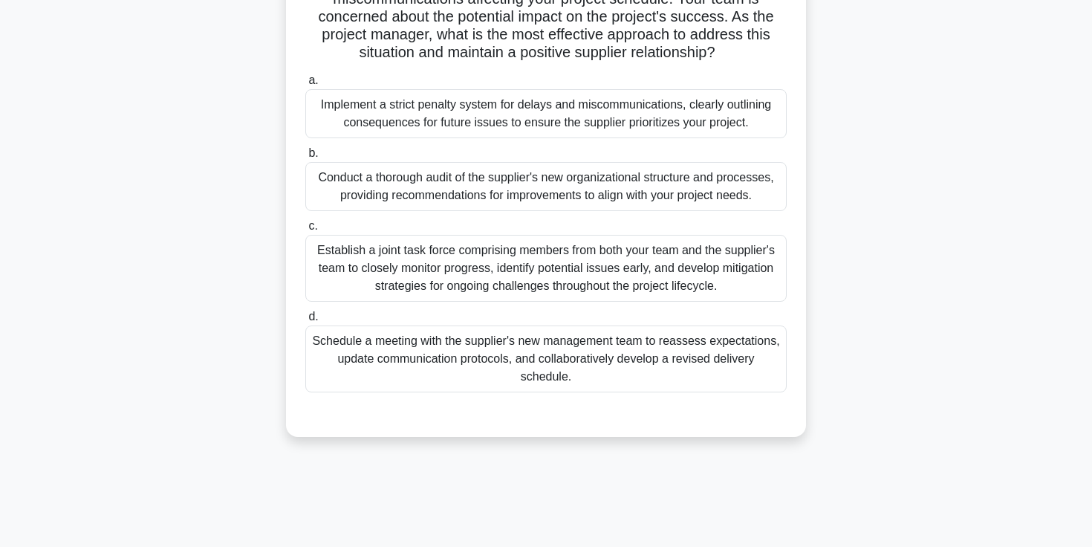
click at [502, 371] on div "Schedule a meeting with the supplier's new management team to reassess expectat…" at bounding box center [545, 358] width 481 height 67
click at [305, 322] on input "d. Schedule a meeting with the supplier's new management team to reassess expec…" at bounding box center [305, 317] width 0 height 10
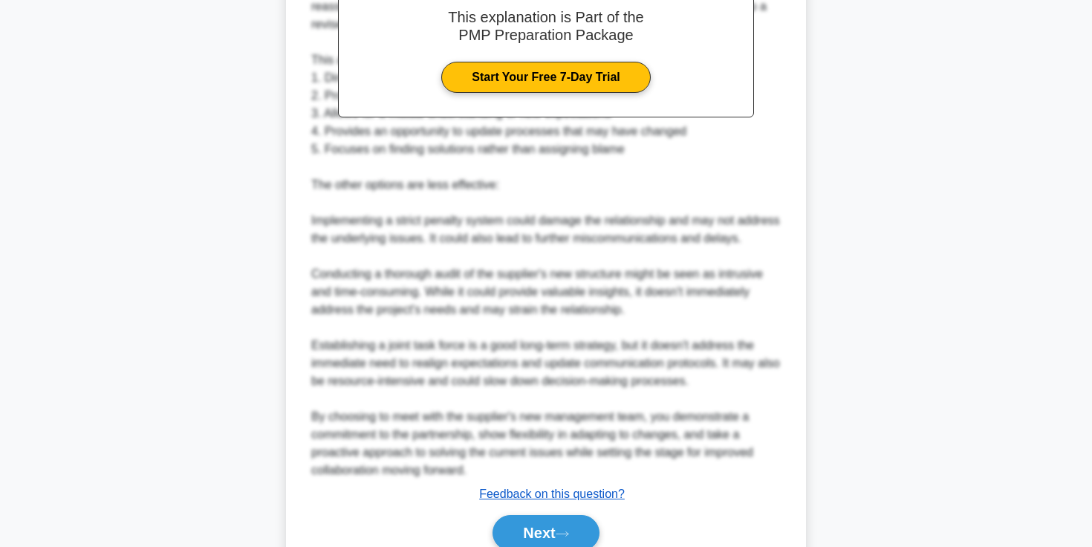
scroll to position [761, 0]
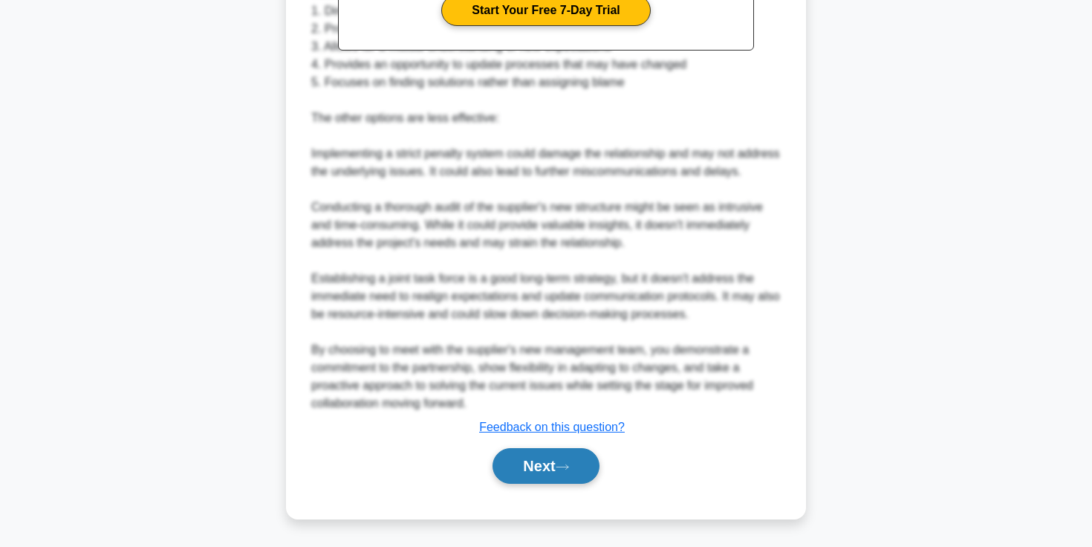
click at [531, 481] on button "Next" at bounding box center [546, 466] width 106 height 36
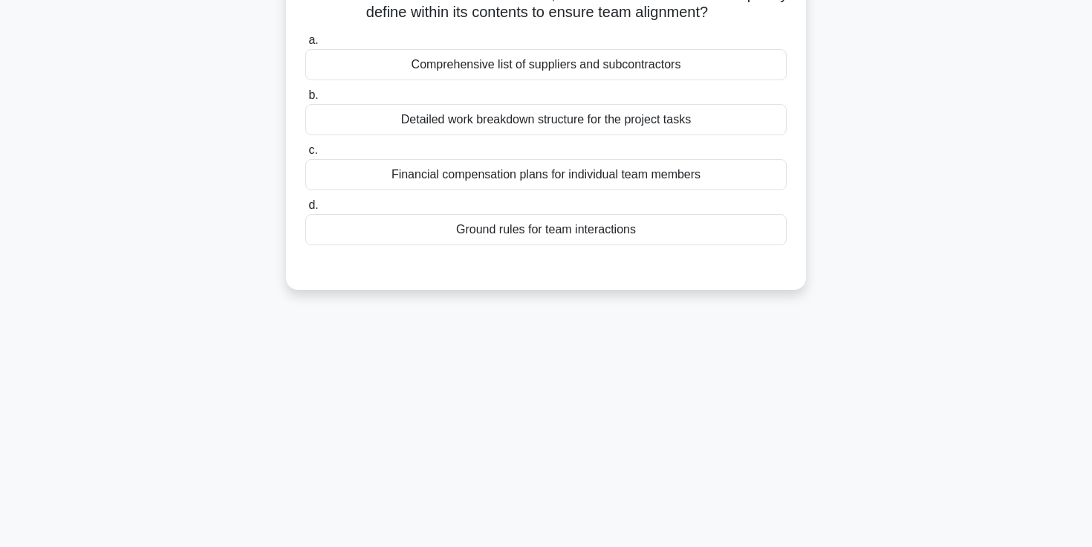
scroll to position [0, 0]
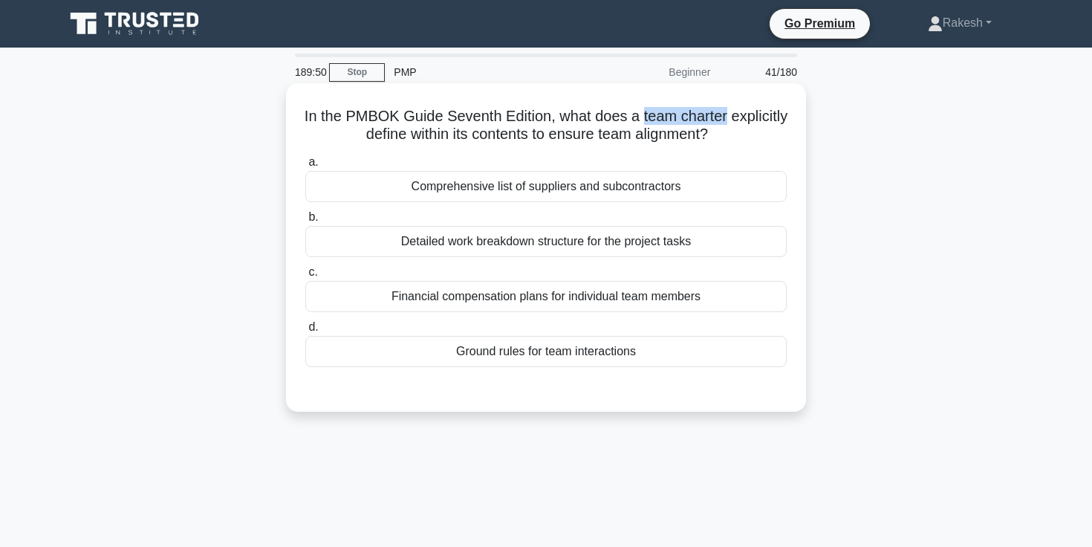
drag, startPoint x: 640, startPoint y: 120, endPoint x: 725, endPoint y: 120, distance: 84.7
click at [725, 120] on h5 "In the PMBOK Guide Seventh Edition, what does a team charter explicitly define …" at bounding box center [546, 125] width 484 height 37
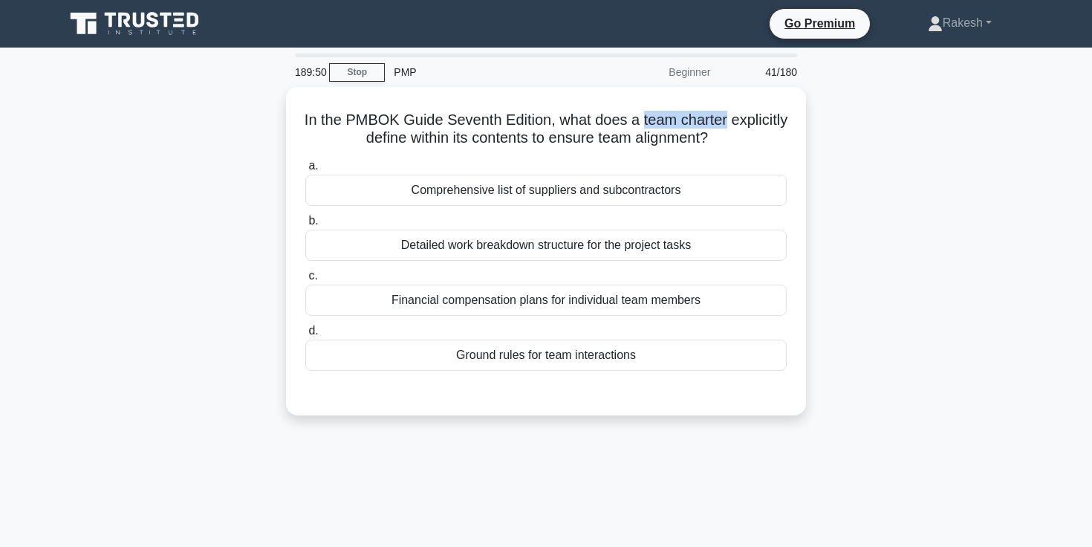
copy h5 "team charter"
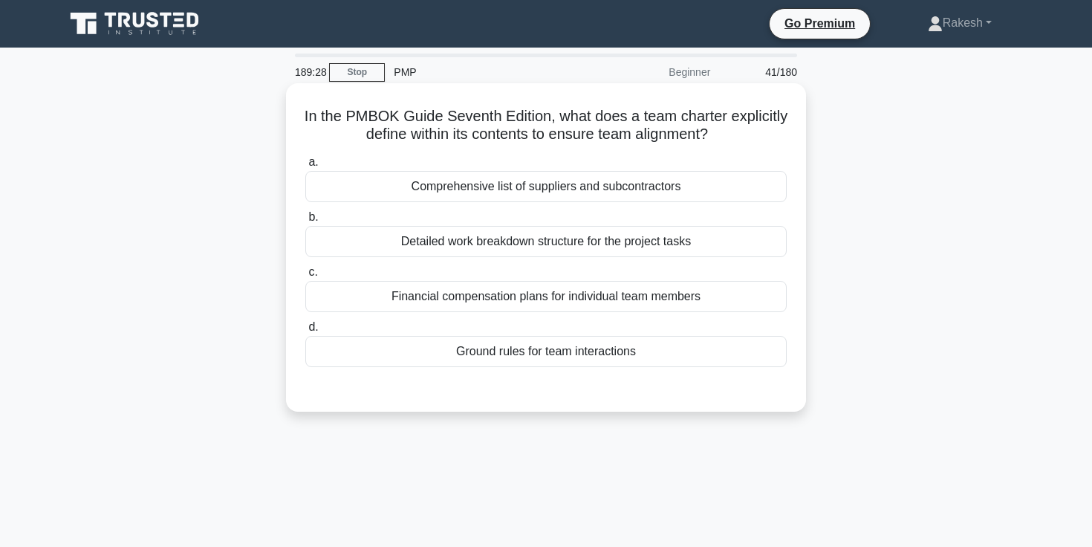
click at [592, 356] on div "Ground rules for team interactions" at bounding box center [545, 351] width 481 height 31
click at [305, 332] on input "d. Ground rules for team interactions" at bounding box center [305, 327] width 0 height 10
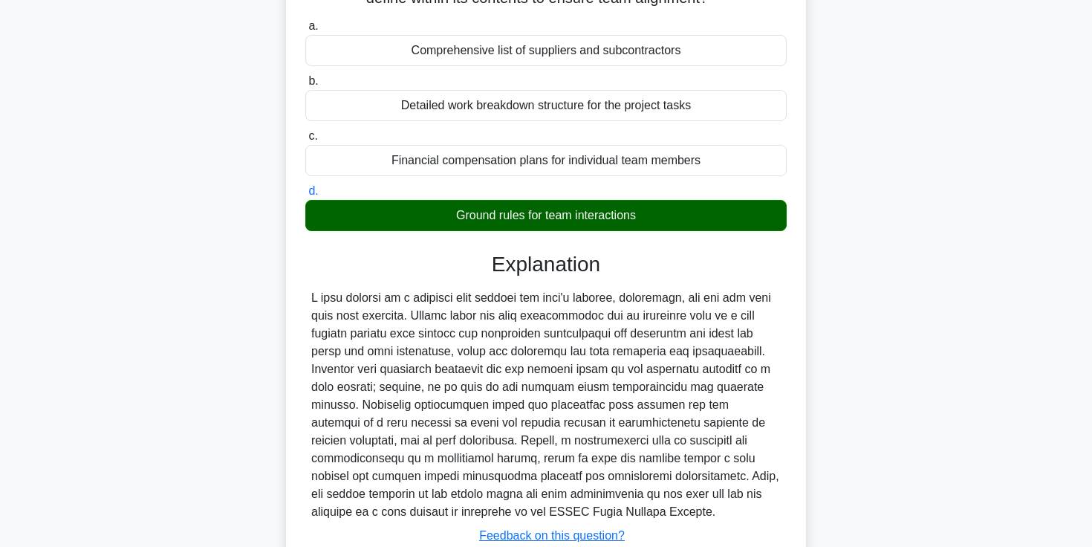
scroll to position [256, 0]
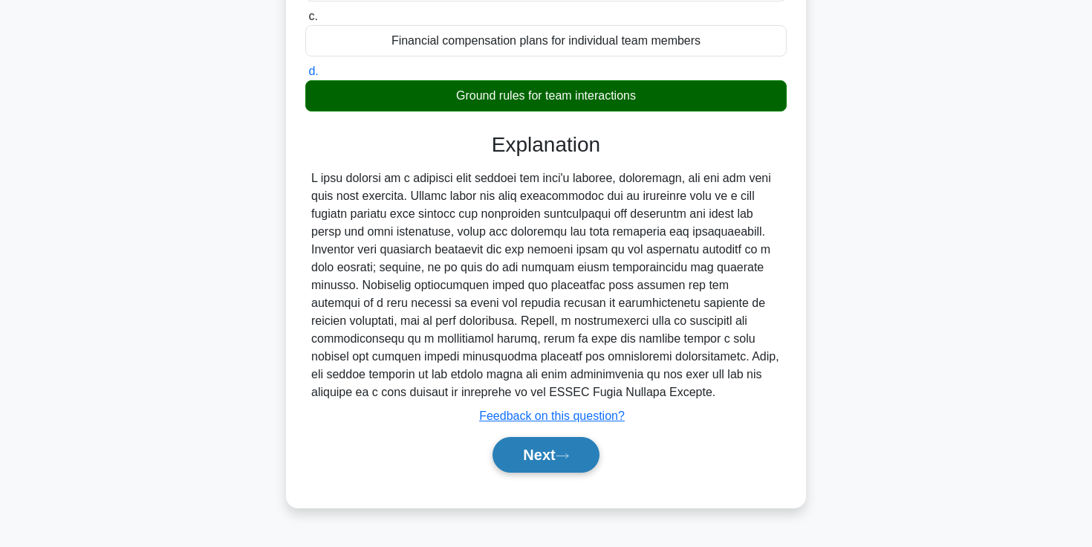
click at [553, 458] on button "Next" at bounding box center [546, 455] width 106 height 36
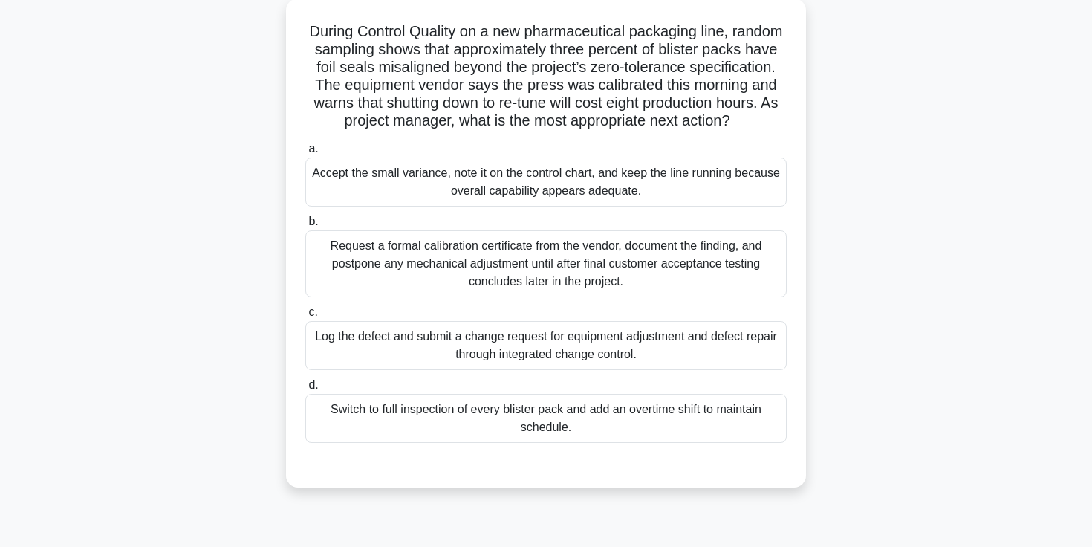
scroll to position [117, 0]
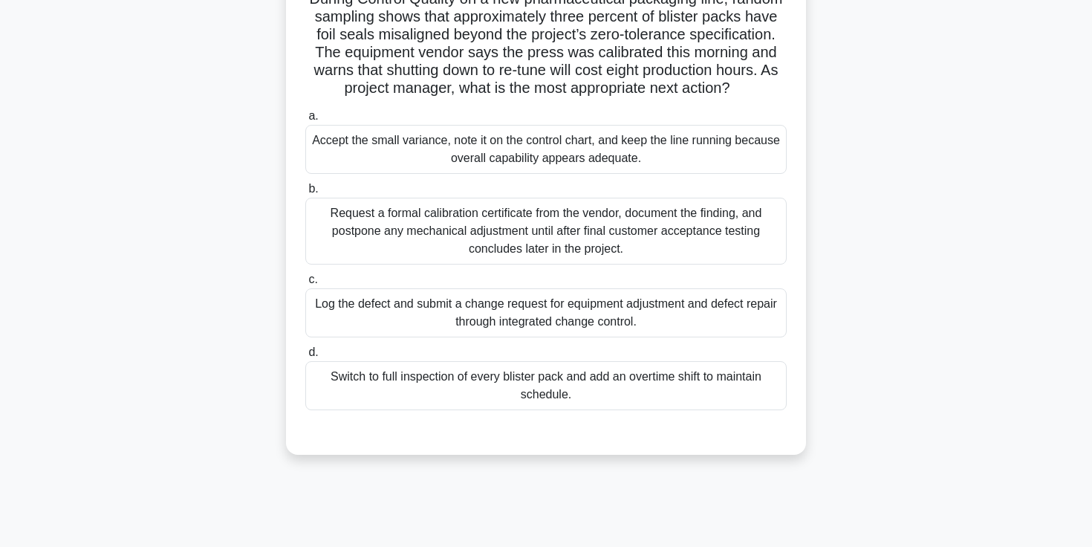
click at [584, 325] on div "Log the defect and submit a change request for equipment adjustment and defect …" at bounding box center [545, 312] width 481 height 49
click at [305, 285] on input "c. Log the defect and submit a change request for equipment adjustment and defe…" at bounding box center [305, 280] width 0 height 10
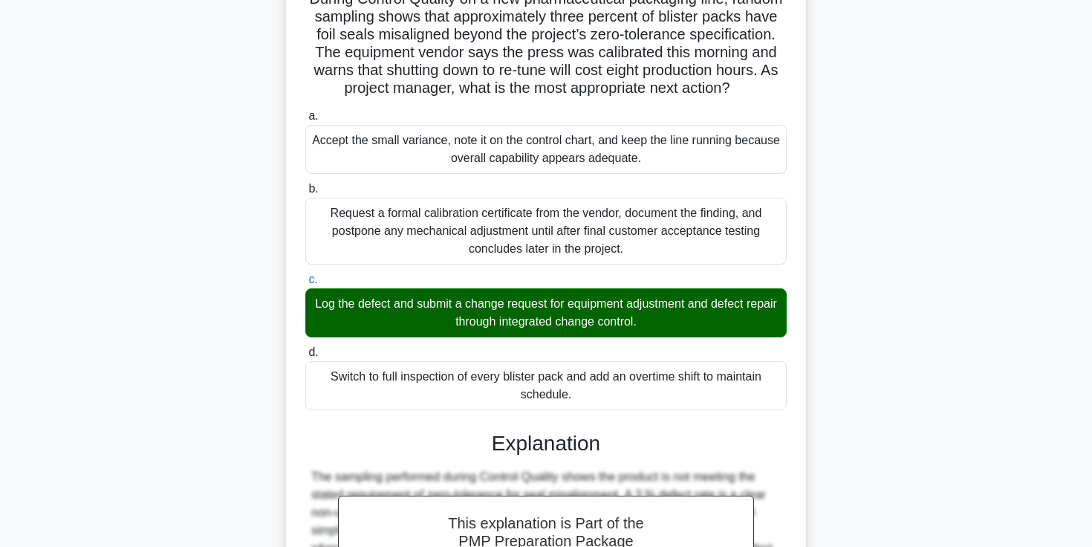
scroll to position [494, 0]
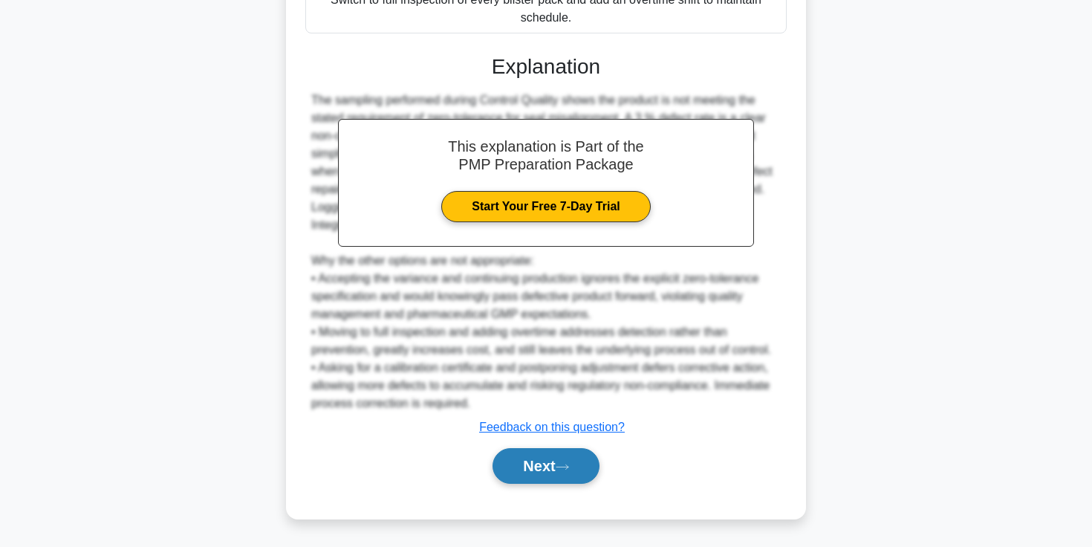
click at [578, 473] on button "Next" at bounding box center [546, 466] width 106 height 36
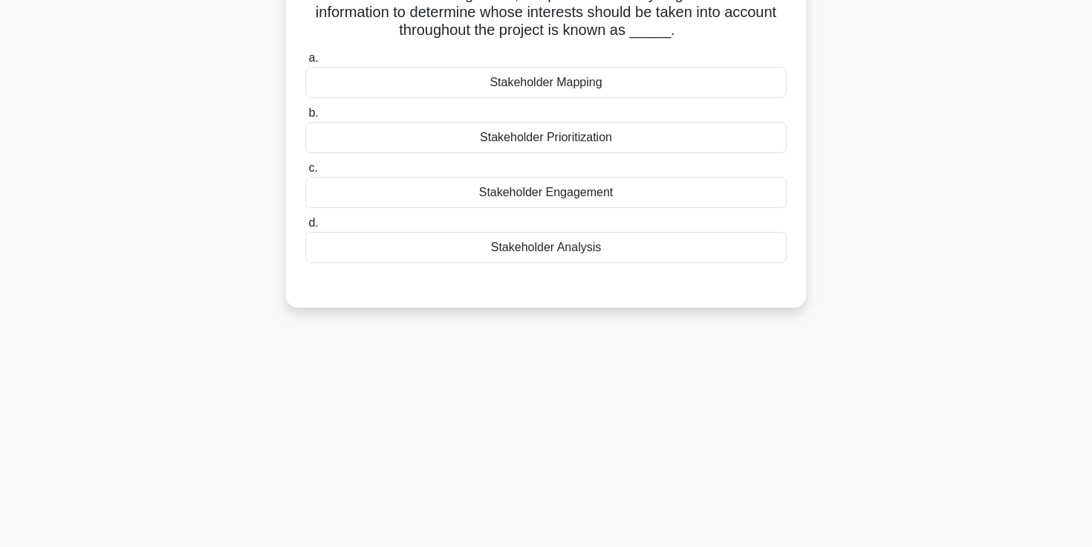
scroll to position [0, 0]
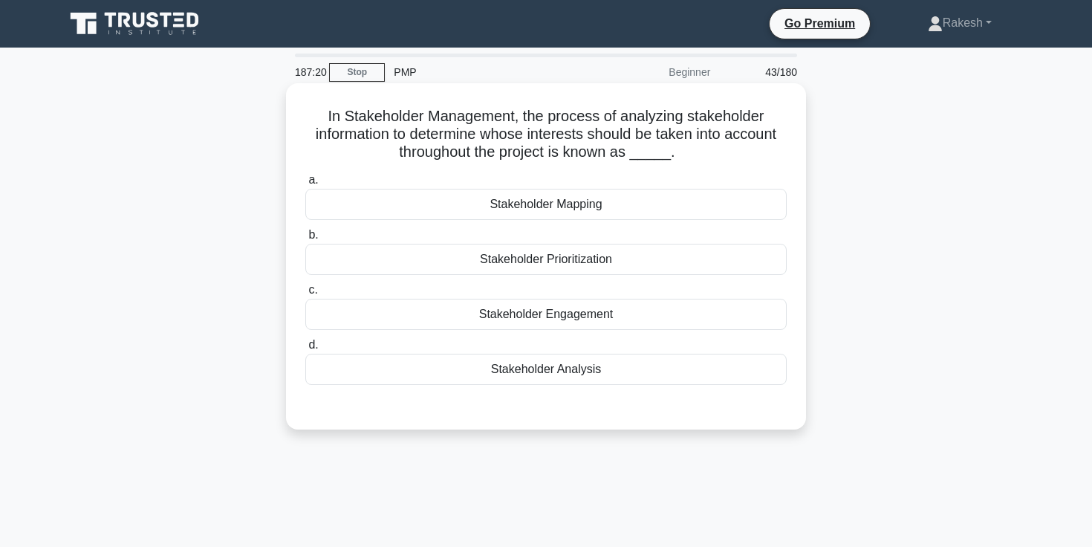
click at [556, 264] on div "Stakeholder Prioritization" at bounding box center [545, 259] width 481 height 31
click at [305, 240] on input "b. Stakeholder Prioritization" at bounding box center [305, 235] width 0 height 10
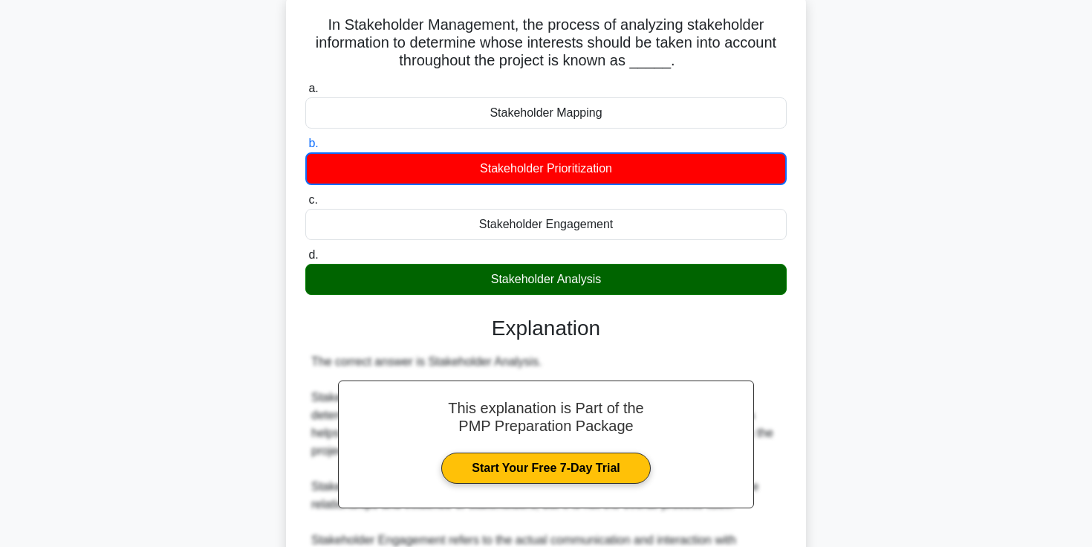
scroll to position [317, 0]
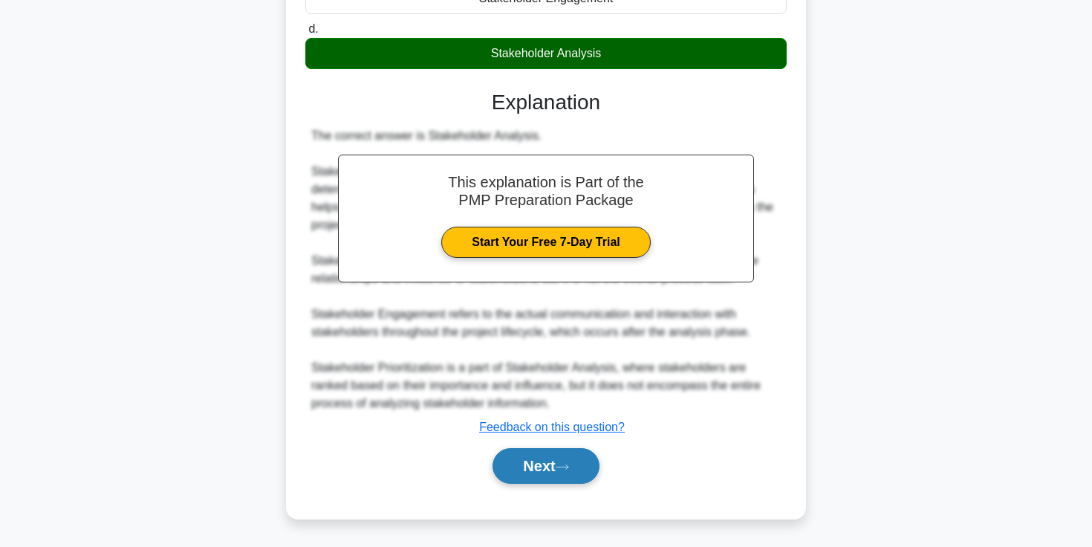
click at [555, 453] on button "Next" at bounding box center [546, 466] width 106 height 36
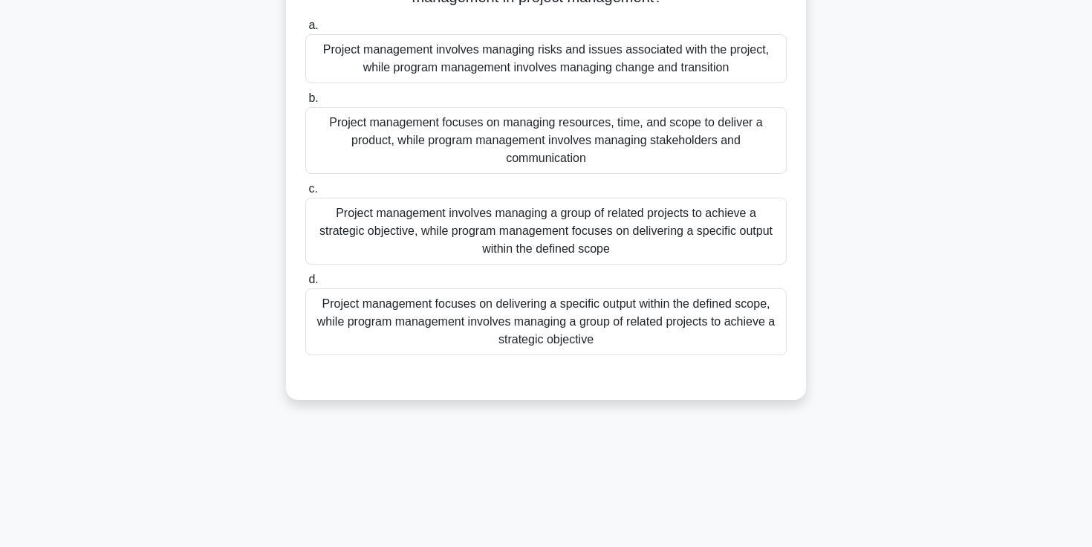
scroll to position [0, 0]
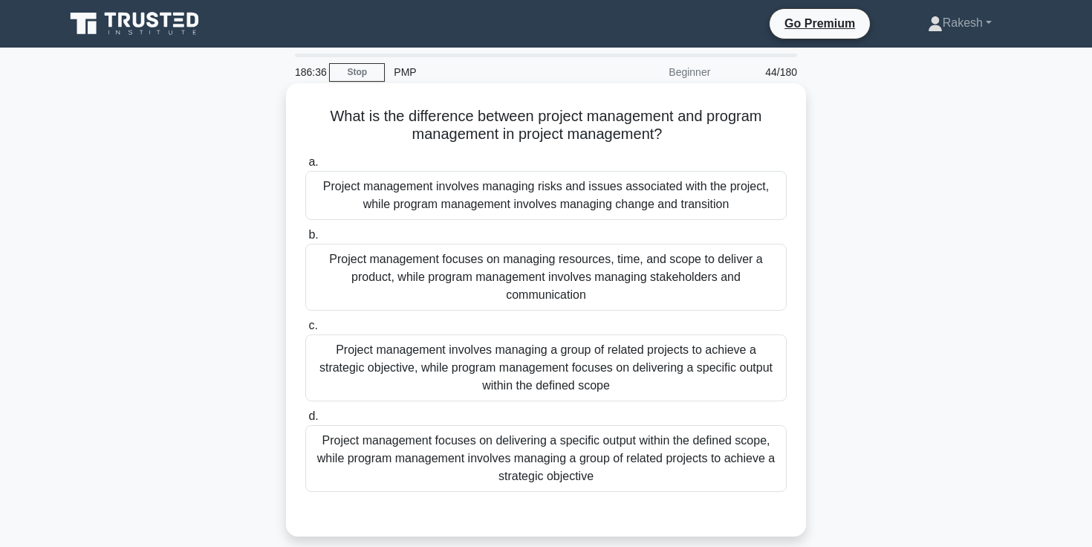
click at [469, 383] on div "Project management involves managing a group of related projects to achieve a s…" at bounding box center [545, 367] width 481 height 67
click at [305, 331] on input "c. Project management involves managing a group of related projects to achieve …" at bounding box center [305, 326] width 0 height 10
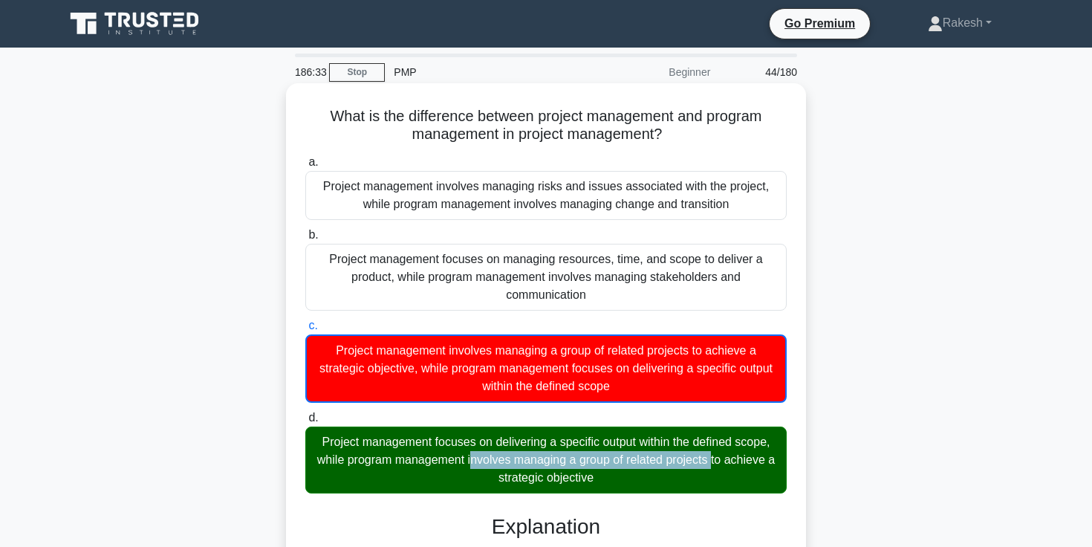
drag, startPoint x: 325, startPoint y: 446, endPoint x: 626, endPoint y: 448, distance: 301.6
click at [626, 448] on div "Project management focuses on delivering a specific output within the defined s…" at bounding box center [545, 459] width 481 height 67
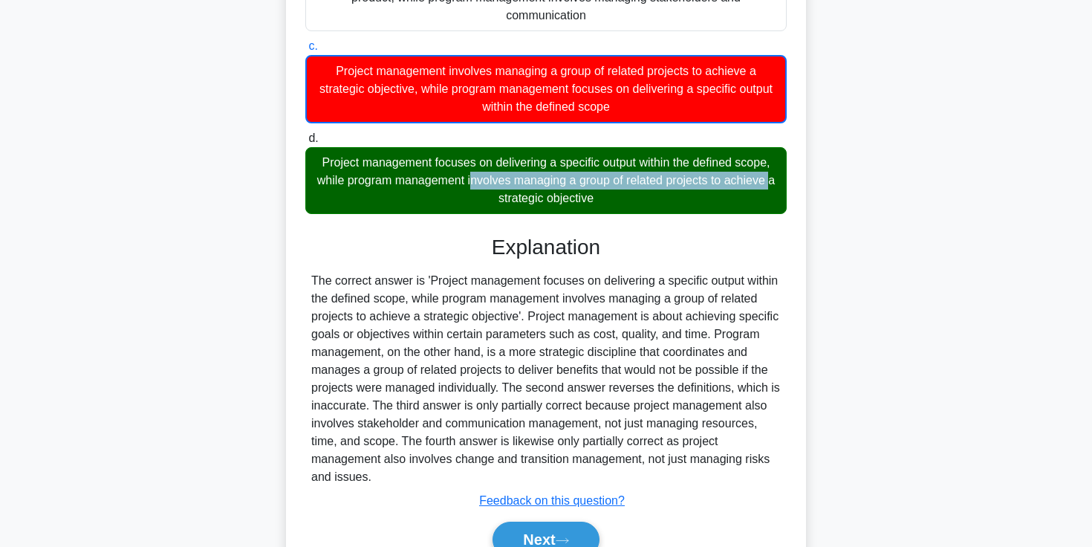
scroll to position [269, 0]
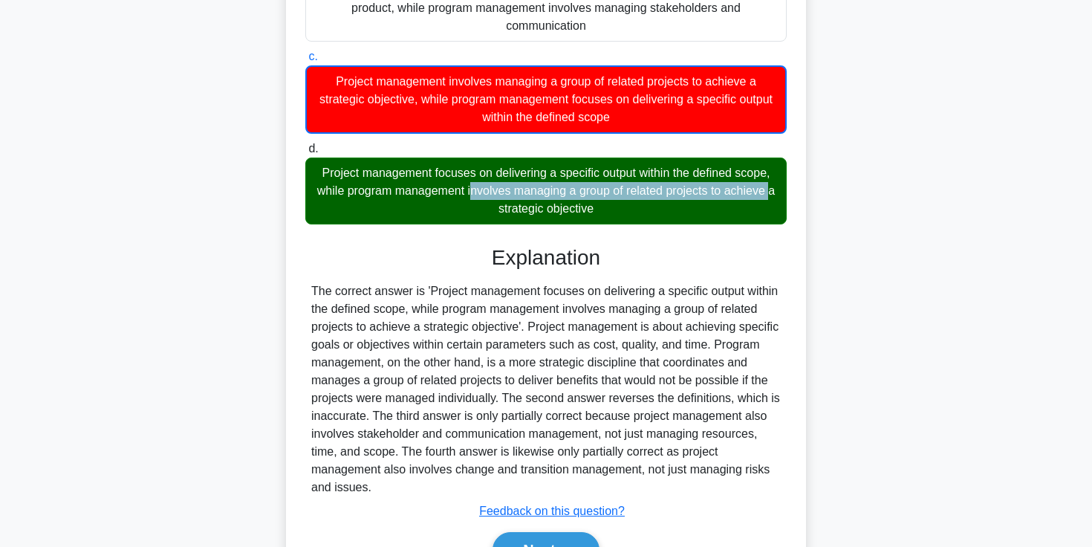
click at [523, 175] on div "Project management focuses on delivering a specific output within the defined s…" at bounding box center [545, 190] width 481 height 67
click at [305, 154] on input "d. Project management focuses on delivering a specific output within the define…" at bounding box center [305, 149] width 0 height 10
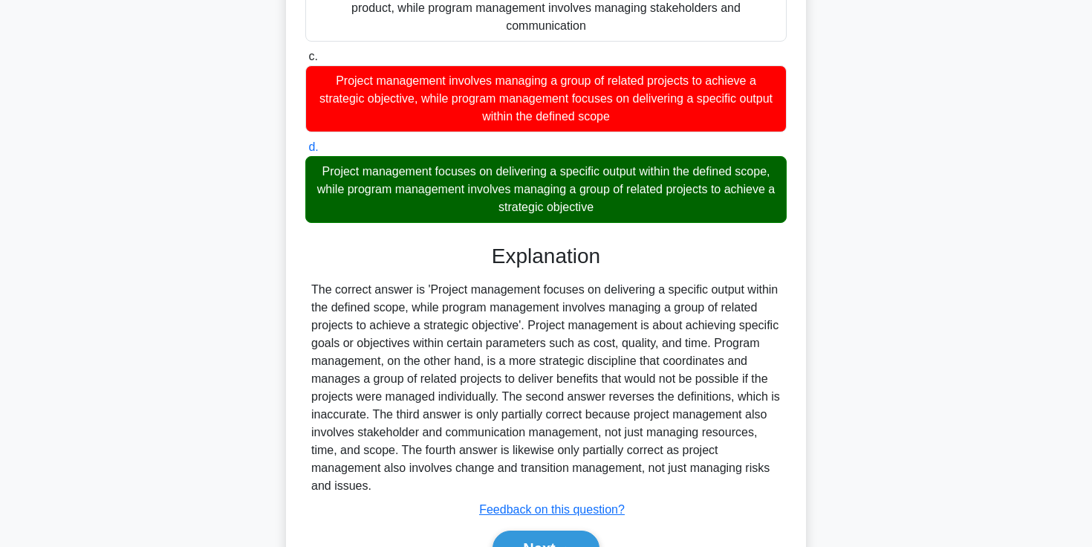
drag, startPoint x: 510, startPoint y: 177, endPoint x: 751, endPoint y: 181, distance: 241.5
click at [751, 181] on div "Project management focuses on delivering a specific output within the defined s…" at bounding box center [545, 189] width 481 height 67
drag, startPoint x: 371, startPoint y: 197, endPoint x: 650, endPoint y: 195, distance: 278.6
click at [650, 195] on div "Project management focuses on delivering a specific output within the defined s…" at bounding box center [545, 189] width 481 height 67
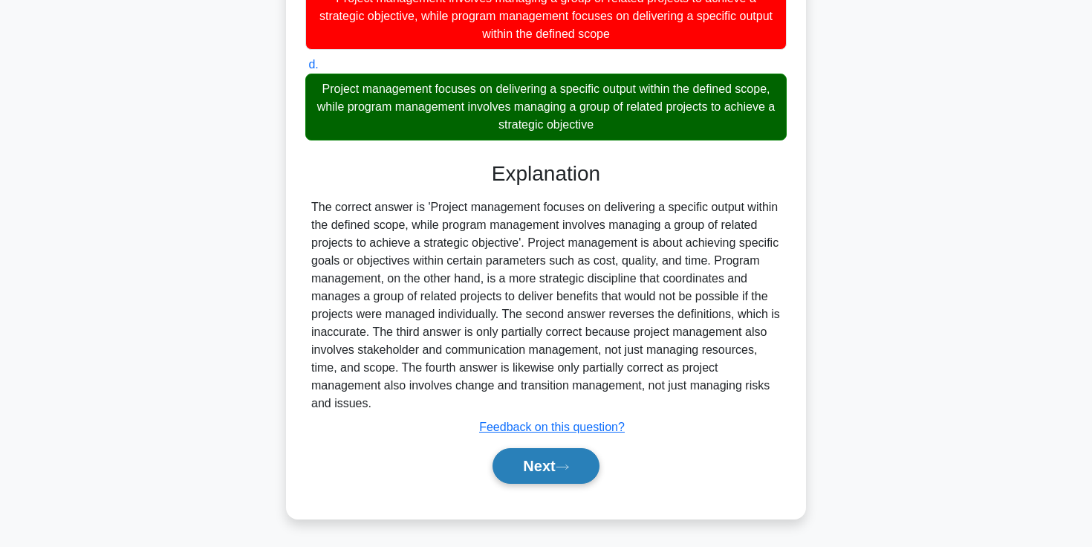
click at [507, 481] on button "Next" at bounding box center [546, 466] width 106 height 36
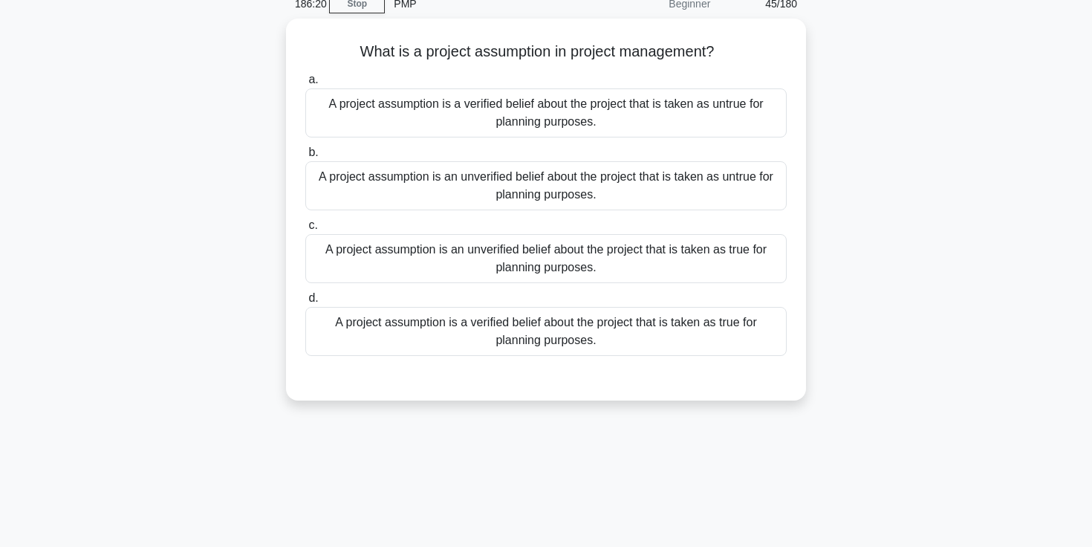
scroll to position [0, 0]
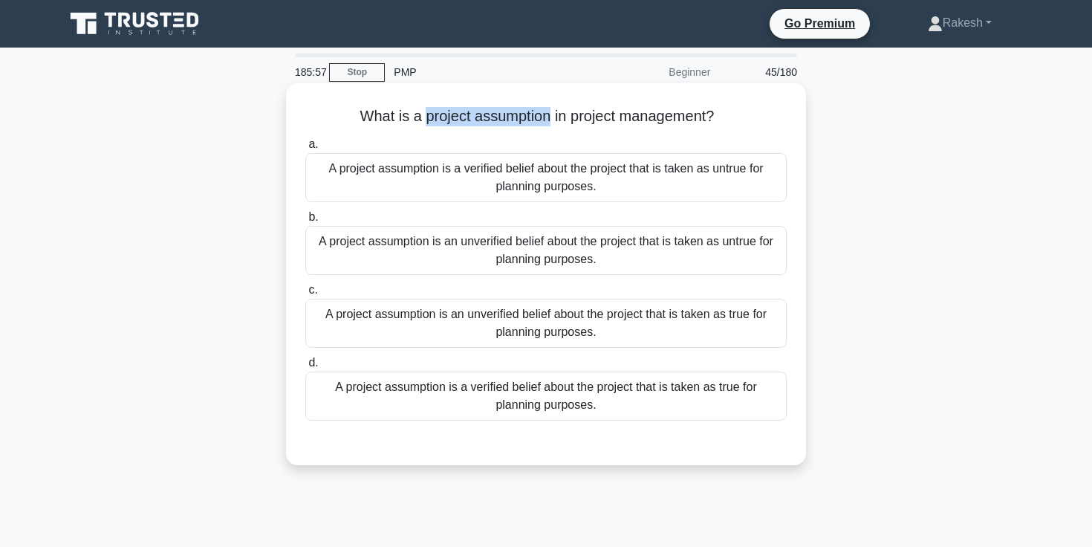
drag, startPoint x: 424, startPoint y: 117, endPoint x: 549, endPoint y: 120, distance: 124.8
click at [549, 120] on h5 "What is a project assumption in project management? .spinner_0XTQ{transform-ori…" at bounding box center [546, 116] width 484 height 19
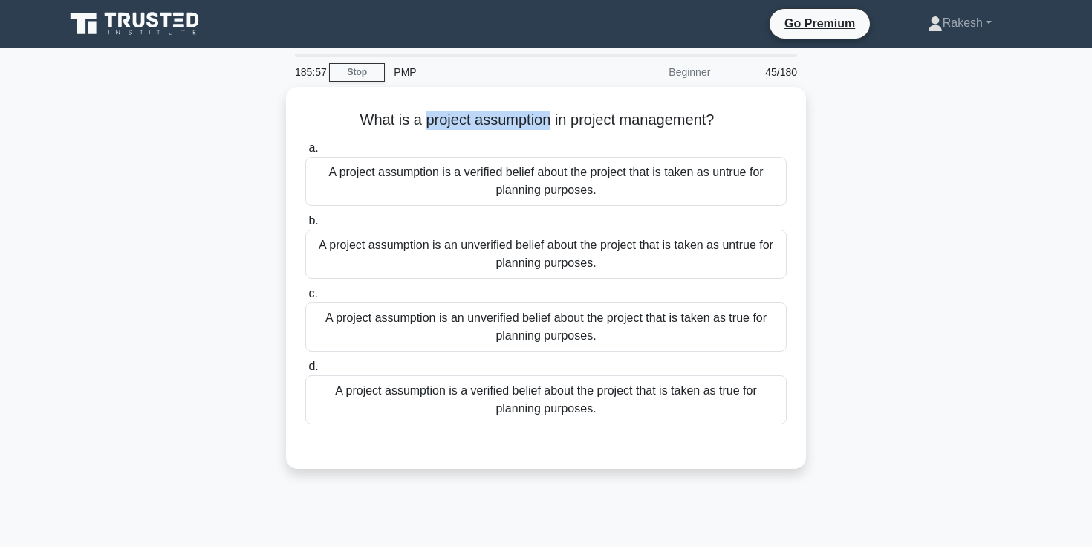
copy h5 "project assumption"
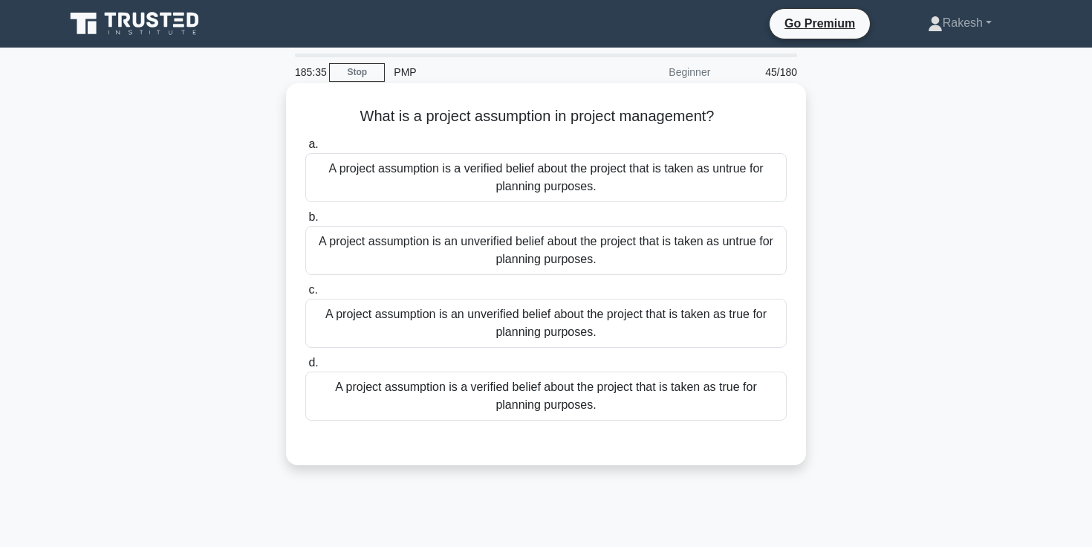
click at [446, 250] on div "A project assumption is an unverified belief about the project that is taken as…" at bounding box center [545, 250] width 481 height 49
click at [305, 222] on input "b. A project assumption is an unverified belief about the project that is taken…" at bounding box center [305, 217] width 0 height 10
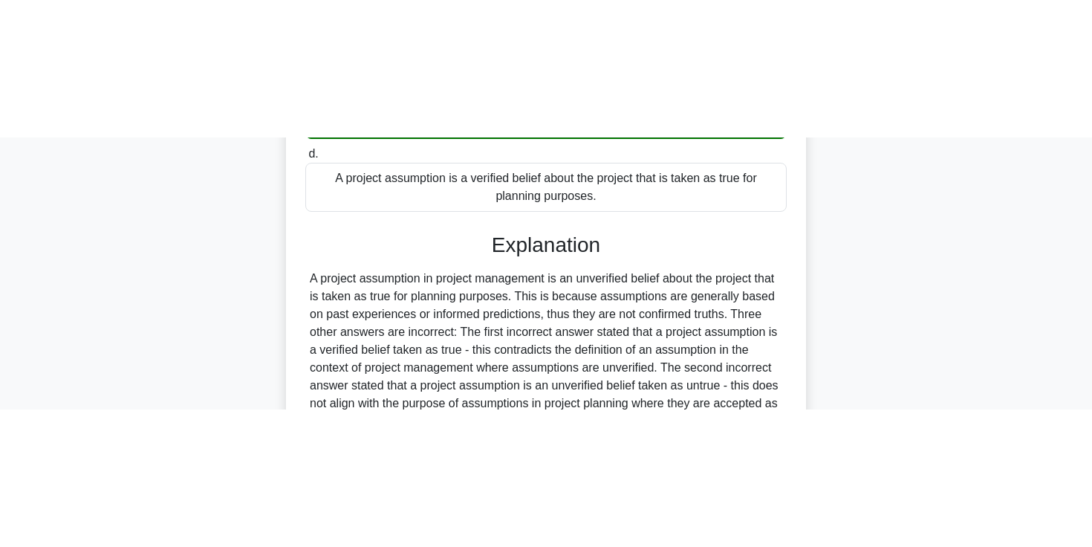
scroll to position [270, 0]
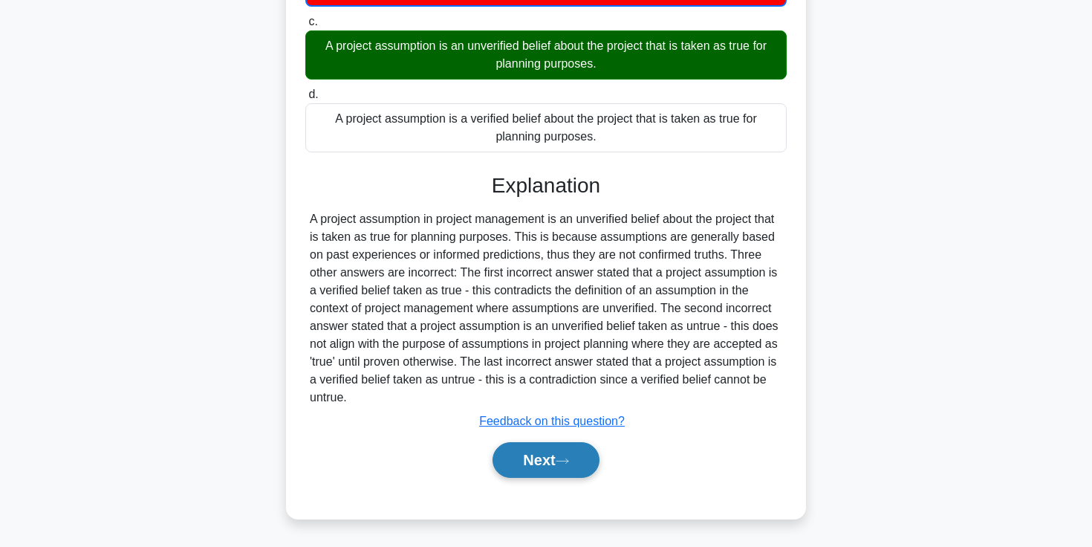
click at [569, 458] on icon at bounding box center [562, 461] width 13 height 8
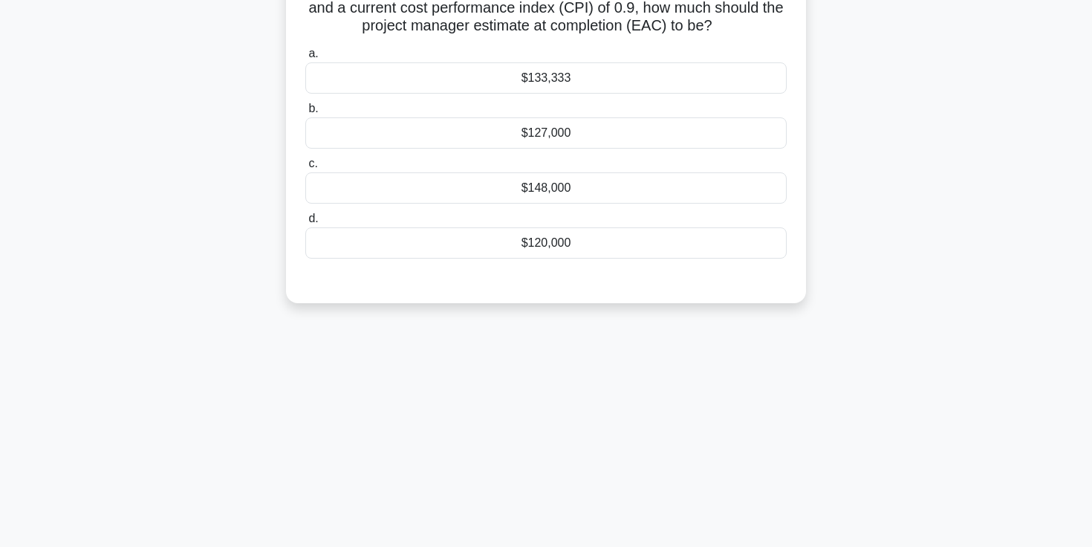
scroll to position [16, 0]
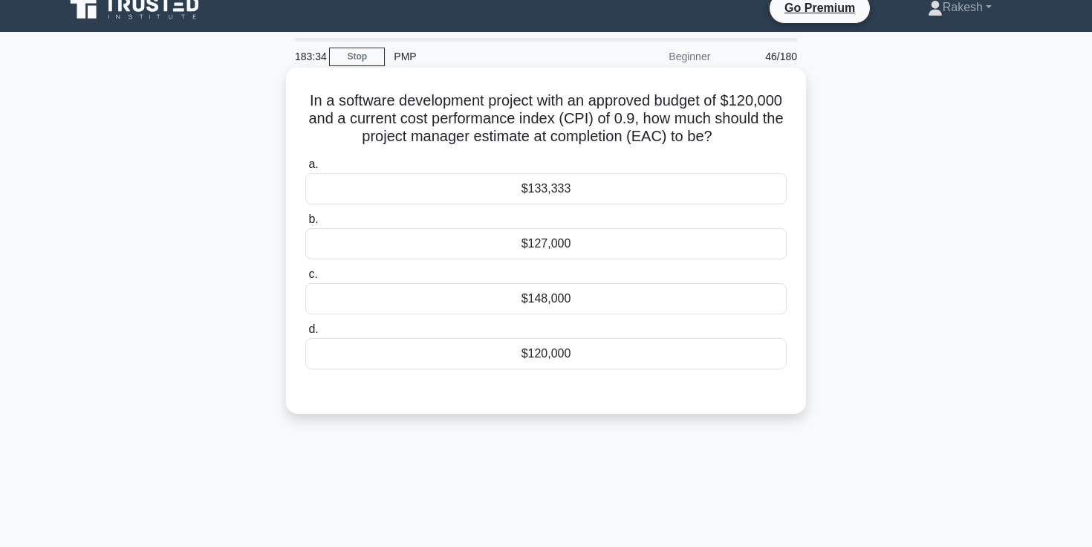
click at [538, 243] on div "$127,000" at bounding box center [545, 243] width 481 height 31
click at [305, 224] on input "b. $127,000" at bounding box center [305, 220] width 0 height 10
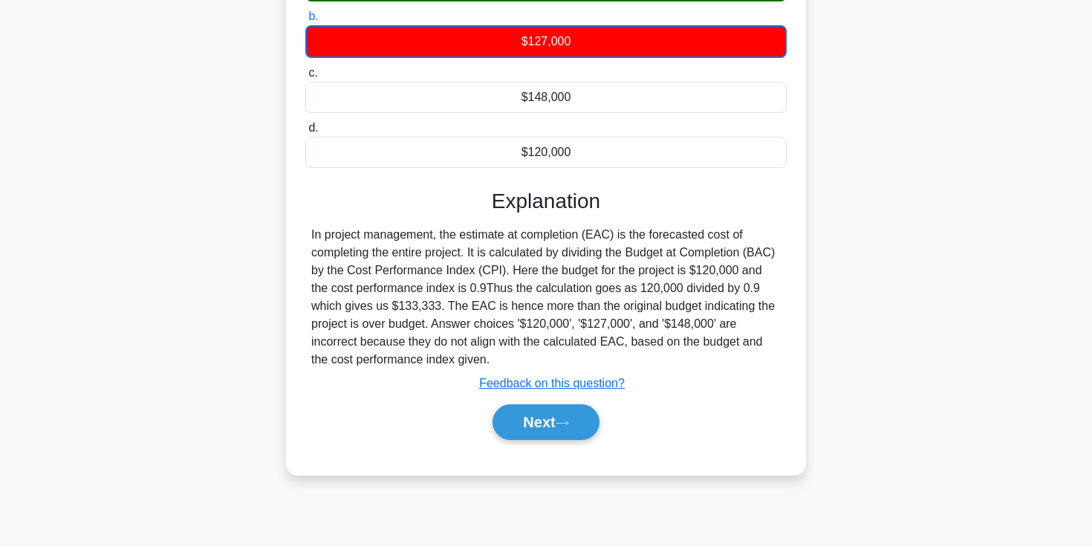
scroll to position [207, 0]
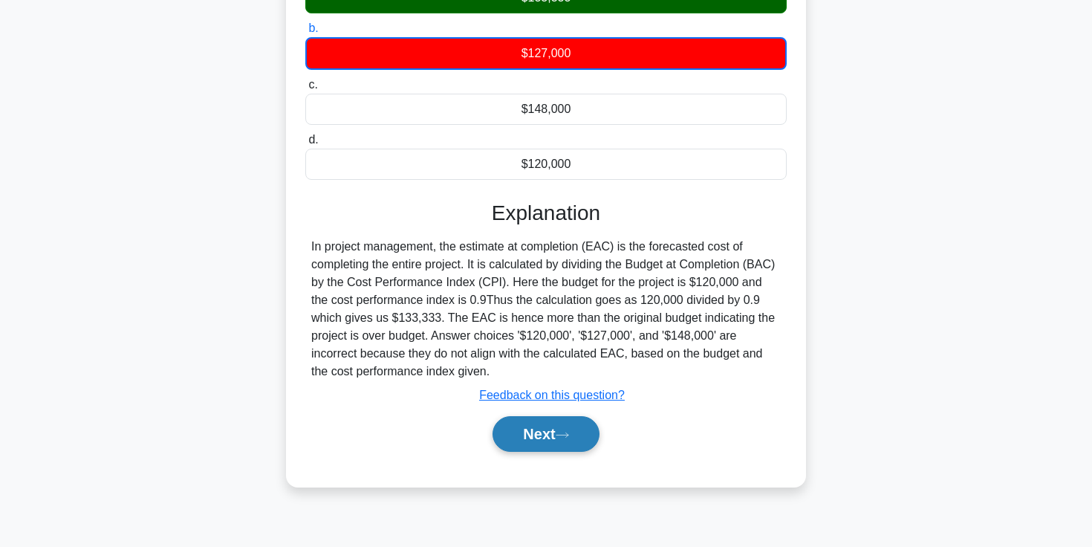
click at [551, 437] on button "Next" at bounding box center [546, 434] width 106 height 36
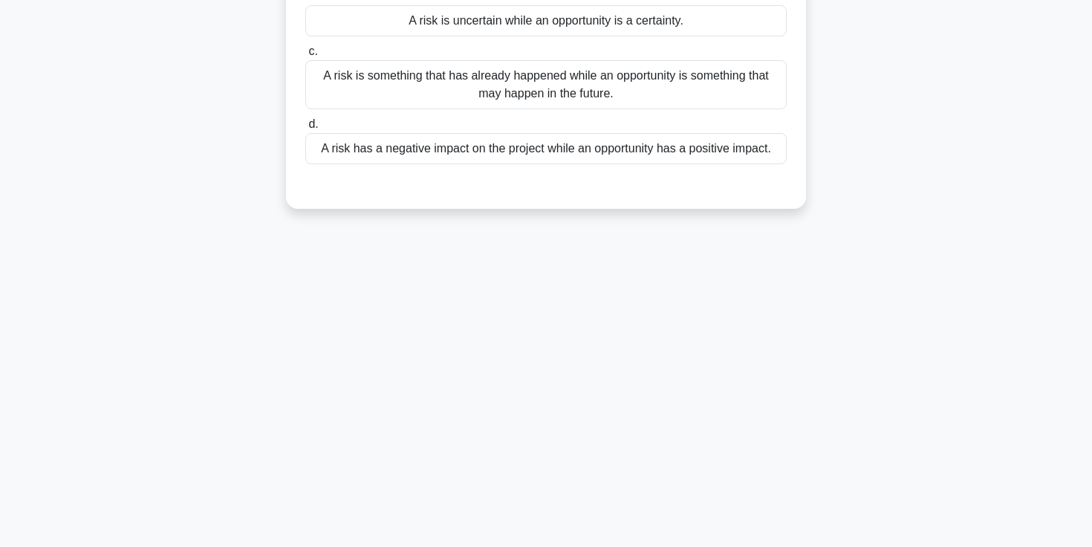
scroll to position [57, 0]
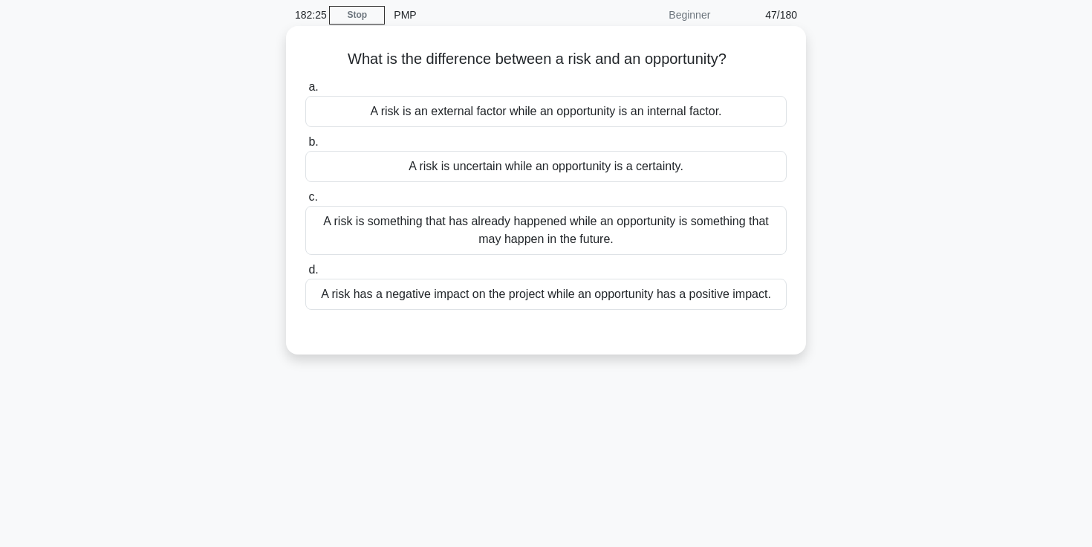
click at [637, 111] on div "A risk is an external factor while an opportunity is an internal factor." at bounding box center [545, 111] width 481 height 31
click at [305, 92] on input "a. A risk is an external factor while an opportunity is an internal factor." at bounding box center [305, 87] width 0 height 10
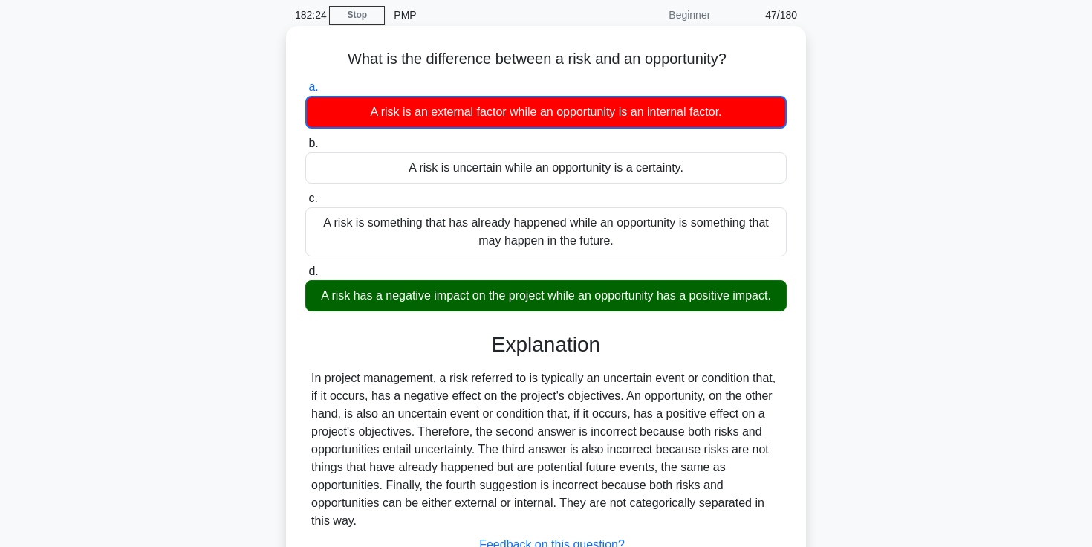
click at [588, 296] on div "A risk has a negative impact on the project while an opportunity has a positive…" at bounding box center [545, 295] width 481 height 31
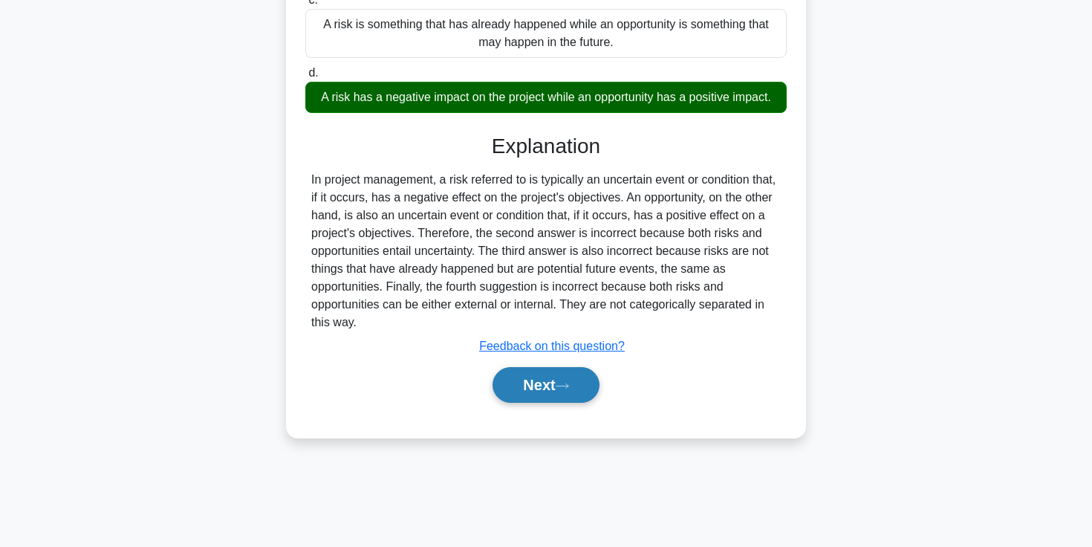
click at [547, 393] on button "Next" at bounding box center [546, 385] width 106 height 36
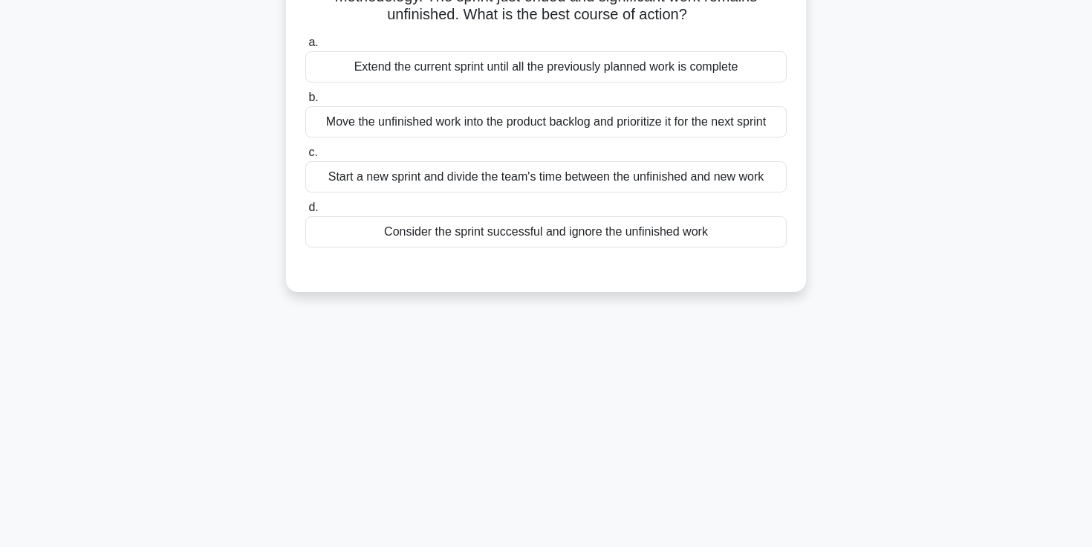
scroll to position [0, 0]
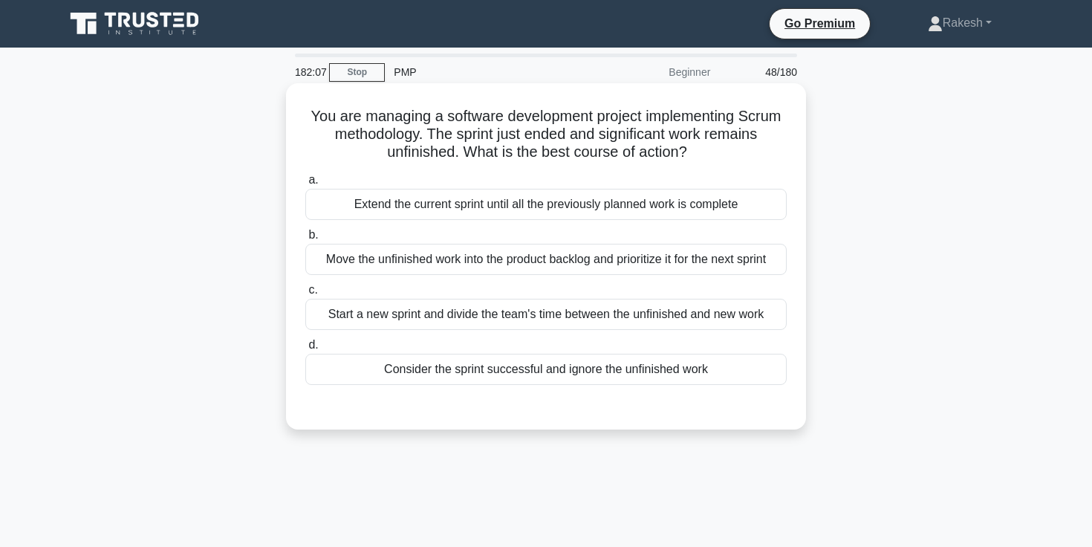
click at [645, 256] on div "Move the unfinished work into the product backlog and prioritize it for the nex…" at bounding box center [545, 259] width 481 height 31
click at [305, 240] on input "b. Move the unfinished work into the product backlog and prioritize it for the …" at bounding box center [305, 235] width 0 height 10
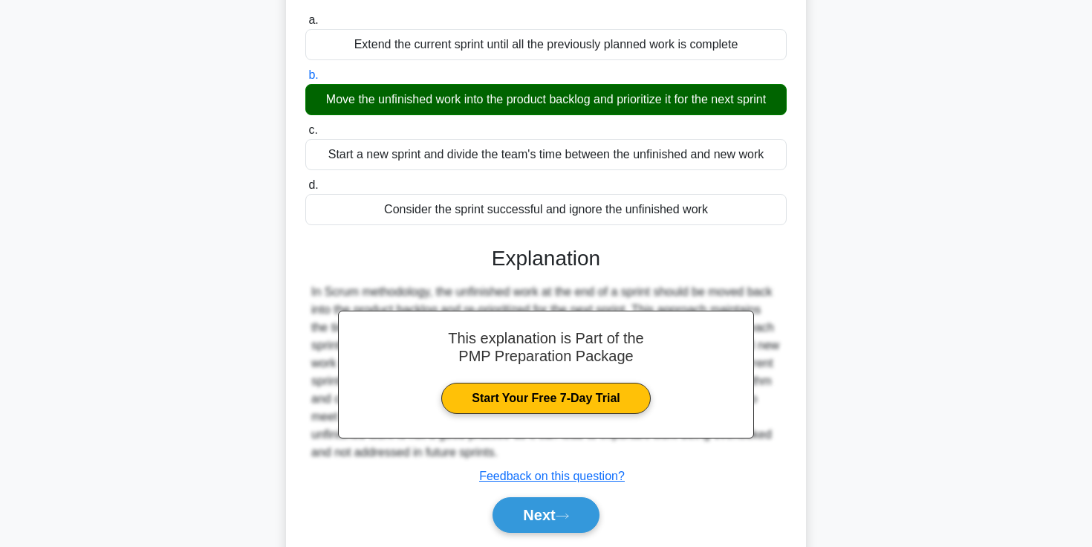
scroll to position [256, 0]
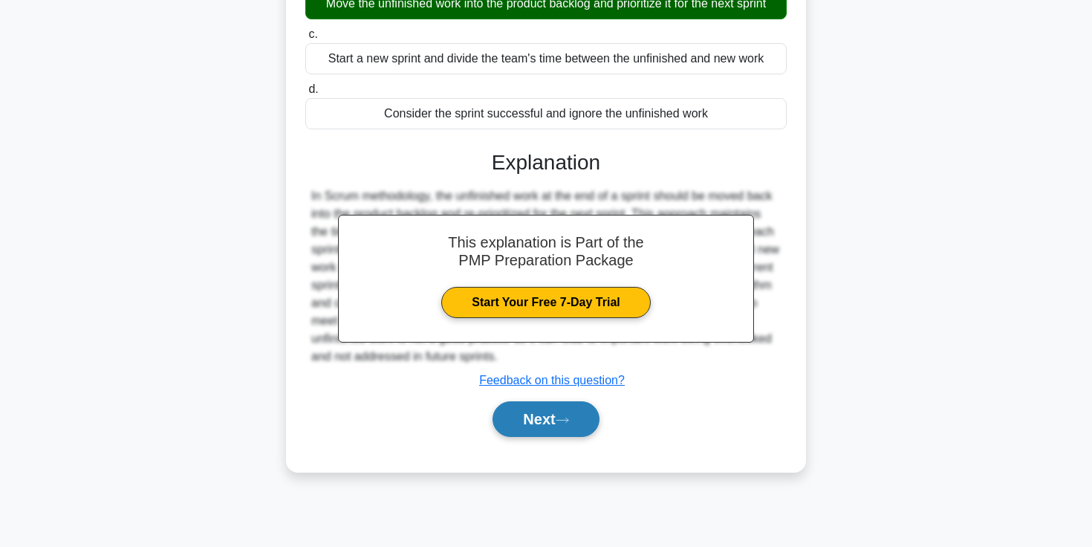
click at [591, 424] on button "Next" at bounding box center [546, 419] width 106 height 36
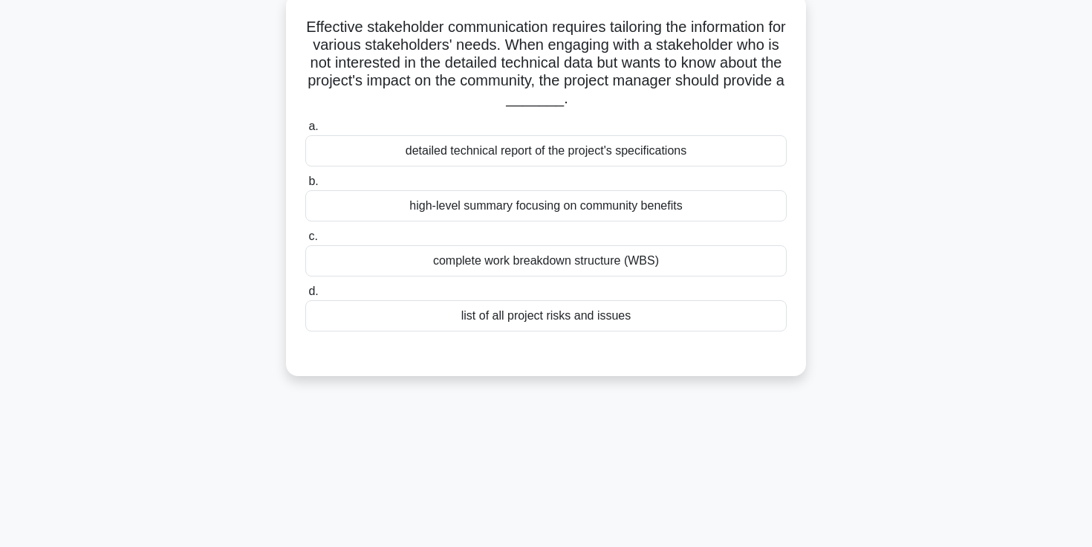
scroll to position [0, 0]
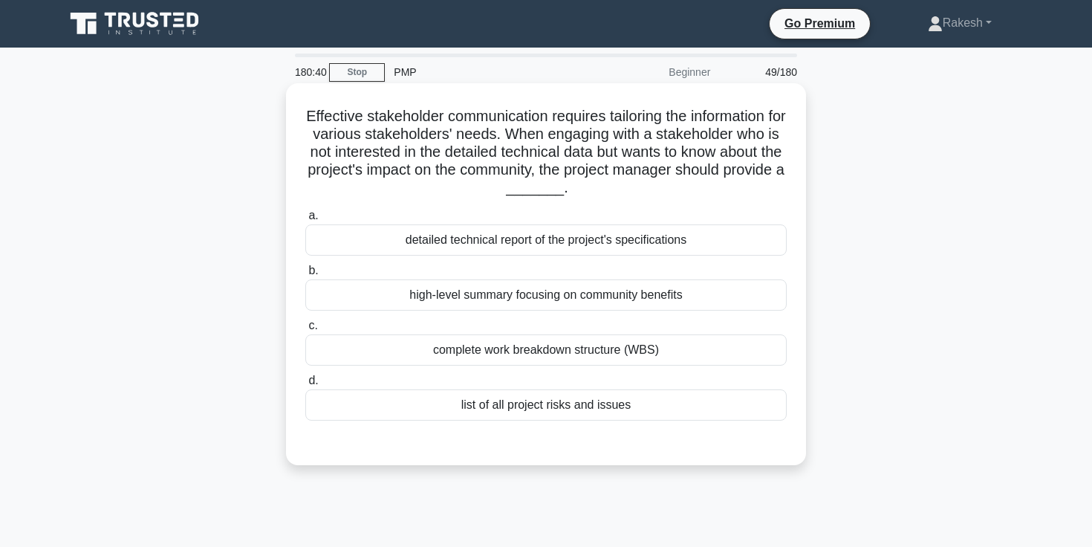
click at [553, 418] on div "list of all project risks and issues" at bounding box center [545, 404] width 481 height 31
click at [305, 386] on input "d. list of all project risks and issues" at bounding box center [305, 381] width 0 height 10
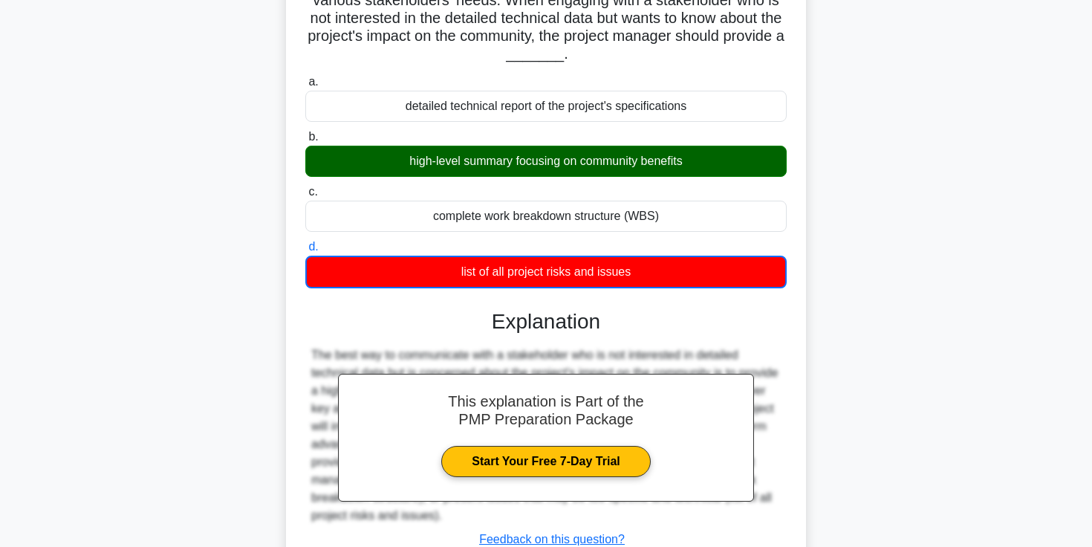
scroll to position [256, 0]
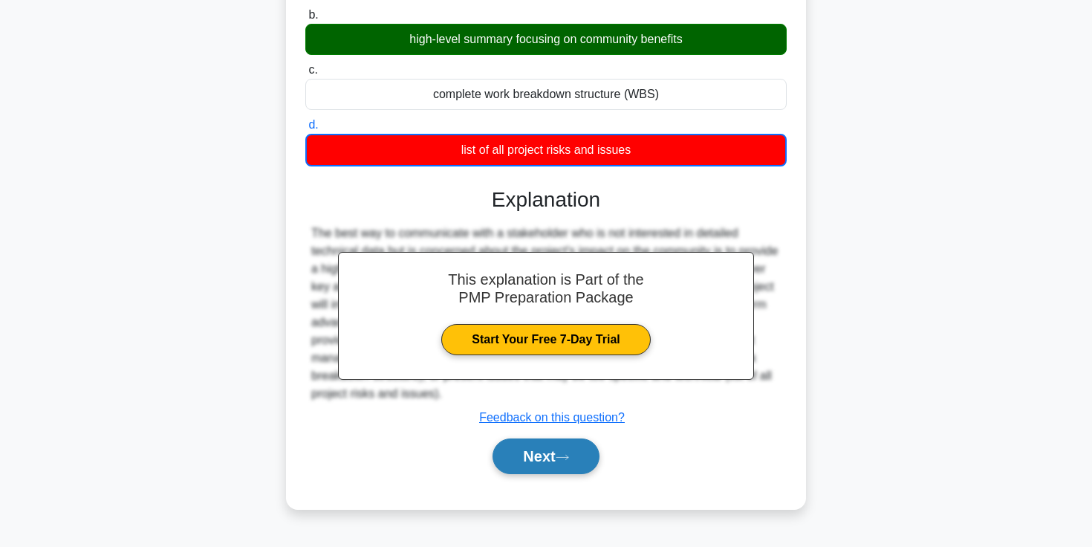
click at [523, 470] on button "Next" at bounding box center [546, 456] width 106 height 36
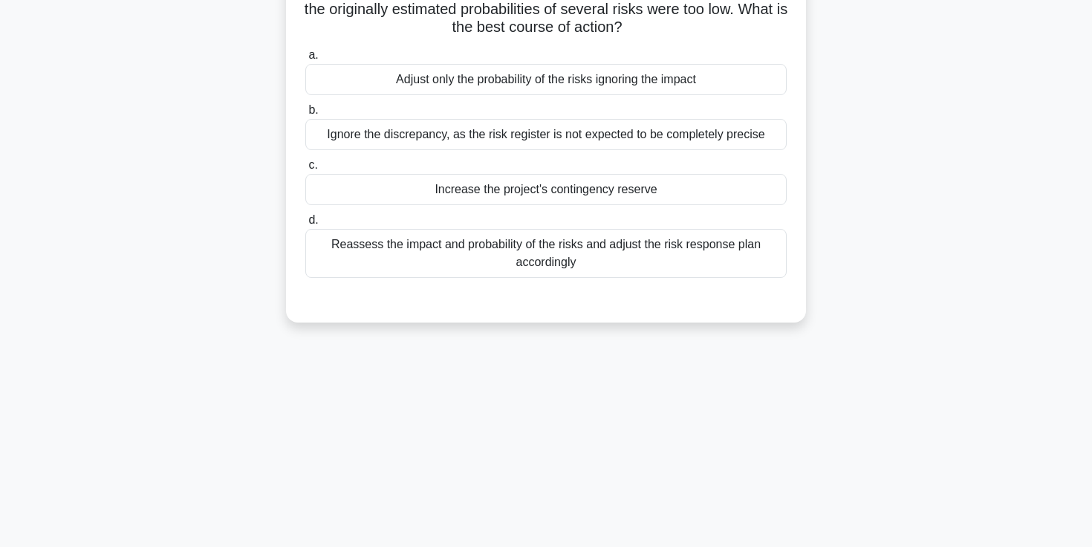
scroll to position [0, 0]
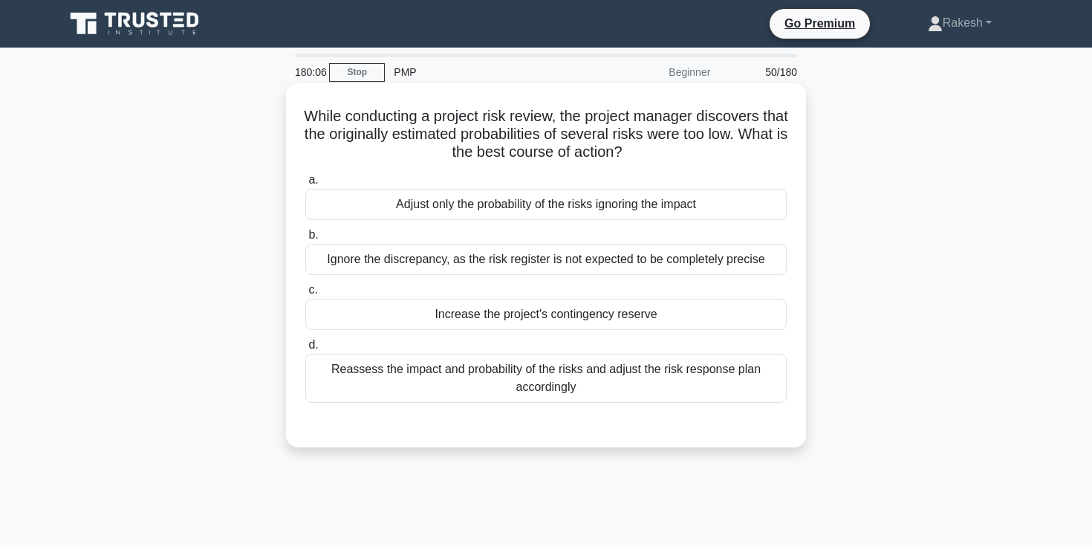
click at [543, 387] on div "Reassess the impact and probability of the risks and adjust the risk response p…" at bounding box center [545, 378] width 481 height 49
click at [305, 350] on input "d. Reassess the impact and probability of the risks and adjust the risk respons…" at bounding box center [305, 345] width 0 height 10
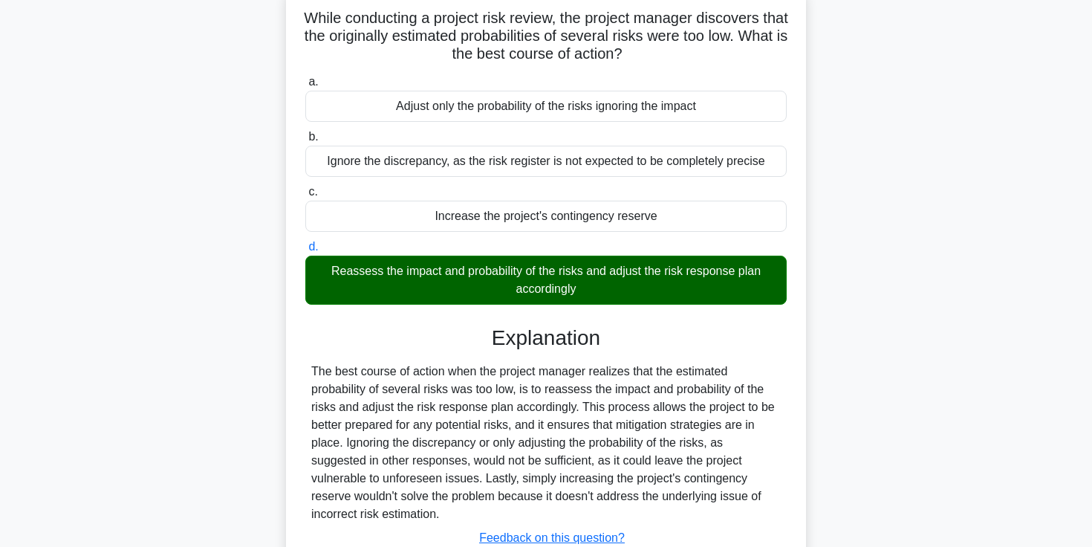
scroll to position [256, 0]
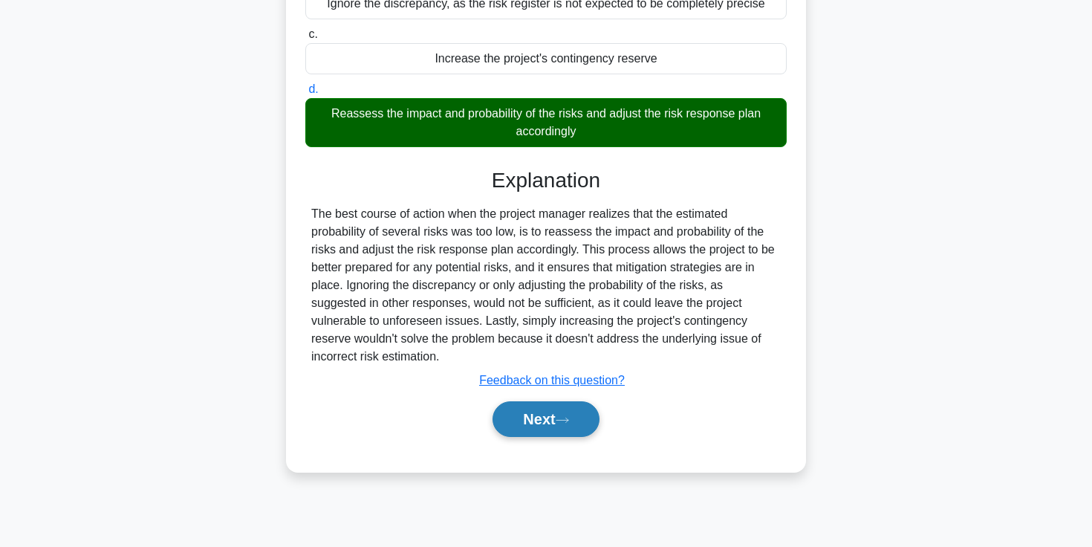
click at [541, 424] on button "Next" at bounding box center [546, 419] width 106 height 36
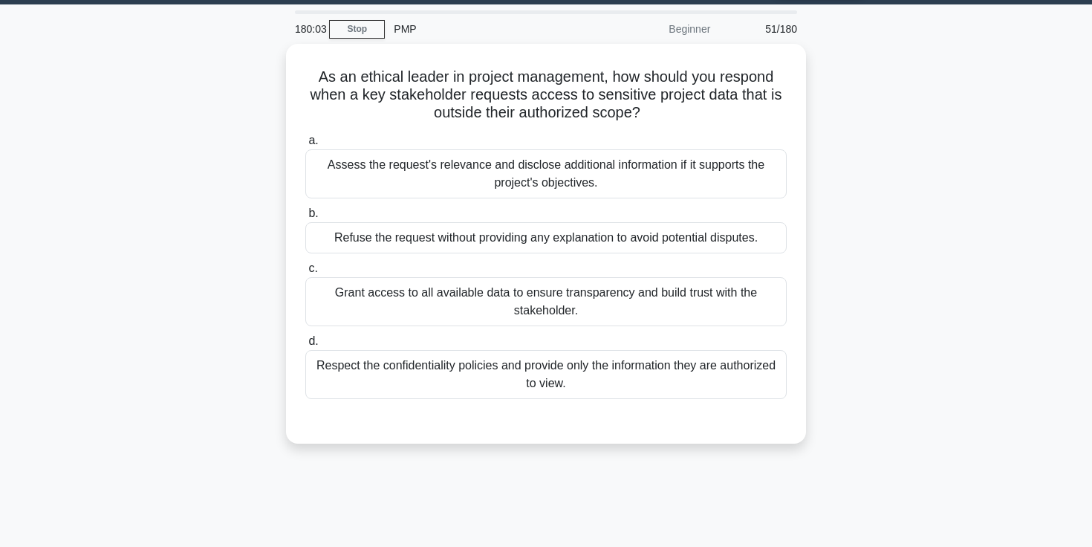
scroll to position [0, 0]
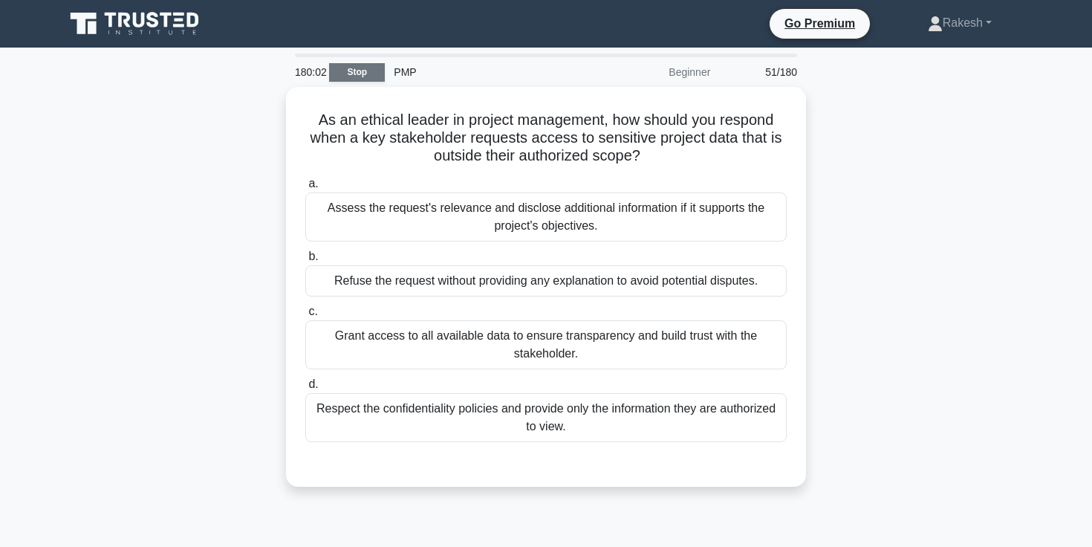
click at [357, 72] on link "Stop" at bounding box center [357, 72] width 56 height 19
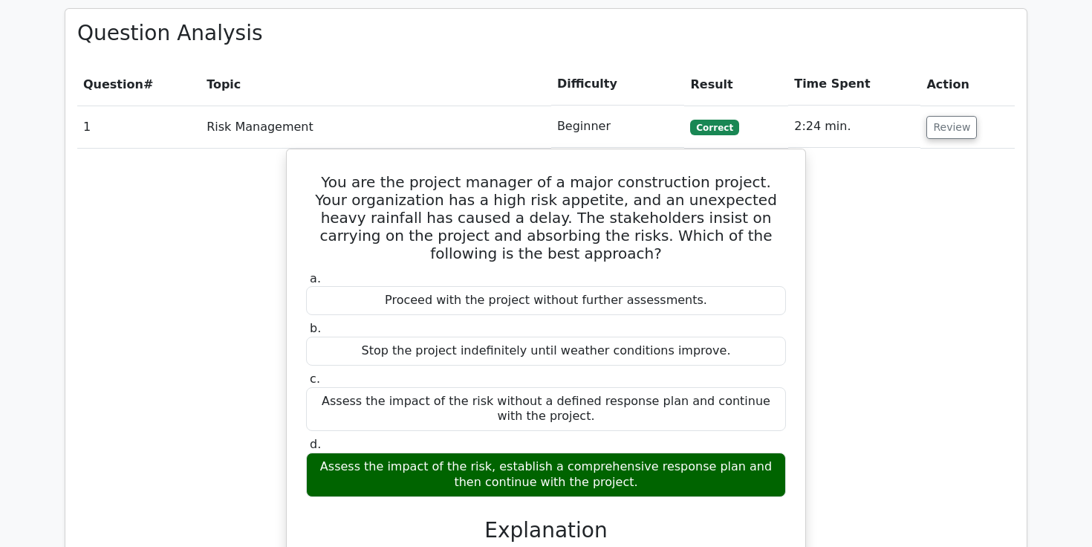
scroll to position [1547, 0]
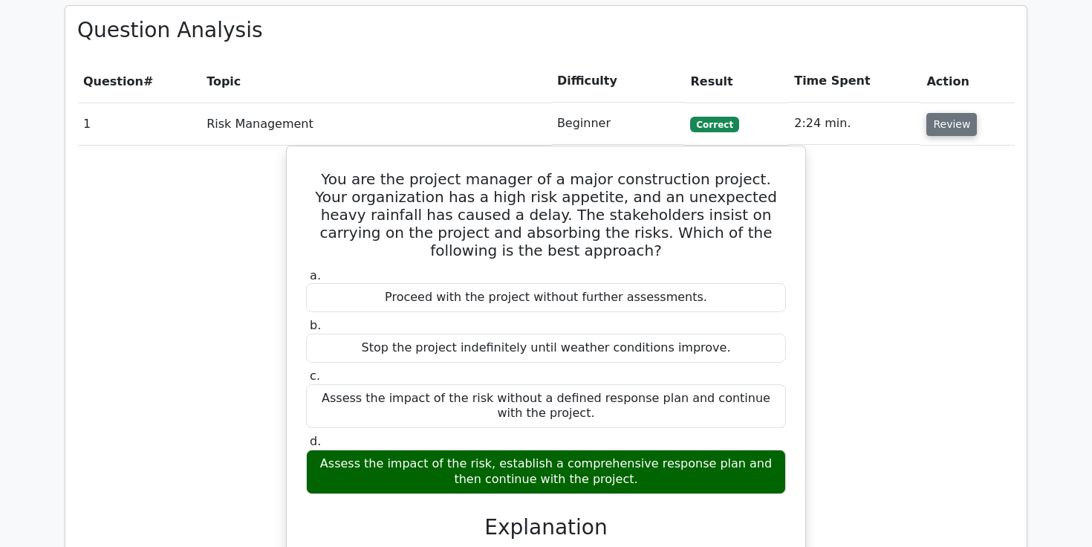
click at [955, 113] on button "Review" at bounding box center [951, 124] width 51 height 23
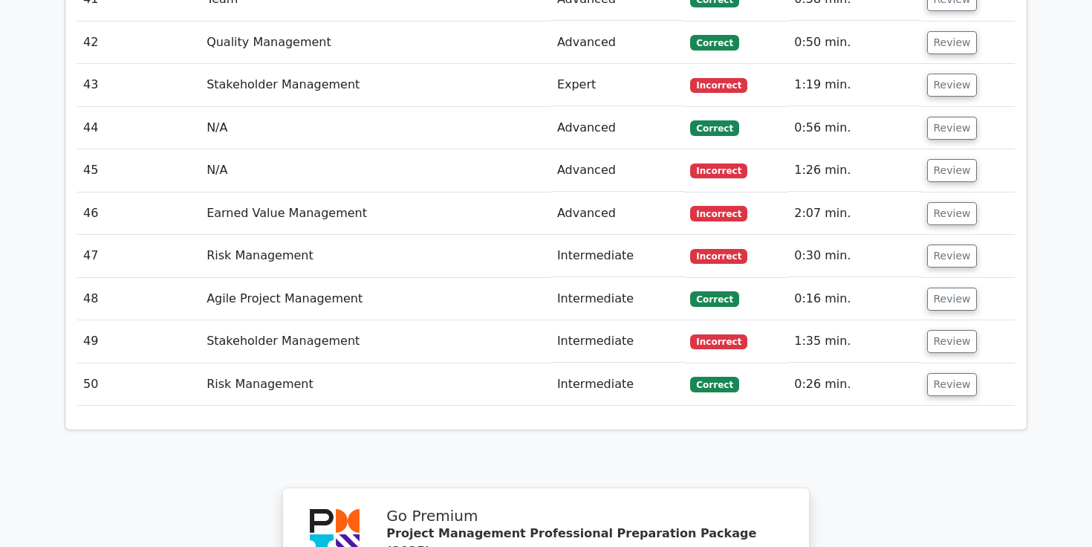
scroll to position [3380, 0]
click at [949, 158] on button "Review" at bounding box center [952, 169] width 51 height 23
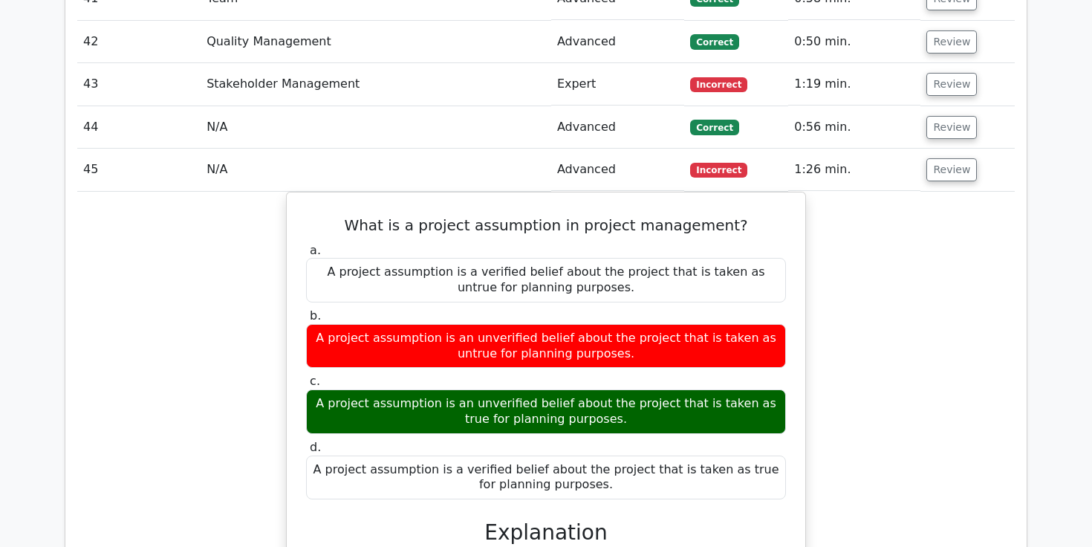
drag, startPoint x: 949, startPoint y: 107, endPoint x: 935, endPoint y: 206, distance: 99.8
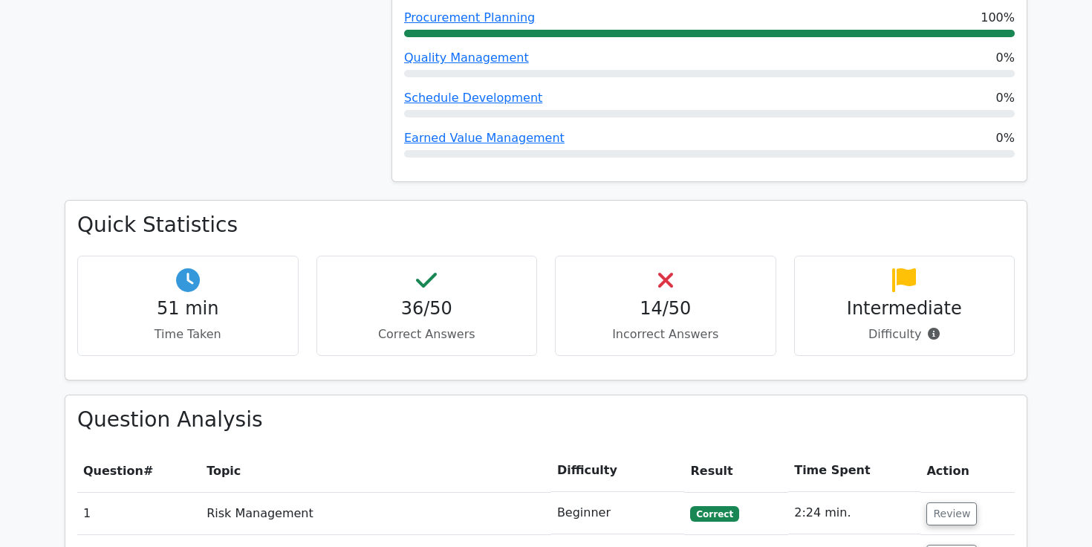
scroll to position [0, 0]
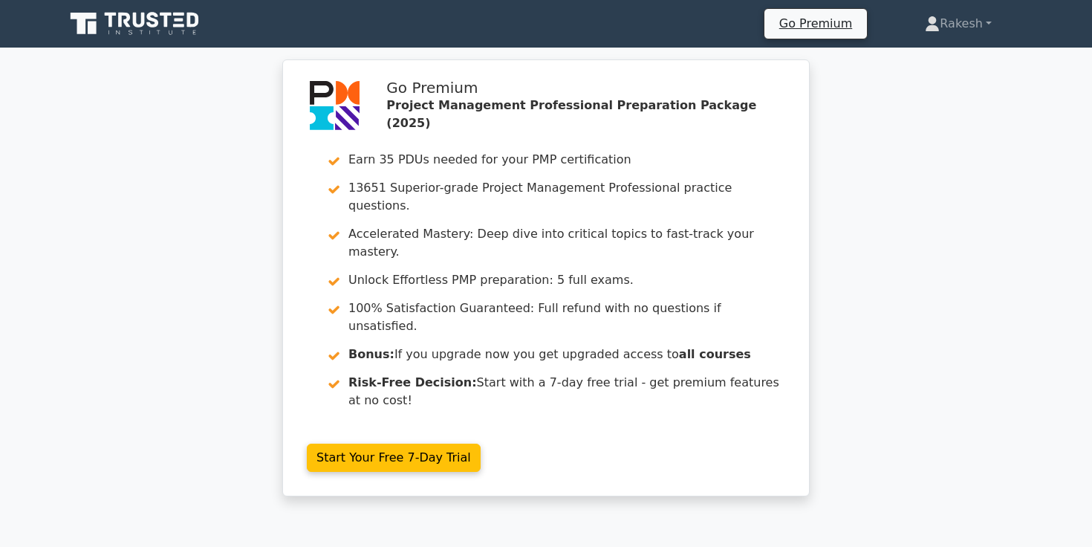
click at [144, 32] on icon at bounding box center [136, 24] width 143 height 28
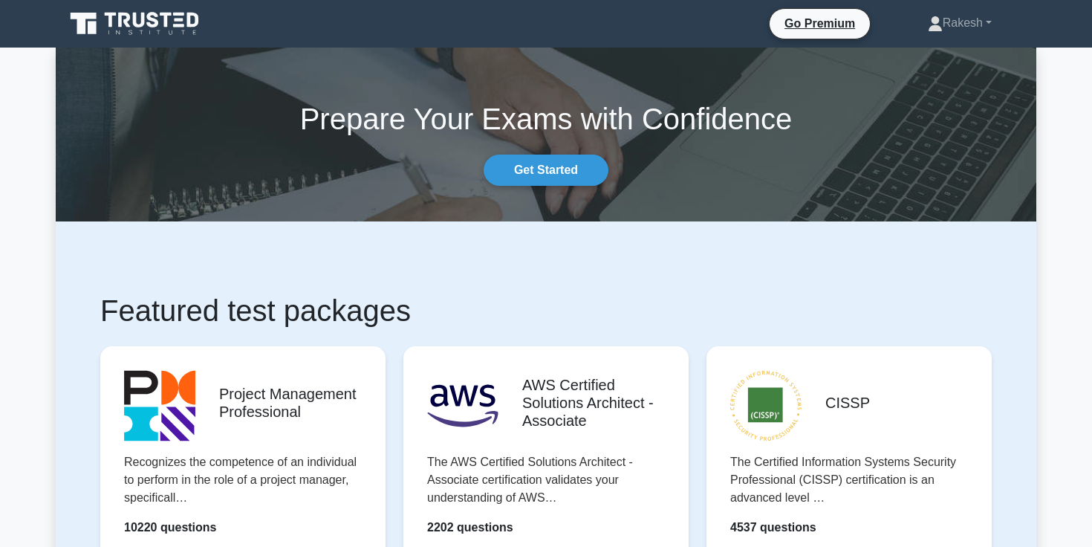
scroll to position [191, 0]
